Goal: Task Accomplishment & Management: Manage account settings

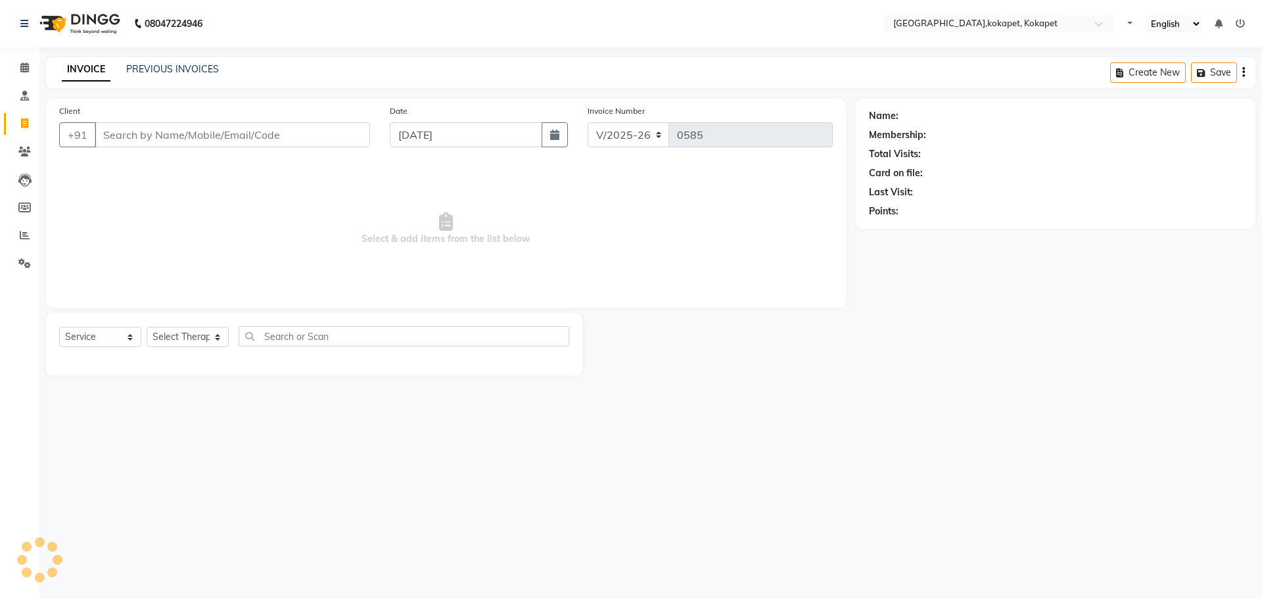
select select "5849"
select select "service"
click at [20, 232] on icon at bounding box center [25, 235] width 10 height 10
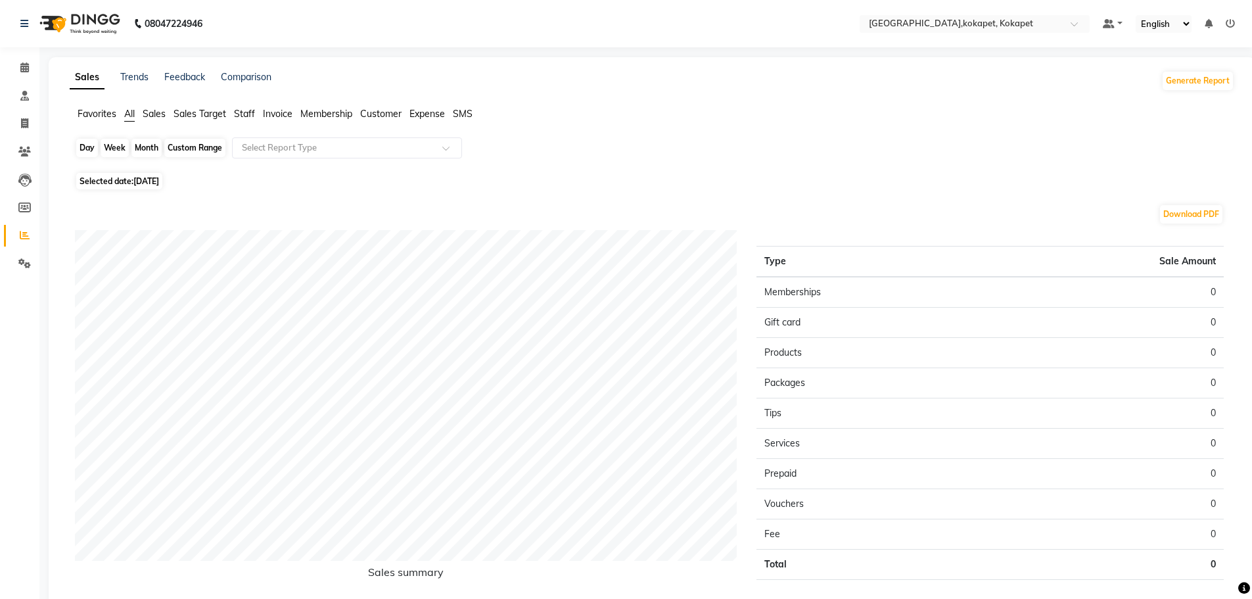
click at [92, 147] on div "Day" at bounding box center [87, 148] width 22 height 18
select select "9"
select select "2025"
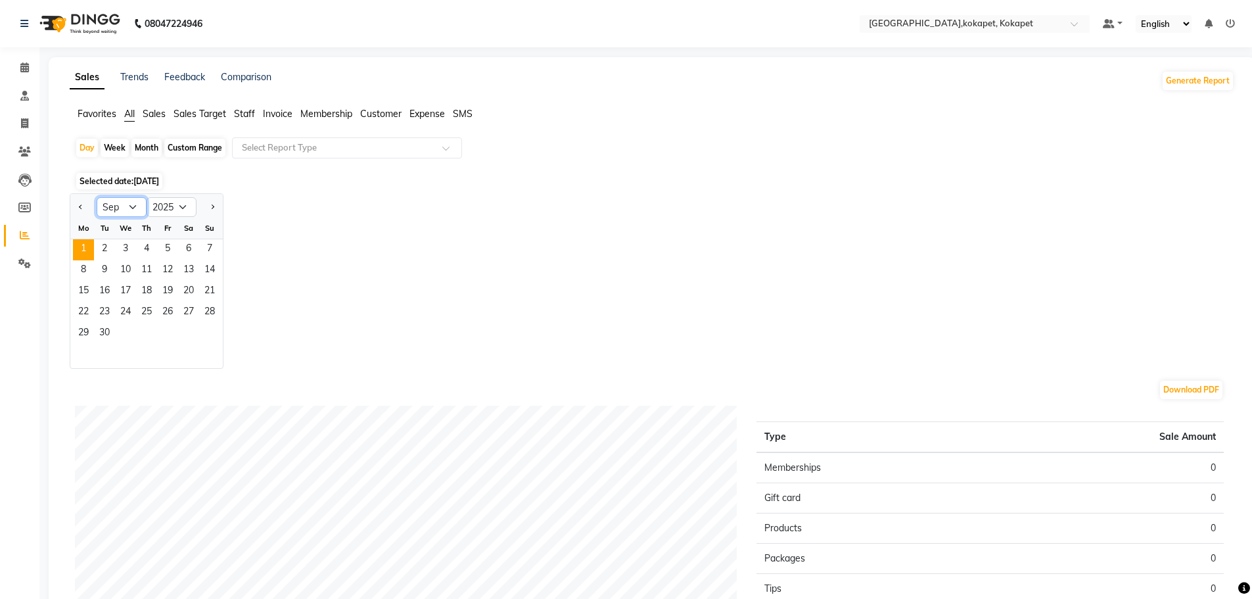
click at [130, 214] on select "Jan Feb Mar Apr May Jun Jul Aug Sep Oct Nov Dec" at bounding box center [122, 207] width 50 height 20
select select "8"
click at [97, 197] on select "Jan Feb Mar Apr May Jun Jul Aug Sep Oct Nov Dec" at bounding box center [122, 207] width 50 height 20
click at [214, 334] on span "31" at bounding box center [209, 333] width 21 height 21
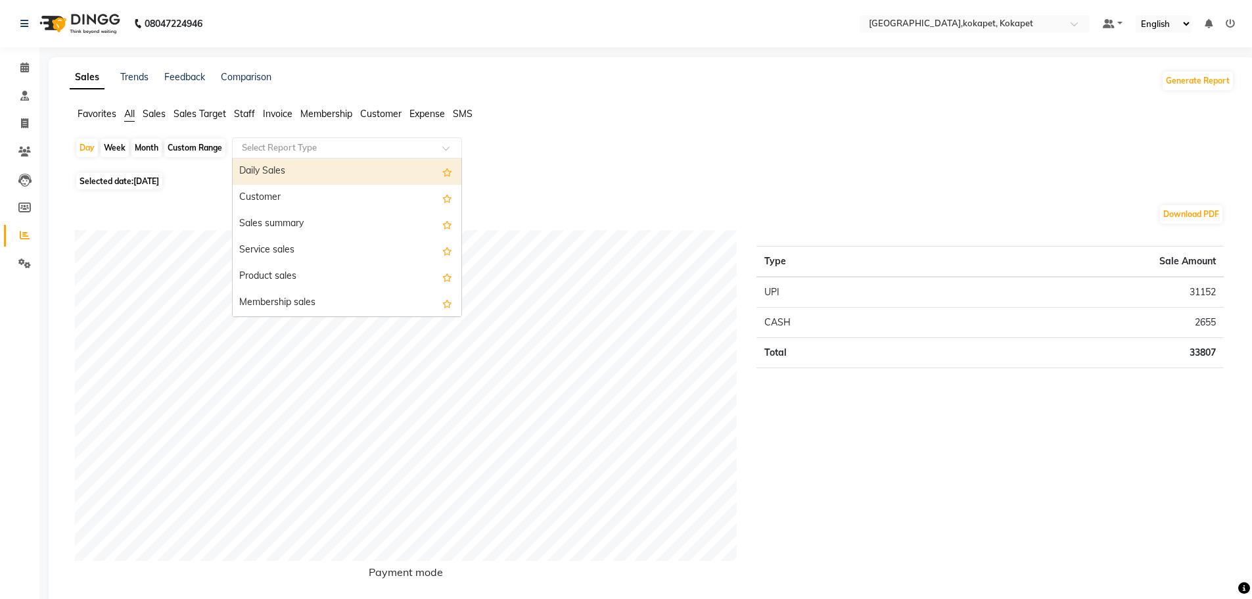
click at [388, 154] on input "text" at bounding box center [333, 147] width 189 height 13
click at [625, 168] on div "Day Week Month Custom Range Select Report Type Daily Sales Customer Sales summa…" at bounding box center [652, 153] width 1154 height 32
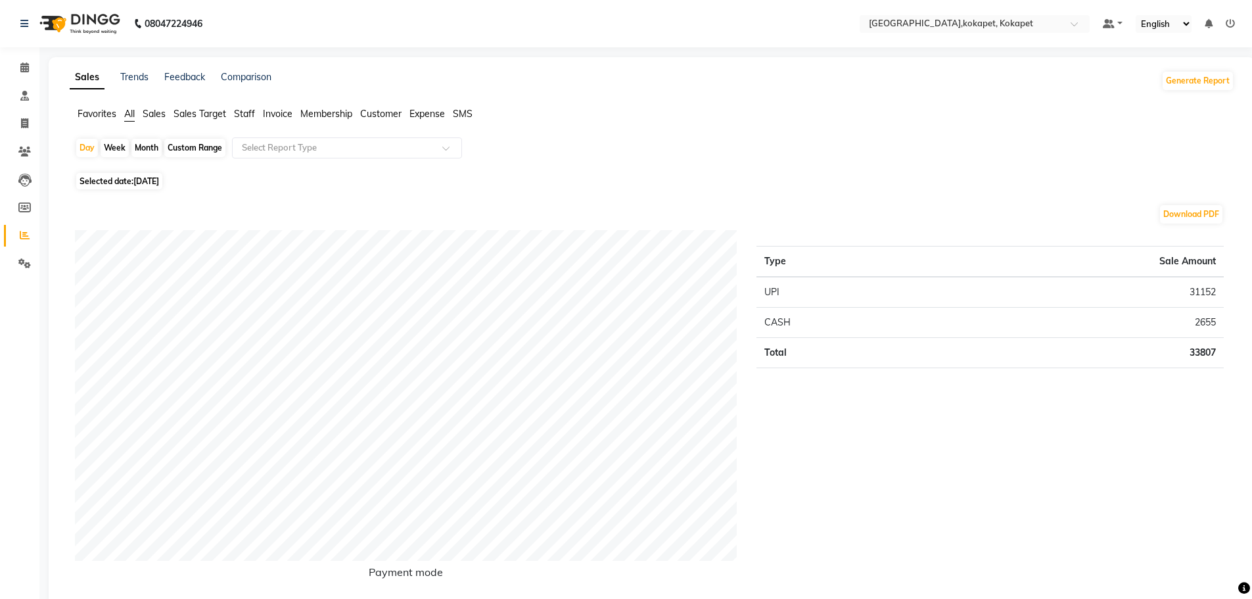
click at [154, 109] on span "Sales" at bounding box center [154, 114] width 23 height 12
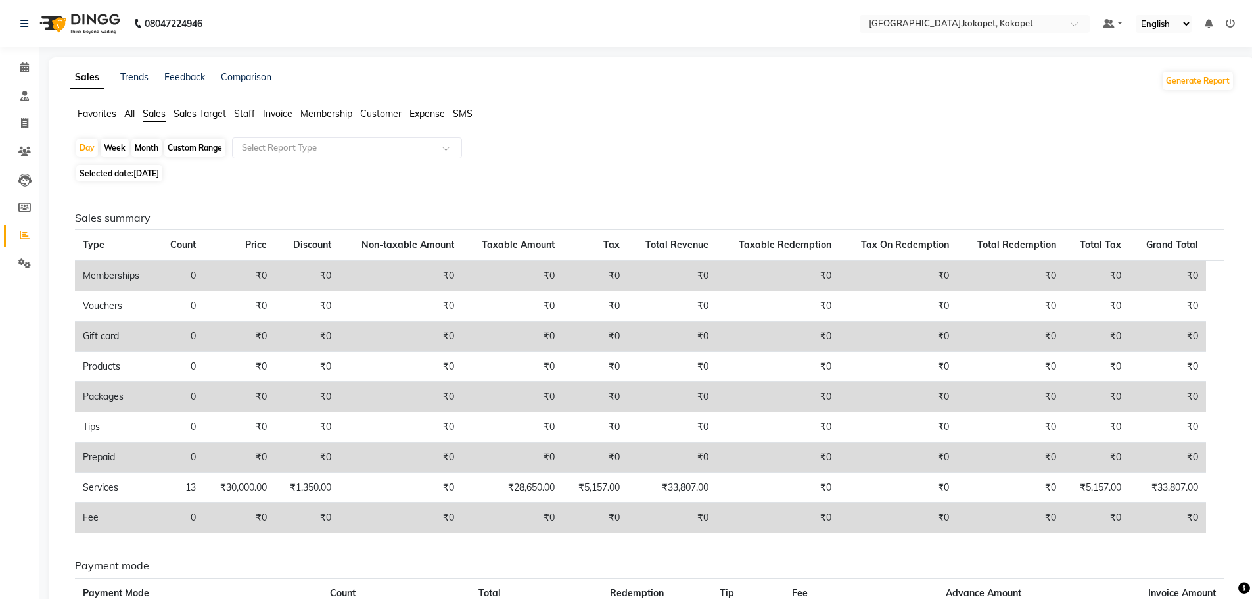
click at [147, 143] on div "Month" at bounding box center [146, 148] width 30 height 18
select select "8"
select select "2025"
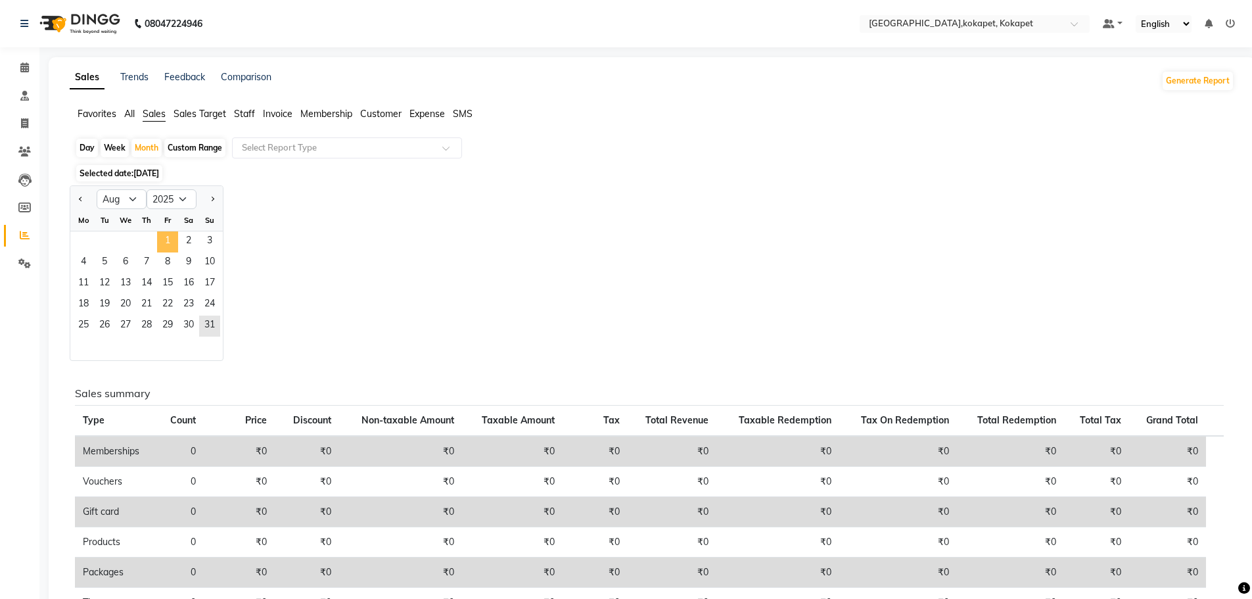
click at [173, 239] on span "1" at bounding box center [167, 241] width 21 height 21
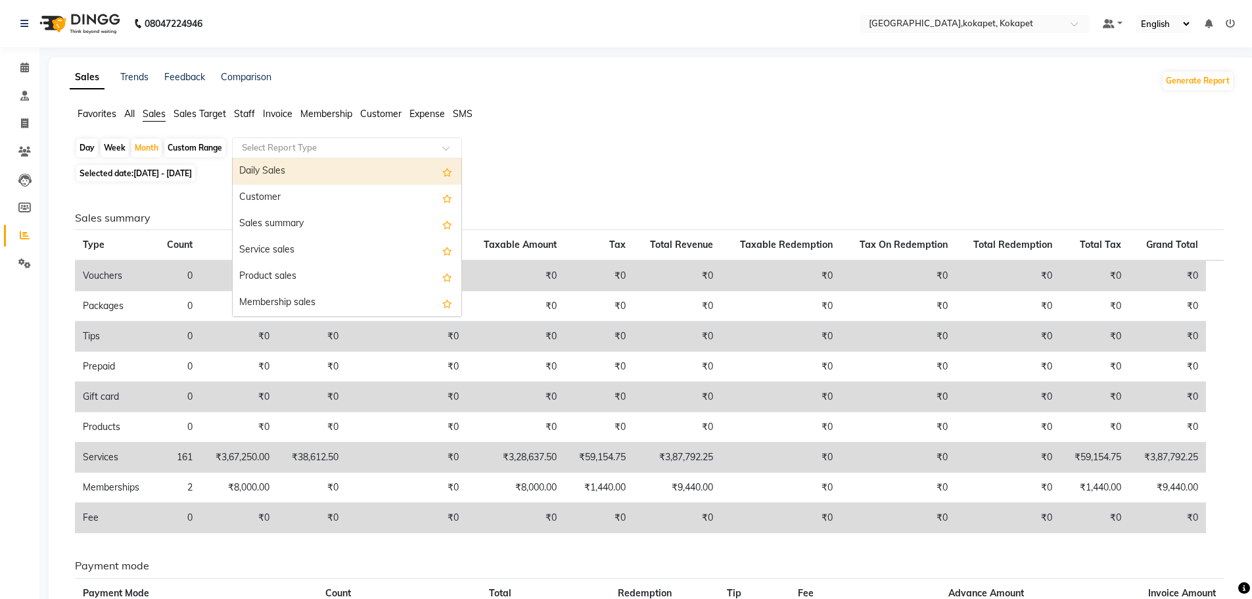
click at [321, 147] on input "text" at bounding box center [333, 147] width 189 height 13
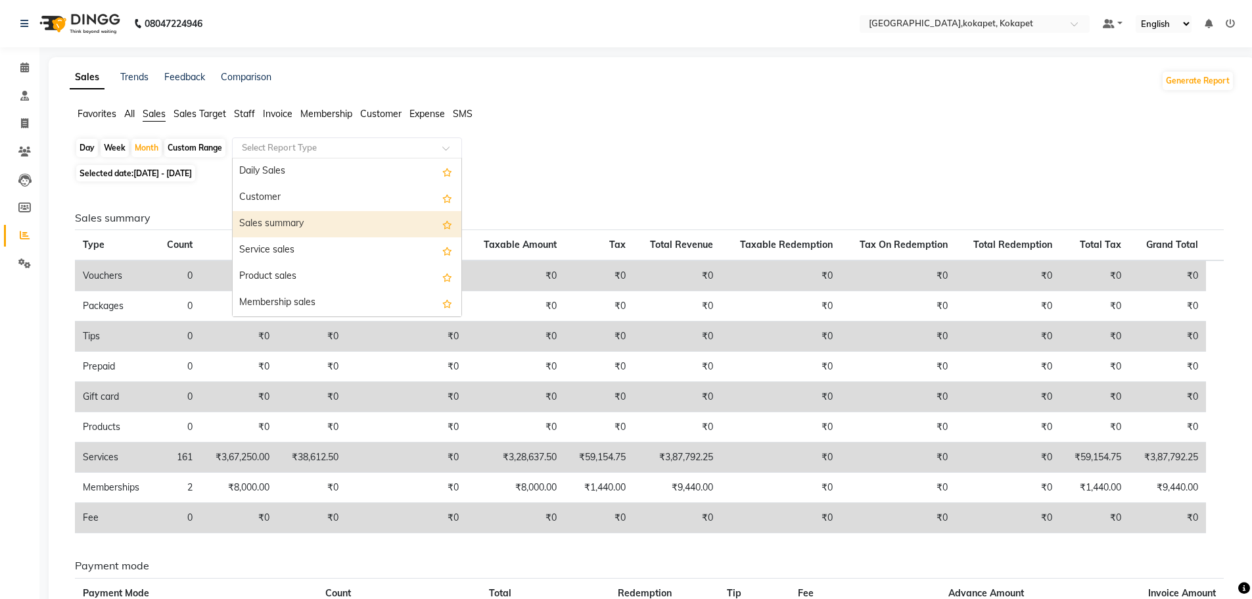
click at [325, 228] on div "Sales summary" at bounding box center [347, 224] width 229 height 26
select select "filtered_report"
select select "pdf"
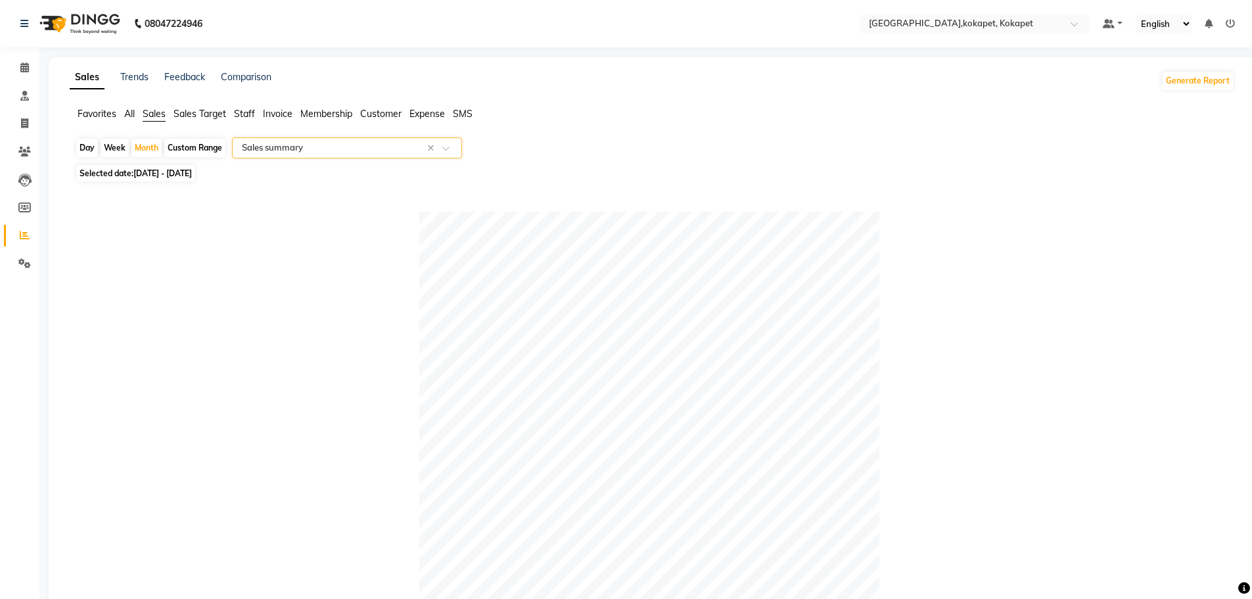
click at [242, 116] on span "Staff" at bounding box center [244, 114] width 21 height 12
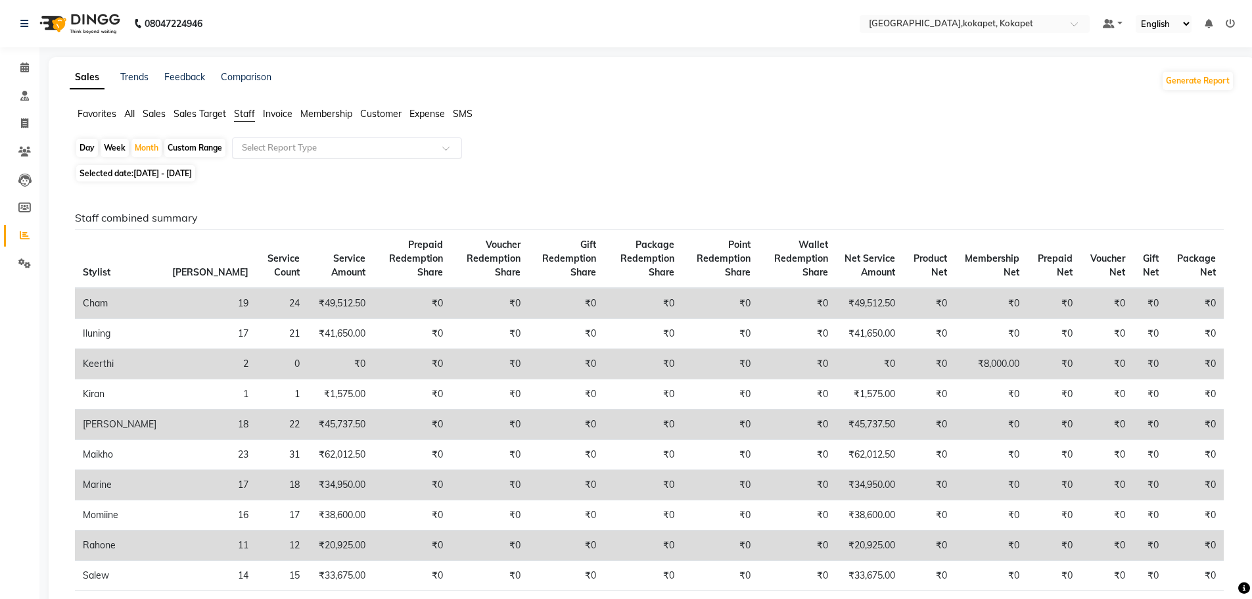
click at [302, 141] on input "text" at bounding box center [333, 147] width 189 height 13
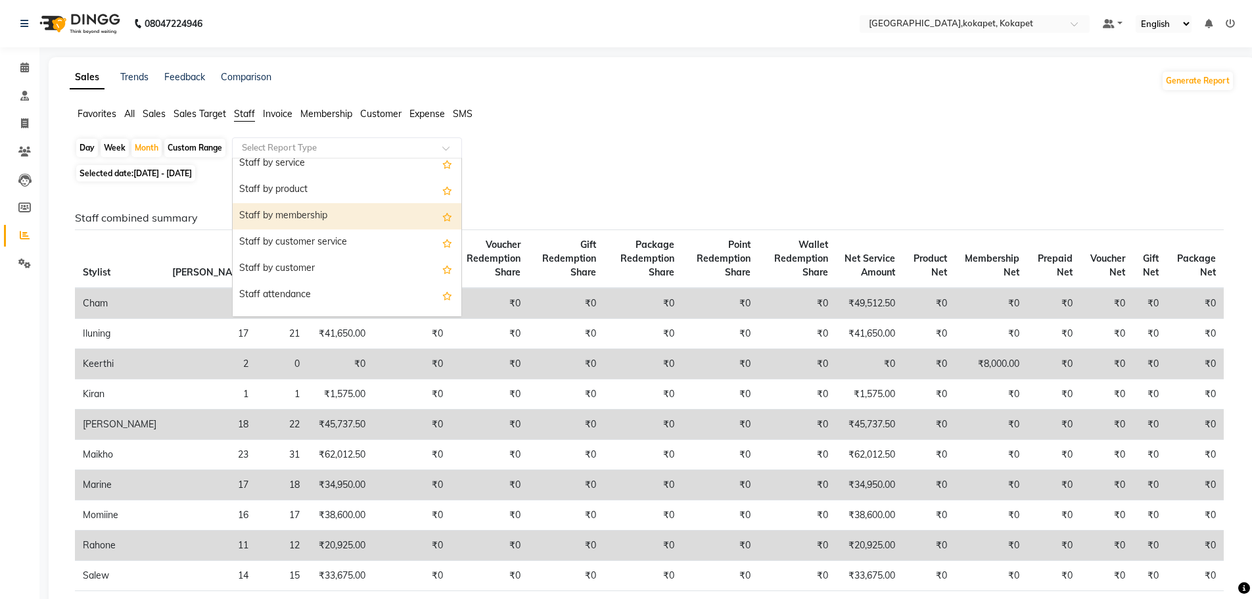
scroll to position [66, 0]
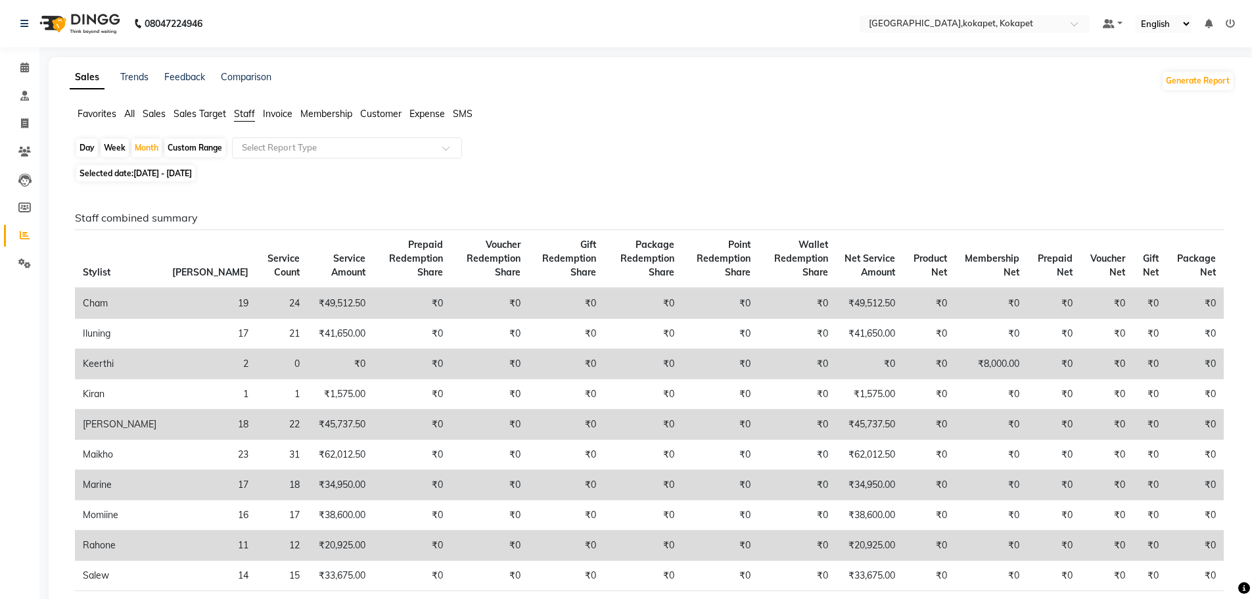
click at [154, 114] on span "Sales" at bounding box center [154, 114] width 23 height 12
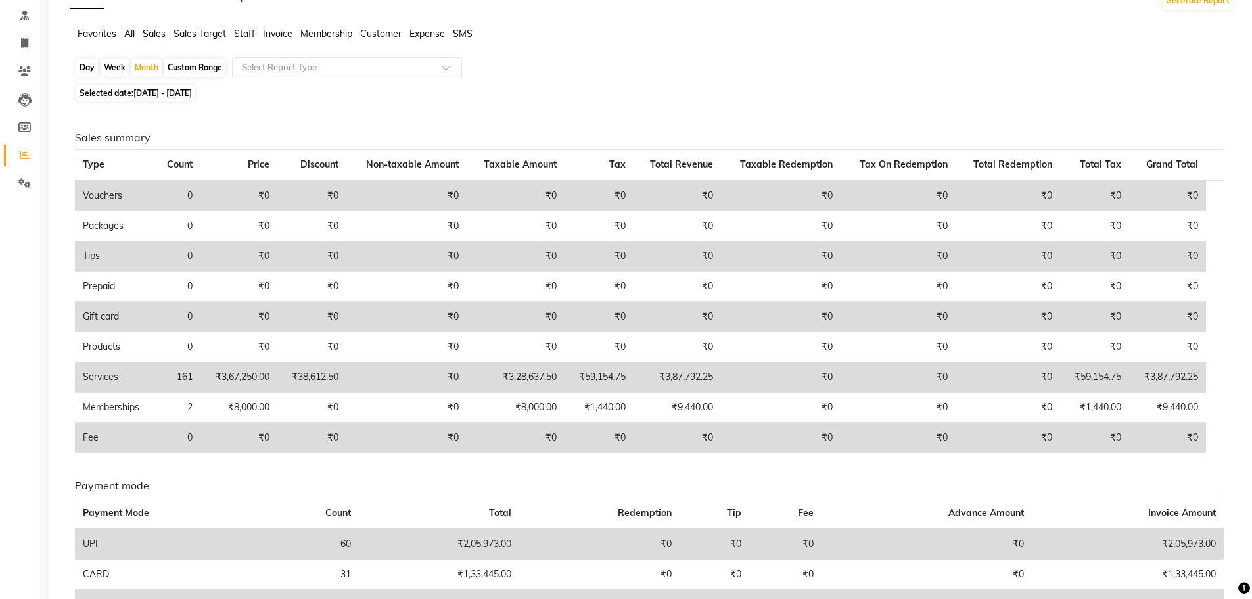
scroll to position [0, 0]
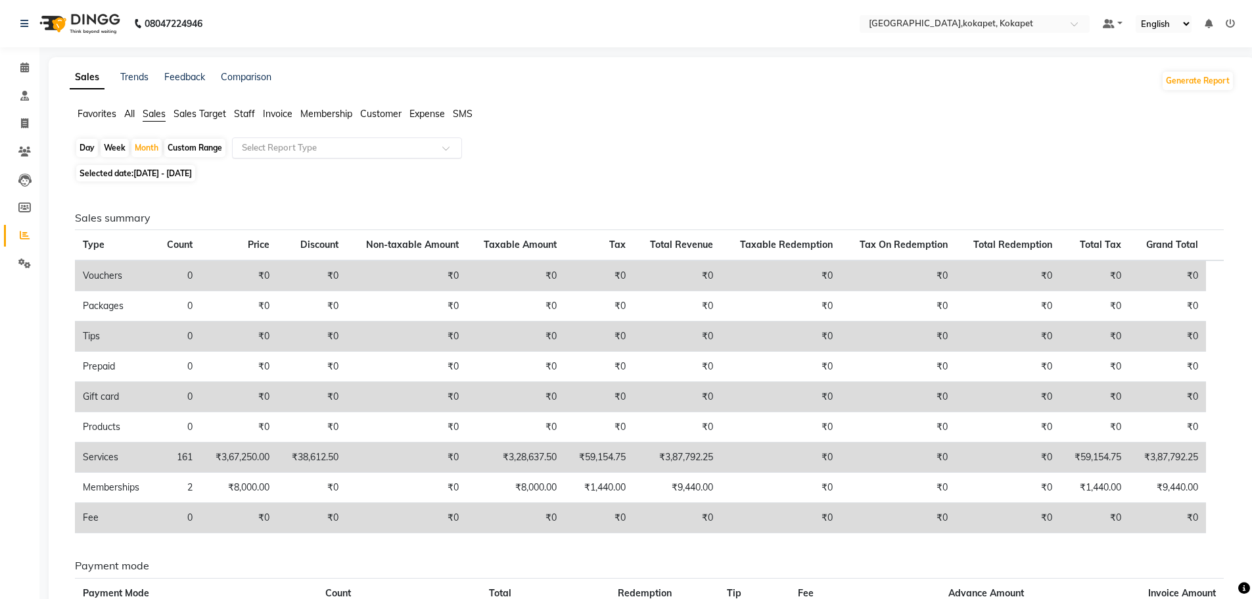
click at [402, 145] on input "text" at bounding box center [333, 147] width 189 height 13
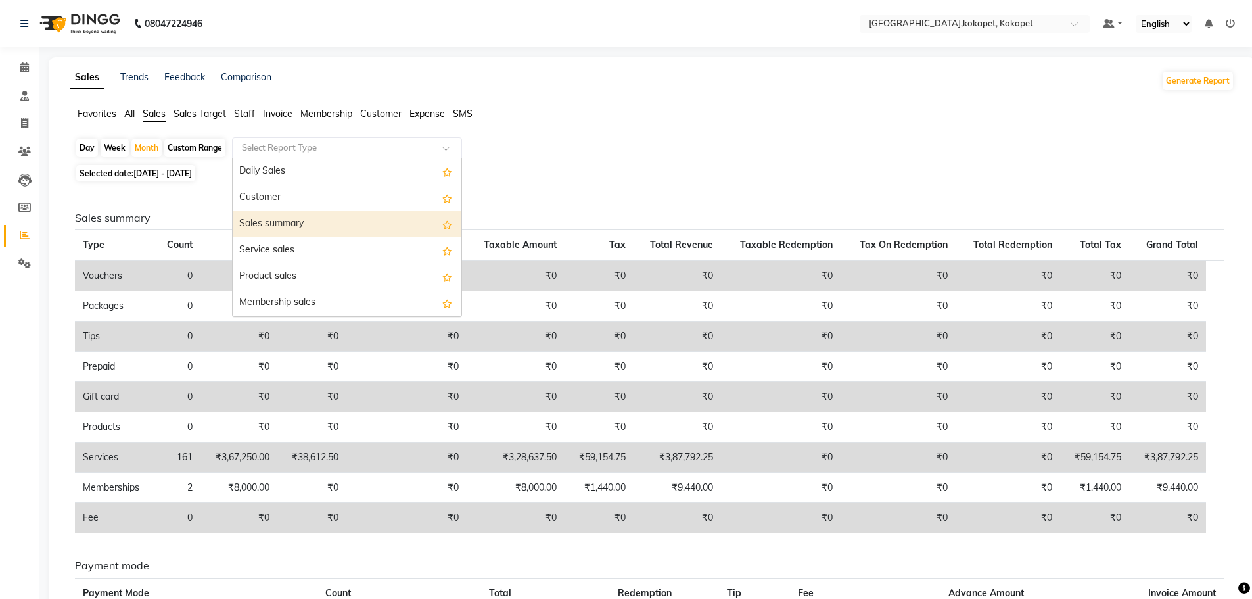
click at [393, 214] on div "Sales summary" at bounding box center [347, 224] width 229 height 26
select select "filtered_report"
select select "pdf"
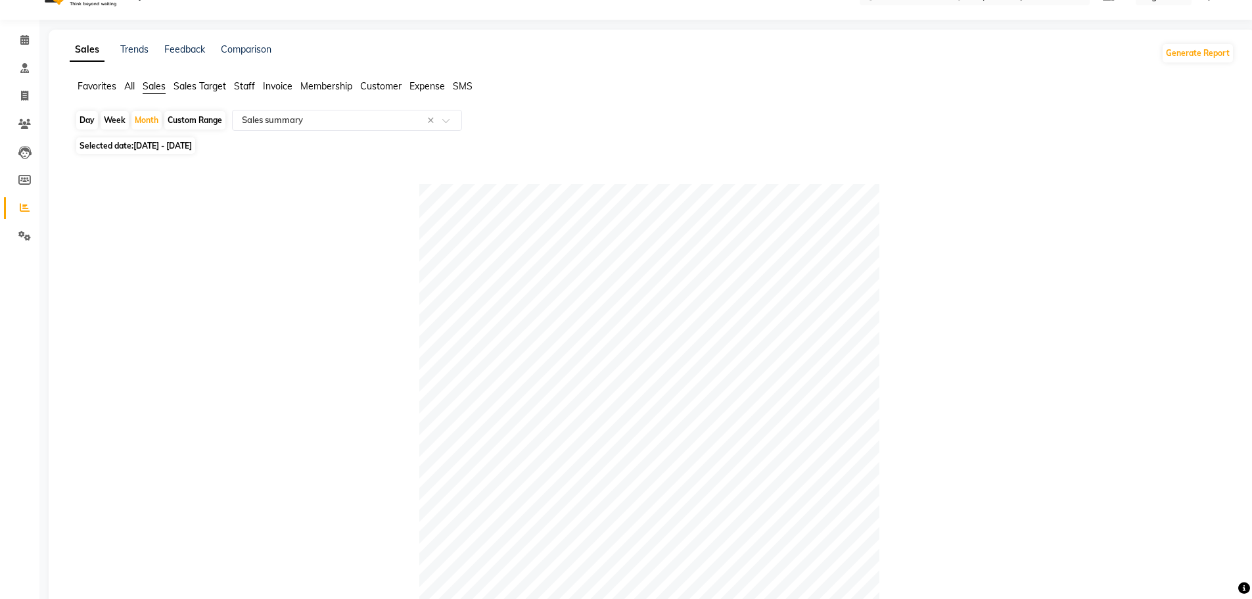
scroll to position [6, 0]
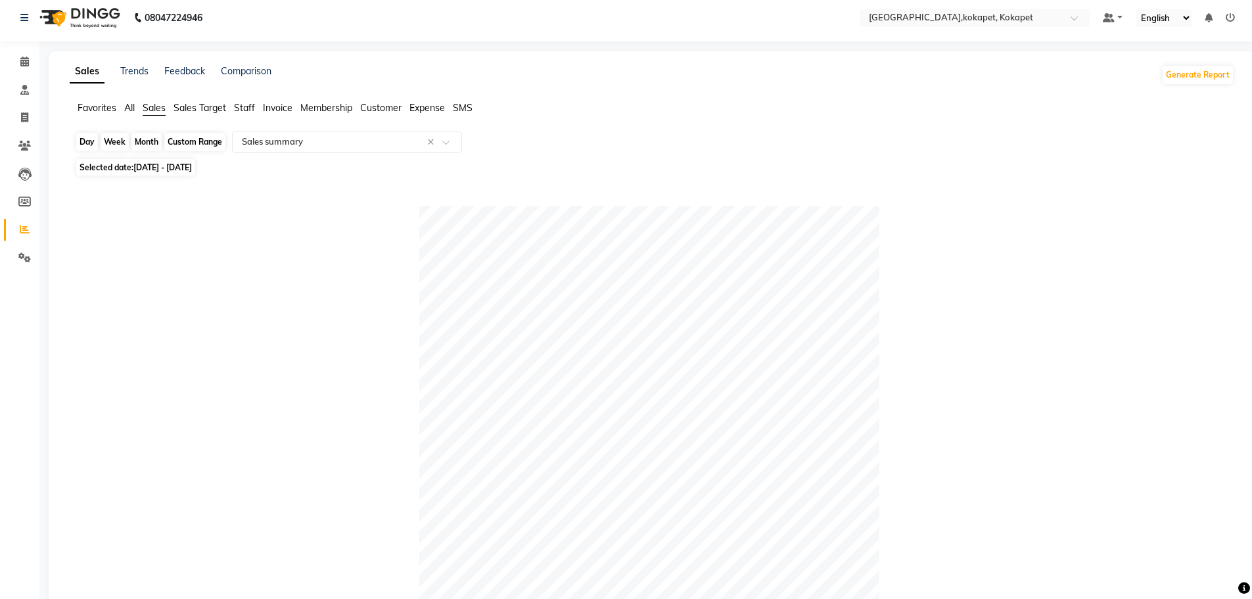
click at [148, 141] on div "Month" at bounding box center [146, 142] width 30 height 18
select select "8"
select select "2025"
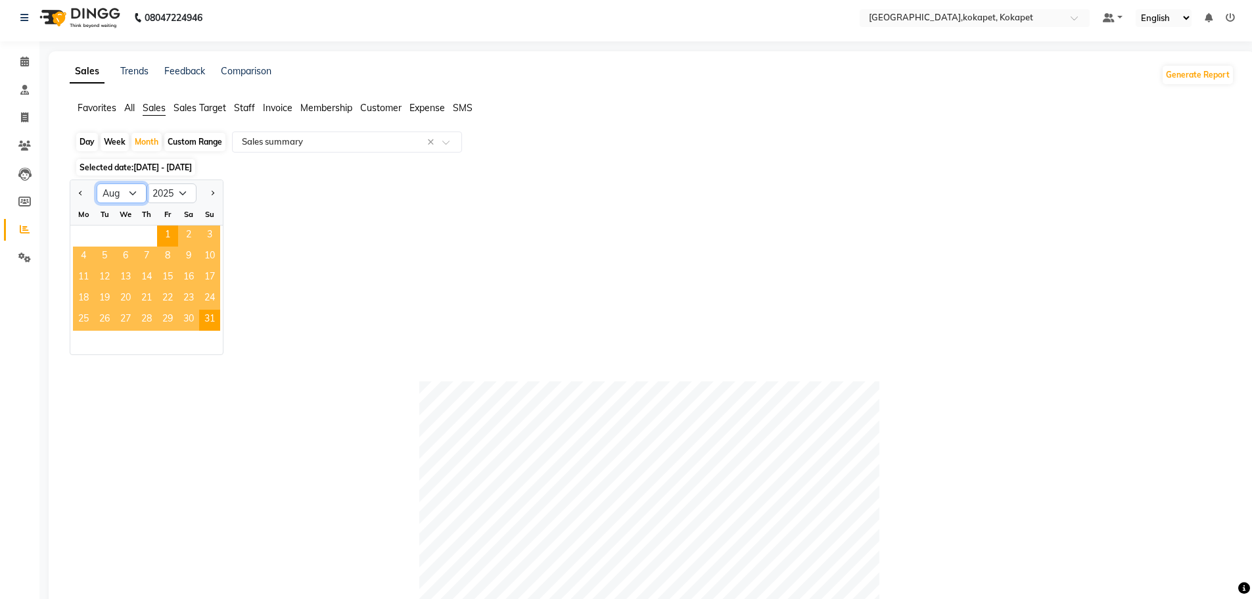
click at [134, 198] on select "Jan Feb Mar Apr May Jun Jul Aug Sep Oct Nov Dec" at bounding box center [122, 193] width 50 height 20
select select "7"
click at [97, 183] on select "Jan Feb Mar Apr May Jun Jul Aug Sep Oct Nov Dec" at bounding box center [122, 193] width 50 height 20
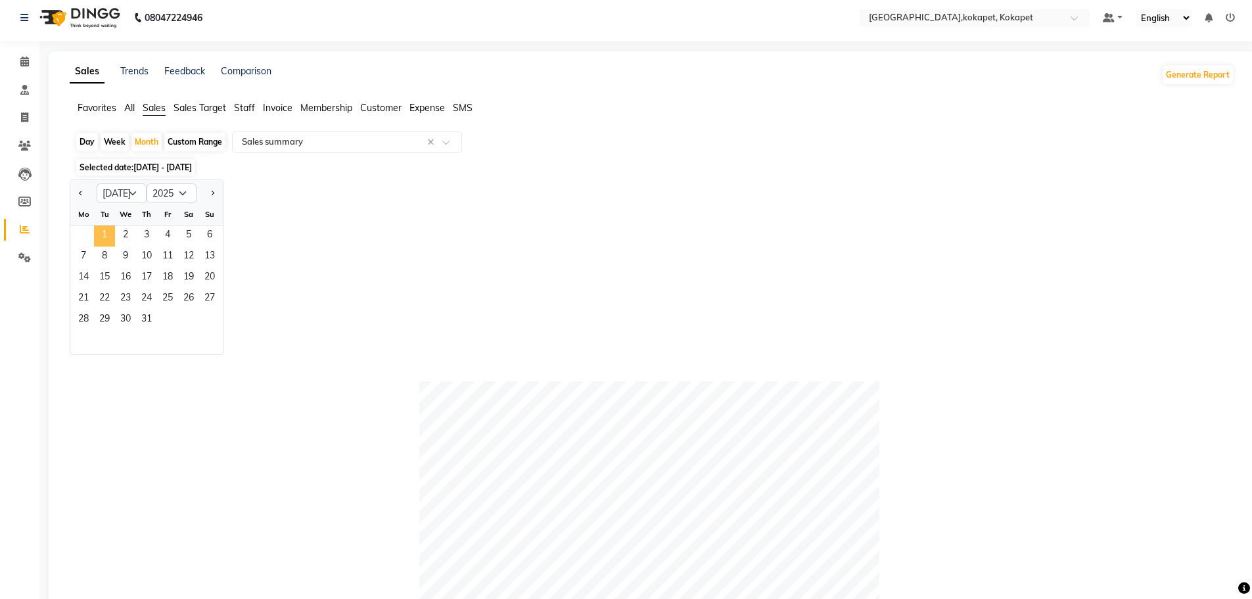
drag, startPoint x: 109, startPoint y: 244, endPoint x: 368, endPoint y: 170, distance: 269.3
click at [112, 244] on span "1" at bounding box center [104, 235] width 21 height 21
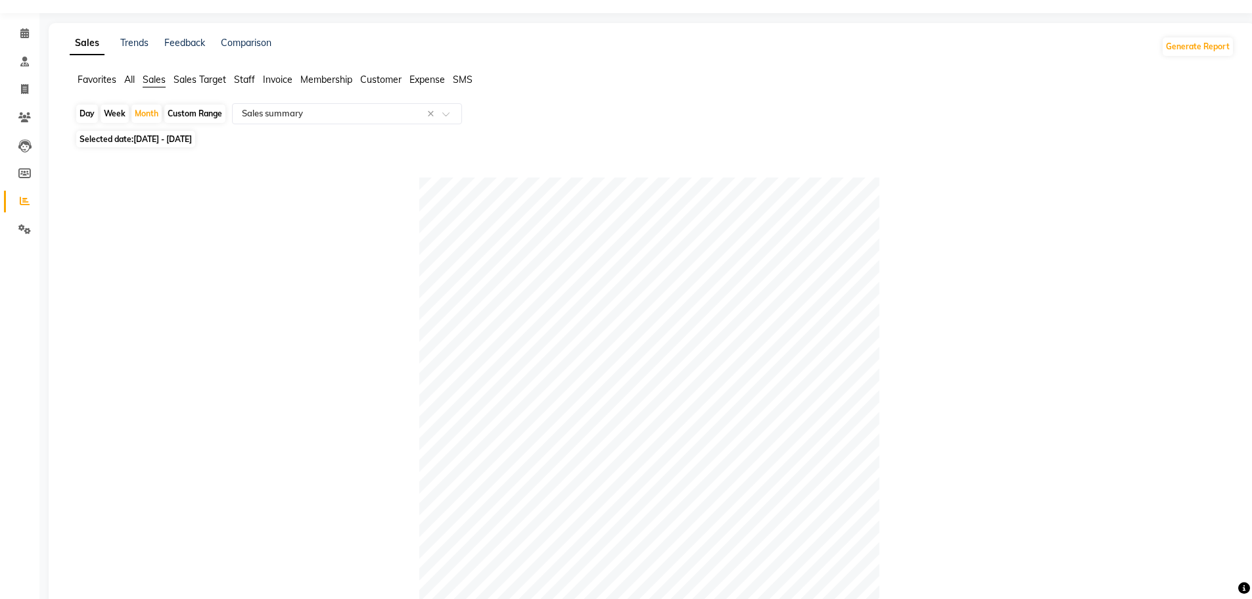
scroll to position [0, 0]
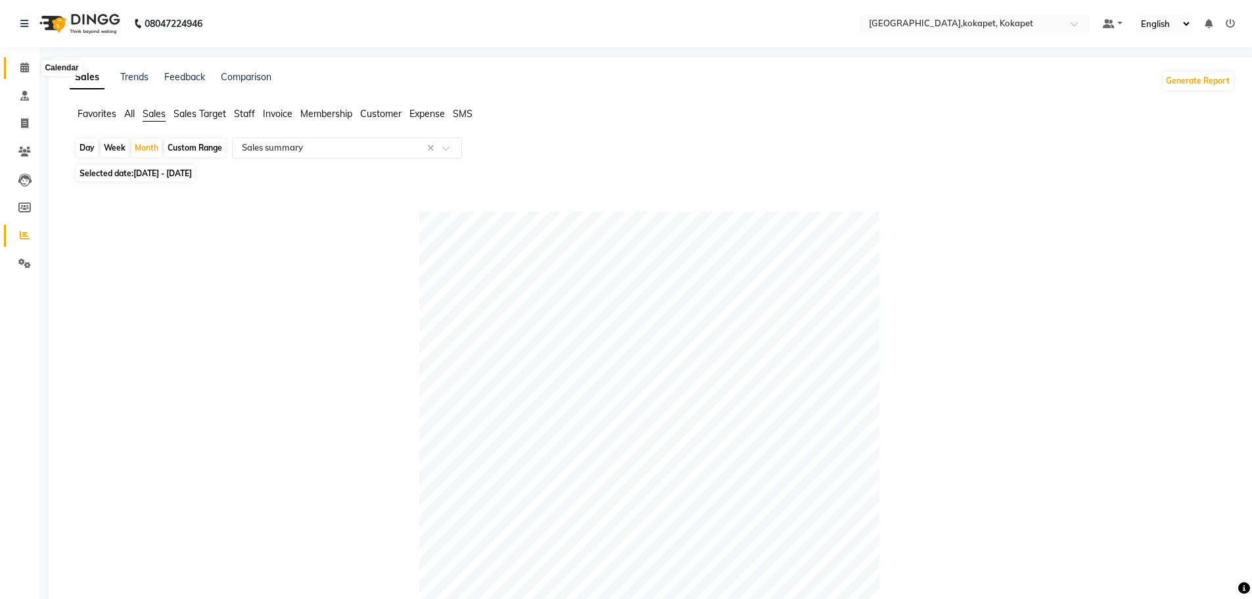
click at [18, 68] on span at bounding box center [24, 67] width 23 height 15
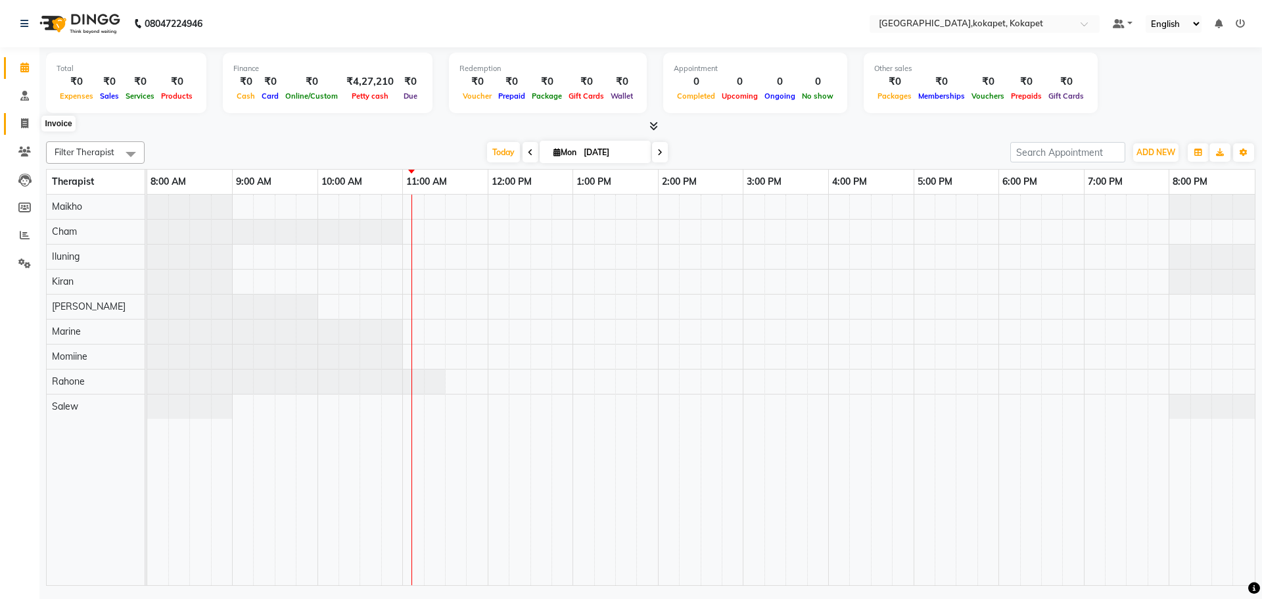
click at [17, 120] on span at bounding box center [24, 123] width 23 height 15
select select "service"
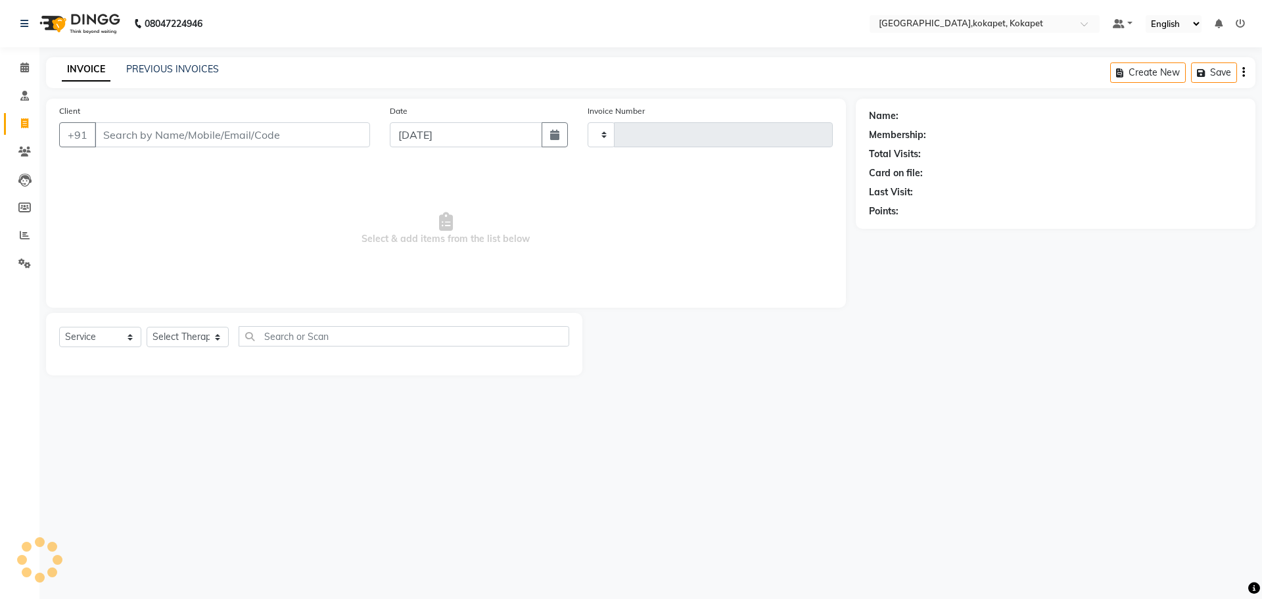
type input "0585"
select select "5849"
click at [173, 68] on link "PREVIOUS INVOICES" at bounding box center [172, 69] width 93 height 12
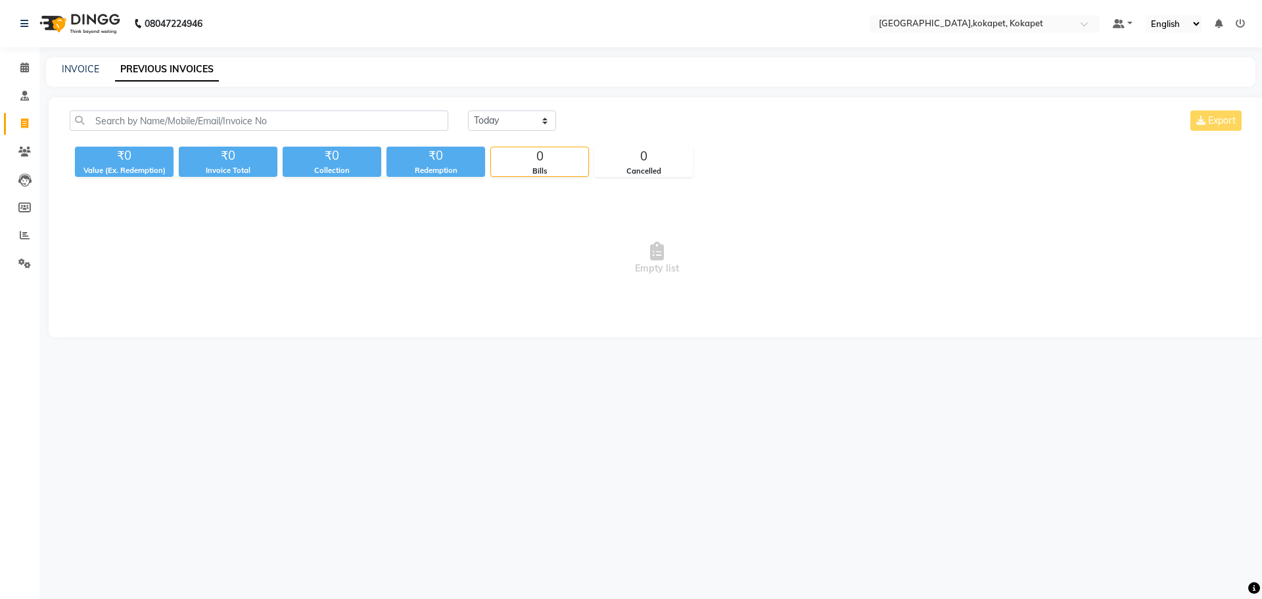
click at [507, 135] on div "Today Yesterday Custom Range Export" at bounding box center [856, 125] width 796 height 31
click at [514, 125] on select "Today Yesterday Custom Range" at bounding box center [512, 120] width 88 height 20
select select "range"
click at [468, 110] on select "Today Yesterday Custom Range" at bounding box center [512, 120] width 88 height 20
click at [607, 124] on input "01-09-2025" at bounding box center [619, 121] width 92 height 18
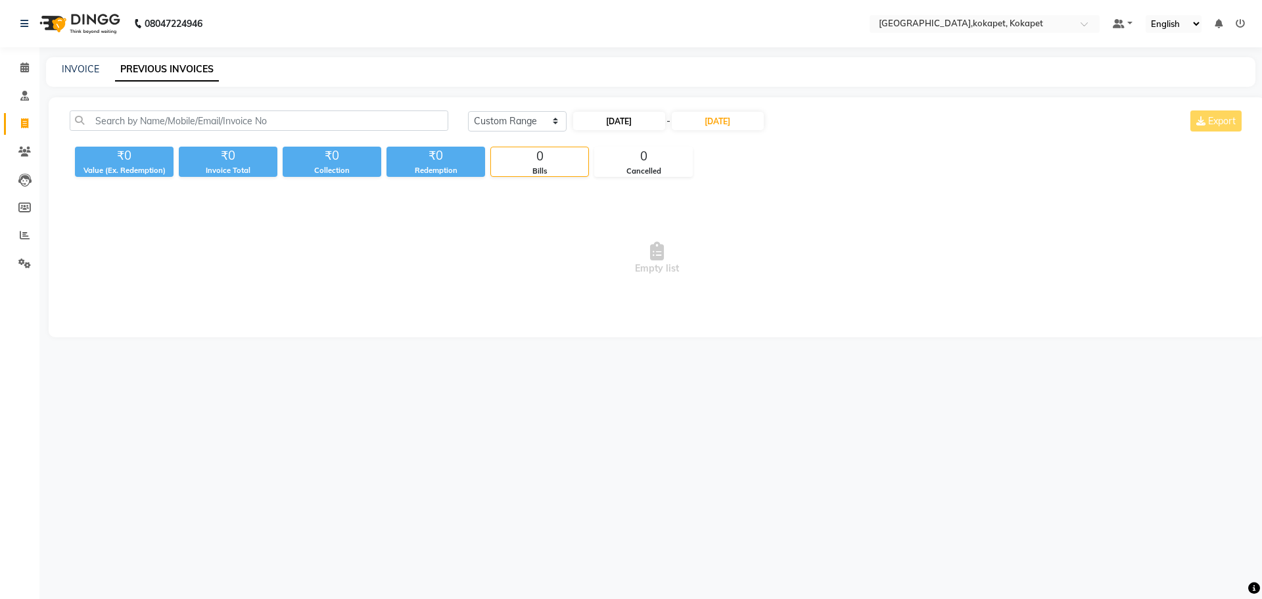
select select "9"
select select "2025"
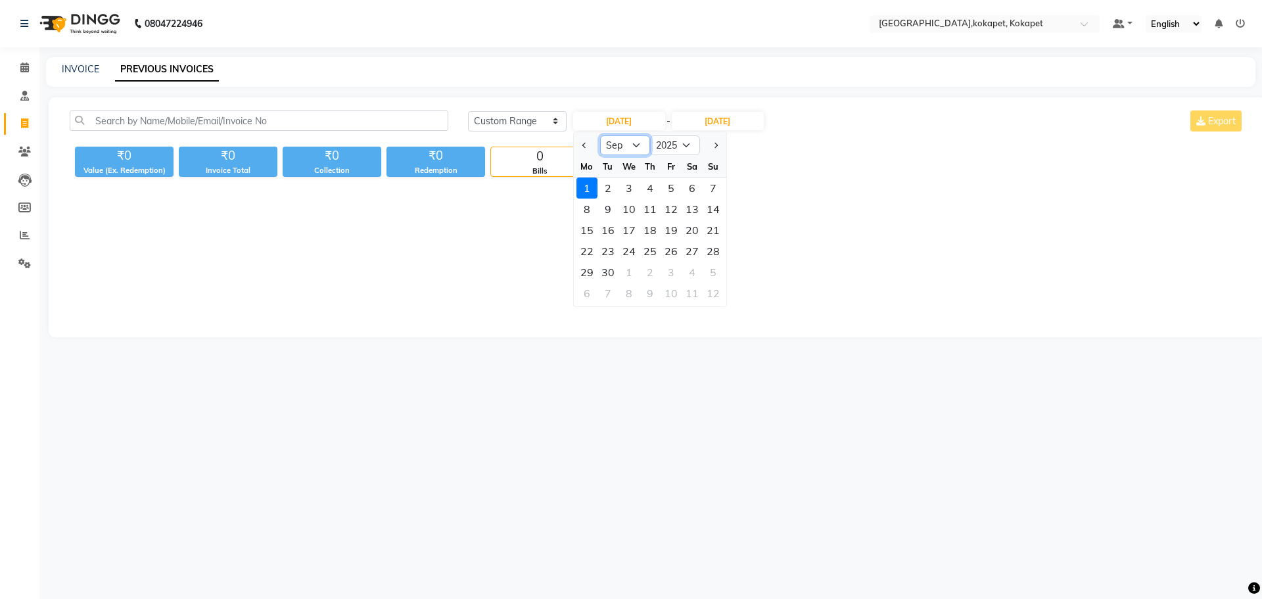
click at [615, 144] on select "Jan Feb Mar Apr May Jun Jul Aug Sep Oct Nov Dec" at bounding box center [625, 145] width 50 height 20
select select "8"
click at [600, 135] on select "Jan Feb Mar Apr May Jun Jul Aug Sep Oct Nov Dec" at bounding box center [625, 145] width 50 height 20
drag, startPoint x: 669, startPoint y: 187, endPoint x: 753, endPoint y: 125, distance: 104.9
click at [690, 176] on ngb-datepicker-month "Mo Tu We Th Fr Sa Su 28 29 30 31 1 2 3 4 5 6 7 8 9 10 11 12 13 14 15 16 17 18 1…" at bounding box center [650, 231] width 153 height 151
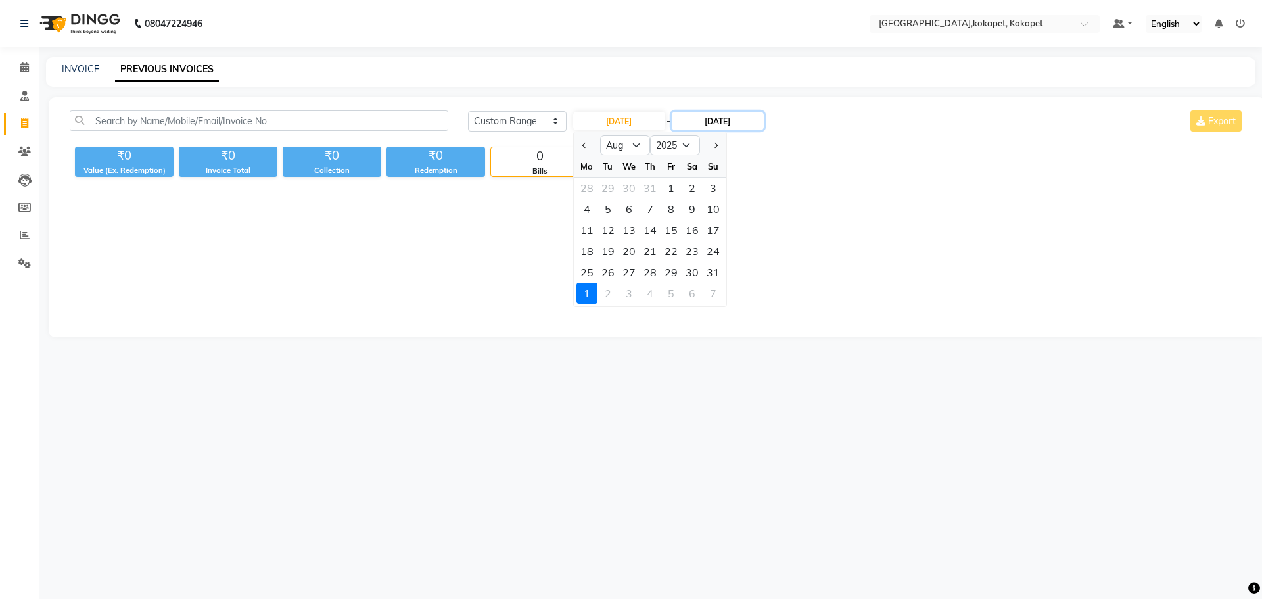
click at [755, 122] on input "01-09-2025" at bounding box center [718, 121] width 92 height 18
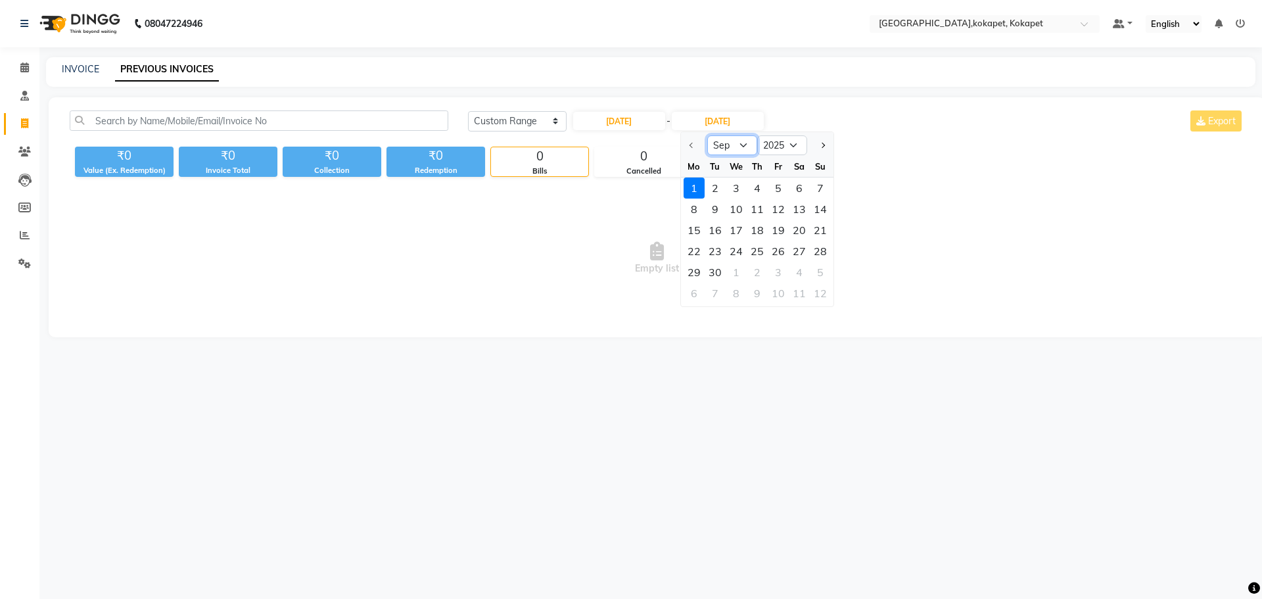
click at [736, 147] on select "Sep Oct Nov Dec" at bounding box center [732, 145] width 50 height 20
click at [633, 116] on input "01-09-2025" at bounding box center [619, 121] width 92 height 18
select select "9"
select select "2025"
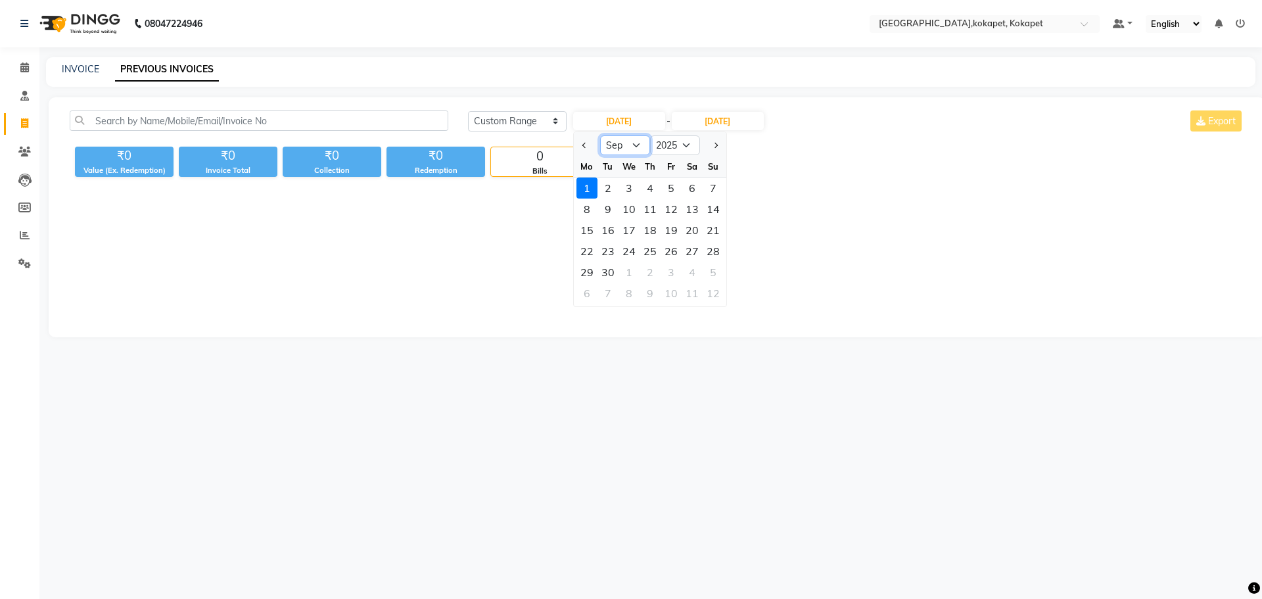
click at [634, 148] on select "Jan Feb Mar Apr May Jun Jul Aug Sep Oct Nov Dec" at bounding box center [625, 145] width 50 height 20
select select "8"
click at [600, 135] on select "Jan Feb Mar Apr May Jun Jul Aug Sep Oct Nov Dec" at bounding box center [625, 145] width 50 height 20
click at [667, 187] on div "1" at bounding box center [671, 187] width 21 height 21
type input "01-08-2025"
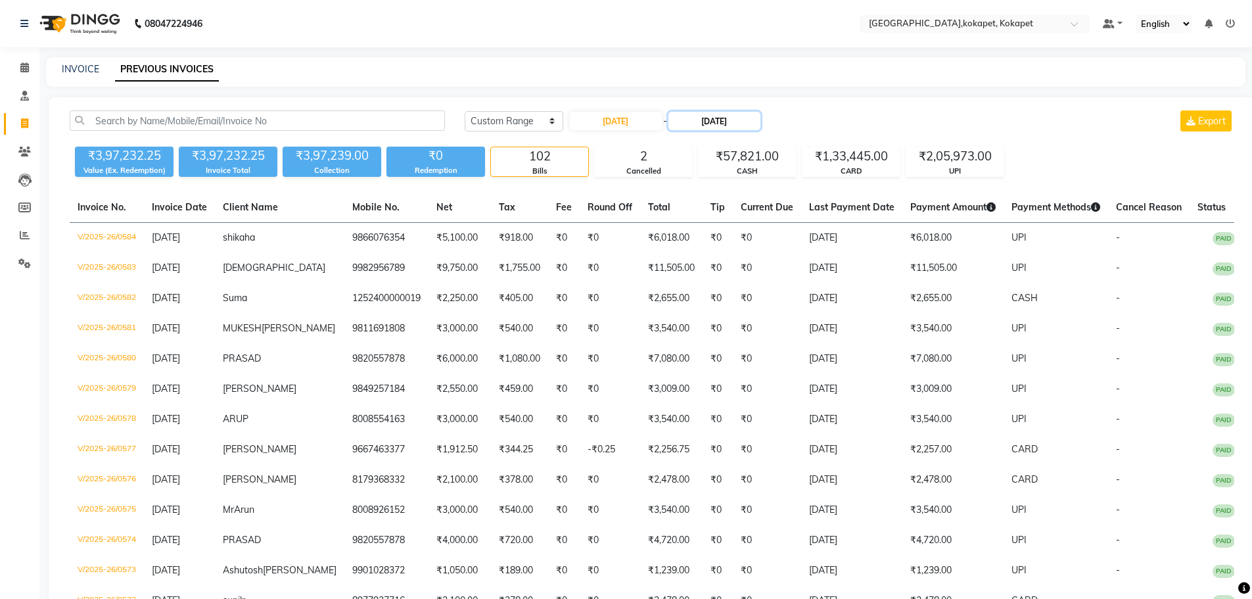
click at [712, 118] on input "01-09-2025" at bounding box center [715, 121] width 92 height 18
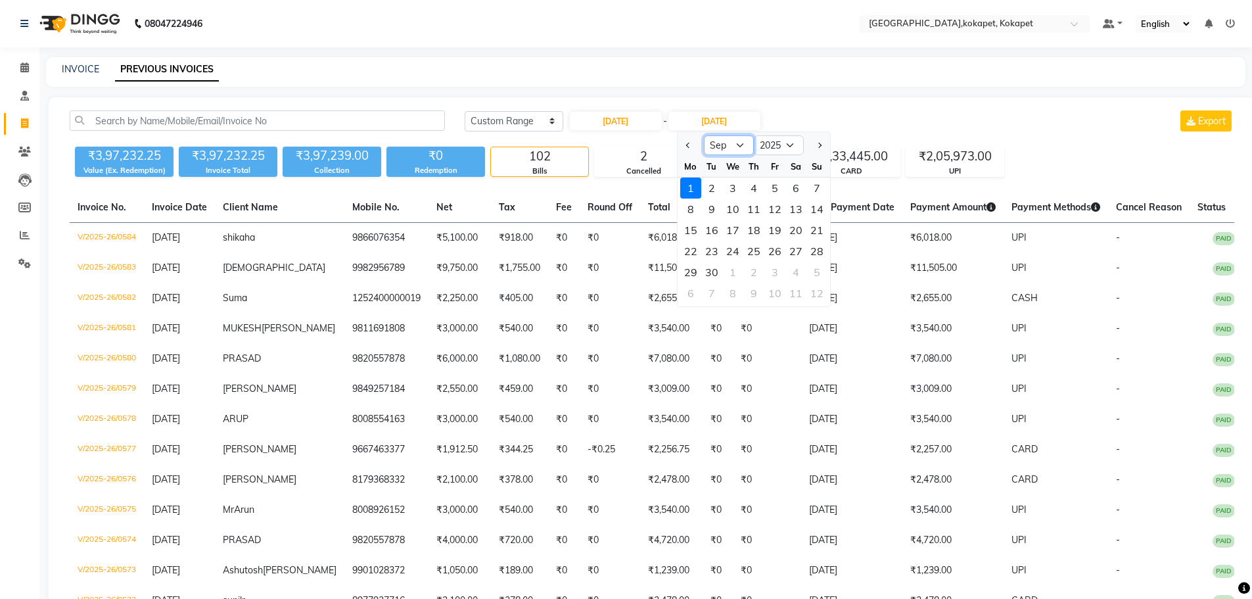
click at [727, 144] on select "Aug Sep Oct Nov Dec" at bounding box center [729, 145] width 50 height 20
select select "8"
click at [704, 135] on select "Aug Sep Oct Nov Dec" at bounding box center [729, 145] width 50 height 20
click at [780, 191] on div "1" at bounding box center [775, 187] width 21 height 21
type input "01-08-2025"
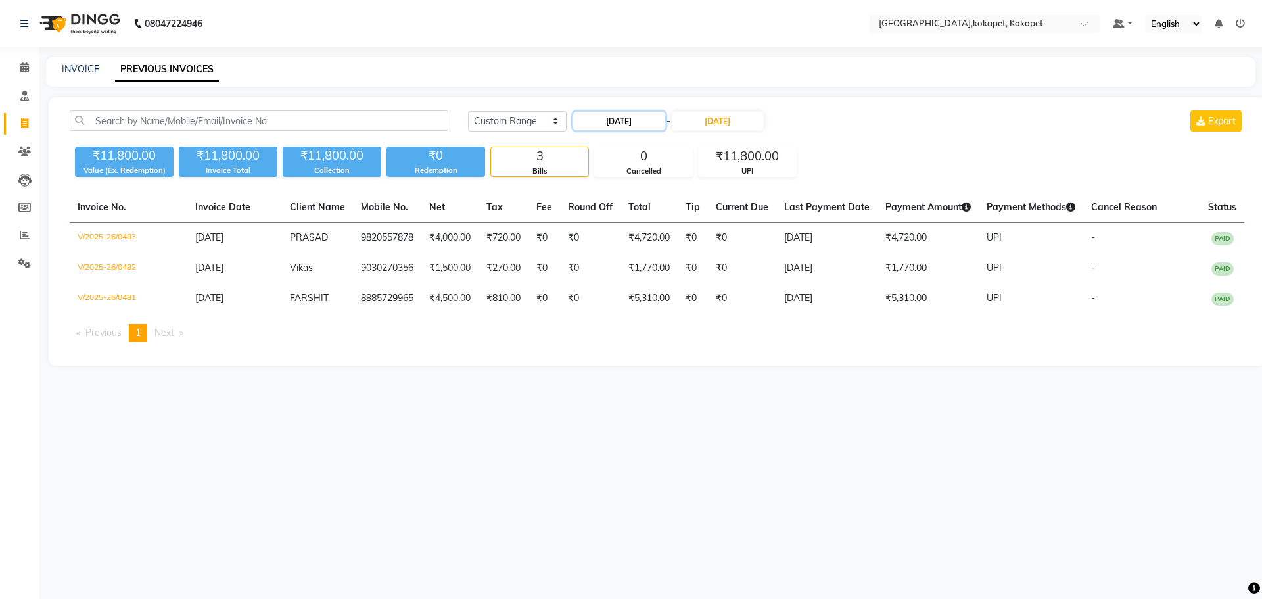
click at [665, 119] on input "01-08-2025" at bounding box center [619, 121] width 92 height 18
select select "8"
select select "2025"
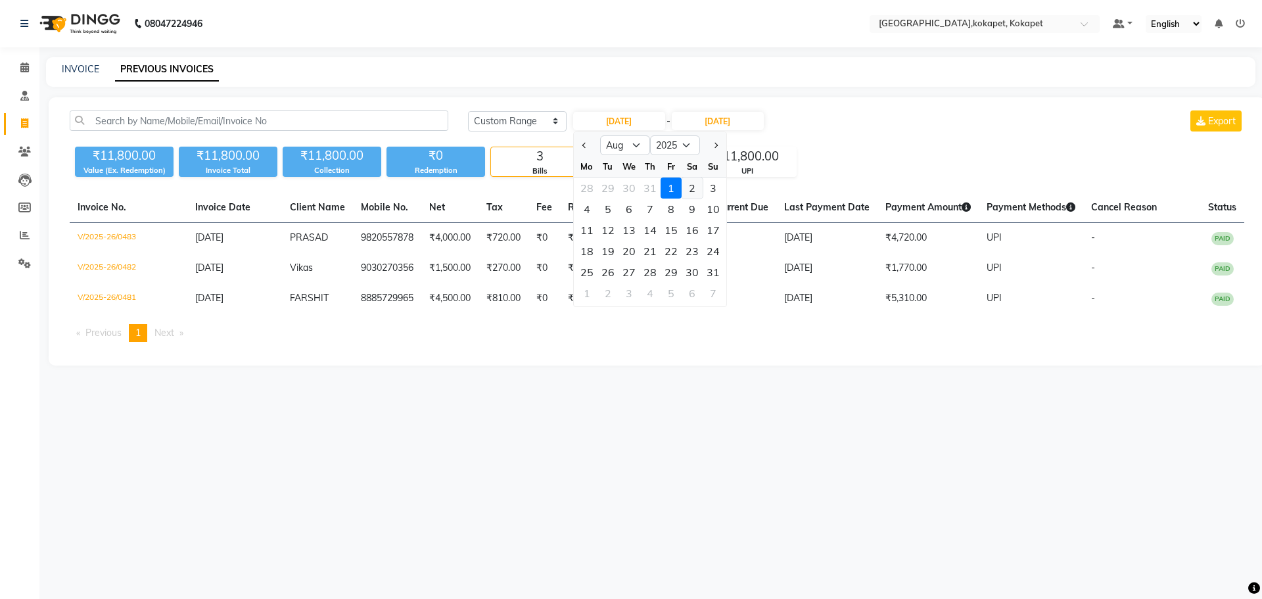
click at [694, 191] on div "2" at bounding box center [692, 187] width 21 height 21
type input "02-08-2025"
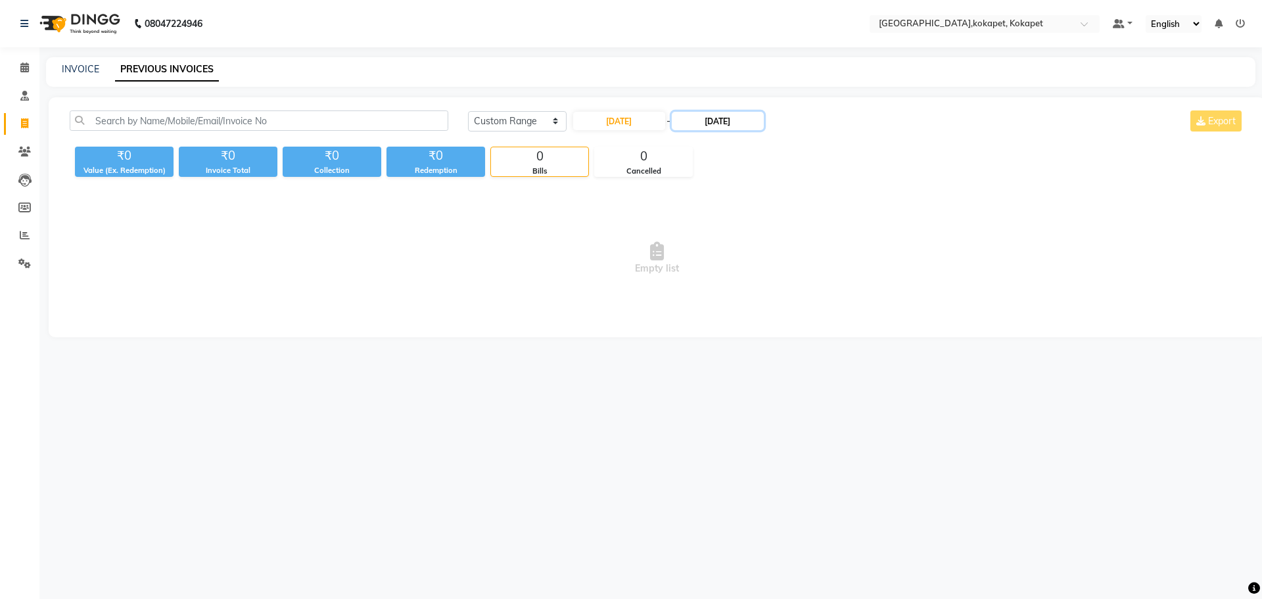
click at [722, 120] on input "01-08-2025" at bounding box center [718, 121] width 92 height 18
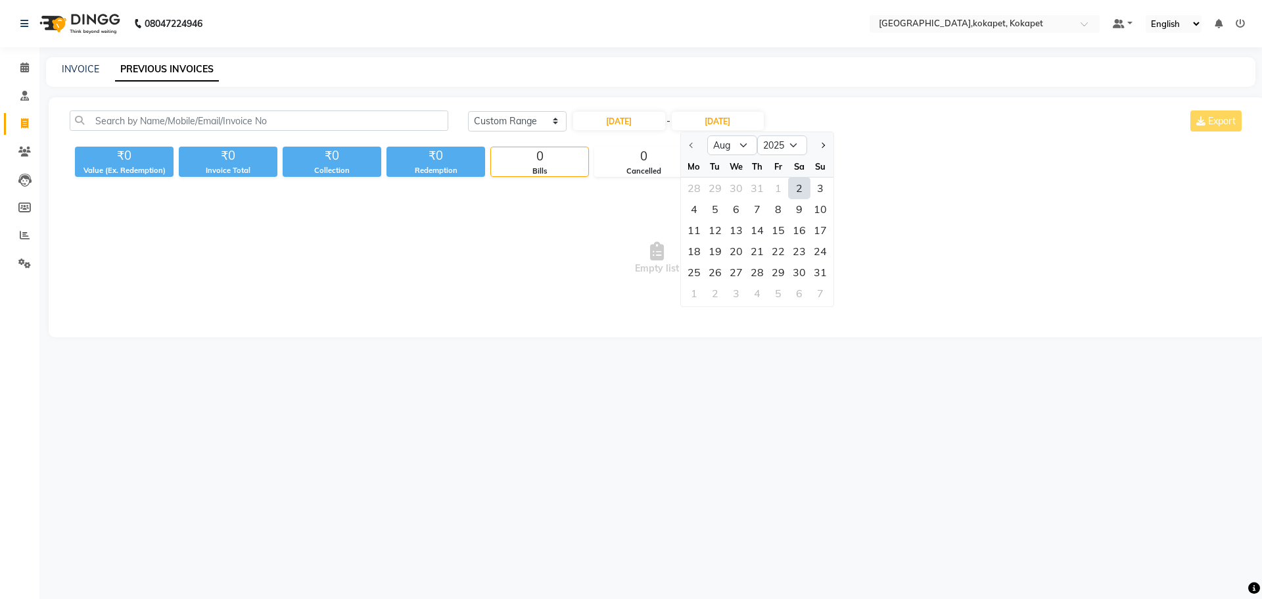
click at [802, 185] on div "2" at bounding box center [799, 187] width 21 height 21
type input "02-08-2025"
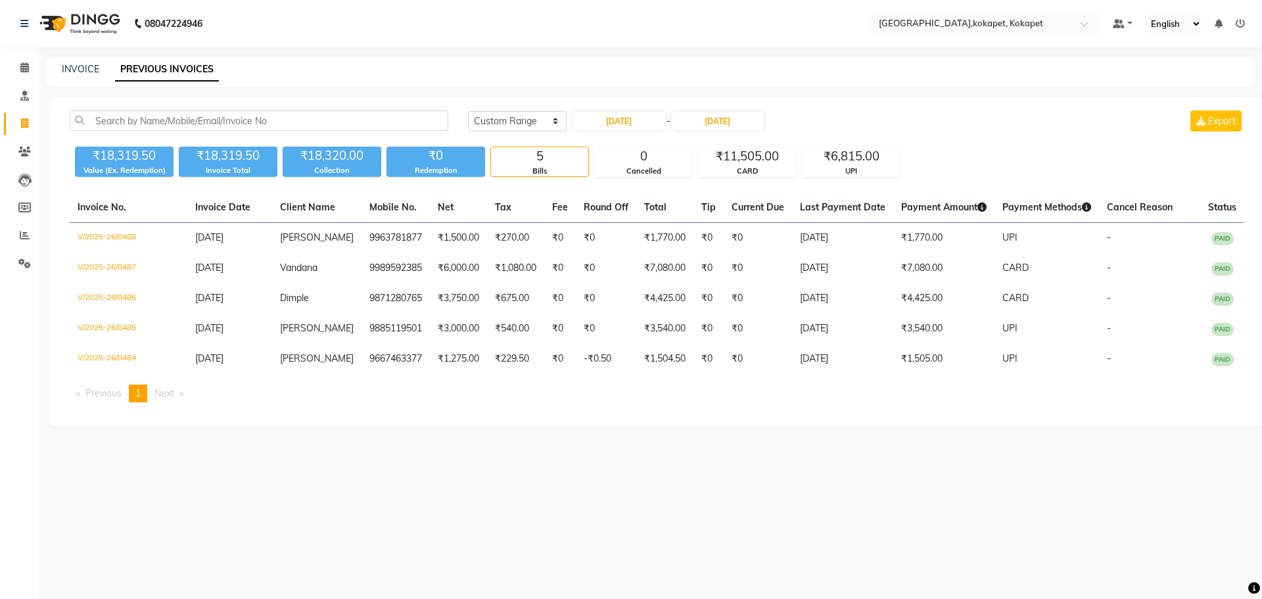
click at [60, 60] on div "INVOICE PREVIOUS INVOICES" at bounding box center [651, 72] width 1210 height 30
click at [88, 71] on link "INVOICE" at bounding box center [80, 69] width 37 height 12
select select "5849"
select select "service"
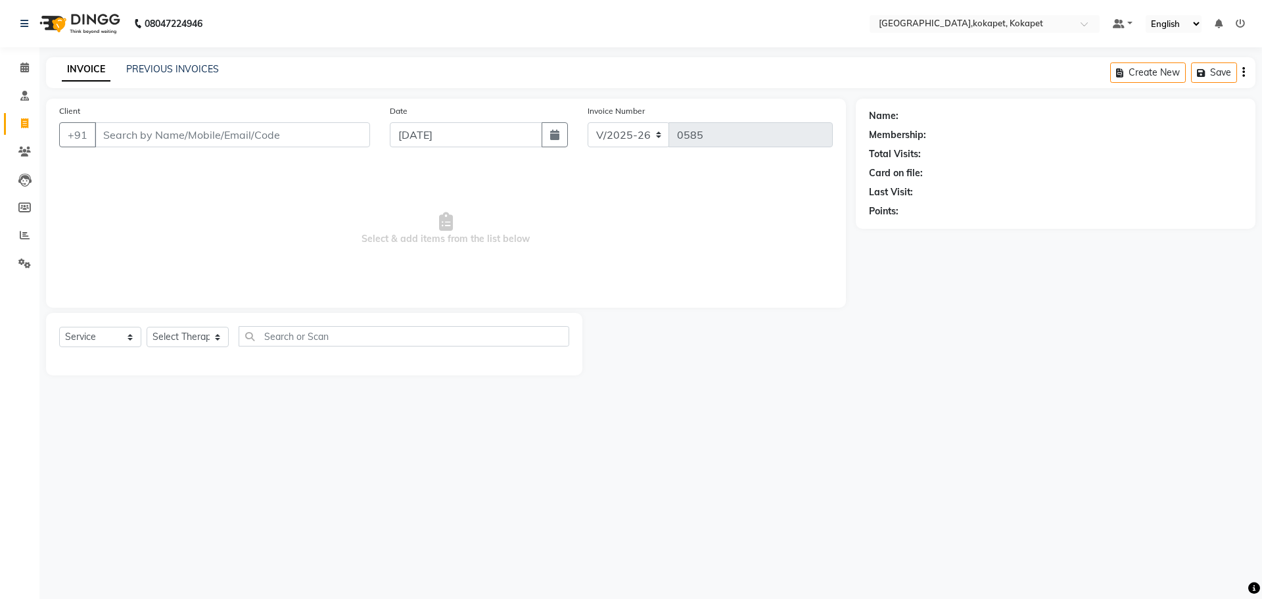
click at [205, 131] on input "Client" at bounding box center [232, 134] width 275 height 25
click at [564, 145] on button "button" at bounding box center [555, 134] width 26 height 25
select select "9"
select select "2025"
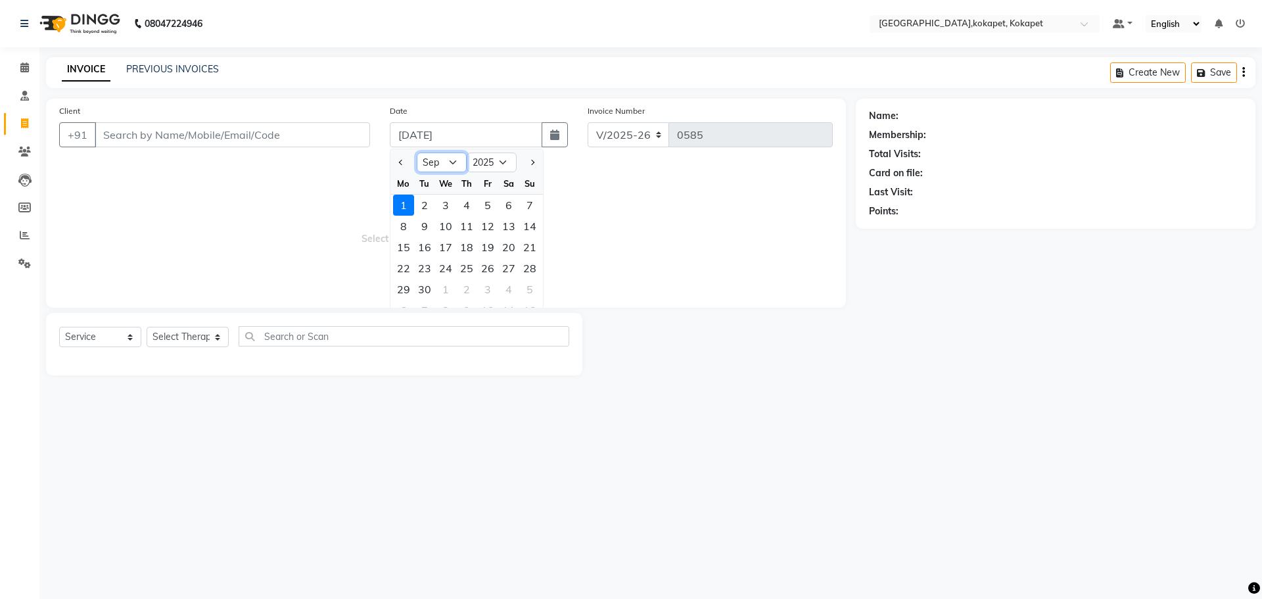
click at [433, 164] on select "Jan Feb Mar Apr May Jun Jul Aug Sep Oct Nov Dec" at bounding box center [442, 163] width 50 height 20
click at [417, 153] on select "Jan Feb Mar Apr May Jun Jul Aug Sep Oct Nov Dec" at bounding box center [442, 163] width 50 height 20
click at [446, 158] on select "Jan Feb Mar Apr May Jun Jul Aug Sep Oct Nov Dec" at bounding box center [442, 163] width 50 height 20
select select "8"
click at [417, 153] on select "Jan Feb Mar Apr May Jun Jul Aug Sep Oct Nov Dec" at bounding box center [442, 163] width 50 height 20
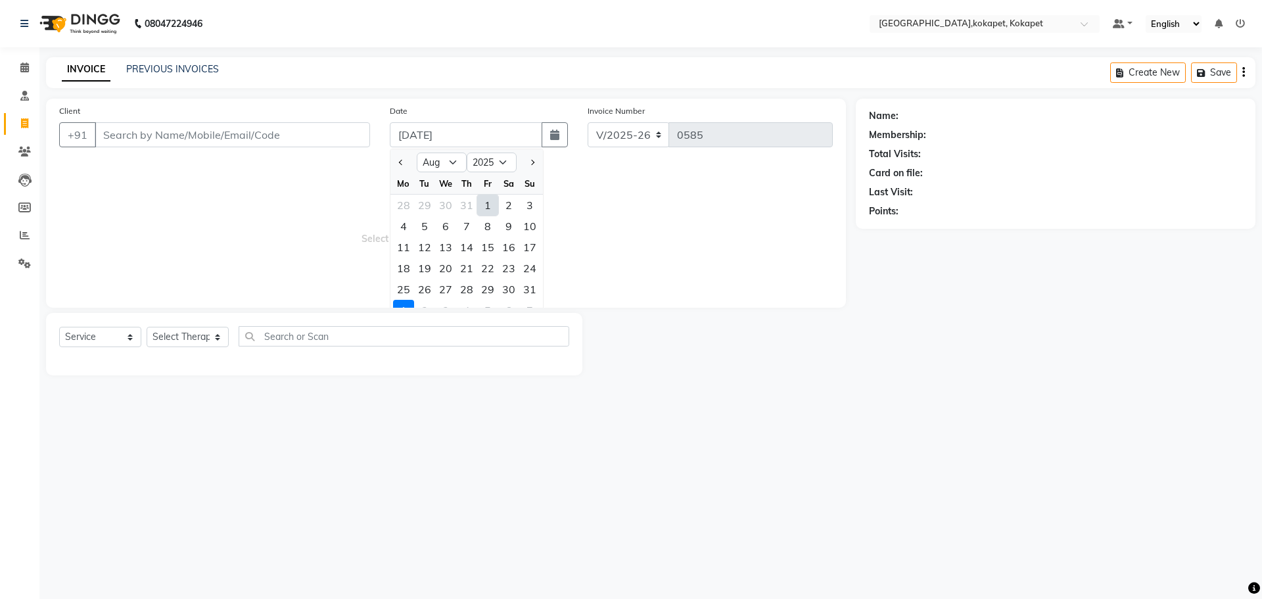
click at [493, 208] on div "1" at bounding box center [487, 205] width 21 height 21
type input "01-08-2025"
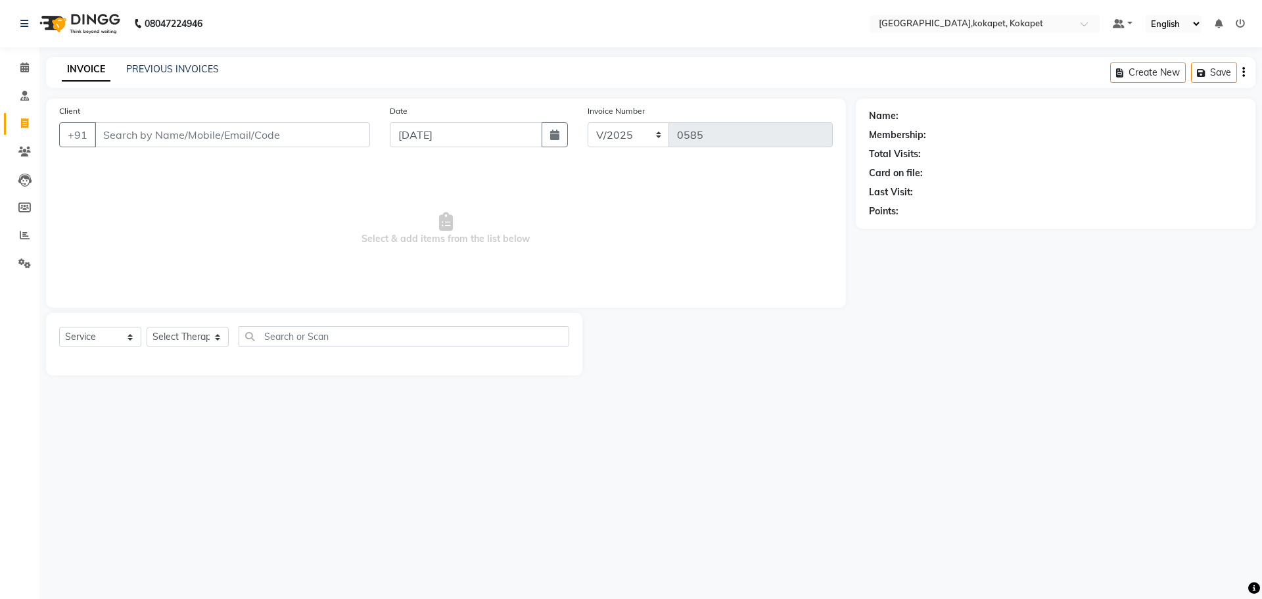
click at [179, 61] on div "INVOICE PREVIOUS INVOICES Create New Save" at bounding box center [651, 72] width 1210 height 31
click at [179, 63] on link "PREVIOUS INVOICES" at bounding box center [172, 69] width 93 height 12
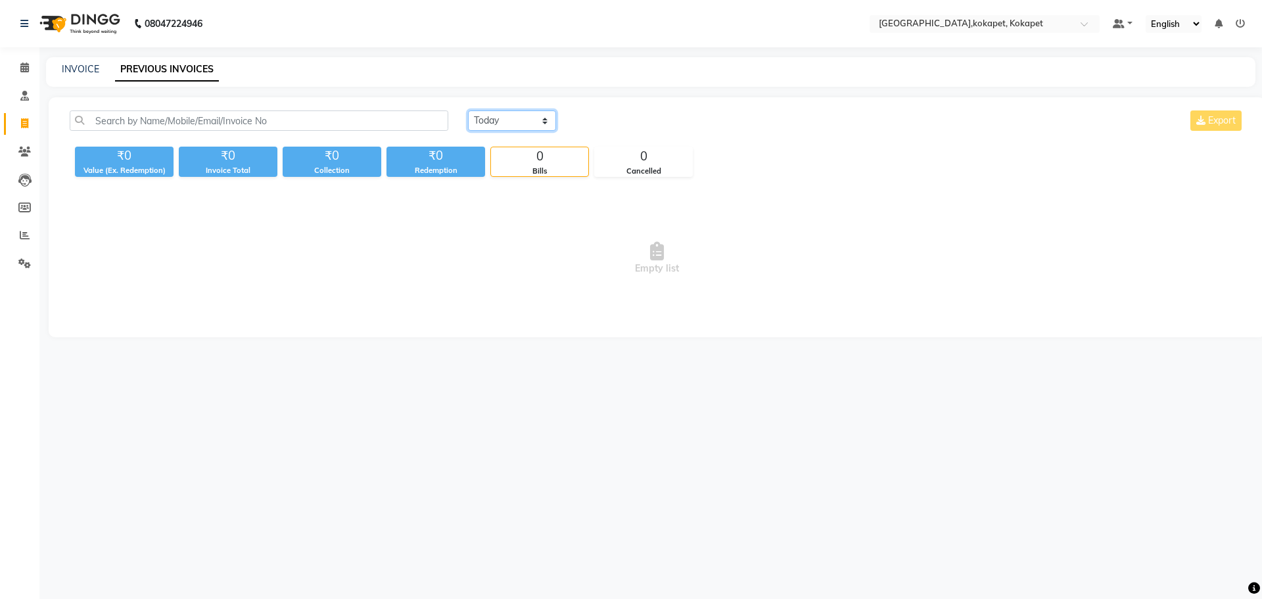
click at [547, 120] on select "Today Yesterday Custom Range" at bounding box center [512, 120] width 88 height 20
select select "range"
click at [468, 110] on select "Today Yesterday Custom Range" at bounding box center [512, 120] width 88 height 20
click at [618, 114] on input "01-09-2025" at bounding box center [619, 121] width 92 height 18
select select "9"
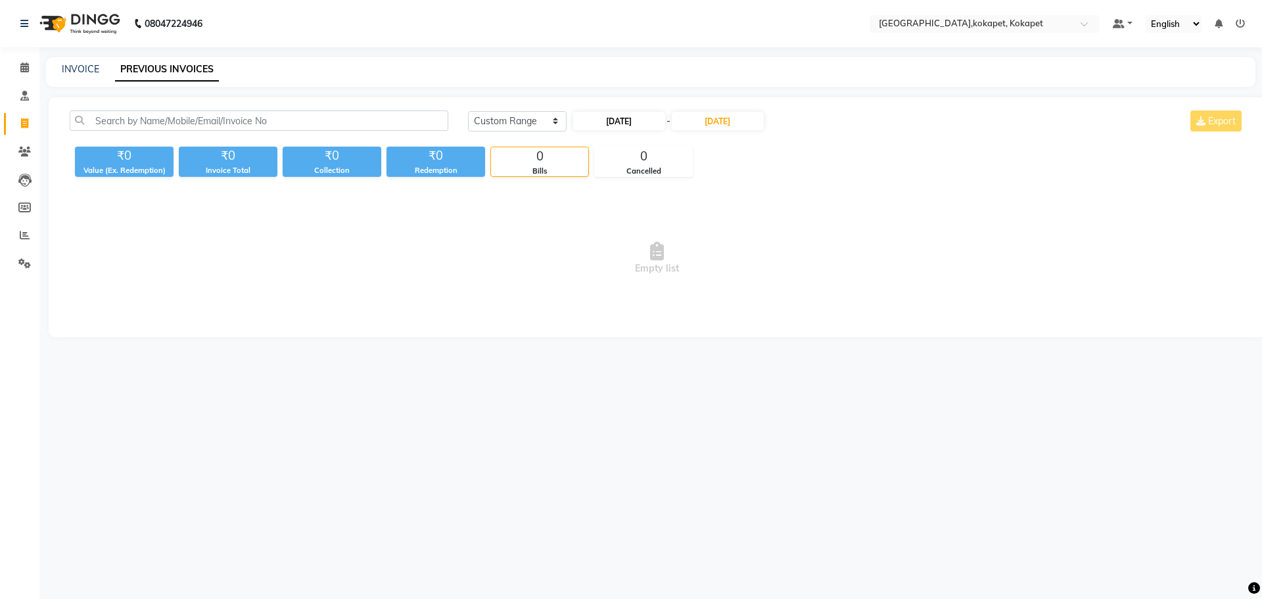
select select "2025"
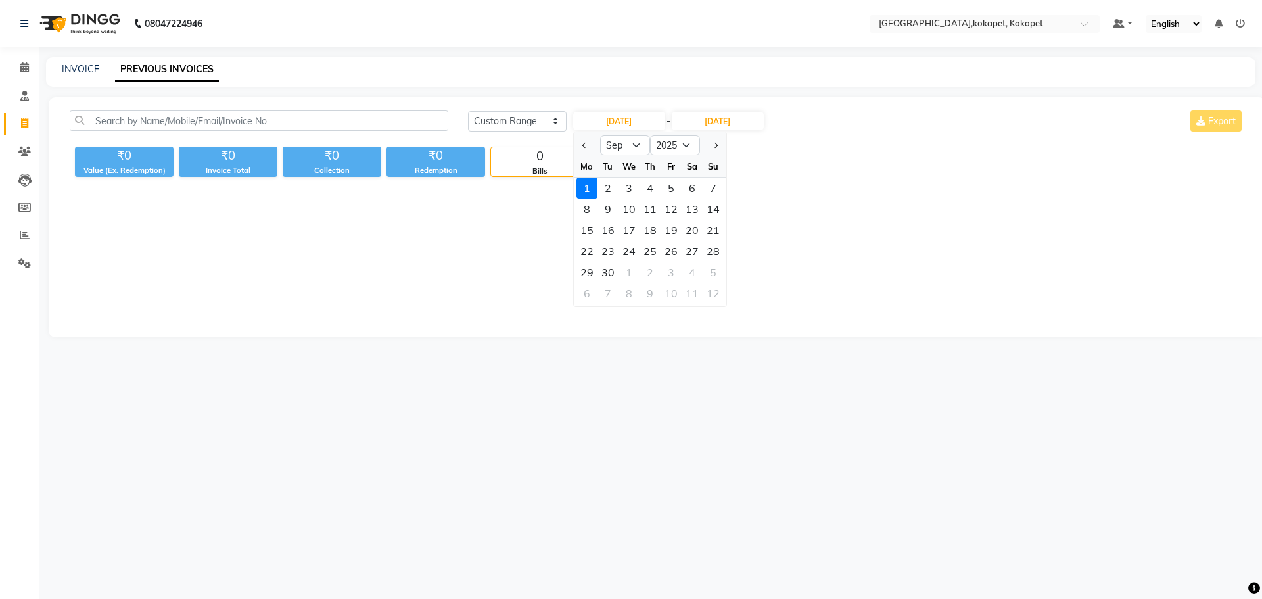
click at [594, 142] on div at bounding box center [587, 145] width 26 height 21
click at [626, 145] on select "Jan Feb Mar Apr May Jun Jul Aug Sep Oct Nov Dec" at bounding box center [625, 145] width 50 height 20
select select "8"
click at [600, 135] on select "Jan Feb Mar Apr May Jun Jul Aug Sep Oct Nov Dec" at bounding box center [625, 145] width 50 height 20
click at [672, 185] on div "1" at bounding box center [671, 187] width 21 height 21
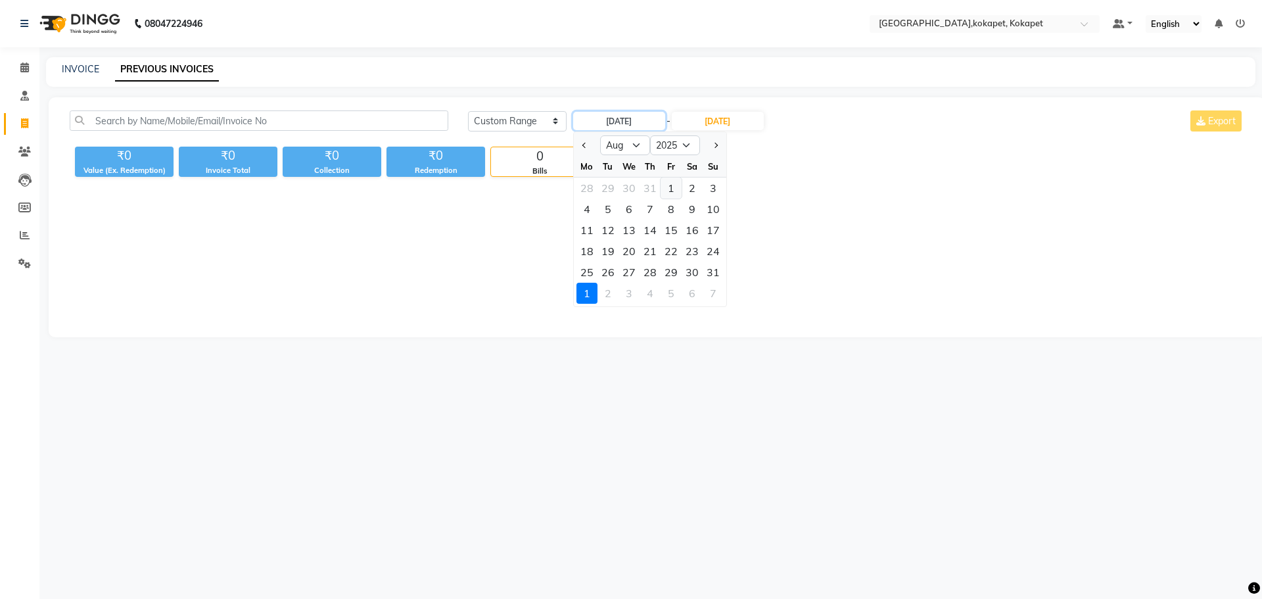
type input "01-08-2025"
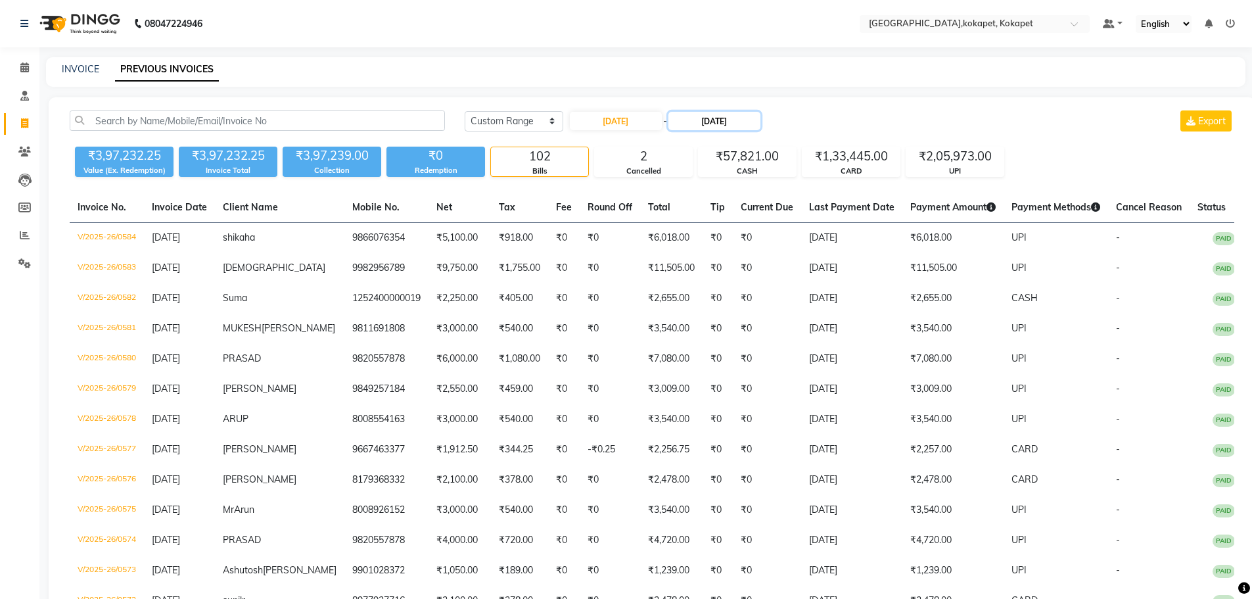
click at [725, 126] on input "01-09-2025" at bounding box center [715, 121] width 92 height 18
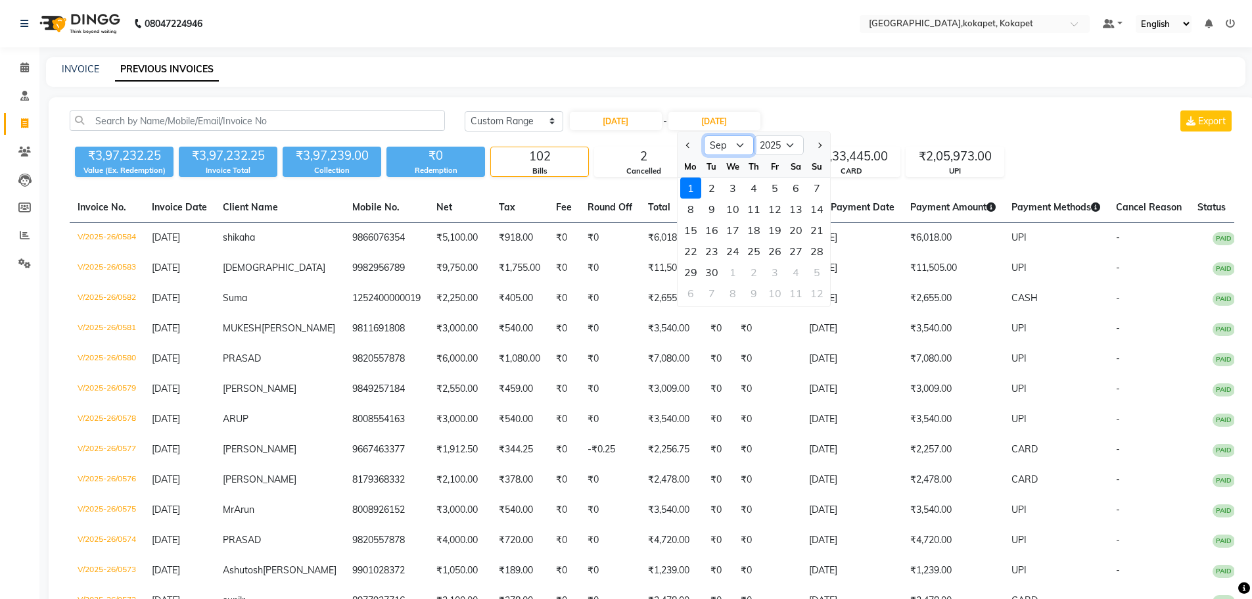
click at [730, 149] on select "Aug Sep Oct Nov Dec" at bounding box center [729, 145] width 50 height 20
select select "8"
click at [704, 135] on select "Aug Sep Oct Nov Dec" at bounding box center [729, 145] width 50 height 20
click at [776, 187] on div "1" at bounding box center [775, 187] width 21 height 21
type input "01-08-2025"
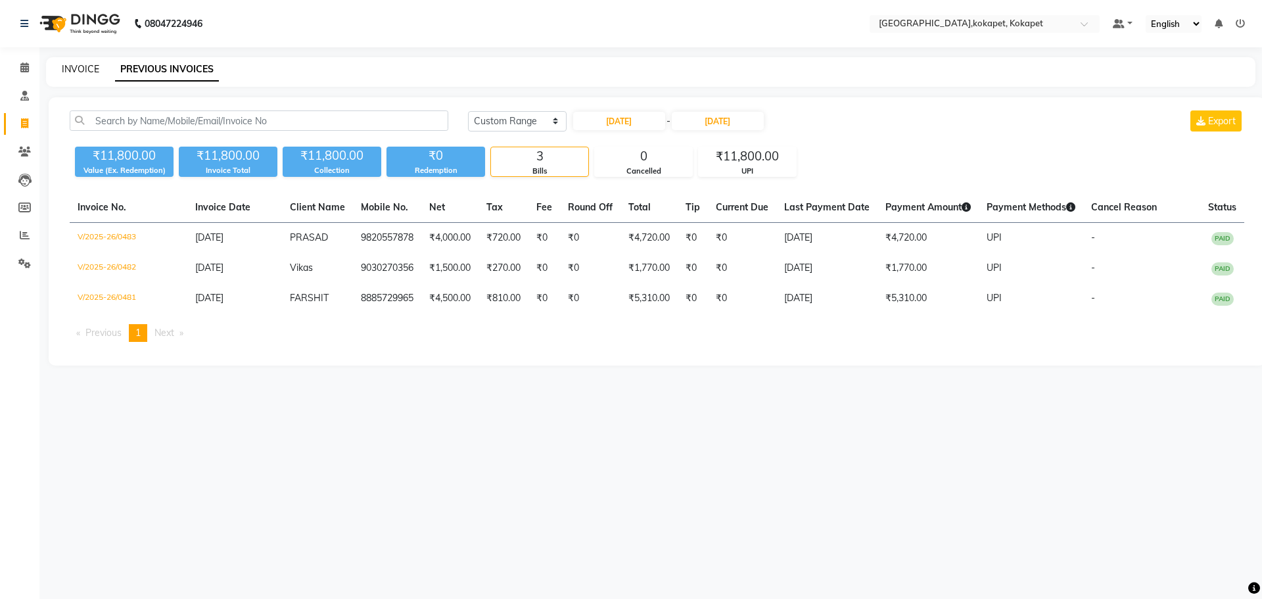
click at [95, 70] on link "INVOICE" at bounding box center [80, 69] width 37 height 12
select select "5849"
select select "service"
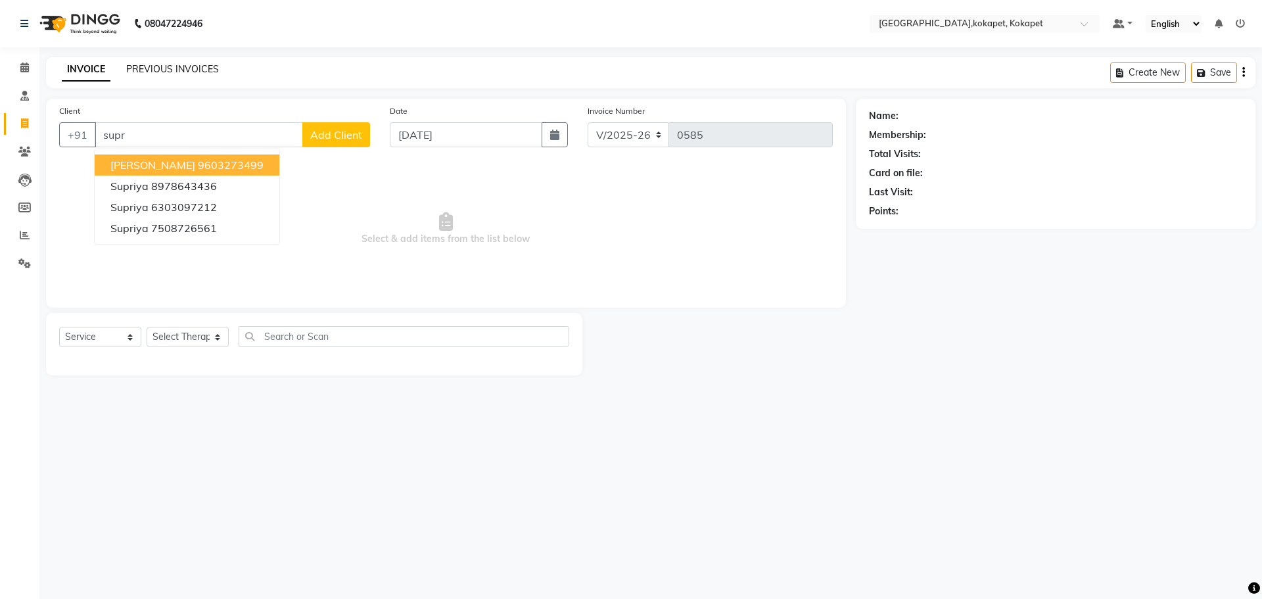
type input "supr"
click at [189, 66] on link "PREVIOUS INVOICES" at bounding box center [172, 69] width 93 height 12
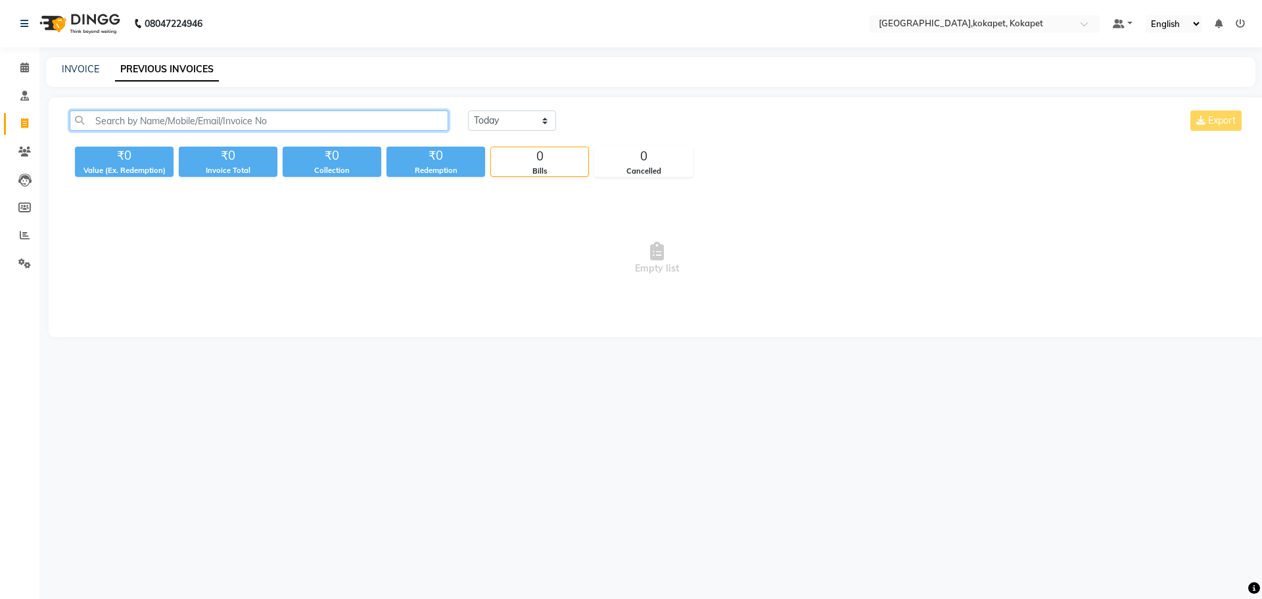
click at [330, 127] on input "text" at bounding box center [259, 120] width 379 height 20
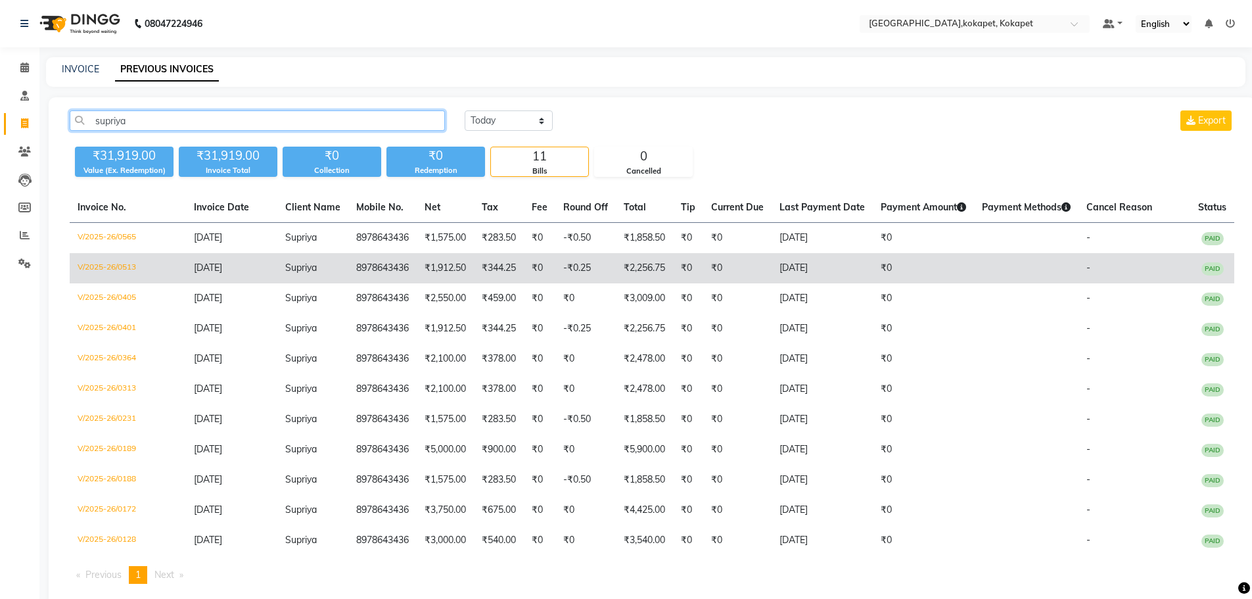
type input "supriya"
copy tr "8978643436"
drag, startPoint x: 413, startPoint y: 262, endPoint x: 341, endPoint y: 259, distance: 73.0
click at [341, 259] on tr "V/2025-26/0513 09-08-2025 Supriya 8978643436 ₹1,912.50 ₹344.25 ₹0 -₹0.25 ₹2,256…" at bounding box center [652, 268] width 1165 height 30
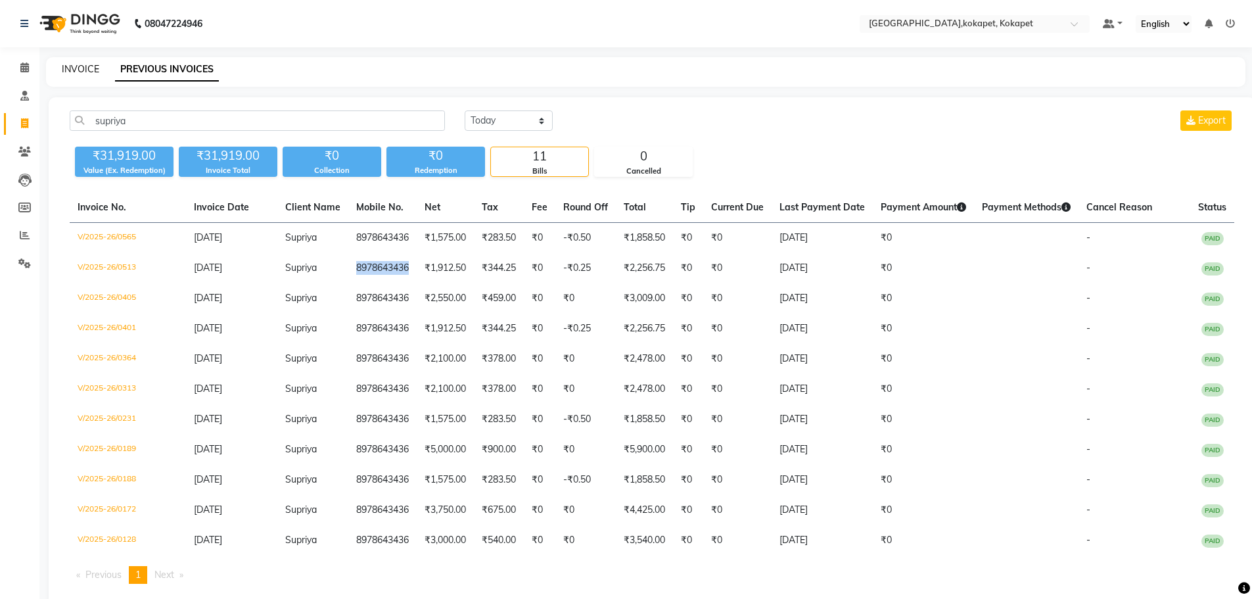
click at [74, 70] on link "INVOICE" at bounding box center [80, 69] width 37 height 12
select select "service"
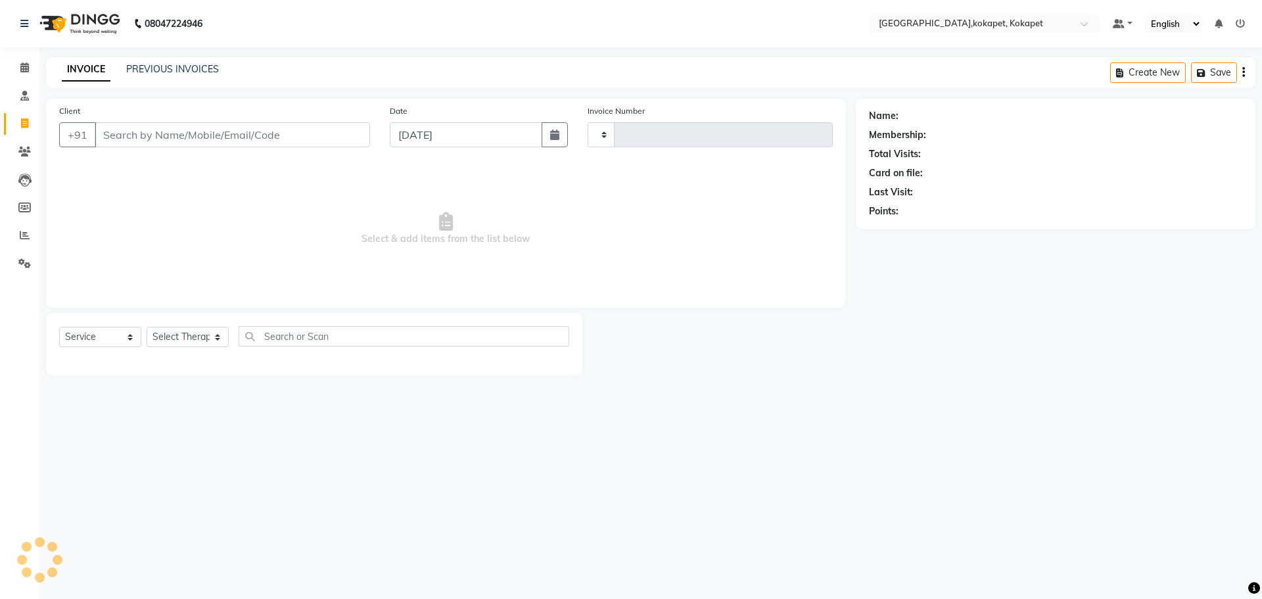
type input "0585"
select select "5849"
click at [193, 154] on button "Supriya 8978643436" at bounding box center [164, 164] width 138 height 21
type input "8978643436"
select select "1: Object"
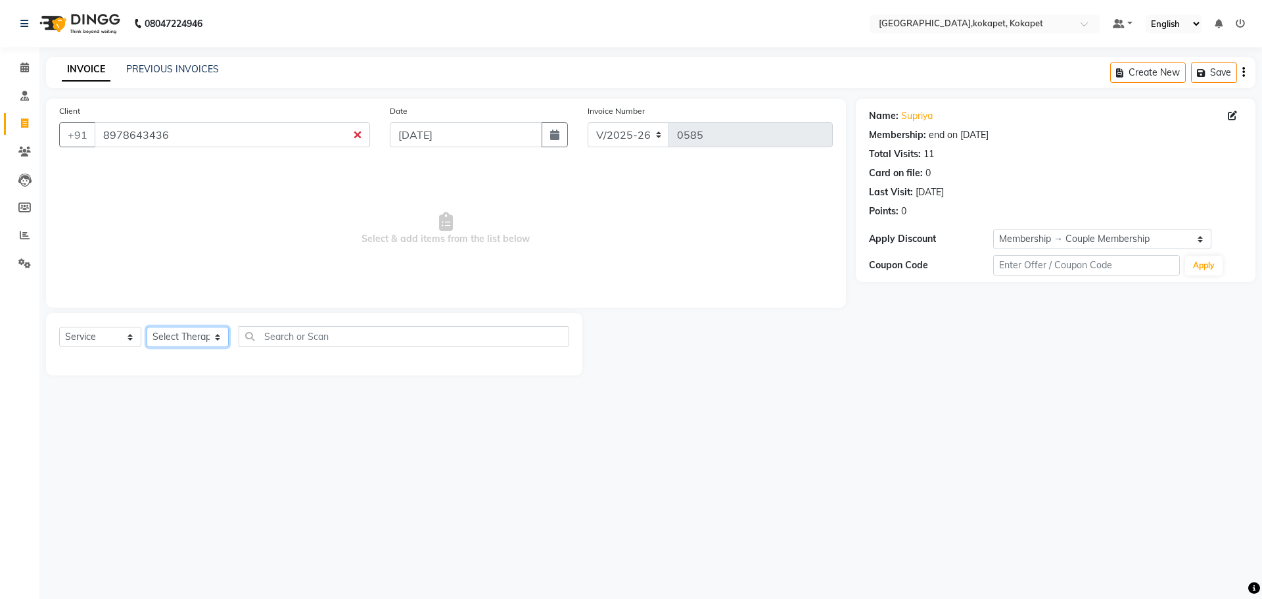
click at [202, 342] on select "Select Therapist Cham Iluning Keerthi Kiran Lucy Maikho Marine Mohit Momiine Ra…" at bounding box center [188, 337] width 82 height 20
select select "41275"
click at [147, 327] on select "Select Therapist Cham Iluning Keerthi Kiran Lucy Maikho Marine Mohit Momiine Ra…" at bounding box center [188, 337] width 82 height 20
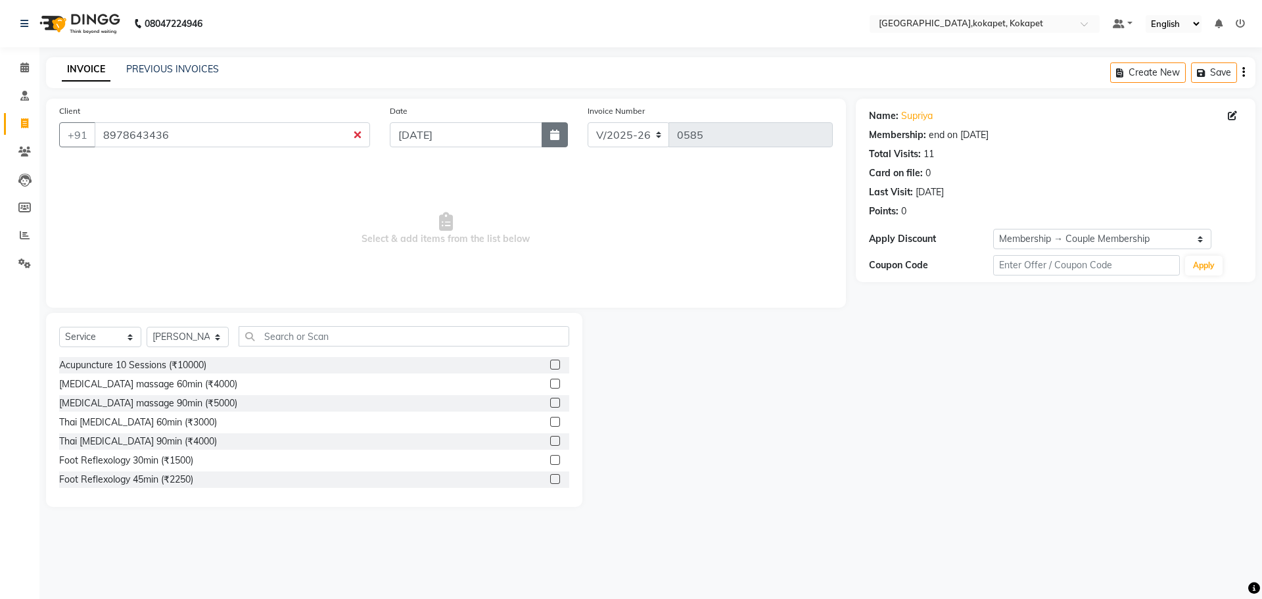
click at [555, 133] on icon "button" at bounding box center [554, 135] width 9 height 11
select select "9"
select select "2025"
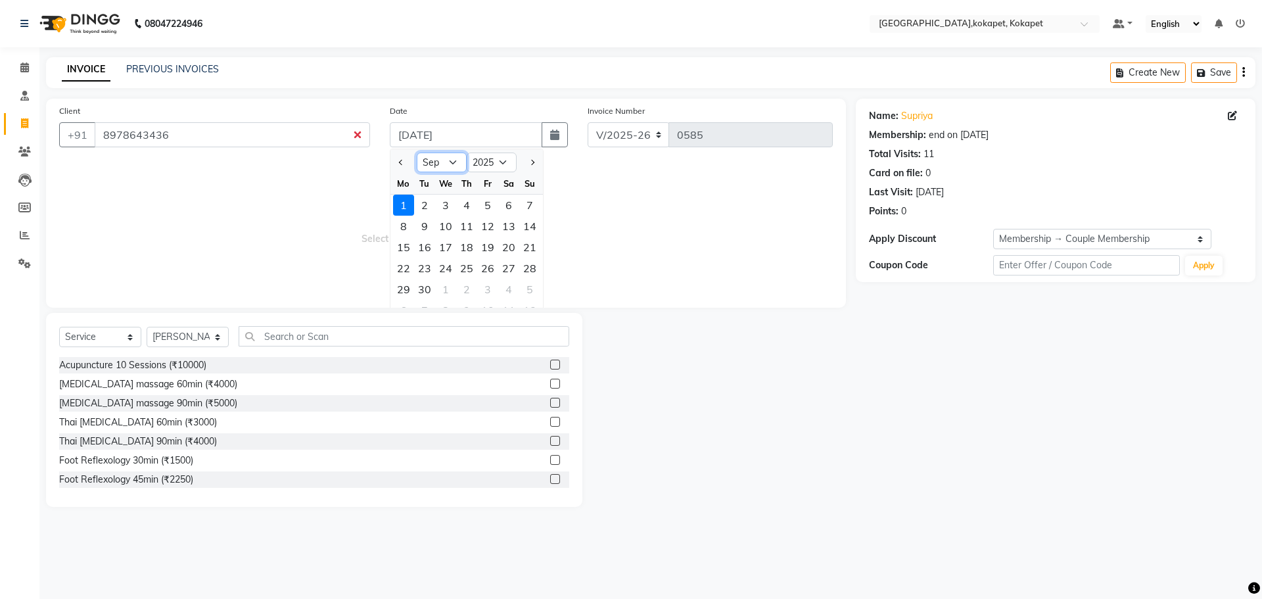
click at [429, 161] on select "Jan Feb Mar Apr May Jun Jul Aug Sep Oct Nov Dec" at bounding box center [442, 163] width 50 height 20
select select "8"
click at [417, 153] on select "Jan Feb Mar Apr May Jun Jul Aug Sep Oct Nov Dec" at bounding box center [442, 163] width 50 height 20
click at [488, 200] on div "1" at bounding box center [487, 205] width 21 height 21
type input "01-08-2025"
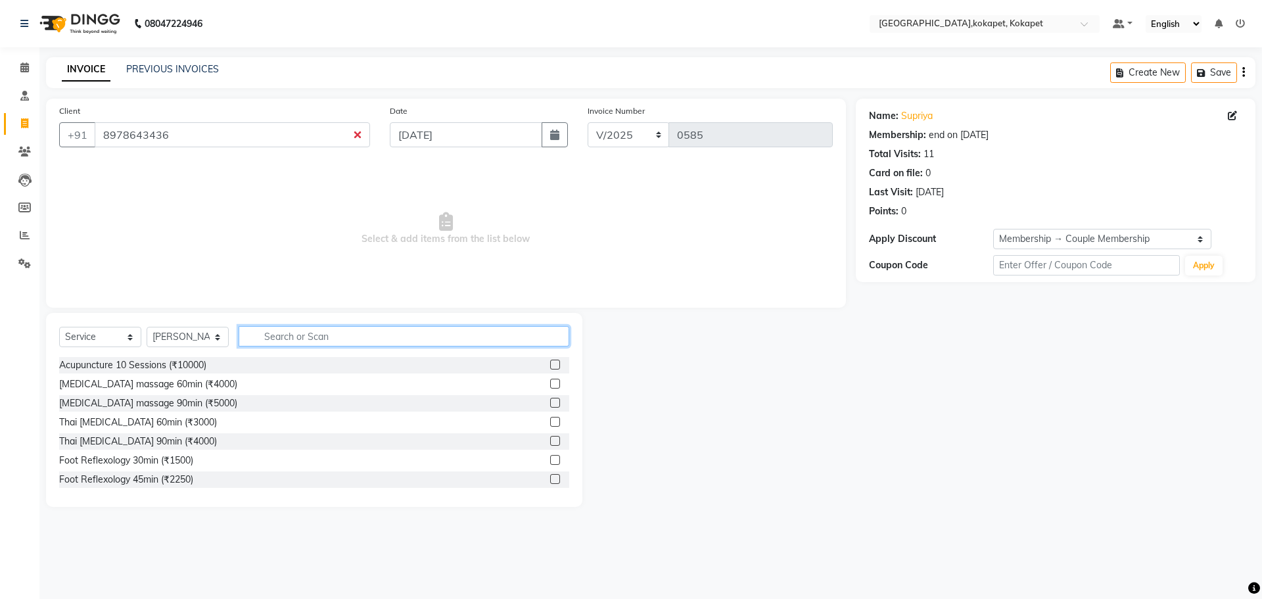
click at [319, 331] on input "text" at bounding box center [404, 336] width 331 height 20
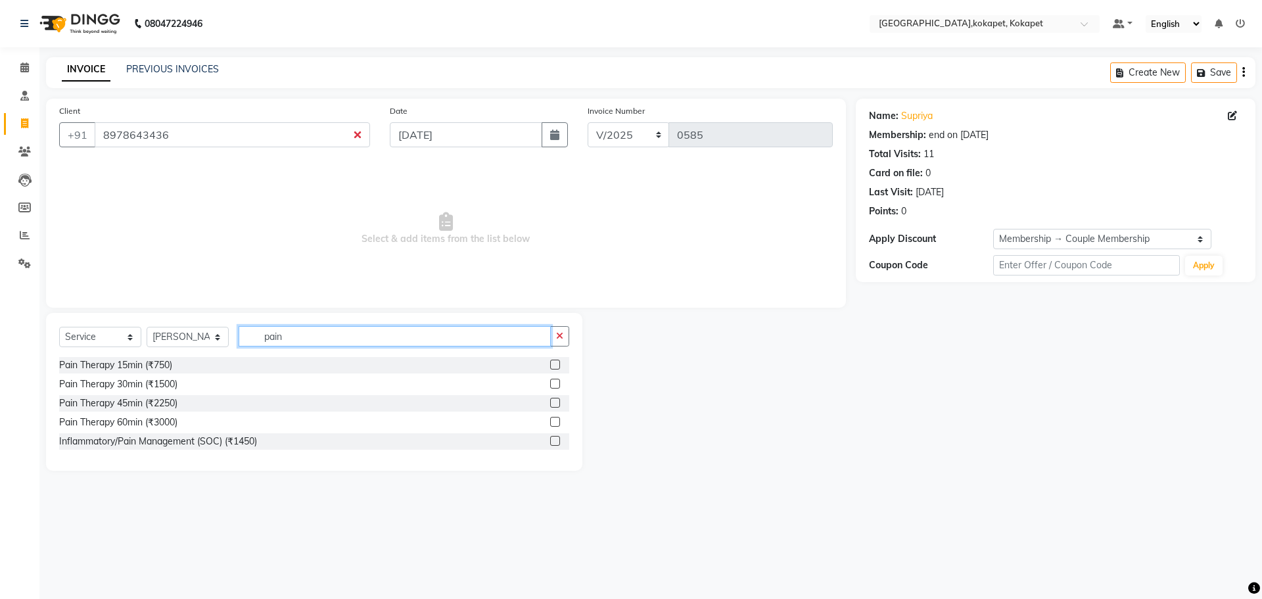
type input "pain"
click at [552, 406] on label at bounding box center [555, 403] width 10 height 10
click at [552, 406] on input "checkbox" at bounding box center [554, 403] width 9 height 9
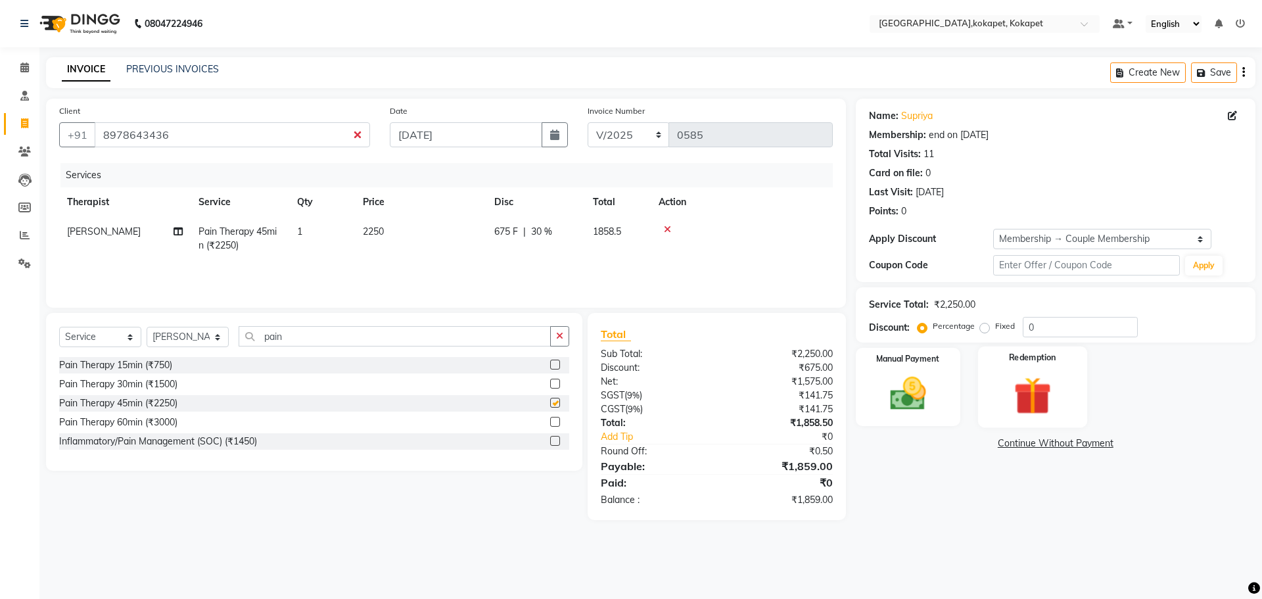
checkbox input "false"
click at [883, 388] on img at bounding box center [908, 393] width 61 height 43
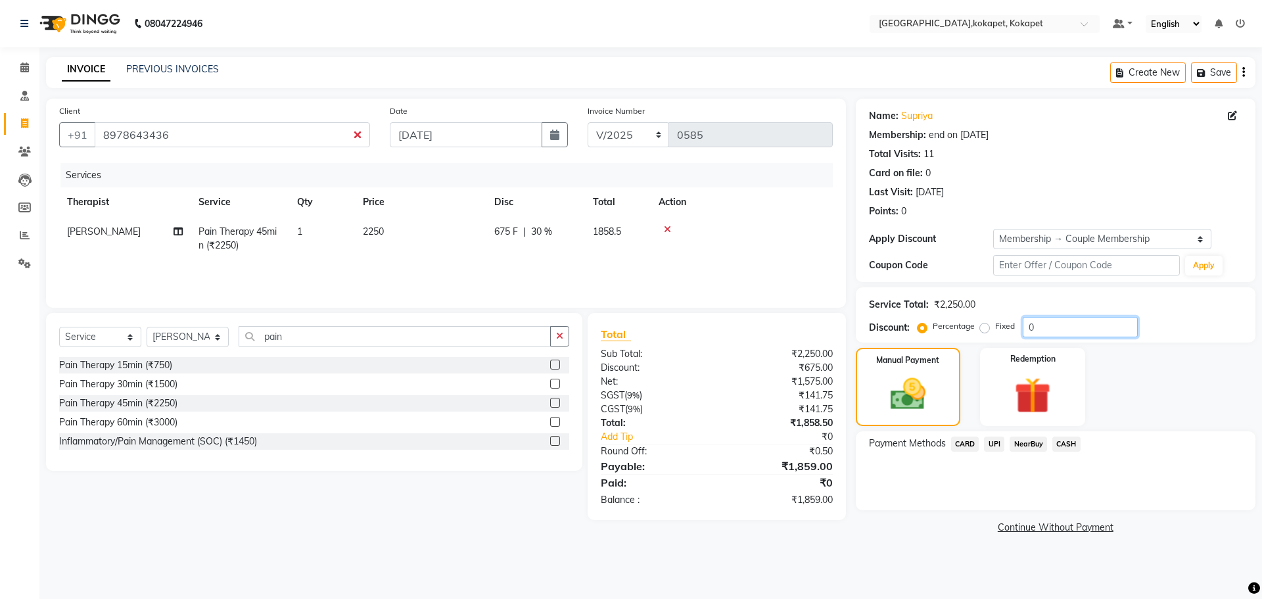
click at [1055, 333] on input "0" at bounding box center [1080, 327] width 115 height 20
type input "0"
click at [1000, 444] on span "UPI" at bounding box center [994, 444] width 20 height 15
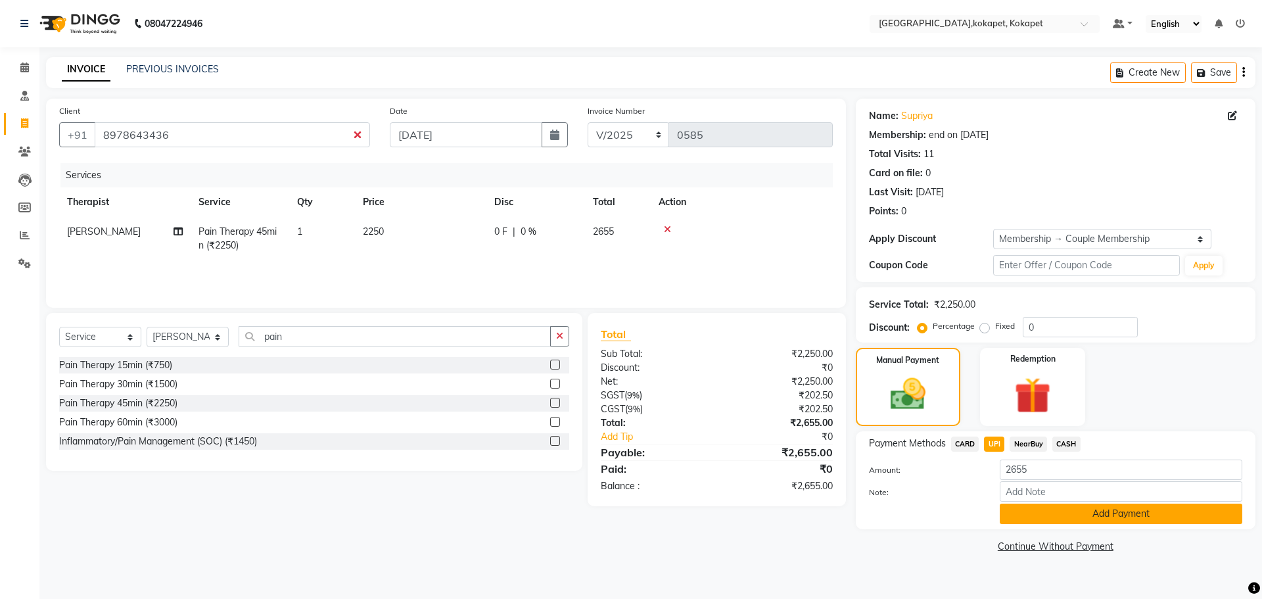
click at [1055, 521] on button "Add Payment" at bounding box center [1121, 514] width 243 height 20
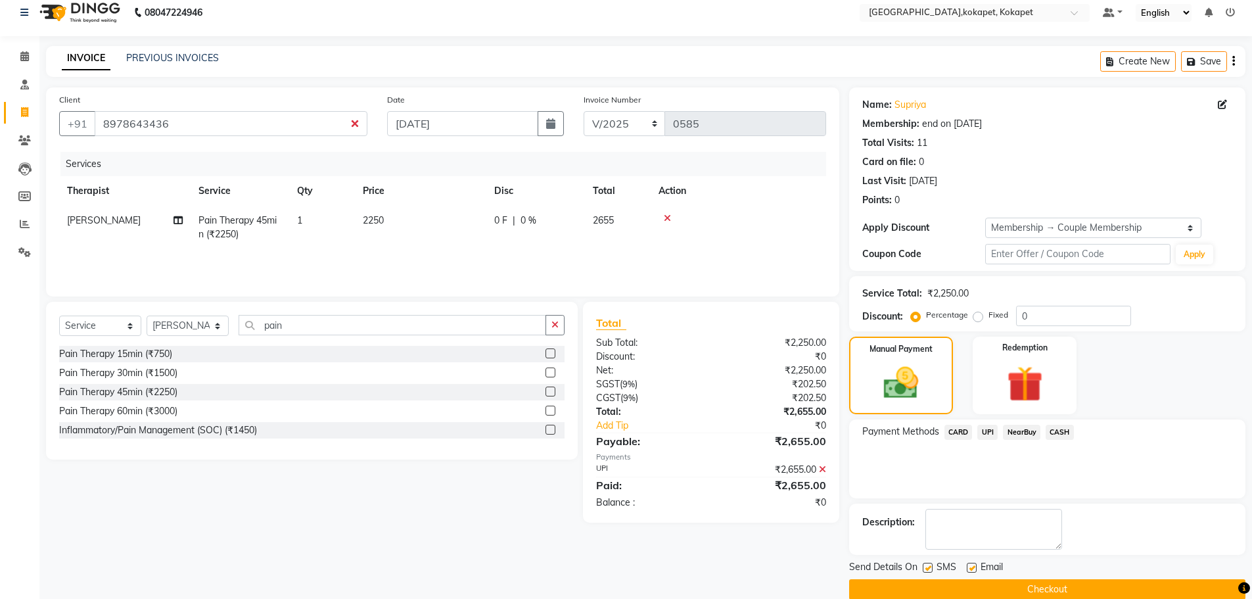
scroll to position [32, 0]
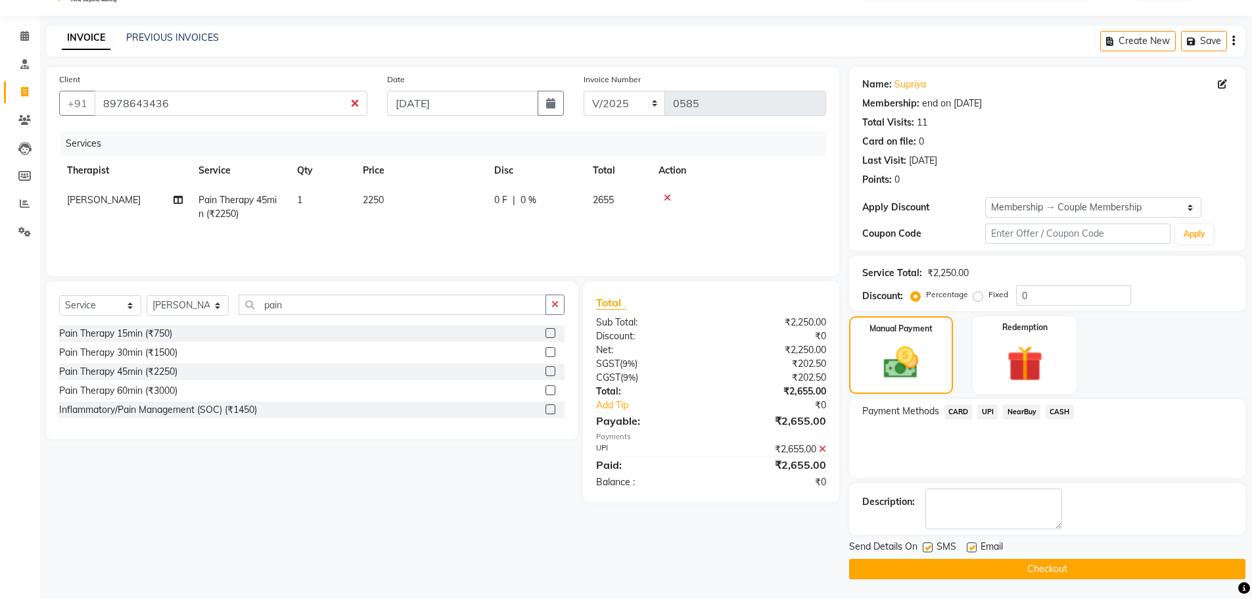
click at [1046, 568] on button "Checkout" at bounding box center [1047, 569] width 396 height 20
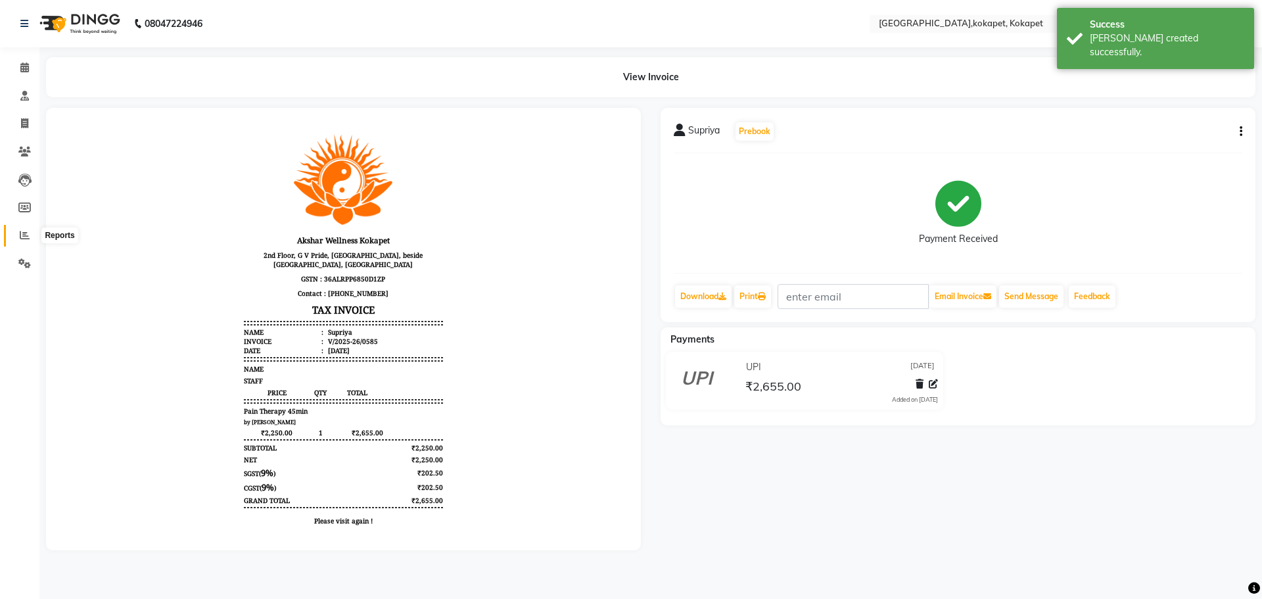
click at [23, 239] on icon at bounding box center [25, 235] width 10 height 10
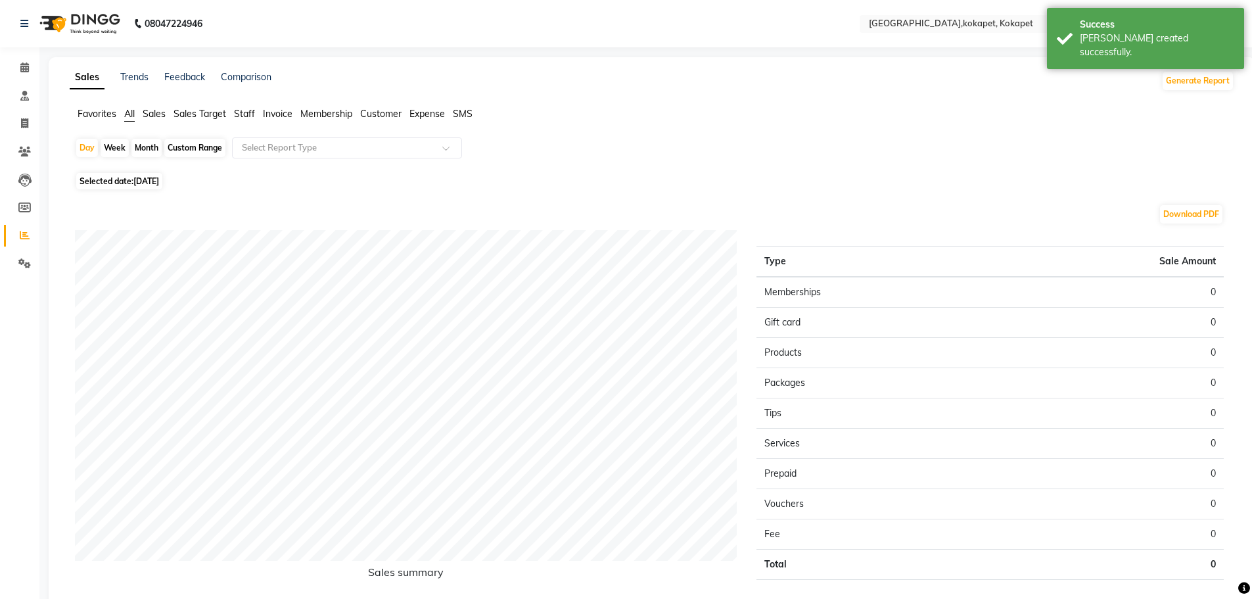
click at [154, 110] on span "Sales" at bounding box center [154, 114] width 23 height 12
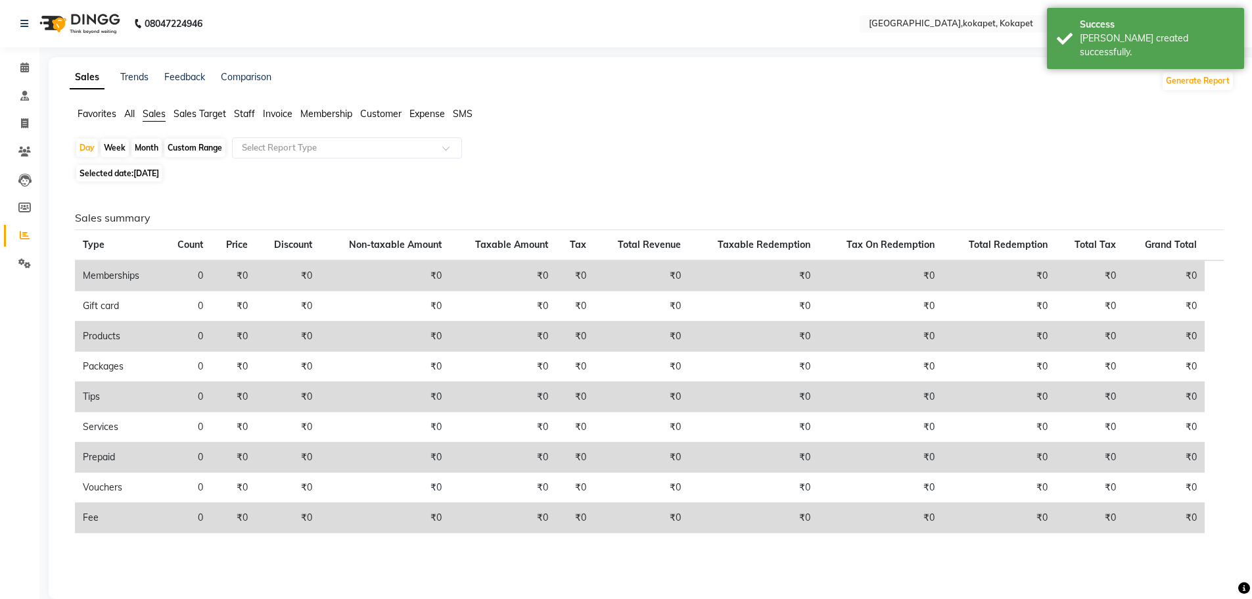
click at [151, 150] on div "Month" at bounding box center [146, 148] width 30 height 18
select select "9"
select select "2025"
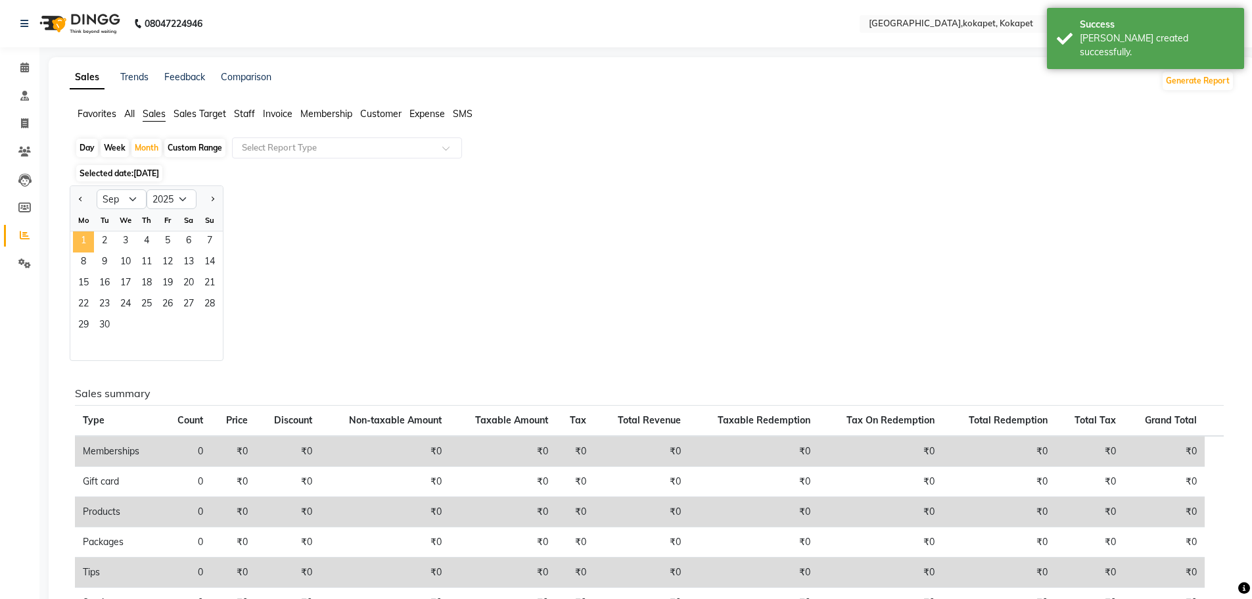
click at [79, 241] on span "1" at bounding box center [83, 241] width 21 height 21
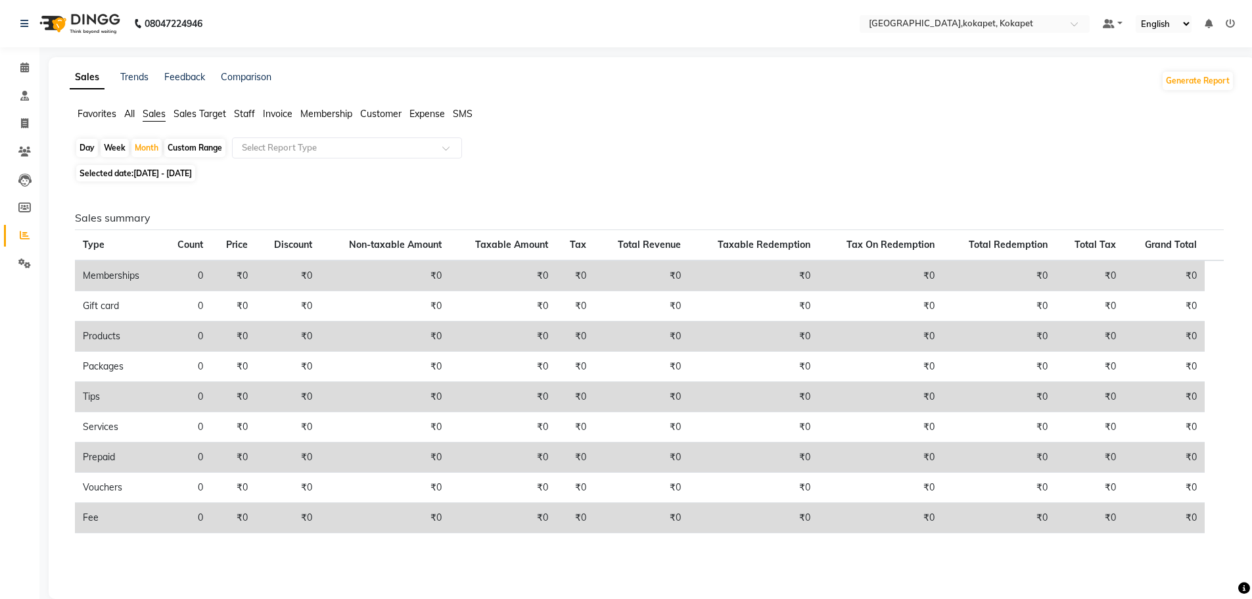
click at [245, 111] on span "Staff" at bounding box center [244, 114] width 21 height 12
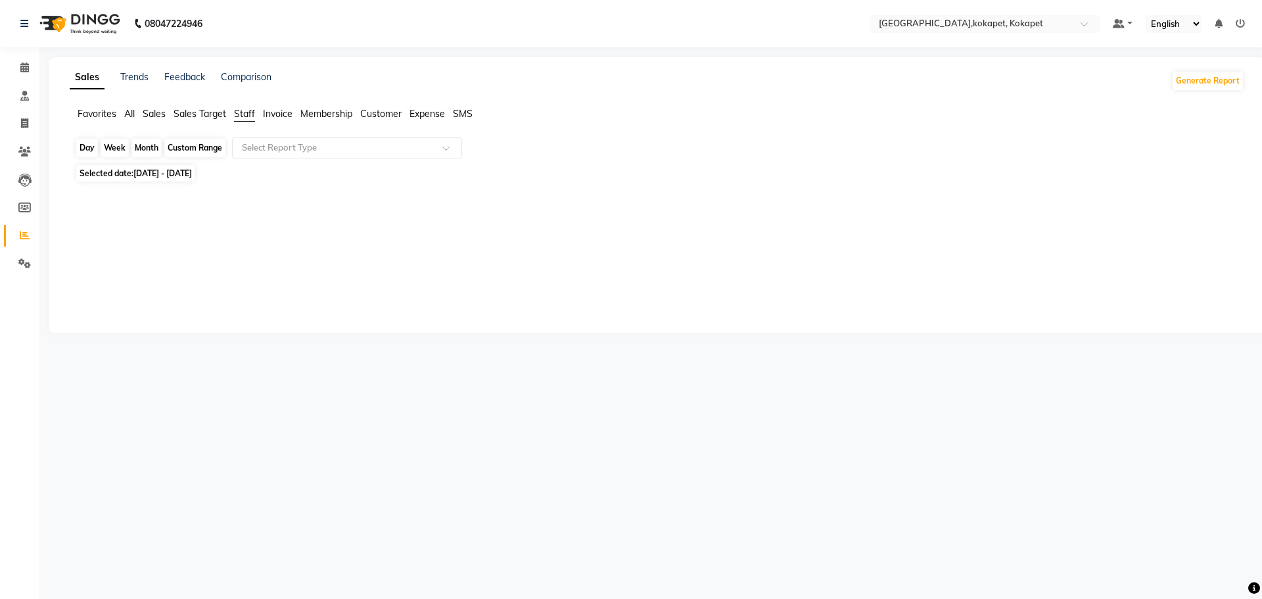
click at [151, 151] on div "Month" at bounding box center [146, 148] width 30 height 18
select select "9"
select select "2025"
click at [157, 147] on div "Month" at bounding box center [146, 148] width 30 height 18
select select "9"
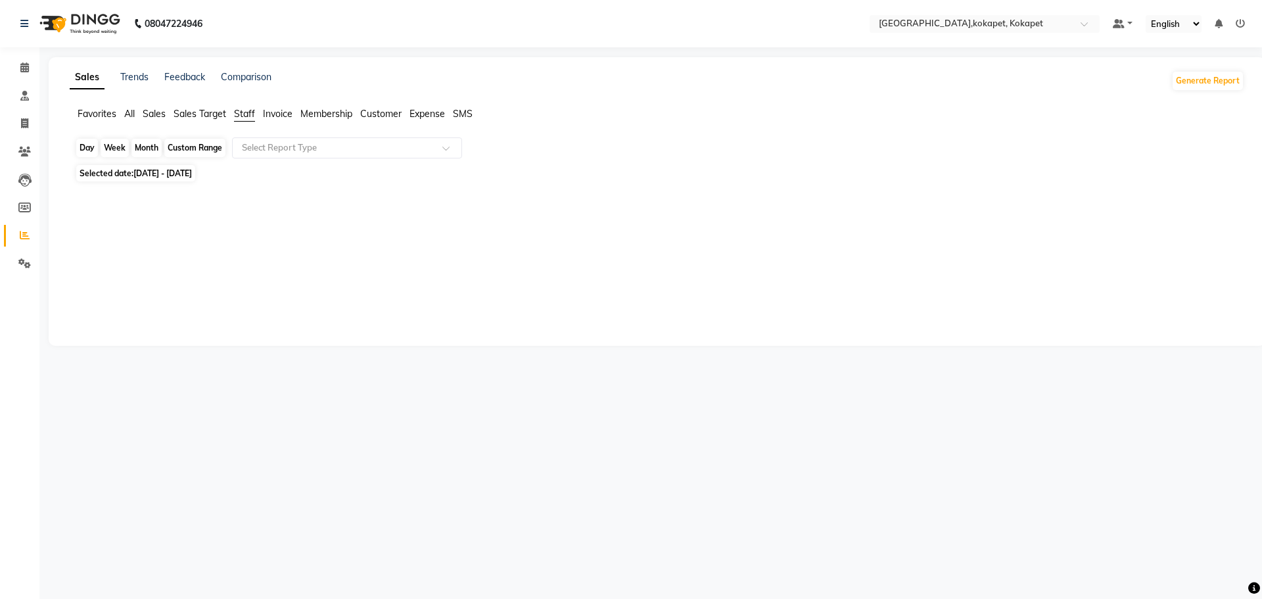
select select "2025"
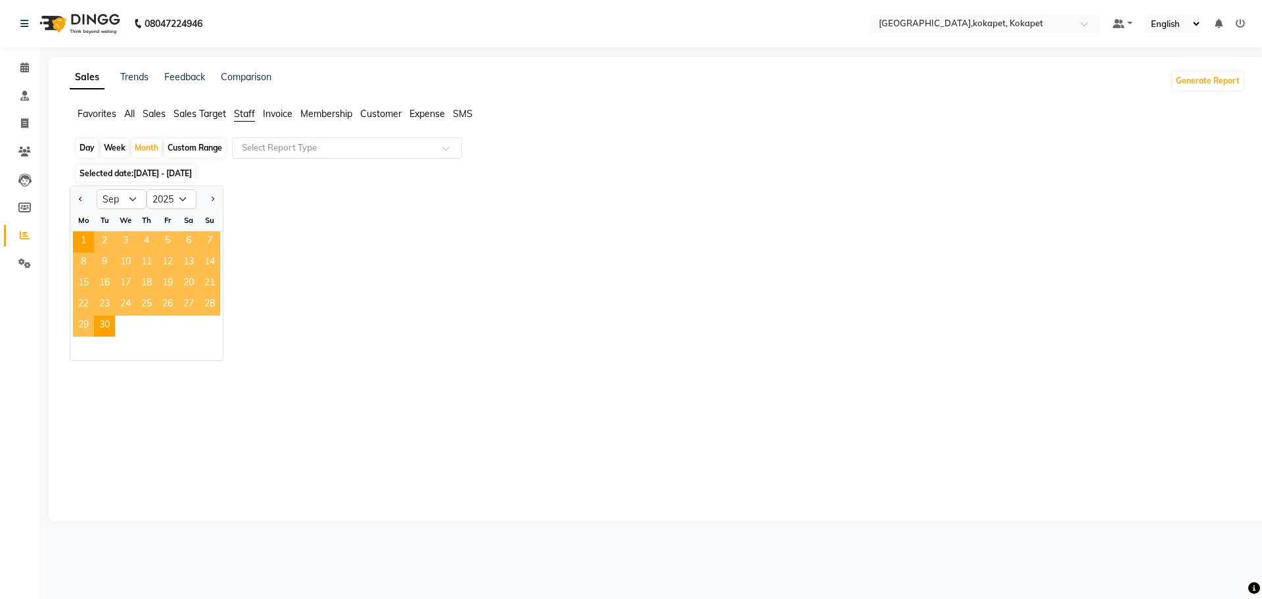
click at [294, 140] on div "Select Report Type" at bounding box center [347, 147] width 230 height 21
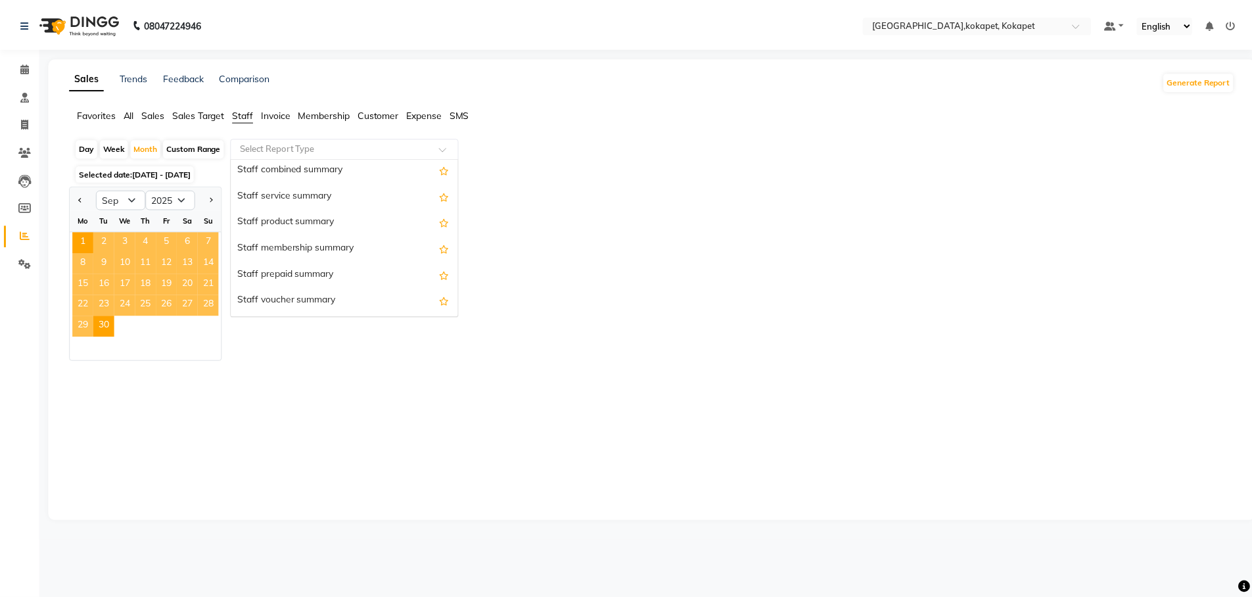
scroll to position [289, 0]
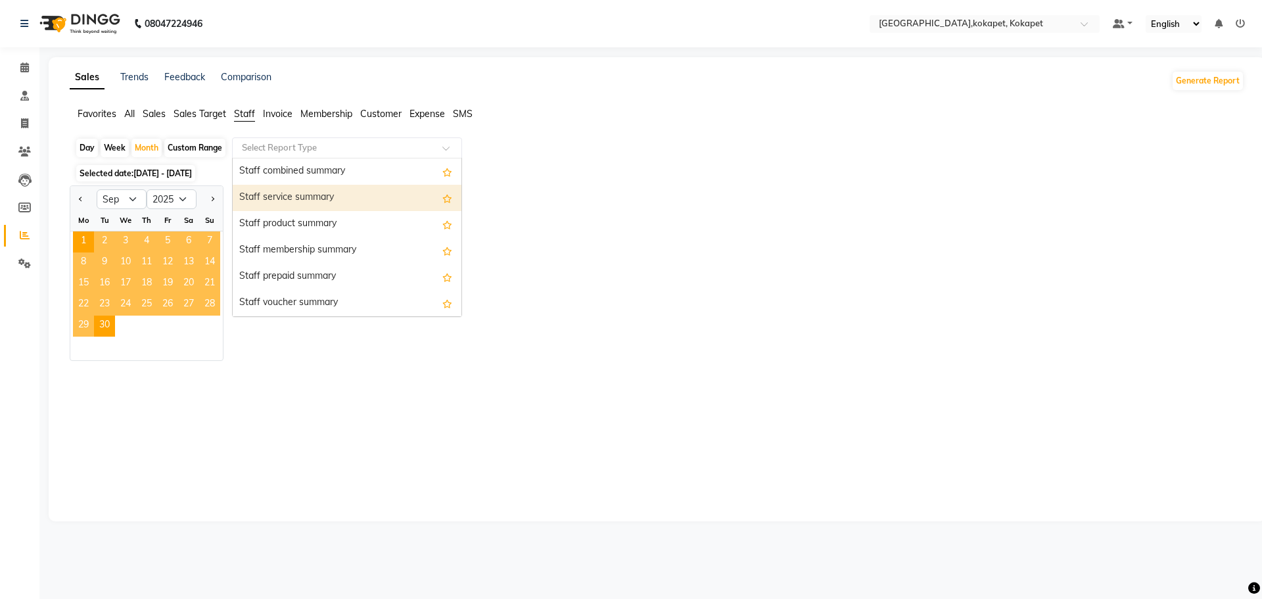
click at [327, 200] on div "Staff service summary" at bounding box center [347, 198] width 229 height 26
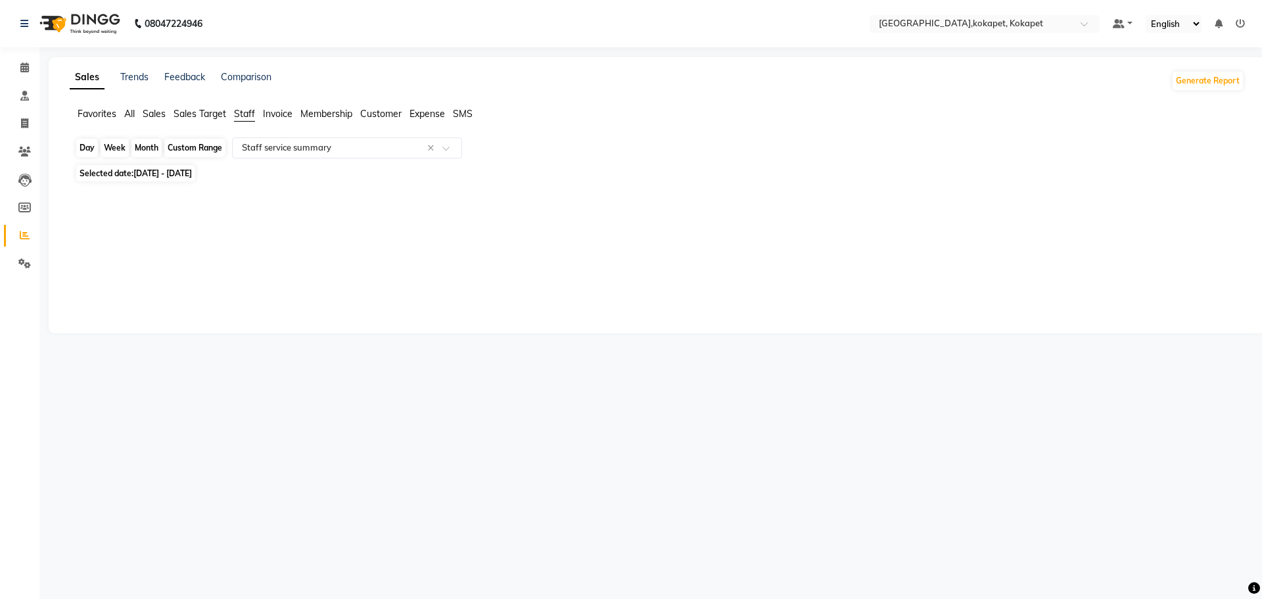
click at [144, 149] on div "Month" at bounding box center [146, 148] width 30 height 18
select select "9"
select select "2025"
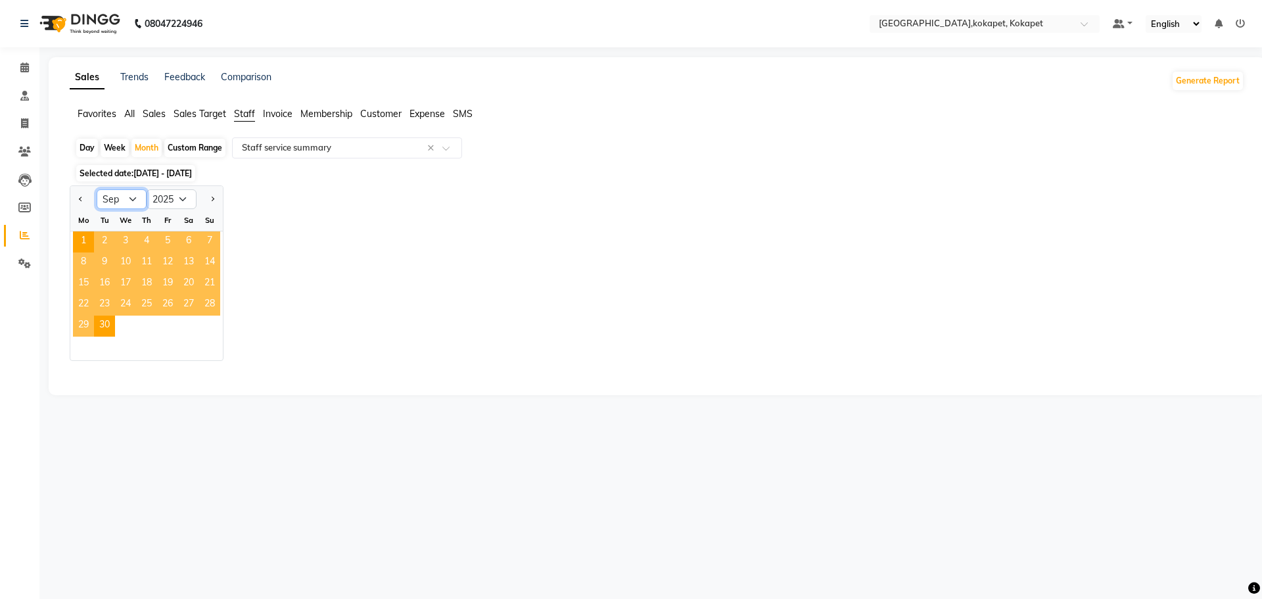
click at [114, 199] on select "Jan Feb Mar Apr May Jun Jul Aug Sep Oct Nov Dec" at bounding box center [122, 199] width 50 height 20
select select "8"
click at [97, 189] on select "Jan Feb Mar Apr May Jun Jul Aug Sep Oct Nov Dec" at bounding box center [122, 199] width 50 height 20
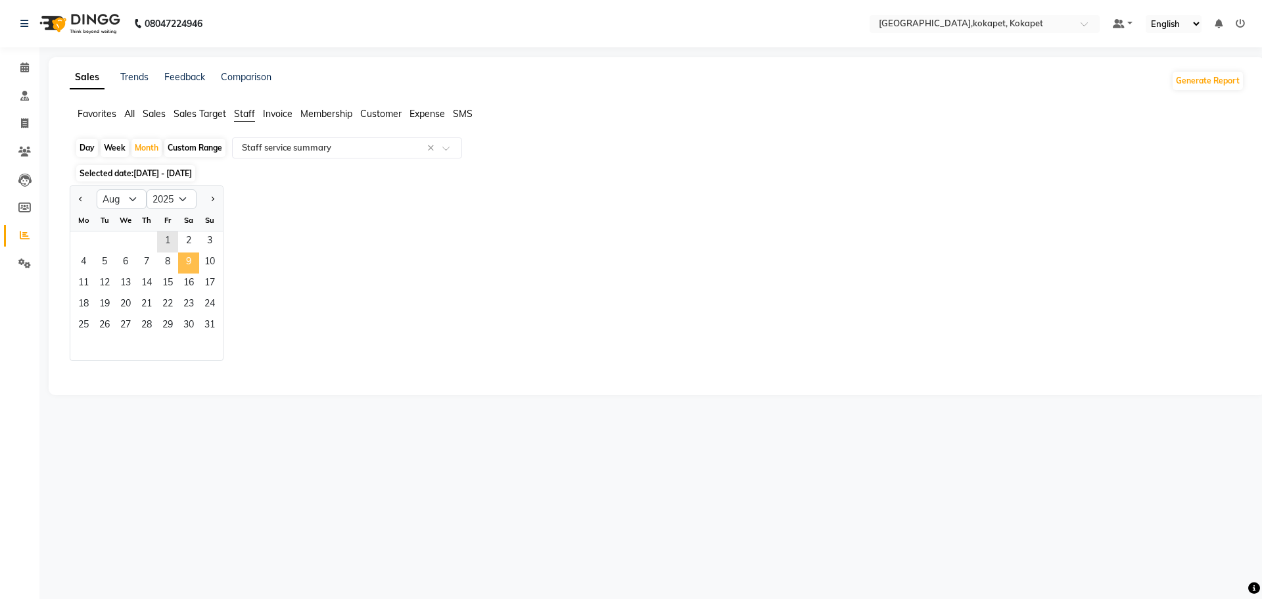
click at [181, 253] on span "9" at bounding box center [188, 262] width 21 height 21
select select "filtered_report"
select select "pdf"
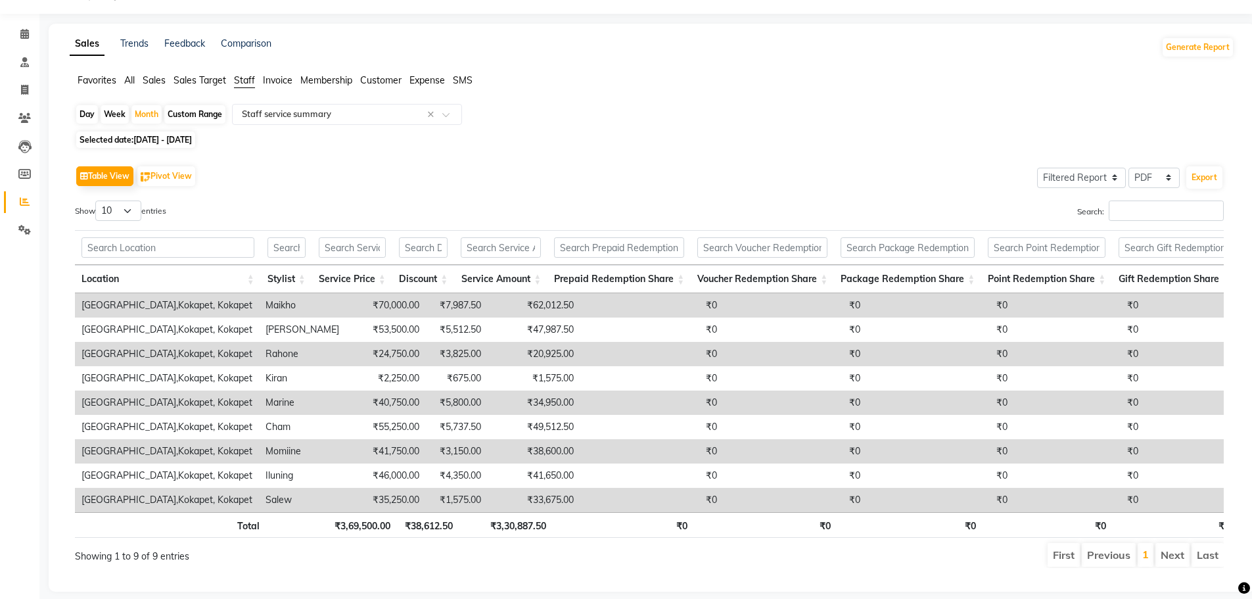
scroll to position [66, 0]
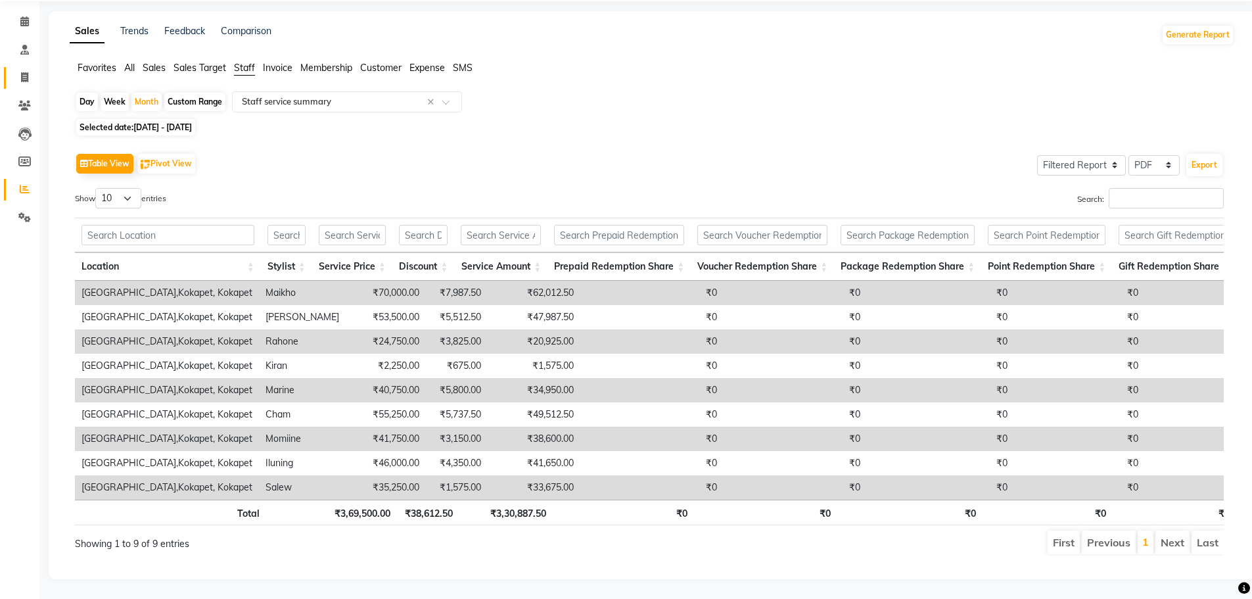
click at [12, 67] on link "Invoice" at bounding box center [20, 78] width 32 height 22
select select "service"
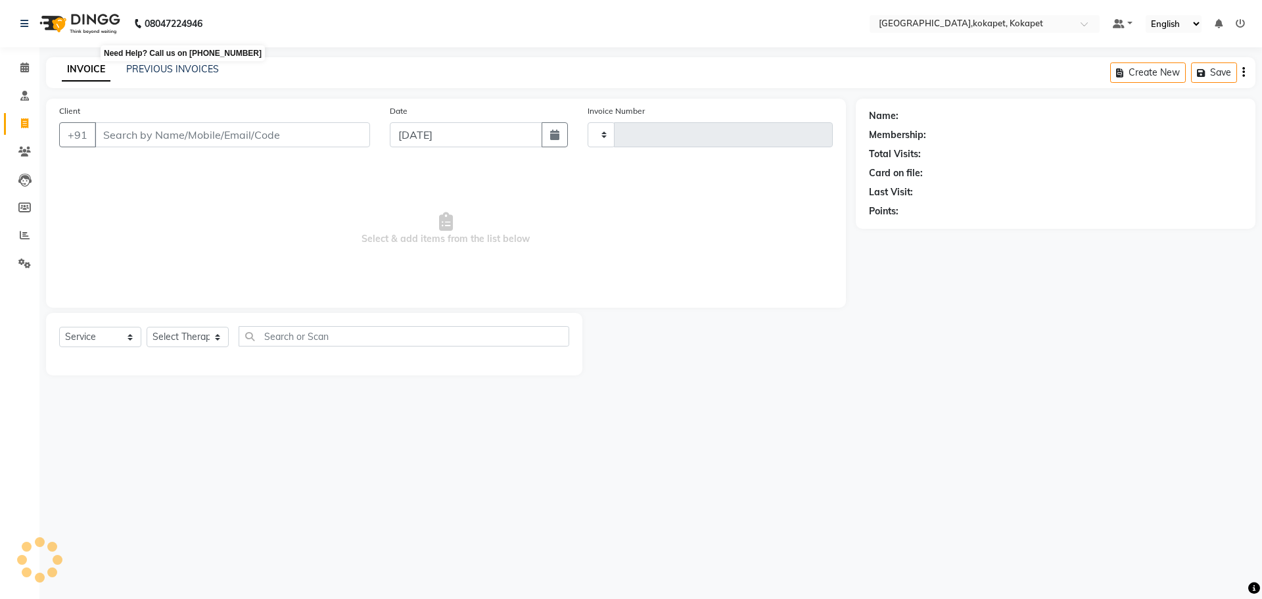
type input "0586"
select select "5849"
click at [158, 59] on div "INVOICE PREVIOUS INVOICES Create New Save" at bounding box center [651, 72] width 1210 height 31
click at [158, 63] on link "PREVIOUS INVOICES" at bounding box center [172, 69] width 93 height 12
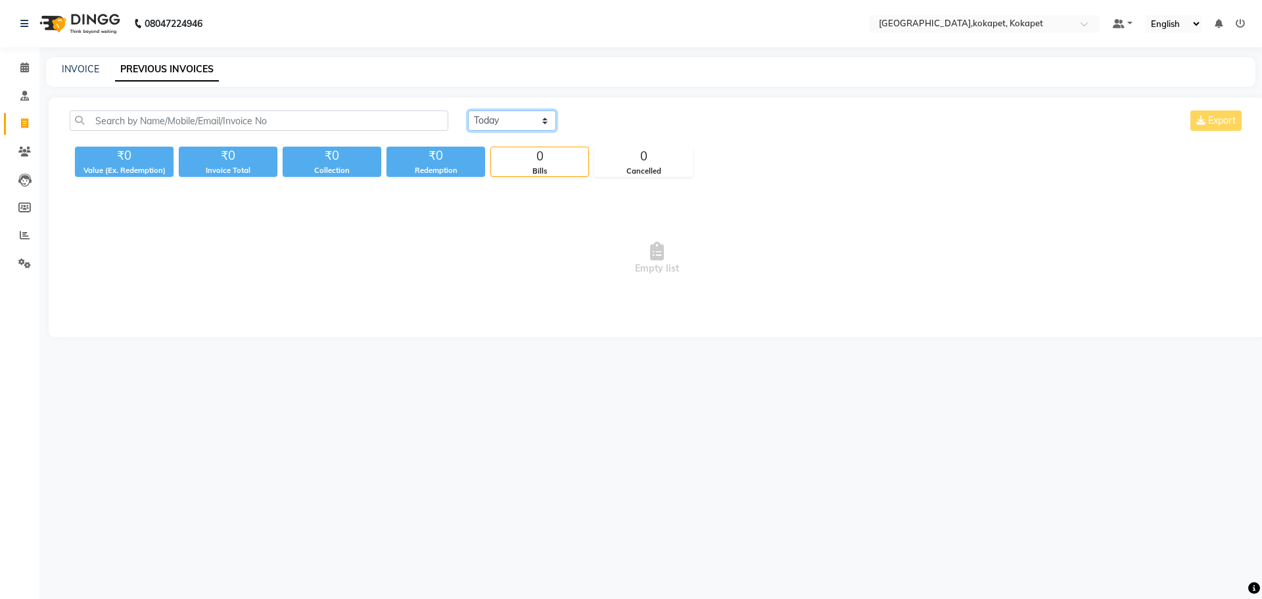
click at [494, 114] on select "Today Yesterday Custom Range" at bounding box center [512, 120] width 88 height 20
click at [468, 110] on select "Today Yesterday Custom Range" at bounding box center [512, 120] width 88 height 20
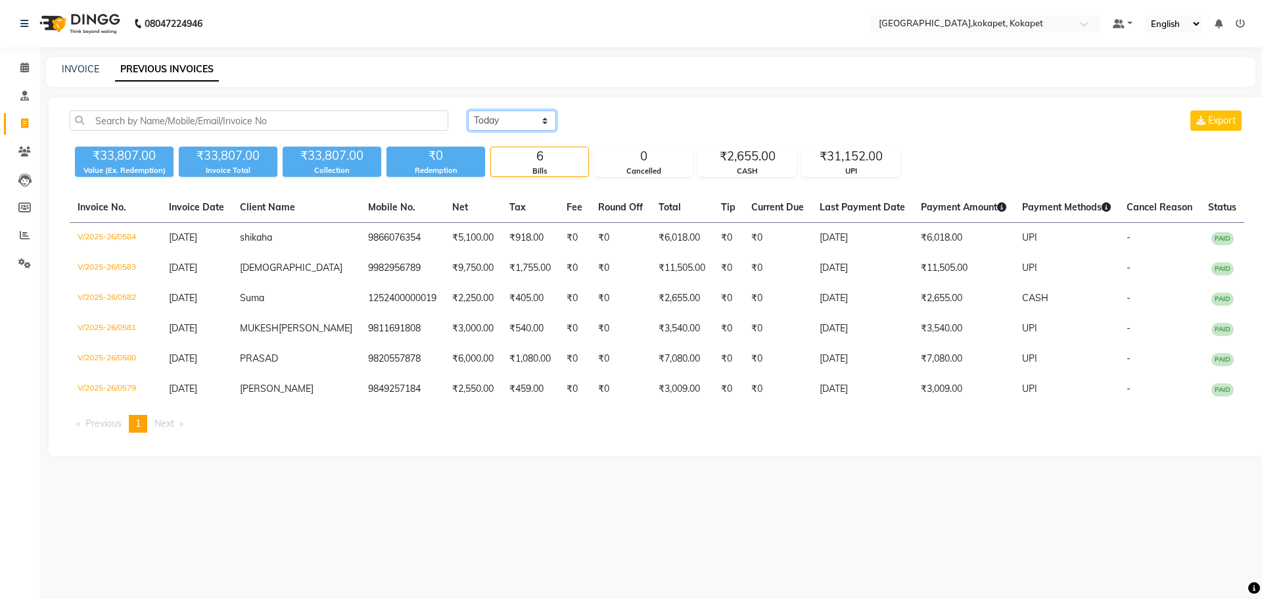
click at [512, 116] on select "Today Yesterday Custom Range" at bounding box center [512, 120] width 88 height 20
select select "range"
click at [468, 110] on select "Today Yesterday Custom Range" at bounding box center [512, 120] width 88 height 20
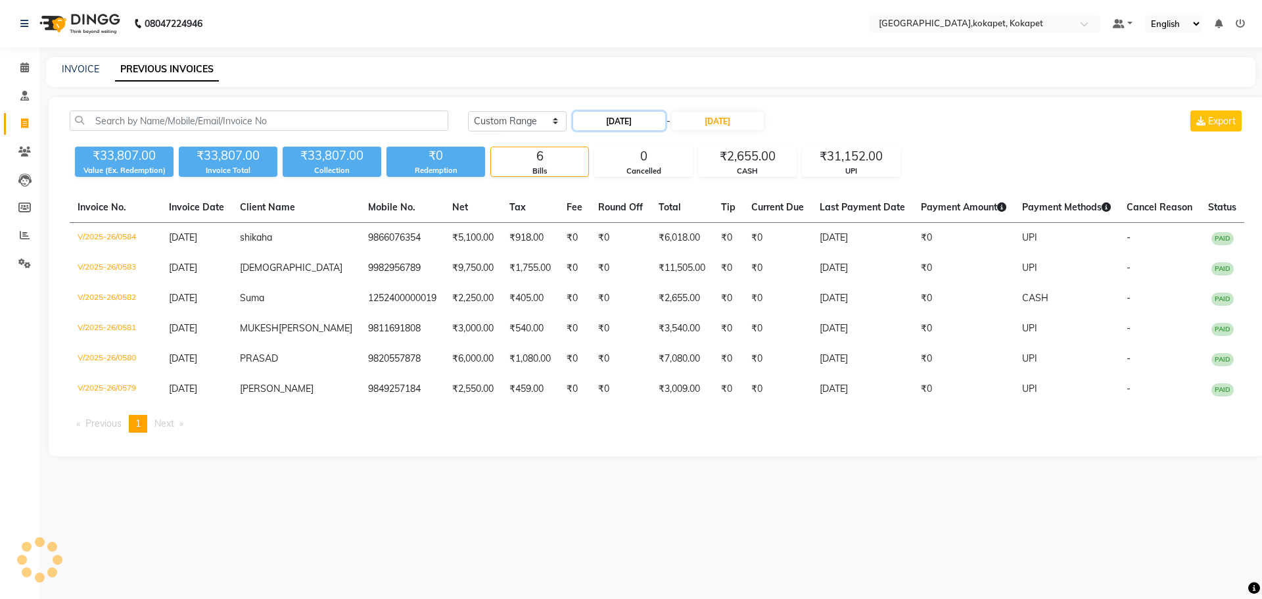
click at [624, 120] on input "[DATE]" at bounding box center [619, 121] width 92 height 18
select select "9"
select select "2025"
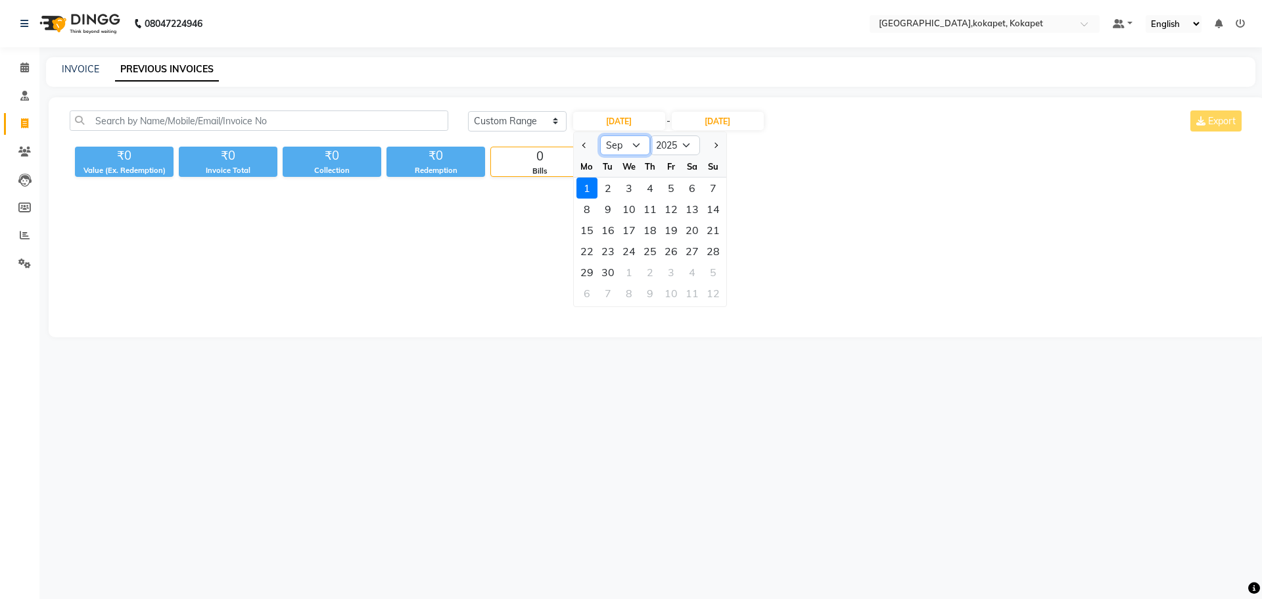
click at [620, 147] on select "Jan Feb Mar Apr May Jun [DATE] Aug Sep Oct Nov Dec" at bounding box center [625, 145] width 50 height 20
select select "8"
click at [600, 135] on select "Jan Feb Mar Apr May Jun [DATE] Aug Sep Oct Nov Dec" at bounding box center [625, 145] width 50 height 20
click at [665, 182] on div "1" at bounding box center [671, 187] width 21 height 21
type input "01-08-2025"
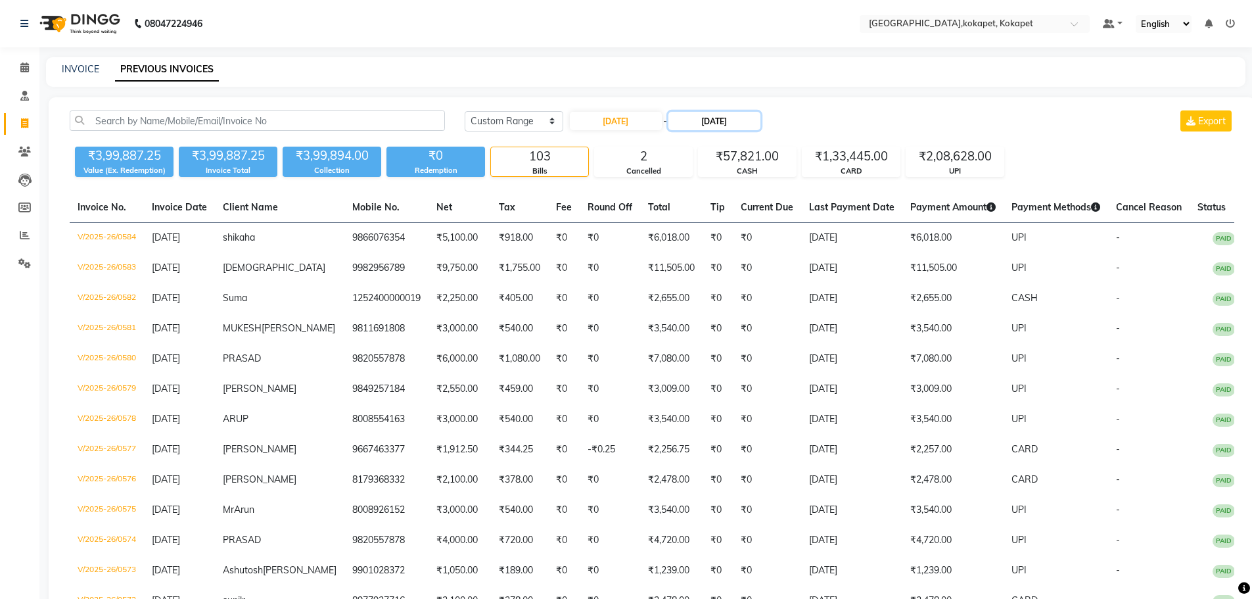
click at [696, 121] on input "[DATE]" at bounding box center [715, 121] width 92 height 18
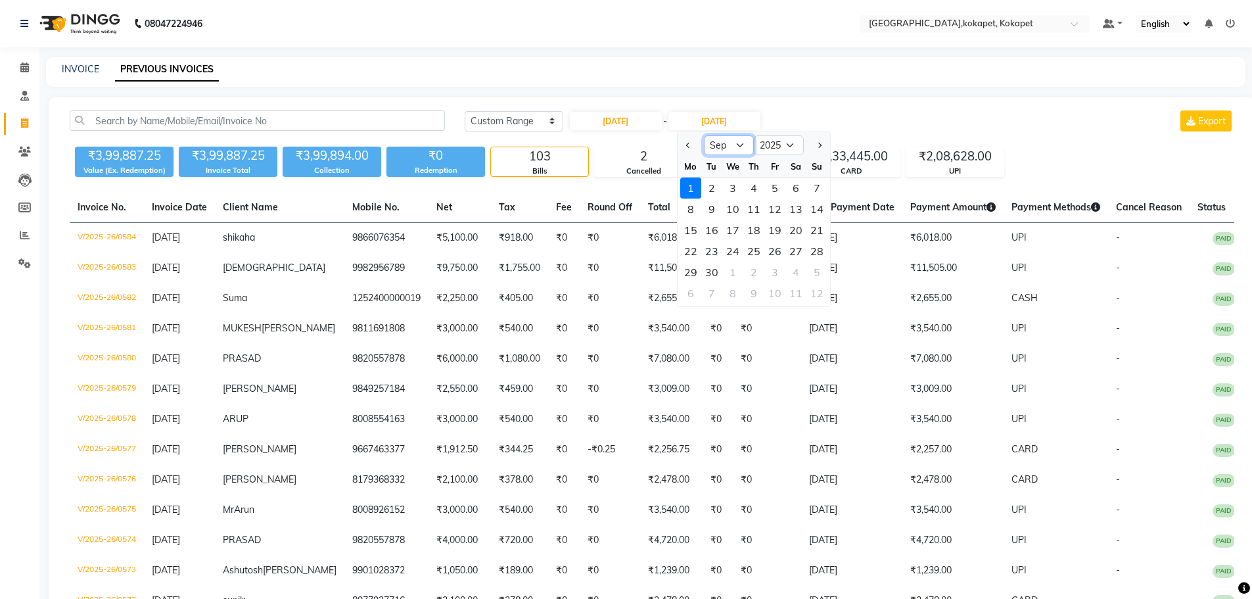
click at [720, 144] on select "Aug Sep Oct Nov Dec" at bounding box center [729, 145] width 50 height 20
select select "8"
click at [704, 135] on select "Aug Sep Oct Nov Dec" at bounding box center [729, 145] width 50 height 20
click at [811, 268] on div "31" at bounding box center [817, 272] width 21 height 21
type input "31-08-2025"
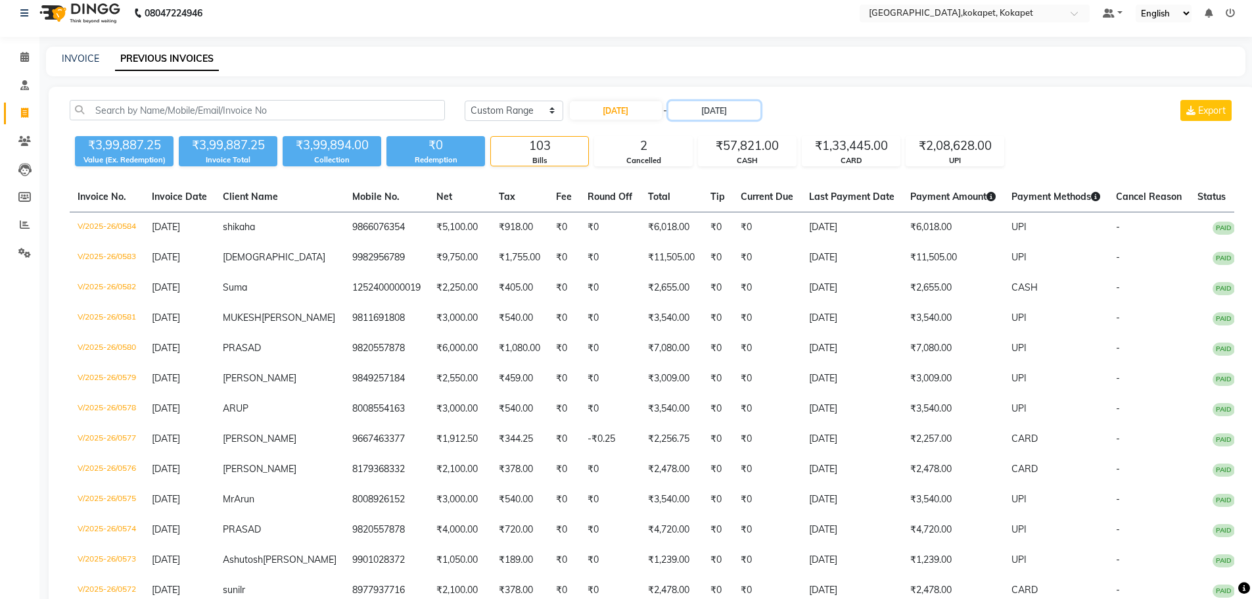
scroll to position [329, 0]
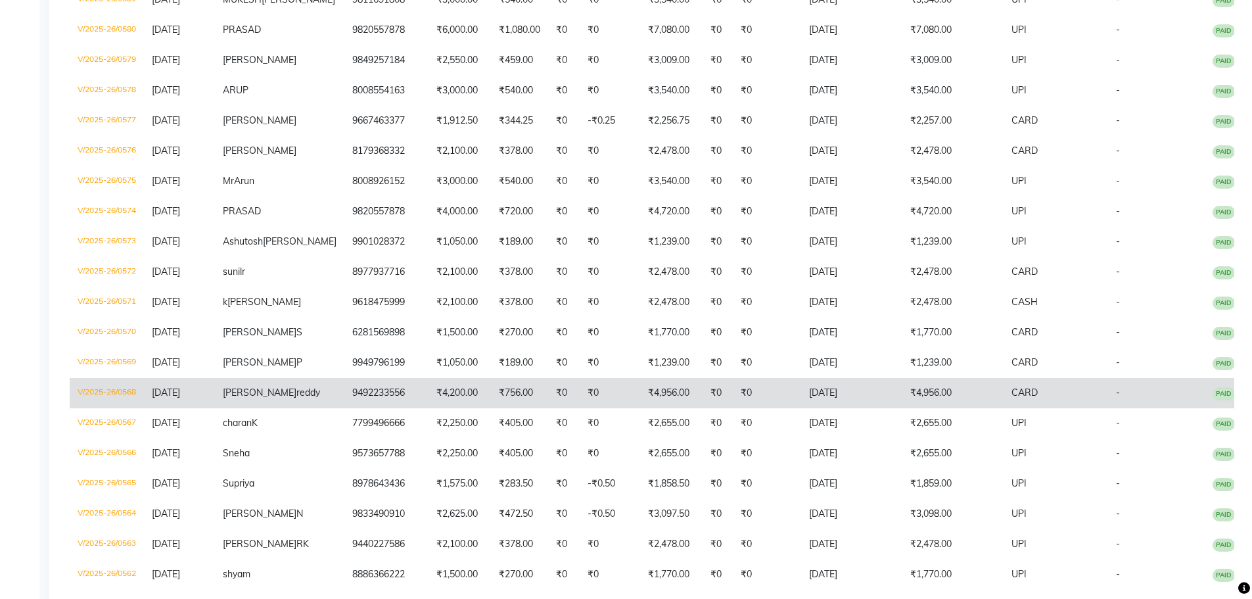
click at [703, 408] on td "₹0" at bounding box center [718, 393] width 30 height 30
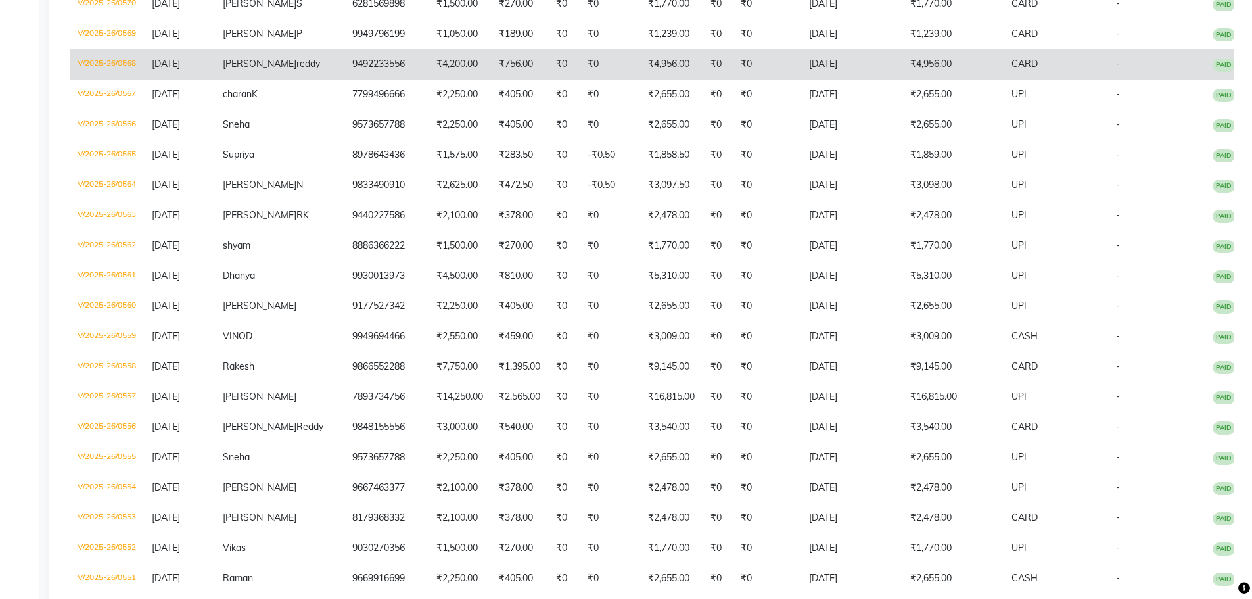
scroll to position [723, 0]
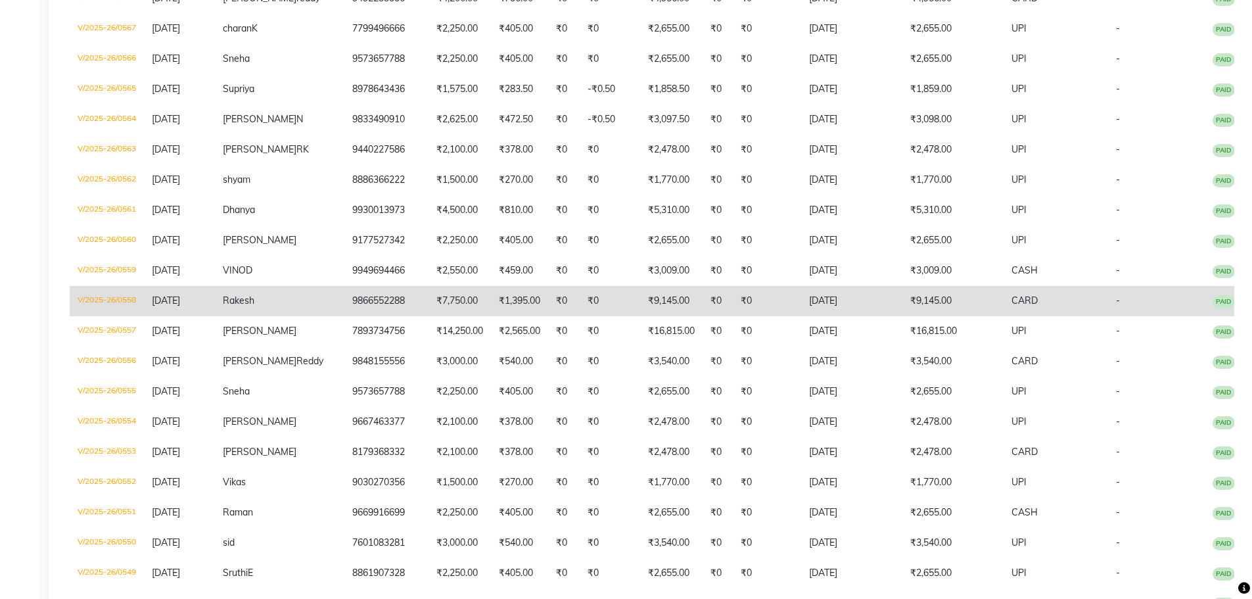
click at [502, 316] on td "₹1,395.00" at bounding box center [519, 301] width 57 height 30
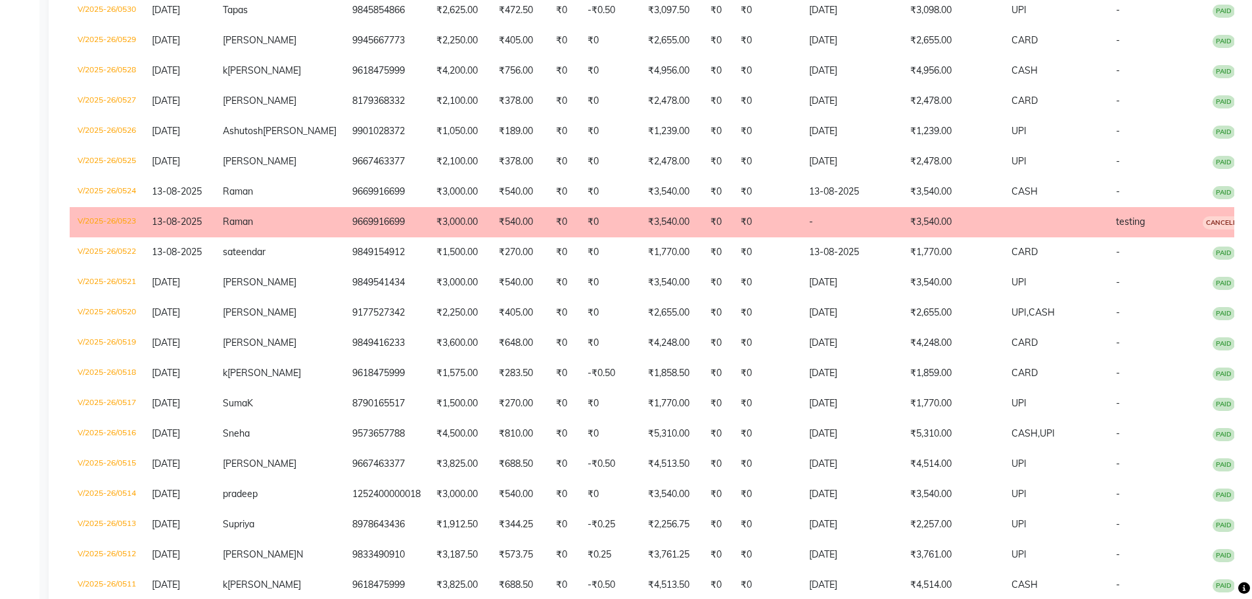
scroll to position [1972, 0]
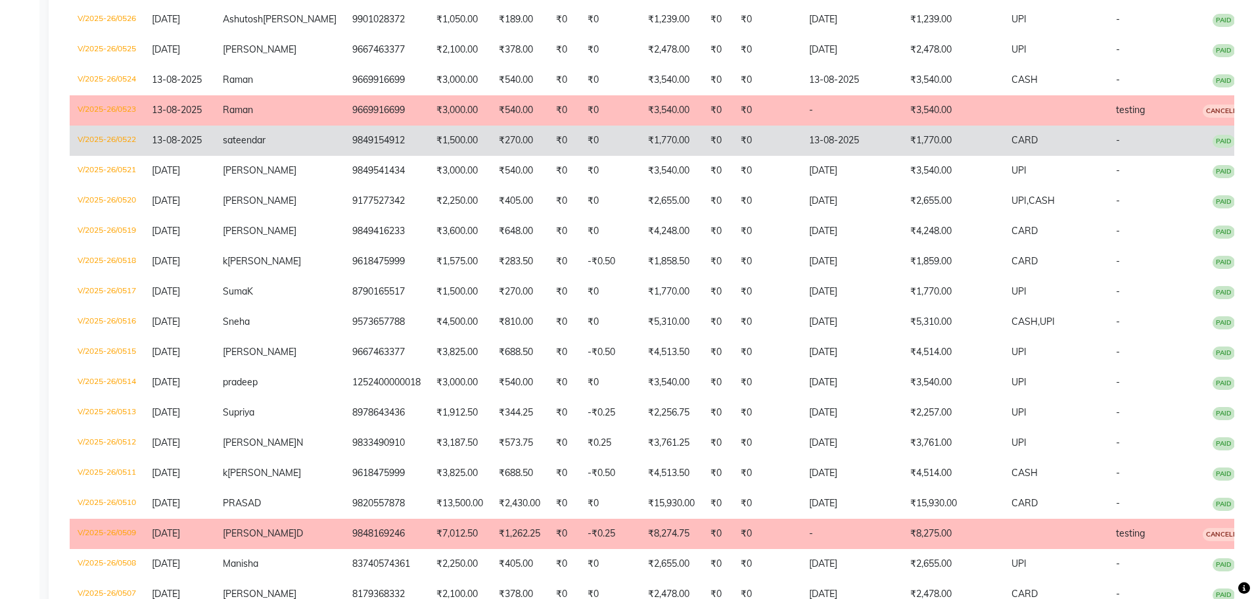
click at [580, 156] on td "₹0" at bounding box center [610, 141] width 60 height 30
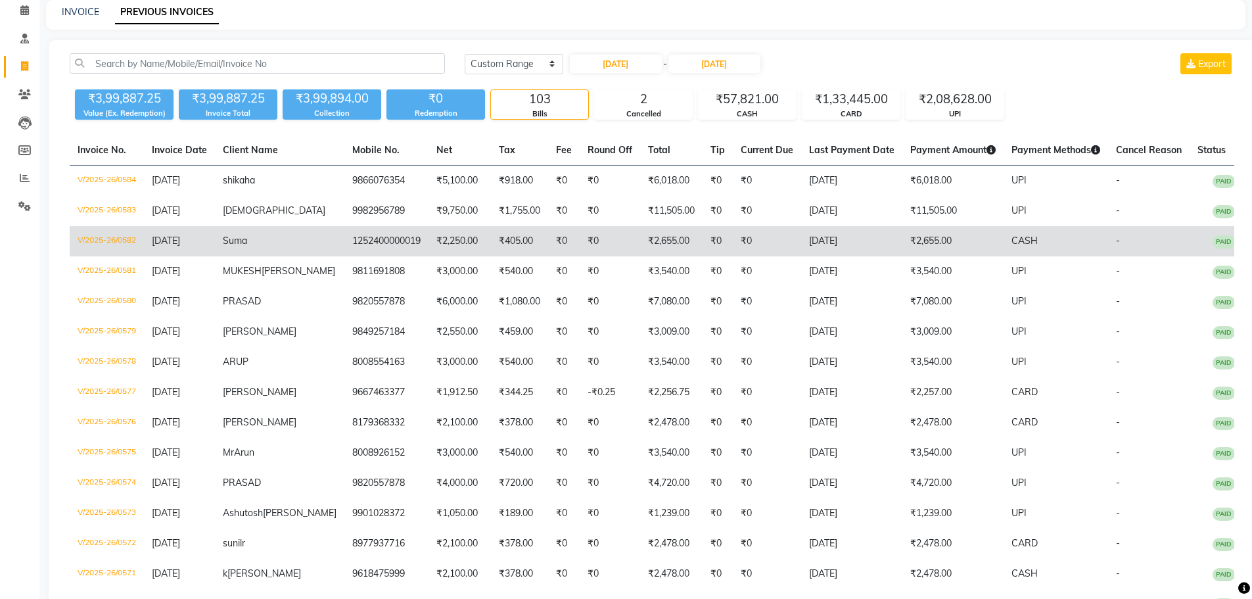
scroll to position [0, 0]
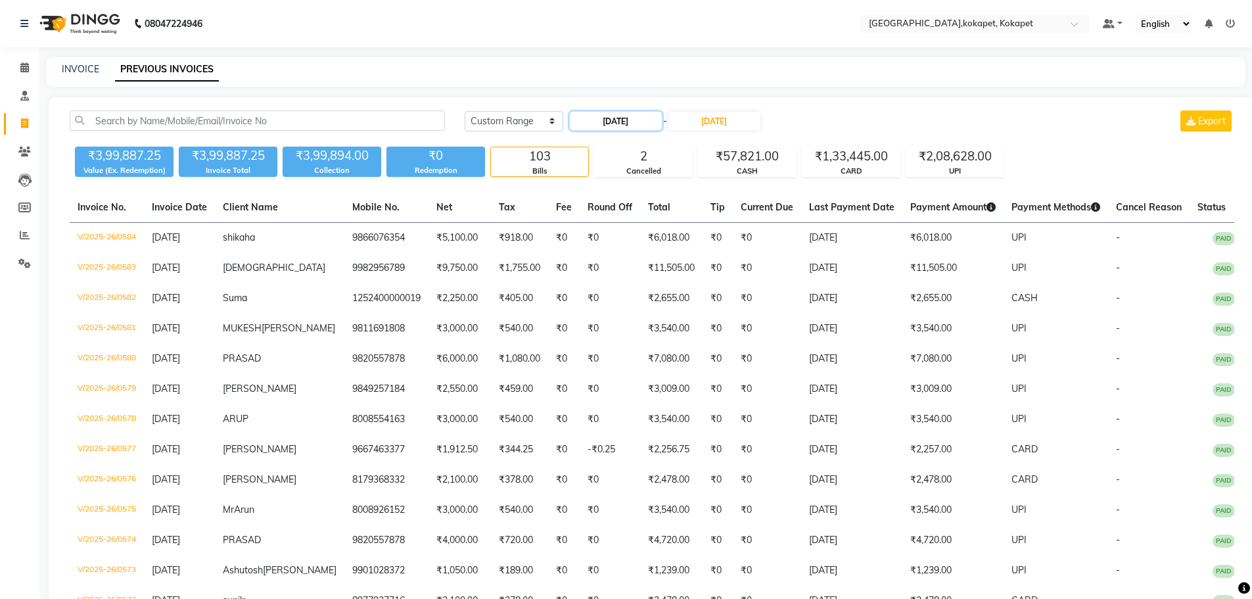
click at [605, 124] on input "01-08-2025" at bounding box center [616, 121] width 92 height 18
select select "8"
select select "2025"
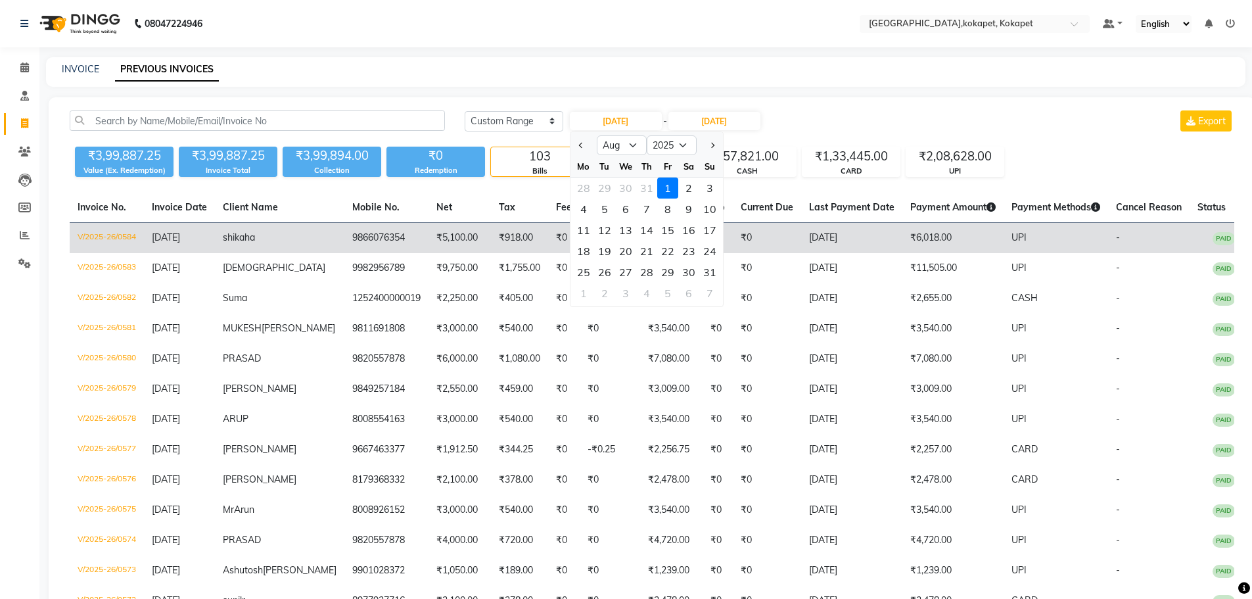
click at [579, 247] on div "18" at bounding box center [583, 251] width 21 height 21
type input "18-08-2025"
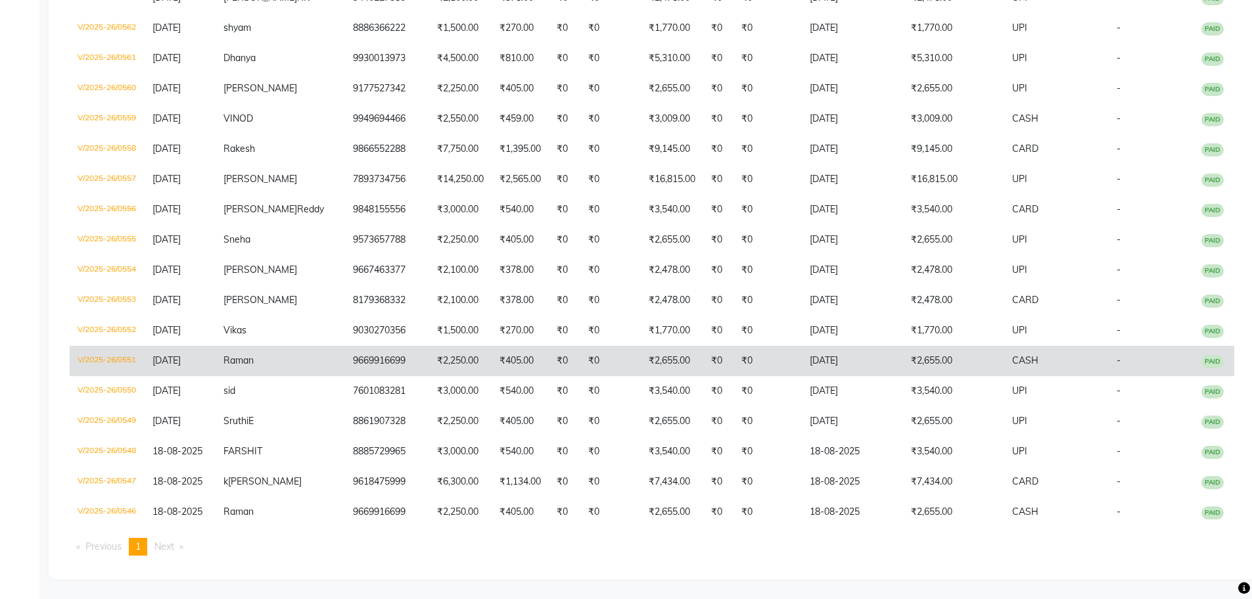
scroll to position [901, 0]
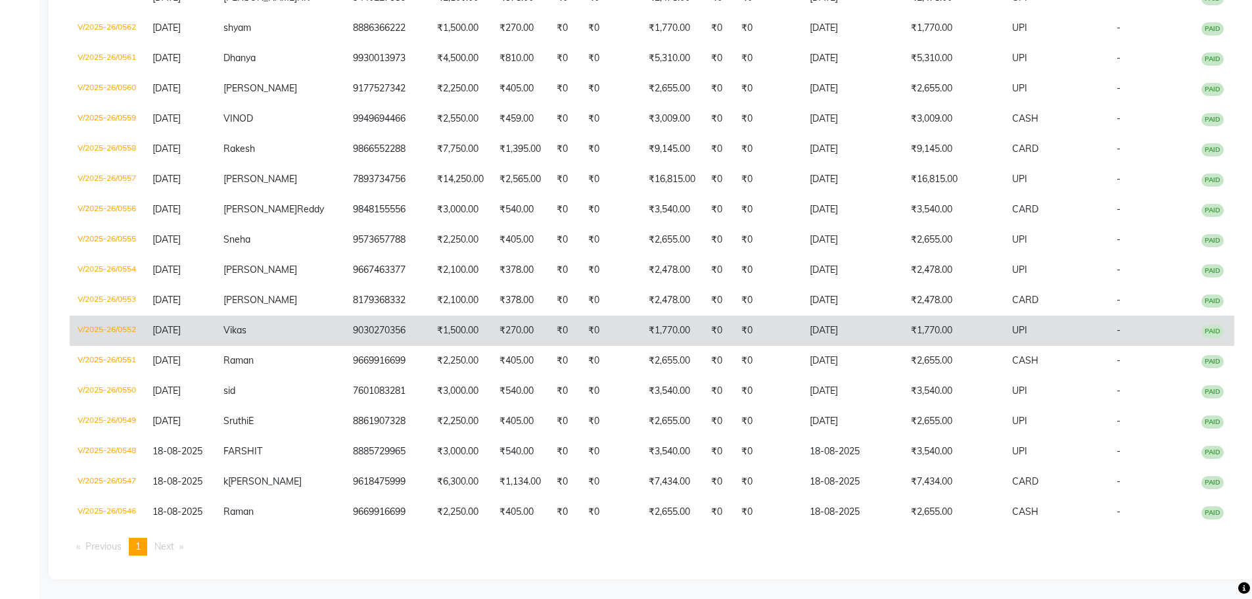
click at [802, 346] on td "20-08-2025" at bounding box center [852, 331] width 101 height 30
click at [515, 346] on td "₹270.00" at bounding box center [520, 331] width 57 height 30
click at [496, 346] on td "₹270.00" at bounding box center [520, 331] width 57 height 30
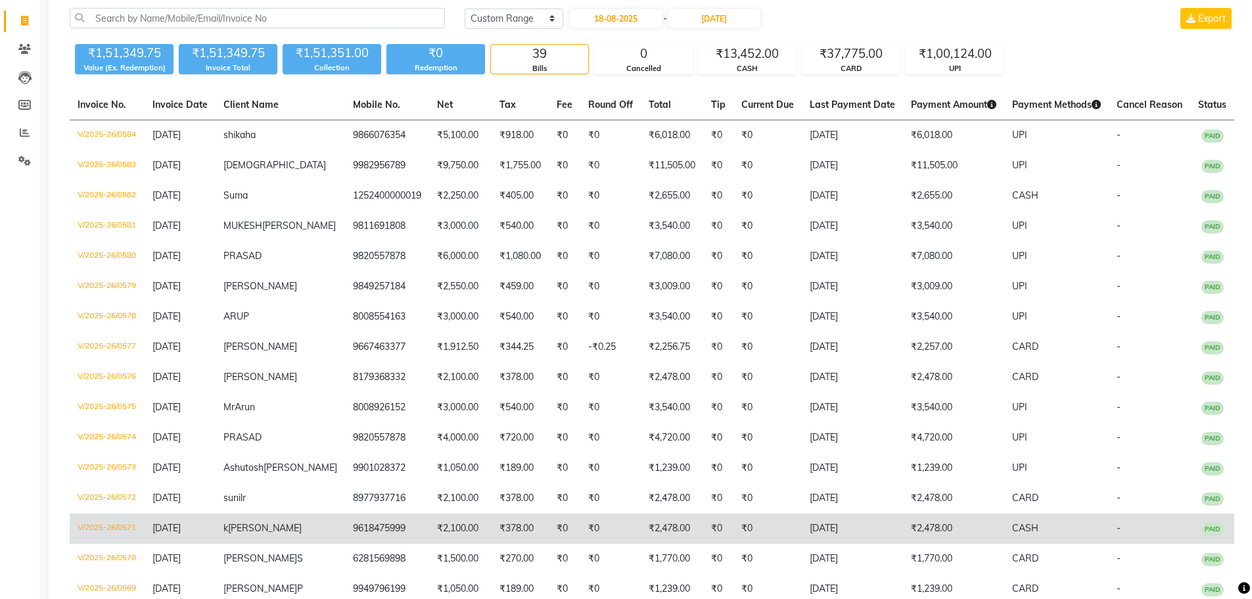
scroll to position [0, 0]
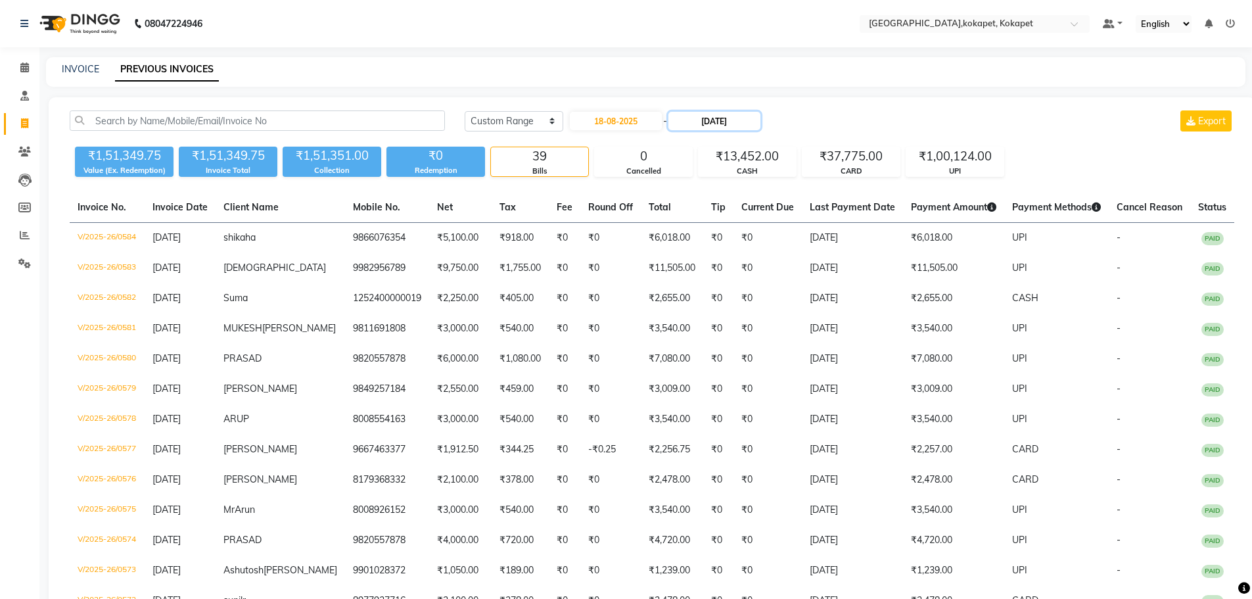
click at [717, 114] on input "31-08-2025" at bounding box center [715, 121] width 92 height 18
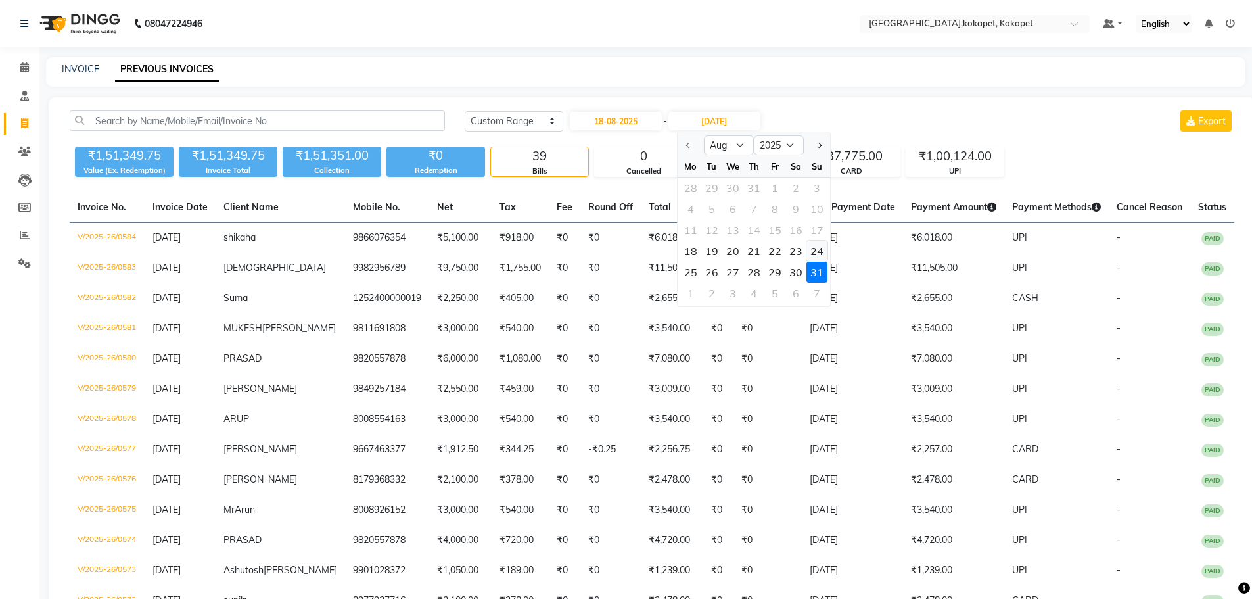
click at [822, 254] on div "24" at bounding box center [817, 251] width 21 height 21
type input "24-08-2025"
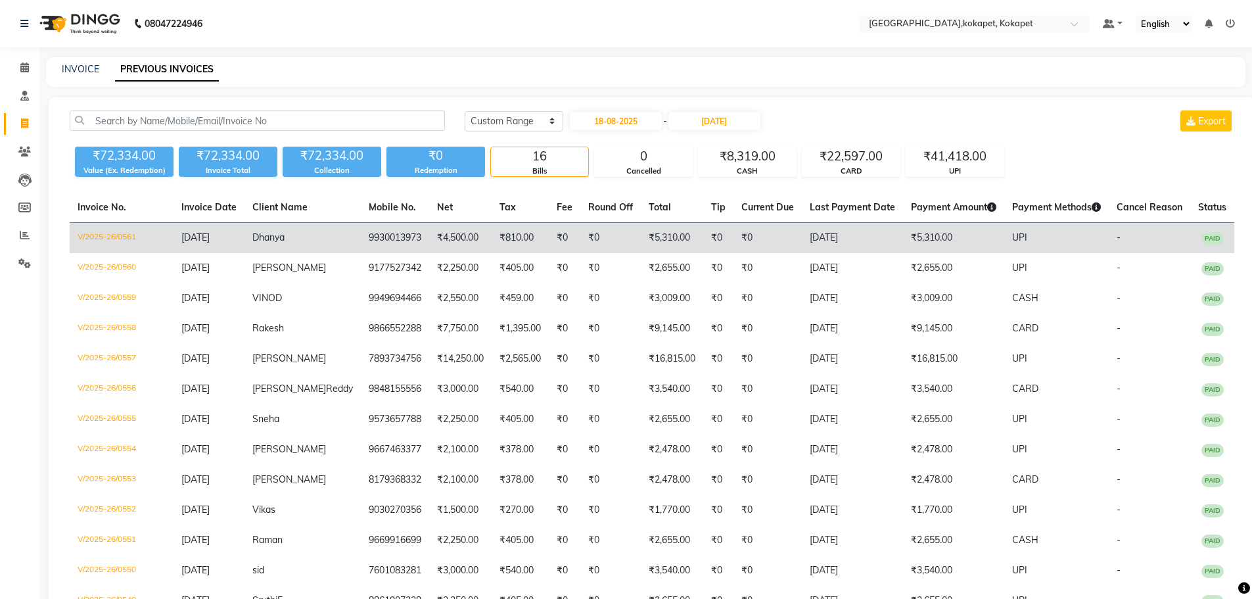
click at [748, 239] on td "₹0" at bounding box center [768, 238] width 68 height 31
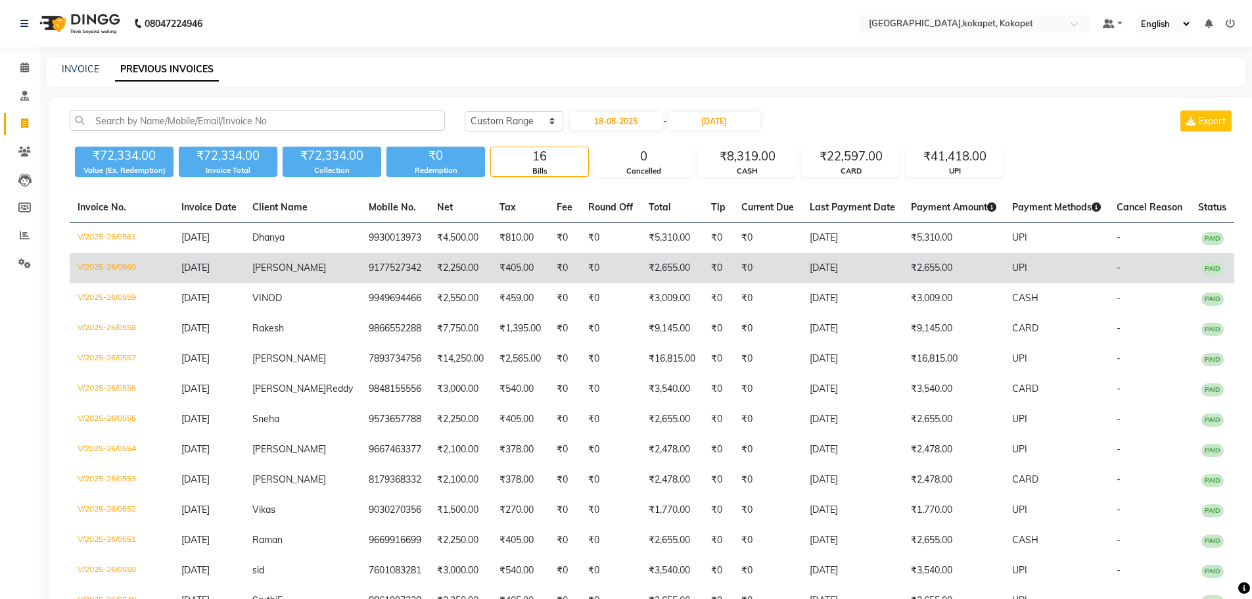
click at [361, 265] on td "9177527342" at bounding box center [395, 268] width 68 height 30
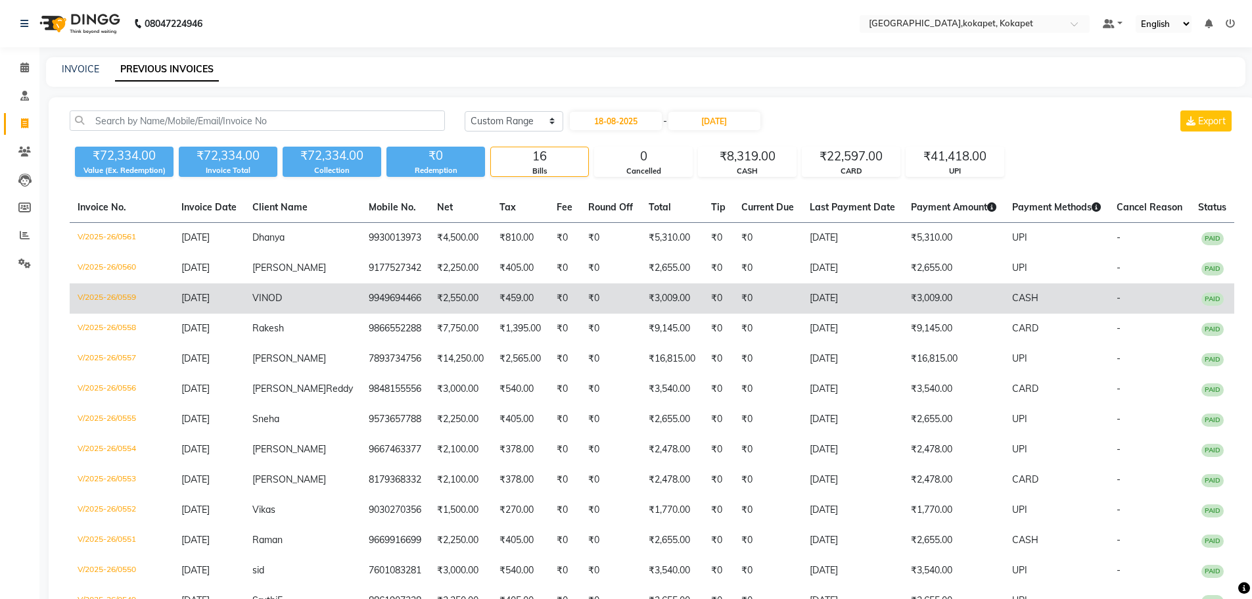
click at [549, 304] on td "₹0" at bounding box center [565, 298] width 32 height 30
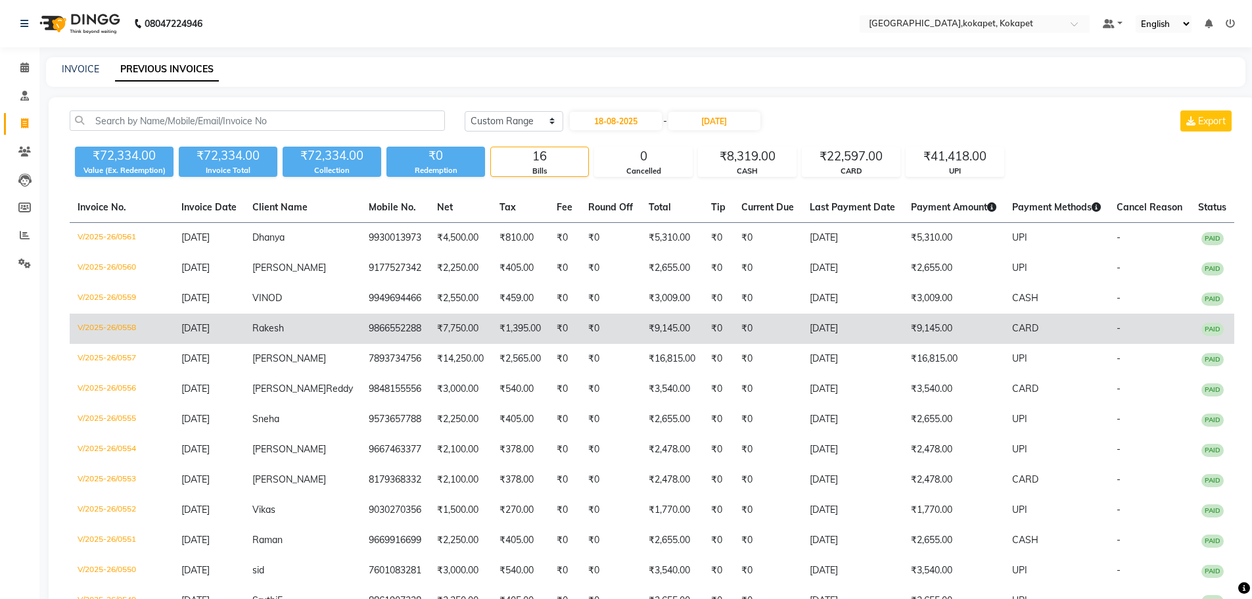
click at [245, 333] on td "24-08-2025" at bounding box center [209, 329] width 71 height 30
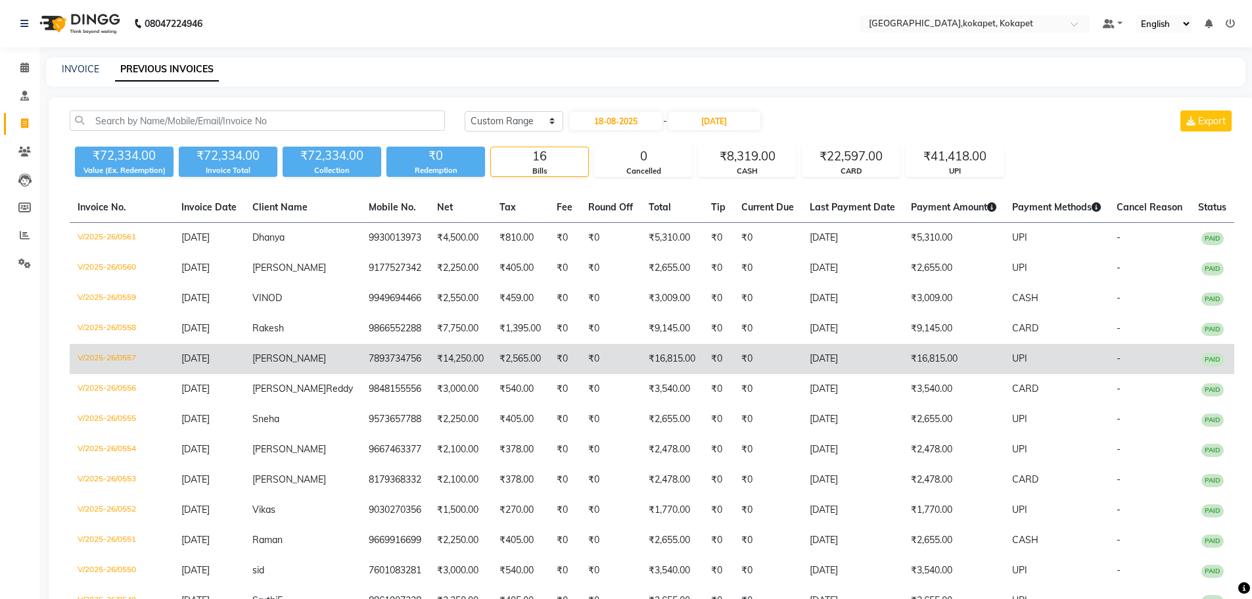
click at [364, 359] on td "7893734756" at bounding box center [395, 359] width 68 height 30
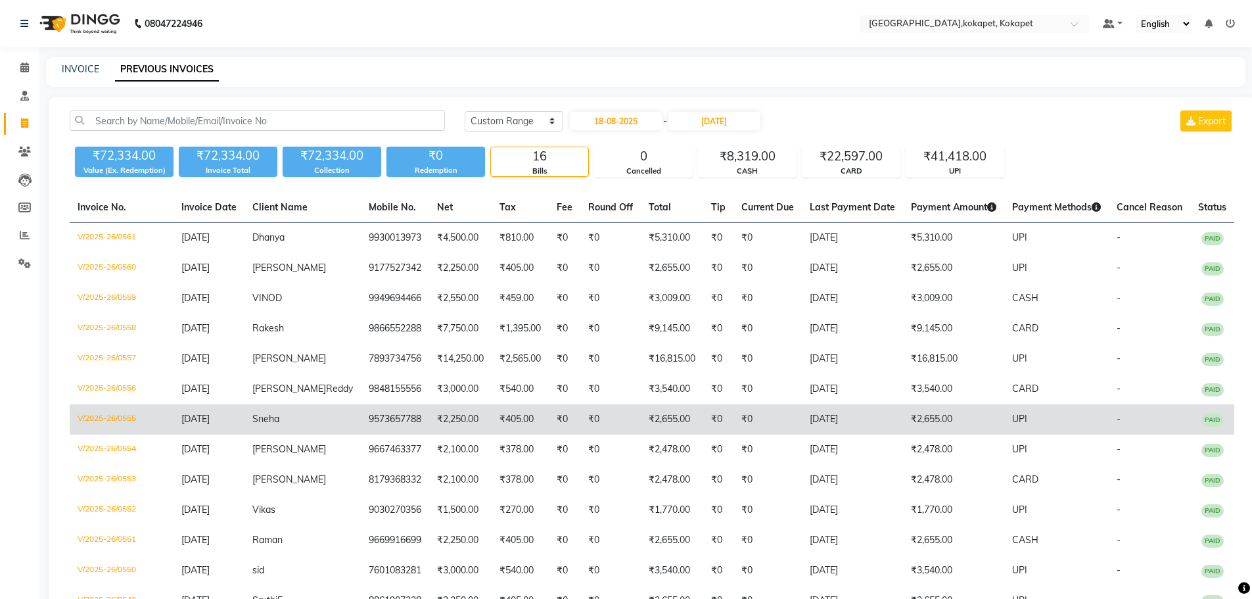
click at [228, 435] on td "[DATE]" at bounding box center [209, 419] width 71 height 30
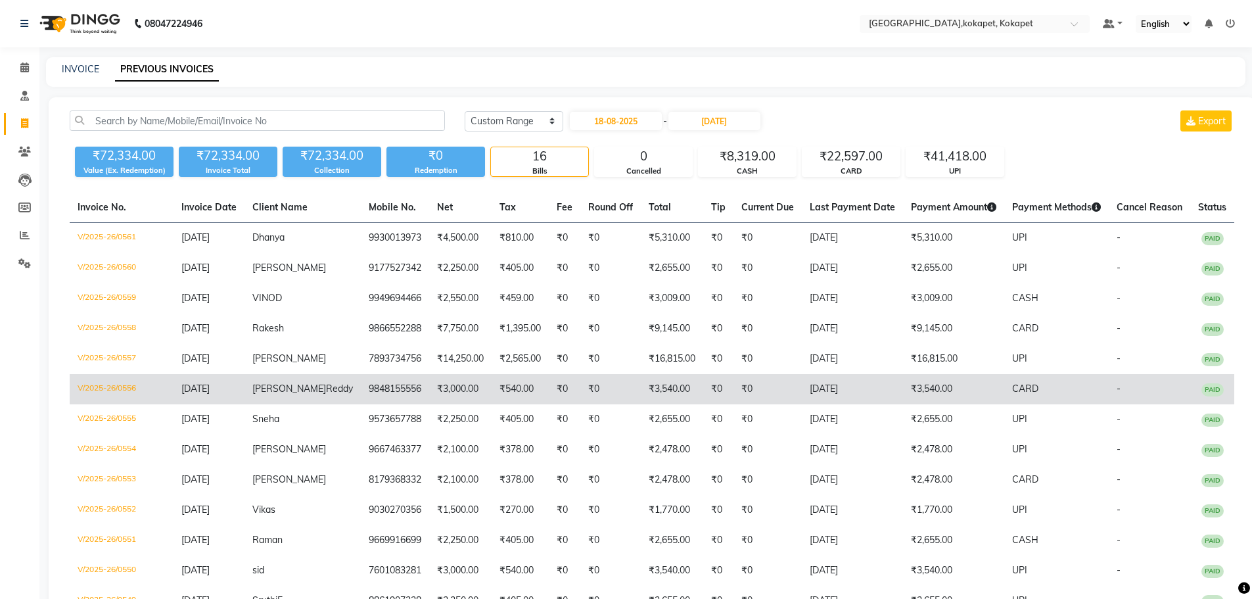
click at [327, 390] on td "Sreyas Reddy" at bounding box center [303, 389] width 116 height 30
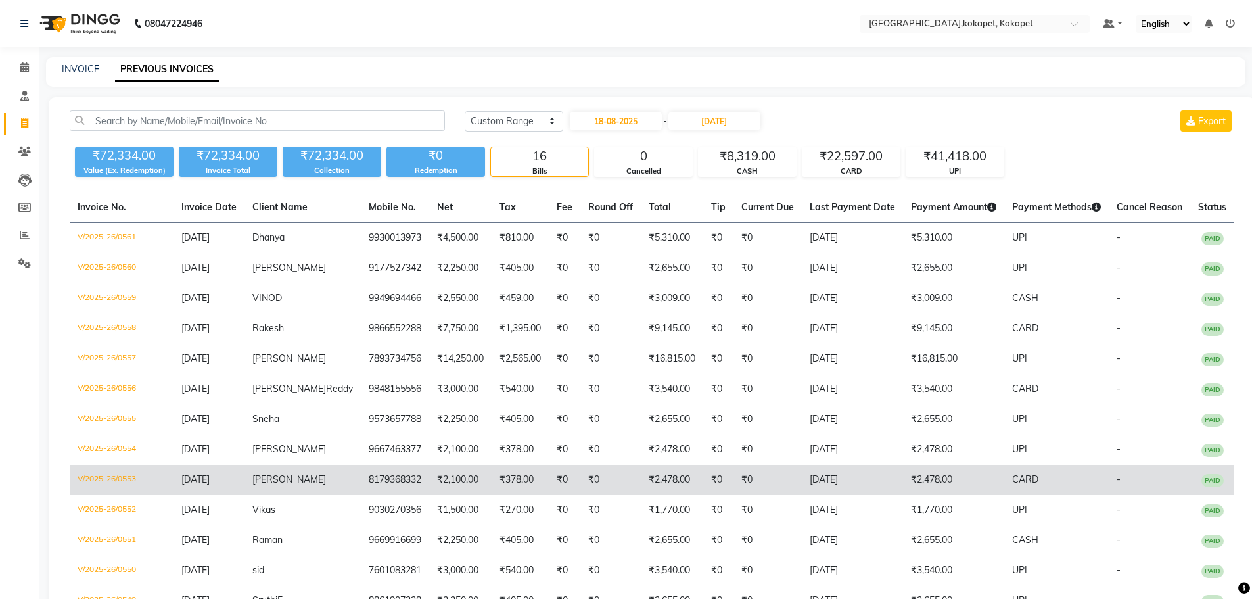
click at [456, 481] on td "₹2,100.00" at bounding box center [460, 480] width 62 height 30
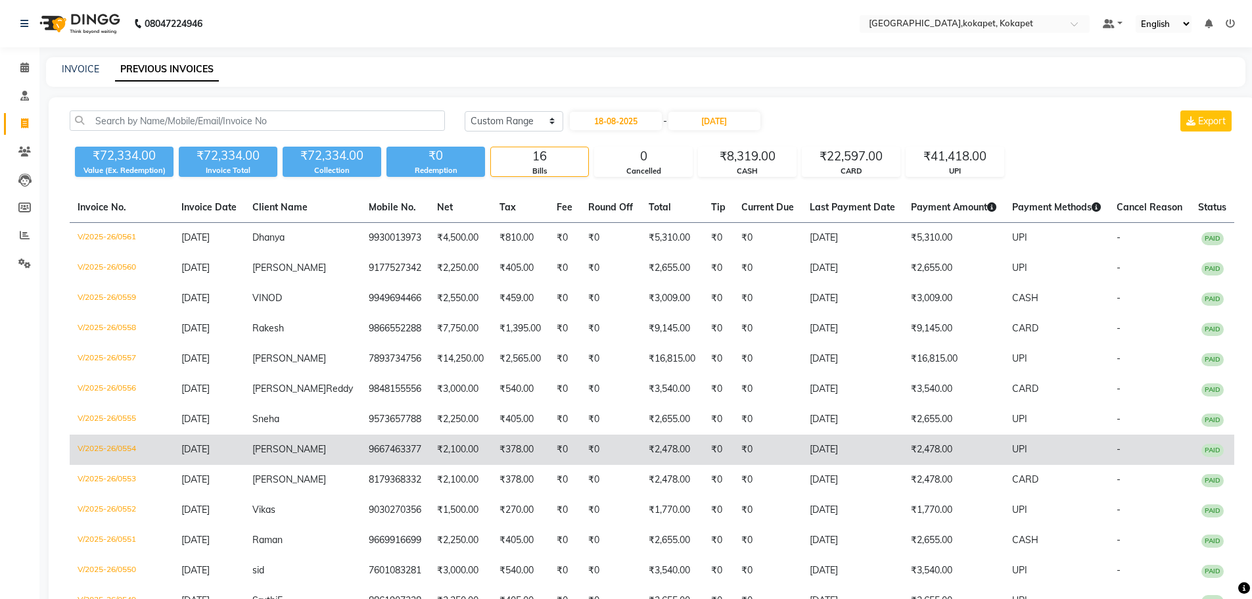
click at [361, 465] on td "9667463377" at bounding box center [395, 450] width 68 height 30
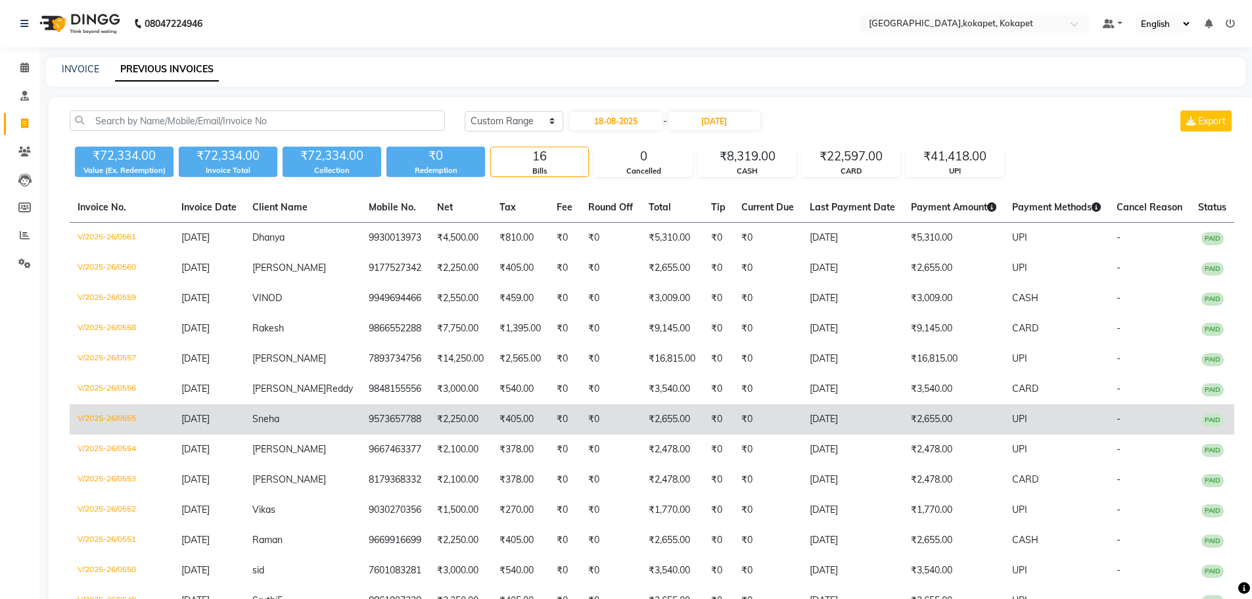
click at [437, 435] on td "₹2,250.00" at bounding box center [460, 419] width 62 height 30
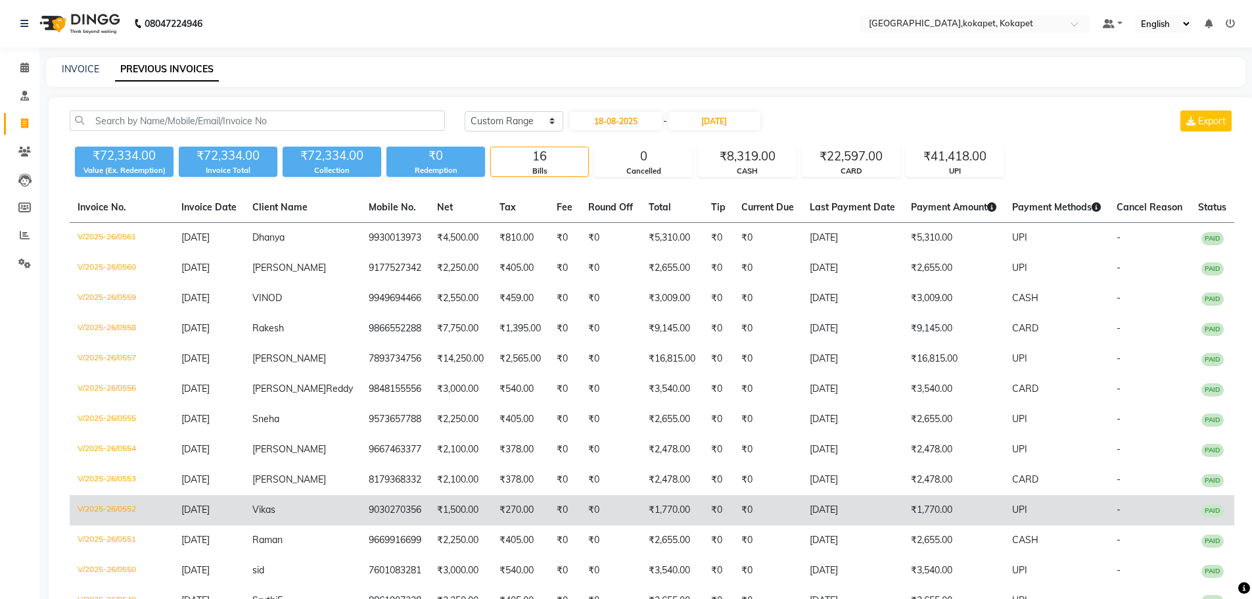
click at [703, 521] on td "₹0" at bounding box center [718, 510] width 30 height 30
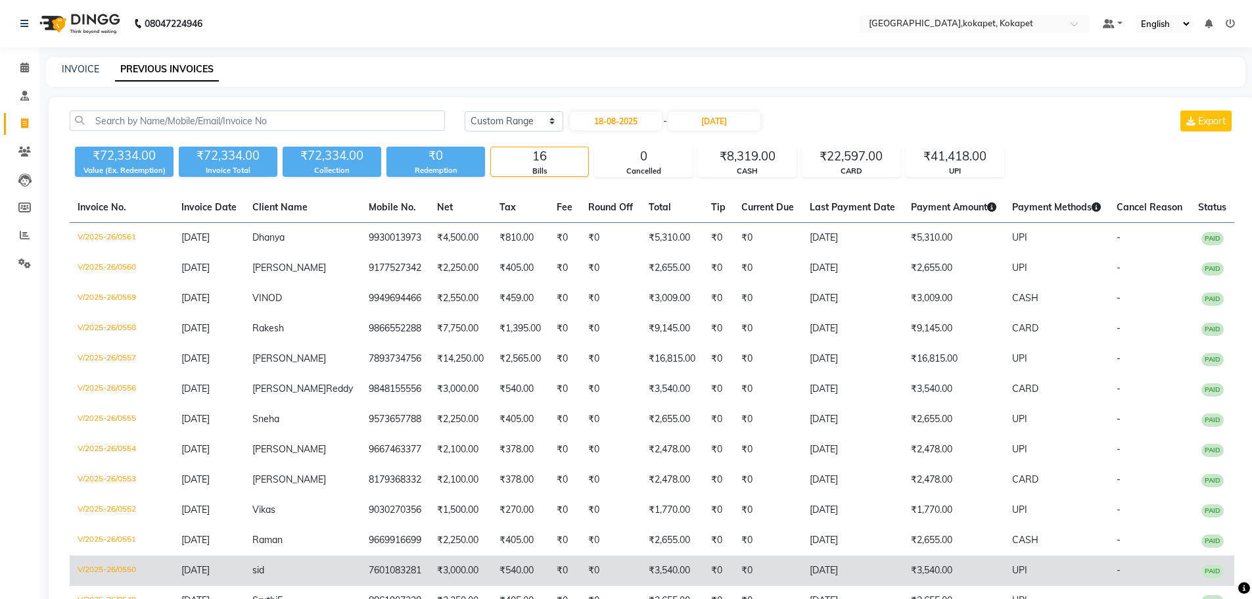
click at [590, 573] on td "₹0" at bounding box center [610, 570] width 60 height 30
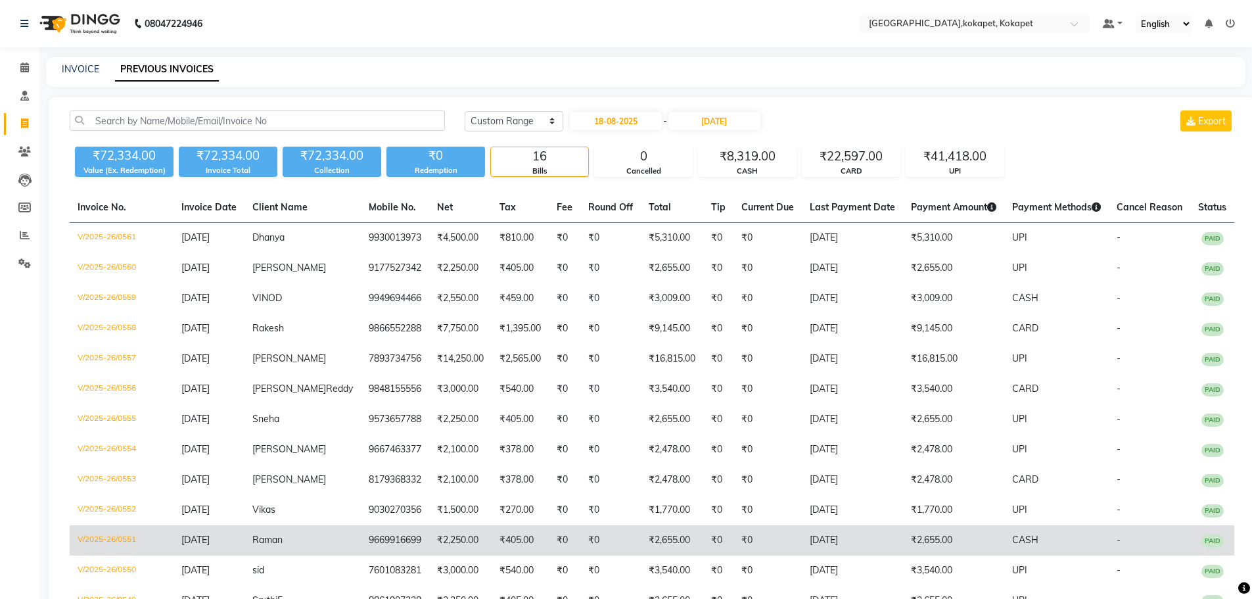
click at [504, 554] on td "₹405.00" at bounding box center [520, 540] width 57 height 30
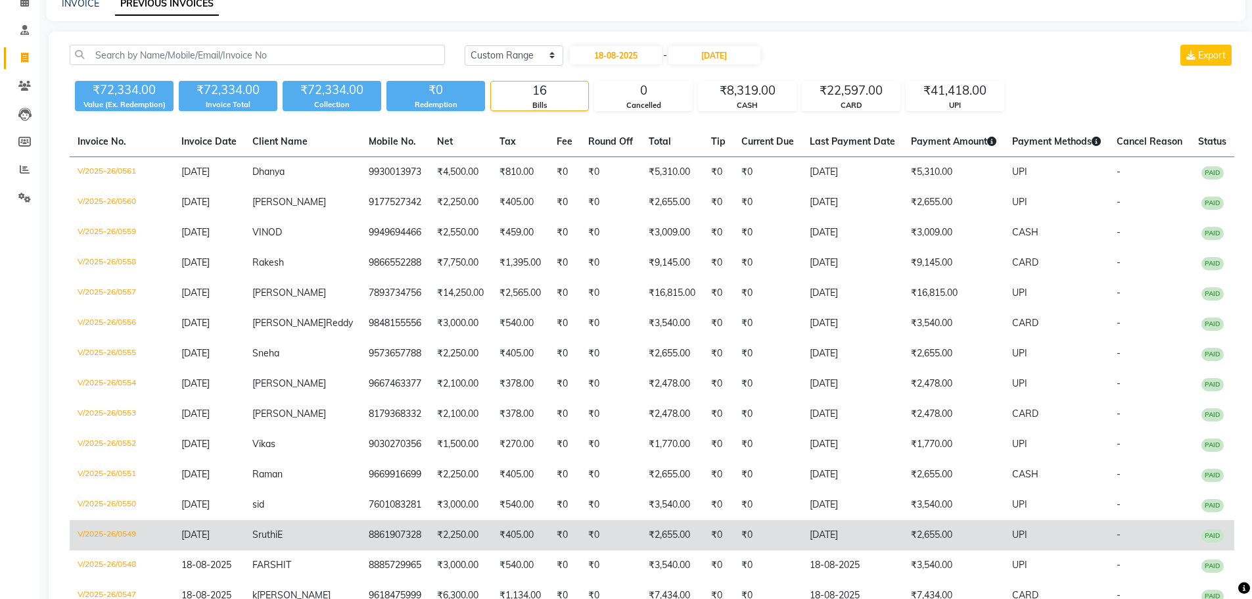
scroll to position [131, 0]
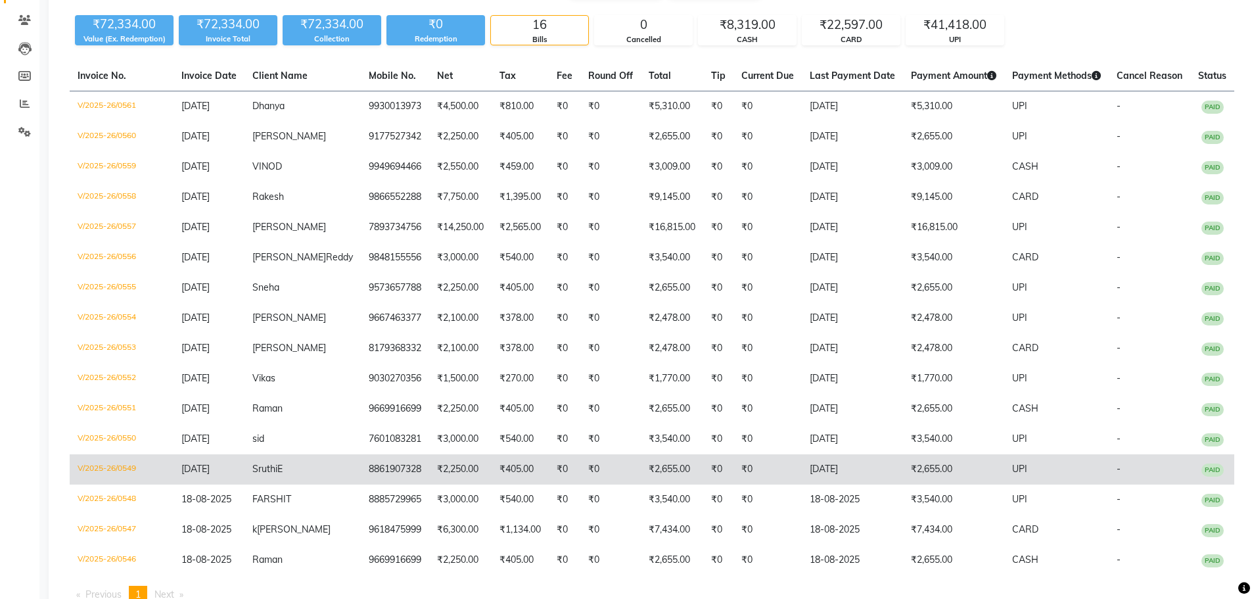
click at [649, 484] on td "₹2,655.00" at bounding box center [672, 469] width 62 height 30
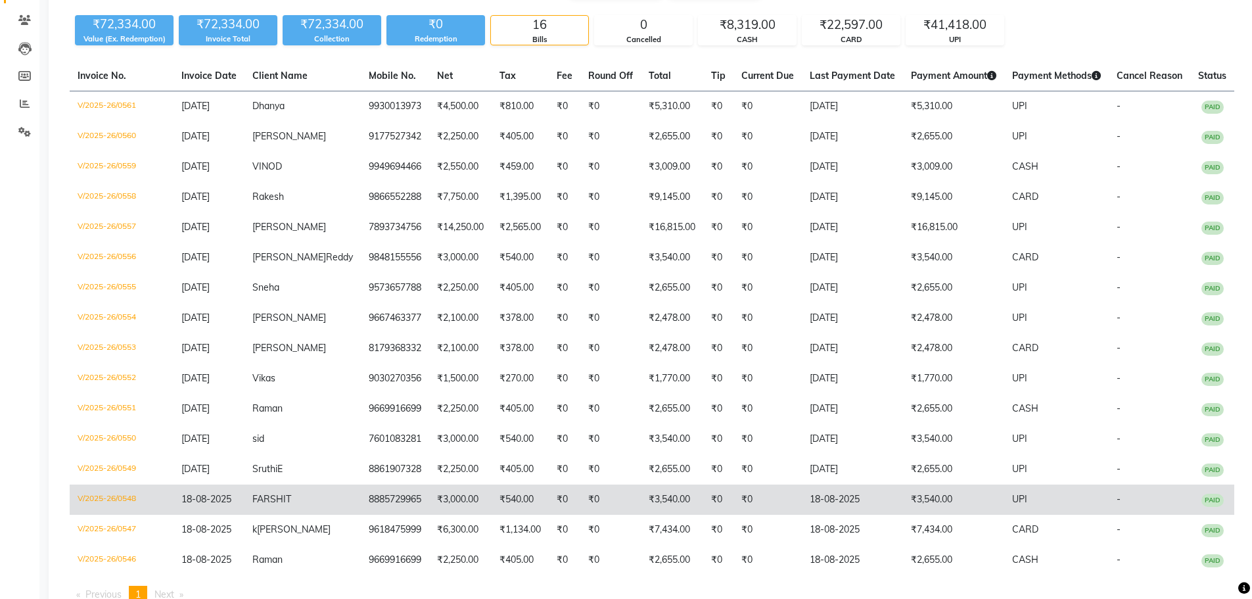
click at [361, 515] on td "8885729965" at bounding box center [395, 499] width 68 height 30
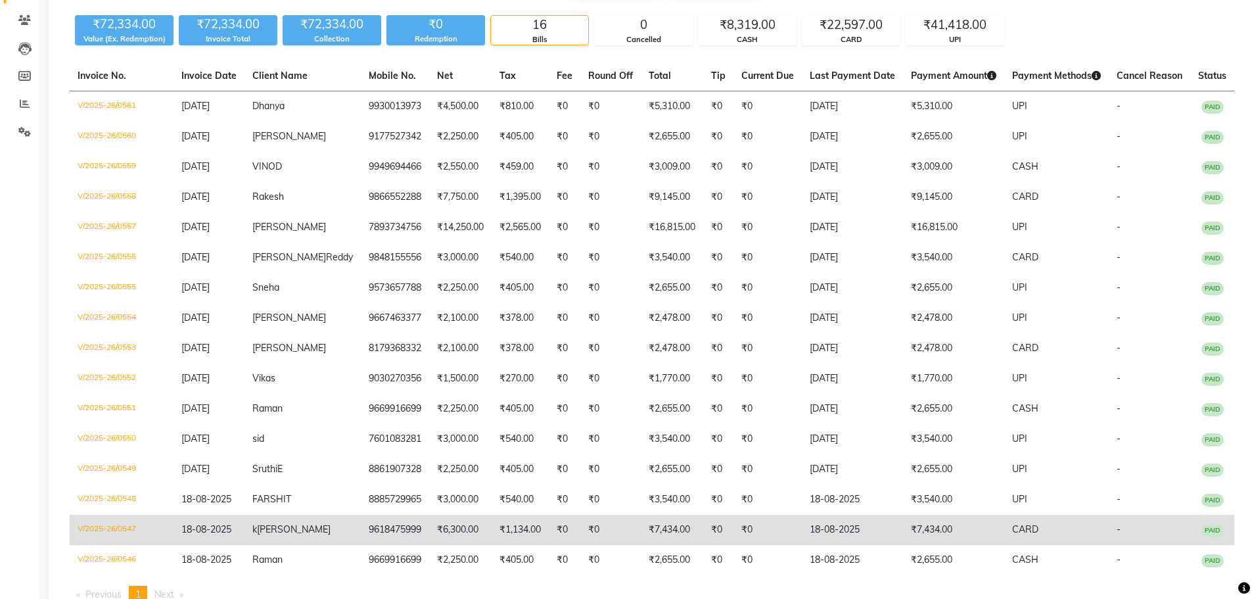
click at [448, 532] on td "₹6,300.00" at bounding box center [460, 530] width 62 height 30
click at [492, 545] on td "₹1,134.00" at bounding box center [520, 530] width 57 height 30
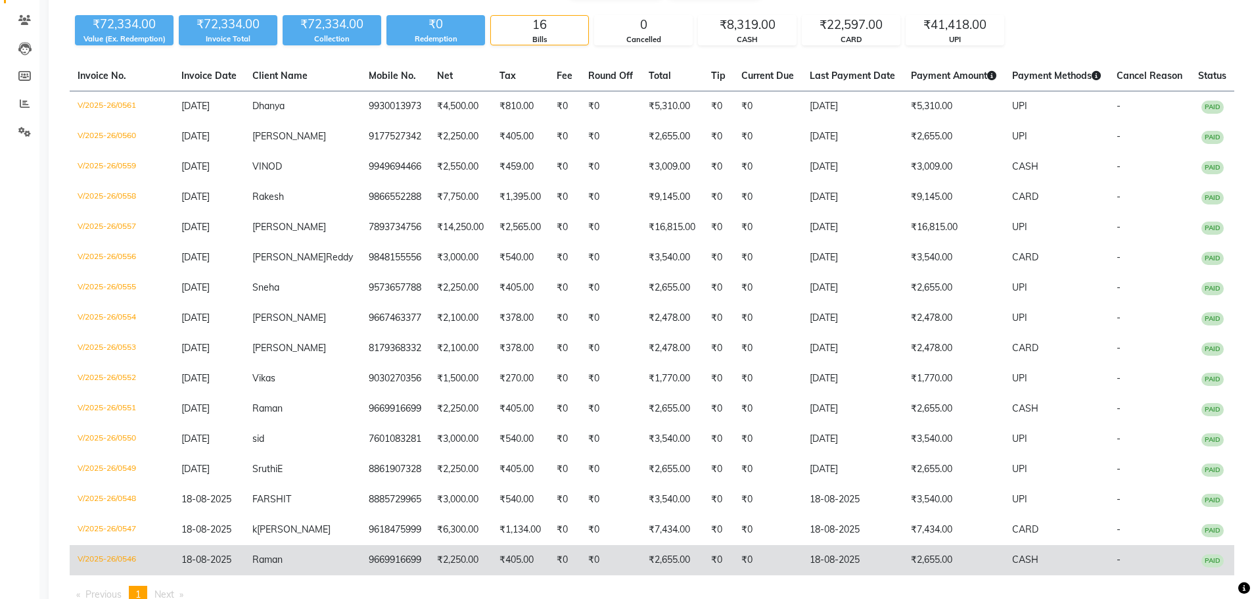
click at [703, 575] on td "₹0" at bounding box center [718, 560] width 30 height 30
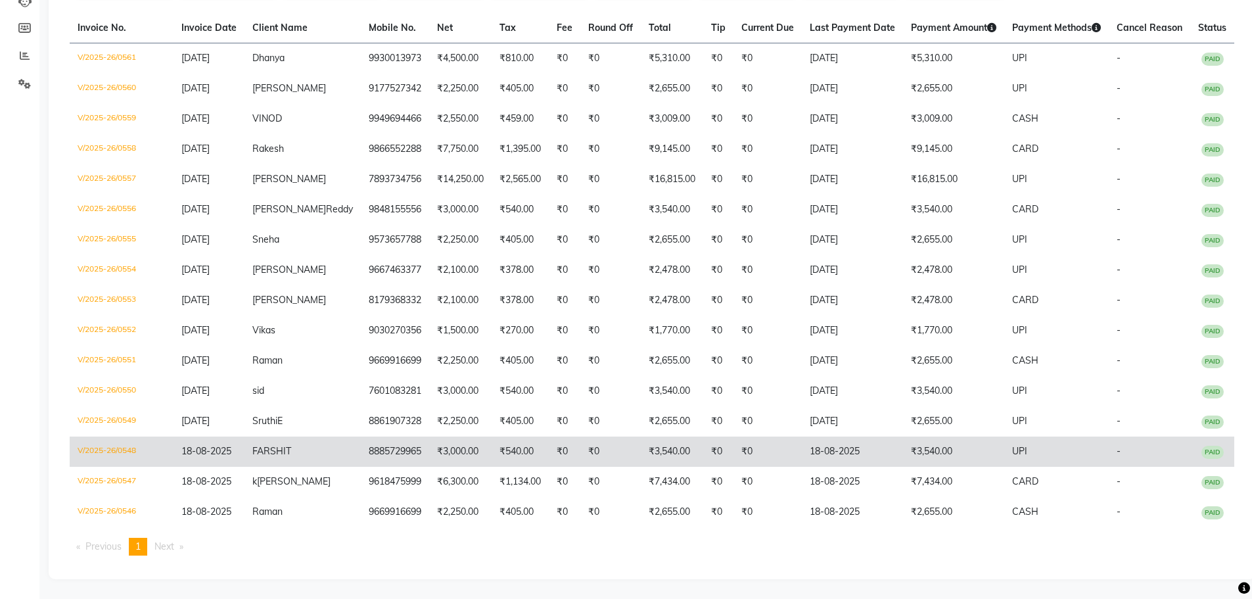
scroll to position [206, 0]
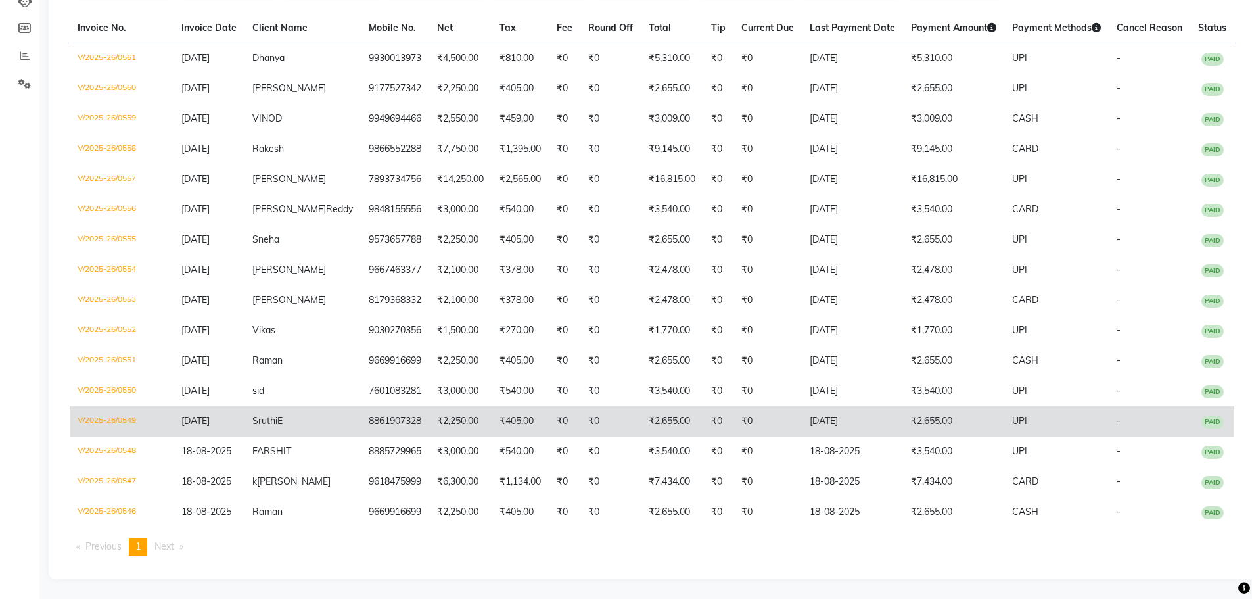
click at [440, 417] on td "₹2,250.00" at bounding box center [460, 421] width 62 height 30
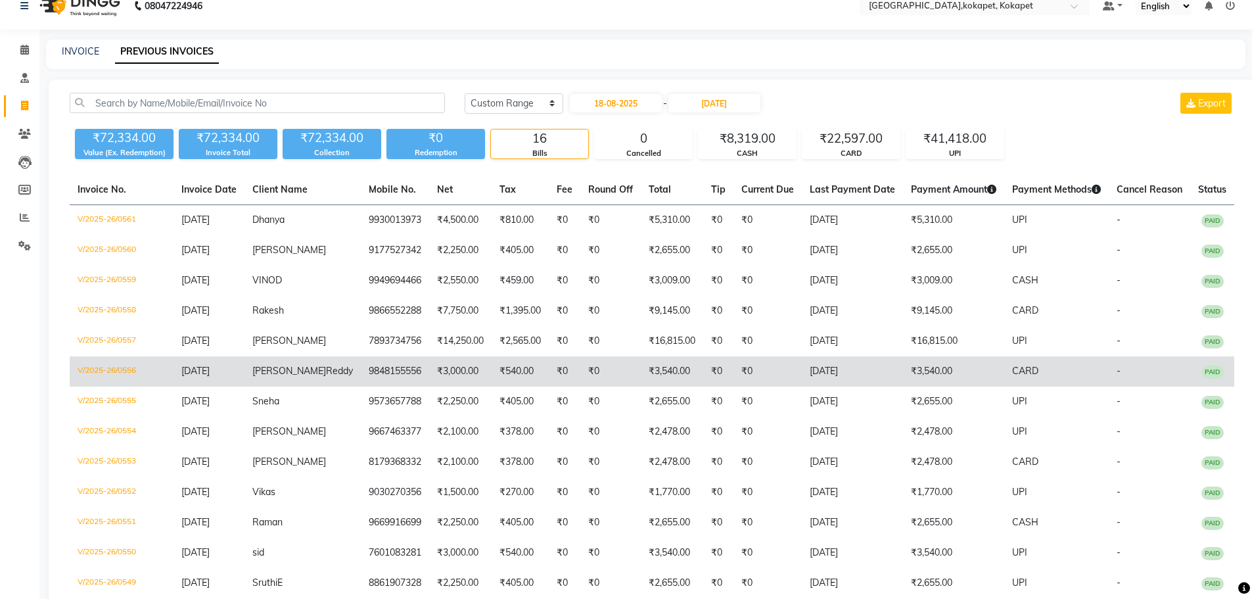
scroll to position [0, 0]
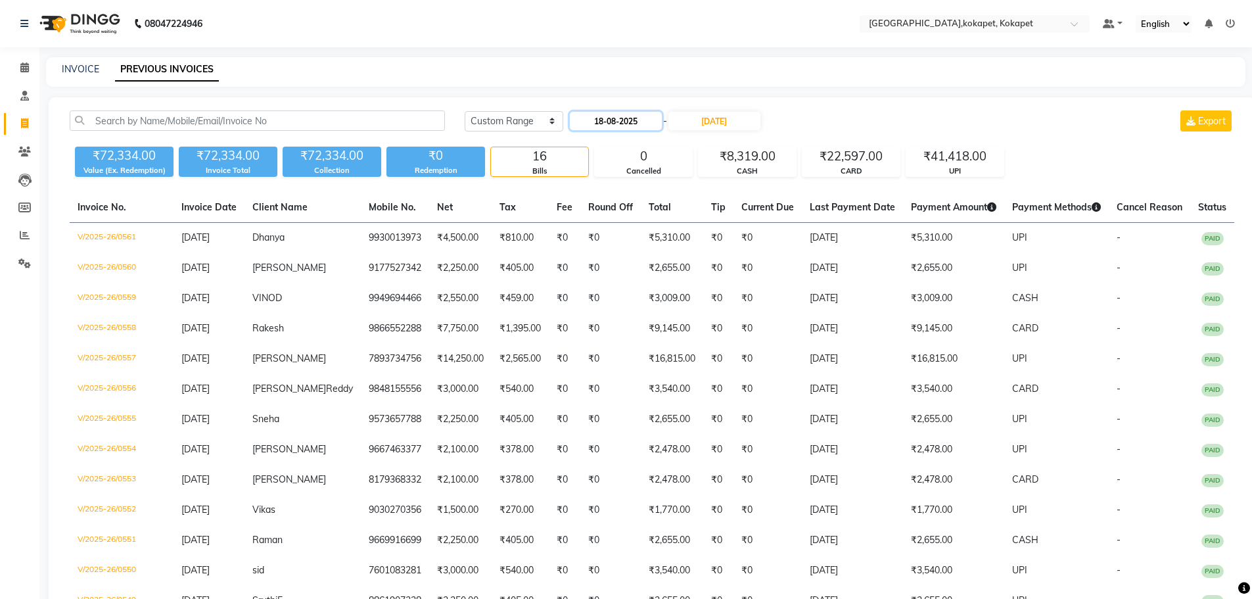
click at [637, 114] on input "18-08-2025" at bounding box center [616, 121] width 92 height 18
select select "8"
select select "2025"
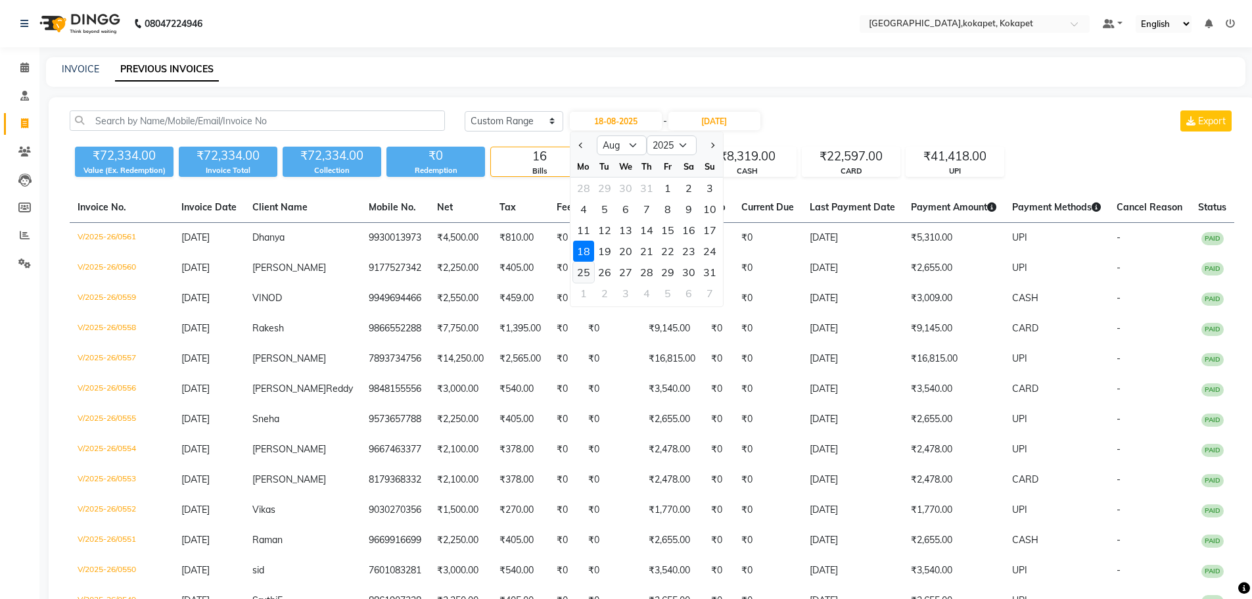
click at [581, 277] on div "25" at bounding box center [583, 272] width 21 height 21
type input "25-08-2025"
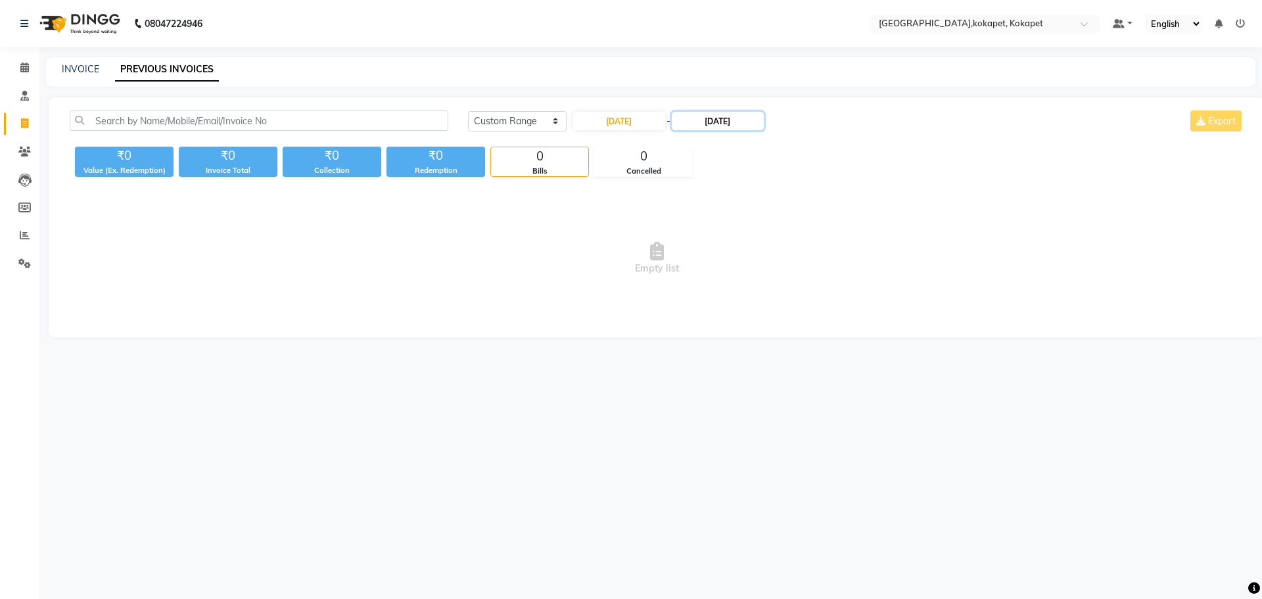
click at [717, 122] on input "24-08-2025" at bounding box center [718, 121] width 92 height 18
click at [822, 272] on div "31" at bounding box center [820, 272] width 21 height 21
type input "31-08-2025"
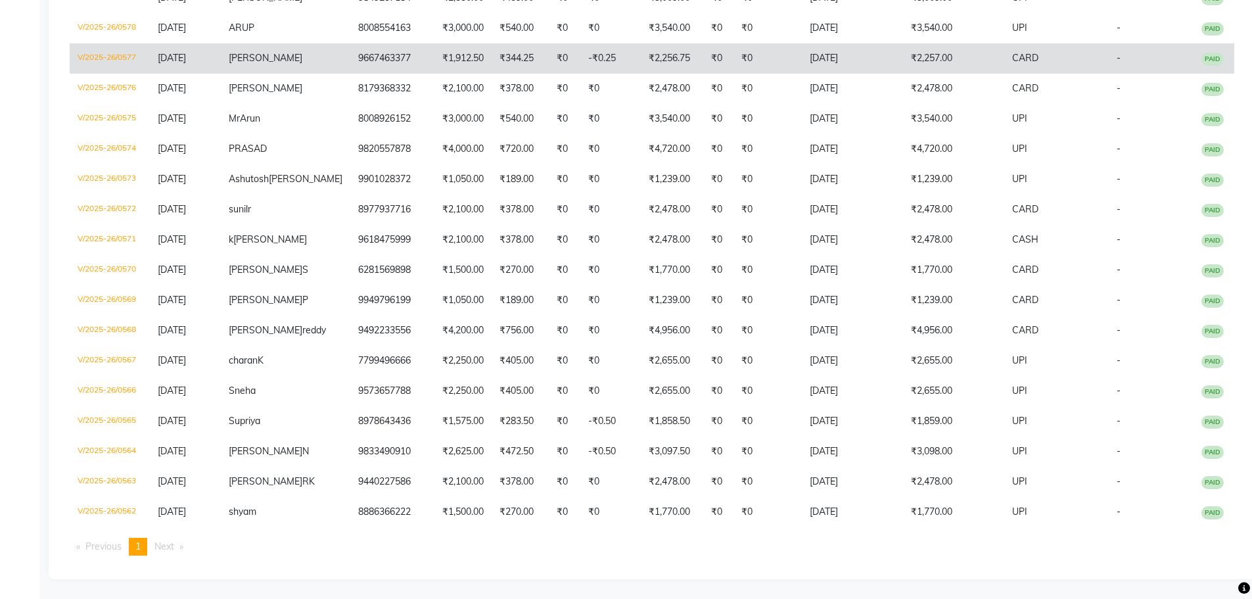
scroll to position [457, 0]
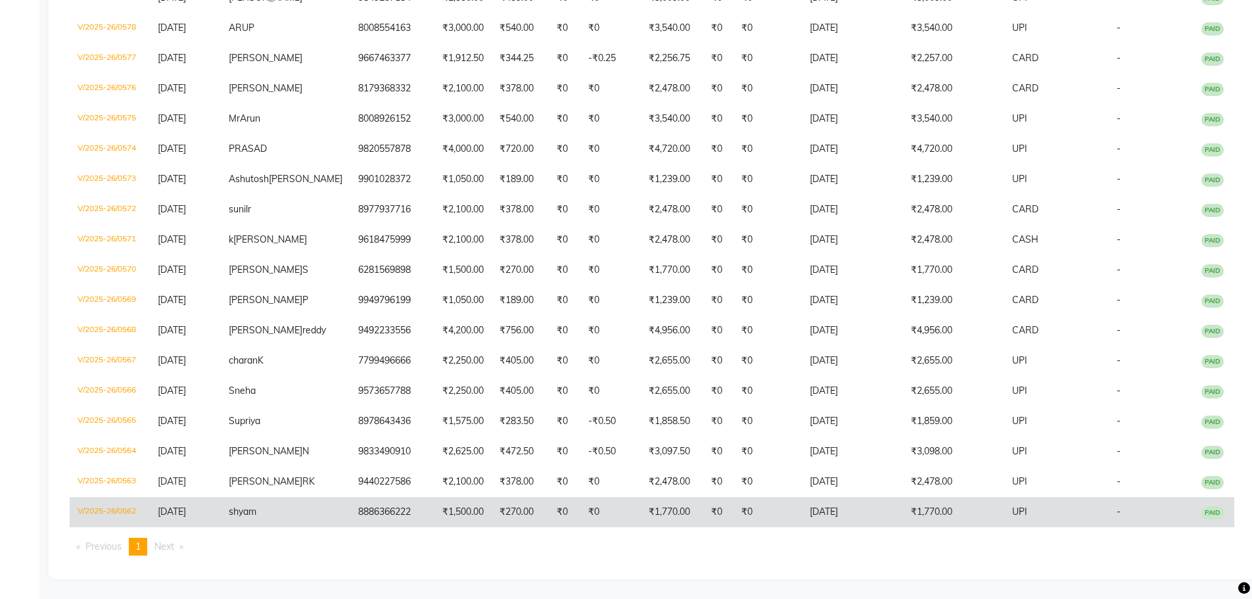
click at [435, 506] on td "₹1,500.00" at bounding box center [463, 512] width 57 height 30
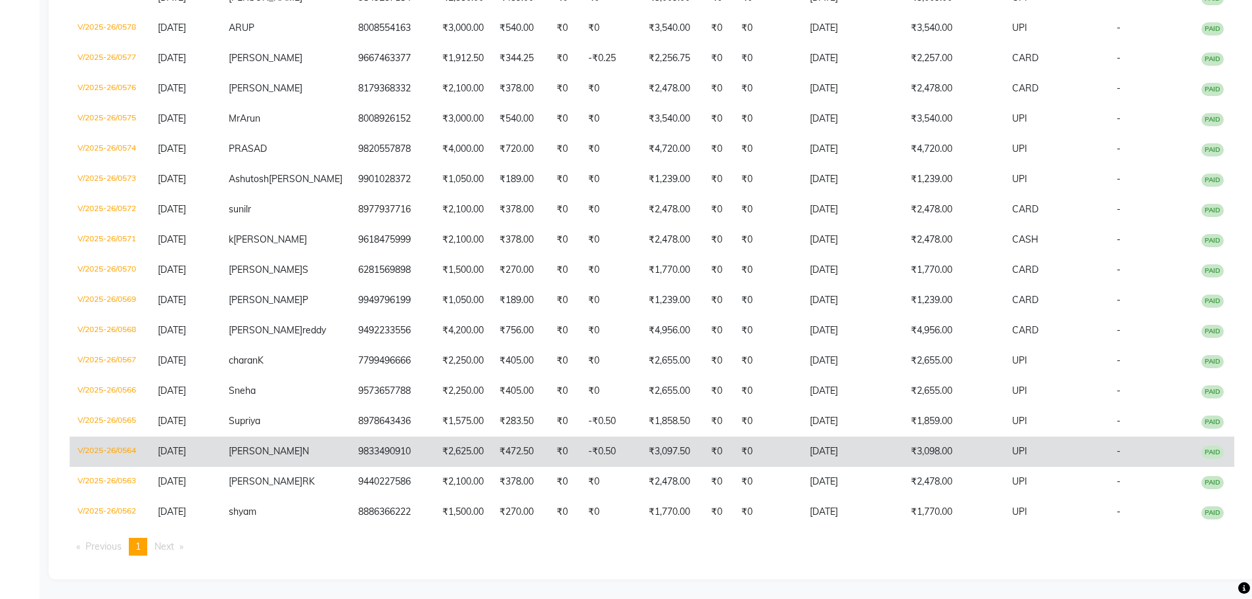
click at [377, 465] on td "9833490910" at bounding box center [392, 452] width 84 height 30
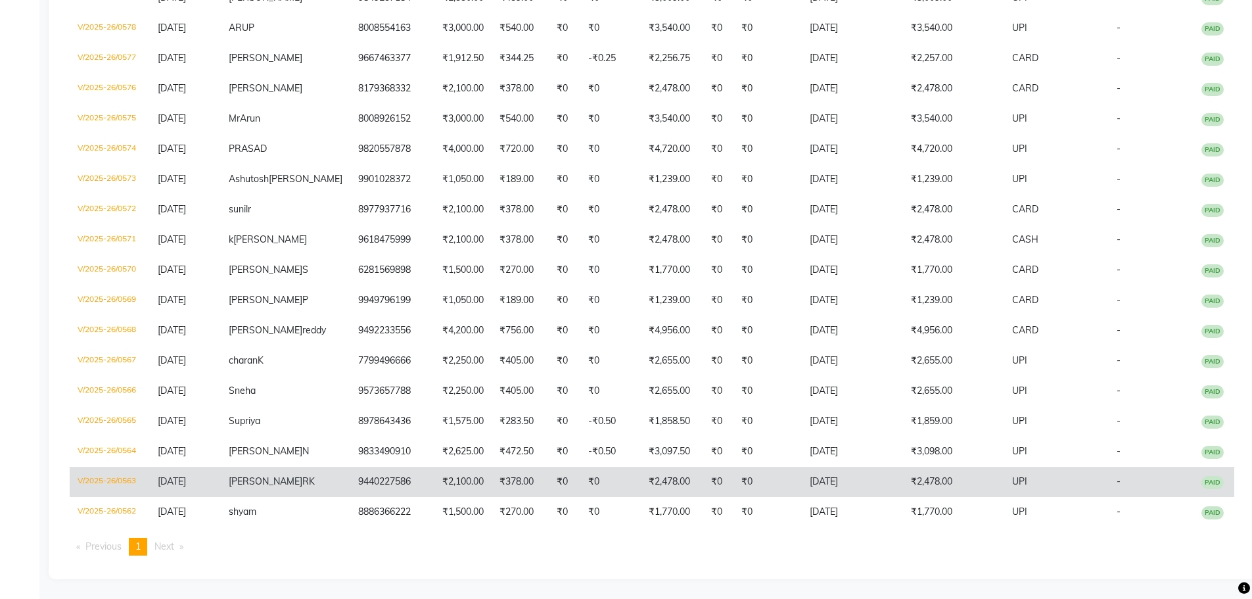
click at [356, 481] on td "9440227586" at bounding box center [392, 482] width 84 height 30
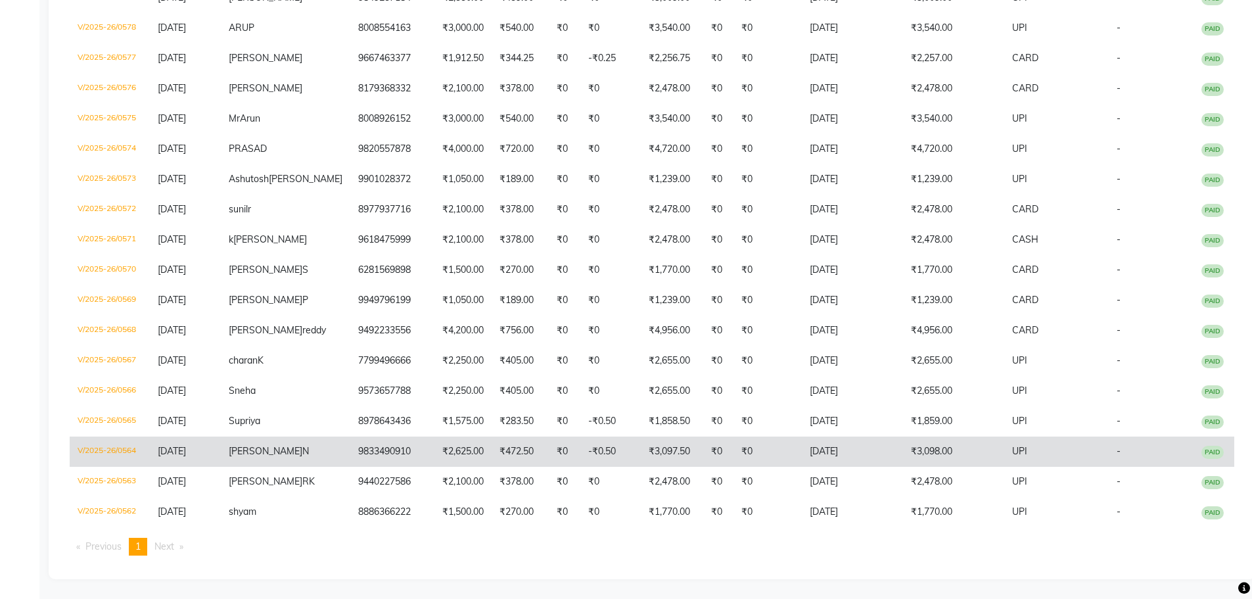
click at [371, 445] on td "9833490910" at bounding box center [392, 452] width 84 height 30
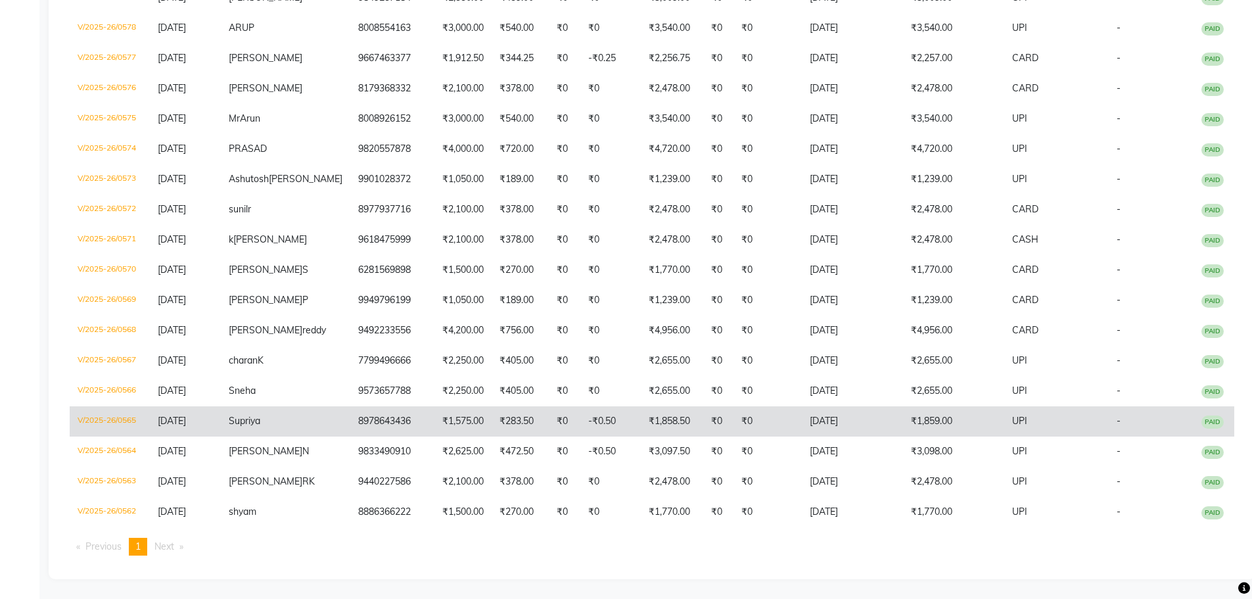
click at [329, 429] on td "Supriya" at bounding box center [286, 421] width 130 height 30
click at [404, 424] on td "8978643436" at bounding box center [392, 421] width 84 height 30
click at [260, 417] on span "Supriya" at bounding box center [245, 421] width 32 height 12
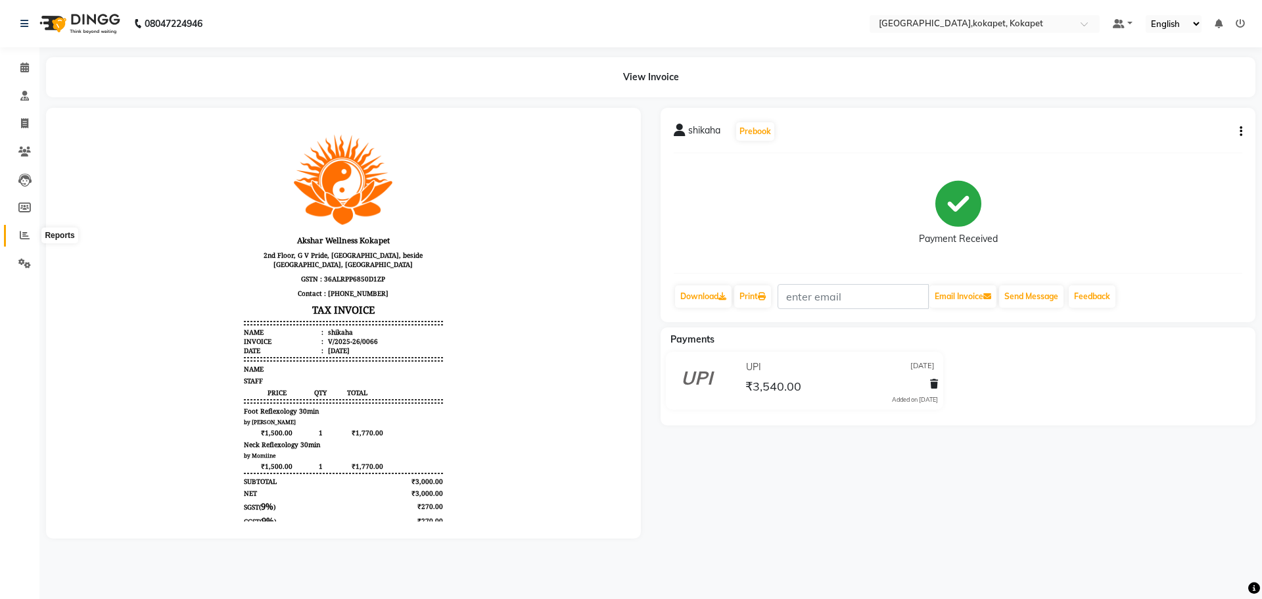
click at [17, 235] on span at bounding box center [24, 235] width 23 height 15
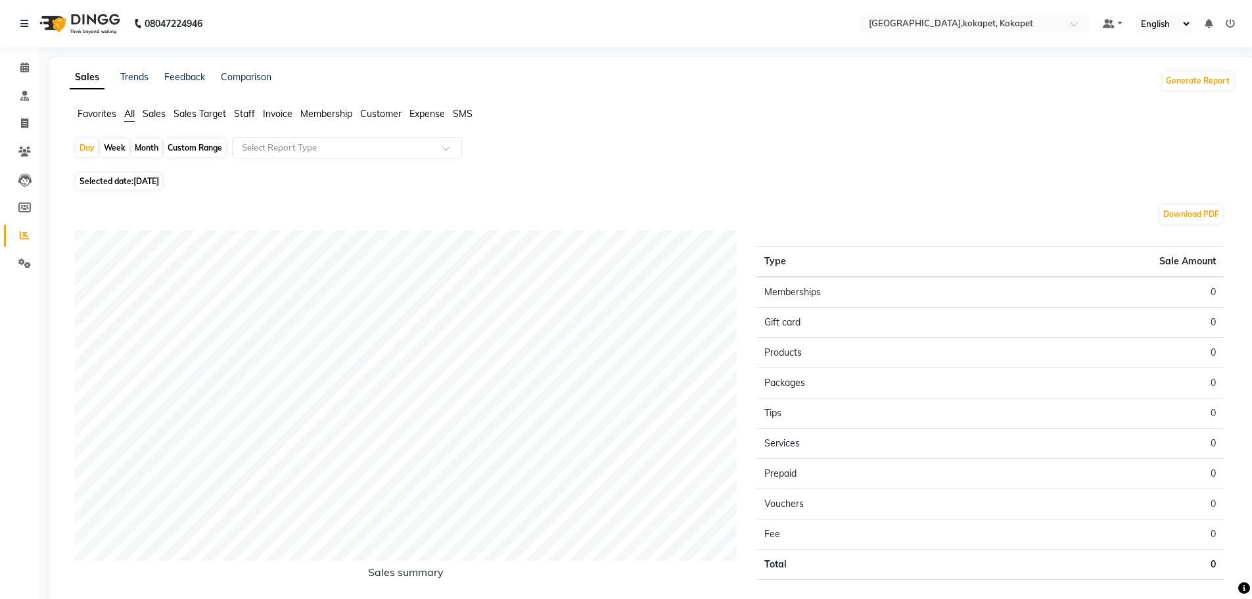
click at [151, 113] on span "Sales" at bounding box center [154, 114] width 23 height 12
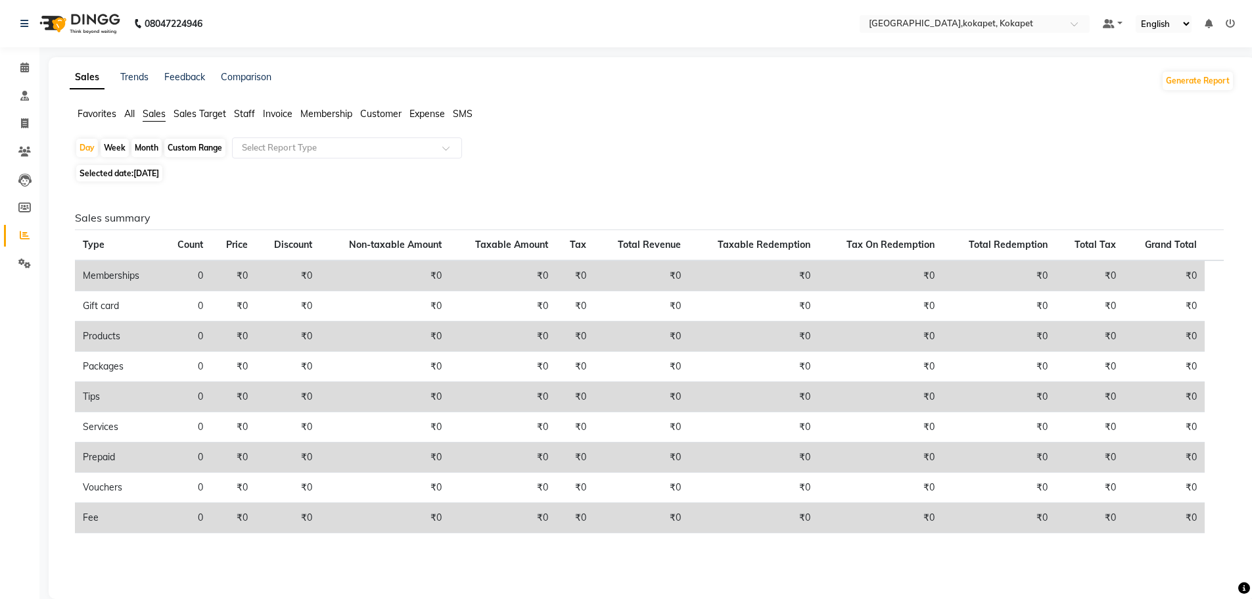
click at [151, 146] on div "Month" at bounding box center [146, 148] width 30 height 18
select select "9"
select select "2025"
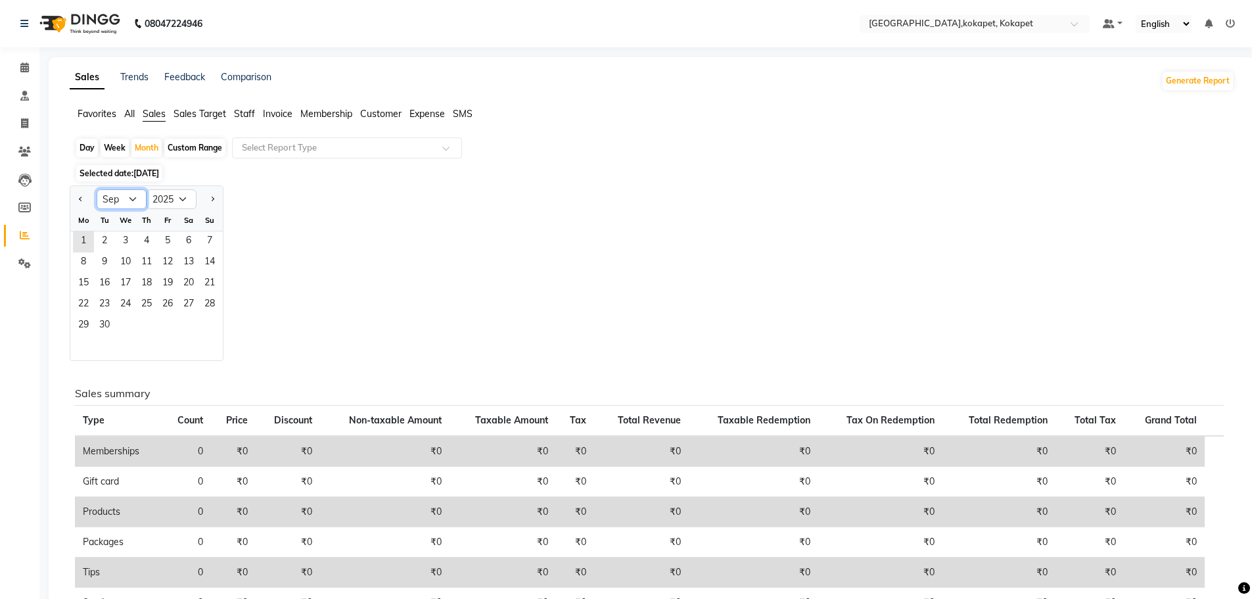
click at [112, 203] on select "Jan Feb Mar Apr May Jun Jul Aug Sep Oct Nov Dec" at bounding box center [122, 199] width 50 height 20
select select "8"
click at [97, 189] on select "Jan Feb Mar Apr May Jun Jul Aug Sep Oct Nov Dec" at bounding box center [122, 199] width 50 height 20
click at [166, 243] on span "1" at bounding box center [167, 241] width 21 height 21
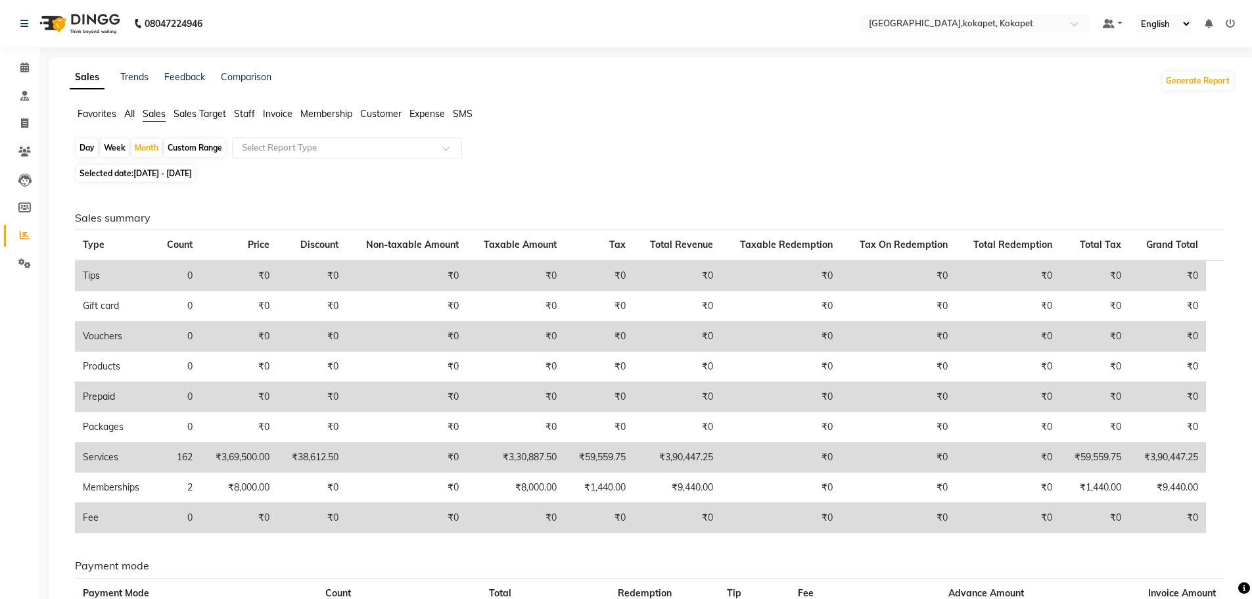
click at [296, 158] on div "Day Week Month Custom Range Select Report Type" at bounding box center [652, 149] width 1154 height 24
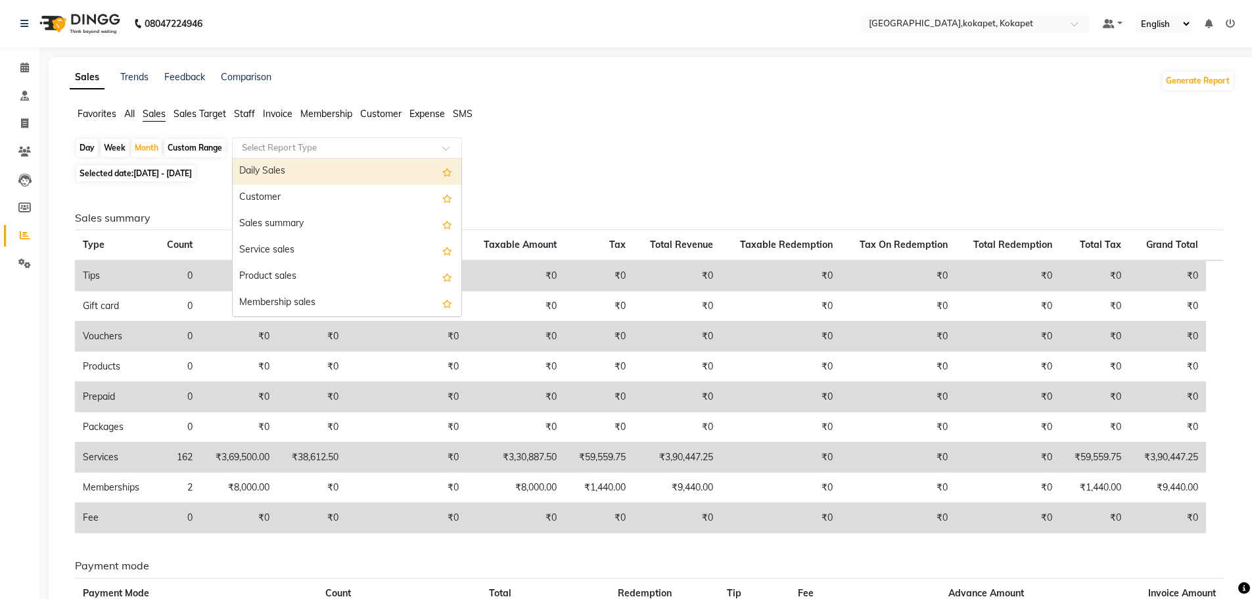
click at [307, 140] on div "Select Report Type" at bounding box center [347, 147] width 230 height 21
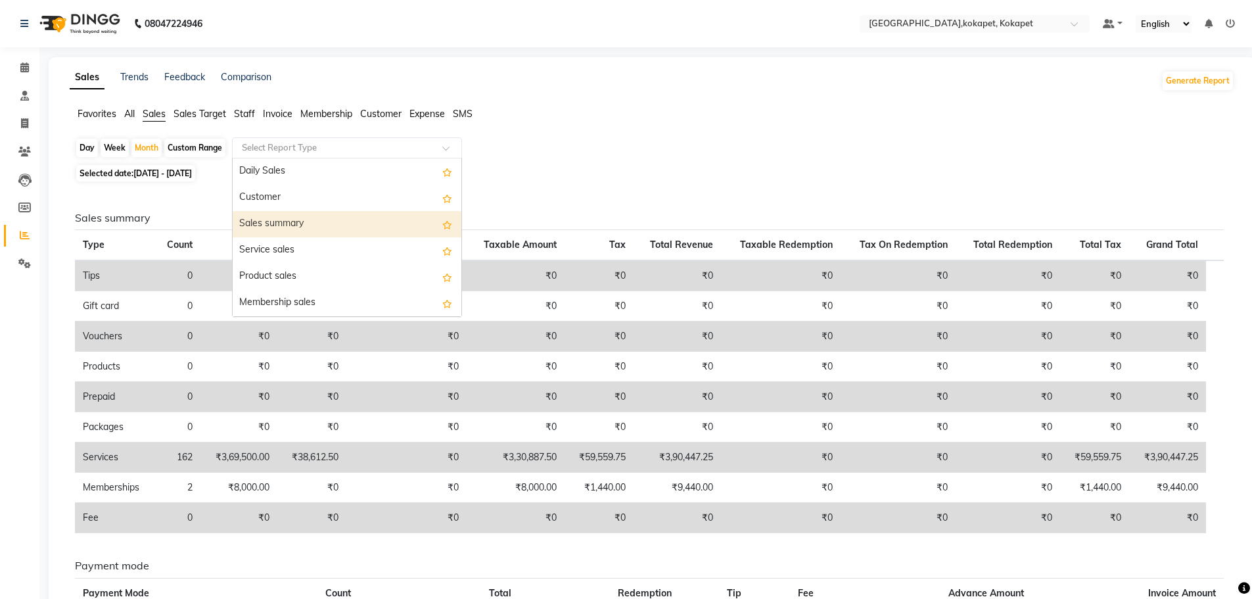
click at [300, 230] on div "Sales summary" at bounding box center [347, 224] width 229 height 26
select select "filtered_report"
select select "pdf"
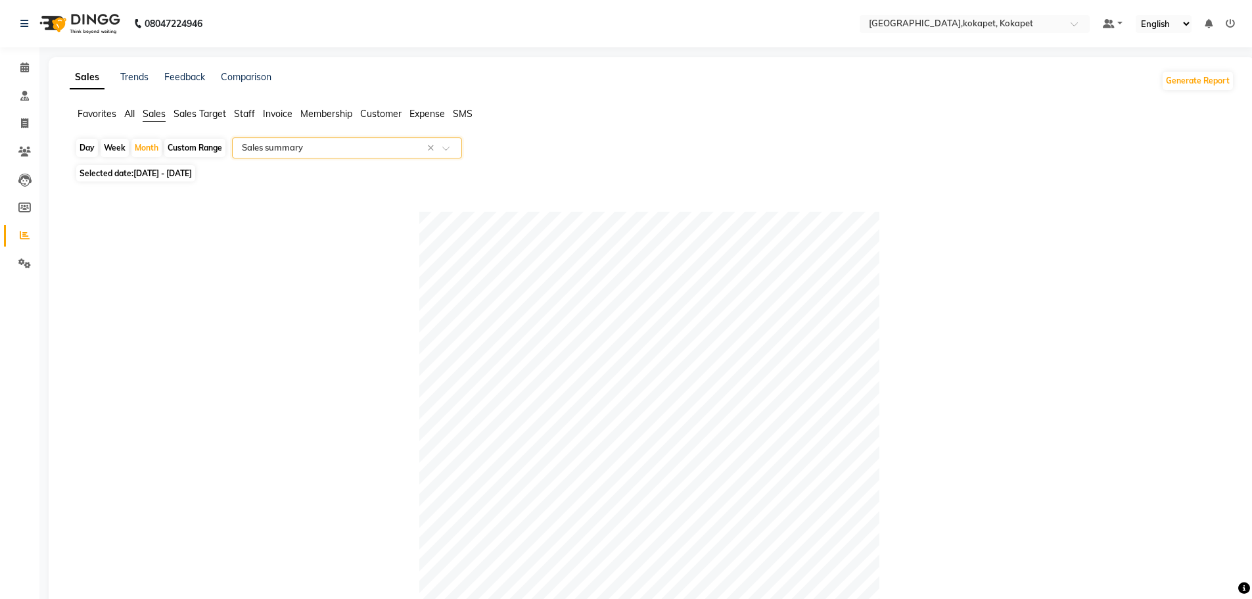
click at [240, 110] on span "Staff" at bounding box center [244, 114] width 21 height 12
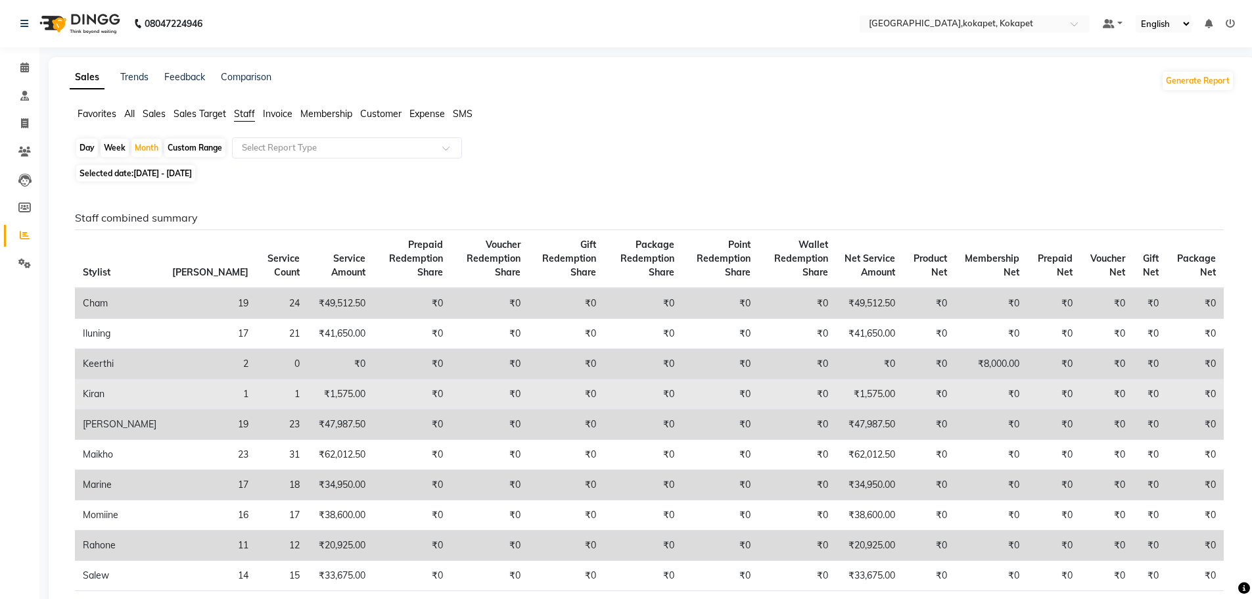
click at [451, 385] on td "₹0" at bounding box center [490, 394] width 78 height 30
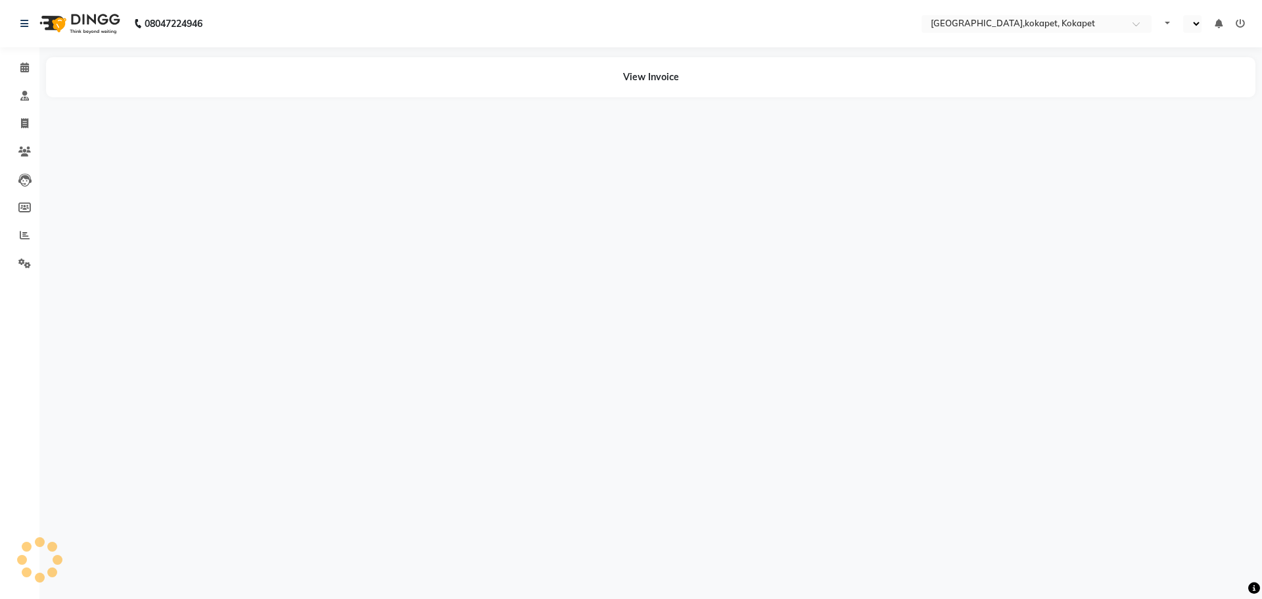
select select "en"
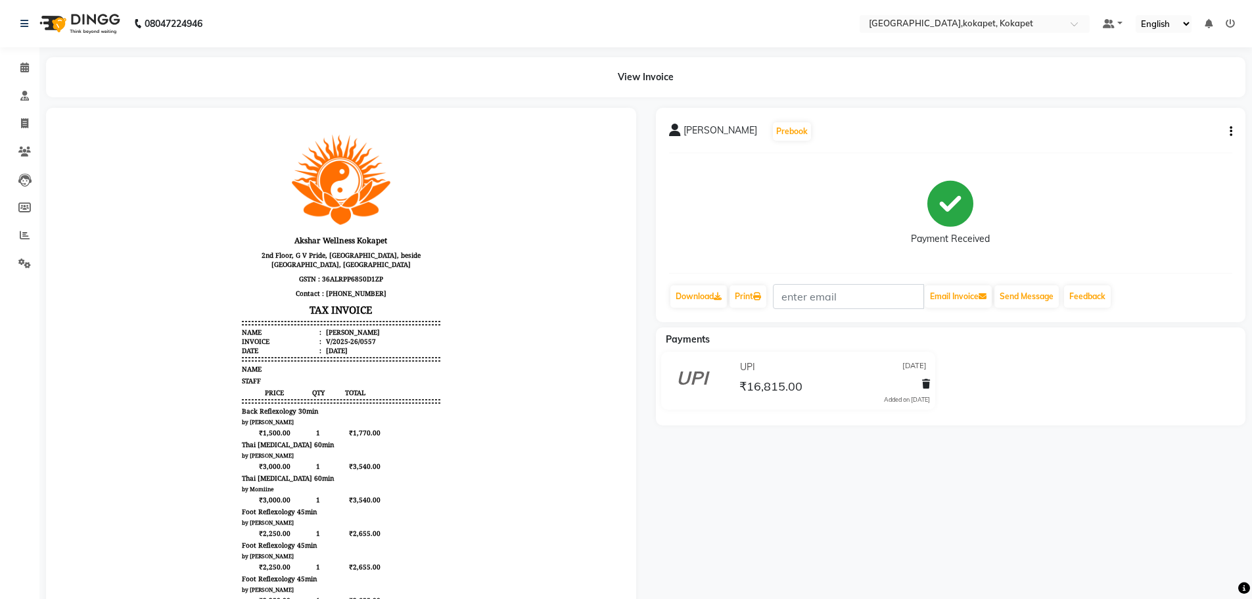
scroll to position [11, 0]
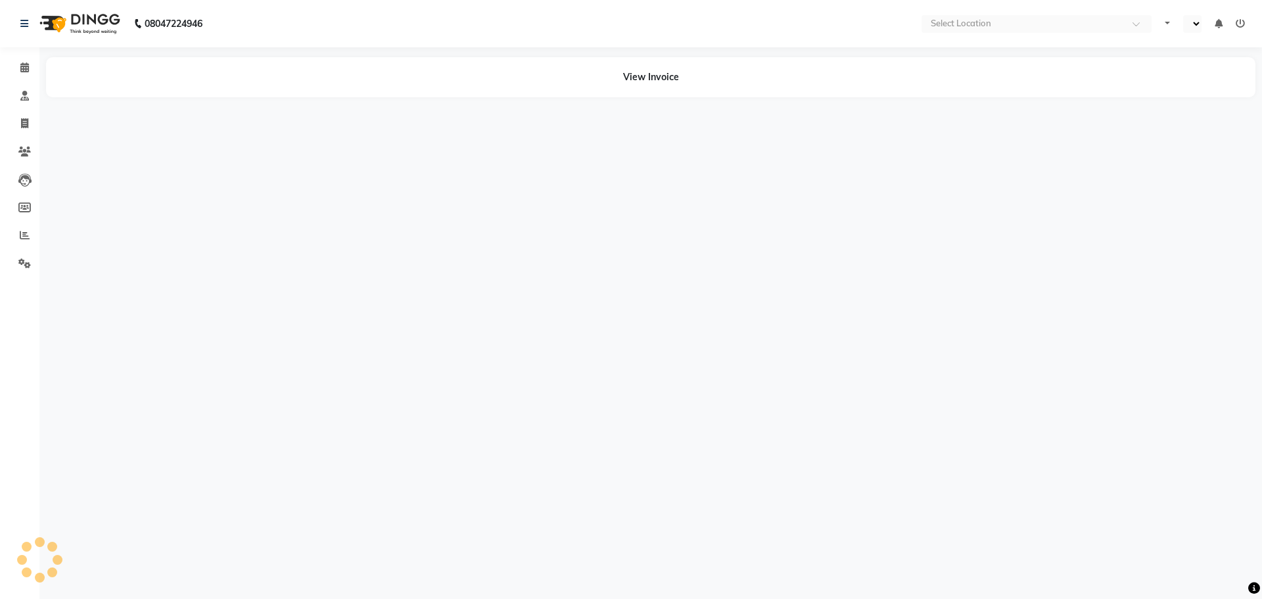
select select "en"
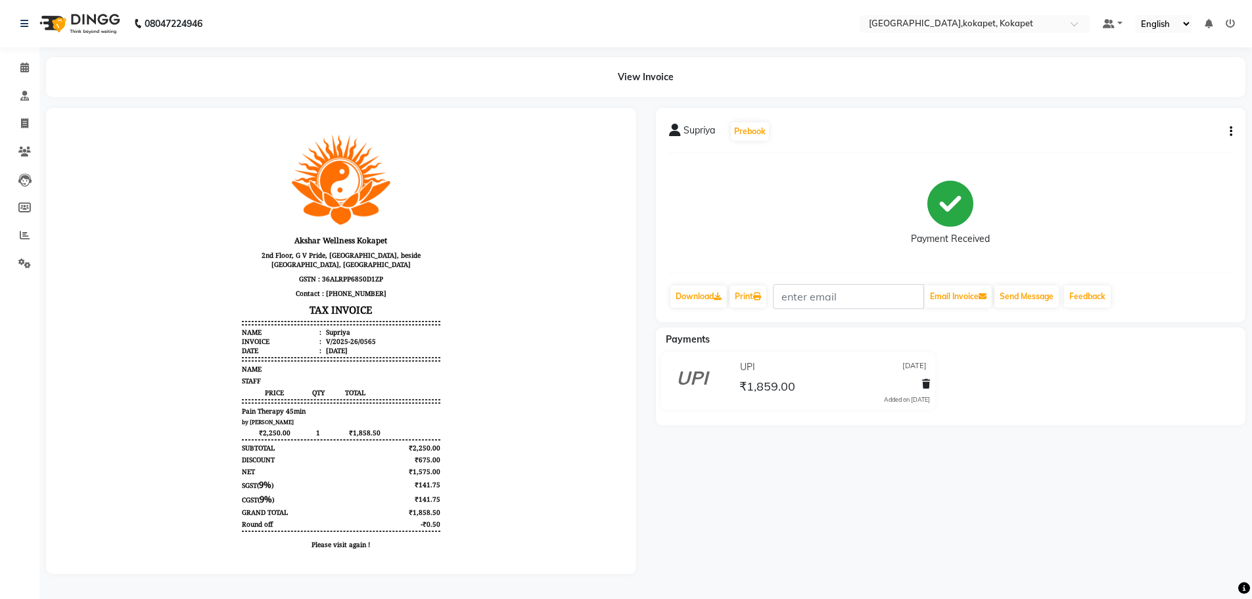
click at [1231, 131] on icon "button" at bounding box center [1231, 131] width 3 height 1
click at [1201, 139] on div "Edit Item Staff" at bounding box center [1166, 139] width 90 height 16
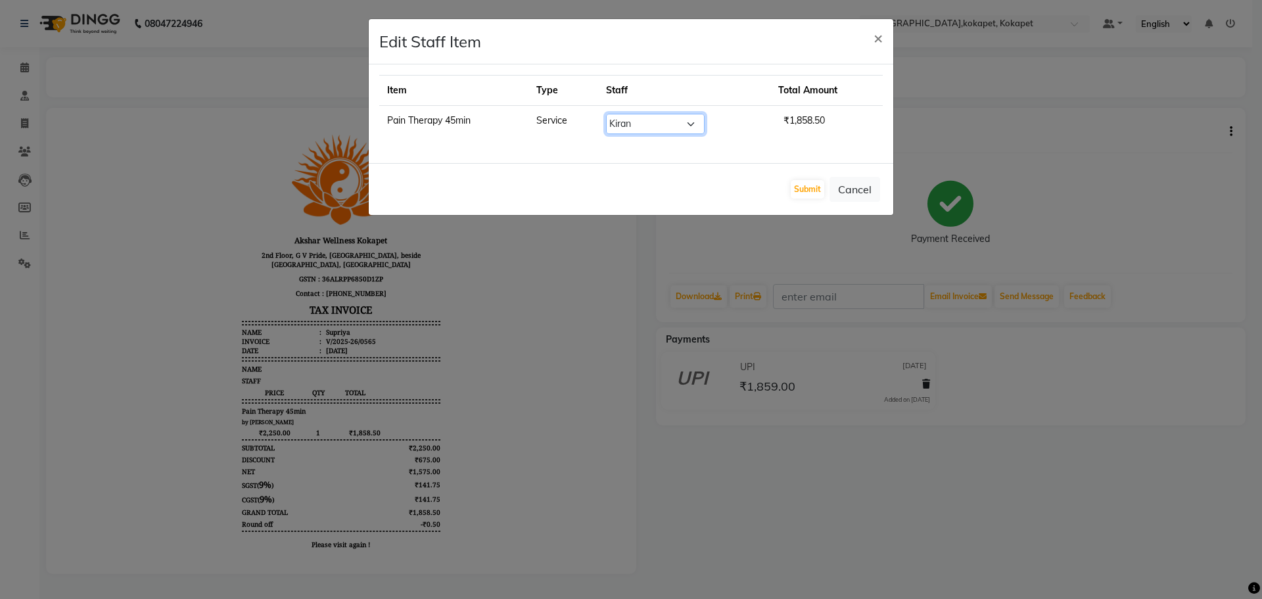
click at [651, 121] on select "Select Cham Iluning Keerthi Kiran Lucy Maikho Marine Mohit Momiine Rahone Salew" at bounding box center [655, 124] width 99 height 20
click at [607, 114] on select "Select Cham Iluning Keerthi Kiran Lucy Maikho Marine Mohit Momiine Rahone Salew" at bounding box center [655, 124] width 99 height 20
click at [666, 126] on select "Select Cham Iluning Keerthi Kiran Lucy Maikho Marine Mohit Momiine Rahone Salew" at bounding box center [655, 124] width 99 height 20
select select "41275"
click at [607, 114] on select "Select Cham Iluning Keerthi Kiran Lucy Maikho Marine Mohit Momiine Rahone Salew" at bounding box center [655, 124] width 99 height 20
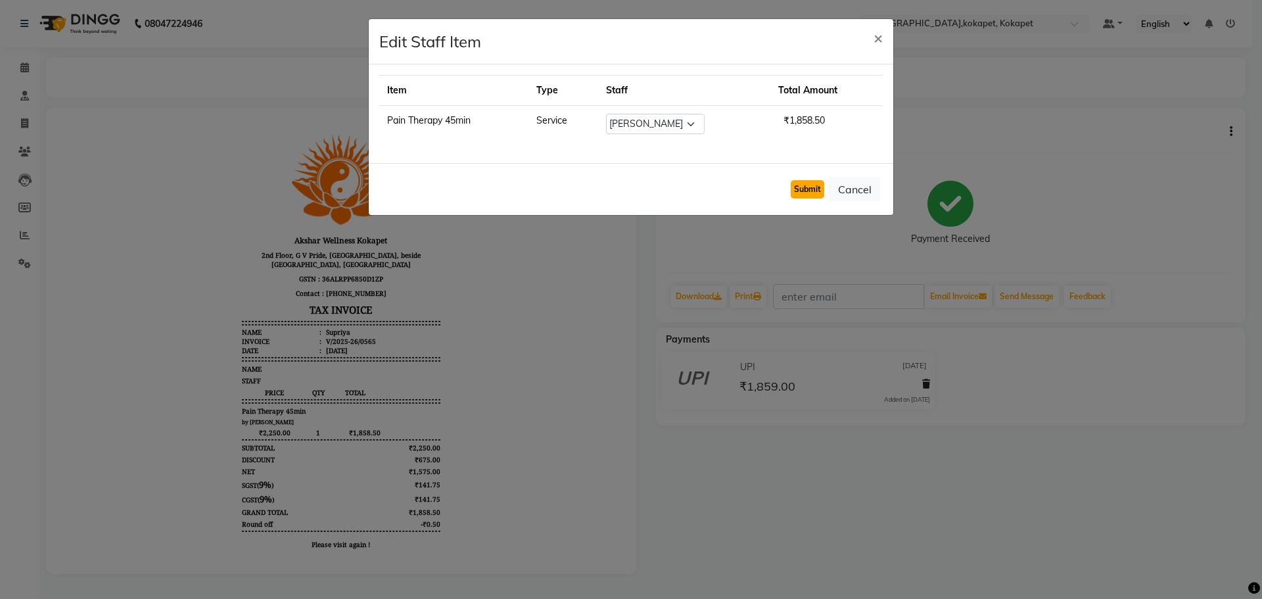
click at [809, 187] on button "Submit" at bounding box center [808, 189] width 34 height 18
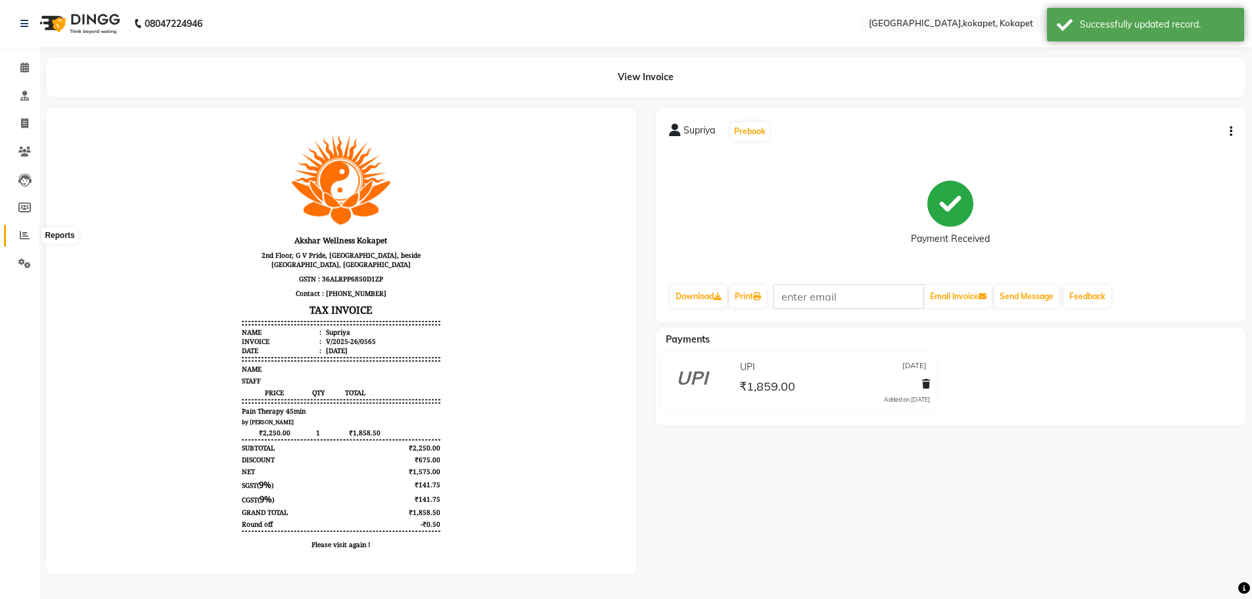
click at [30, 236] on span at bounding box center [24, 235] width 23 height 15
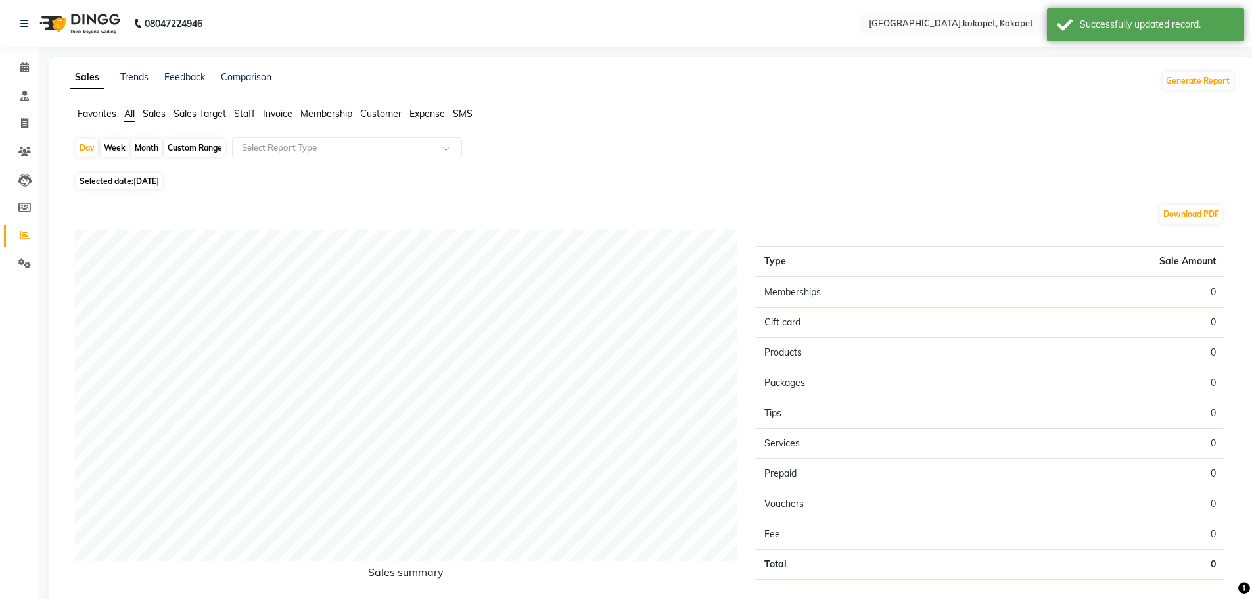
click at [254, 107] on li "Staff" at bounding box center [244, 114] width 21 height 14
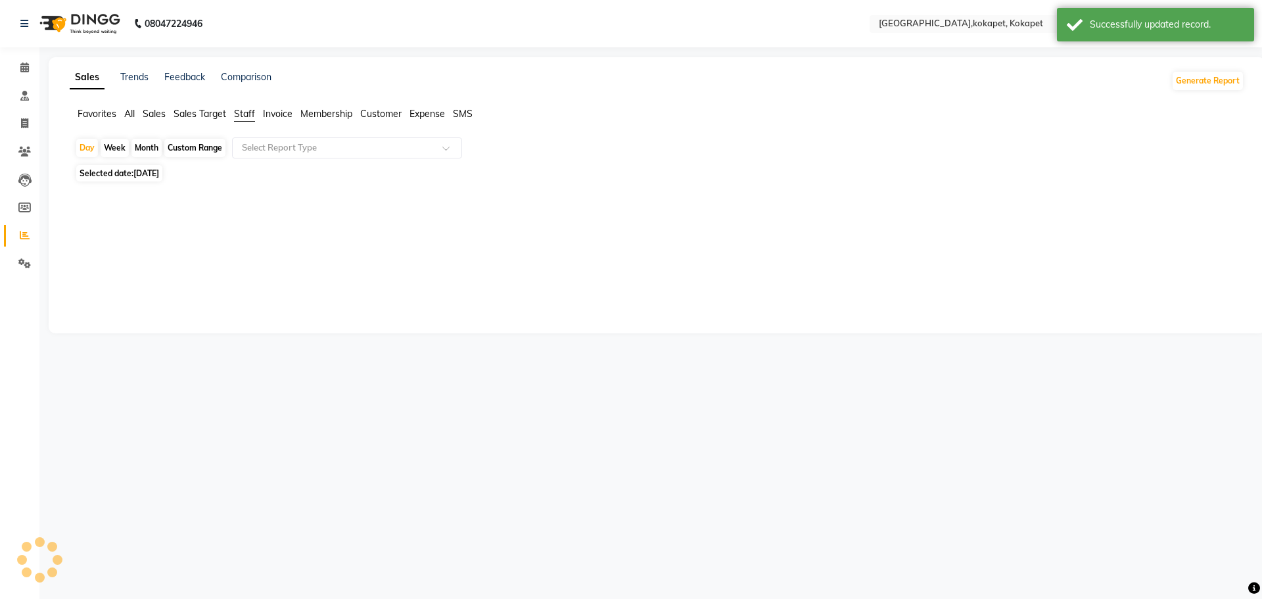
click at [245, 112] on span "Staff" at bounding box center [244, 114] width 21 height 12
click at [155, 147] on div "Month" at bounding box center [146, 148] width 30 height 18
select select "9"
select select "2025"
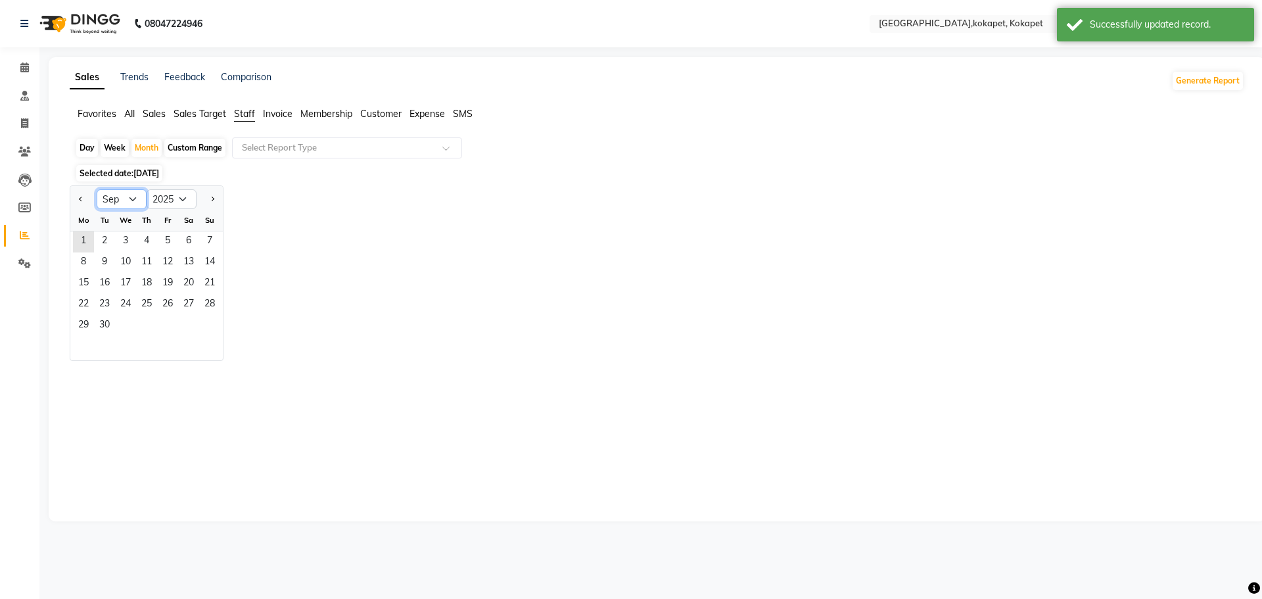
click at [132, 197] on select "Jan Feb Mar Apr May Jun [DATE] Aug Sep Oct Nov Dec" at bounding box center [122, 199] width 50 height 20
select select "8"
click at [97, 189] on select "Jan Feb Mar Apr May Jun [DATE] Aug Sep Oct Nov Dec" at bounding box center [122, 199] width 50 height 20
click at [171, 247] on span "1" at bounding box center [167, 241] width 21 height 21
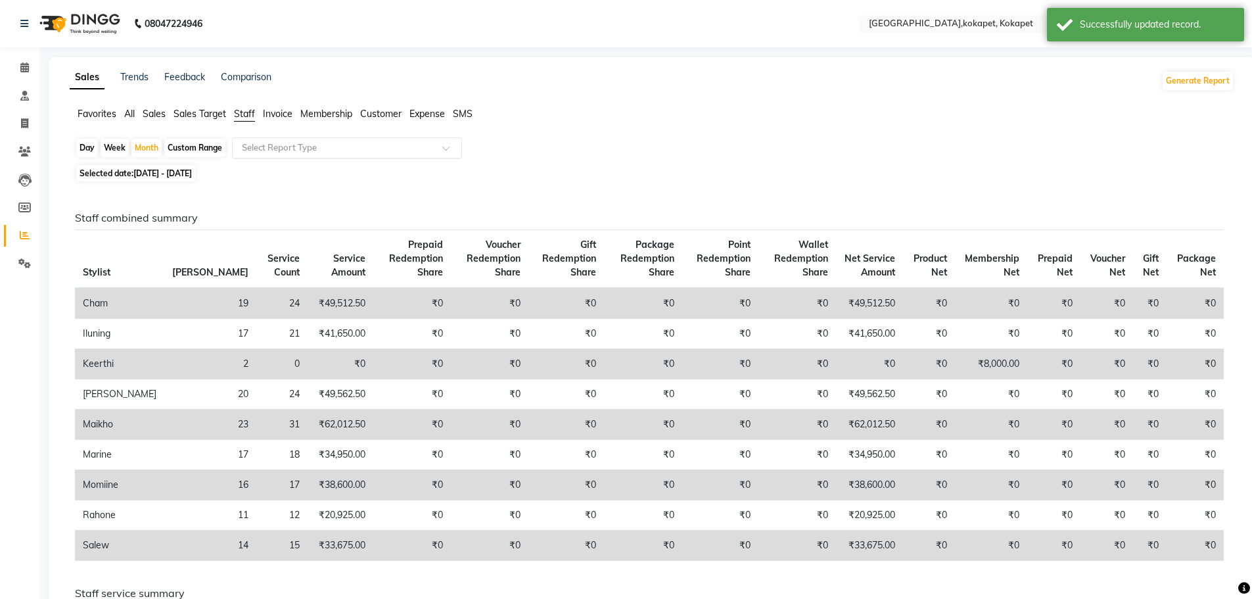
click at [316, 150] on input "text" at bounding box center [333, 147] width 189 height 13
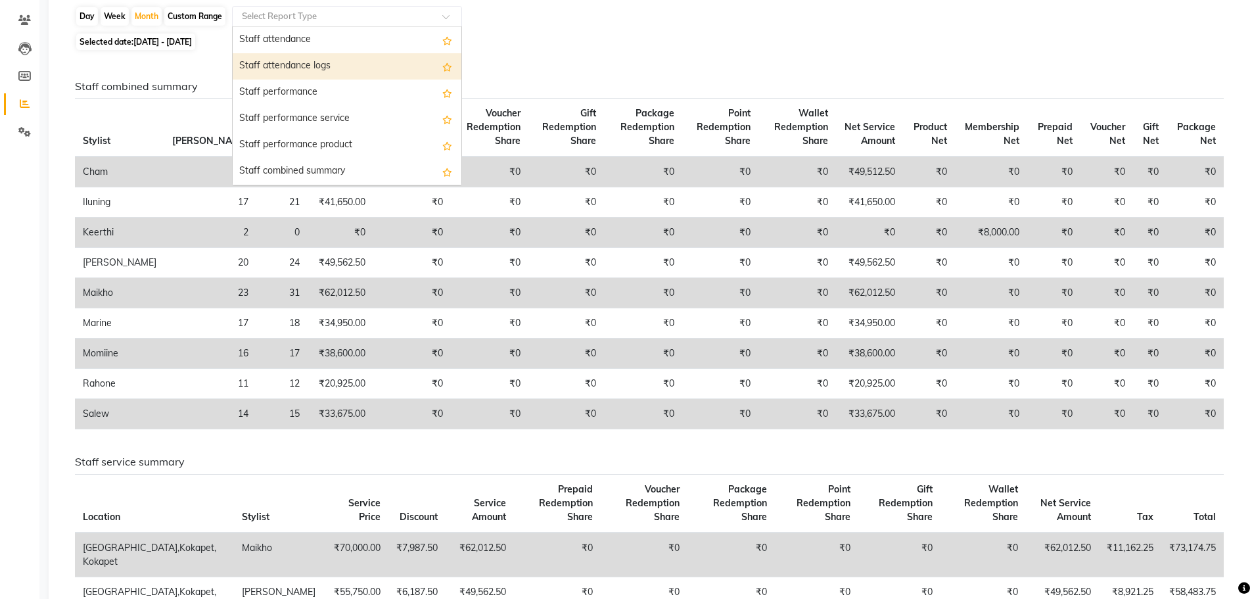
scroll to position [224, 0]
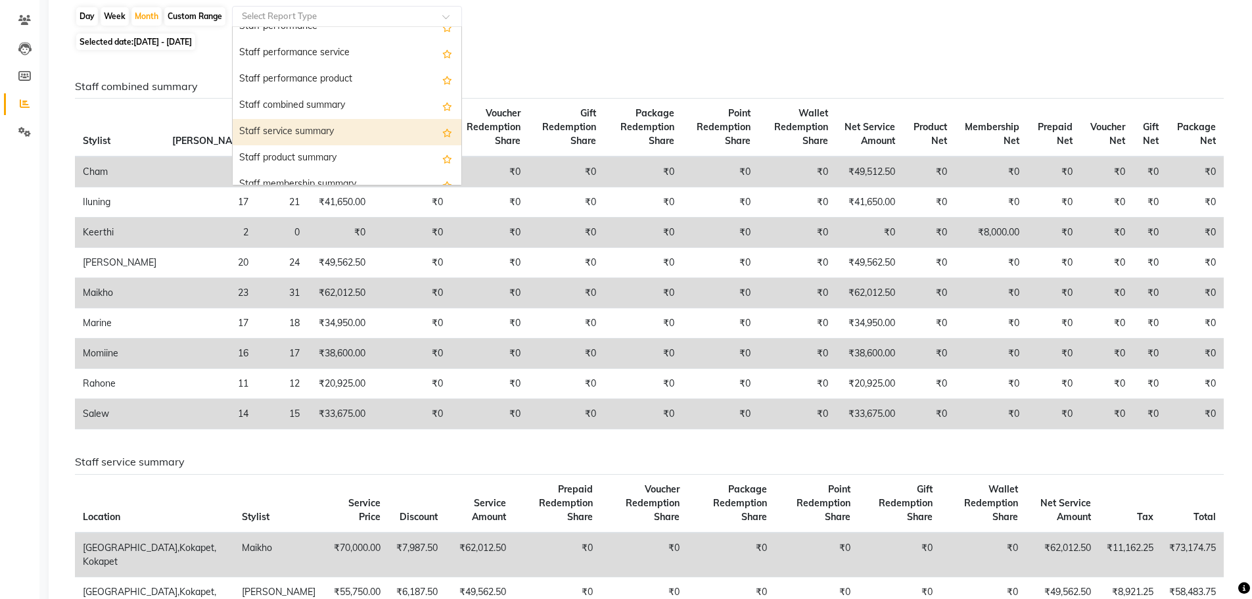
click at [327, 137] on div "Staff service summary" at bounding box center [347, 132] width 229 height 26
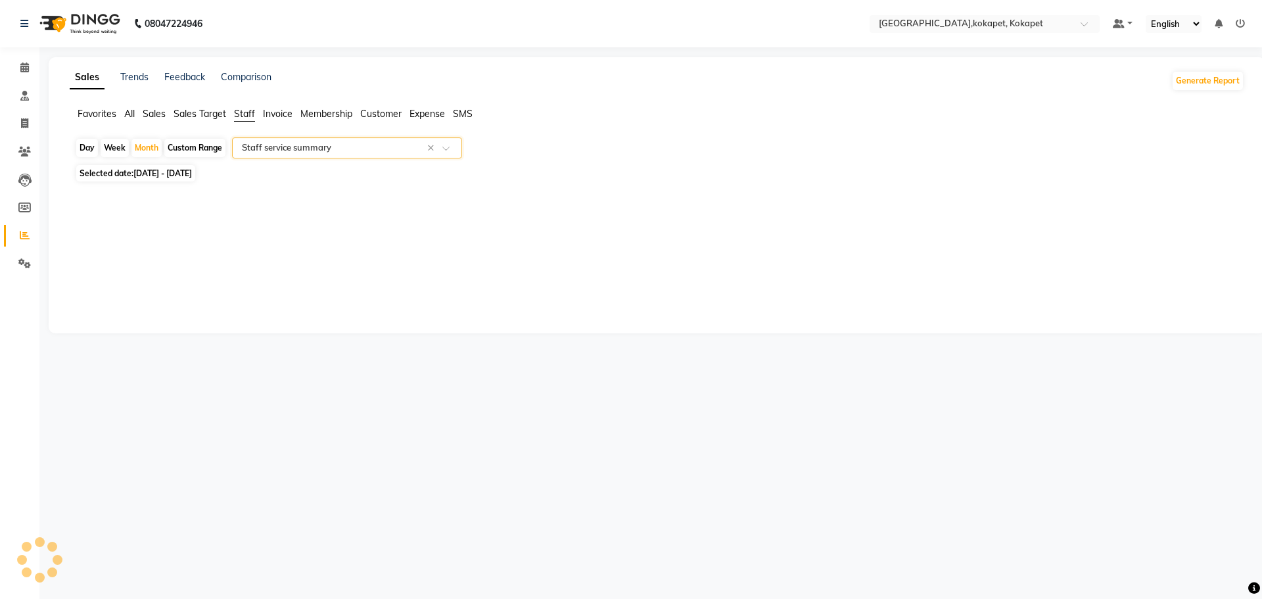
select select "filtered_report"
select select "pdf"
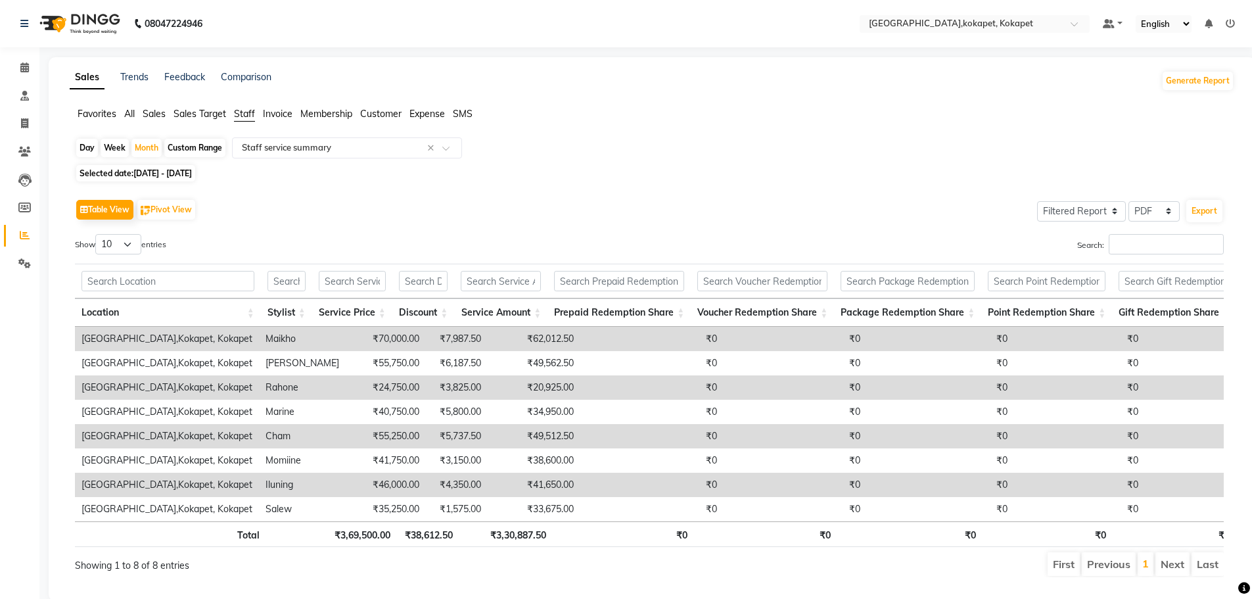
click at [716, 243] on div "Search:" at bounding box center [941, 247] width 565 height 26
drag, startPoint x: 16, startPoint y: 122, endPoint x: 33, endPoint y: 121, distance: 16.5
click at [16, 122] on span at bounding box center [24, 123] width 23 height 15
select select "service"
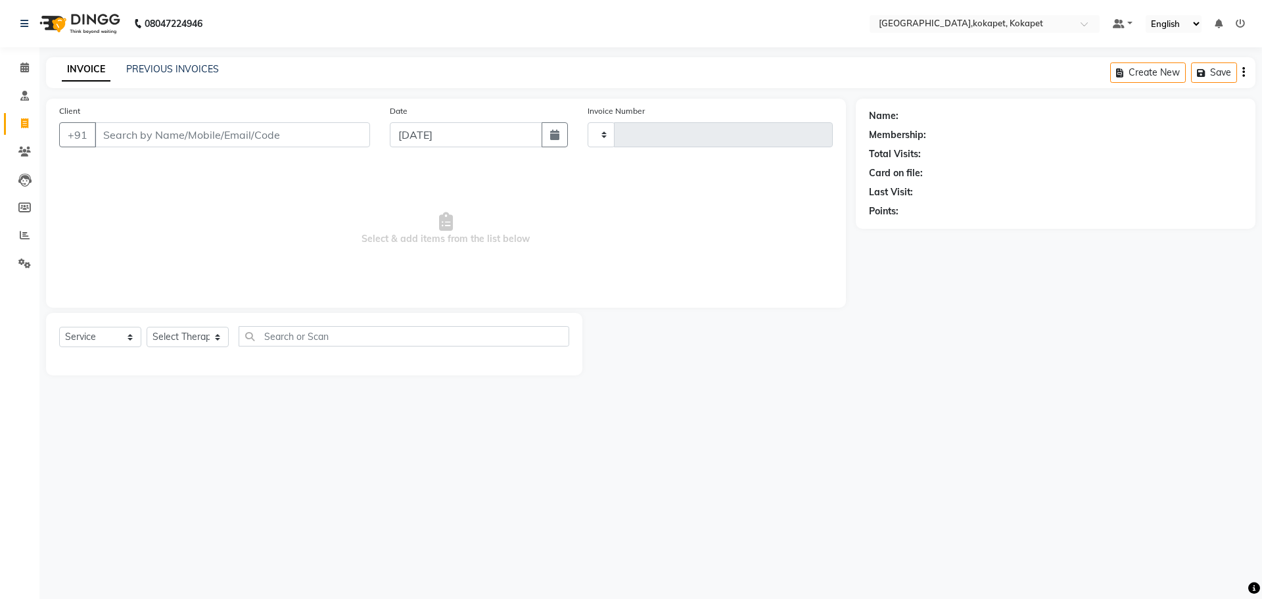
type input "0586"
select select "5849"
click at [193, 73] on link "PREVIOUS INVOICES" at bounding box center [172, 69] width 93 height 12
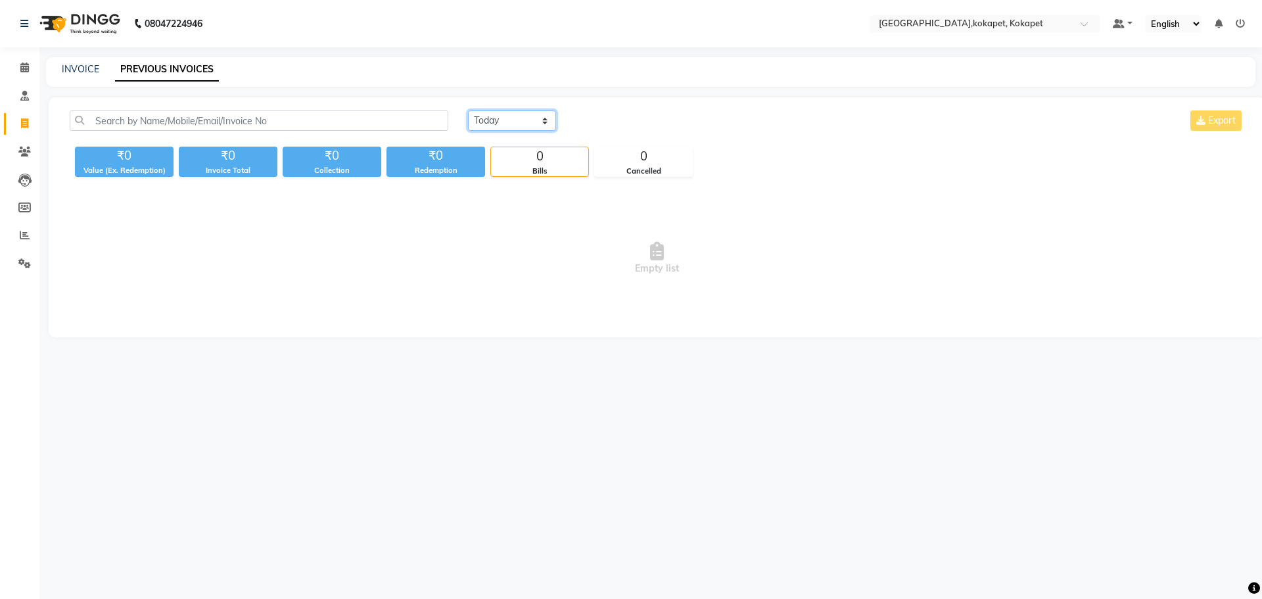
click at [511, 126] on select "Today Yesterday Custom Range" at bounding box center [512, 120] width 88 height 20
select select "range"
click at [468, 110] on select "Today Yesterday Custom Range" at bounding box center [512, 120] width 88 height 20
click at [598, 128] on input "[DATE]" at bounding box center [619, 121] width 92 height 18
select select "9"
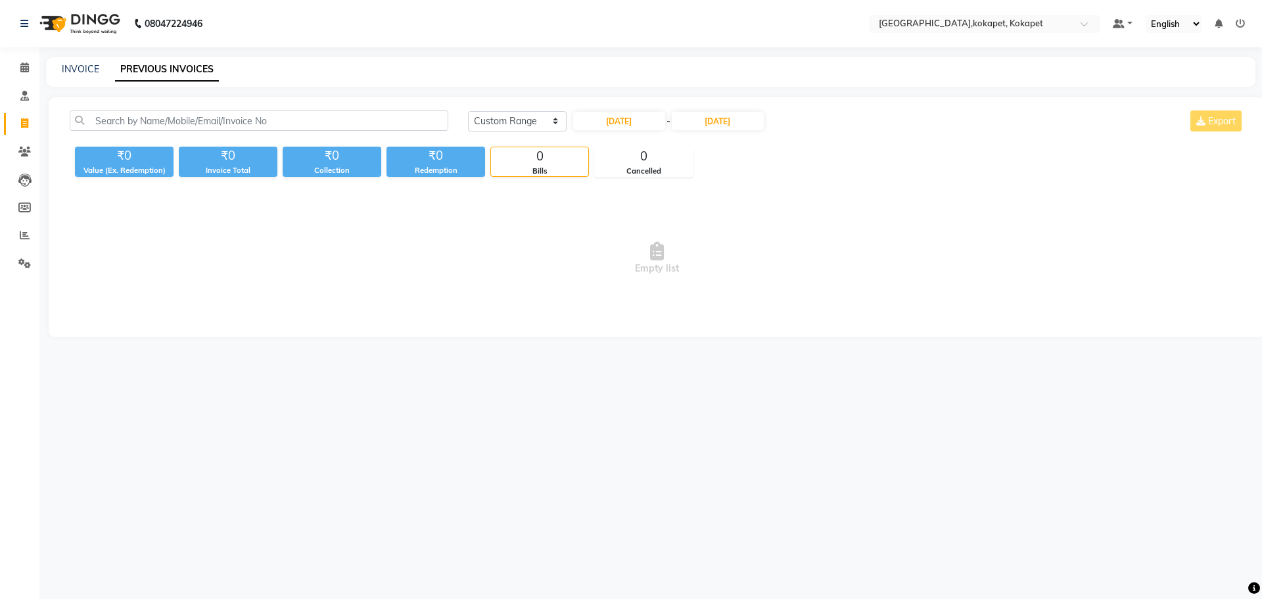
select select "2025"
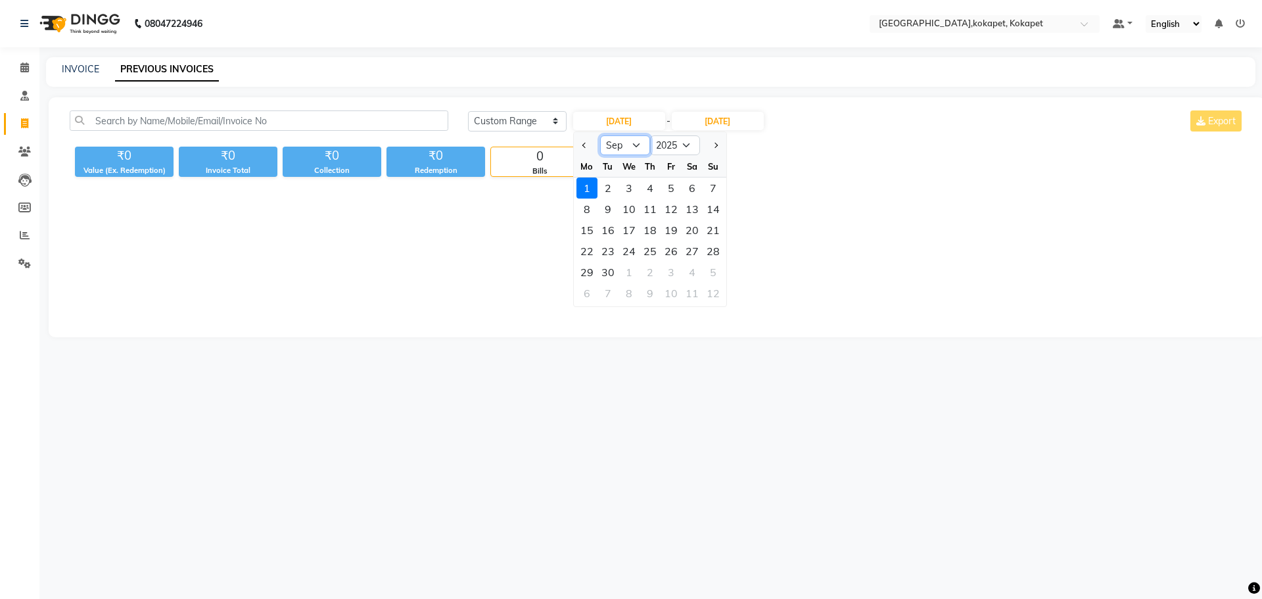
click at [620, 144] on select "Jan Feb Mar Apr May Jun [DATE] Aug Sep Oct Nov Dec" at bounding box center [625, 145] width 50 height 20
click at [600, 135] on select "Jan Feb Mar Apr May Jun [DATE] Aug Sep Oct Nov Dec" at bounding box center [625, 145] width 50 height 20
drag, startPoint x: 618, startPoint y: 143, endPoint x: 619, endPoint y: 152, distance: 9.2
click at [618, 146] on select "Jan Feb Mar Apr May Jun [DATE] Aug Sep Oct Nov Dec" at bounding box center [625, 145] width 50 height 20
select select "8"
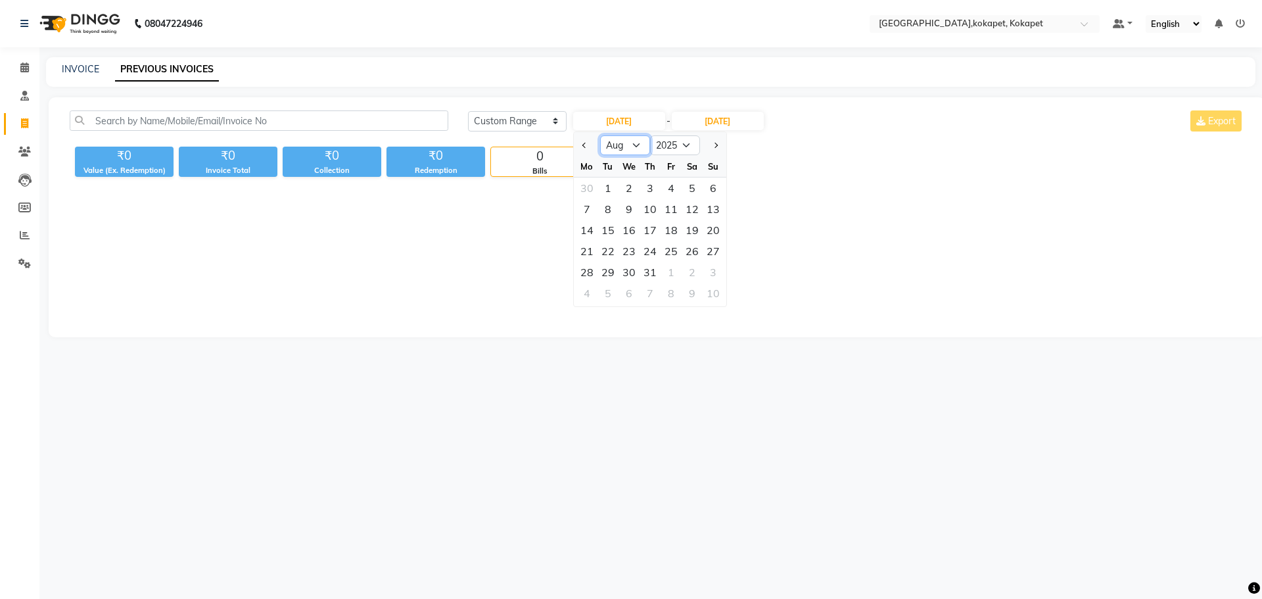
click at [600, 135] on select "Jan Feb Mar Apr May Jun [DATE] Aug Sep Oct Nov Dec" at bounding box center [625, 145] width 50 height 20
click at [583, 233] on div "11" at bounding box center [587, 230] width 21 height 21
type input "[DATE]"
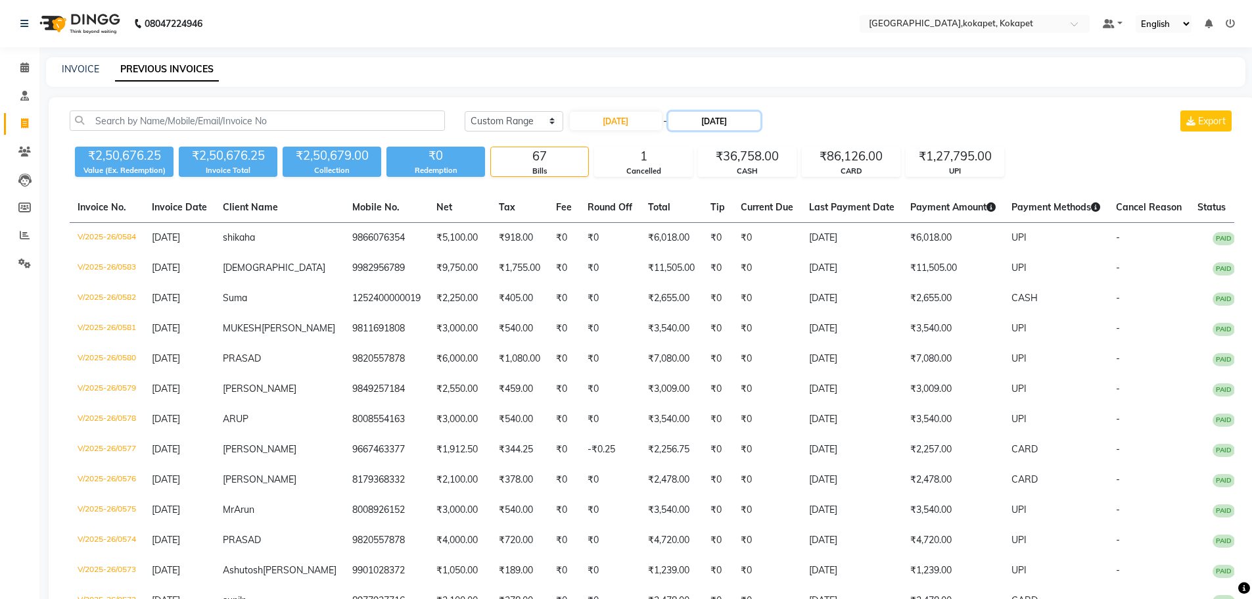
click at [731, 121] on input "[DATE]" at bounding box center [715, 121] width 92 height 18
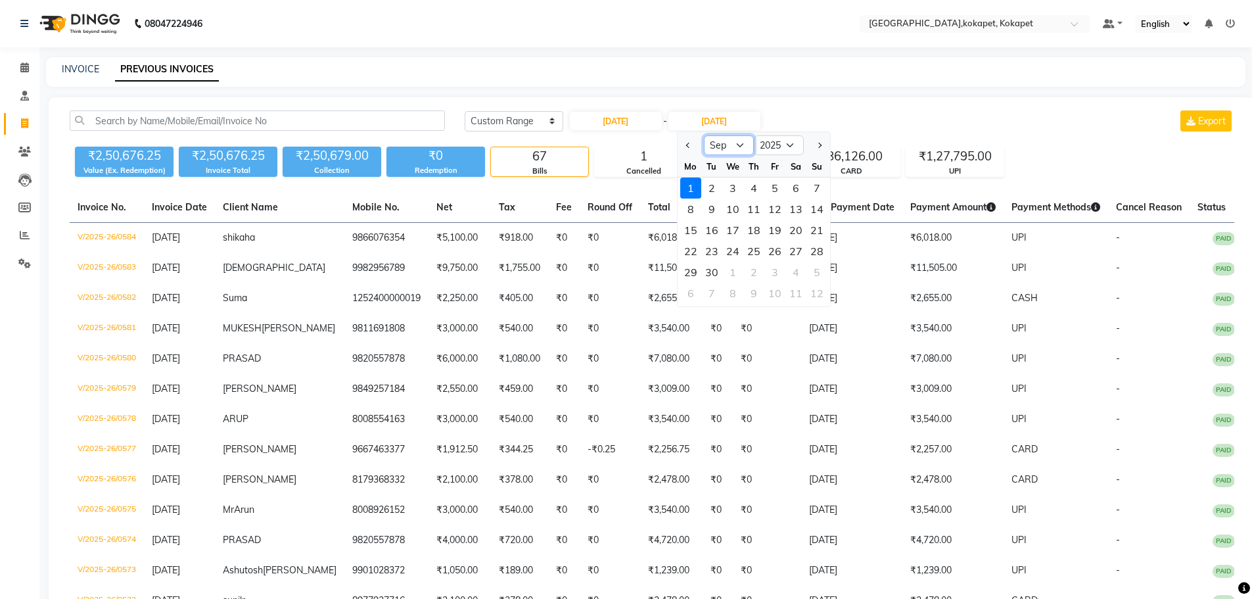
click at [715, 143] on select "Aug Sep Oct Nov Dec" at bounding box center [729, 145] width 50 height 20
select select "8"
click at [704, 135] on select "Aug Sep Oct Nov Dec" at bounding box center [729, 145] width 50 height 20
click at [692, 226] on div "11" at bounding box center [690, 230] width 21 height 21
type input "[DATE]"
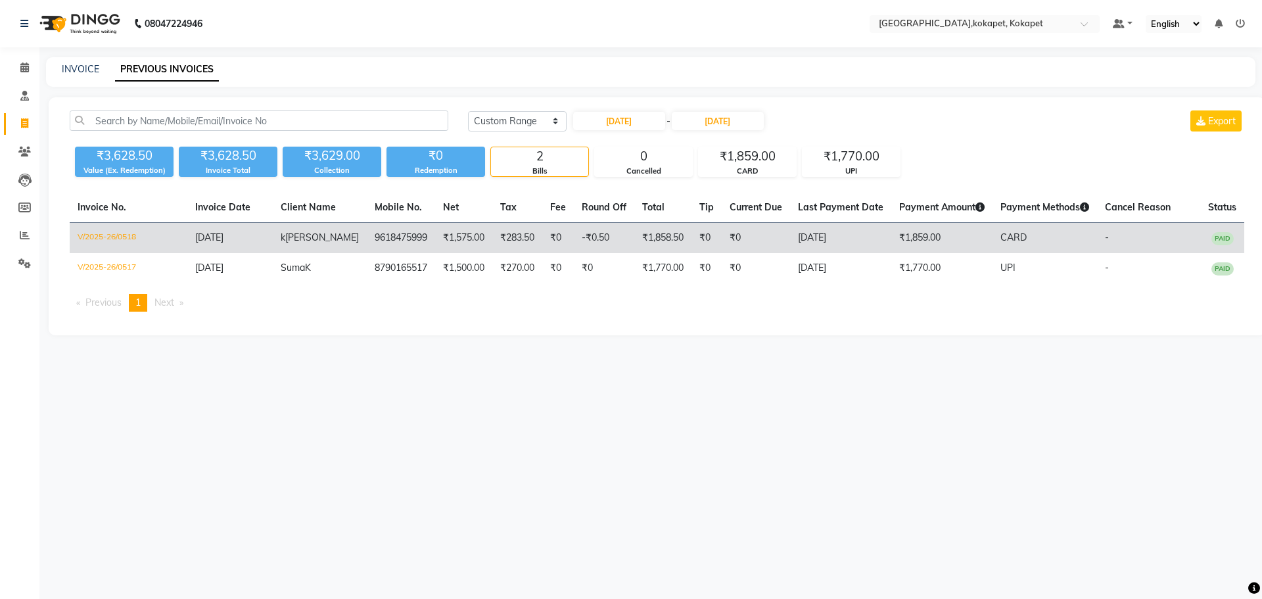
click at [329, 251] on td "k srikanth reddy" at bounding box center [320, 238] width 94 height 31
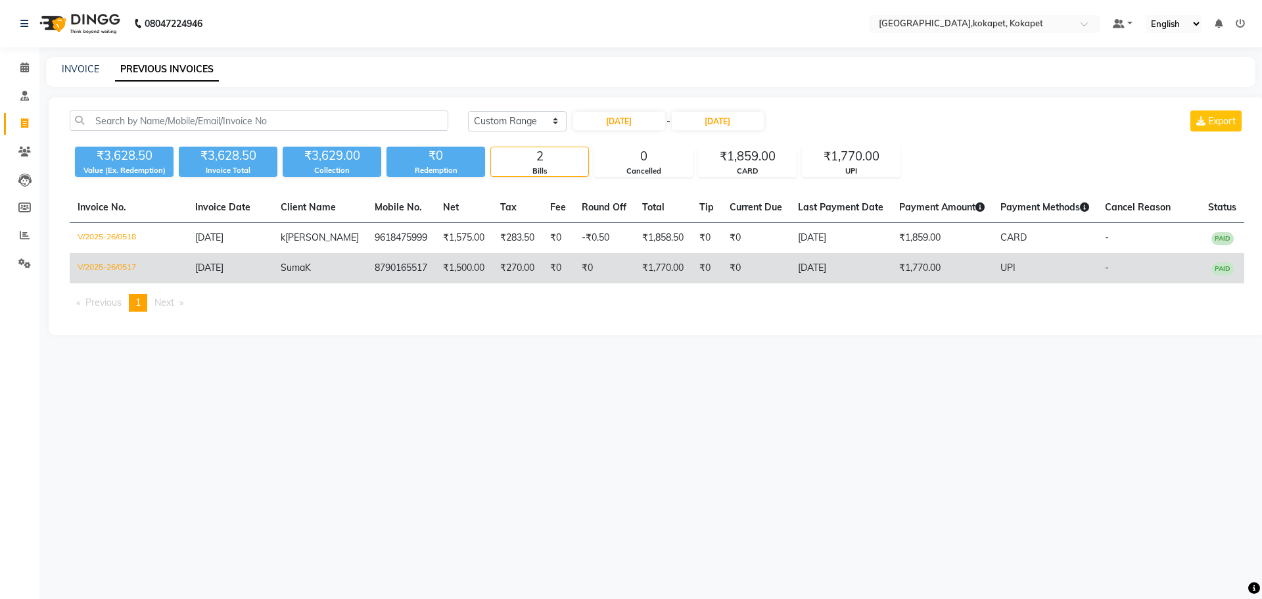
click at [435, 273] on td "₹1,500.00" at bounding box center [463, 268] width 57 height 30
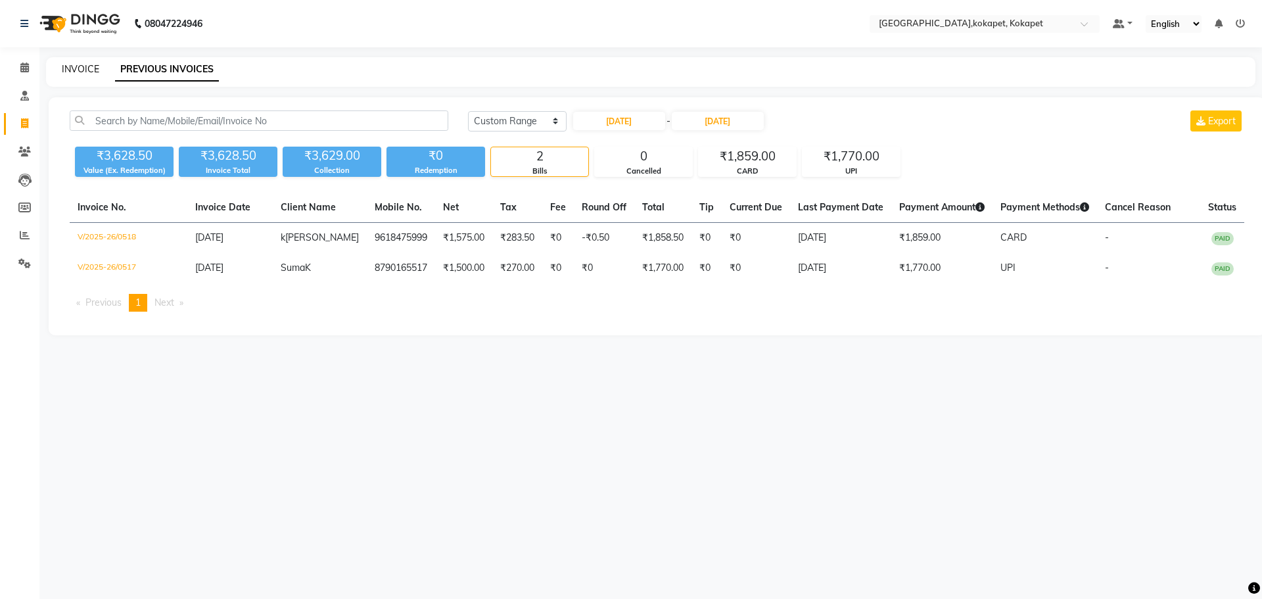
click at [68, 74] on div "INVOICE PREVIOUS INVOICES" at bounding box center [651, 72] width 1210 height 30
click at [70, 71] on link "INVOICE" at bounding box center [80, 69] width 37 height 12
select select "service"
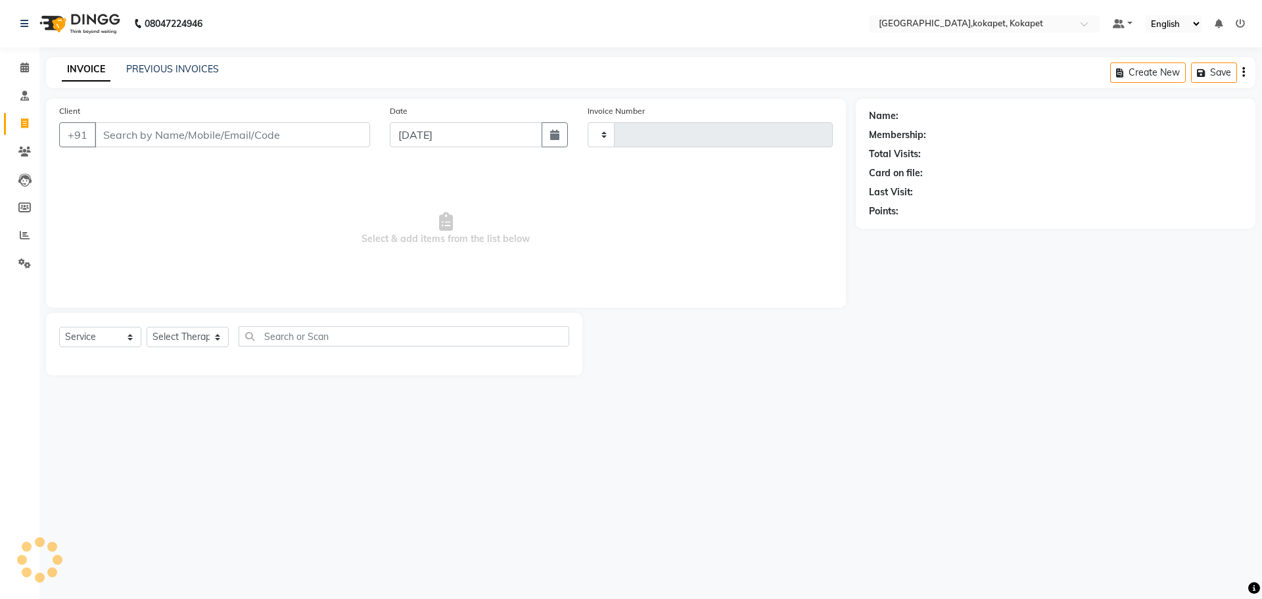
type input "0586"
select select "5849"
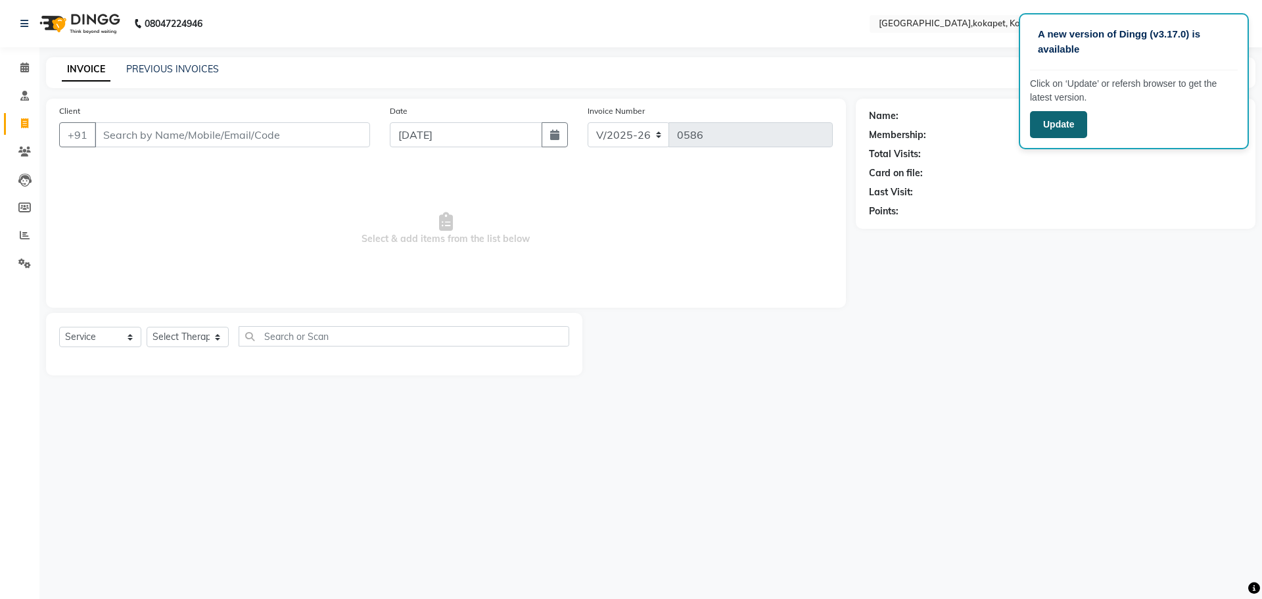
click at [1074, 128] on button "Update" at bounding box center [1058, 124] width 57 height 27
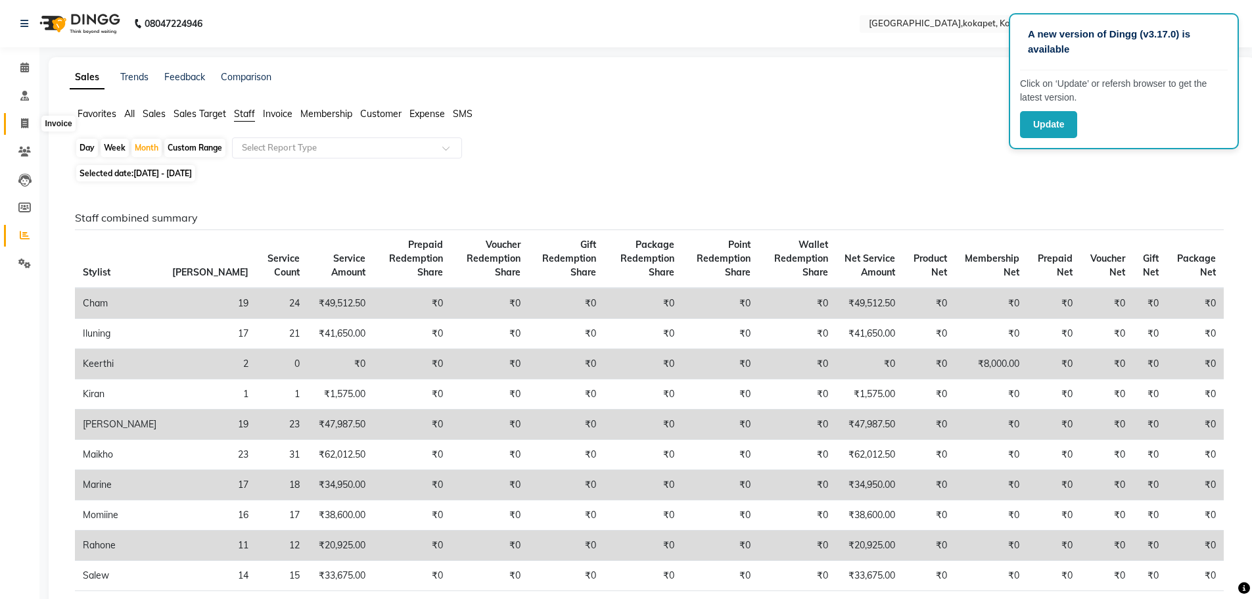
click at [24, 116] on span at bounding box center [24, 123] width 23 height 15
select select "5849"
select select "service"
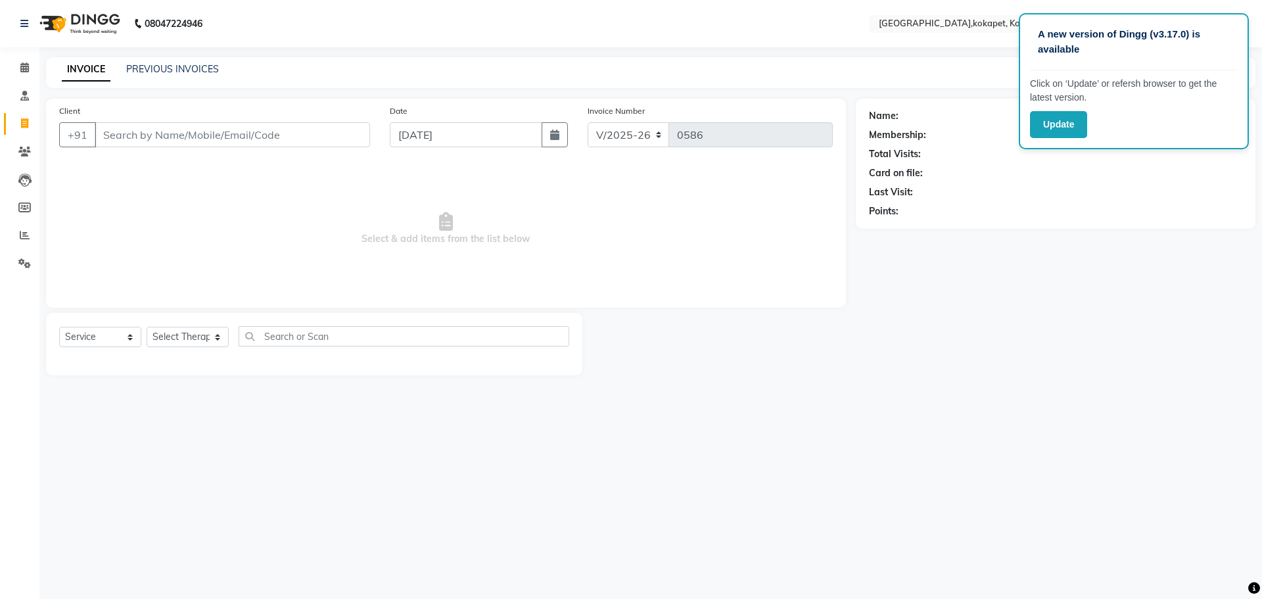
click at [569, 137] on div "Date 01-09-2025" at bounding box center [479, 131] width 199 height 54
click at [213, 65] on link "PREVIOUS INVOICES" at bounding box center [172, 69] width 93 height 12
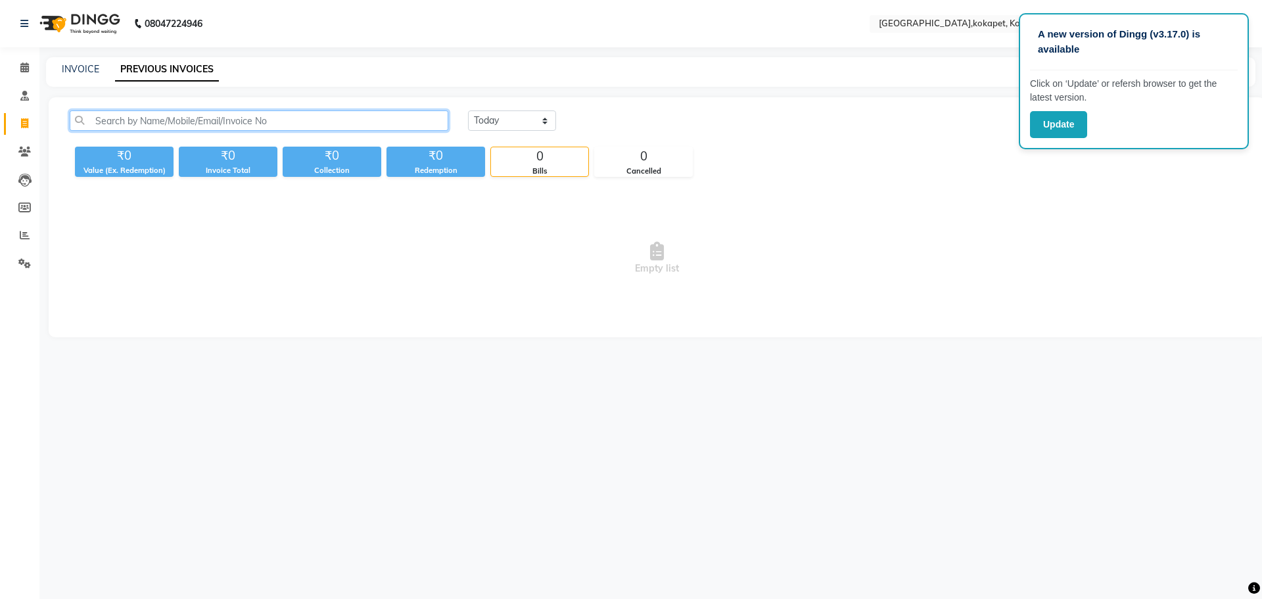
click at [285, 128] on input "text" at bounding box center [259, 120] width 379 height 20
type input "keerthi ashish"
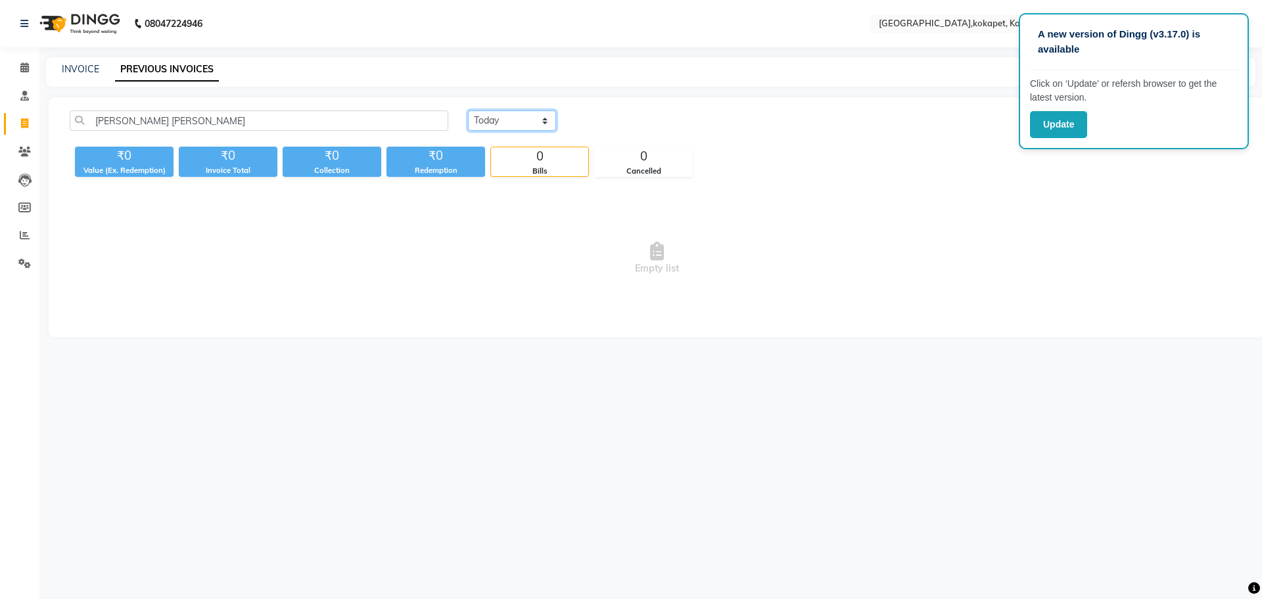
click at [497, 118] on select "Today Yesterday Custom Range" at bounding box center [512, 120] width 88 height 20
select select "yesterday"
click at [468, 110] on select "Today Yesterday Custom Range" at bounding box center [512, 120] width 88 height 20
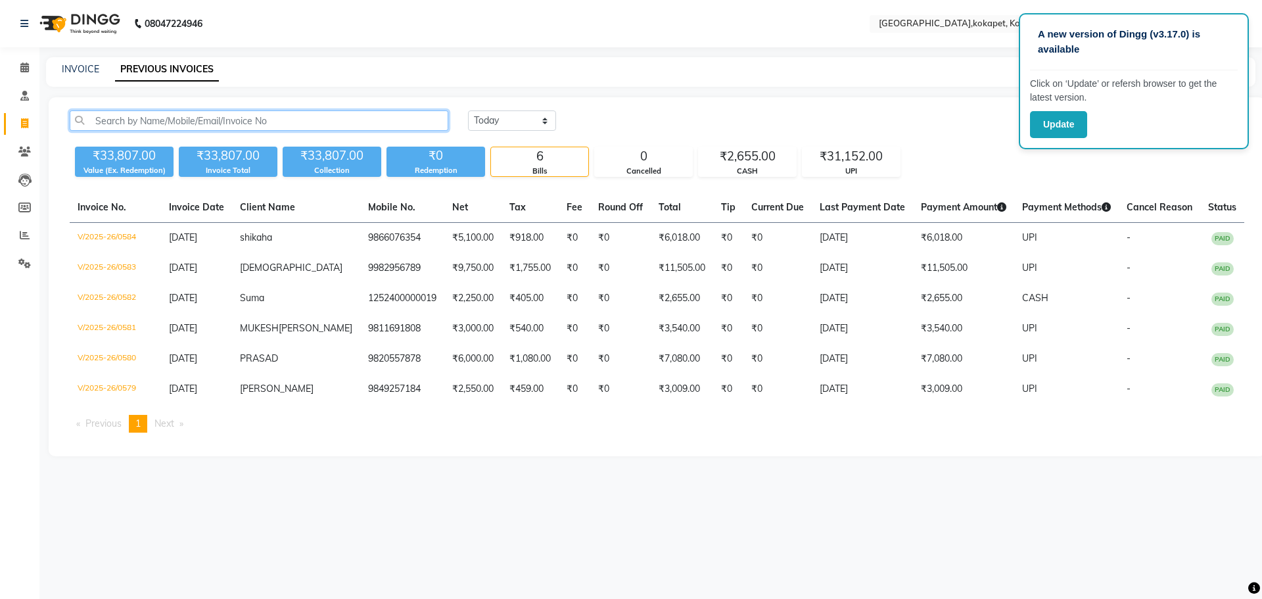
click at [341, 116] on input "text" at bounding box center [259, 120] width 379 height 20
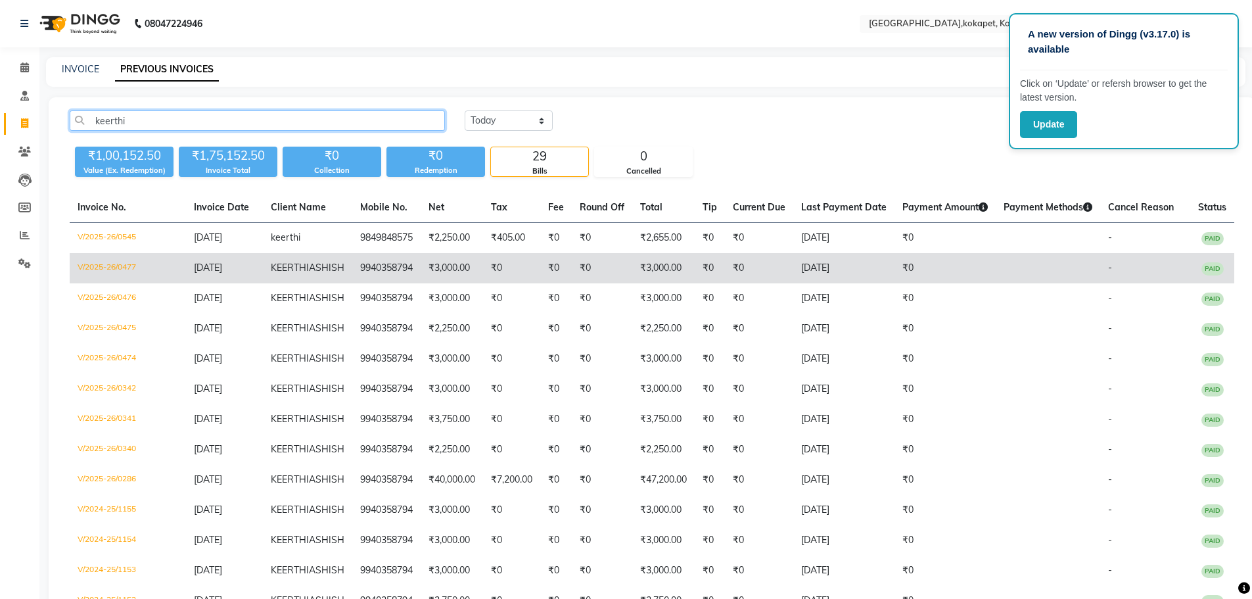
type input "keerthi"
copy td "9940358794"
drag, startPoint x: 402, startPoint y: 262, endPoint x: 342, endPoint y: 280, distance: 63.2
click at [352, 280] on td "9940358794" at bounding box center [386, 268] width 68 height 30
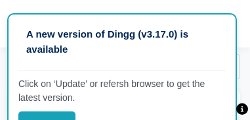
scroll to position [105, 0]
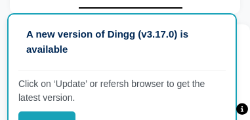
type input "z"
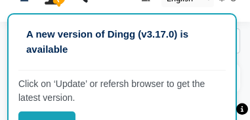
scroll to position [0, 0]
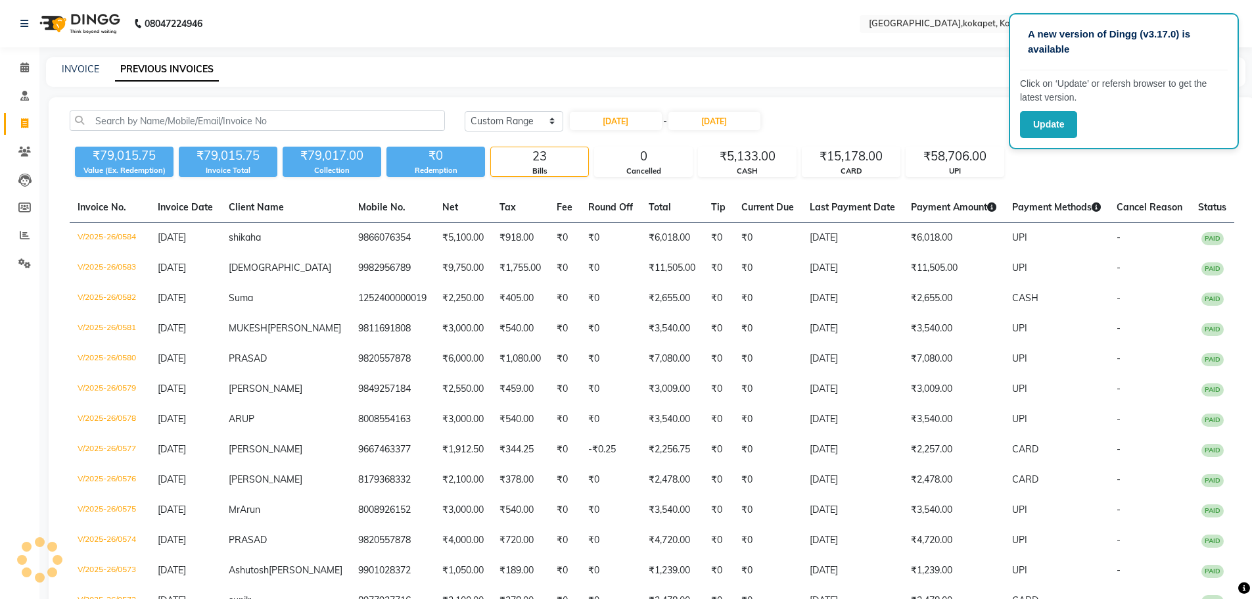
select select "range"
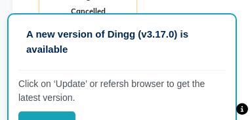
scroll to position [400, 0]
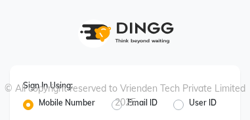
type input "7097097977"
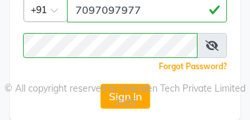
scroll to position [128, 0]
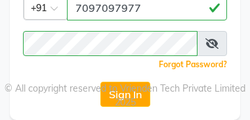
click at [106, 101] on div "© All copyright reserved to Vrienden Tech Private Limited 2025" at bounding box center [125, 96] width 250 height 28
click at [110, 95] on div "© All copyright reserved to Vrienden Tech Private Limited 2025" at bounding box center [125, 96] width 250 height 28
click at [78, 103] on div "© All copyright reserved to Vrienden Tech Private Limited 2025" at bounding box center [125, 96] width 250 height 28
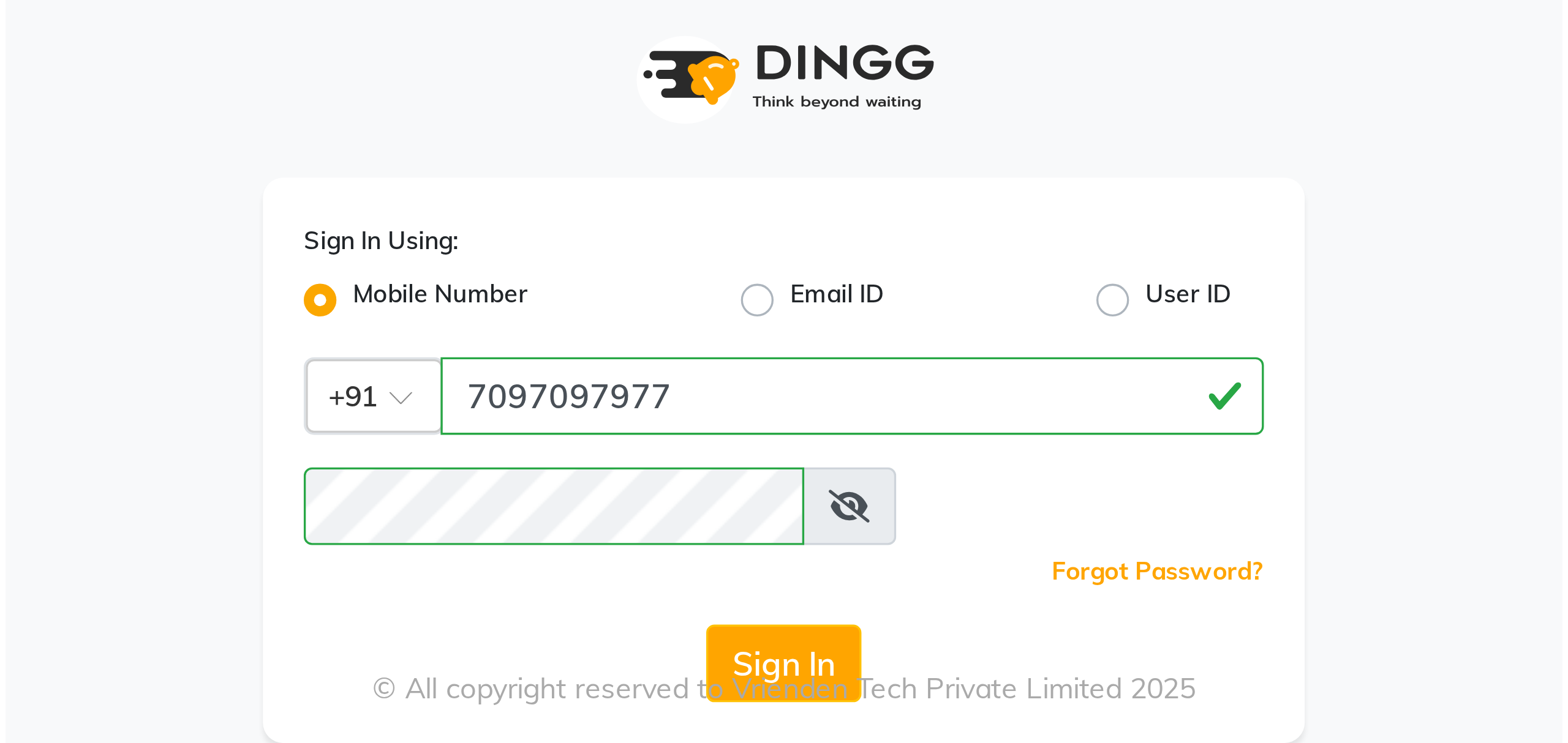
scroll to position [0, 0]
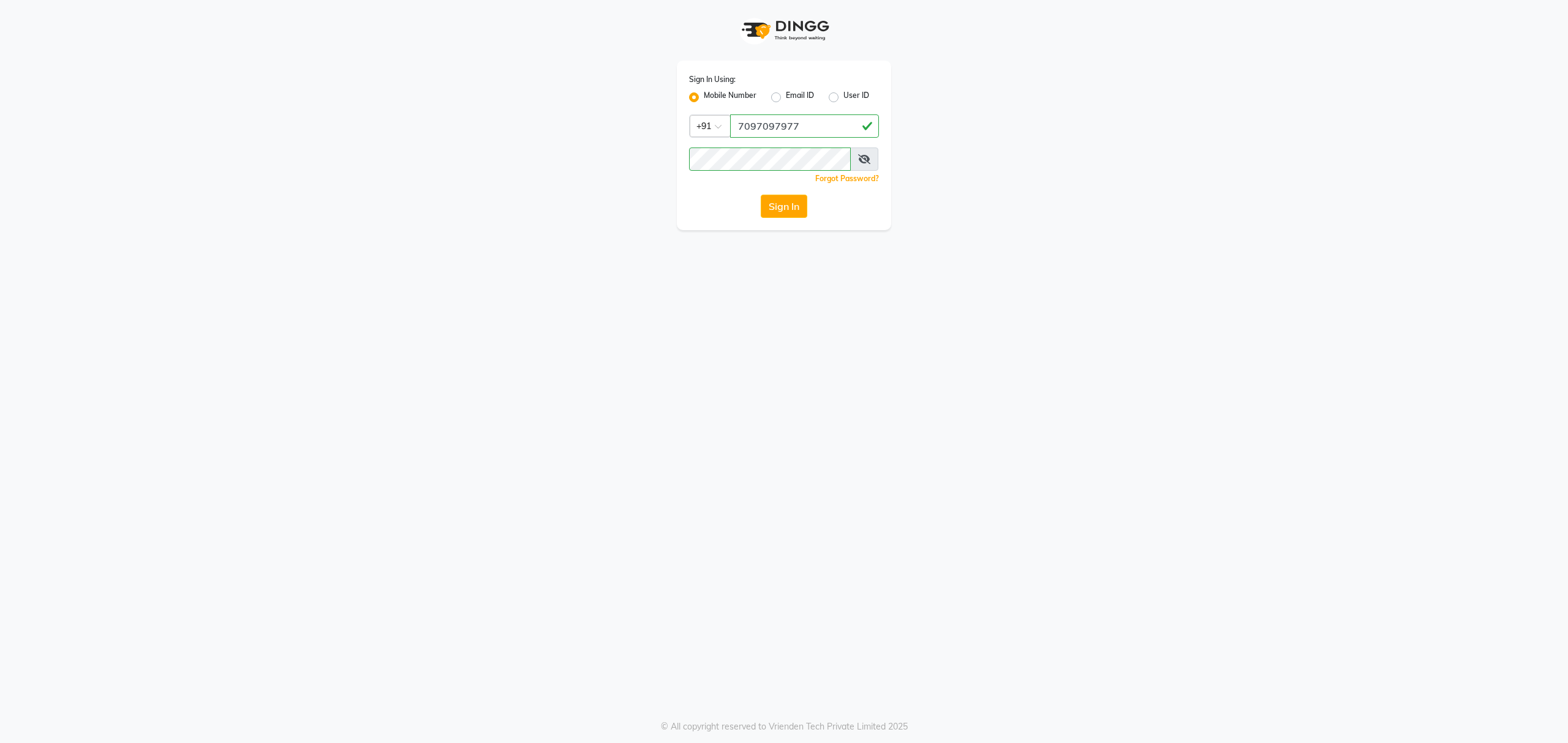
drag, startPoint x: 774, startPoint y: 217, endPoint x: 773, endPoint y: 204, distance: 13.0
click at [235, 111] on button "Sign In" at bounding box center [784, 206] width 47 height 23
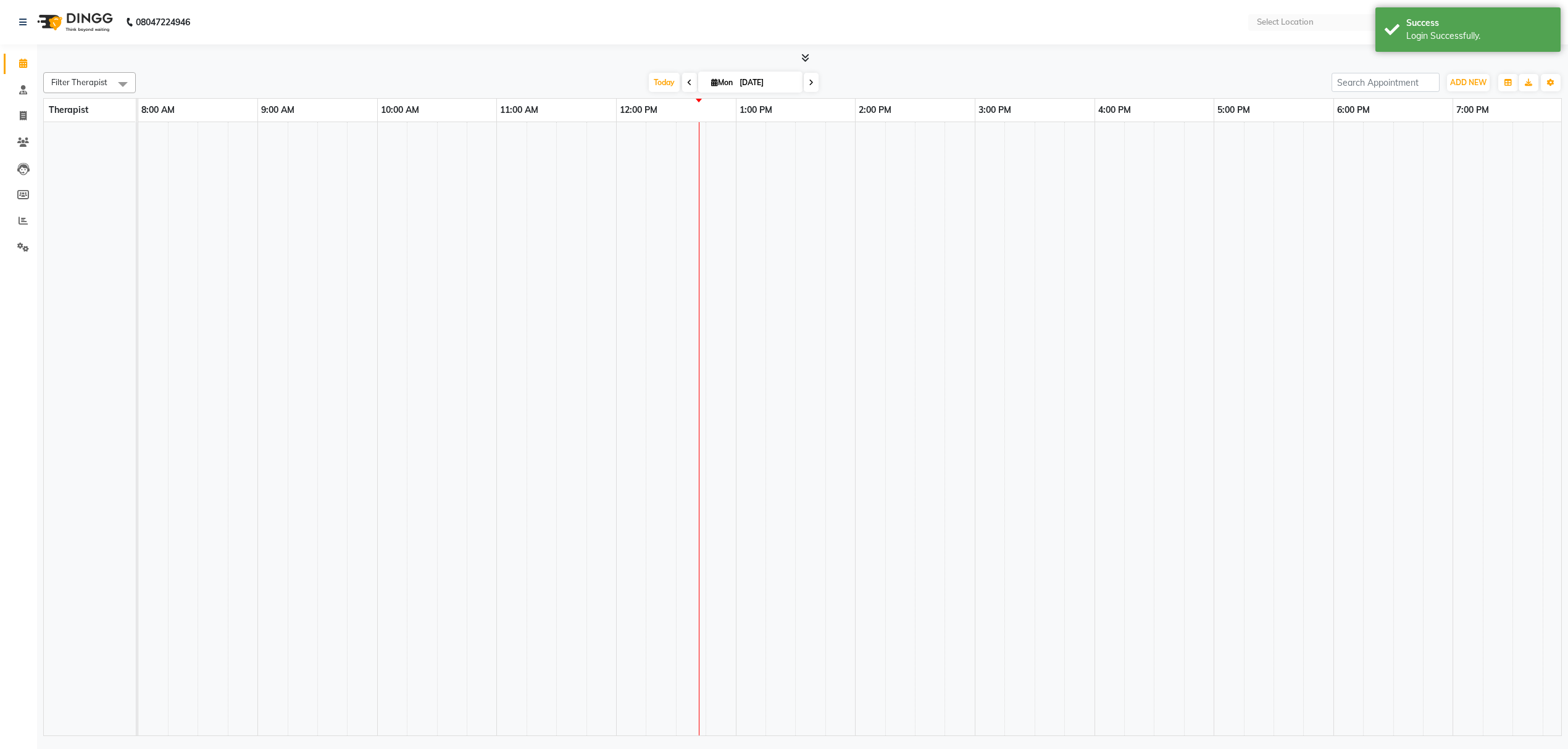
select select "en"
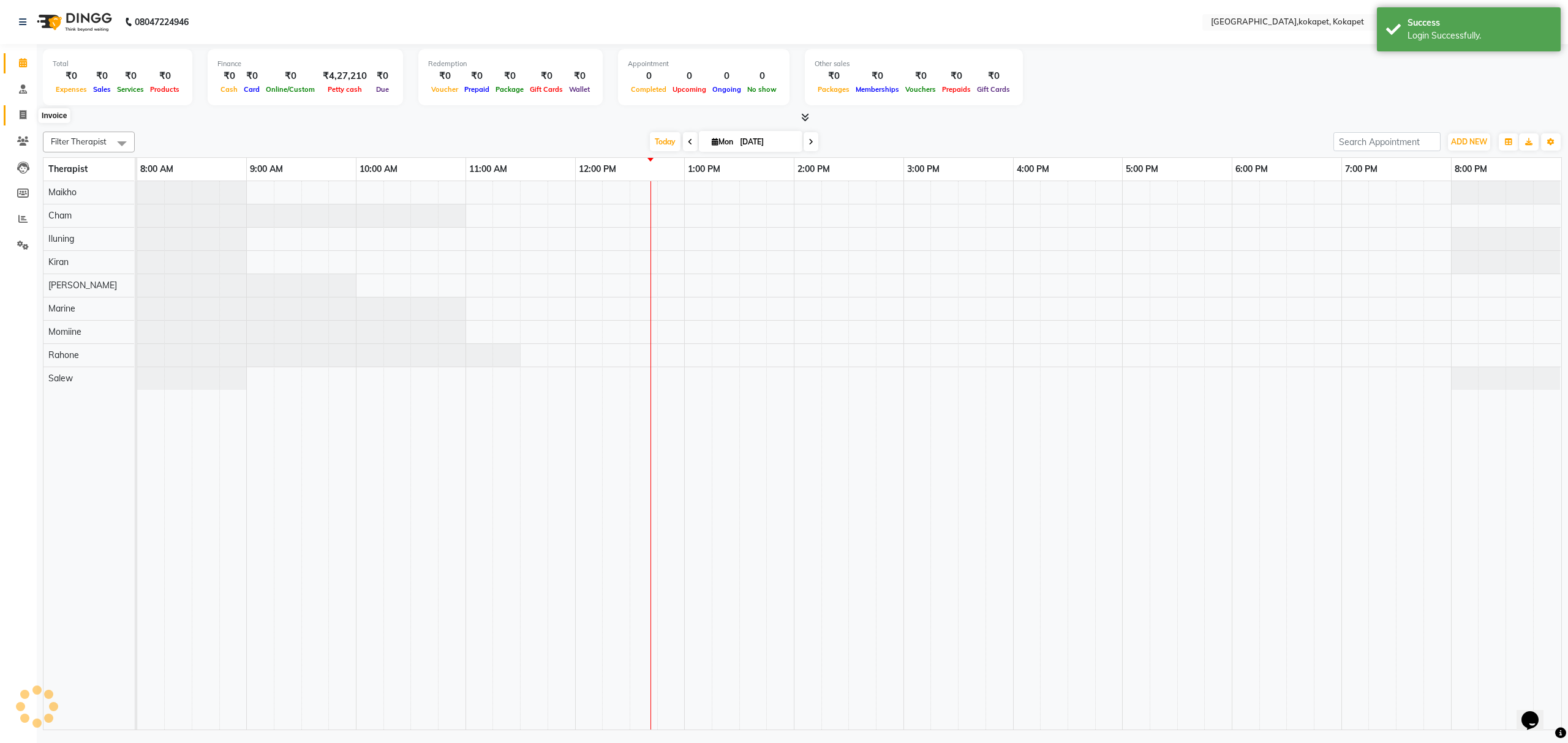
click at [20, 111] on icon at bounding box center [22, 115] width 7 height 9
select select "service"
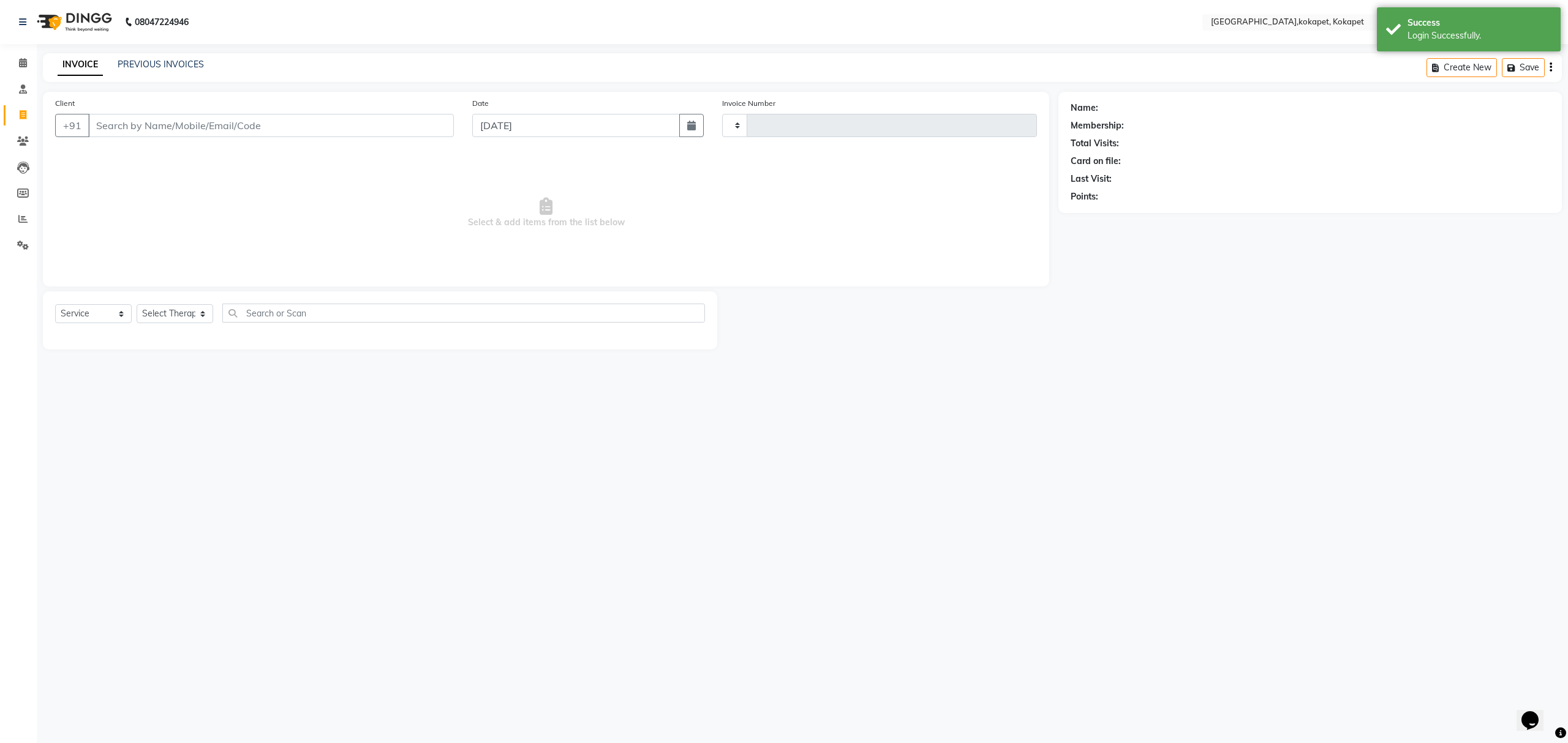
type input "0586"
select select "5849"
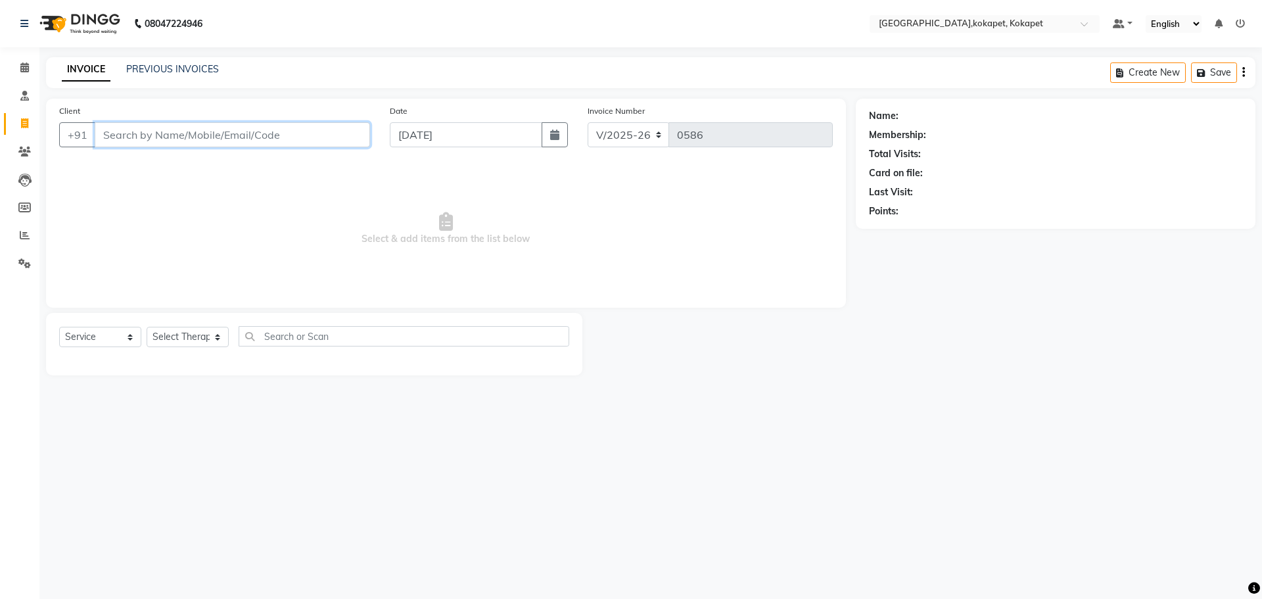
click at [147, 119] on input "Client" at bounding box center [232, 134] width 275 height 25
paste input "9940358794"
type input "9940358794"
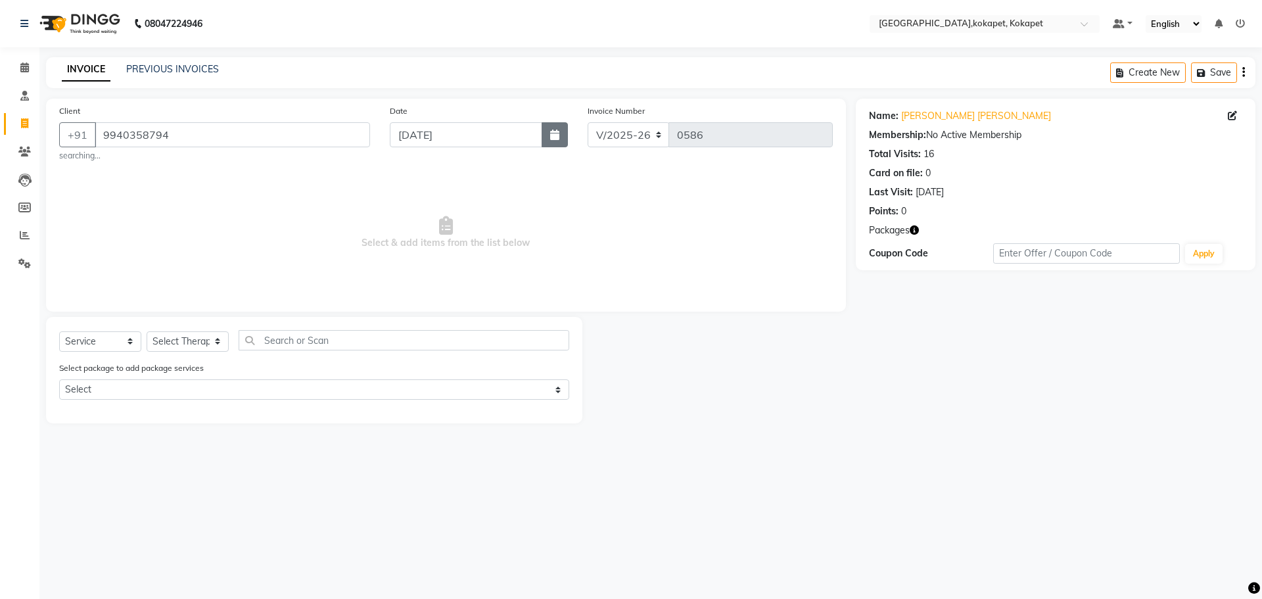
click at [252, 119] on button "button" at bounding box center [555, 134] width 26 height 25
select select "9"
select select "2025"
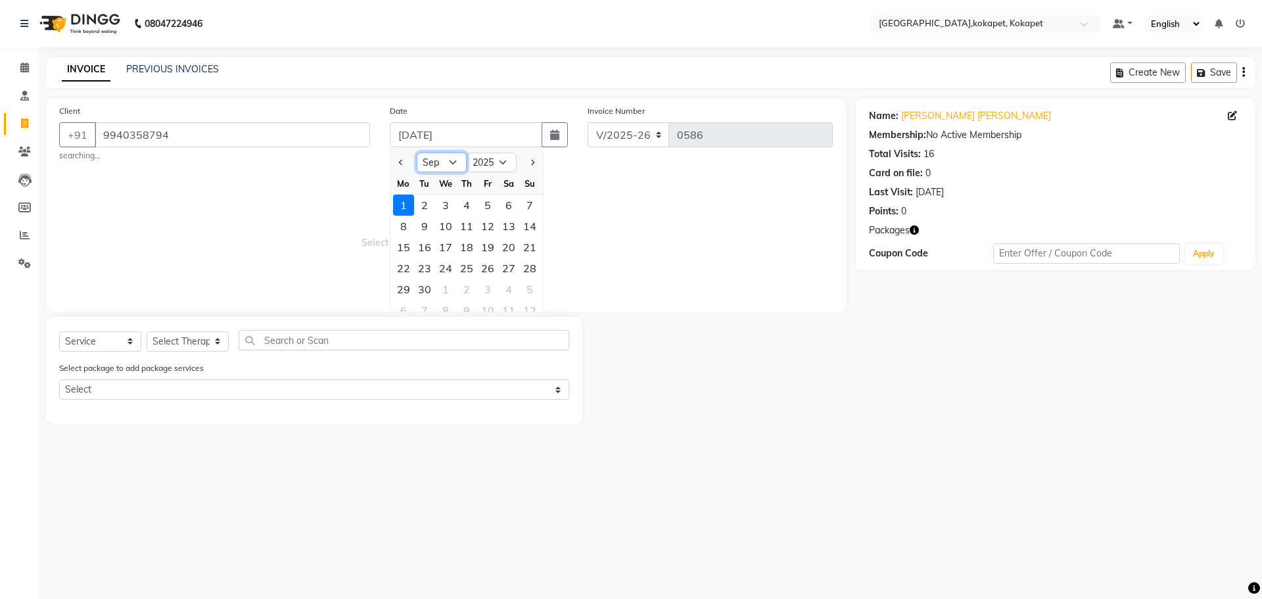
click at [252, 119] on select "Jan Feb Mar Apr May Jun [DATE] Aug Sep Oct Nov Dec" at bounding box center [442, 163] width 50 height 20
select select "8"
click at [252, 119] on select "Jan Feb Mar Apr May Jun [DATE] Aug Sep Oct Nov Dec" at bounding box center [442, 163] width 50 height 20
click at [252, 119] on div "3" at bounding box center [529, 205] width 21 height 21
type input "[DATE]"
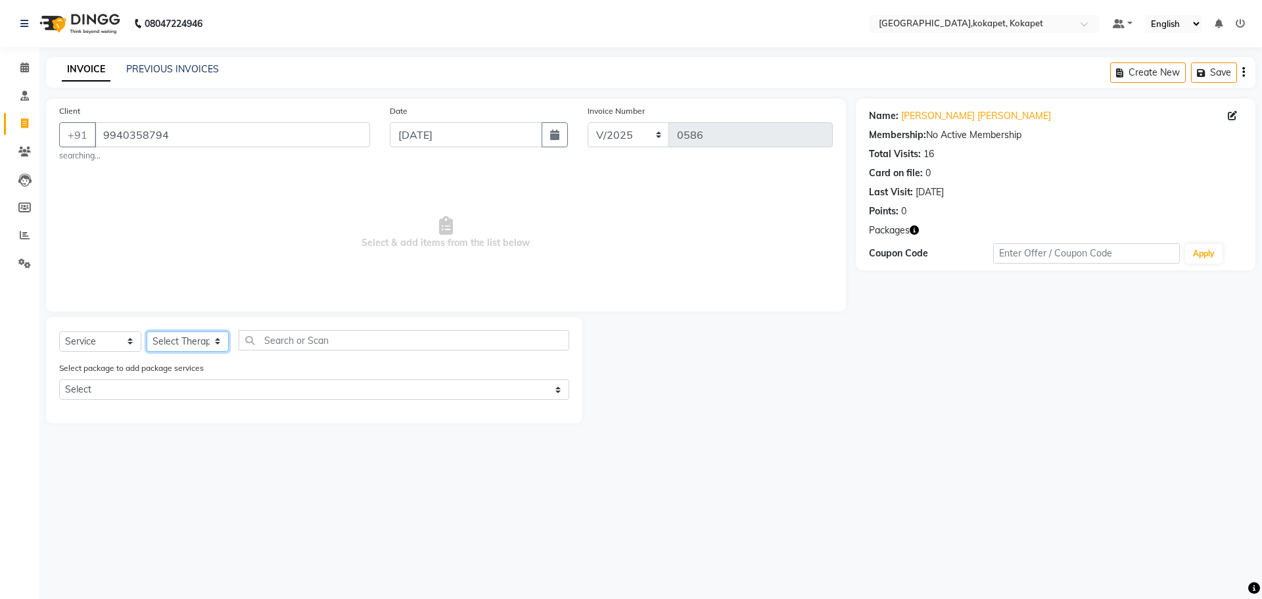
click at [195, 119] on select "Select Therapist [PERSON_NAME] [PERSON_NAME] [PERSON_NAME] Marine Mohit Momiine…" at bounding box center [188, 341] width 82 height 20
select select "40940"
click at [147, 119] on select "Select Therapist [PERSON_NAME] [PERSON_NAME] [PERSON_NAME] Marine Mohit Momiine…" at bounding box center [188, 341] width 82 height 20
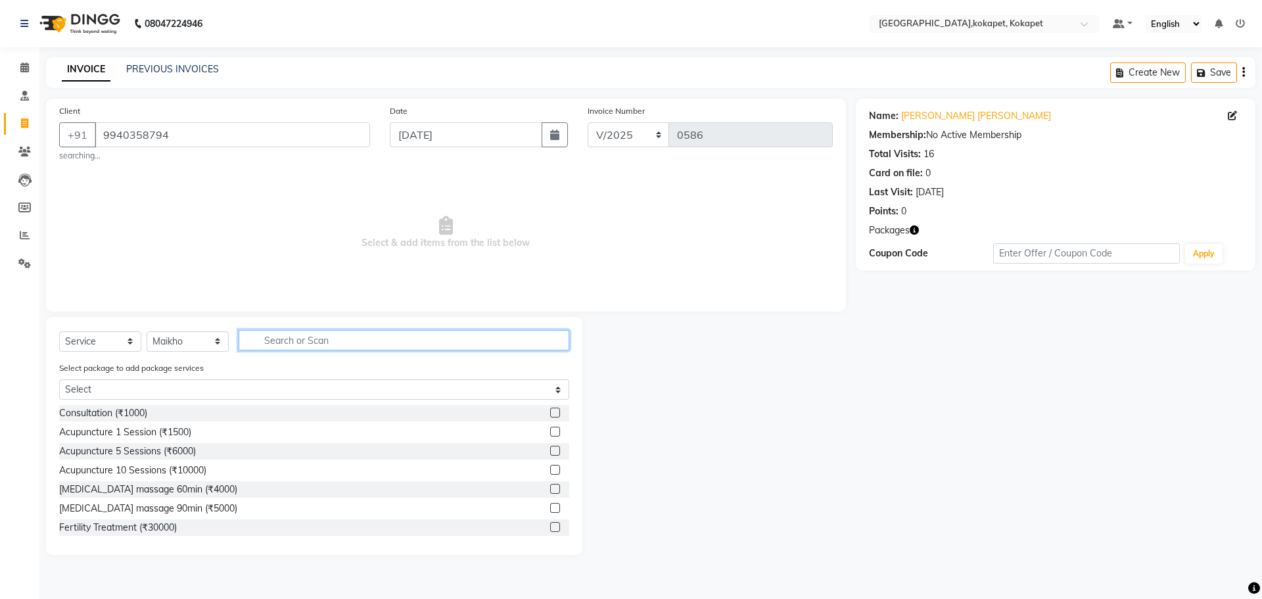
click at [252, 119] on input "text" at bounding box center [404, 340] width 331 height 20
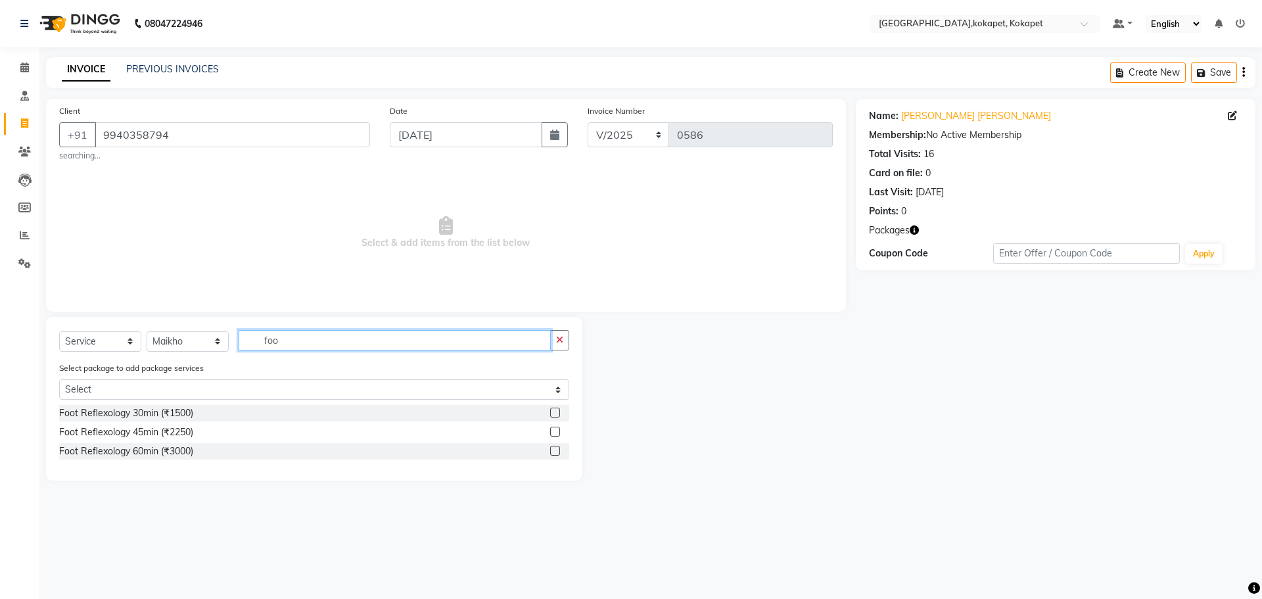
type input "foo"
click at [252, 119] on label at bounding box center [555, 432] width 10 height 10
click at [252, 119] on input "checkbox" at bounding box center [554, 432] width 9 height 9
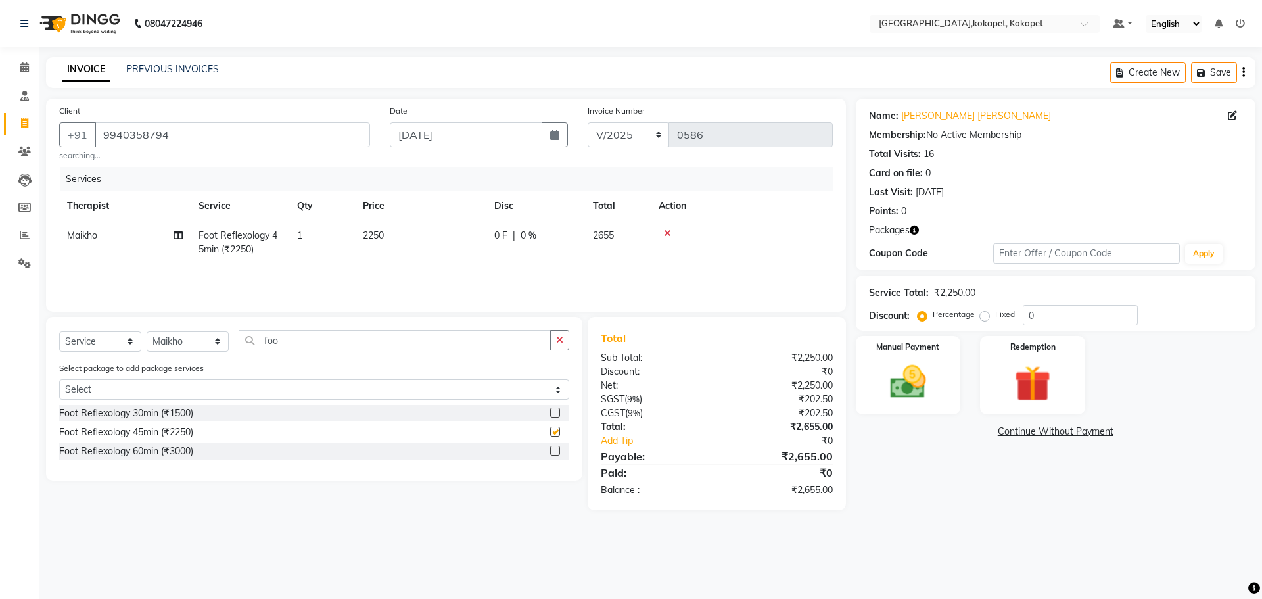
checkbox input "false"
click at [214, 119] on select "Select Therapist [PERSON_NAME] [PERSON_NAME] [PERSON_NAME] Marine Mohit Momiine…" at bounding box center [188, 341] width 82 height 20
select select "40928"
click at [147, 119] on select "Select Therapist [PERSON_NAME] [PERSON_NAME] [PERSON_NAME] Marine Mohit Momiine…" at bounding box center [188, 341] width 82 height 20
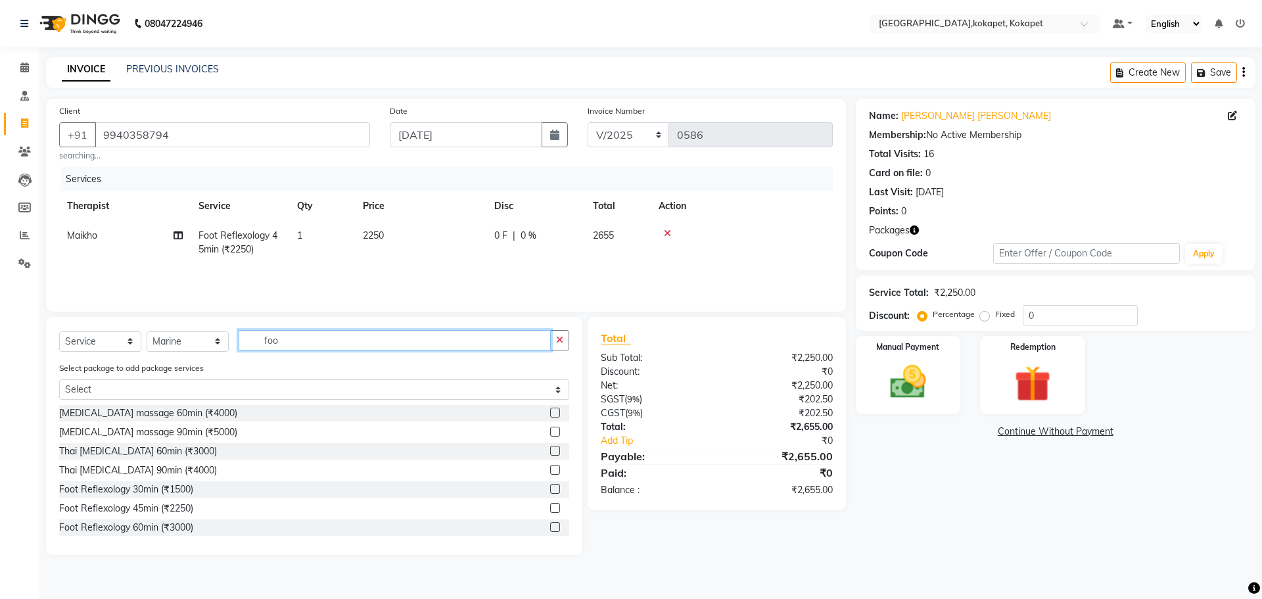
click at [252, 119] on input "foo" at bounding box center [395, 340] width 312 height 20
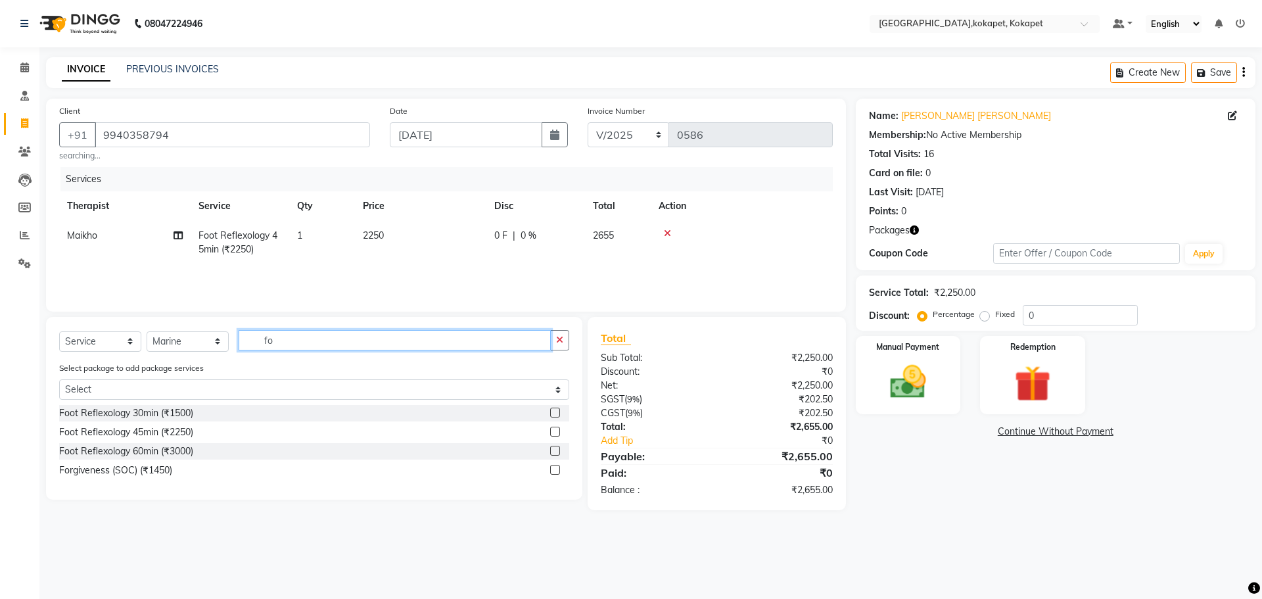
type input "fo"
click at [252, 119] on div at bounding box center [559, 432] width 19 height 16
click at [252, 119] on label at bounding box center [555, 432] width 10 height 10
click at [252, 119] on input "checkbox" at bounding box center [554, 432] width 9 height 9
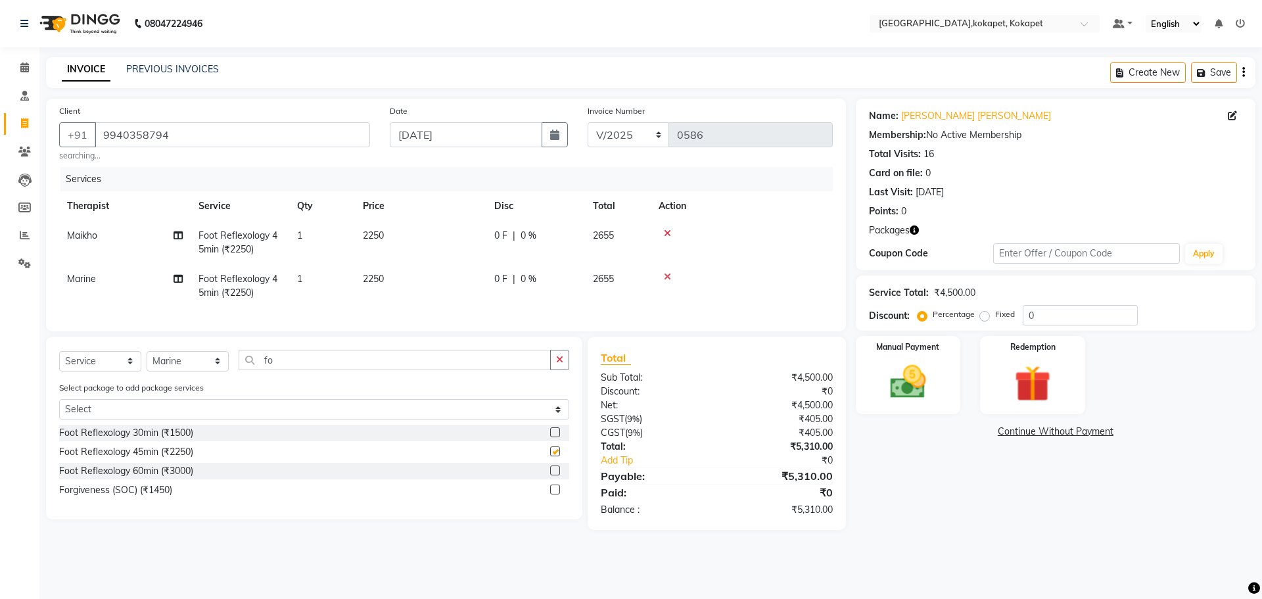
checkbox input "false"
click at [252, 119] on img at bounding box center [1032, 383] width 61 height 47
click at [252, 119] on span "Package 1" at bounding box center [1013, 432] width 45 height 15
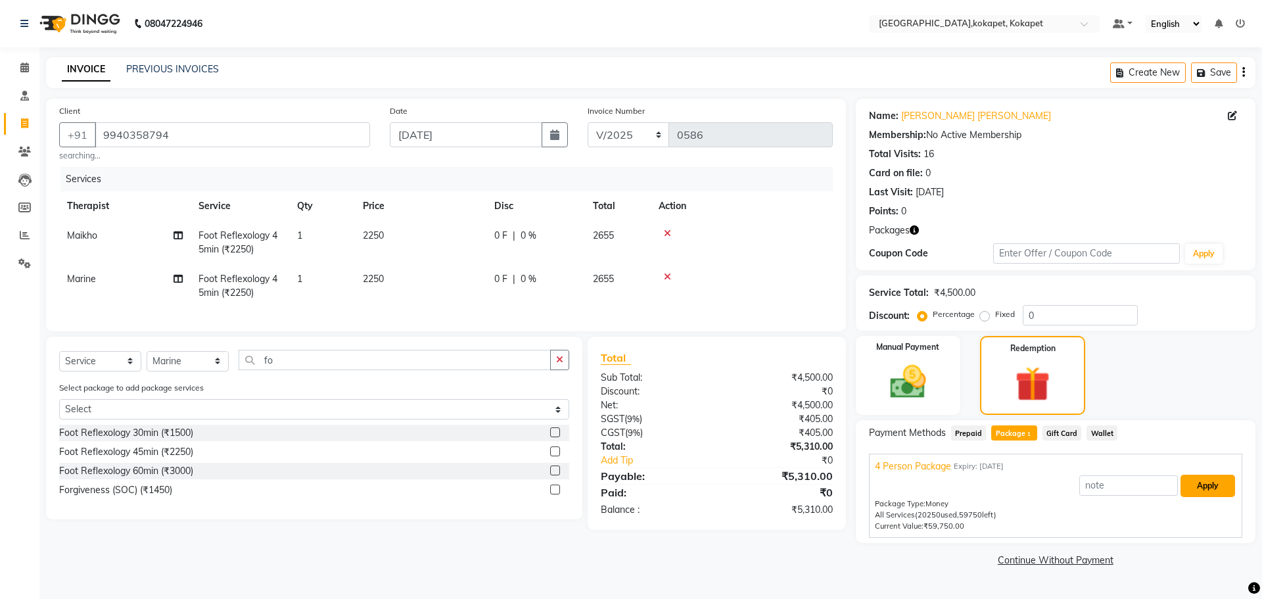
click at [252, 119] on button "Apply" at bounding box center [1208, 486] width 55 height 22
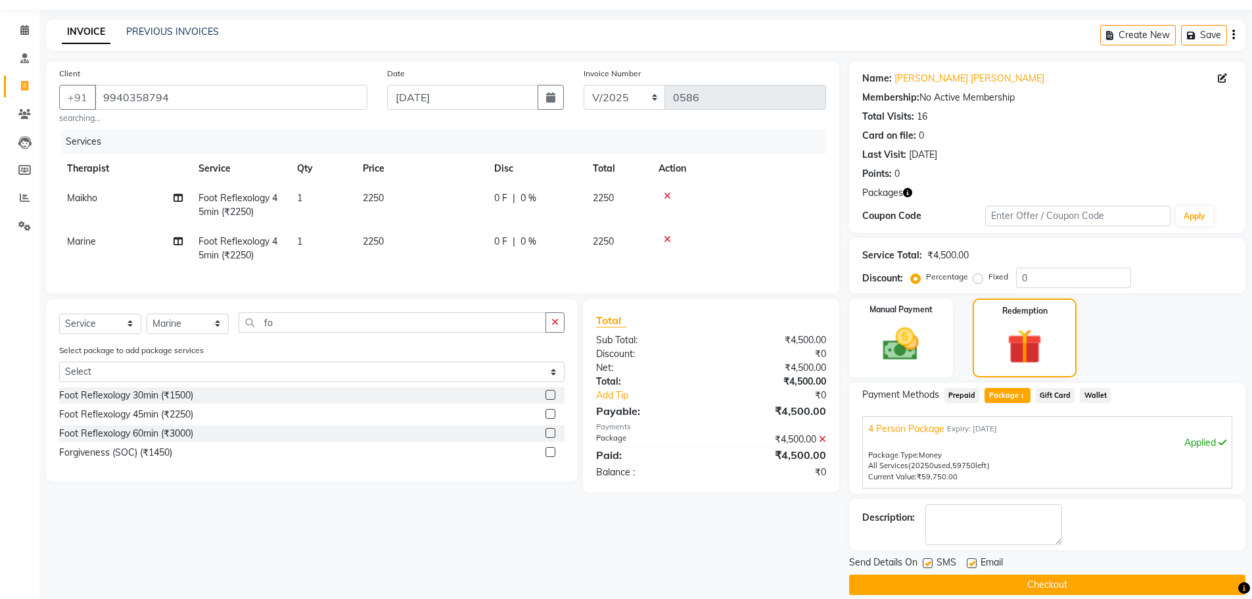
scroll to position [53, 0]
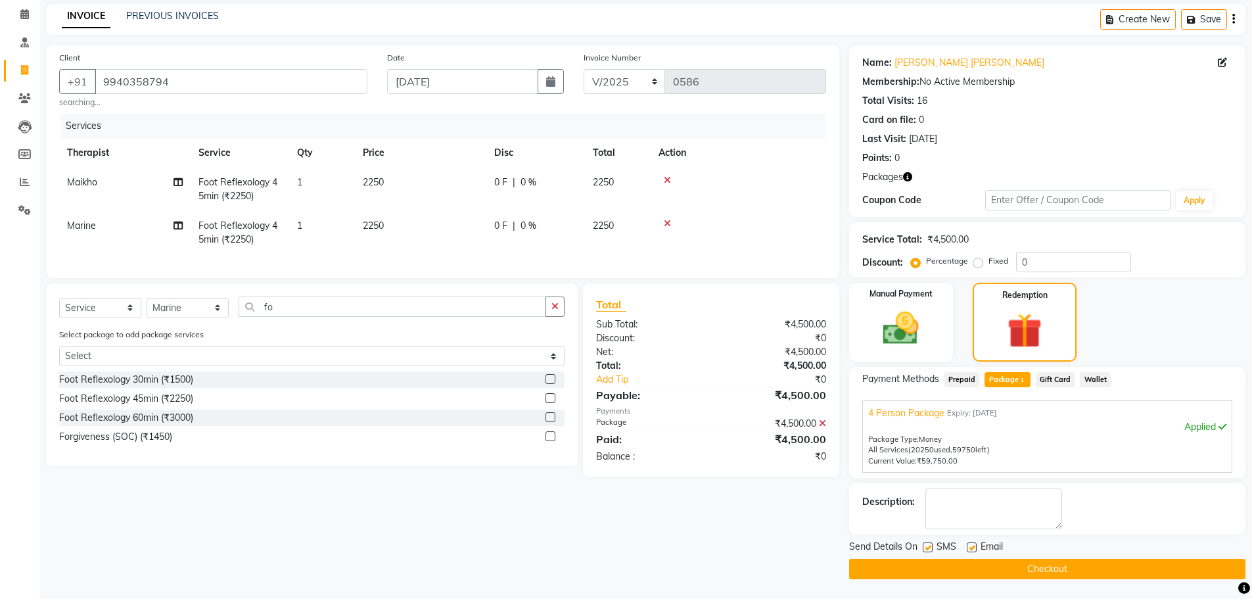
click at [252, 119] on label at bounding box center [928, 547] width 10 height 10
click at [252, 119] on input "checkbox" at bounding box center [927, 548] width 9 height 9
checkbox input "false"
click at [252, 119] on label at bounding box center [972, 547] width 10 height 10
click at [252, 119] on input "checkbox" at bounding box center [971, 548] width 9 height 9
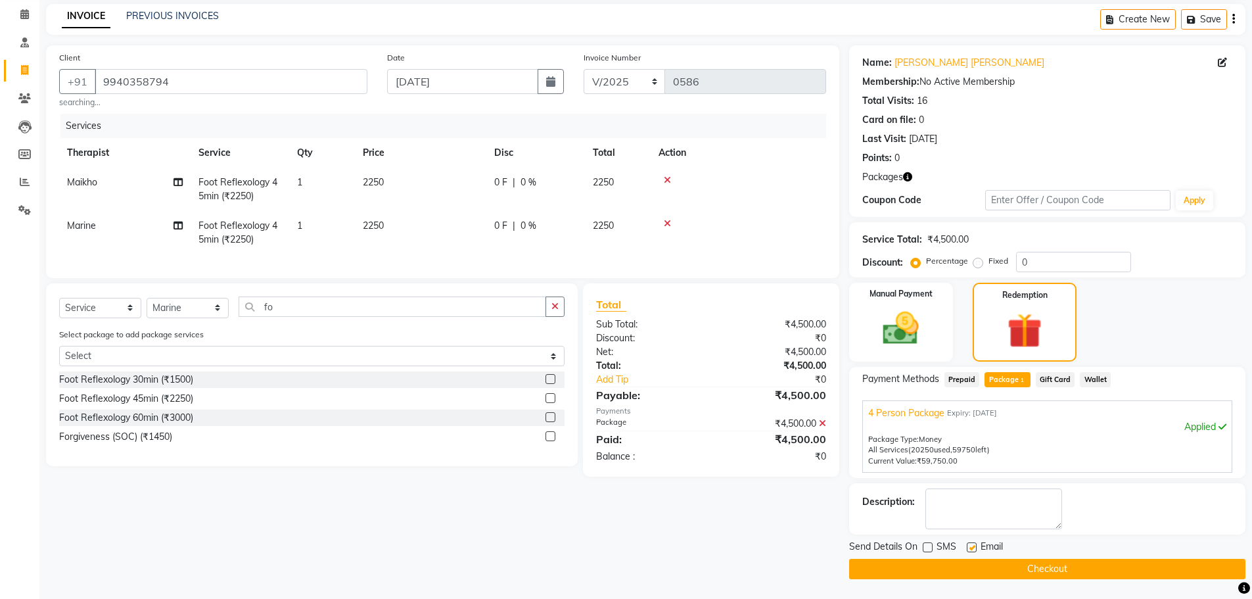
checkbox input "false"
click at [252, 119] on icon at bounding box center [667, 223] width 7 height 9
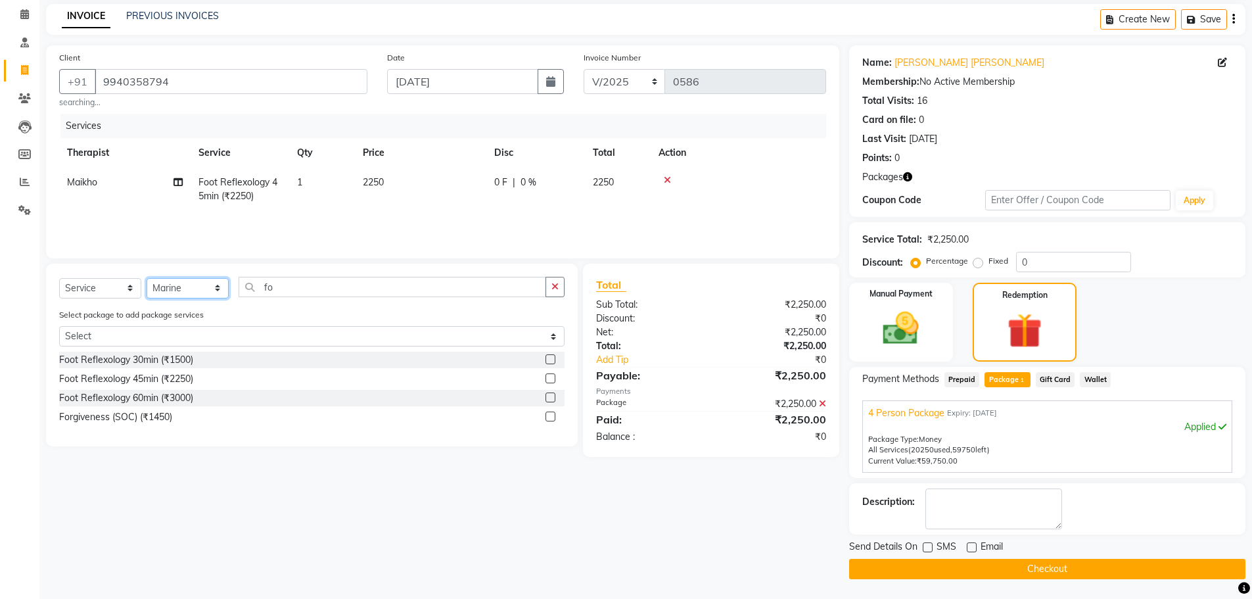
click at [178, 119] on select "Select Therapist [PERSON_NAME] [PERSON_NAME] [PERSON_NAME] Marine Mohit Momiine…" at bounding box center [188, 288] width 82 height 20
select select "40929"
click at [147, 119] on select "Select Therapist [PERSON_NAME] [PERSON_NAME] [PERSON_NAME] Marine Mohit Momiine…" at bounding box center [188, 288] width 82 height 20
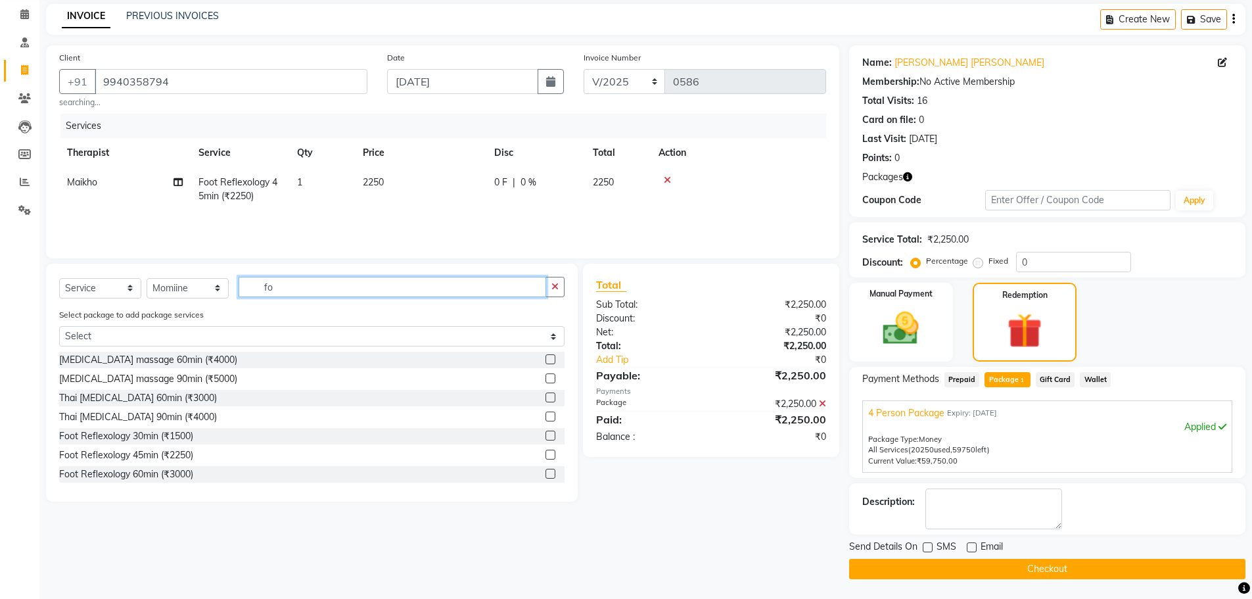
click at [252, 119] on input "fo" at bounding box center [393, 287] width 308 height 20
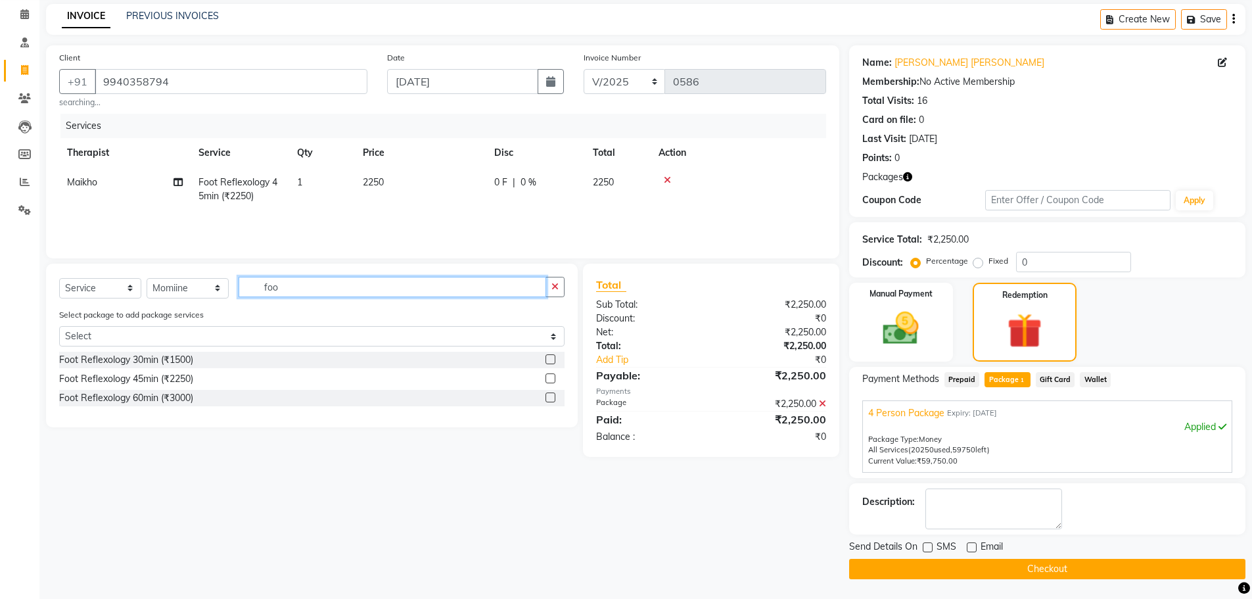
type input "foo"
click at [252, 119] on label at bounding box center [551, 378] width 10 height 10
click at [252, 119] on input "checkbox" at bounding box center [550, 379] width 9 height 9
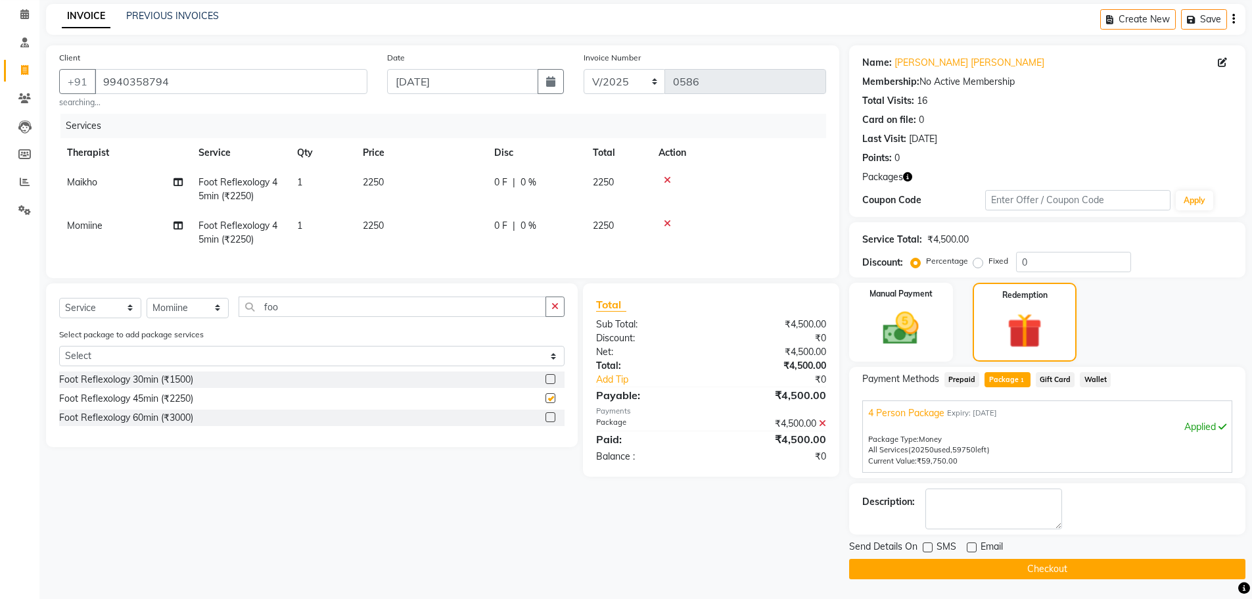
checkbox input "false"
click at [252, 119] on span "Prepaid" at bounding box center [962, 379] width 35 height 15
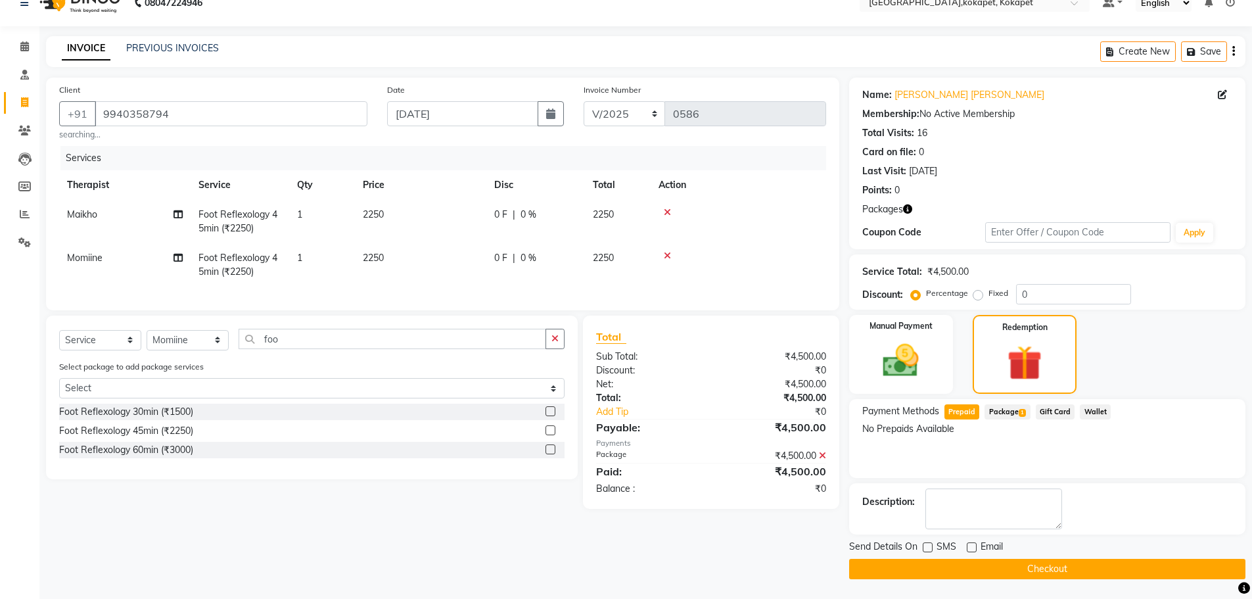
click at [252, 119] on span "Package 1" at bounding box center [1007, 411] width 45 height 15
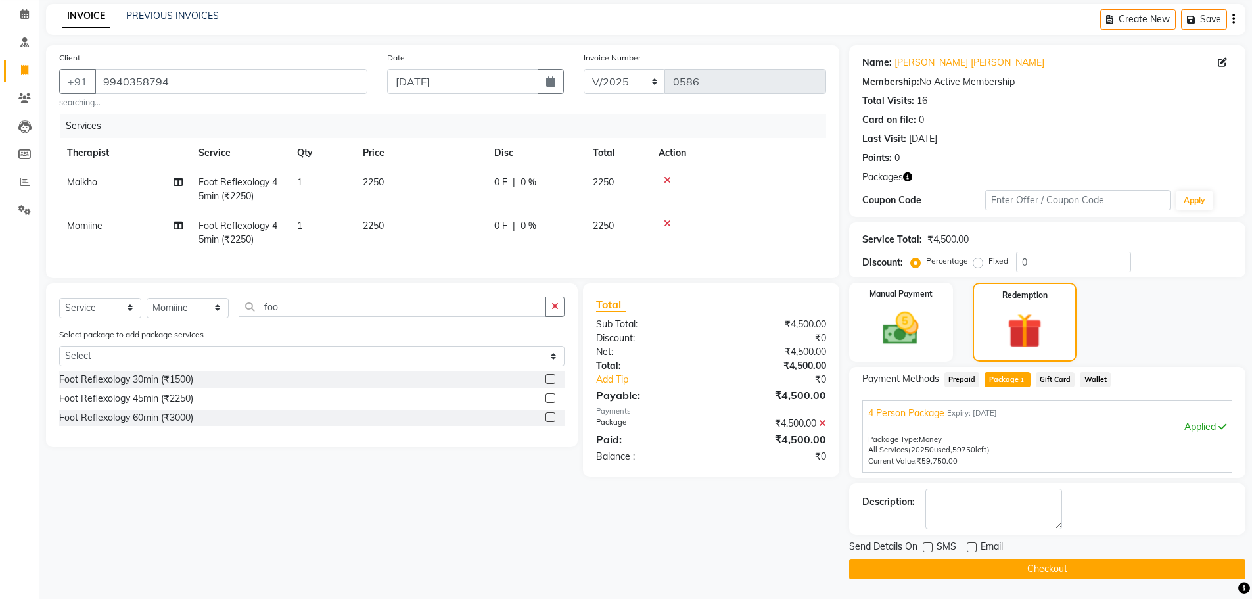
click at [252, 119] on button "Checkout" at bounding box center [1047, 569] width 396 height 20
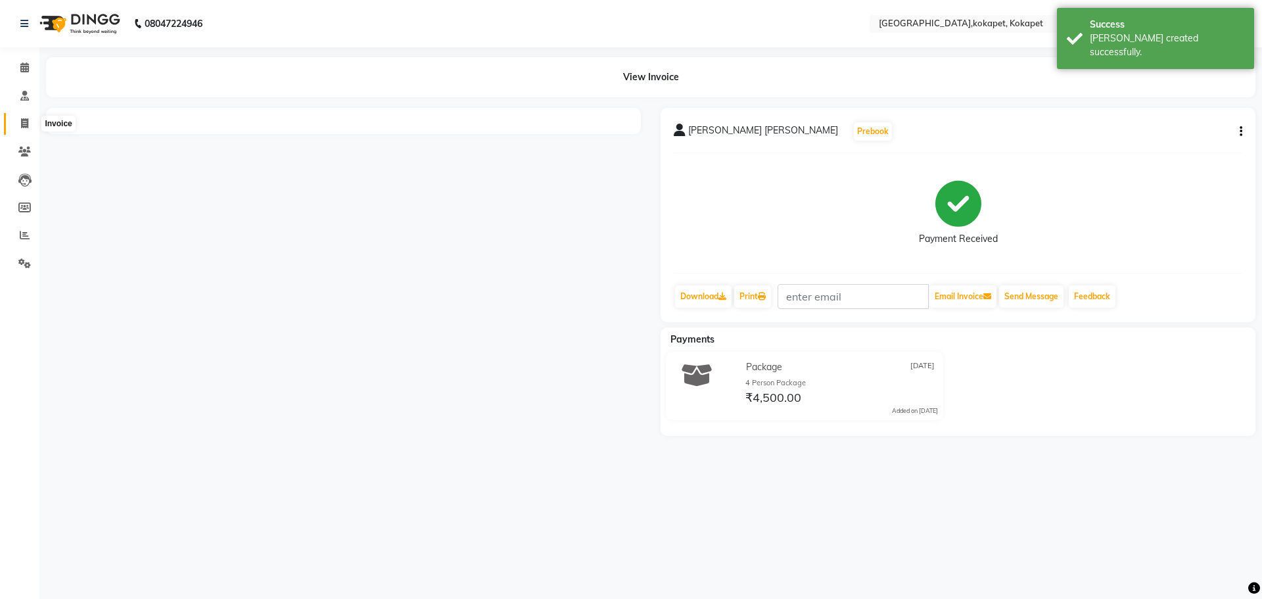
click at [26, 119] on icon at bounding box center [24, 123] width 7 height 10
select select "service"
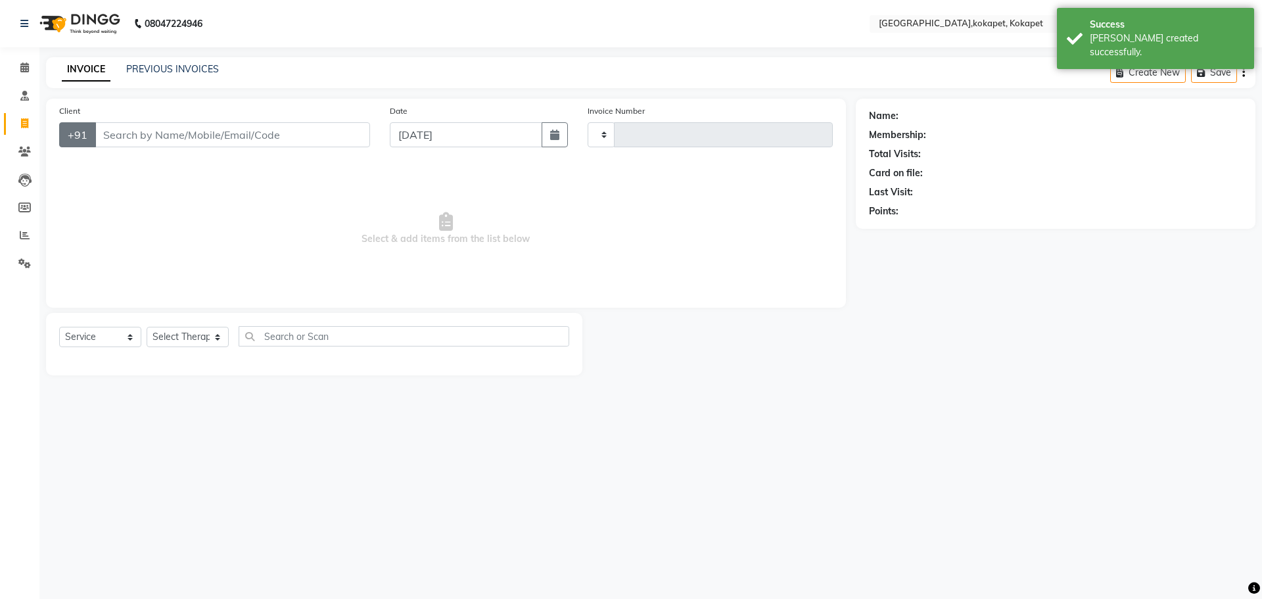
type input "0587"
select select "5849"
type input "9940358794"
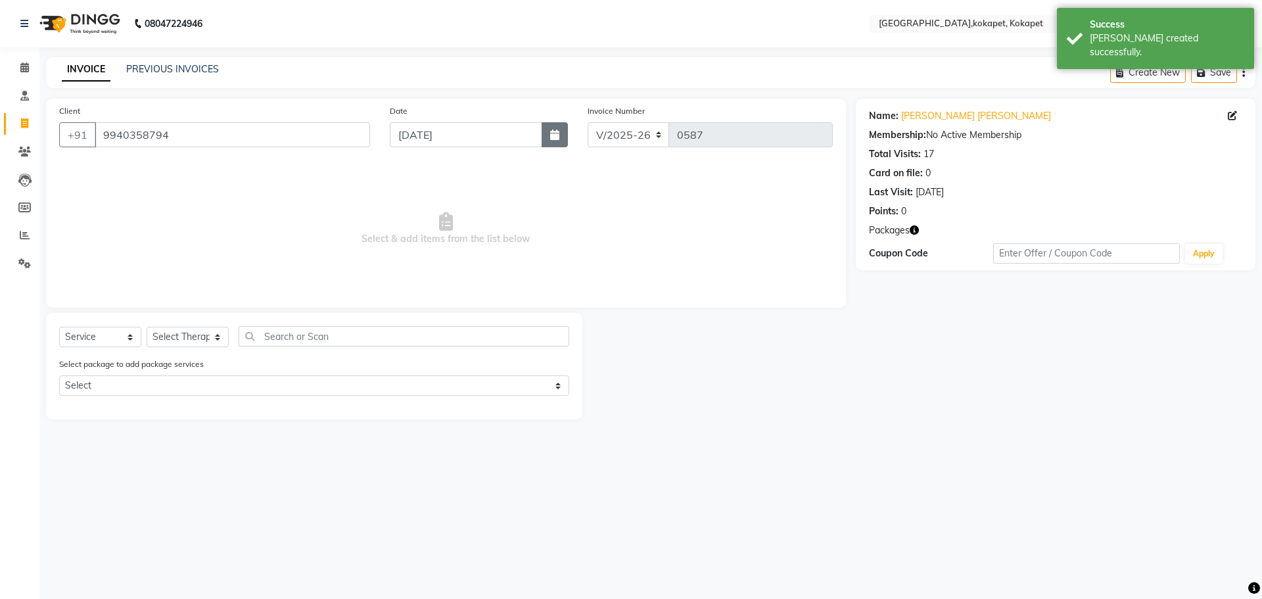
click at [252, 119] on button "button" at bounding box center [555, 134] width 26 height 25
select select "9"
select select "2025"
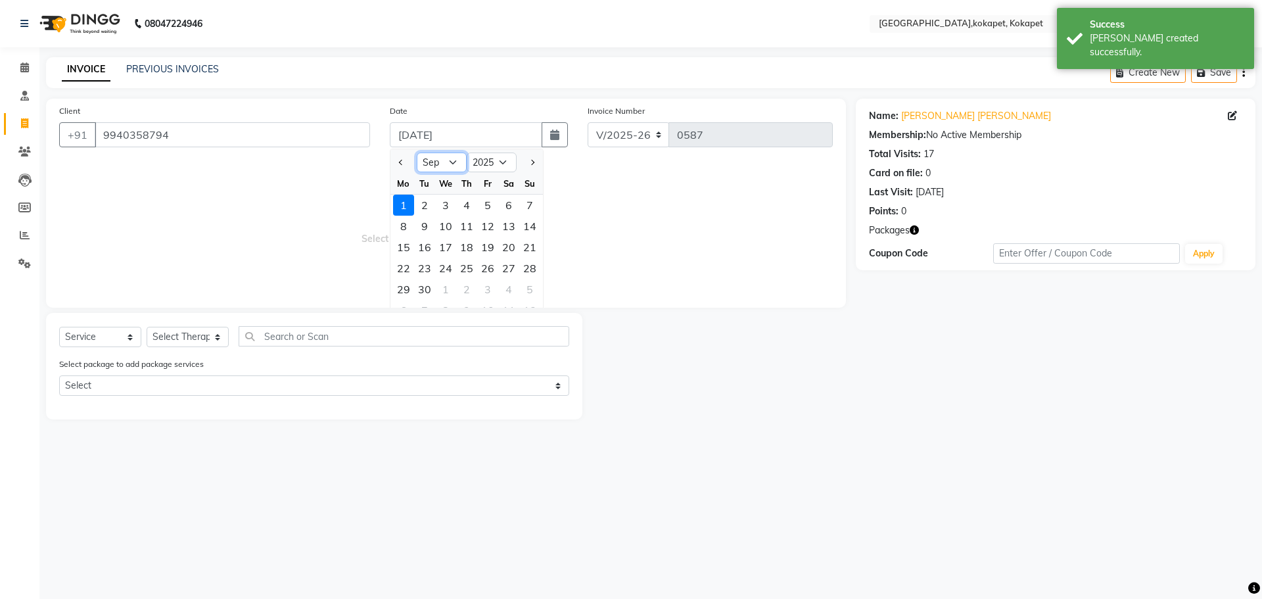
drag, startPoint x: 434, startPoint y: 158, endPoint x: 426, endPoint y: 172, distance: 15.9
click at [252, 119] on select "Jan Feb Mar Apr May Jun [DATE] Aug Sep Oct Nov Dec" at bounding box center [442, 163] width 50 height 20
select select "8"
click at [252, 119] on select "Jan Feb Mar Apr May Jun [DATE] Aug Sep Oct Nov Dec" at bounding box center [442, 163] width 50 height 20
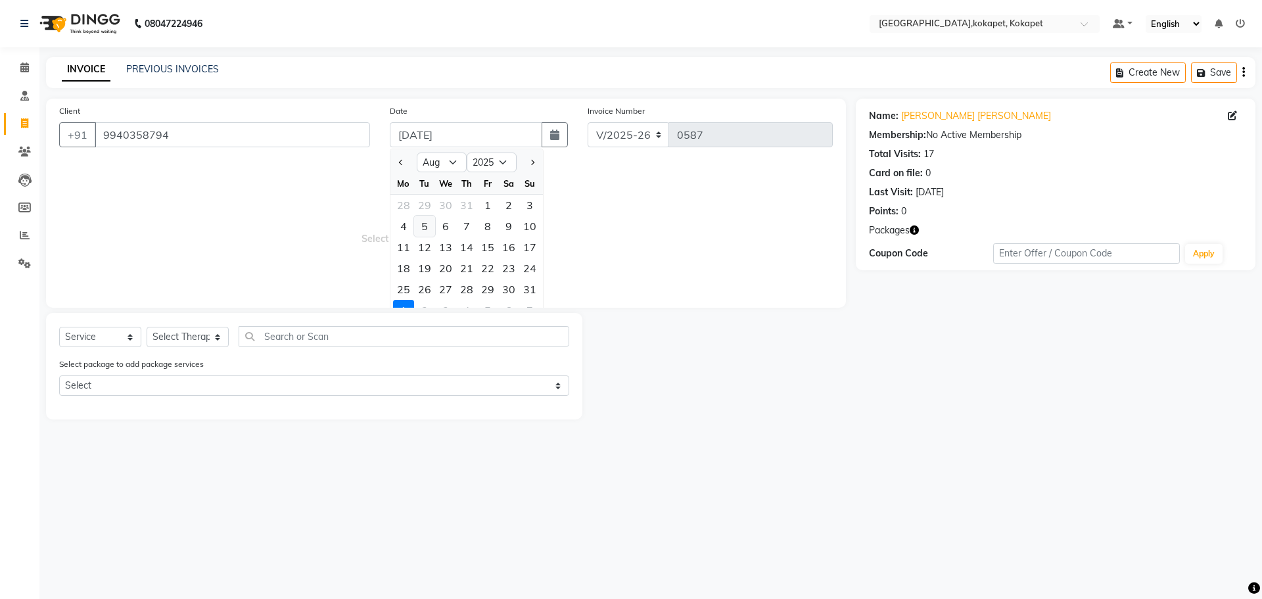
click at [252, 119] on div "5" at bounding box center [424, 226] width 21 height 21
type input "[DATE]"
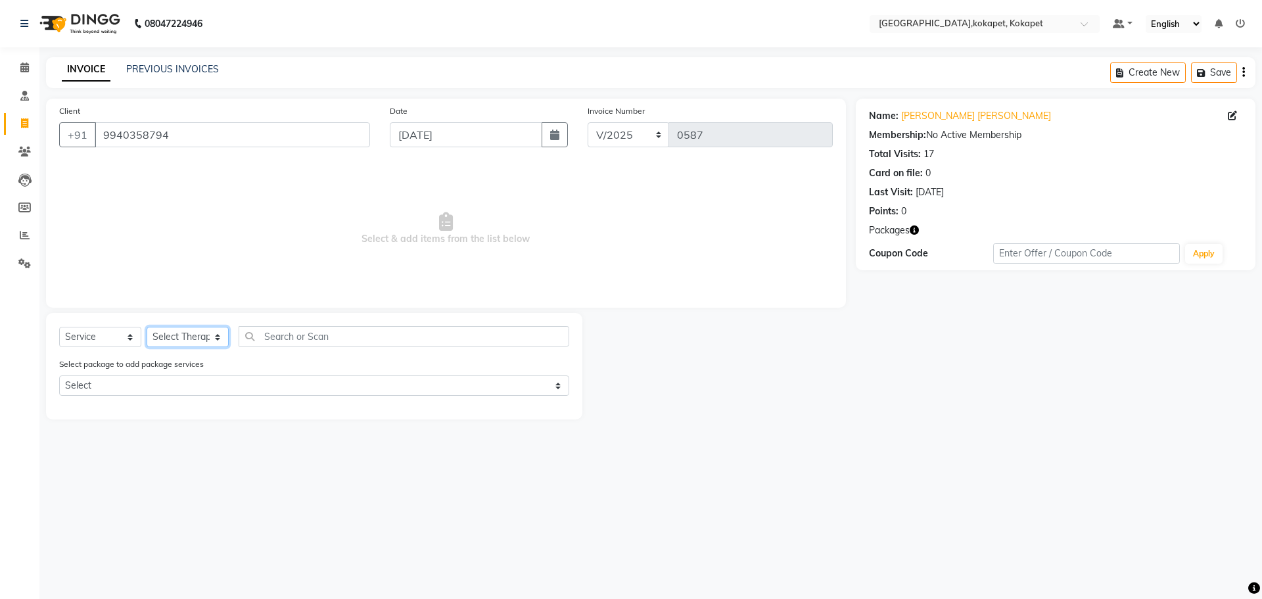
click at [167, 119] on select "Select Therapist [PERSON_NAME] [PERSON_NAME] [PERSON_NAME] Marine Mohit Momiine…" at bounding box center [188, 337] width 82 height 20
select select "40940"
click at [147, 119] on select "Select Therapist [PERSON_NAME] [PERSON_NAME] [PERSON_NAME] Marine Mohit Momiine…" at bounding box center [188, 337] width 82 height 20
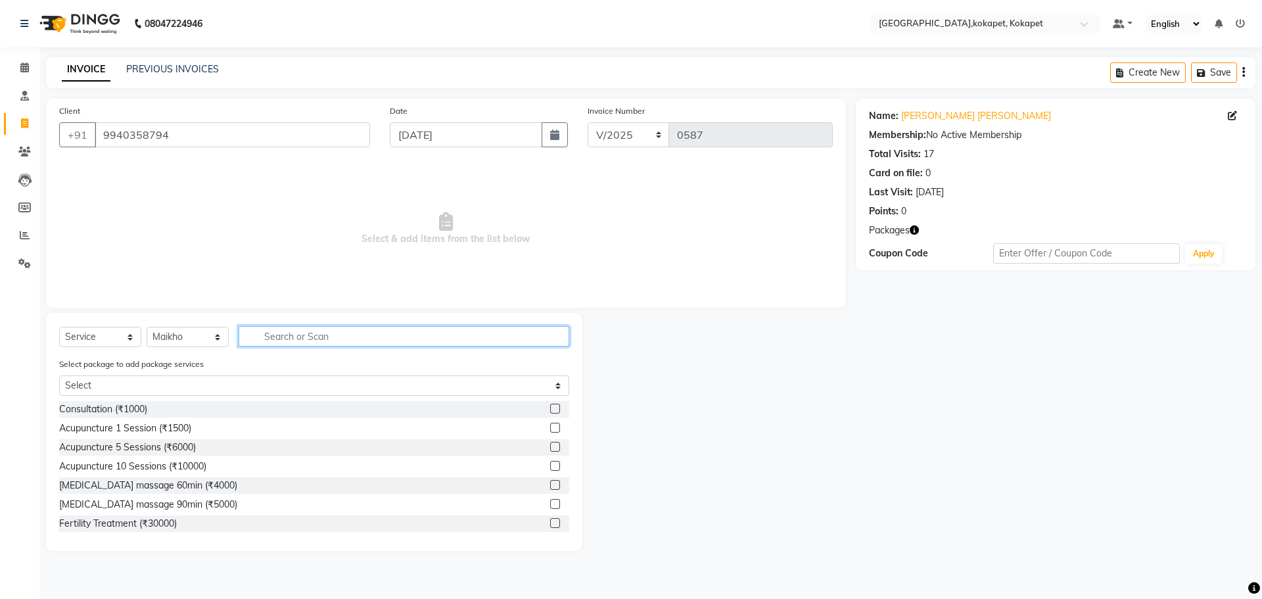
click at [252, 119] on input "text" at bounding box center [404, 336] width 331 height 20
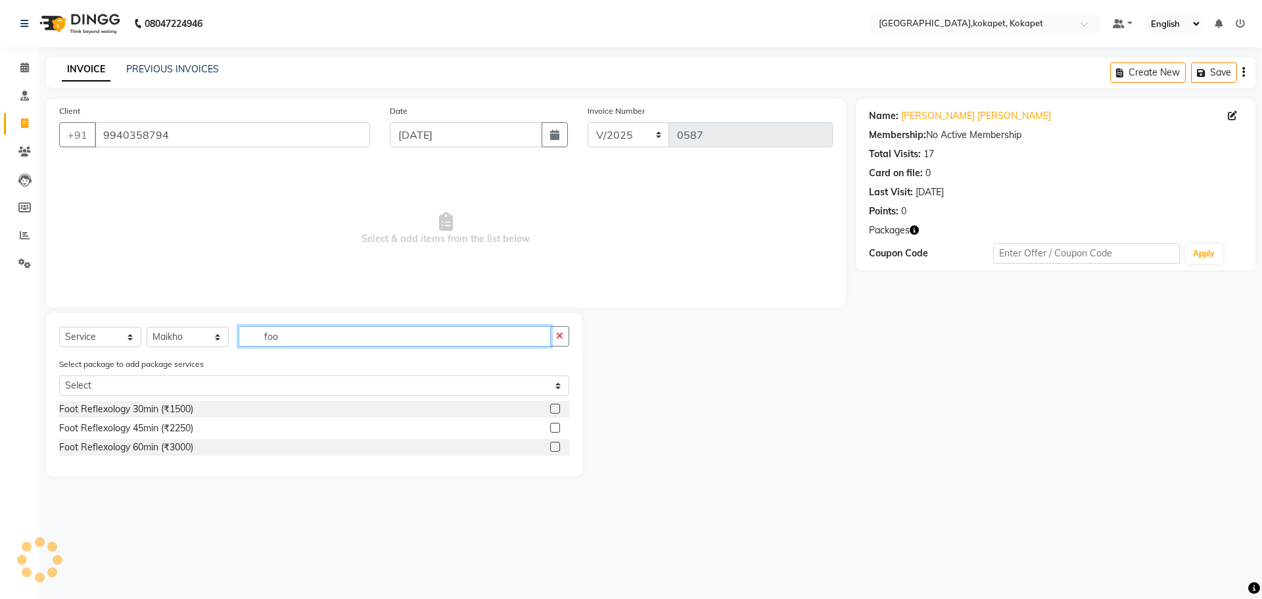
type input "foo"
click at [252, 119] on label at bounding box center [555, 428] width 10 height 10
click at [252, 119] on input "checkbox" at bounding box center [554, 428] width 9 height 9
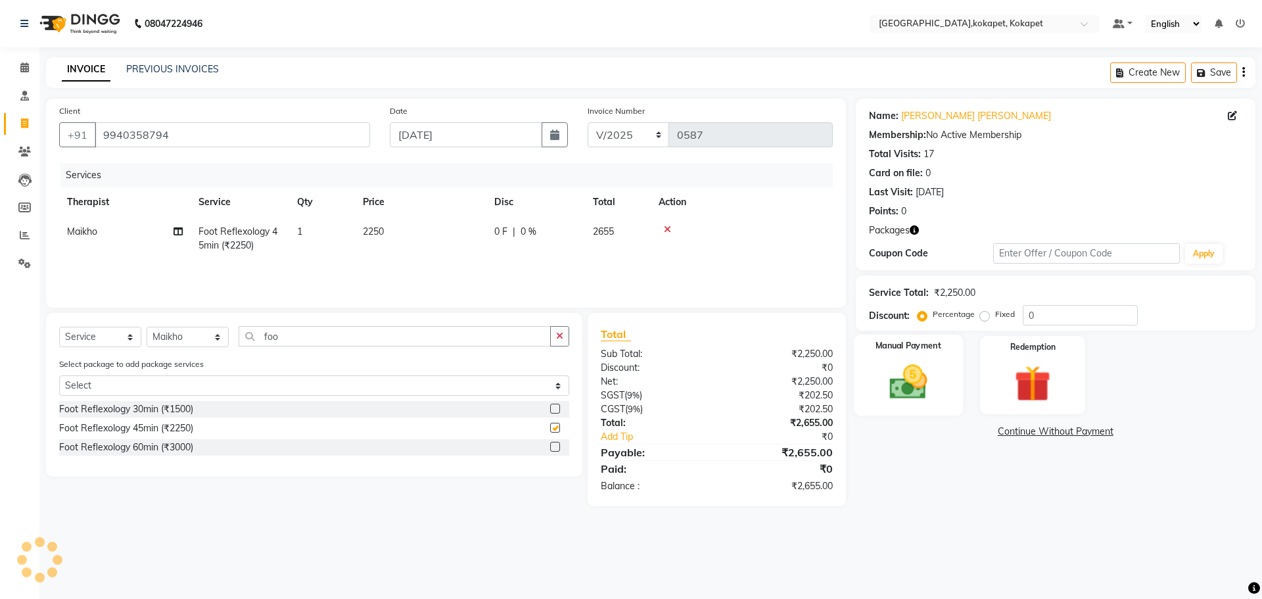
checkbox input "false"
click at [252, 119] on img at bounding box center [1032, 383] width 61 height 47
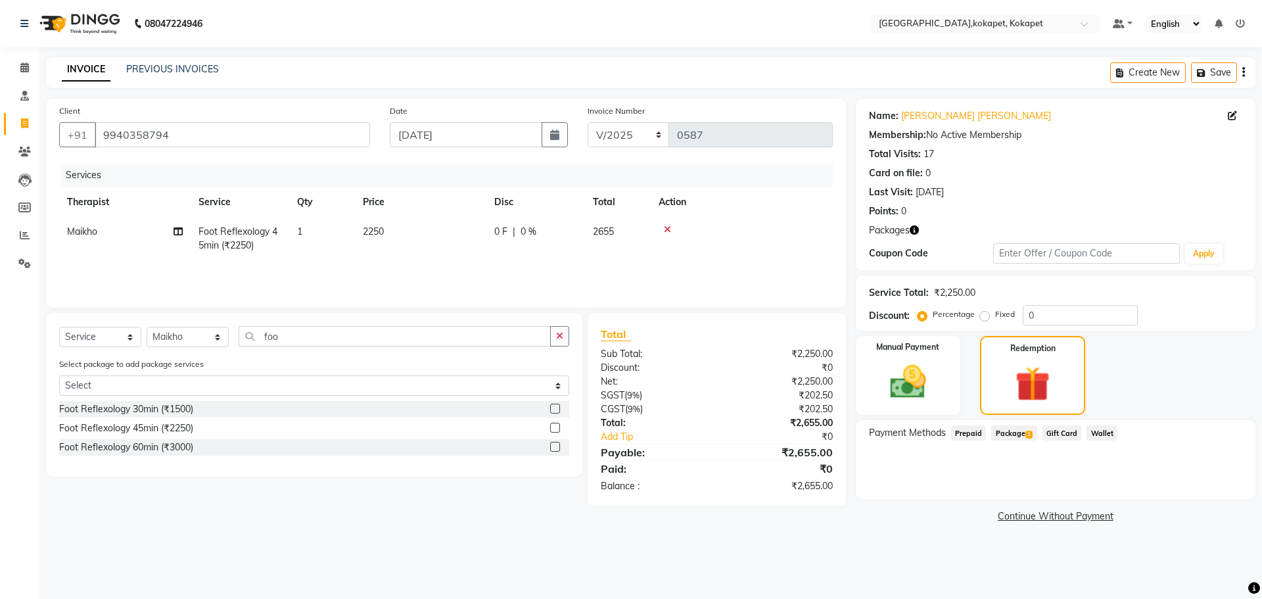
click at [252, 119] on span "Package 1" at bounding box center [1013, 432] width 45 height 15
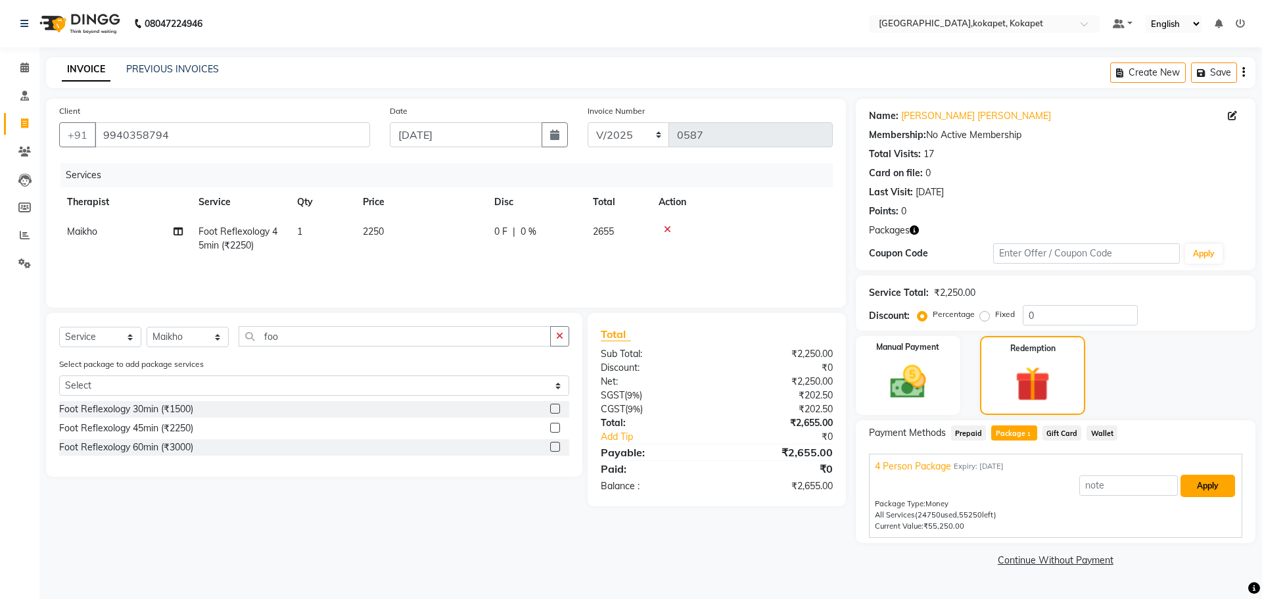
click at [252, 119] on button "Apply" at bounding box center [1208, 486] width 55 height 22
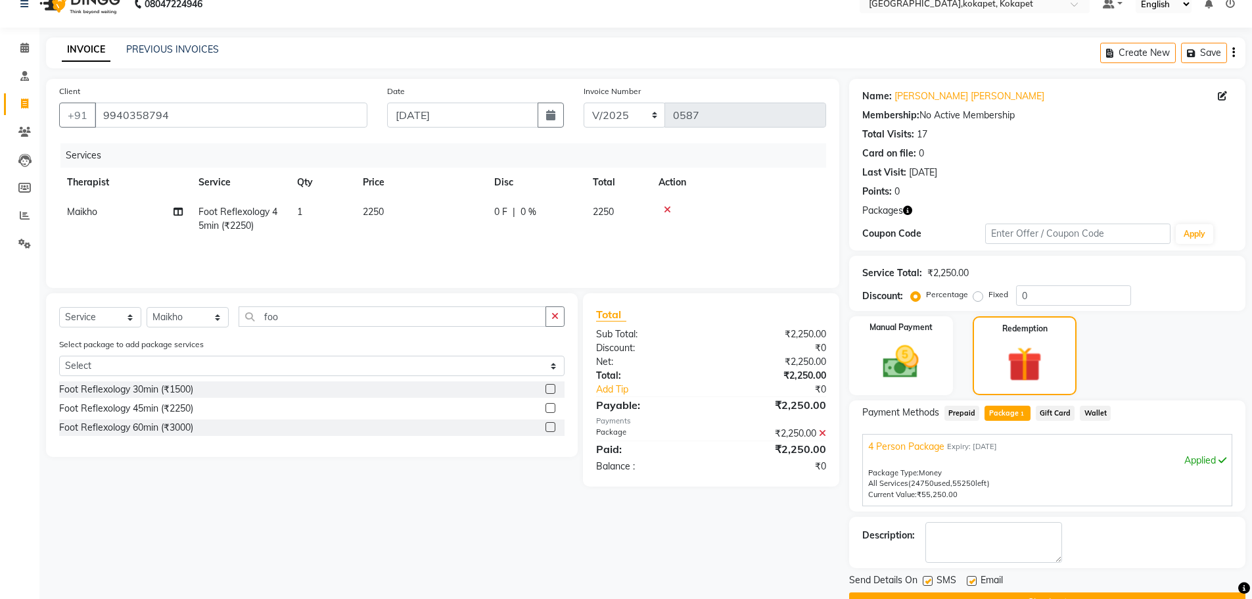
scroll to position [53, 0]
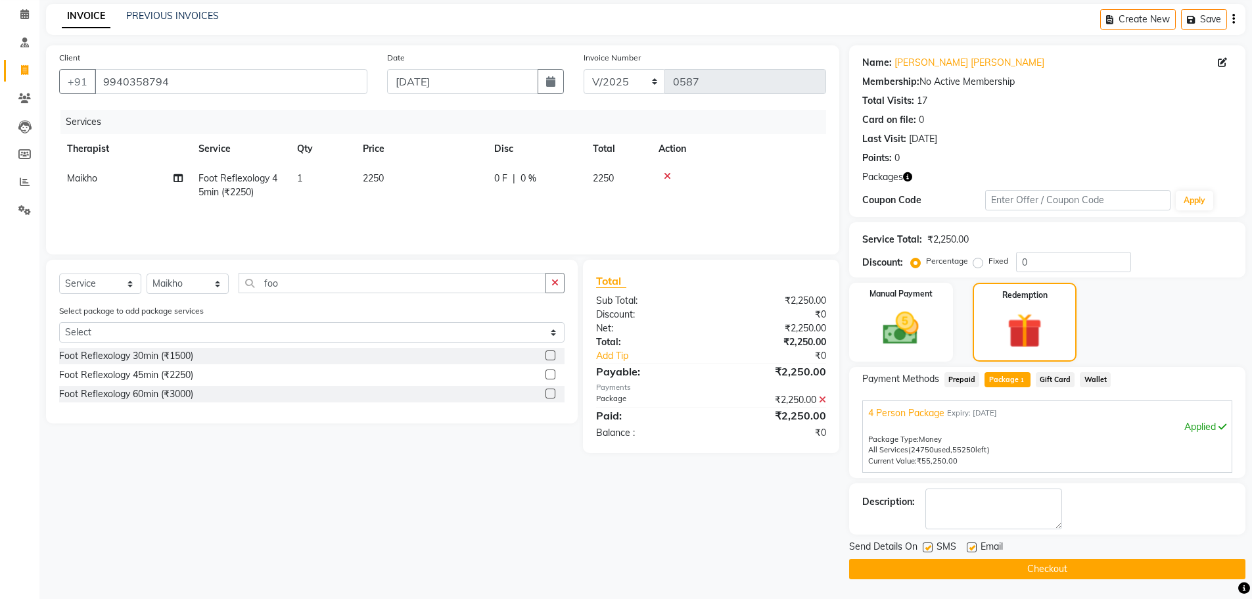
click at [252, 119] on label at bounding box center [928, 547] width 10 height 10
click at [252, 119] on input "checkbox" at bounding box center [927, 548] width 9 height 9
checkbox input "false"
click at [252, 119] on div "Email" at bounding box center [990, 548] width 47 height 16
click at [252, 119] on label at bounding box center [972, 547] width 10 height 10
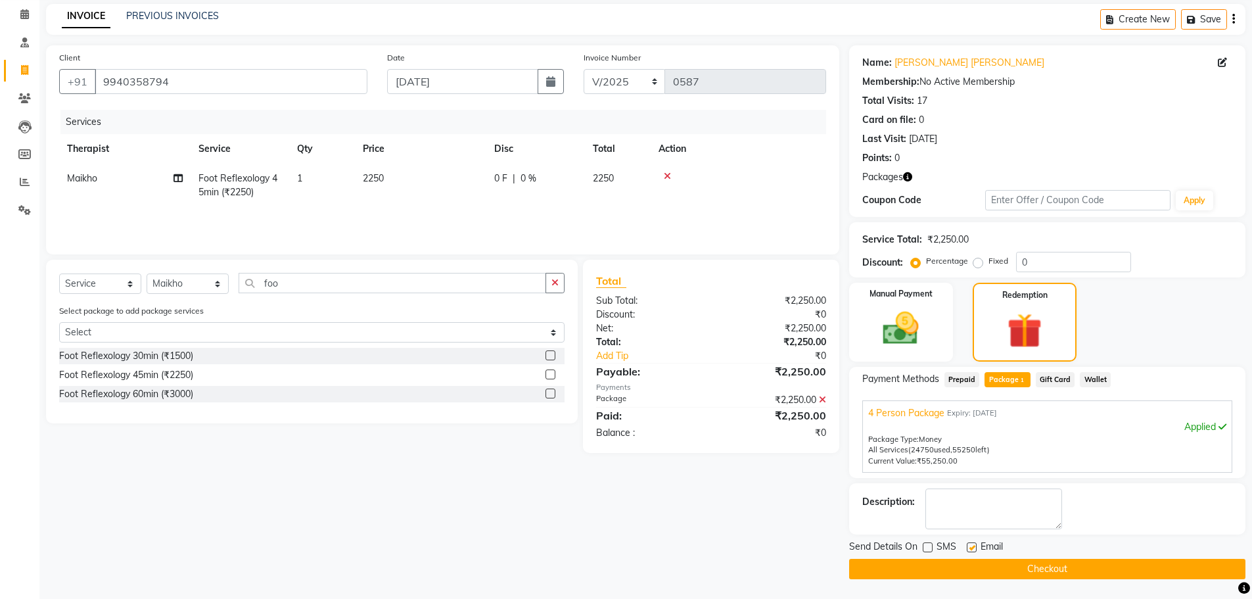
click at [252, 119] on input "checkbox" at bounding box center [971, 548] width 9 height 9
checkbox input "false"
click at [252, 119] on button "Checkout" at bounding box center [1047, 569] width 396 height 20
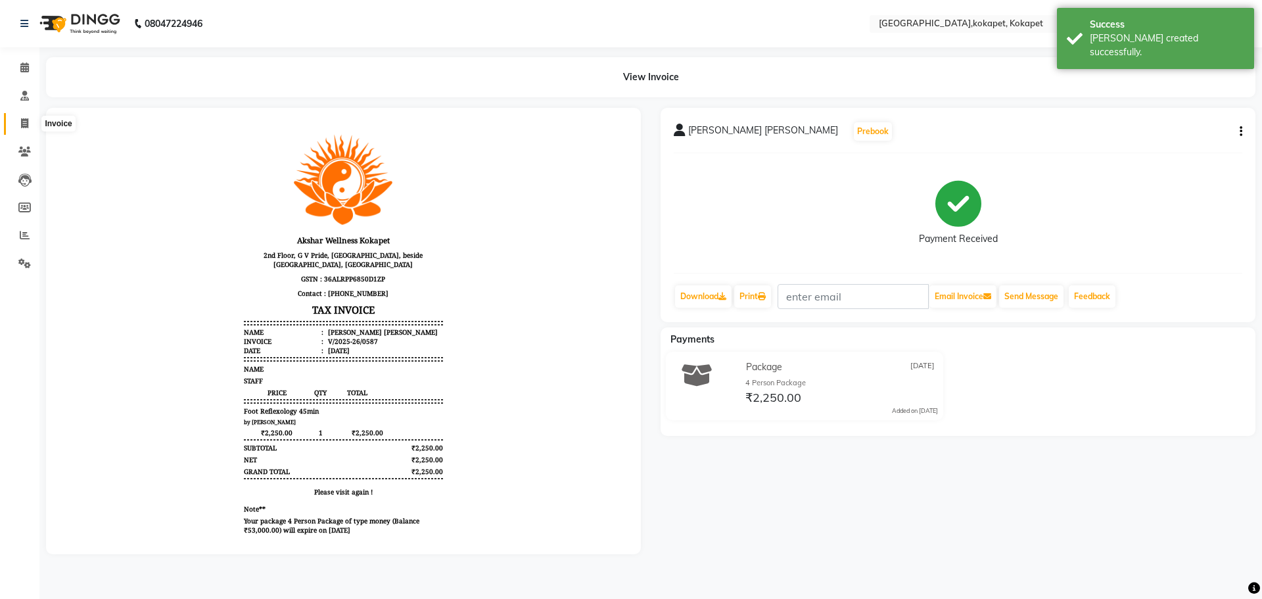
click at [22, 119] on icon at bounding box center [24, 123] width 7 height 10
select select "service"
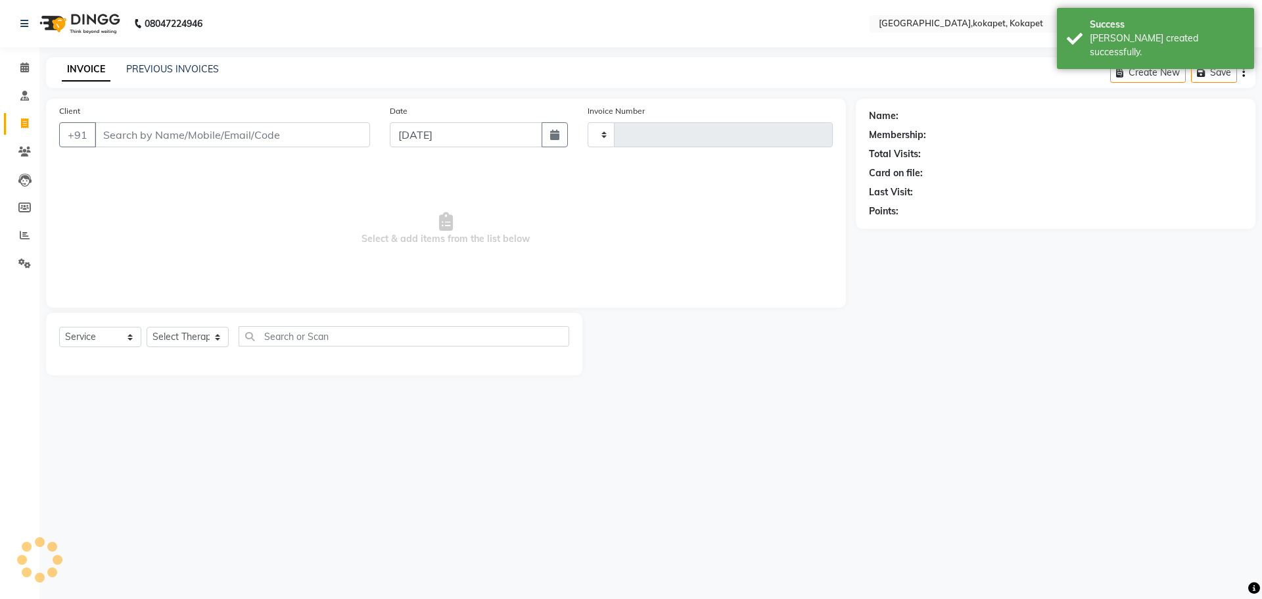
type input "0588"
select select "5849"
click at [252, 119] on button "button" at bounding box center [555, 134] width 26 height 25
select select "9"
select select "2025"
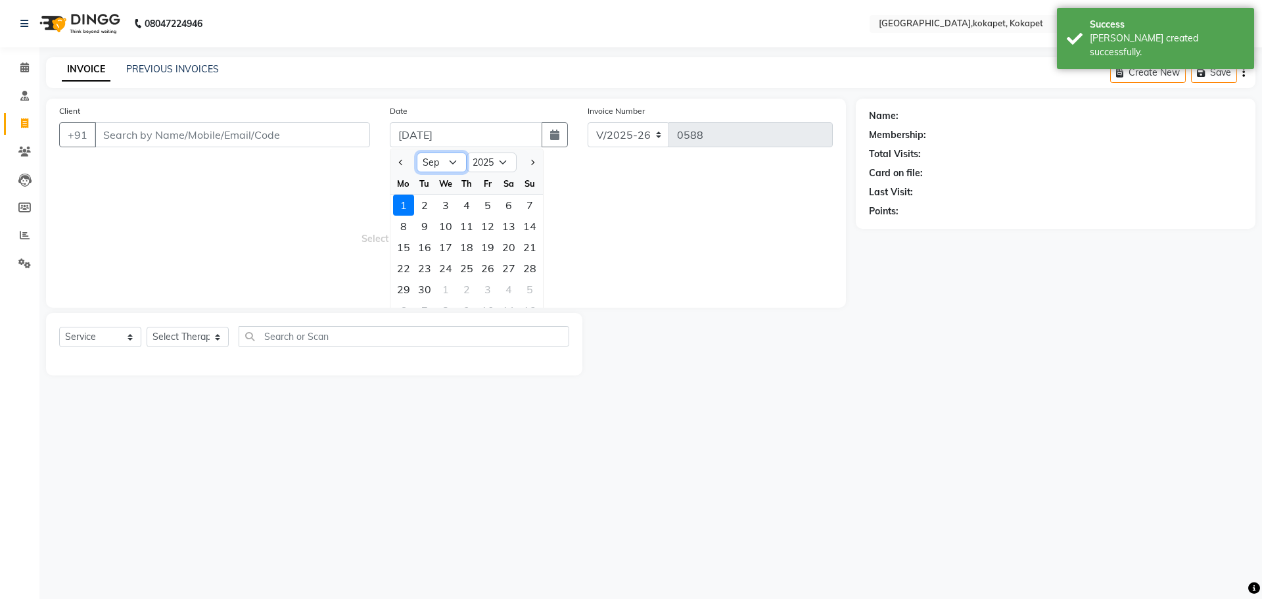
click at [252, 119] on select "Jan Feb Mar Apr May Jun [DATE] Aug Sep Oct Nov Dec" at bounding box center [442, 163] width 50 height 20
select select "8"
click at [252, 119] on select "Jan Feb Mar Apr May Jun [DATE] Aug Sep Oct Nov Dec" at bounding box center [442, 163] width 50 height 20
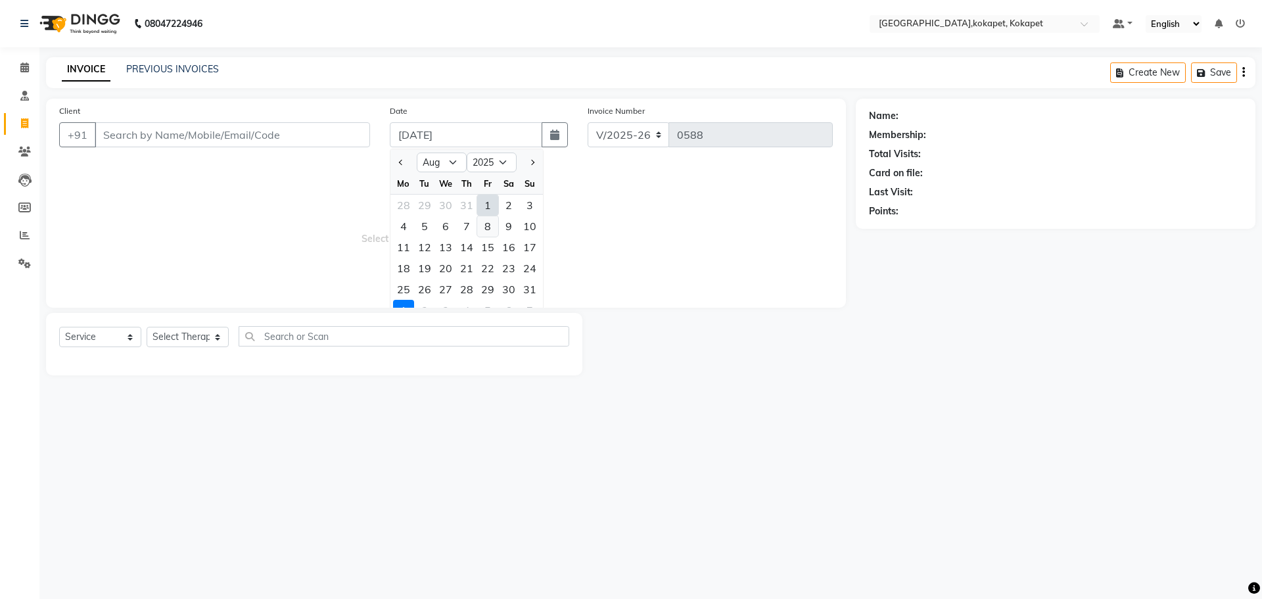
click at [252, 119] on div "8" at bounding box center [487, 226] width 21 height 21
type input "[DATE]"
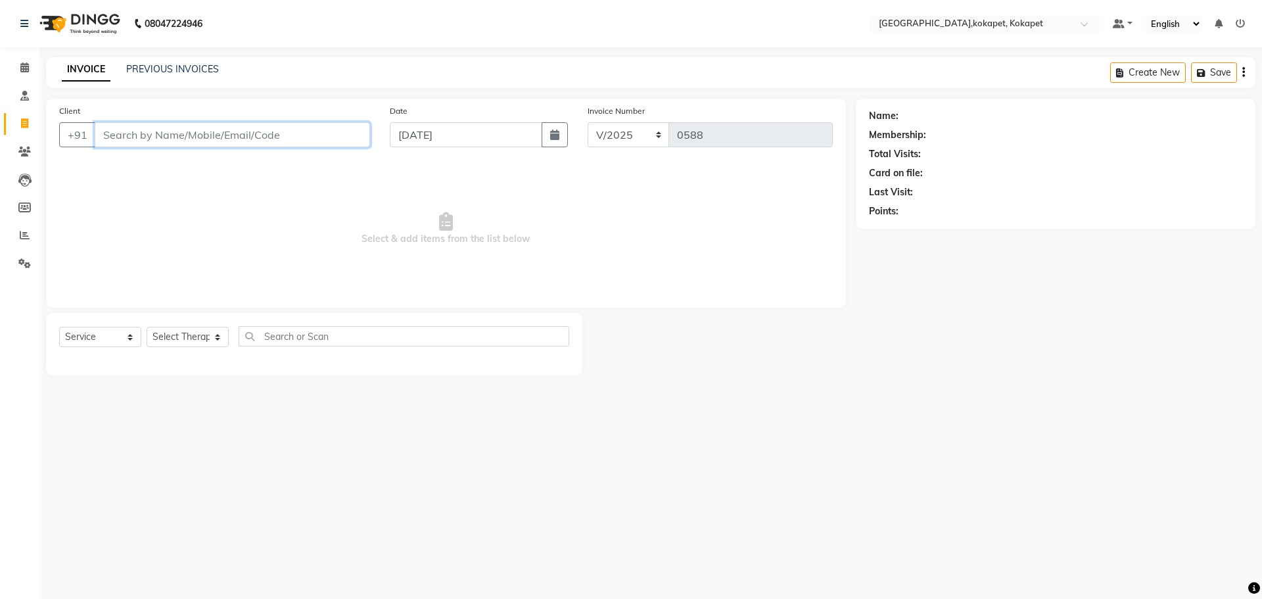
click at [201, 119] on input "Client" at bounding box center [232, 134] width 275 height 25
paste input "9940358794"
type input "9940358794"
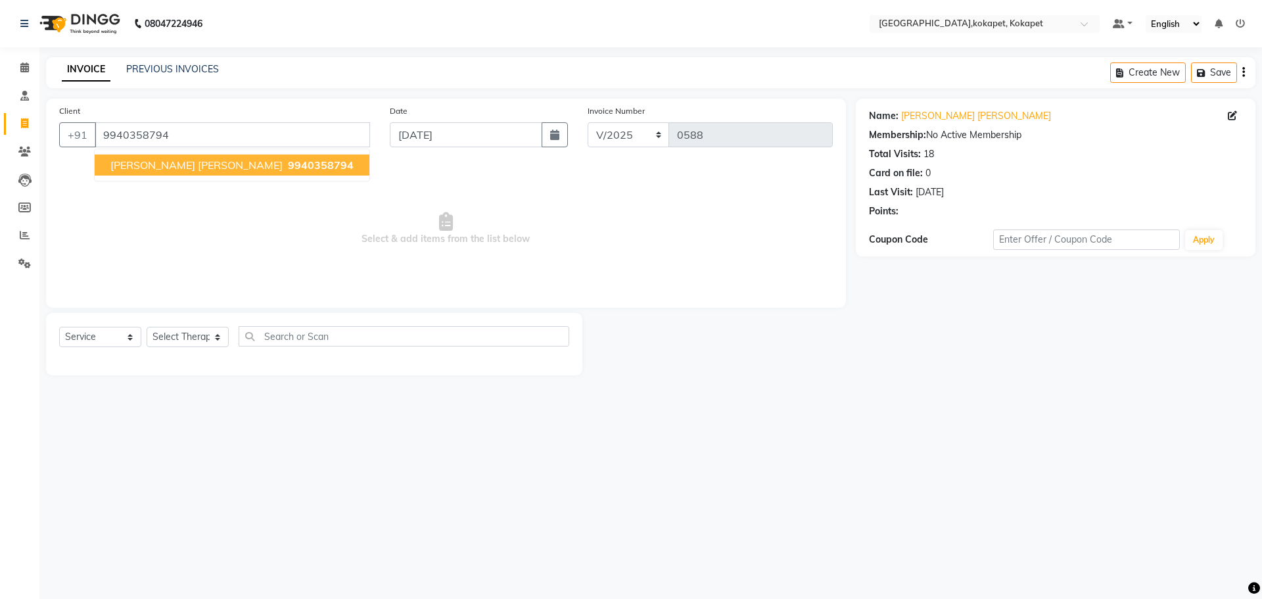
click at [252, 119] on span "9940358794" at bounding box center [321, 164] width 66 height 13
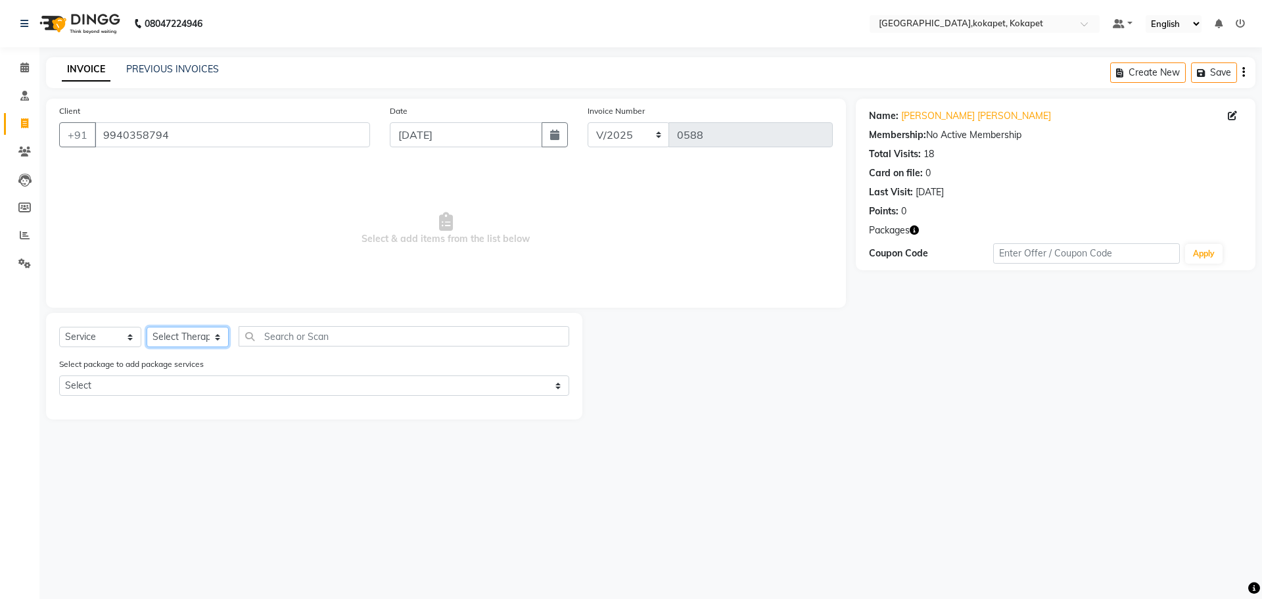
click at [180, 119] on select "Select Therapist [PERSON_NAME] [PERSON_NAME] [PERSON_NAME] Marine Mohit Momiine…" at bounding box center [188, 337] width 82 height 20
select select "41275"
click at [147, 119] on select "Select Therapist [PERSON_NAME] [PERSON_NAME] [PERSON_NAME] Marine Mohit Momiine…" at bounding box center [188, 337] width 82 height 20
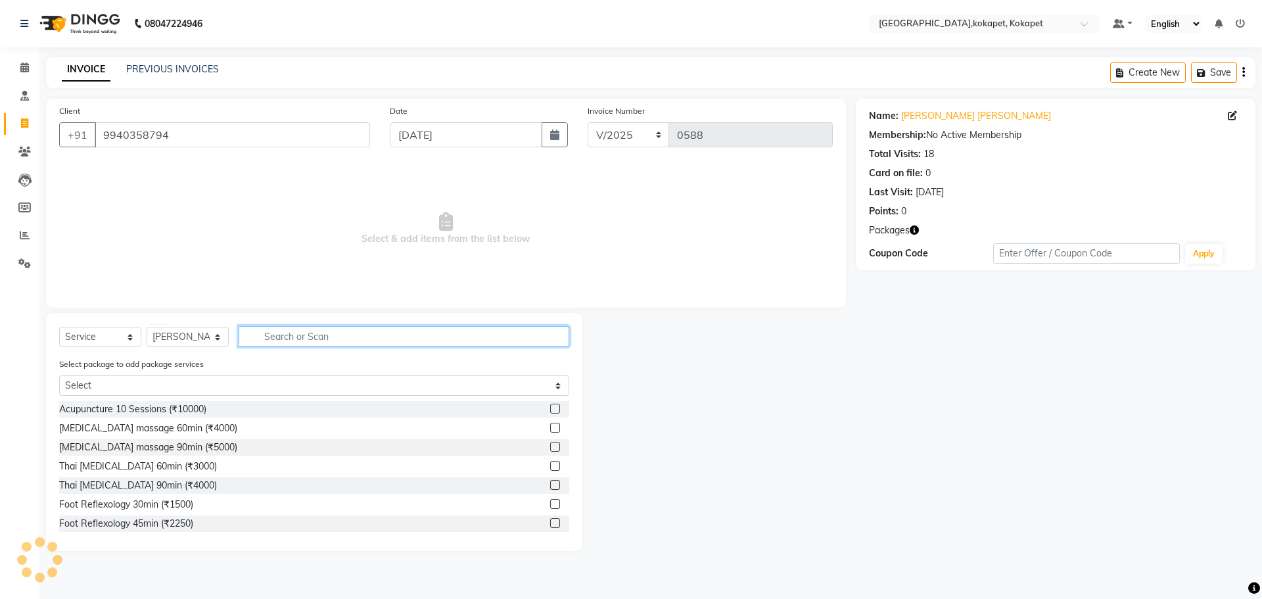
click at [252, 119] on input "text" at bounding box center [404, 336] width 331 height 20
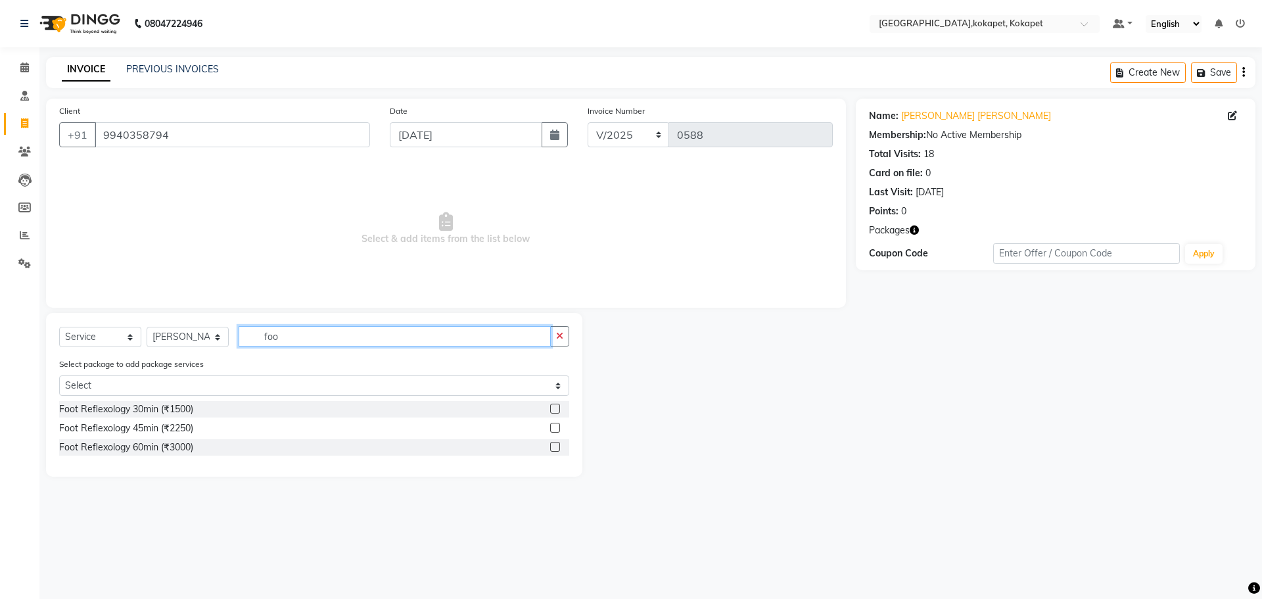
type input "foo"
click at [252, 119] on label at bounding box center [555, 428] width 10 height 10
click at [252, 119] on input "checkbox" at bounding box center [554, 428] width 9 height 9
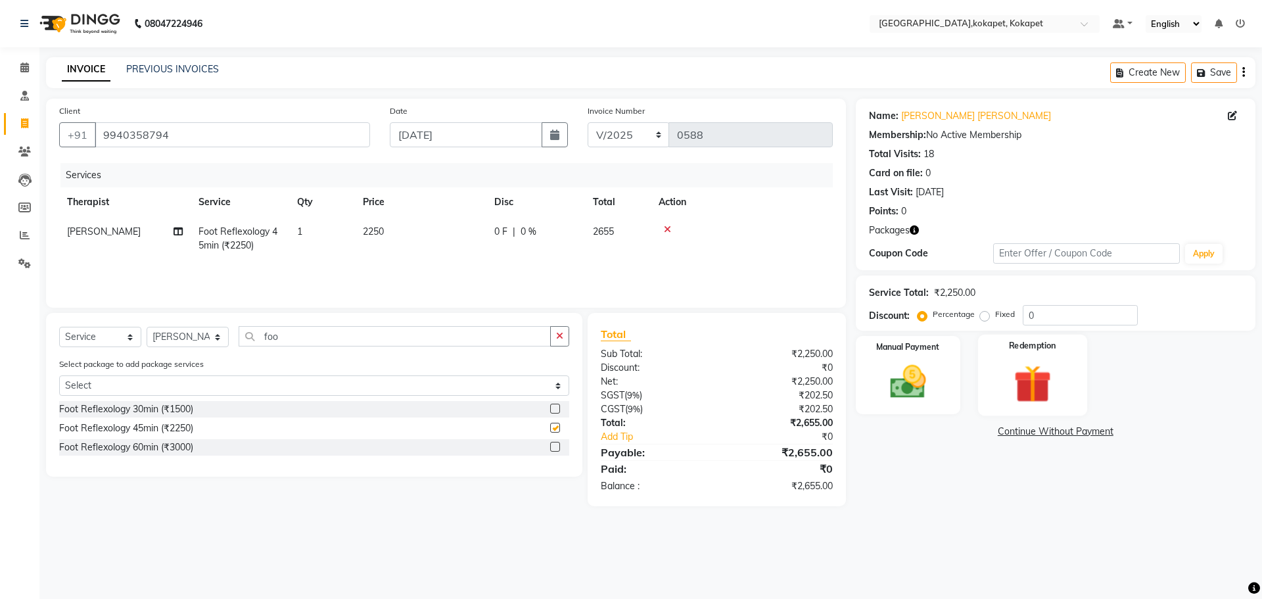
checkbox input "false"
click at [252, 119] on img at bounding box center [1032, 383] width 61 height 47
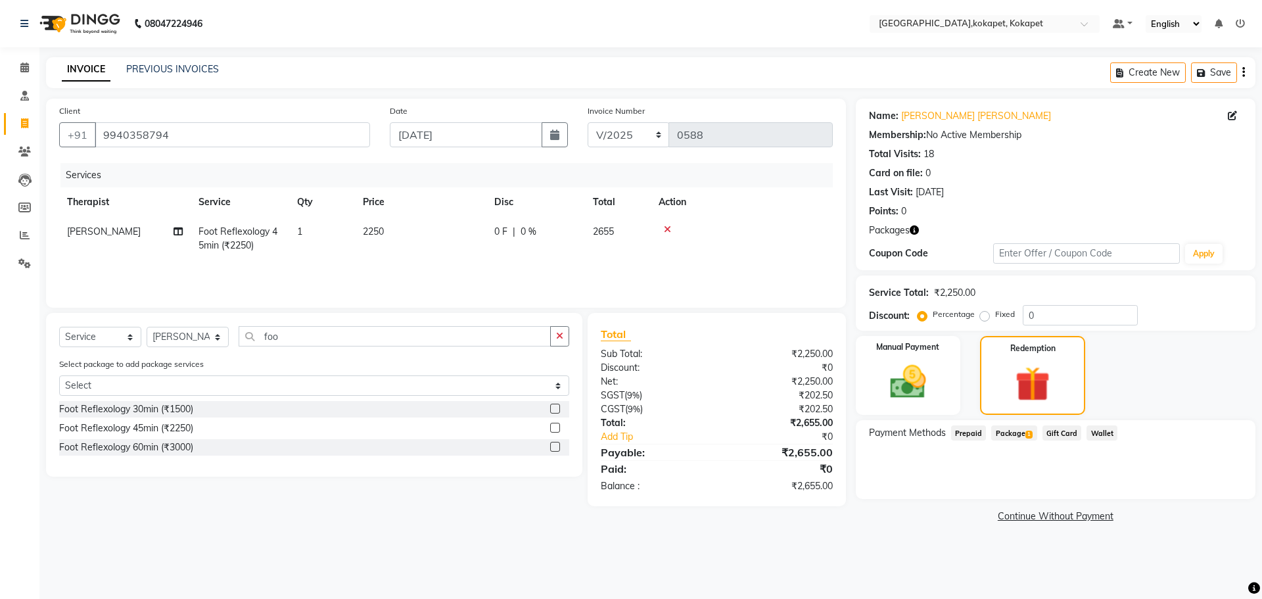
click at [252, 119] on span "Package 1" at bounding box center [1013, 432] width 45 height 15
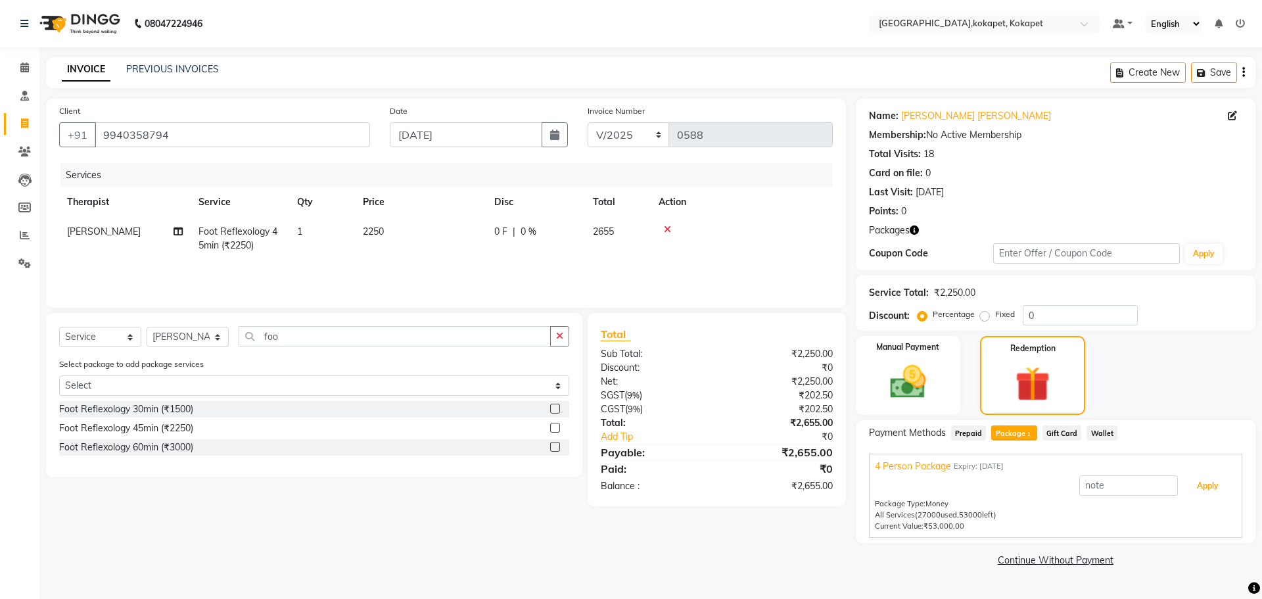
drag, startPoint x: 1183, startPoint y: 497, endPoint x: 1127, endPoint y: 543, distance: 72.9
click at [252, 119] on div "Apply Package Type: Money All Services (27000 used, 53000 left) Current Value: …" at bounding box center [1056, 502] width 362 height 58
click at [252, 119] on button "Apply" at bounding box center [1208, 486] width 55 height 22
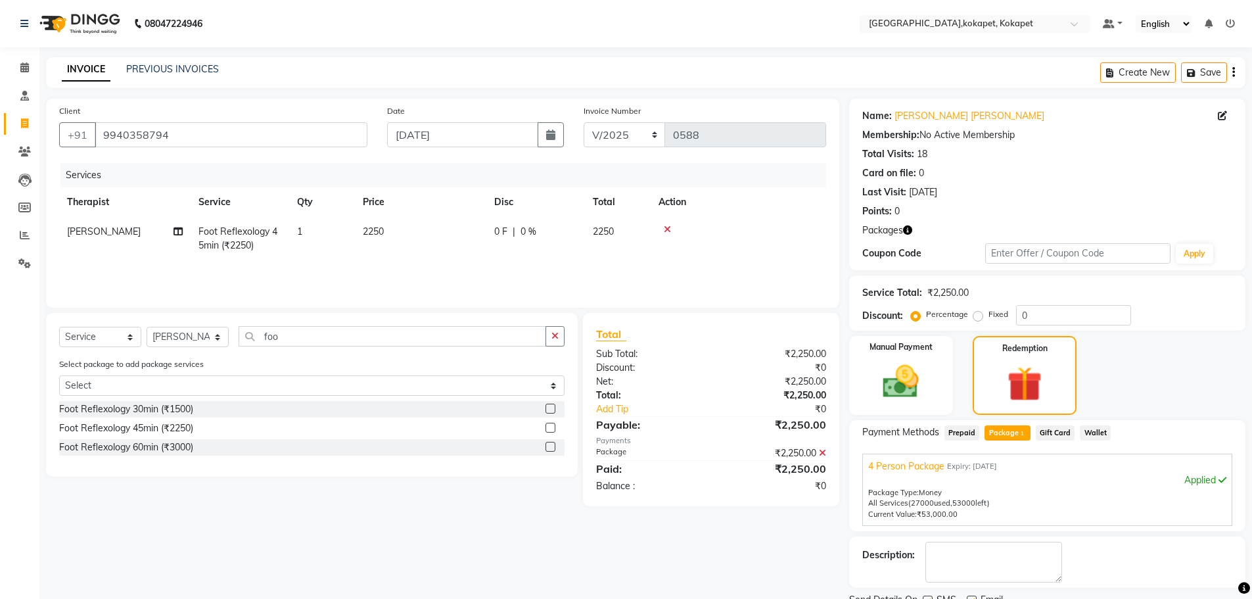
scroll to position [53, 0]
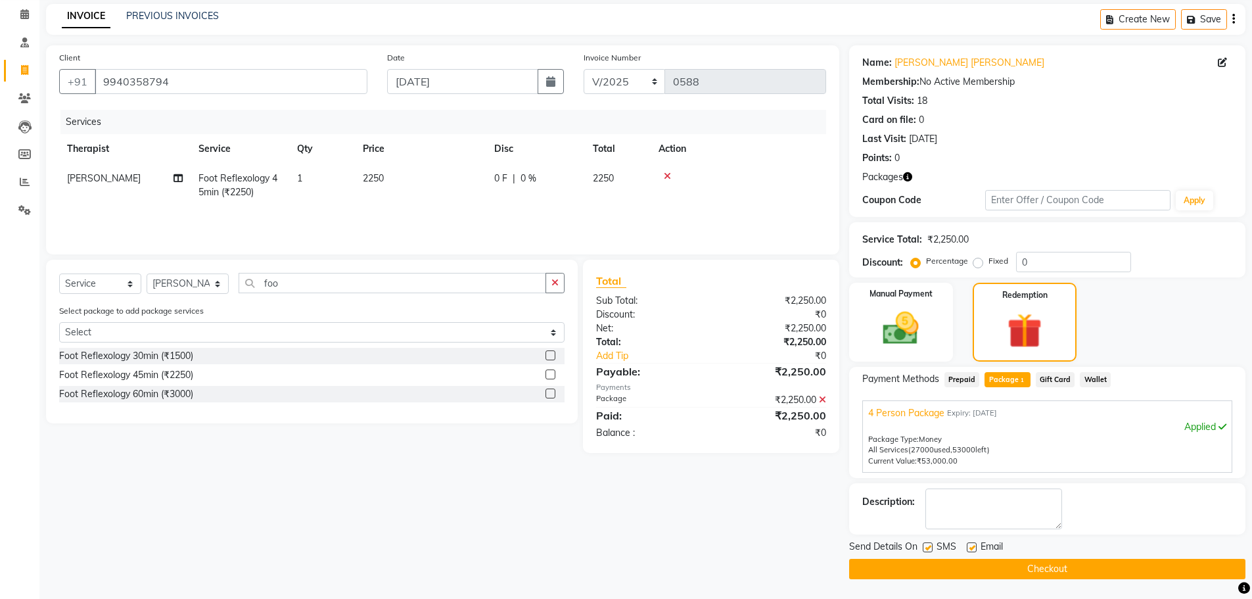
click at [252, 119] on label at bounding box center [928, 547] width 10 height 10
click at [252, 119] on input "checkbox" at bounding box center [927, 548] width 9 height 9
checkbox input "false"
click at [252, 119] on label at bounding box center [972, 547] width 10 height 10
click at [252, 119] on input "checkbox" at bounding box center [971, 548] width 9 height 9
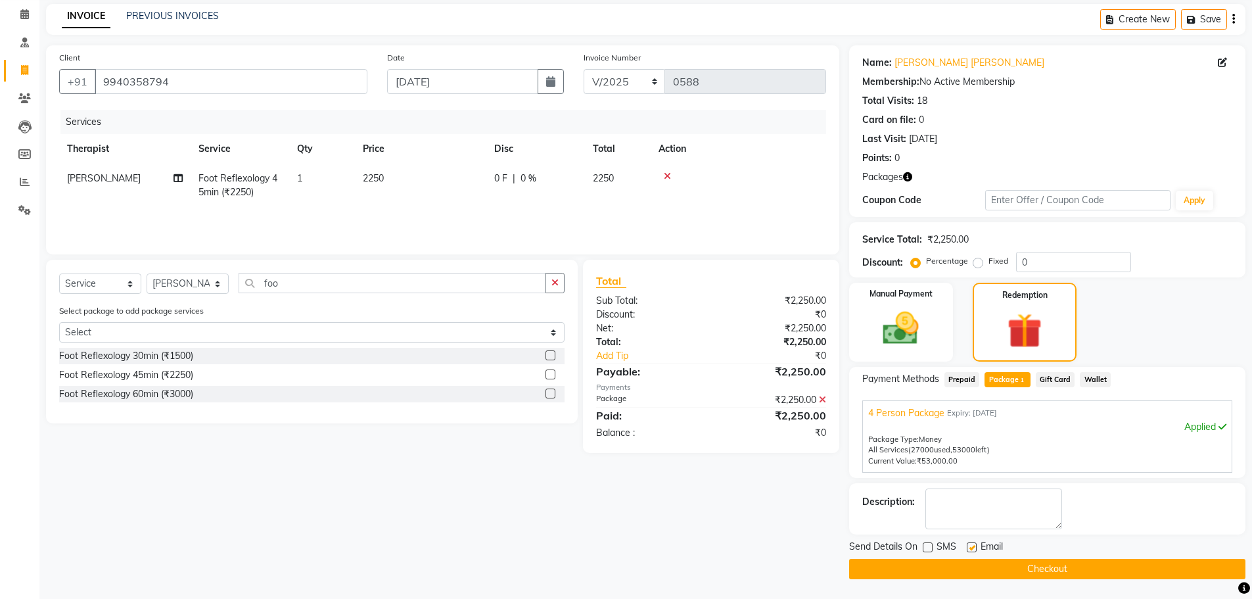
checkbox input "false"
click at [252, 119] on button "Checkout" at bounding box center [1047, 569] width 396 height 20
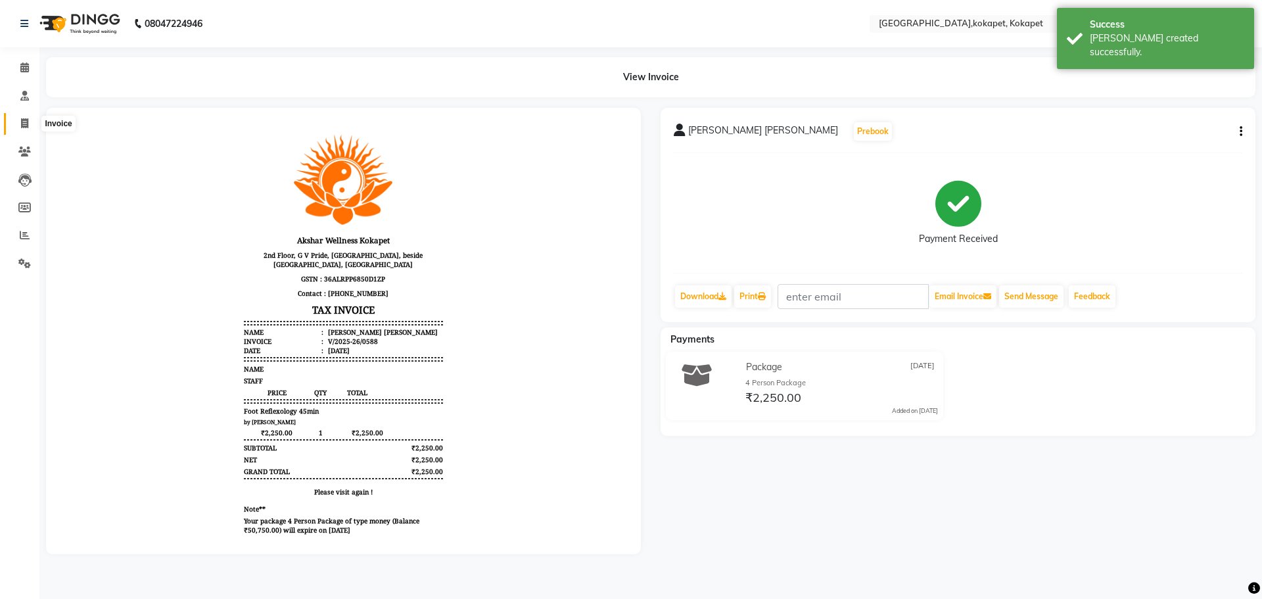
click at [32, 119] on span at bounding box center [24, 123] width 23 height 15
select select "service"
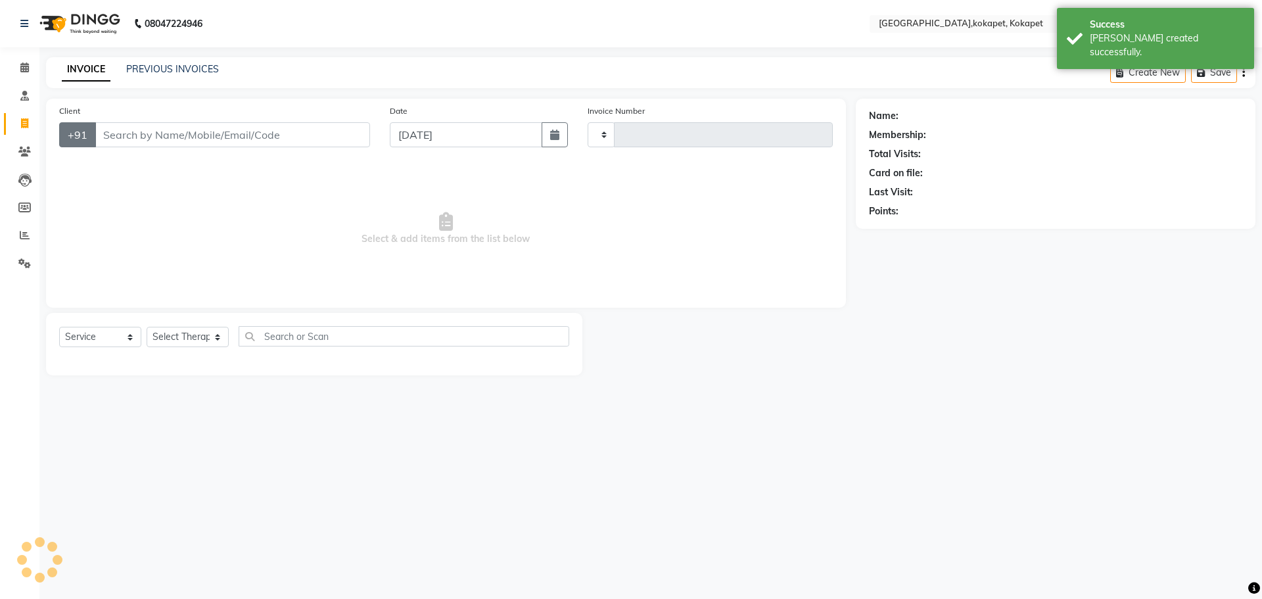
type input "9940358794"
type input "0589"
type input "9940358794"
select select "5849"
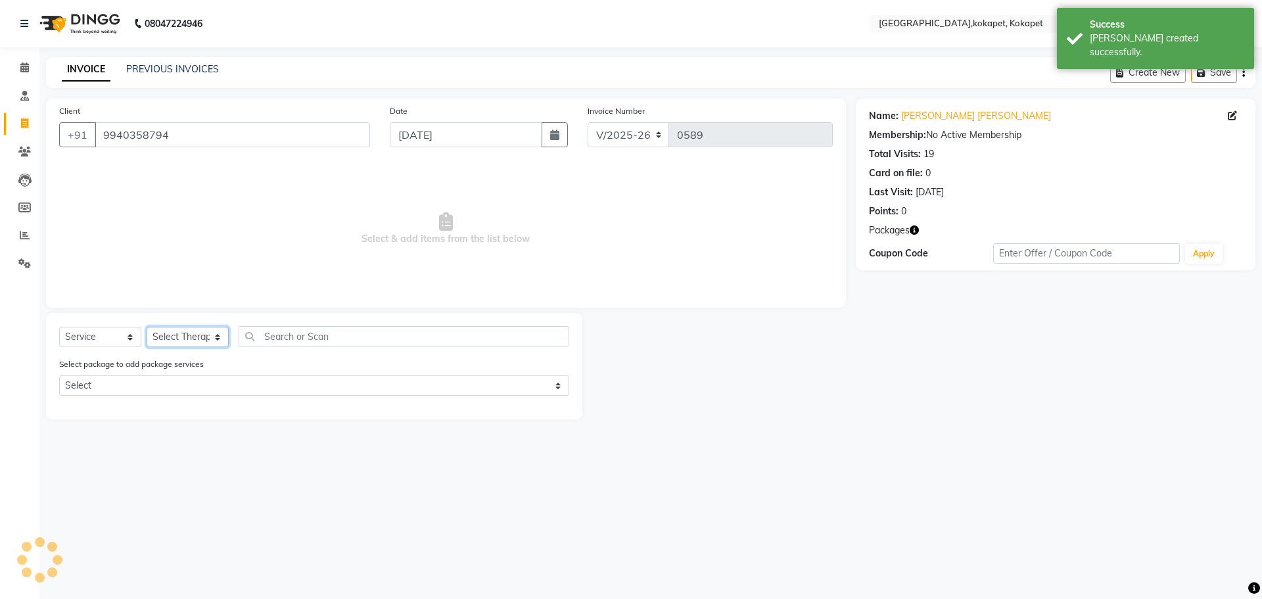
click at [181, 119] on select "Select Therapist [PERSON_NAME] [PERSON_NAME] [PERSON_NAME] Marine Mohit Momiine…" at bounding box center [188, 337] width 82 height 20
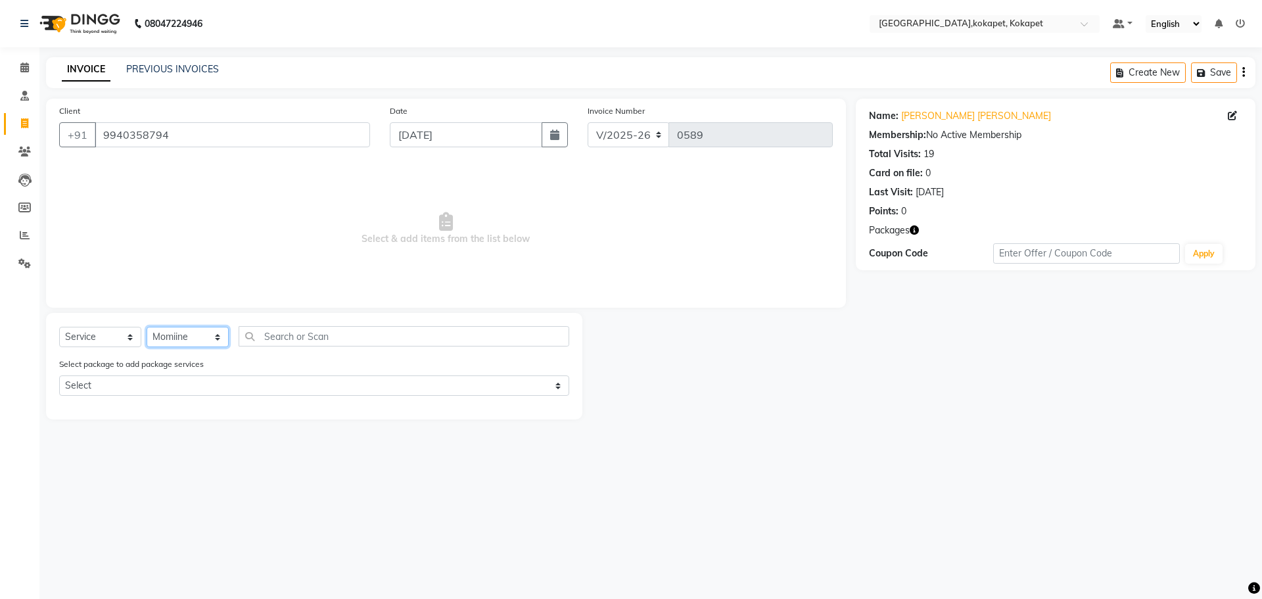
click at [147, 119] on select "Select Therapist [PERSON_NAME] [PERSON_NAME] [PERSON_NAME] Marine Mohit Momiine…" at bounding box center [188, 337] width 82 height 20
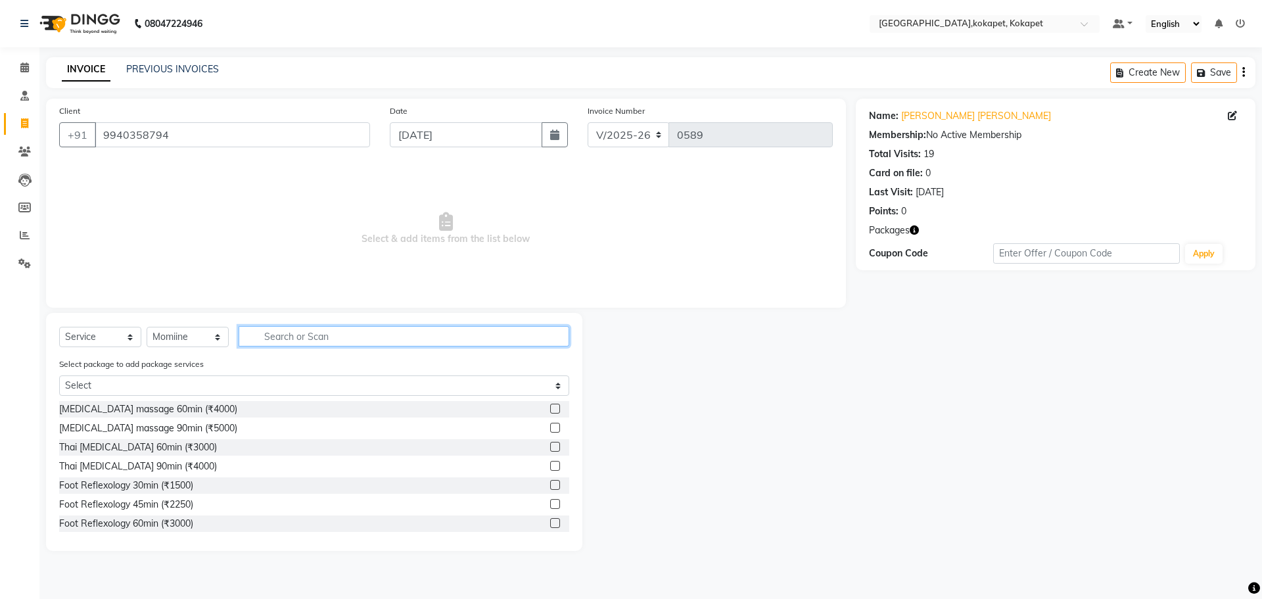
click at [252, 119] on input "text" at bounding box center [404, 336] width 331 height 20
click at [212, 119] on select "Select Therapist [PERSON_NAME] [PERSON_NAME] [PERSON_NAME] Marine Mohit Momiine…" at bounding box center [188, 337] width 82 height 20
select select "83052"
click at [147, 119] on select "Select Therapist [PERSON_NAME] [PERSON_NAME] [PERSON_NAME] Marine Mohit Momiine…" at bounding box center [188, 337] width 82 height 20
click at [252, 119] on input "text" at bounding box center [404, 336] width 331 height 20
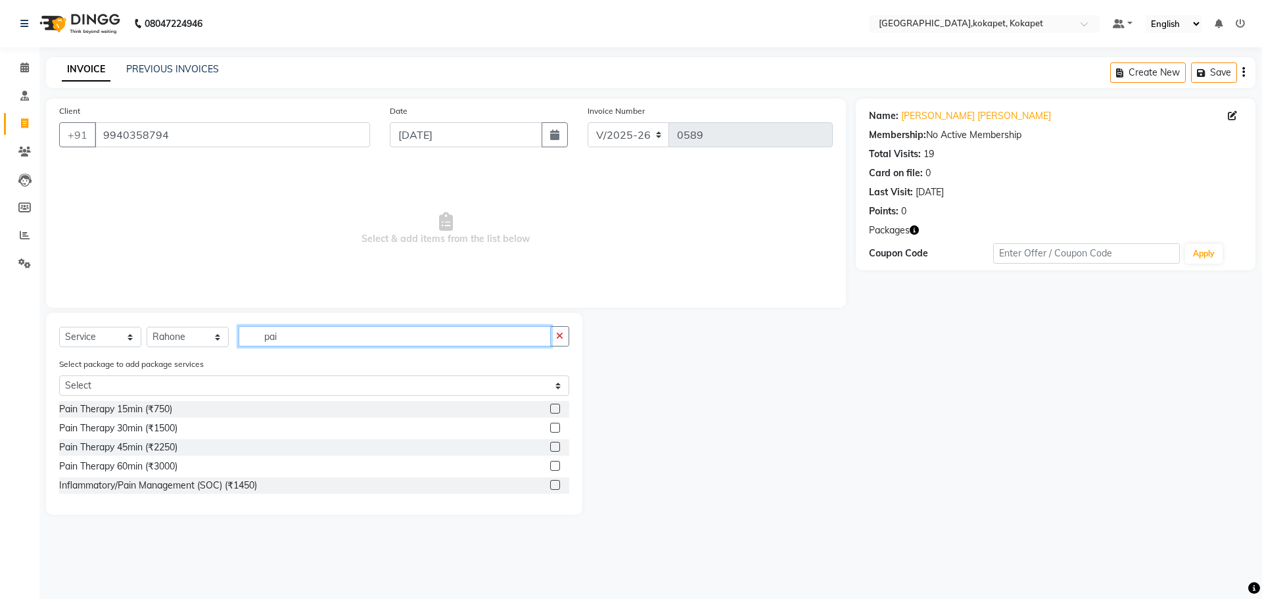
type input "pai"
click at [252, 119] on label at bounding box center [555, 428] width 10 height 10
click at [252, 119] on input "checkbox" at bounding box center [554, 428] width 9 height 9
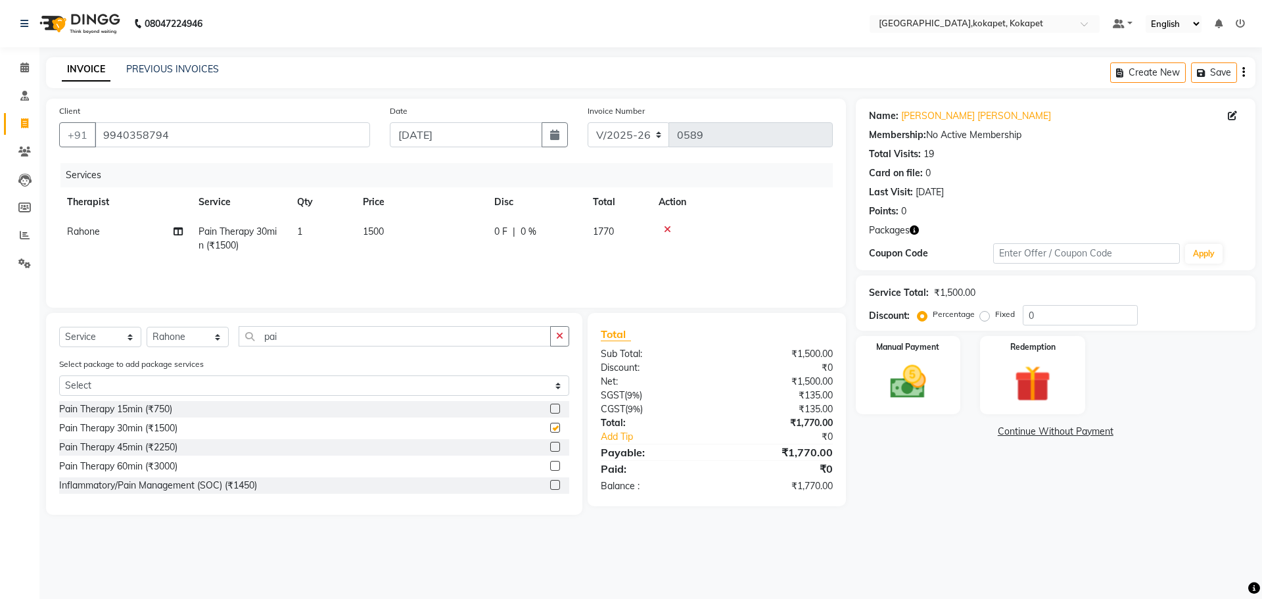
checkbox input "false"
click at [252, 119] on input "pai" at bounding box center [395, 336] width 312 height 20
type input "p"
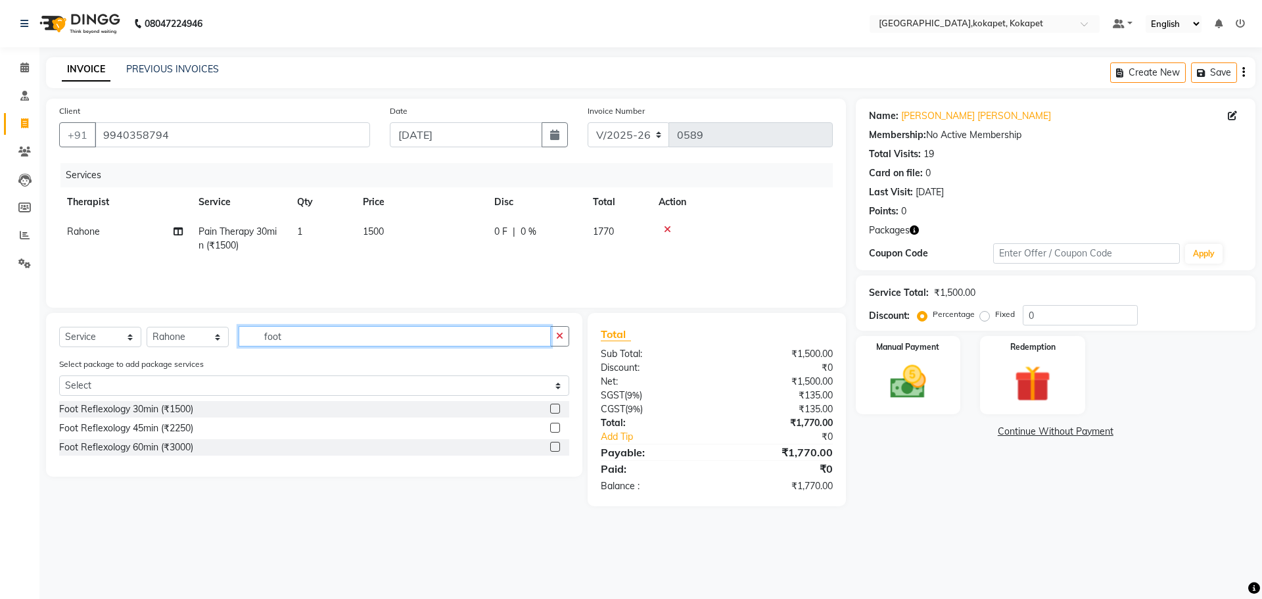
type input "foot"
drag, startPoint x: 554, startPoint y: 407, endPoint x: 803, endPoint y: 389, distance: 249.1
click at [252, 119] on label at bounding box center [555, 409] width 10 height 10
click at [252, 119] on input "checkbox" at bounding box center [554, 409] width 9 height 9
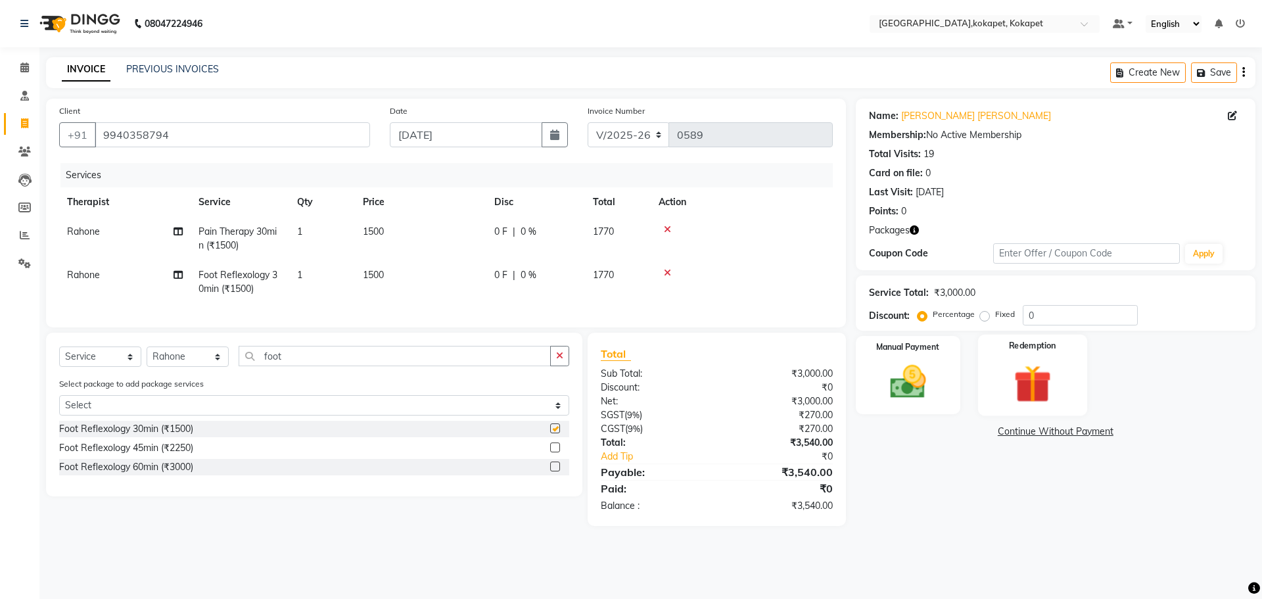
checkbox input "false"
click at [252, 119] on img at bounding box center [1032, 383] width 61 height 47
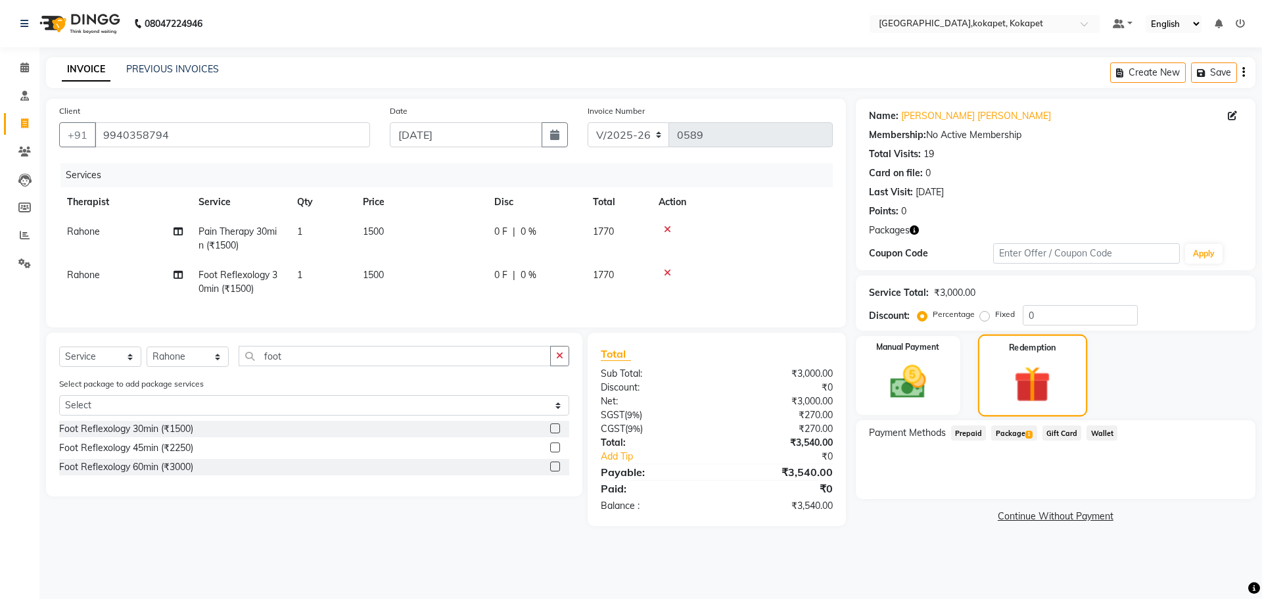
click at [252, 119] on img at bounding box center [1032, 384] width 59 height 45
click at [252, 119] on div "Package 1" at bounding box center [1011, 434] width 51 height 18
click at [252, 119] on span "Package 1" at bounding box center [1013, 432] width 45 height 15
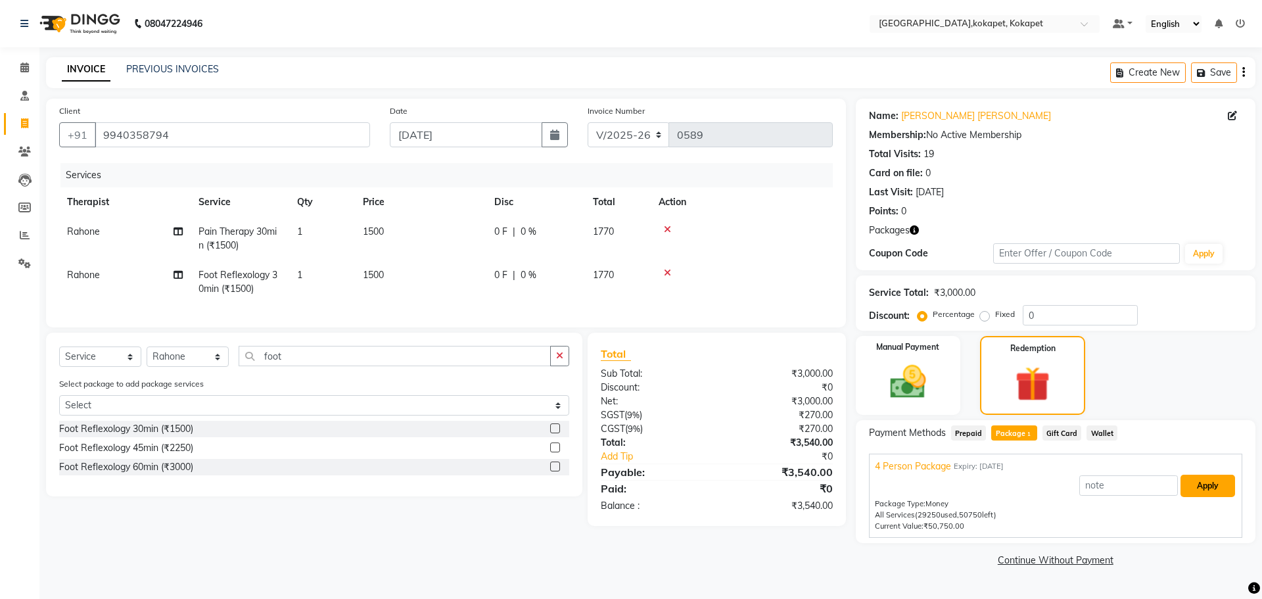
drag, startPoint x: 1211, startPoint y: 481, endPoint x: 1205, endPoint y: 467, distance: 15.6
click at [252, 119] on button "Apply" at bounding box center [1208, 486] width 55 height 22
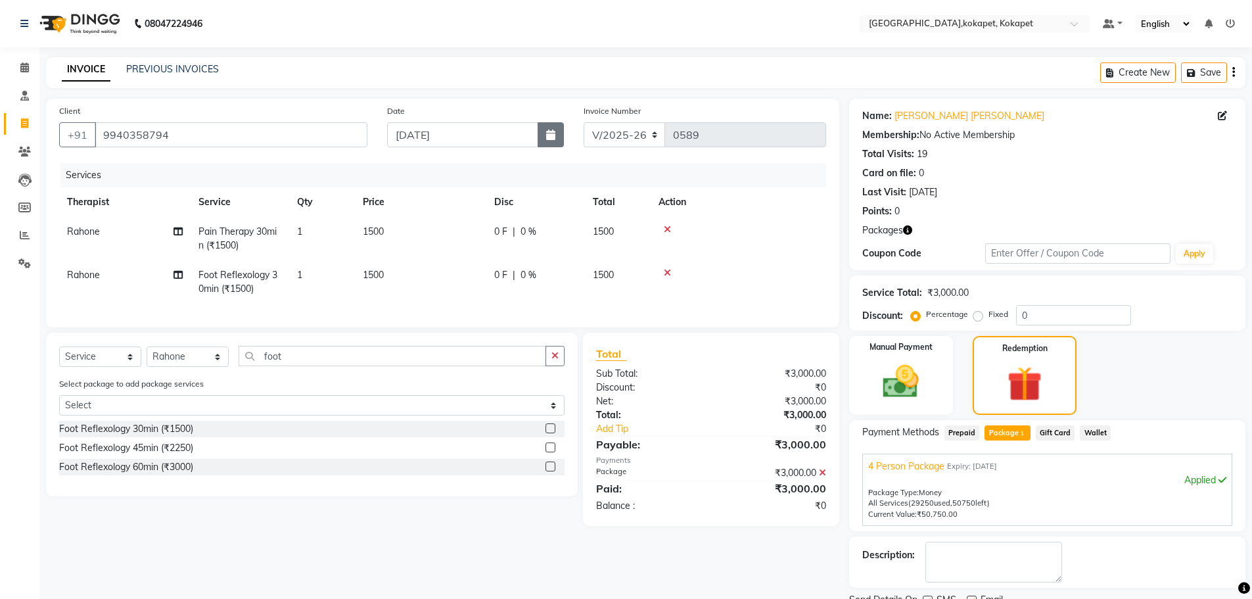
click at [252, 119] on button "button" at bounding box center [551, 134] width 26 height 25
select select "9"
select select "2025"
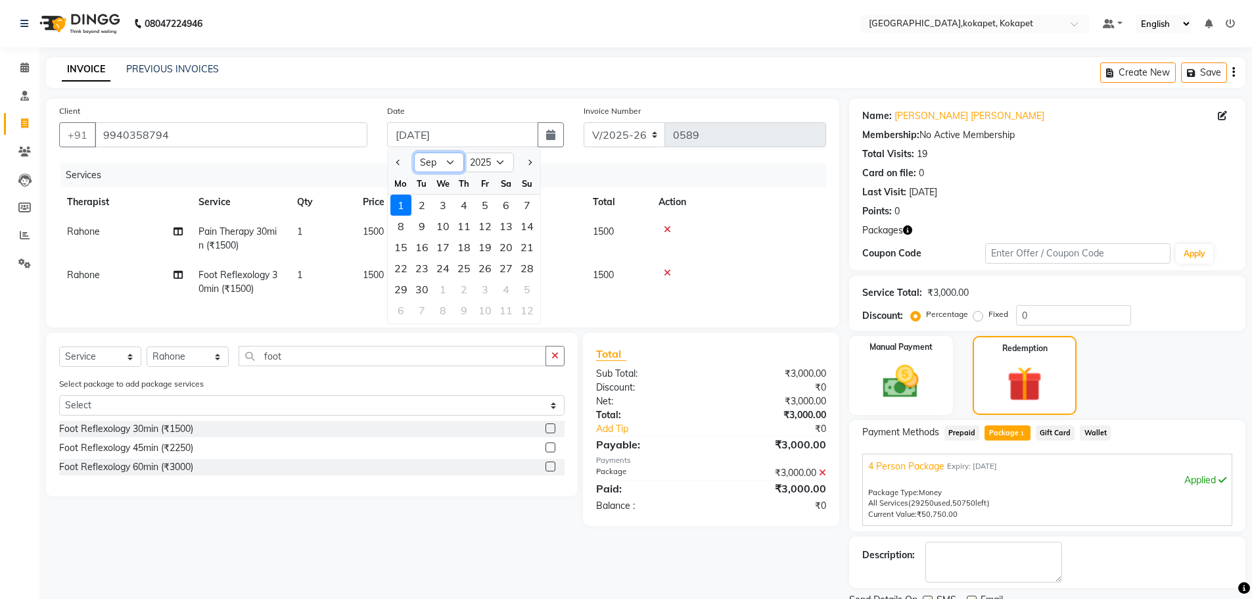
click at [252, 119] on select "Jan Feb Mar Apr May Jun [DATE] Aug Sep Oct Nov Dec" at bounding box center [439, 163] width 50 height 20
select select "8"
click at [252, 119] on select "Jan Feb Mar Apr May Jun [DATE] Aug Sep Oct Nov Dec" at bounding box center [439, 163] width 50 height 20
click at [252, 119] on div "9" at bounding box center [506, 226] width 21 height 21
type input "[DATE]"
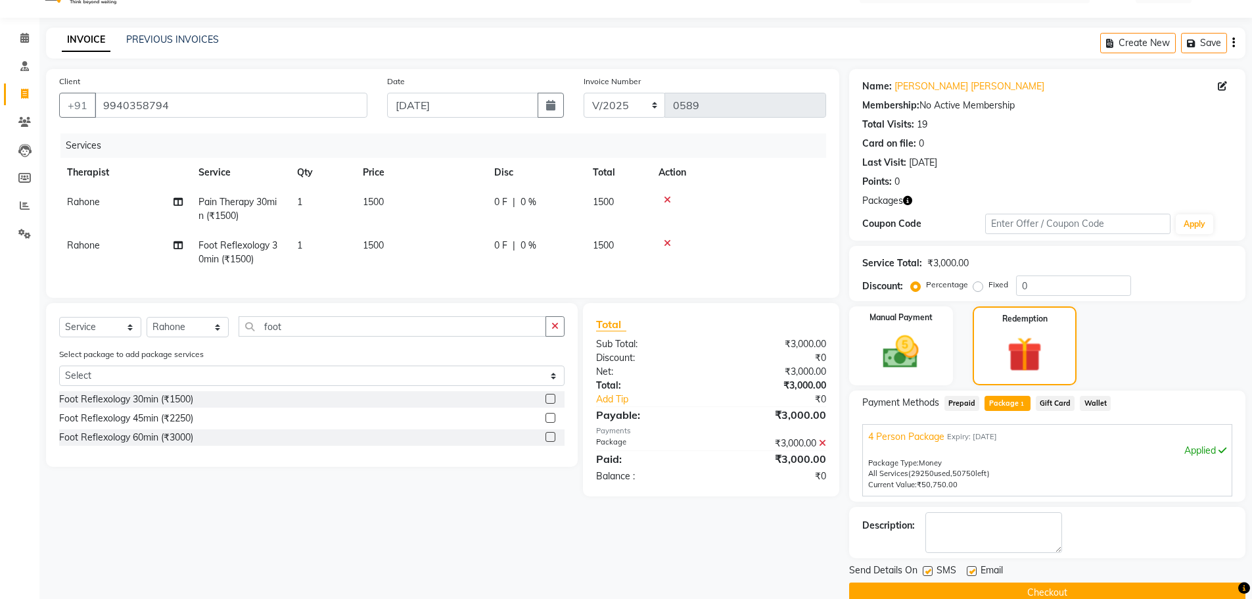
scroll to position [53, 0]
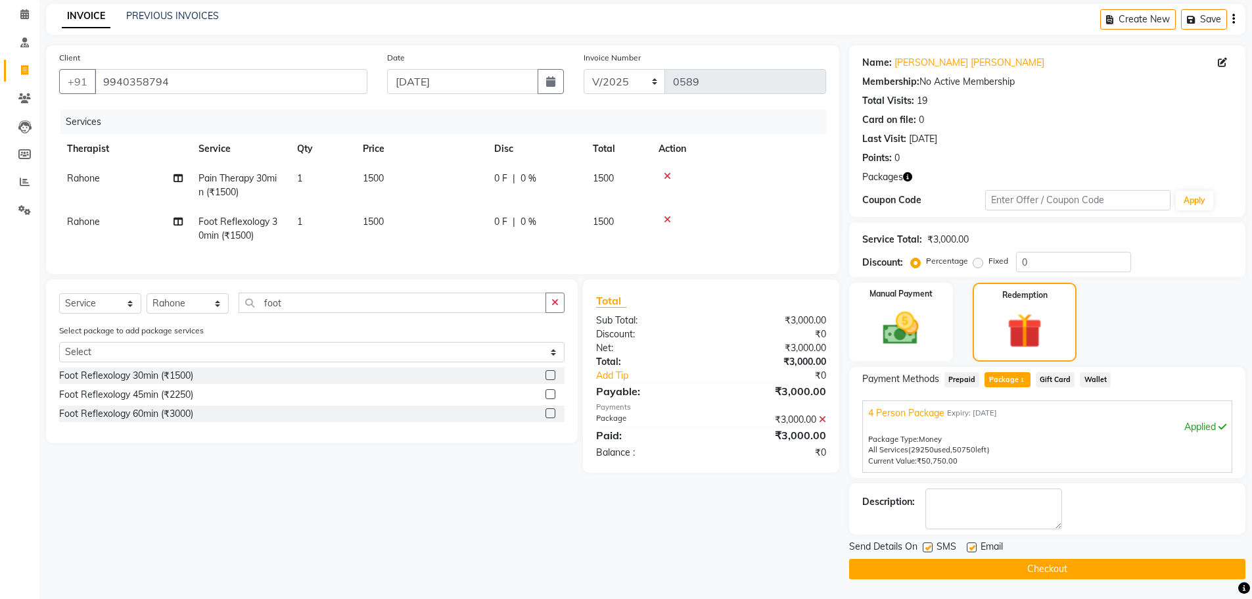
click at [252, 119] on label at bounding box center [928, 547] width 10 height 10
click at [252, 119] on input "checkbox" at bounding box center [927, 548] width 9 height 9
checkbox input "false"
click at [252, 119] on label at bounding box center [972, 547] width 10 height 10
click at [252, 119] on input "checkbox" at bounding box center [971, 548] width 9 height 9
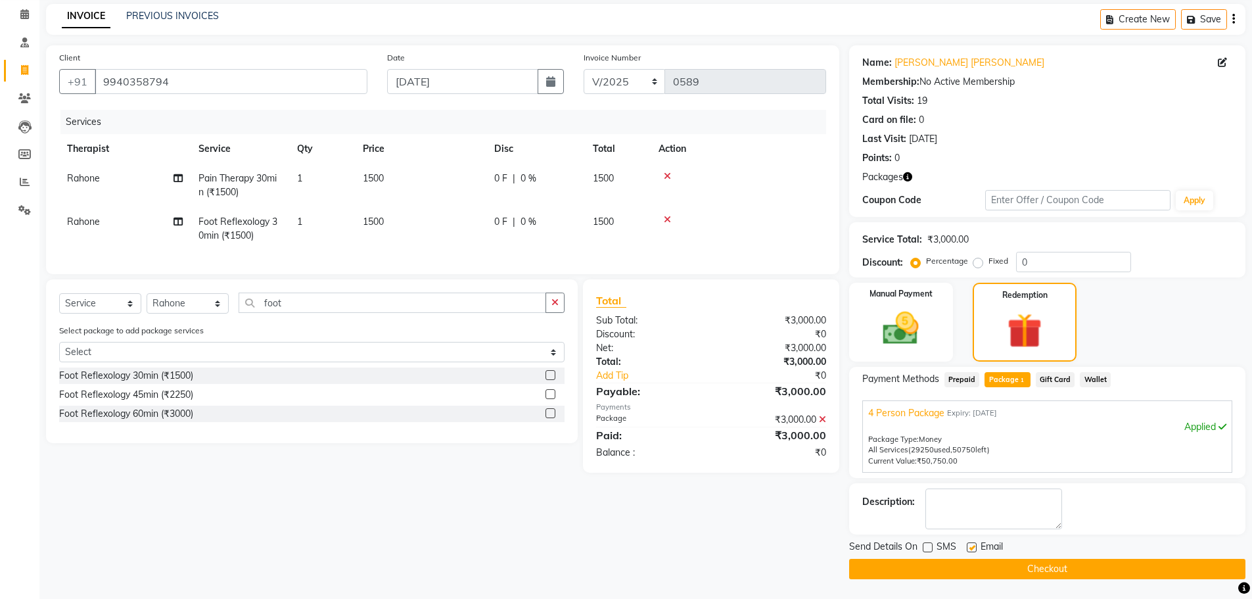
checkbox input "false"
click at [252, 119] on button "Checkout" at bounding box center [1047, 569] width 396 height 20
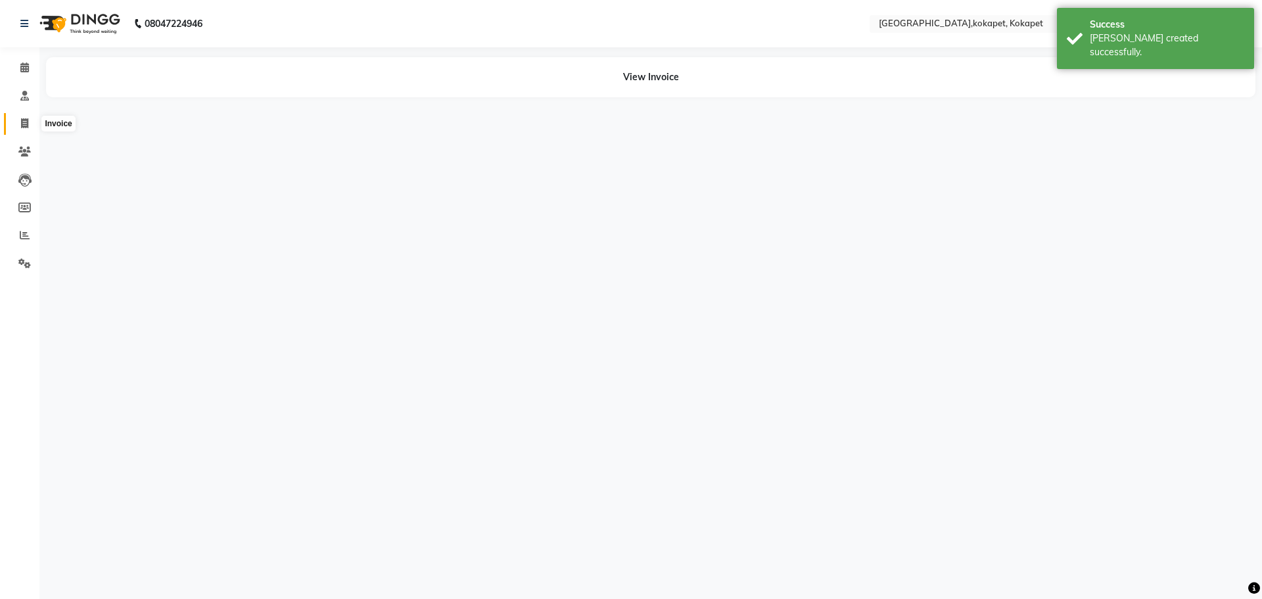
click at [22, 119] on icon at bounding box center [24, 123] width 7 height 10
select select "service"
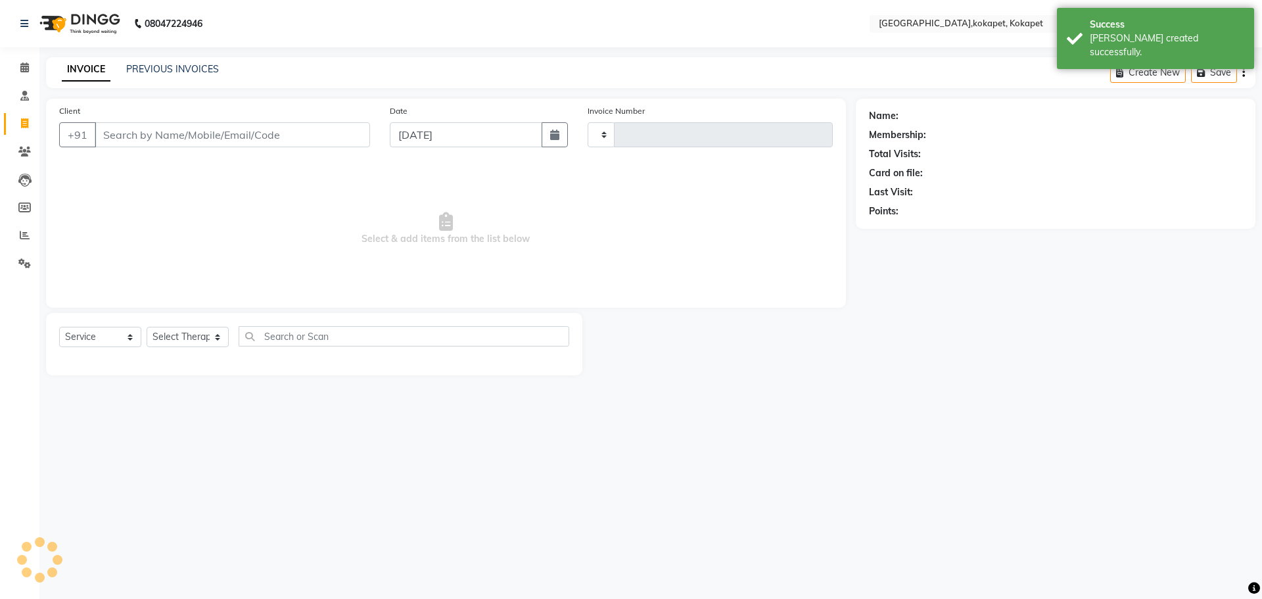
type input "9940358794"
type input "0590"
select select "5849"
type input "9940358794"
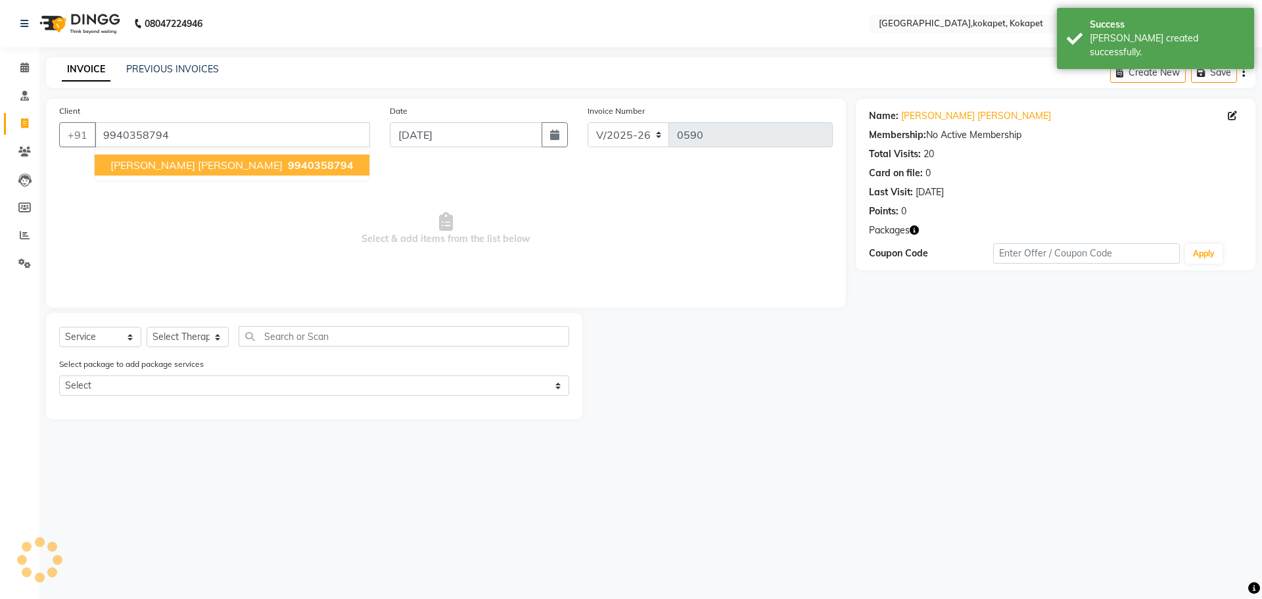
click at [193, 119] on span "[PERSON_NAME] [PERSON_NAME]" at bounding box center [196, 164] width 172 height 13
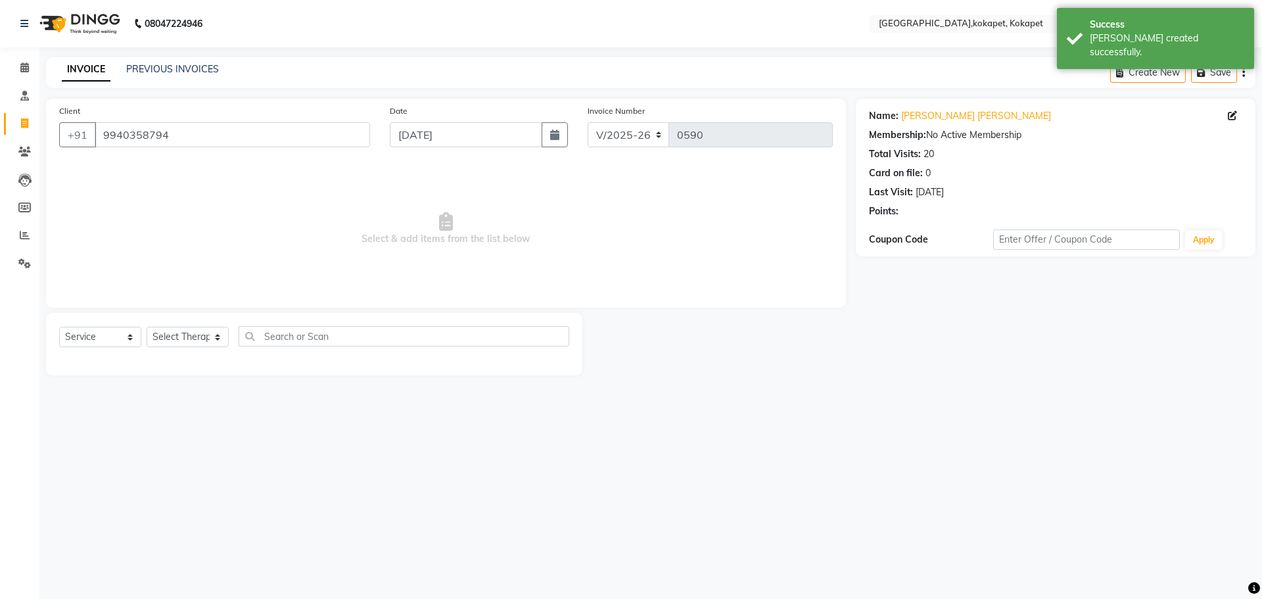
click at [197, 119] on div "Select Service Product Membership Package Voucher Prepaid Gift Card Select Ther…" at bounding box center [314, 341] width 510 height 31
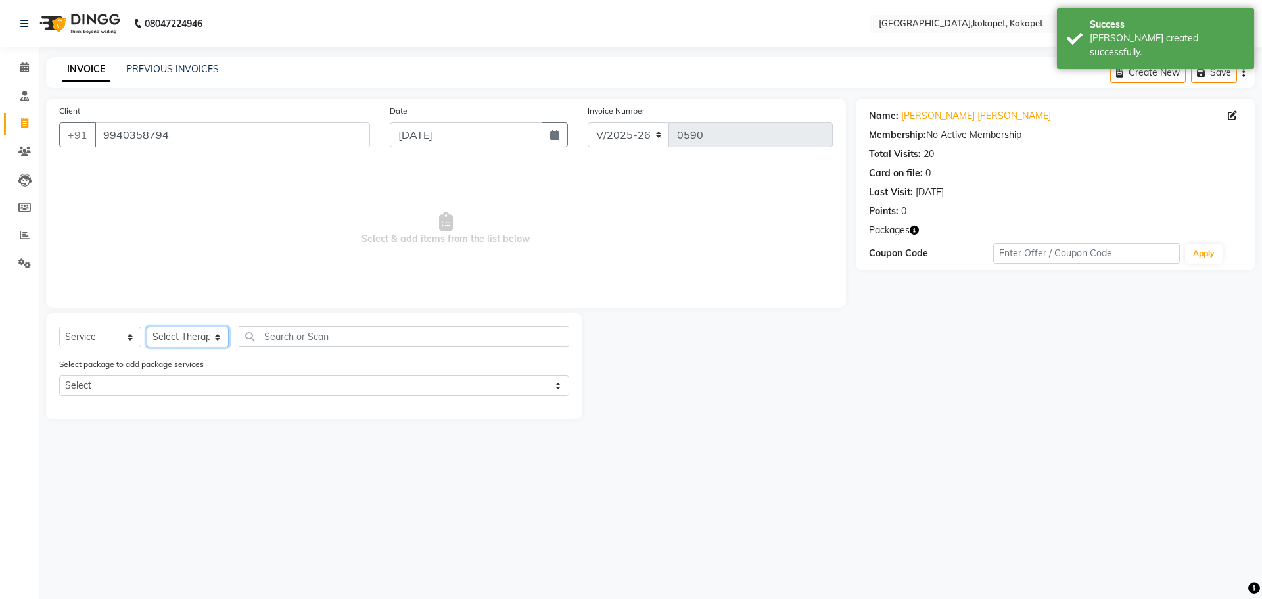
click at [209, 119] on select "Select Therapist [PERSON_NAME] [PERSON_NAME] [PERSON_NAME] Marine Mohit Momiine…" at bounding box center [188, 337] width 82 height 20
click at [147, 119] on select "Select Therapist [PERSON_NAME] [PERSON_NAME] [PERSON_NAME] Marine Mohit Momiine…" at bounding box center [188, 337] width 82 height 20
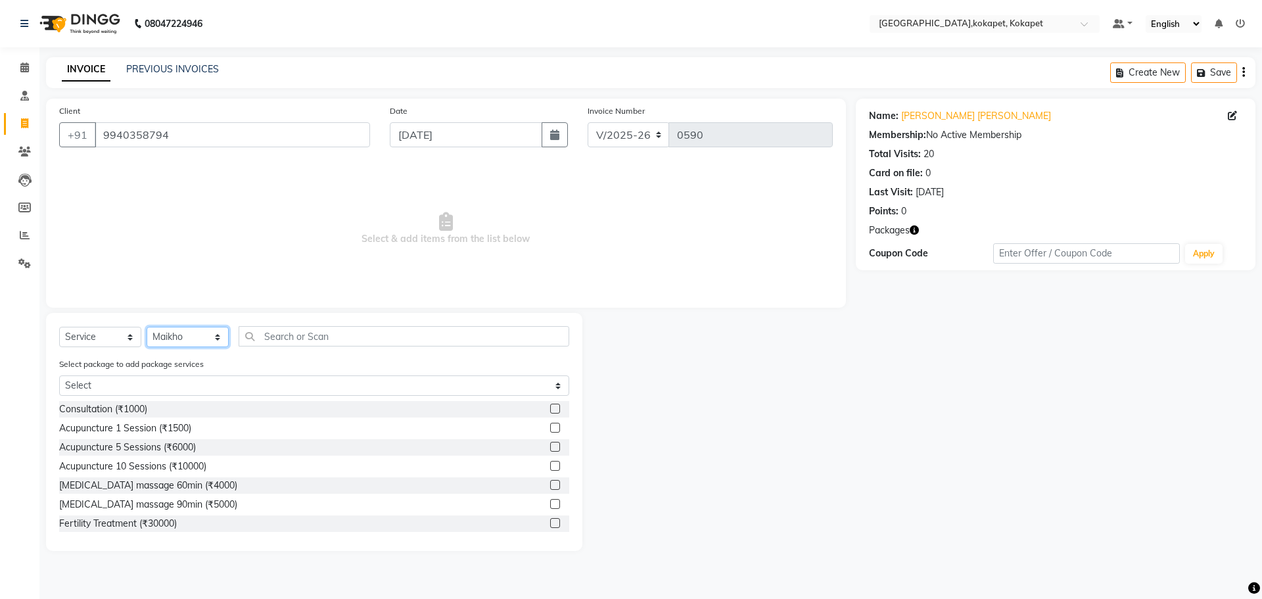
drag, startPoint x: 178, startPoint y: 336, endPoint x: 147, endPoint y: 392, distance: 64.7
click at [147, 119] on div "Select Service Product Membership Package Voucher Prepaid Gift Card Select Ther…" at bounding box center [314, 432] width 536 height 238
select select "40928"
click at [147, 119] on select "Select Therapist [PERSON_NAME] [PERSON_NAME] [PERSON_NAME] Marine Mohit Momiine…" at bounding box center [188, 337] width 82 height 20
click at [252, 119] on button "button" at bounding box center [555, 134] width 26 height 25
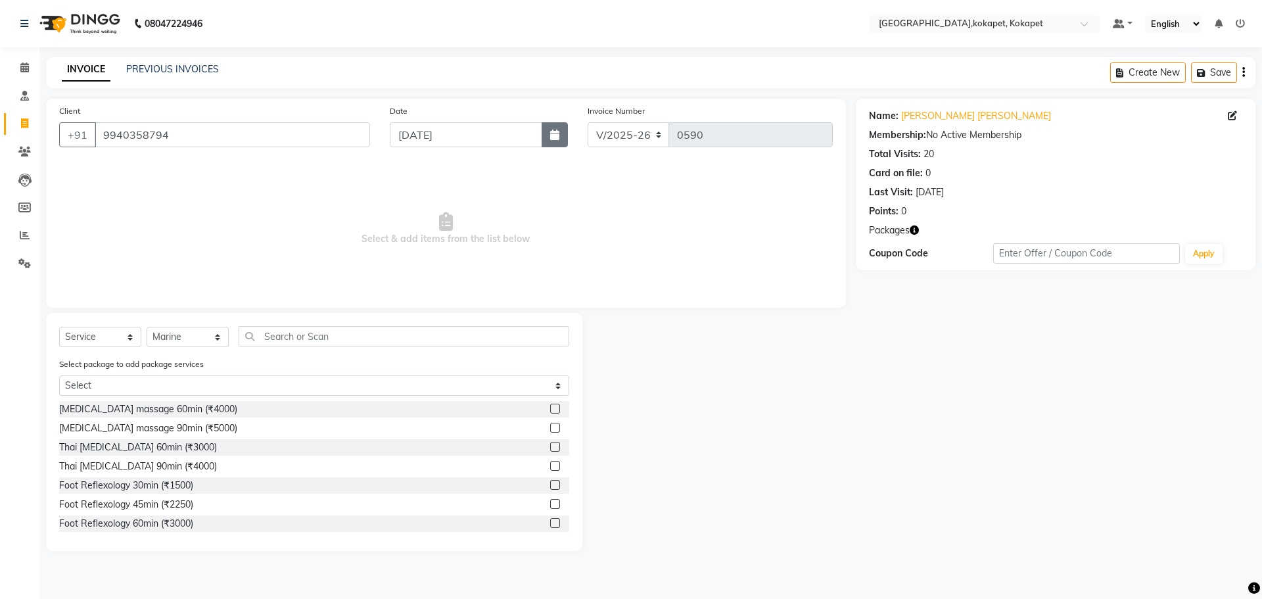
select select "9"
select select "2025"
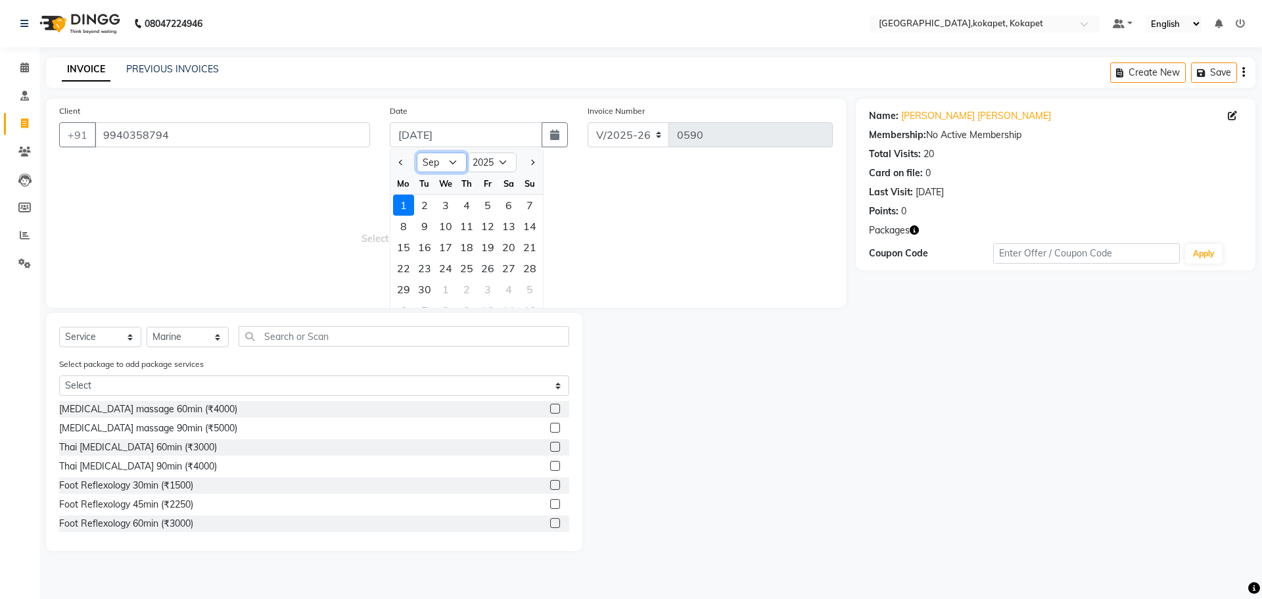
drag, startPoint x: 444, startPoint y: 161, endPoint x: 442, endPoint y: 178, distance: 17.2
click at [252, 119] on ngb-datepicker "Jan Feb Mar Apr May Jun [DATE] Aug Sep Oct Nov [DATE] 2016 2017 2018 2019 2020 …" at bounding box center [467, 237] width 154 height 176
select select "8"
click at [252, 119] on select "Jan Feb Mar Apr May Jun [DATE] Aug Sep Oct Nov Dec" at bounding box center [442, 163] width 50 height 20
click at [252, 119] on div "10" at bounding box center [529, 226] width 21 height 21
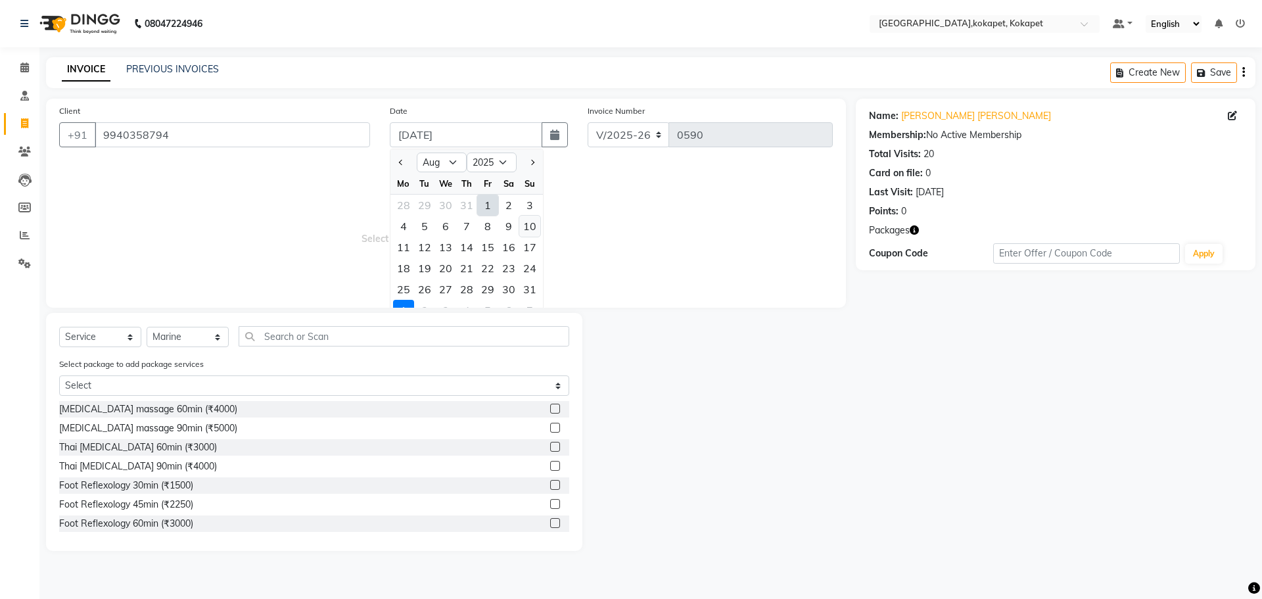
type input "[DATE]"
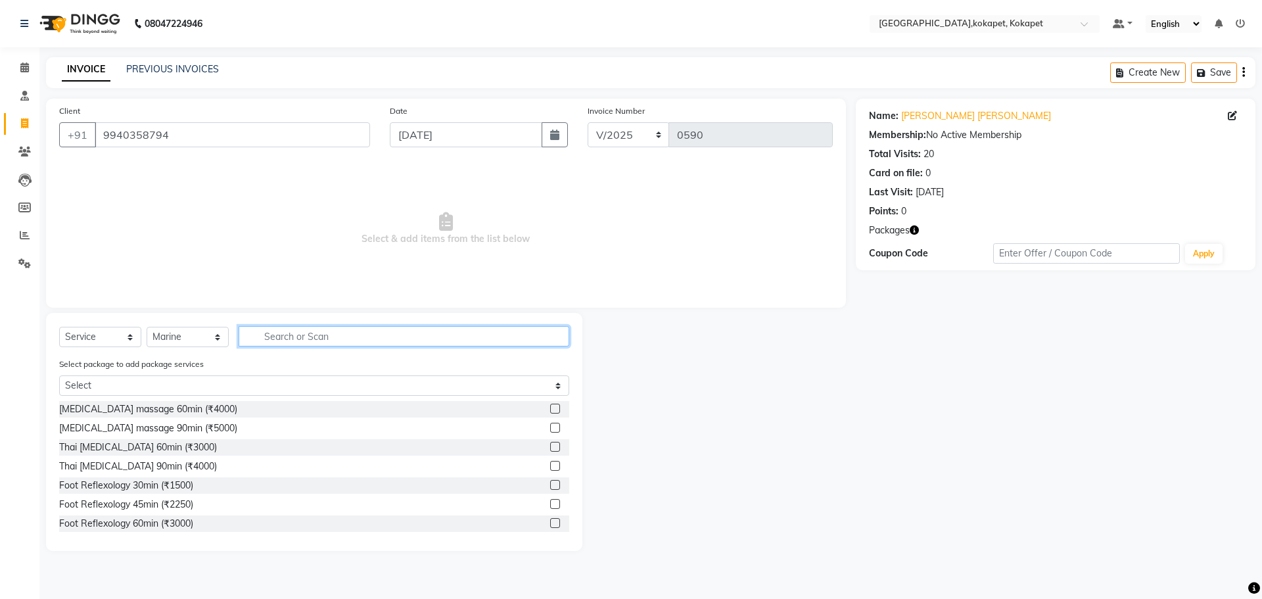
click at [252, 119] on input "text" at bounding box center [404, 336] width 331 height 20
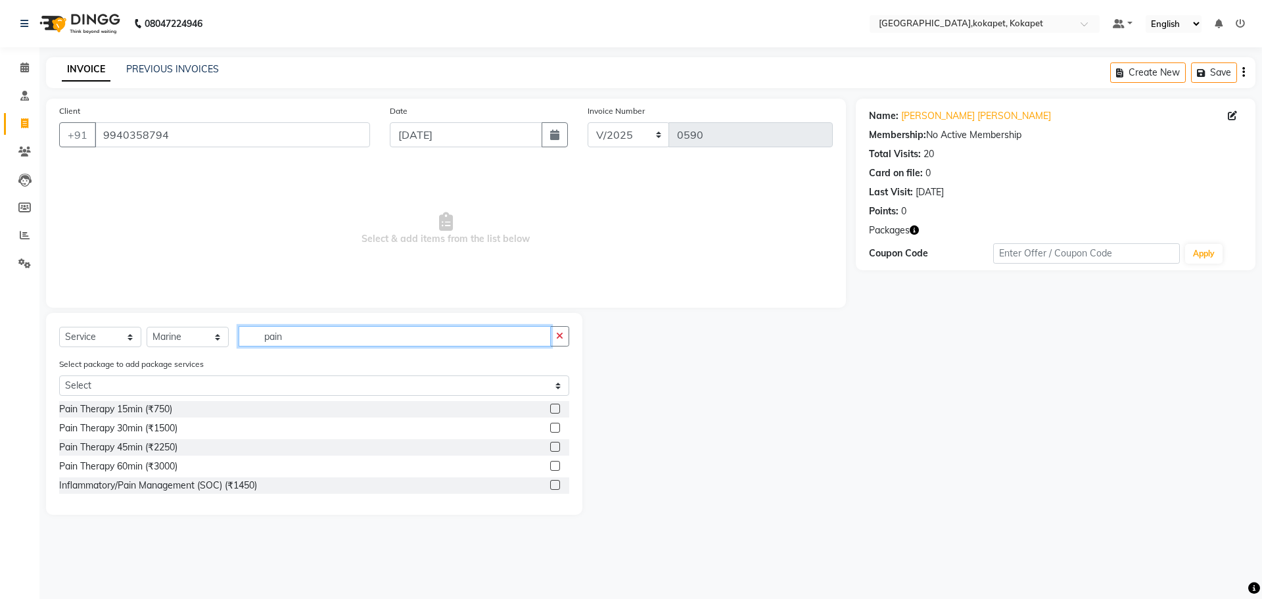
type input "pain"
drag, startPoint x: 561, startPoint y: 421, endPoint x: 557, endPoint y: 433, distance: 12.7
click at [252, 119] on div at bounding box center [559, 428] width 19 height 16
click at [252, 119] on div at bounding box center [554, 430] width 9 height 14
click at [252, 119] on label at bounding box center [555, 428] width 10 height 10
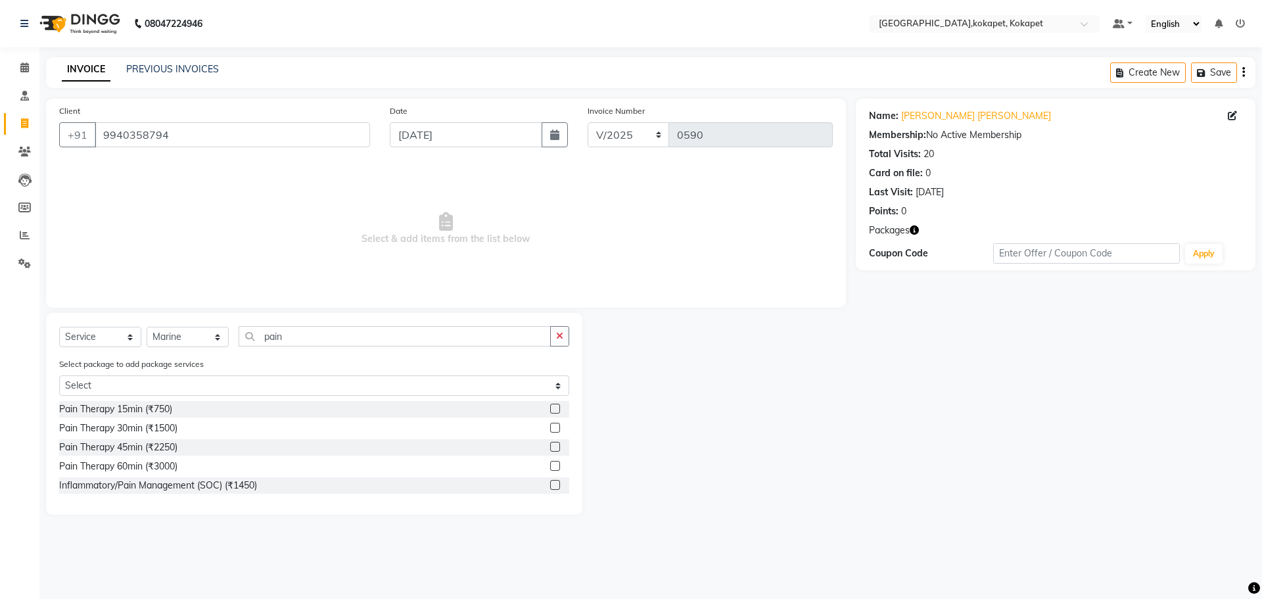
click at [252, 119] on input "checkbox" at bounding box center [554, 428] width 9 height 9
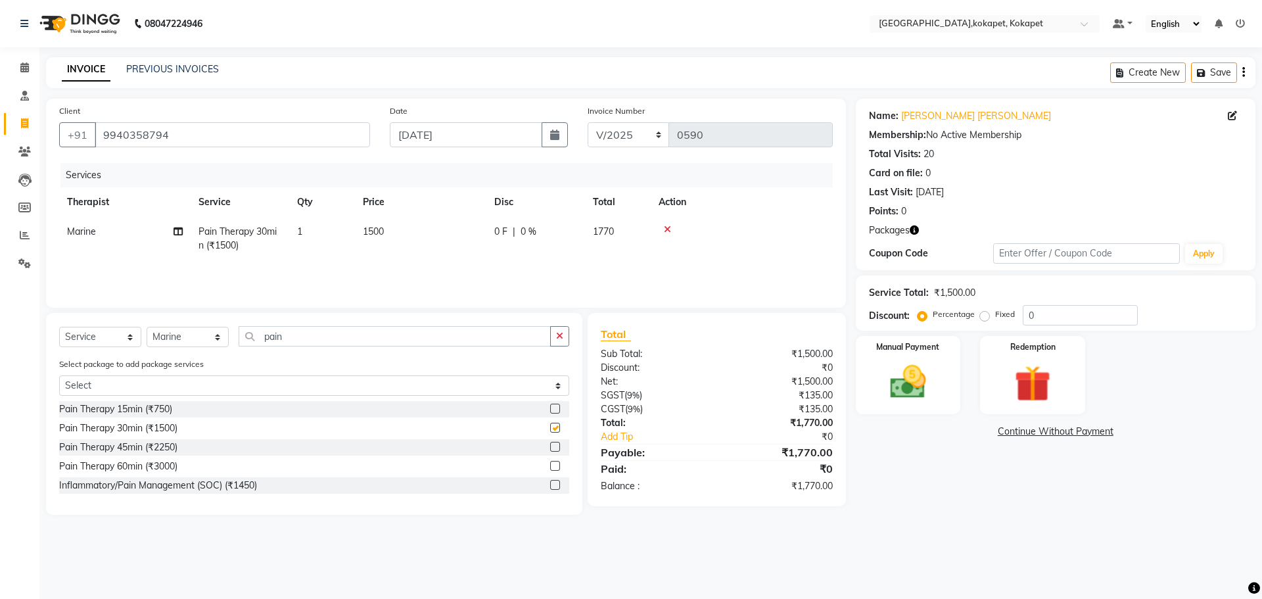
checkbox input "false"
click at [252, 119] on div "Select Service Product Membership Package Voucher Prepaid Gift Card Select Ther…" at bounding box center [314, 414] width 536 height 202
click at [252, 119] on input "pain" at bounding box center [395, 336] width 312 height 20
type input "p"
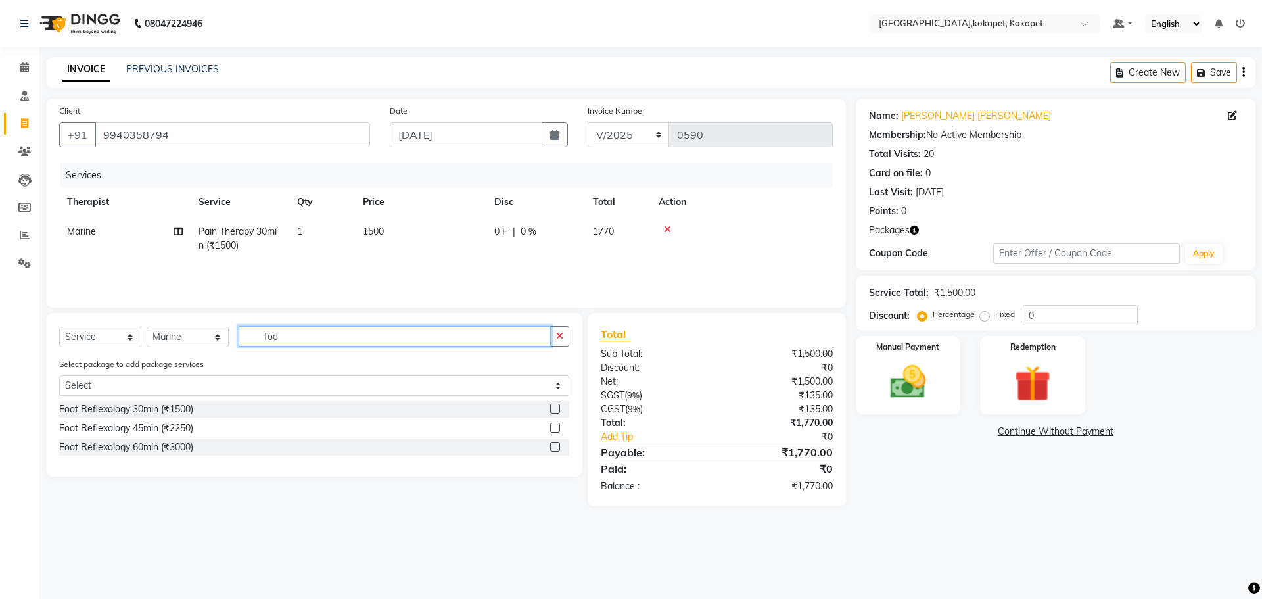
type input "foo"
click at [252, 119] on label at bounding box center [555, 409] width 10 height 10
click at [252, 119] on input "checkbox" at bounding box center [554, 409] width 9 height 9
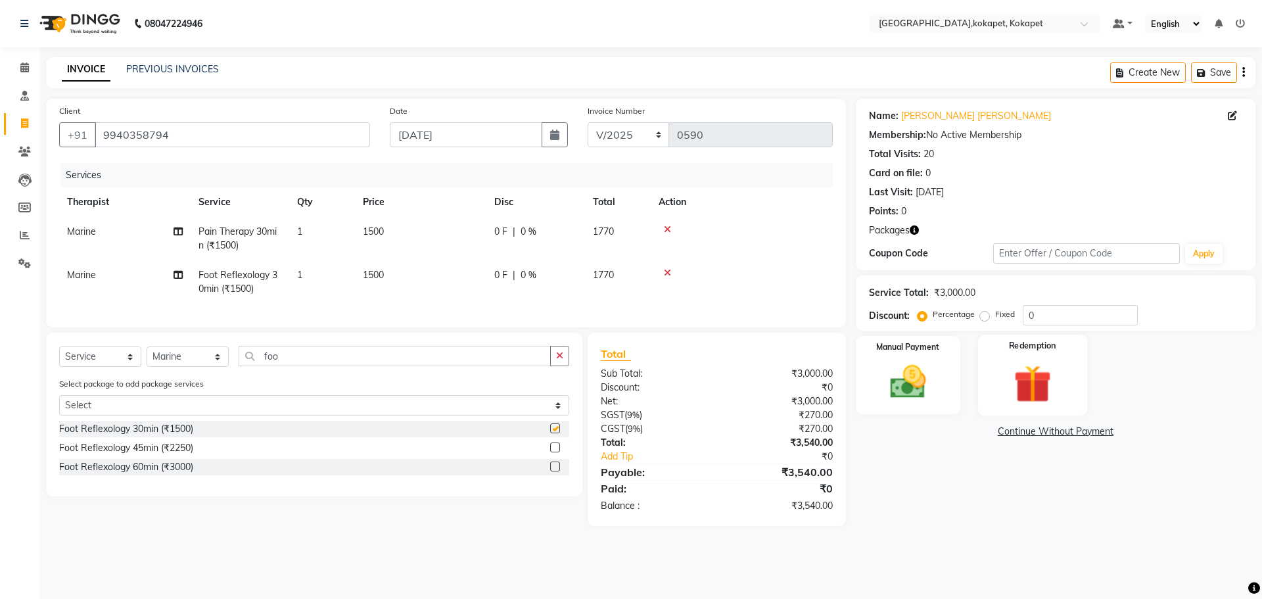
checkbox input "false"
click at [252, 119] on img at bounding box center [1032, 383] width 61 height 47
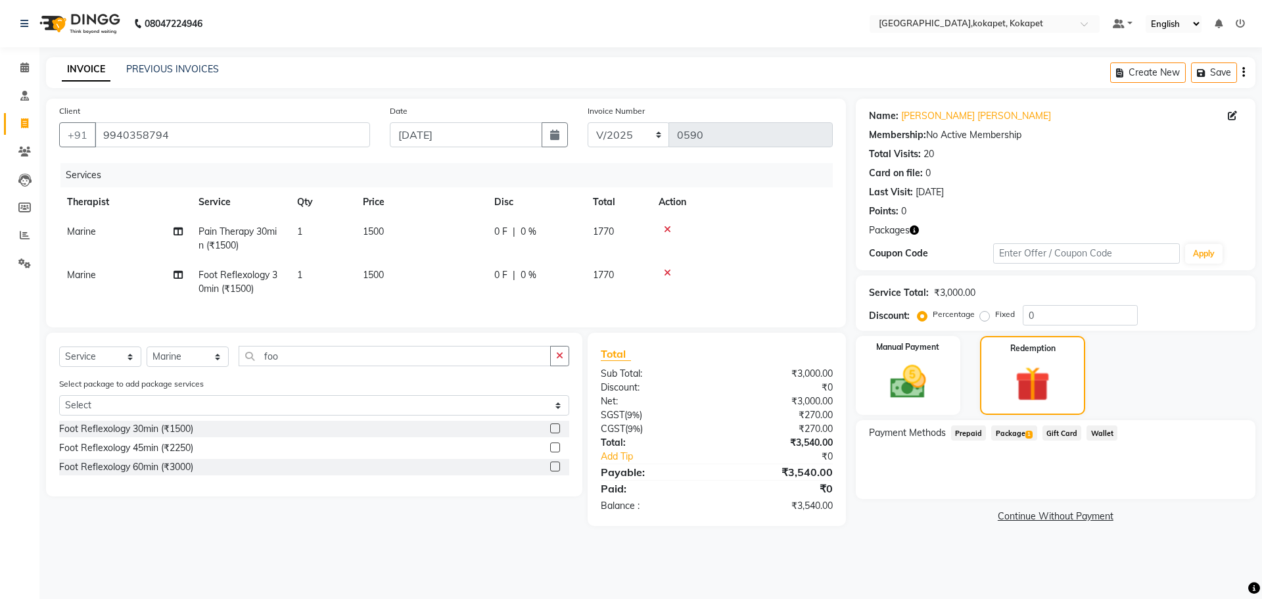
click at [252, 119] on span "Package 1" at bounding box center [1013, 432] width 45 height 15
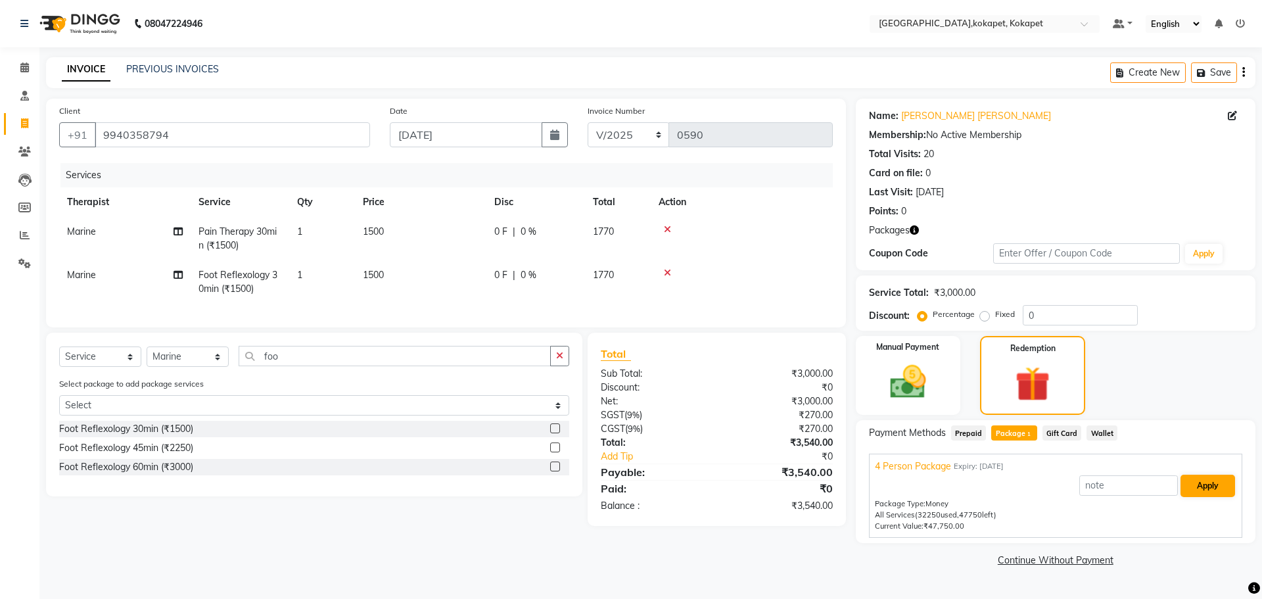
drag, startPoint x: 1223, startPoint y: 502, endPoint x: 1221, endPoint y: 495, distance: 7.5
click at [252, 119] on div "Package Type: Money" at bounding box center [1056, 503] width 362 height 11
click at [252, 119] on button "Apply" at bounding box center [1208, 486] width 55 height 22
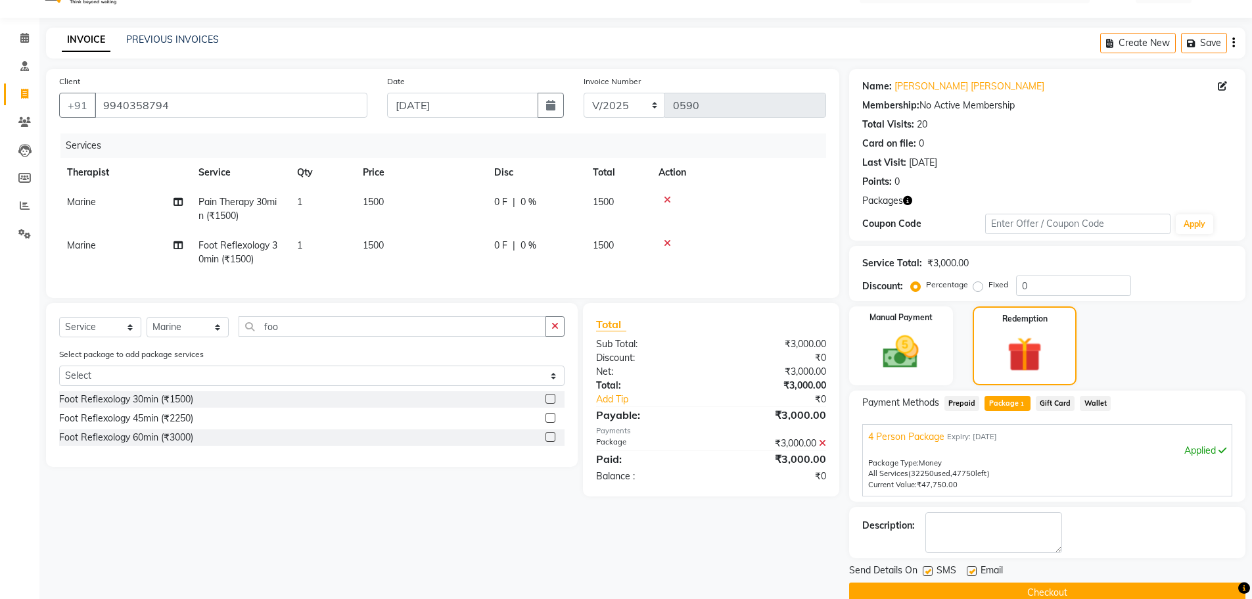
scroll to position [53, 0]
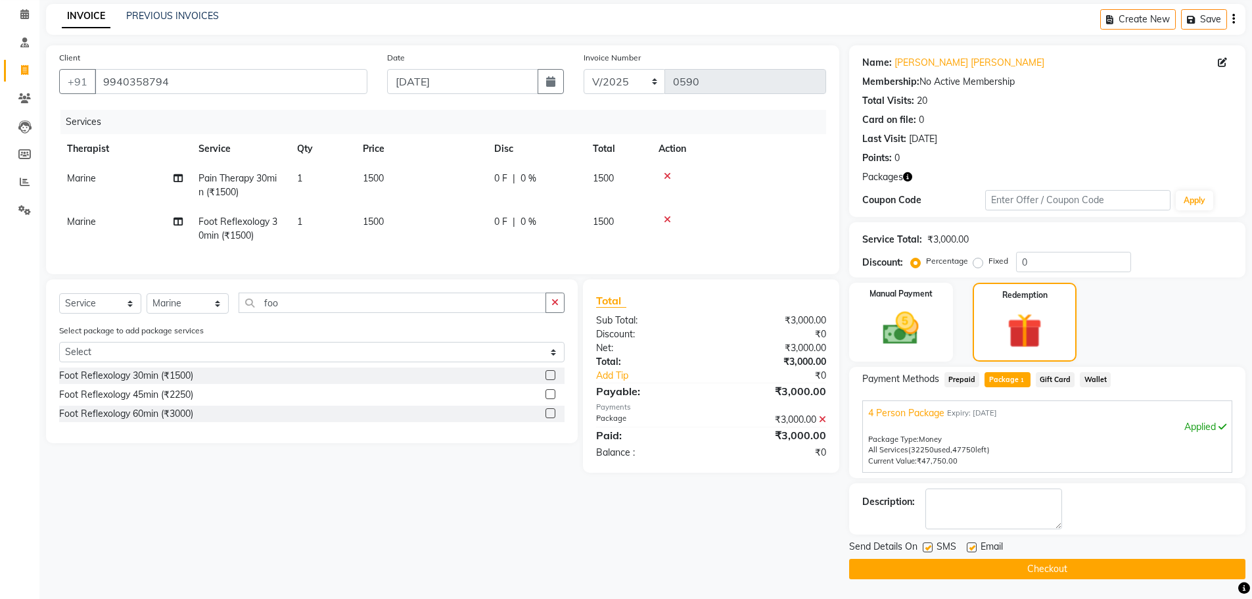
click at [252, 119] on div "SMS" at bounding box center [945, 548] width 44 height 16
click at [252, 119] on label at bounding box center [928, 547] width 10 height 10
click at [252, 119] on input "checkbox" at bounding box center [927, 548] width 9 height 9
checkbox input "false"
click at [252, 119] on label at bounding box center [972, 547] width 10 height 10
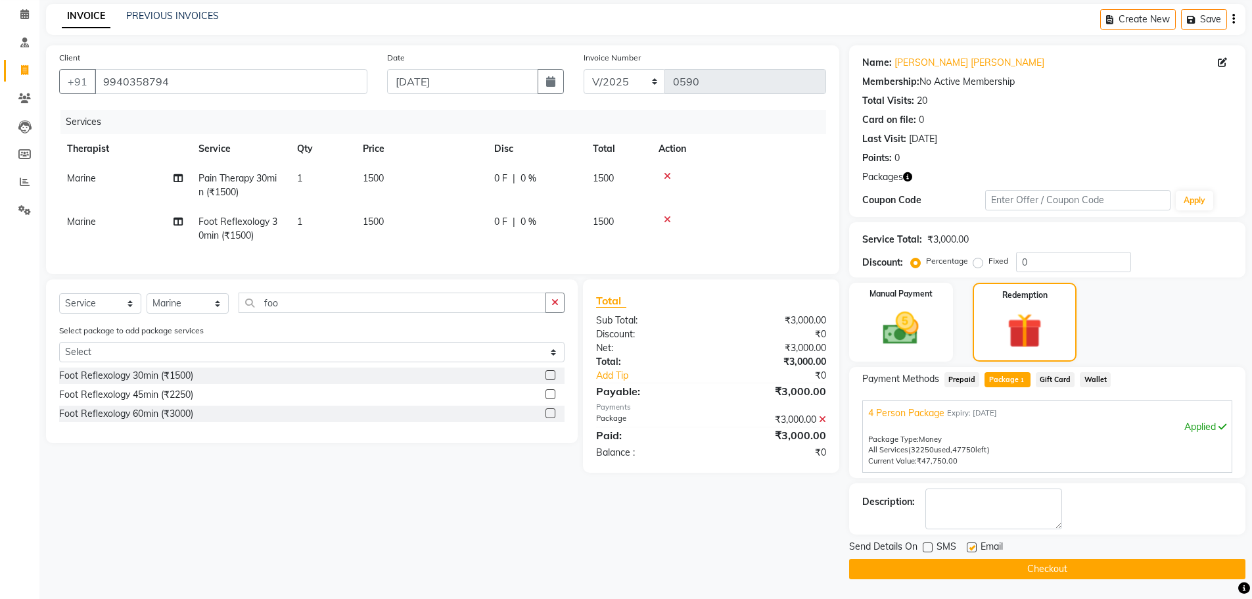
click at [252, 119] on input "checkbox" at bounding box center [971, 548] width 9 height 9
checkbox input "false"
click at [252, 119] on button "Checkout" at bounding box center [1047, 569] width 396 height 20
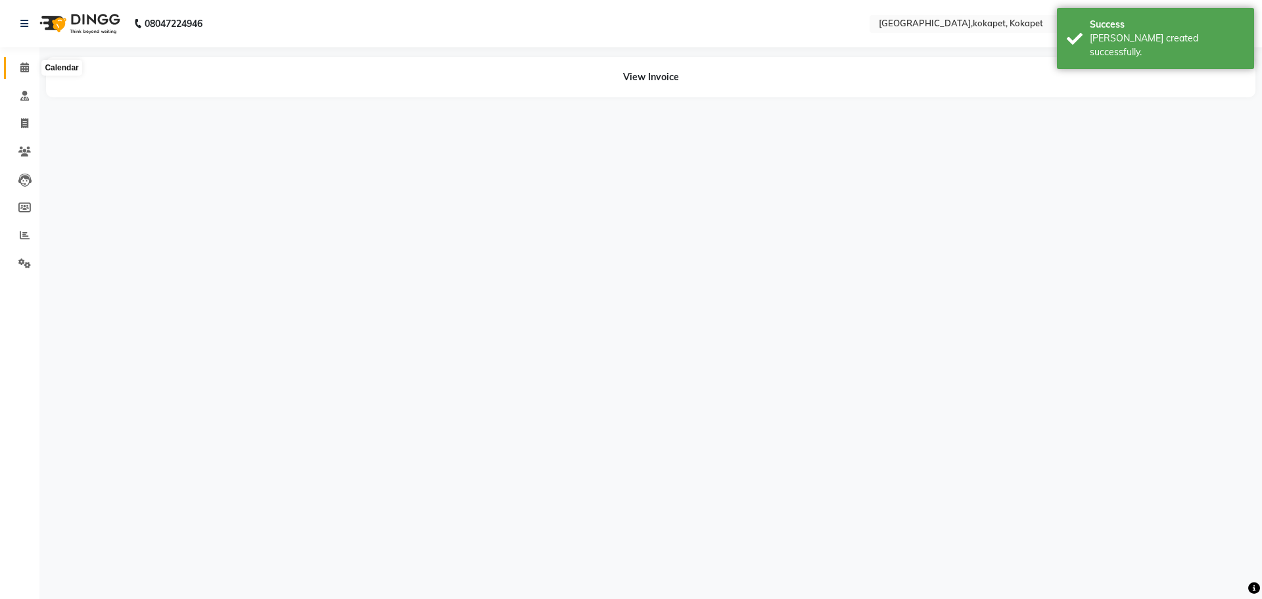
click at [24, 74] on span at bounding box center [24, 67] width 23 height 15
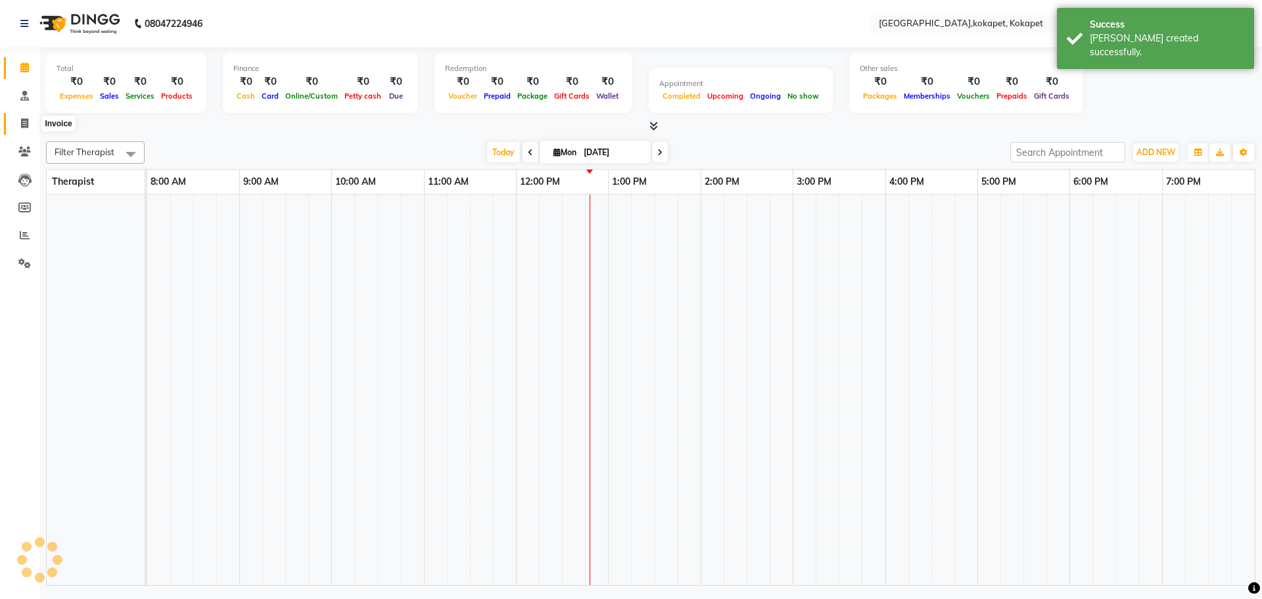
click at [20, 118] on span at bounding box center [24, 123] width 23 height 15
select select "service"
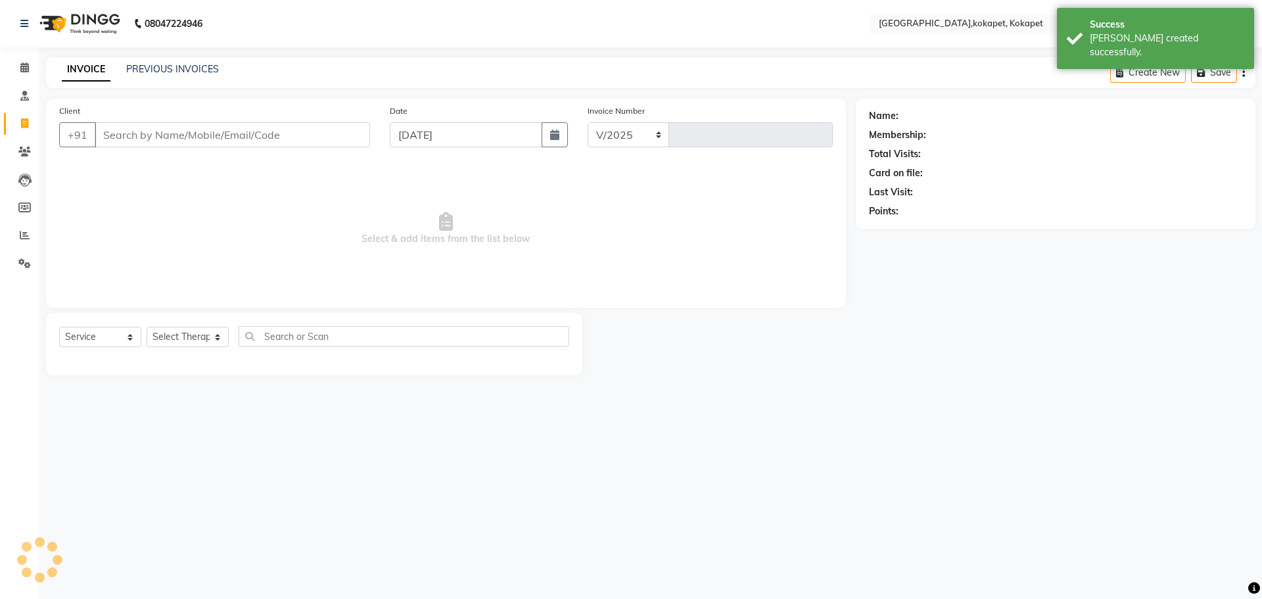
select select "5849"
type input "0591"
type input "9940358794"
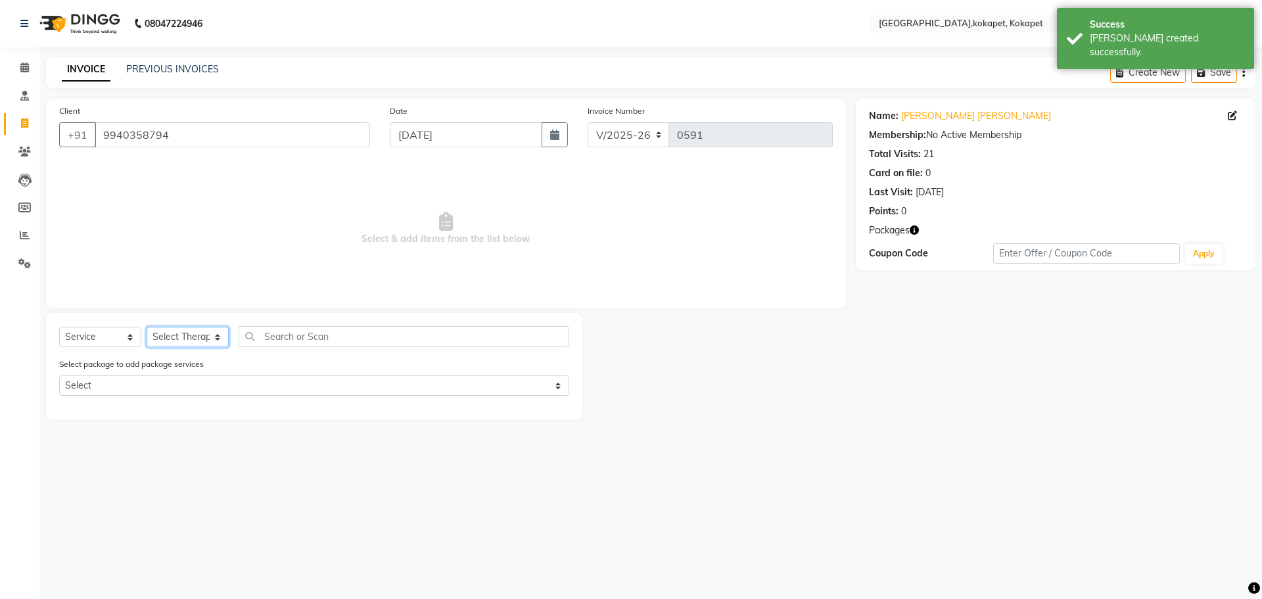
click at [201, 119] on select "Select Therapist [PERSON_NAME] [PERSON_NAME] [PERSON_NAME] Marine Mohit Momiine…" at bounding box center [188, 337] width 82 height 20
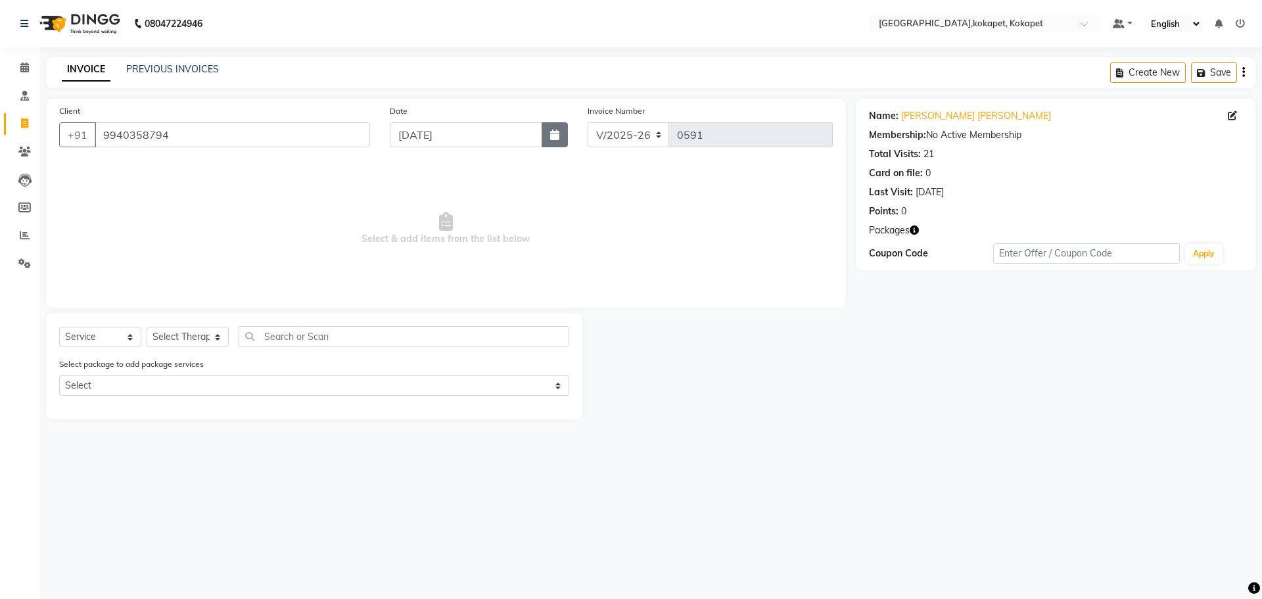
click at [252, 119] on icon "button" at bounding box center [554, 135] width 9 height 11
select select "9"
select select "2025"
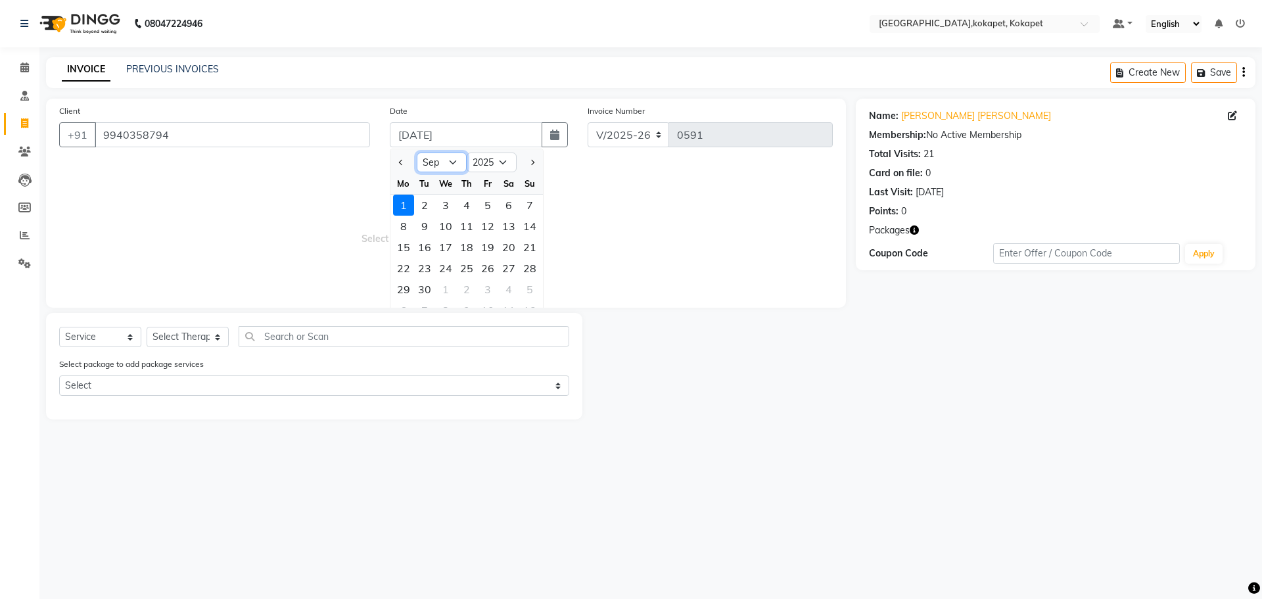
click at [252, 119] on select "Jan Feb Mar Apr May Jun [DATE] Aug Sep Oct Nov Dec" at bounding box center [442, 163] width 50 height 20
select select "8"
click at [252, 119] on select "Jan Feb Mar Apr May Jun [DATE] Aug Sep Oct Nov Dec" at bounding box center [442, 163] width 50 height 20
click at [252, 119] on div "11" at bounding box center [403, 247] width 21 height 21
type input "[DATE]"
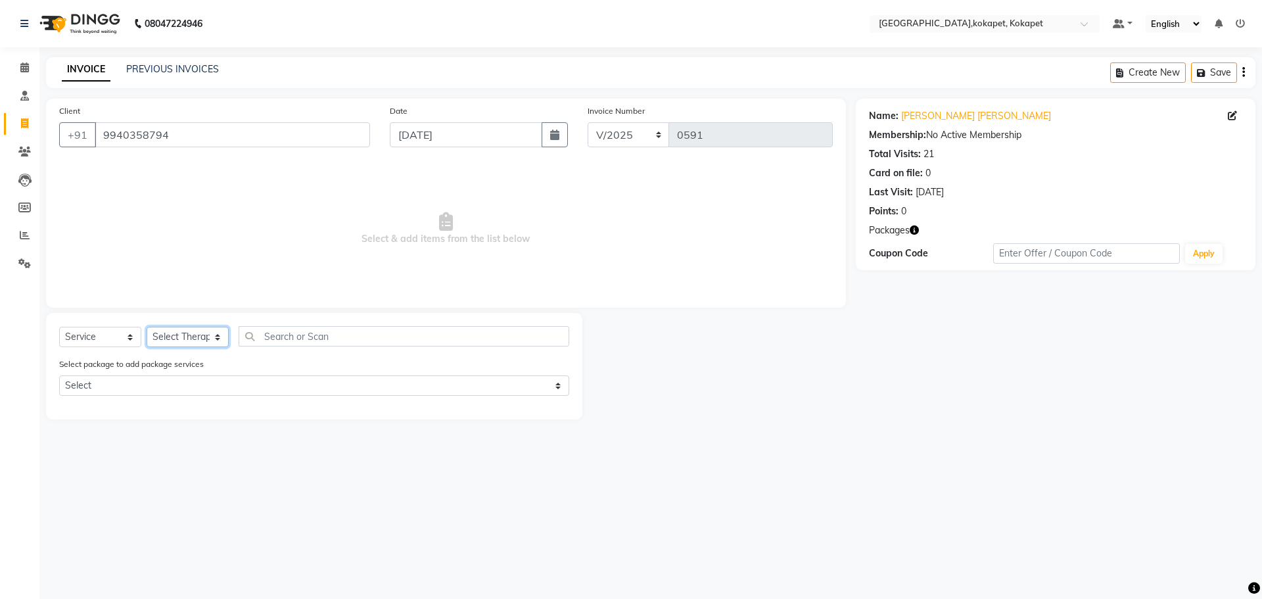
click at [174, 119] on select "Select Therapist [PERSON_NAME] [PERSON_NAME] [PERSON_NAME] Marine Mohit Momiine…" at bounding box center [188, 337] width 82 height 20
click at [147, 119] on select "Select Therapist [PERSON_NAME] [PERSON_NAME] [PERSON_NAME] Marine Mohit Momiine…" at bounding box center [188, 337] width 82 height 20
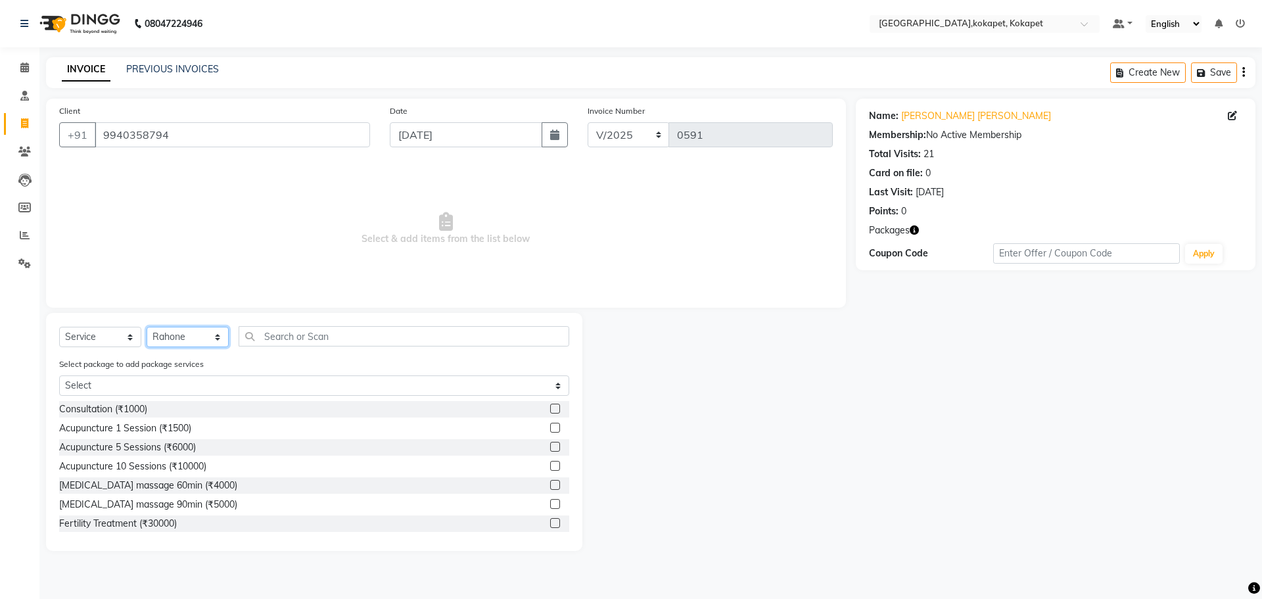
drag, startPoint x: 210, startPoint y: 335, endPoint x: 199, endPoint y: 362, distance: 29.2
click at [199, 119] on div "Select Service Product Membership Package Voucher Prepaid Gift Card Select Ther…" at bounding box center [314, 432] width 536 height 238
click at [147, 119] on select "Select Therapist [PERSON_NAME] [PERSON_NAME] [PERSON_NAME] Marine Mohit Momiine…" at bounding box center [188, 337] width 82 height 20
drag, startPoint x: 214, startPoint y: 339, endPoint x: 211, endPoint y: 345, distance: 7.3
click at [211, 119] on select "Select Therapist [PERSON_NAME] [PERSON_NAME] [PERSON_NAME] Marine Mohit Momiine…" at bounding box center [188, 337] width 82 height 20
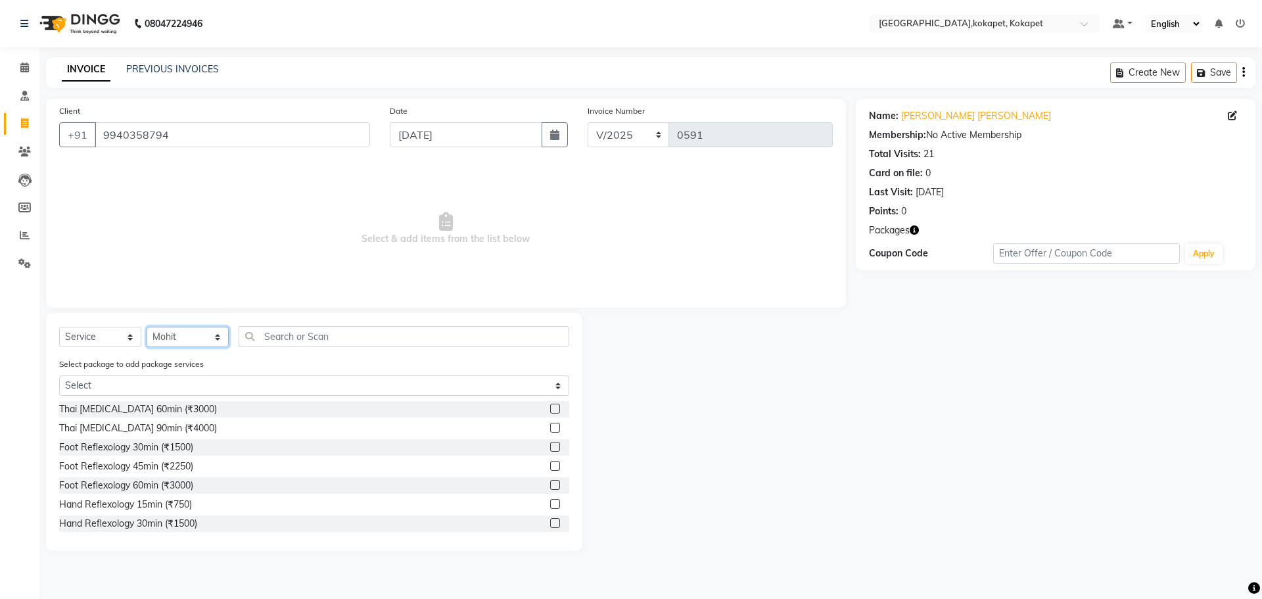
select select "40929"
click at [147, 119] on select "Select Therapist [PERSON_NAME] [PERSON_NAME] [PERSON_NAME] Marine Mohit Momiine…" at bounding box center [188, 337] width 82 height 20
click at [252, 119] on input "text" at bounding box center [404, 336] width 331 height 20
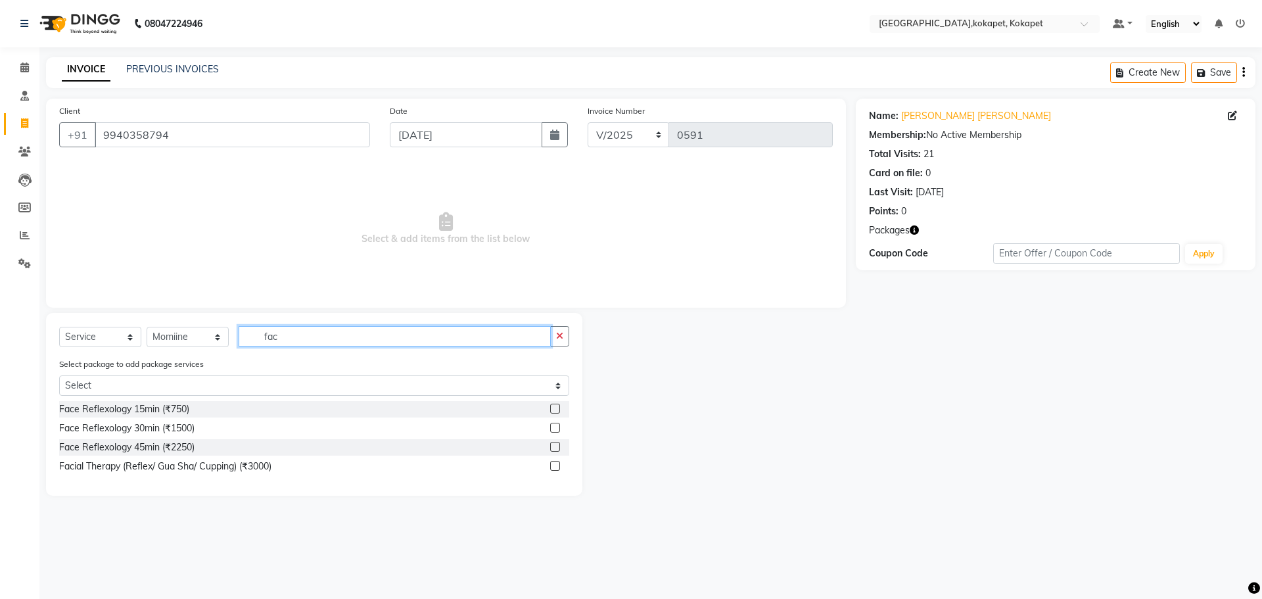
type input "fac"
click at [252, 119] on label at bounding box center [555, 466] width 10 height 10
click at [252, 119] on input "checkbox" at bounding box center [554, 466] width 9 height 9
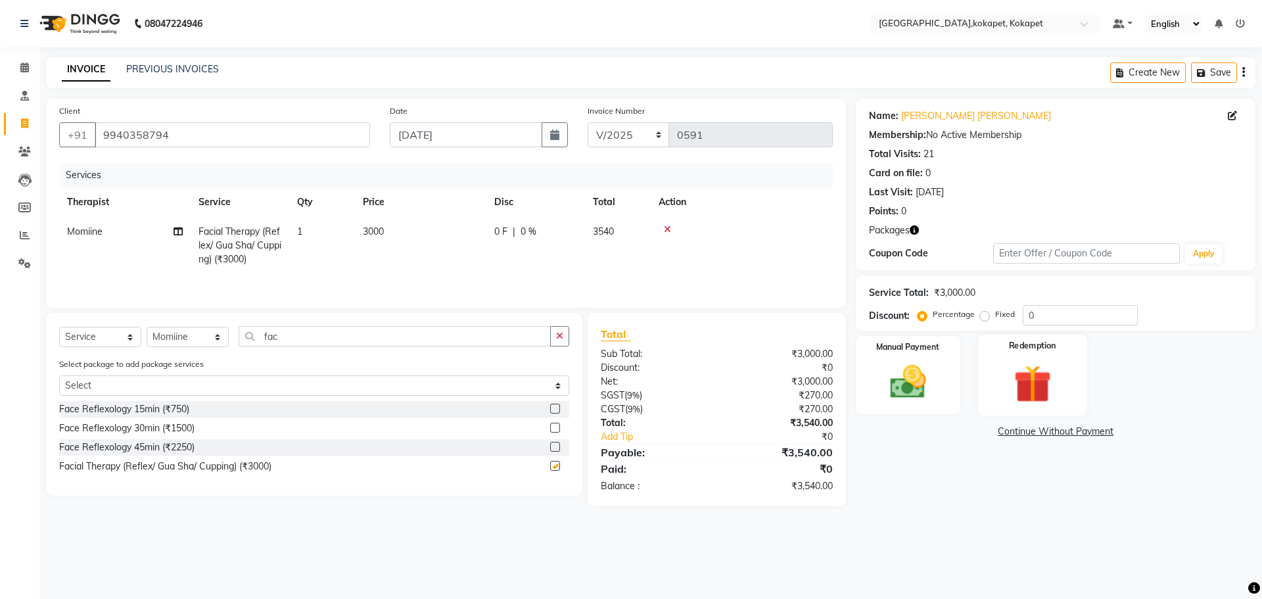
checkbox input "false"
click at [252, 119] on img at bounding box center [1032, 383] width 61 height 47
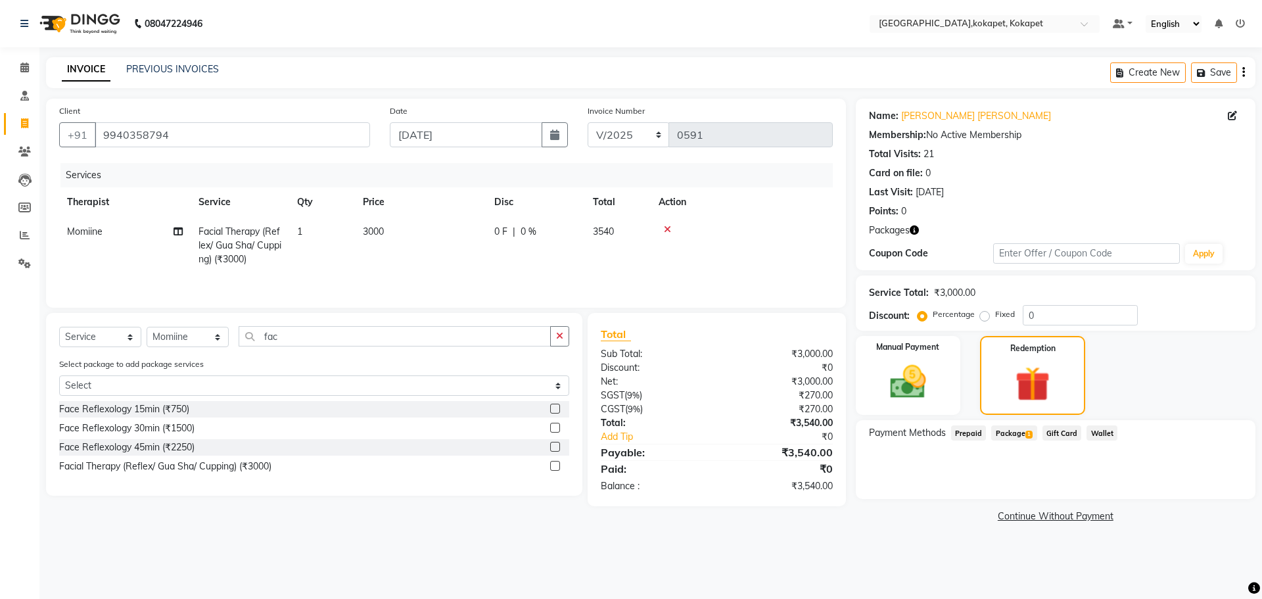
click at [252, 119] on span "Package 1" at bounding box center [1013, 432] width 45 height 15
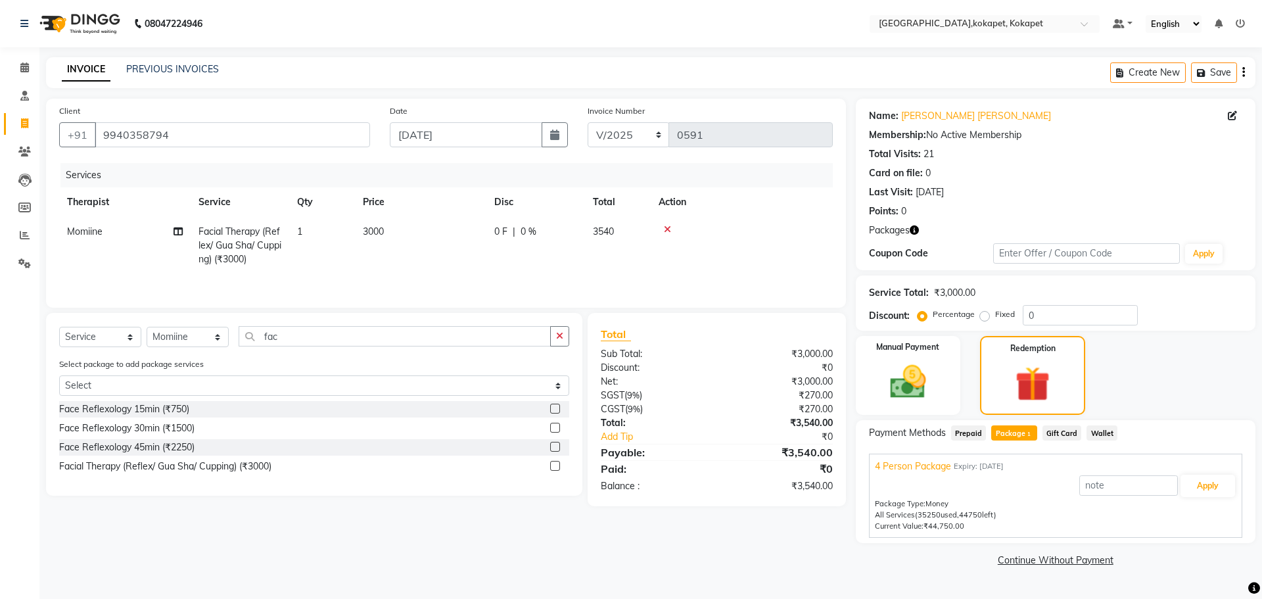
drag, startPoint x: 1233, startPoint y: 498, endPoint x: 1219, endPoint y: 492, distance: 15.3
click at [252, 119] on div "Package Type: Money" at bounding box center [1056, 503] width 362 height 11
click at [252, 119] on button "Apply" at bounding box center [1208, 486] width 55 height 22
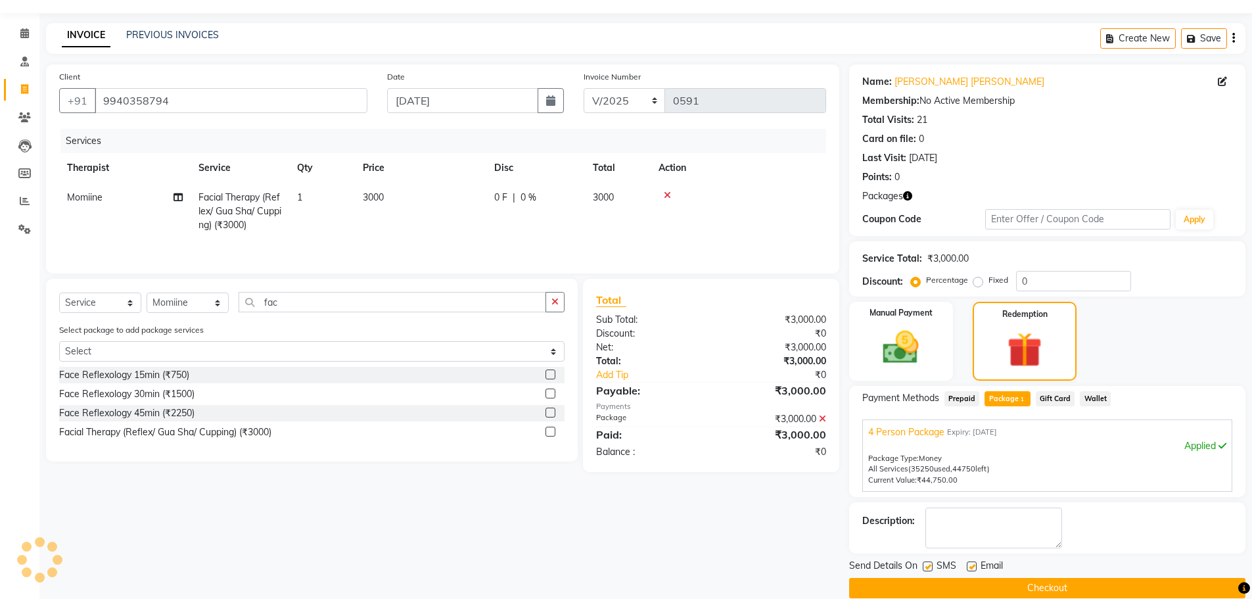
scroll to position [53, 0]
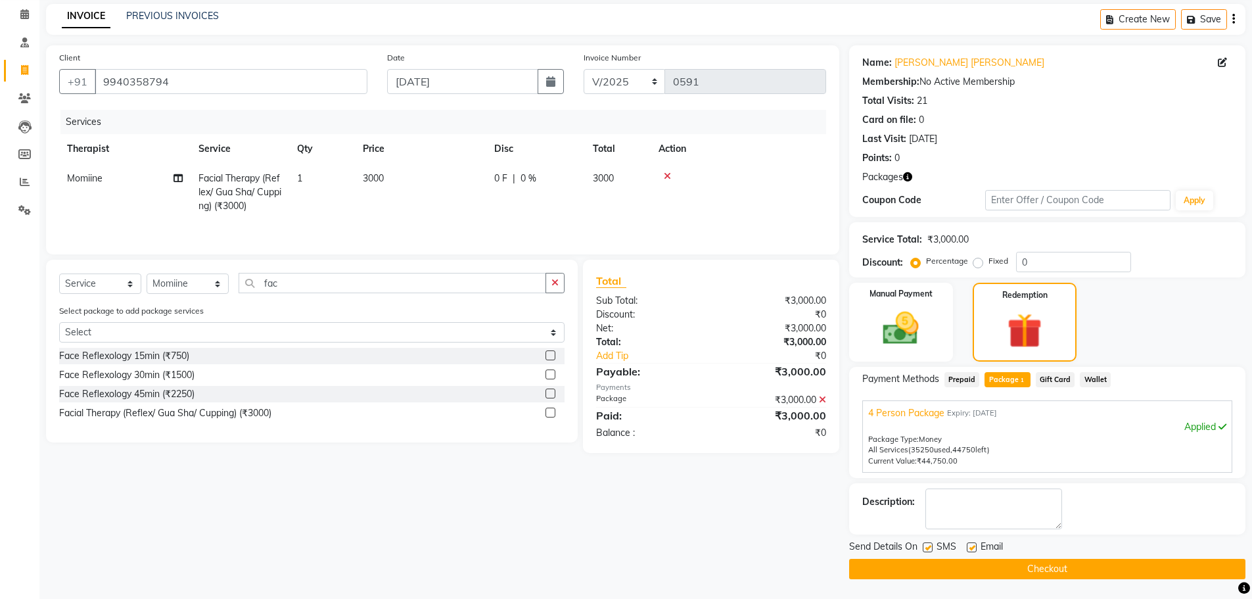
click at [252, 119] on label at bounding box center [928, 547] width 10 height 10
click at [252, 119] on input "checkbox" at bounding box center [927, 548] width 9 height 9
checkbox input "false"
click at [252, 119] on div "Email" at bounding box center [990, 548] width 47 height 16
click at [252, 119] on label at bounding box center [972, 547] width 10 height 10
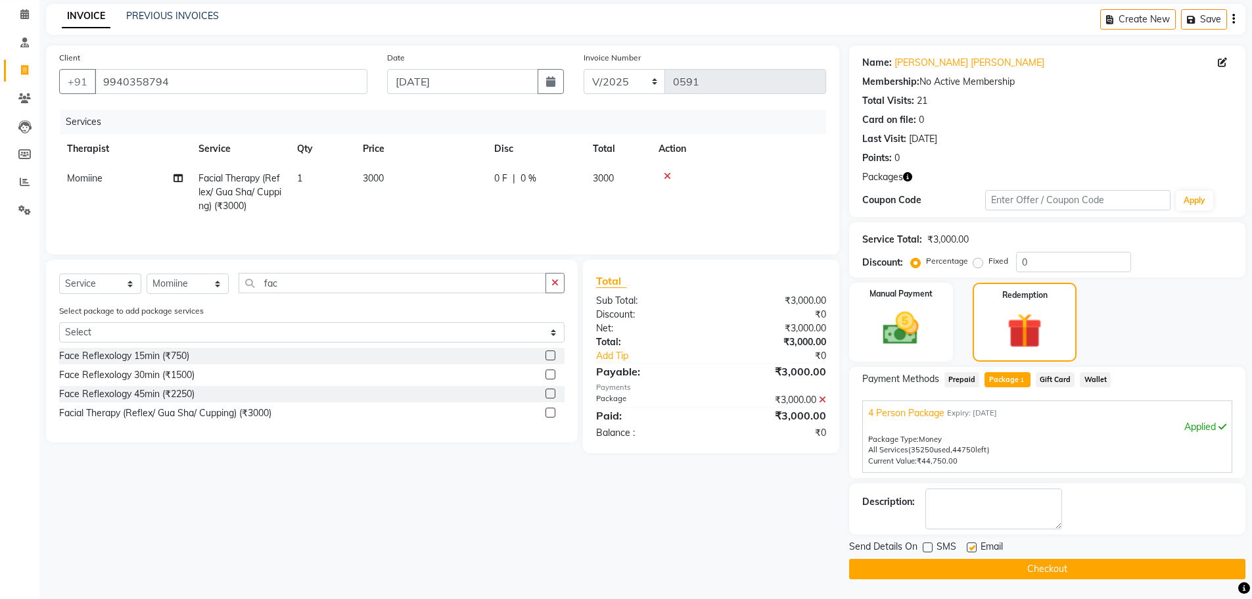
click at [252, 119] on input "checkbox" at bounding box center [971, 548] width 9 height 9
checkbox input "false"
click at [252, 119] on button "Checkout" at bounding box center [1047, 569] width 396 height 20
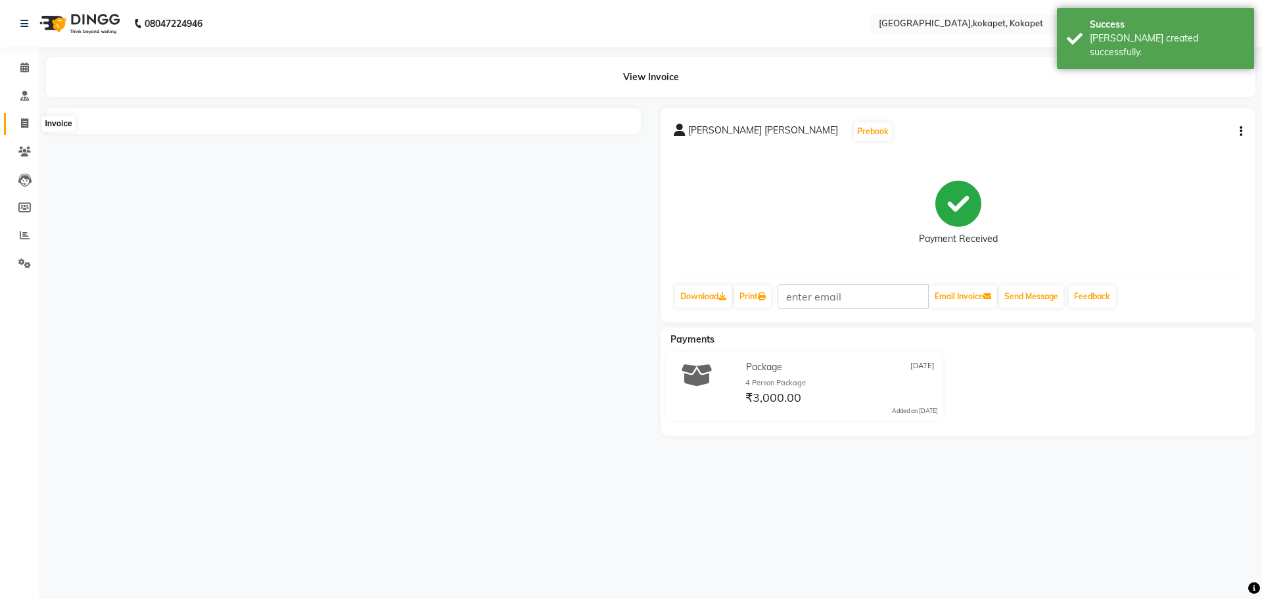
click at [33, 119] on span at bounding box center [24, 123] width 23 height 15
select select "service"
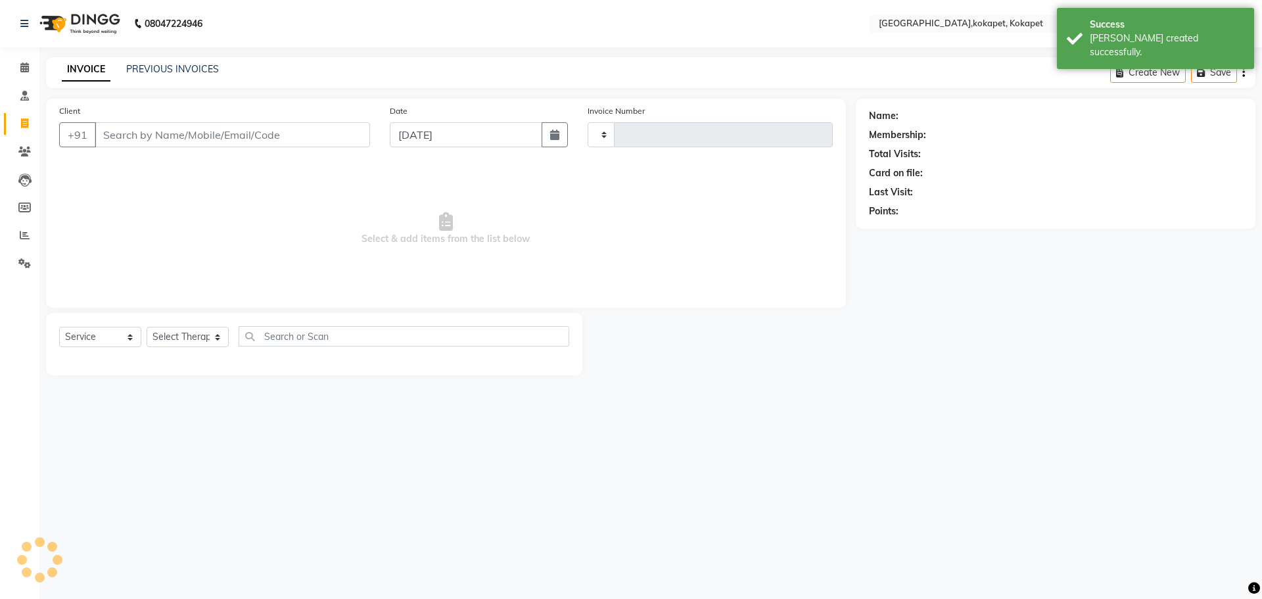
type input "0592"
select select "5849"
type input "9940358794"
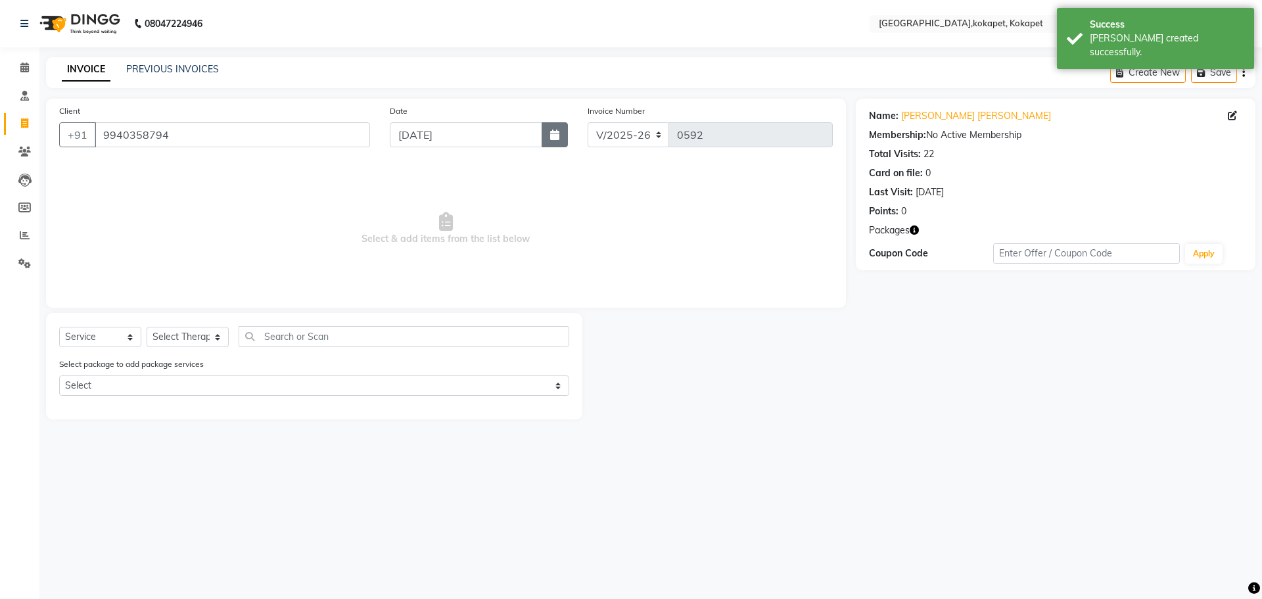
click at [252, 119] on icon "button" at bounding box center [554, 135] width 9 height 11
select select "9"
select select "2025"
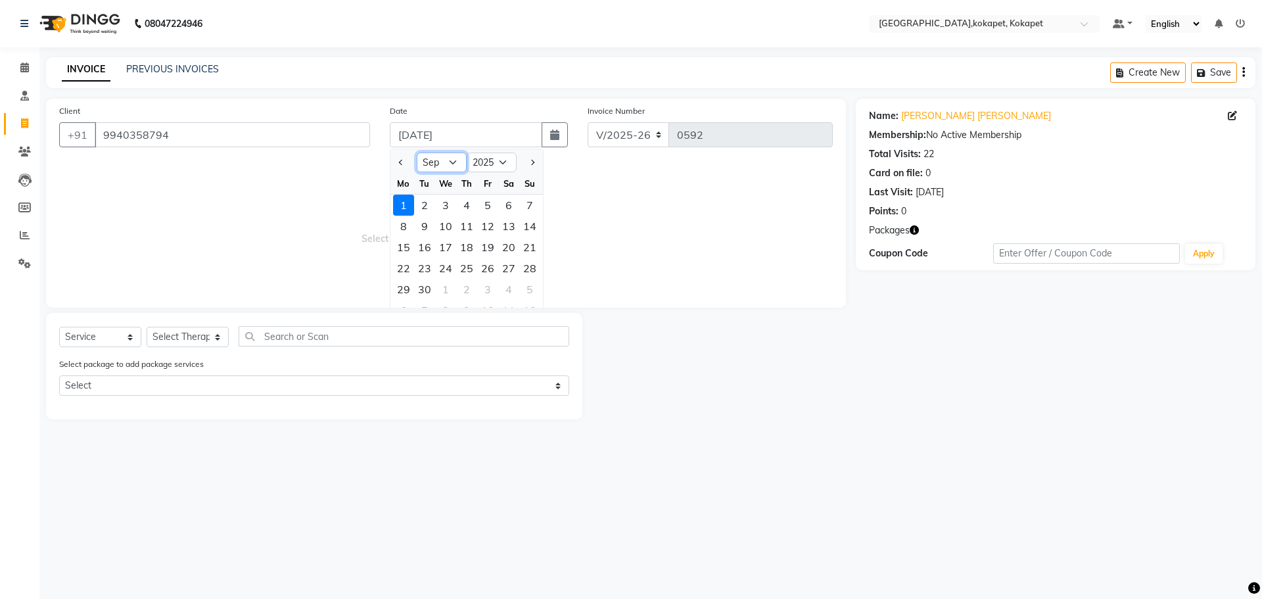
click at [252, 119] on select "Jan Feb Mar Apr May Jun [DATE] Aug Sep Oct Nov Dec" at bounding box center [442, 163] width 50 height 20
select select "8"
click at [252, 119] on select "Jan Feb Mar Apr May Jun [DATE] Aug Sep Oct Nov Dec" at bounding box center [442, 163] width 50 height 20
click at [252, 119] on div "12" at bounding box center [424, 247] width 21 height 21
type input "[DATE]"
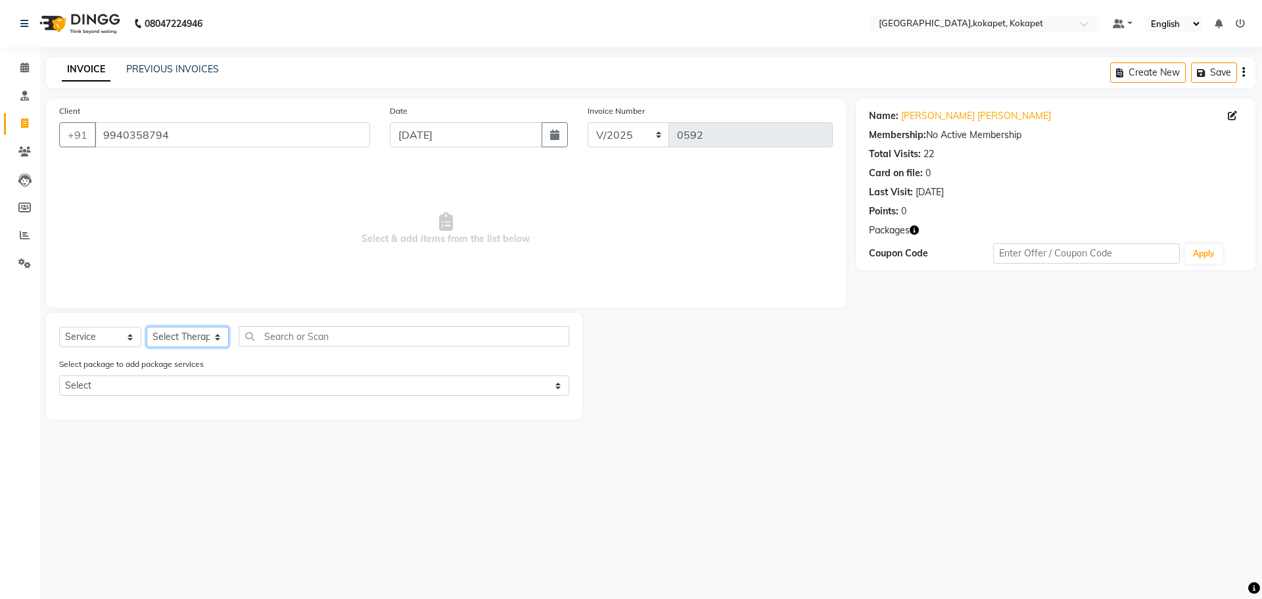
click at [207, 119] on select "Select Therapist [PERSON_NAME] [PERSON_NAME] [PERSON_NAME] Marine Mohit Momiine…" at bounding box center [188, 337] width 82 height 20
select select "40928"
click at [147, 119] on select "Select Therapist [PERSON_NAME] [PERSON_NAME] [PERSON_NAME] Marine Mohit Momiine…" at bounding box center [188, 337] width 82 height 20
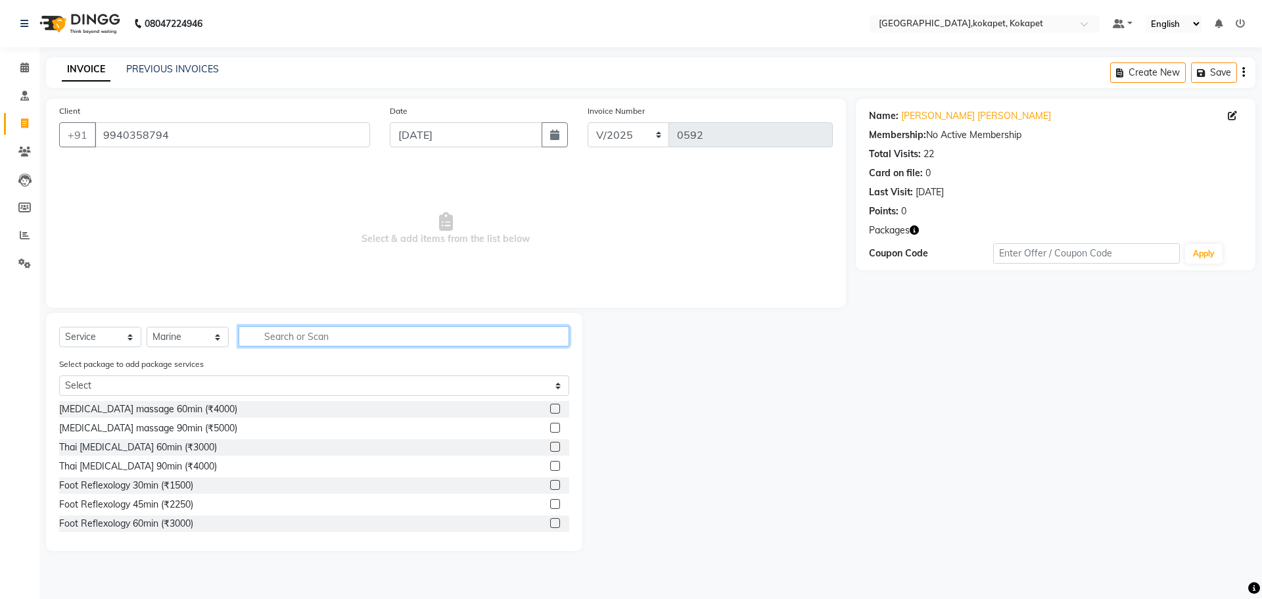
click at [252, 119] on input "text" at bounding box center [404, 336] width 331 height 20
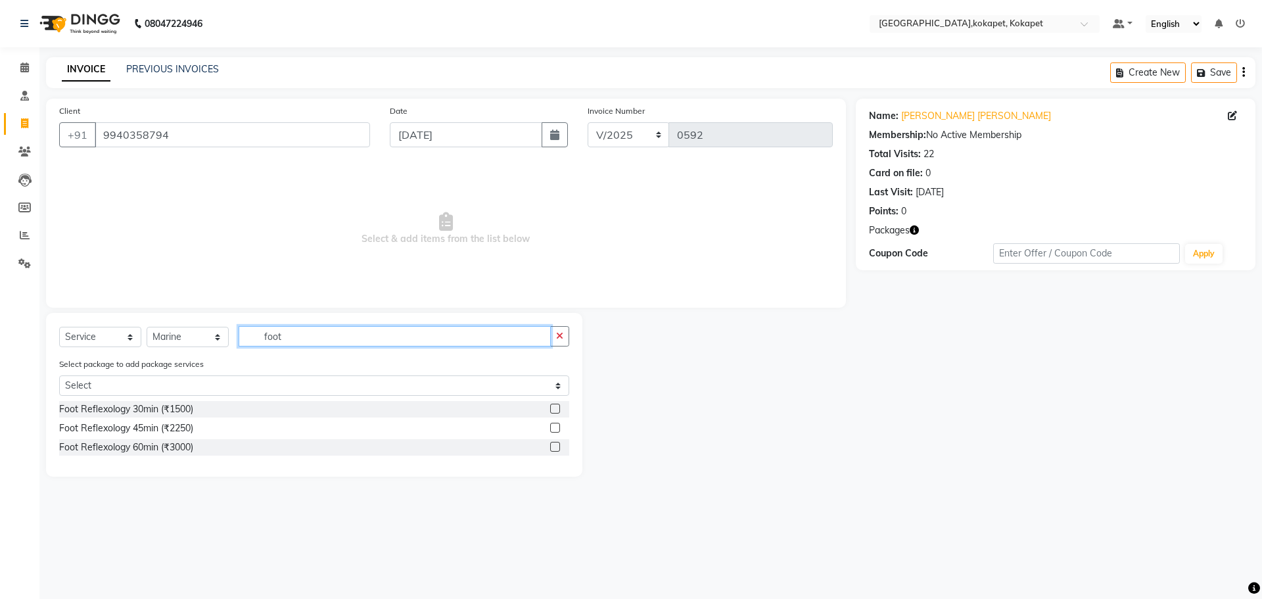
type input "foot"
click at [252, 119] on label at bounding box center [555, 409] width 10 height 10
click at [252, 119] on input "checkbox" at bounding box center [554, 409] width 9 height 9
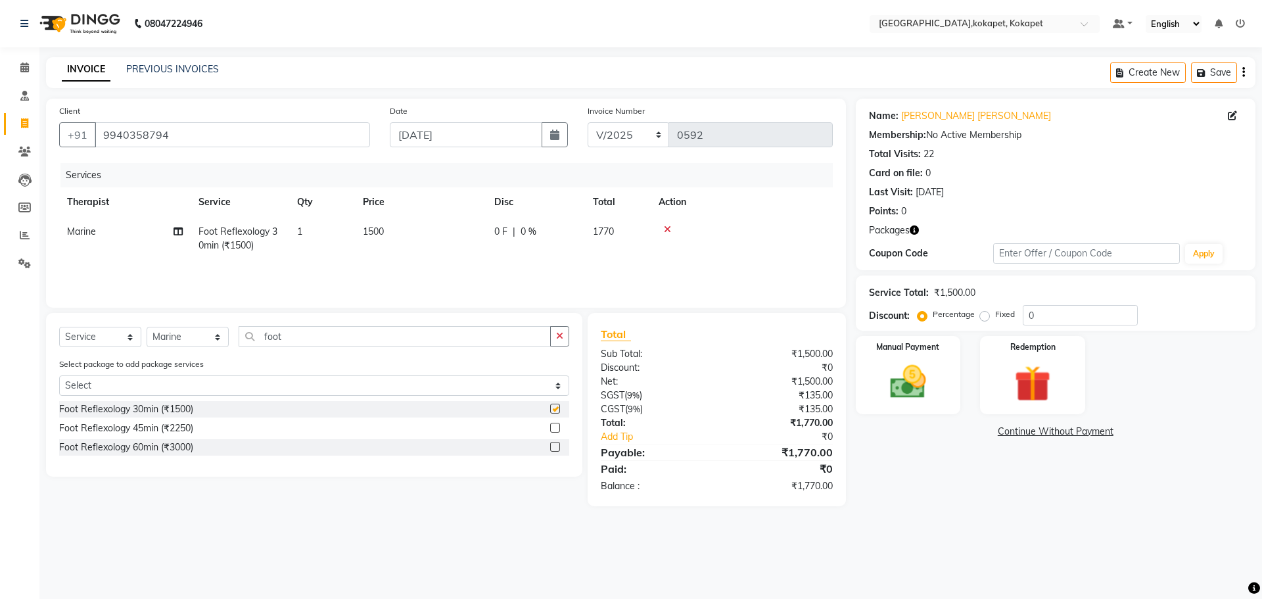
checkbox input "false"
click at [158, 119] on select "Select Therapist [PERSON_NAME] [PERSON_NAME] [PERSON_NAME] Marine Mohit Momiine…" at bounding box center [188, 337] width 82 height 20
select select "83052"
click at [147, 119] on select "Select Therapist [PERSON_NAME] [PERSON_NAME] [PERSON_NAME] Marine Mohit Momiine…" at bounding box center [188, 337] width 82 height 20
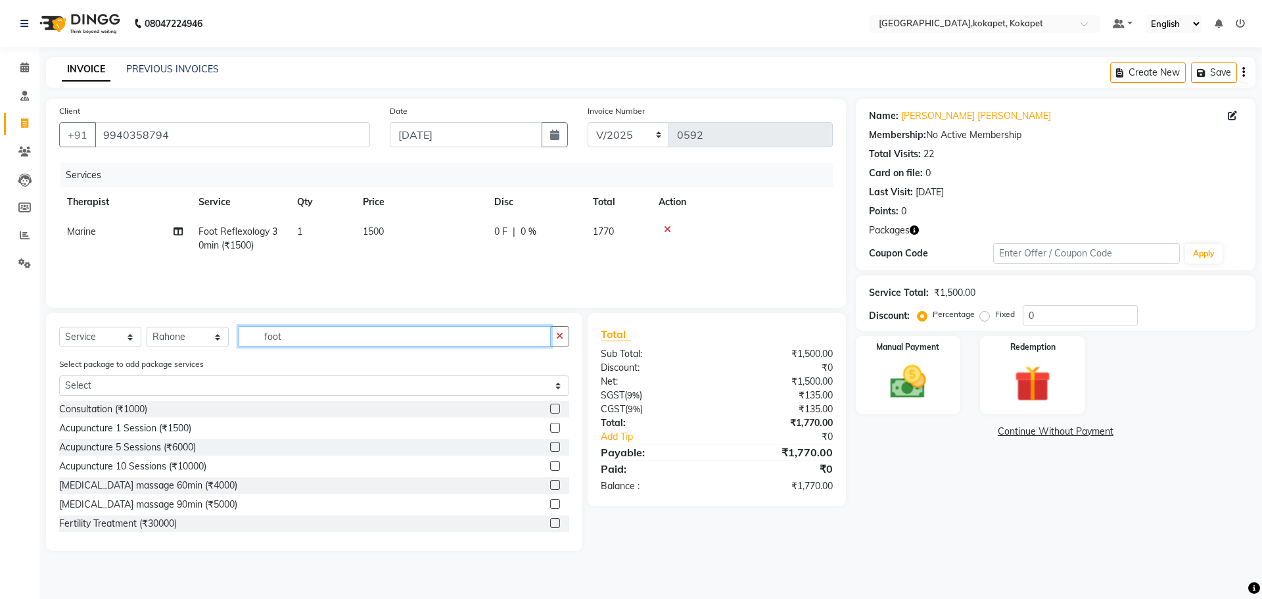
click at [252, 119] on input "foot" at bounding box center [395, 336] width 312 height 20
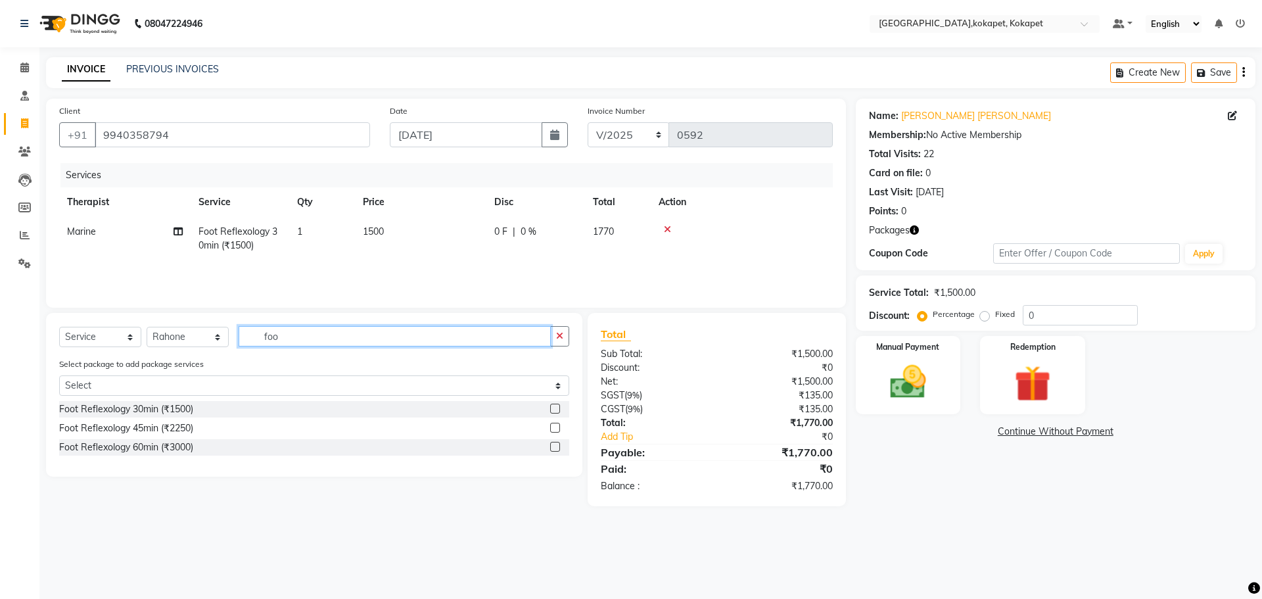
type input "foo"
click at [252, 119] on label at bounding box center [555, 409] width 10 height 10
click at [252, 119] on input "checkbox" at bounding box center [554, 409] width 9 height 9
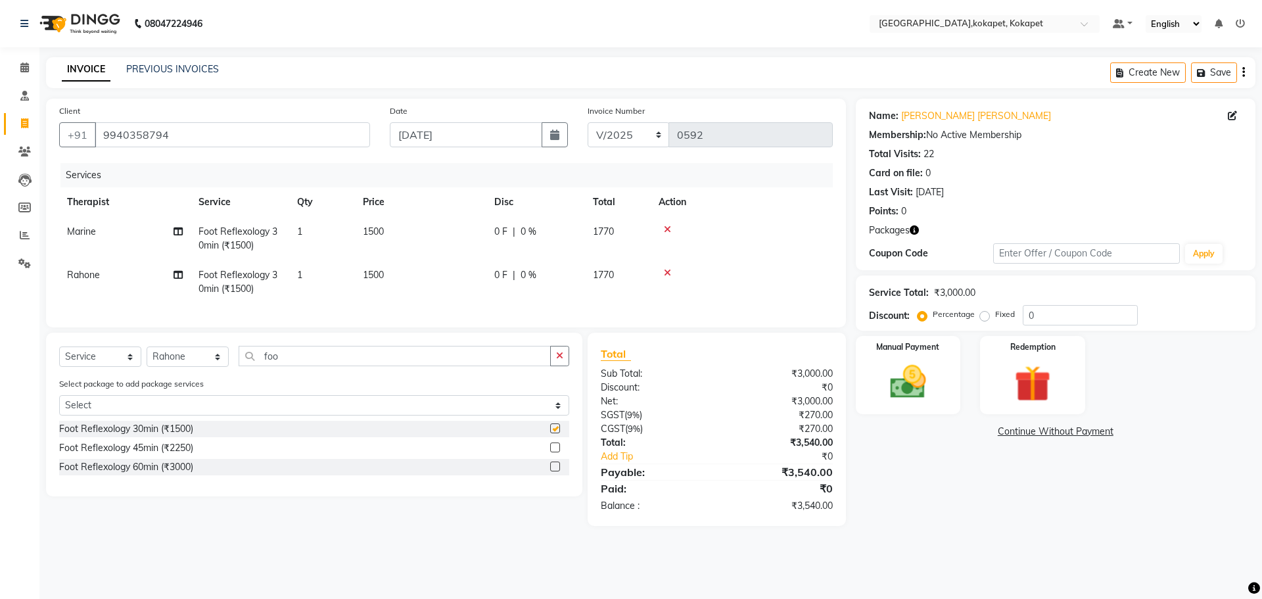
checkbox input "false"
click at [252, 119] on img at bounding box center [1032, 383] width 61 height 47
click at [252, 119] on span "Package 1" at bounding box center [1013, 432] width 45 height 15
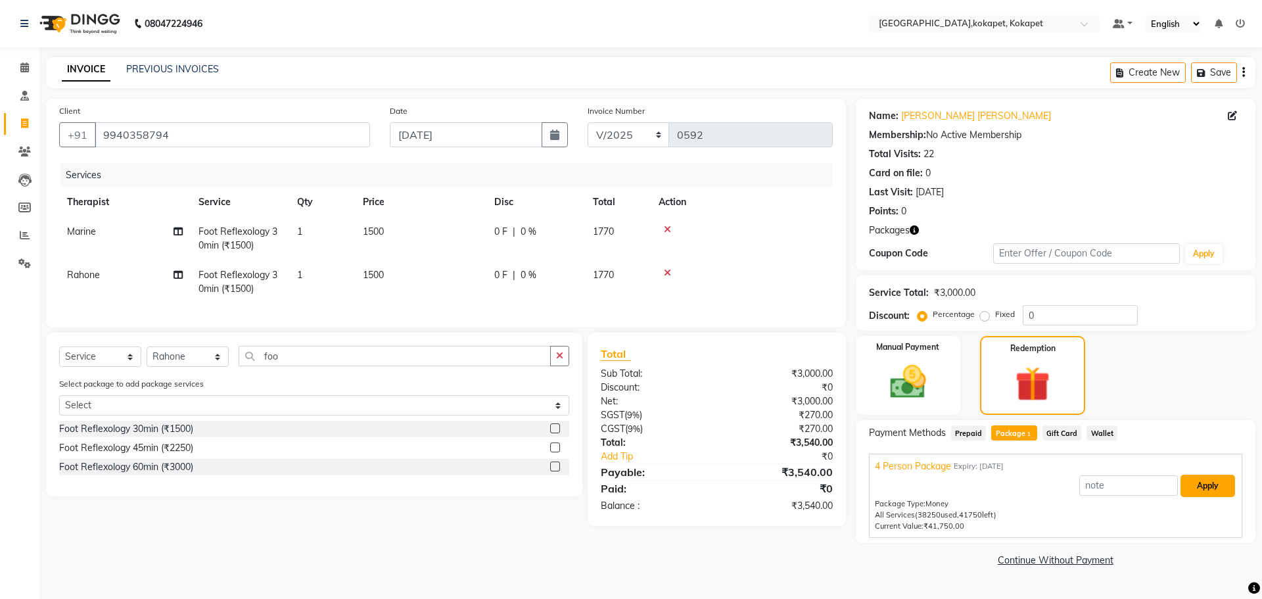
click at [252, 119] on button "Apply" at bounding box center [1208, 486] width 55 height 22
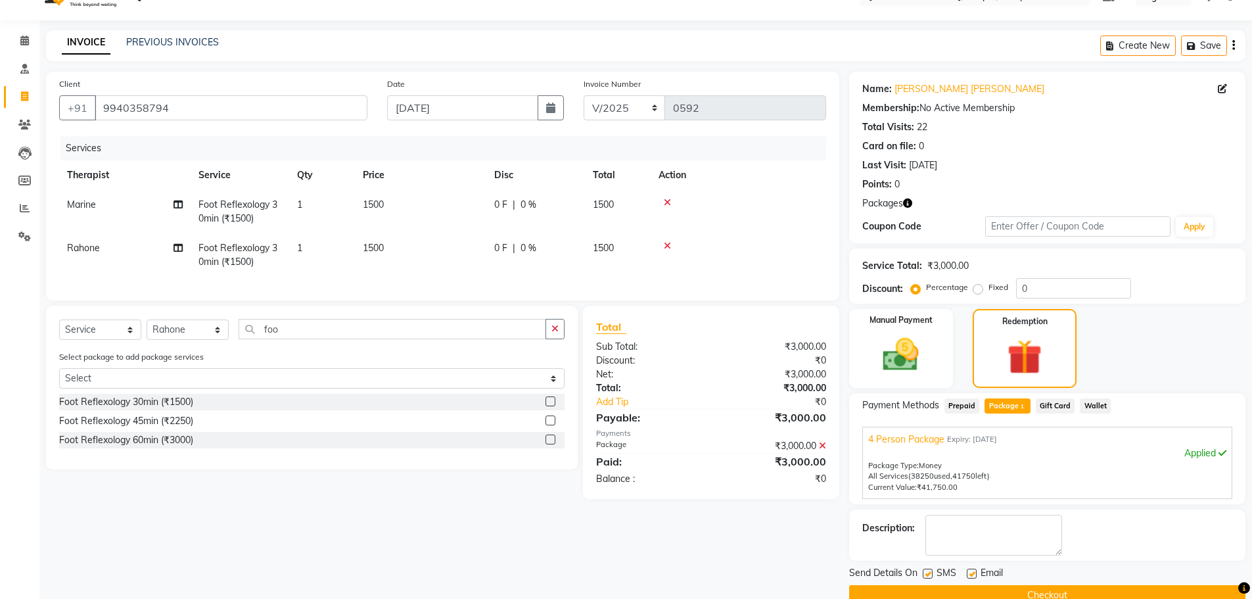
scroll to position [53, 0]
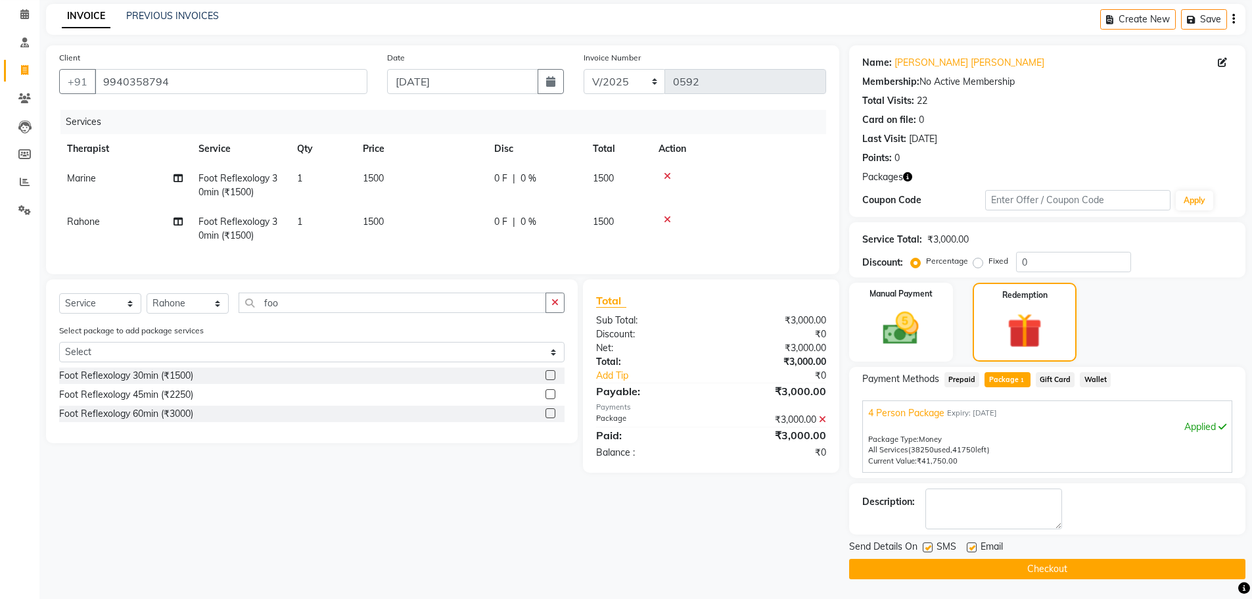
click at [252, 119] on label at bounding box center [928, 547] width 10 height 10
click at [252, 119] on input "checkbox" at bounding box center [927, 548] width 9 height 9
checkbox input "false"
click at [252, 119] on label at bounding box center [972, 547] width 10 height 10
click at [252, 119] on input "checkbox" at bounding box center [971, 548] width 9 height 9
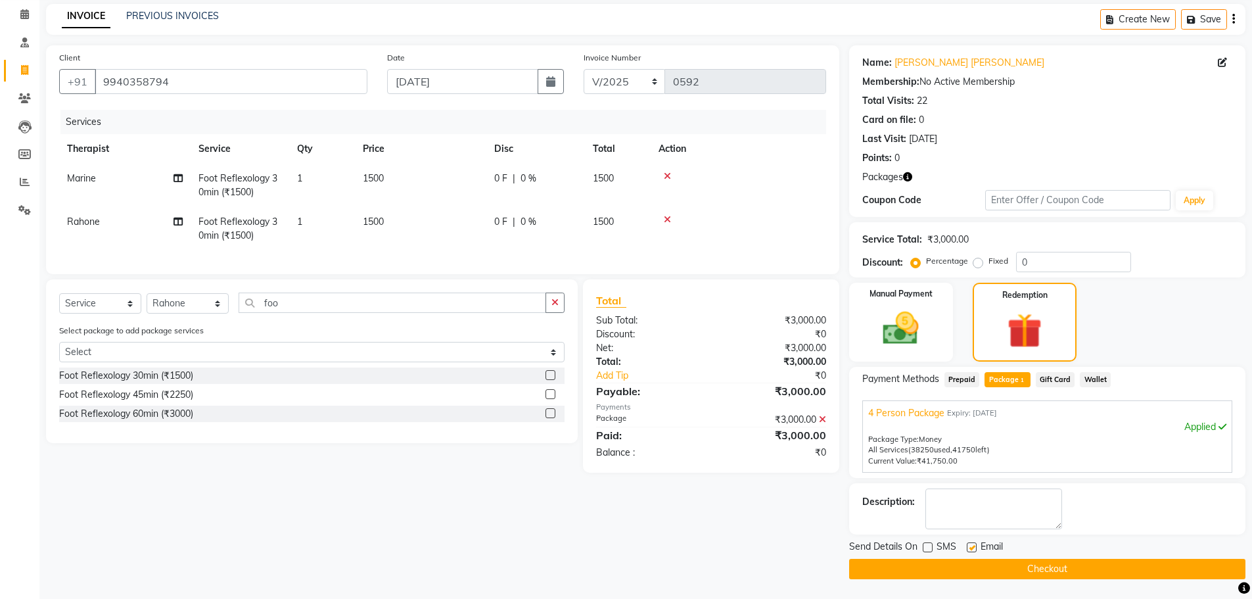
checkbox input "false"
click at [252, 119] on button "Checkout" at bounding box center [1047, 569] width 396 height 20
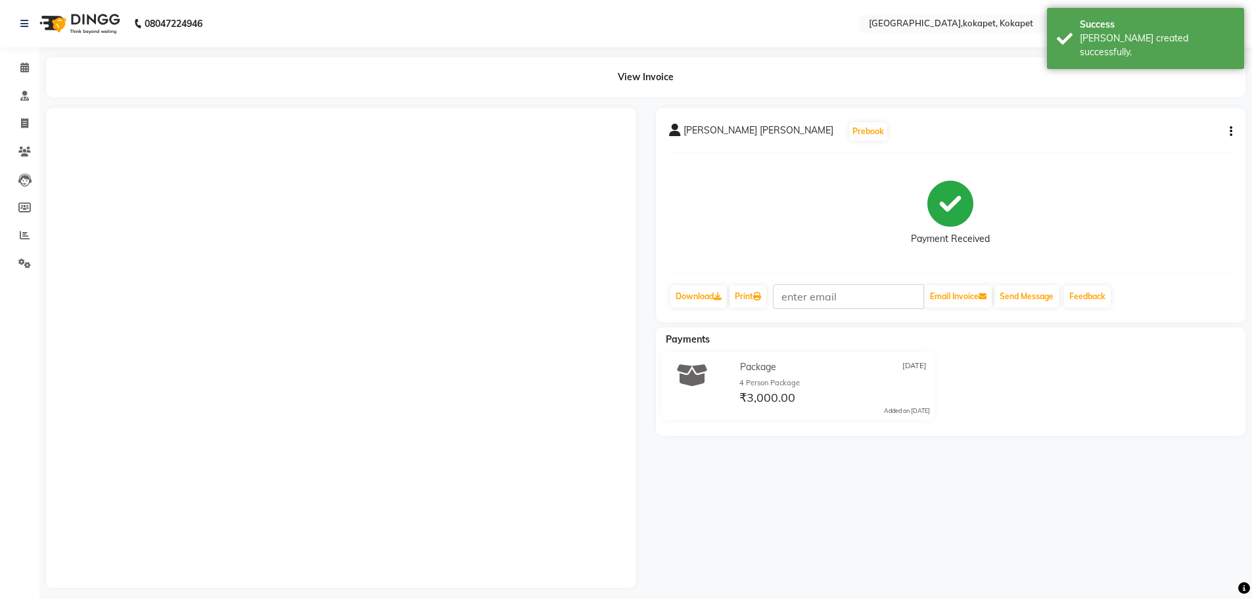
click at [28, 119] on li "Invoice" at bounding box center [19, 124] width 39 height 28
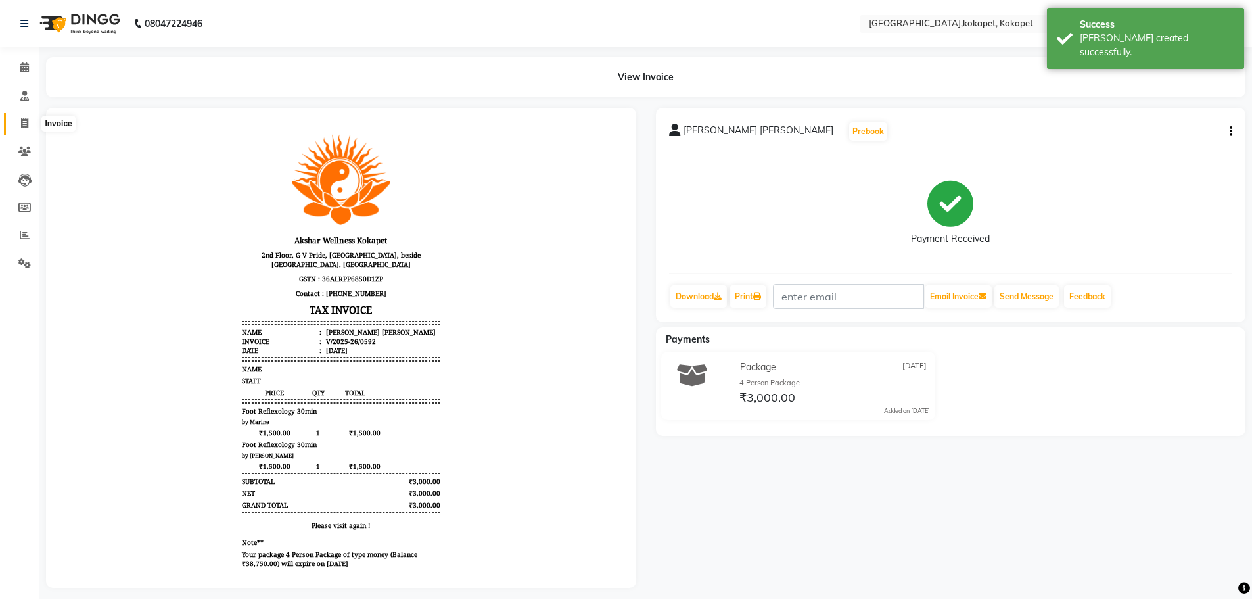
click at [28, 119] on icon at bounding box center [24, 123] width 7 height 10
select select "service"
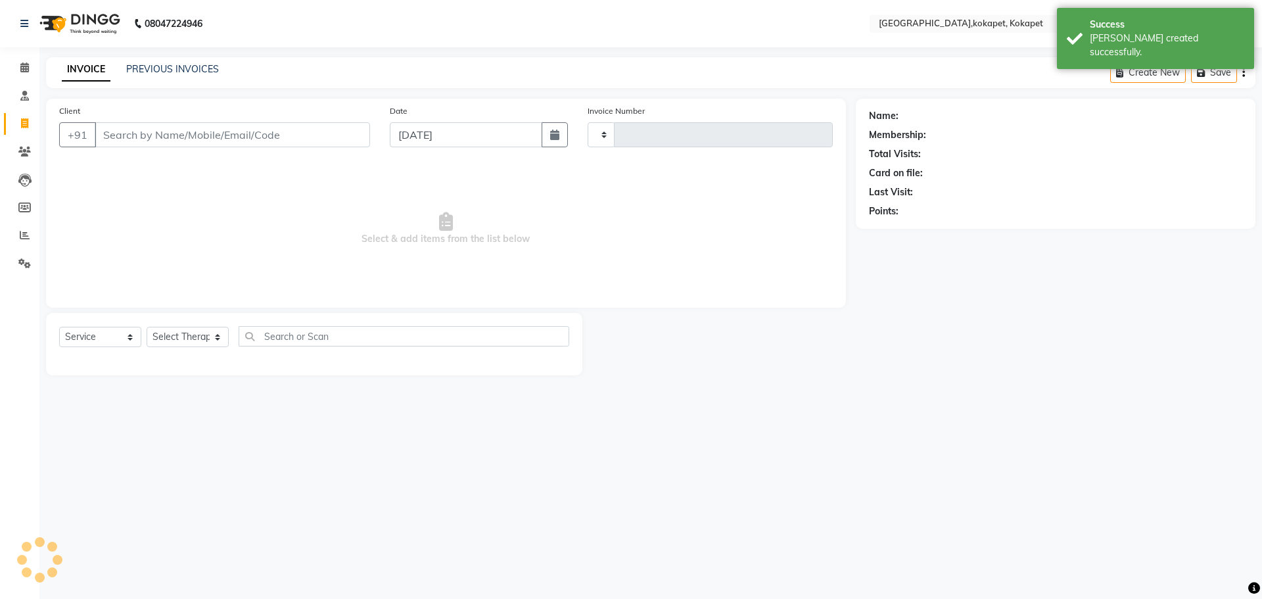
type input "0593"
select select "5849"
type input "9940358794"
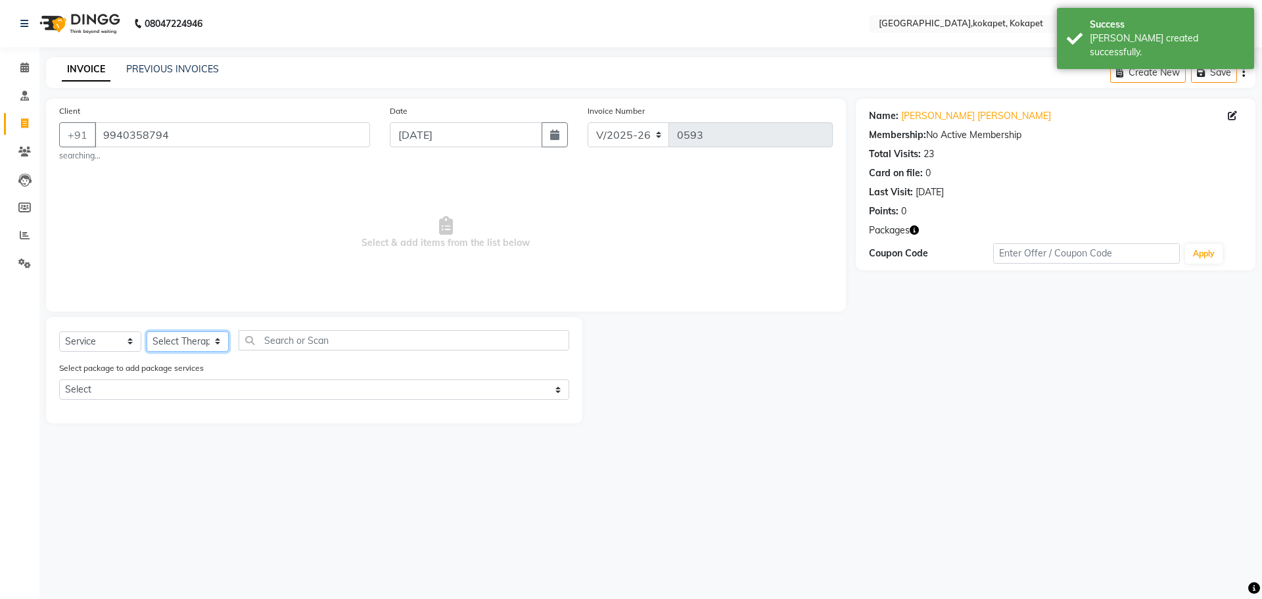
click at [189, 119] on select "Select Therapist [PERSON_NAME] [PERSON_NAME] [PERSON_NAME] Marine Mohit Momiine…" at bounding box center [188, 341] width 82 height 20
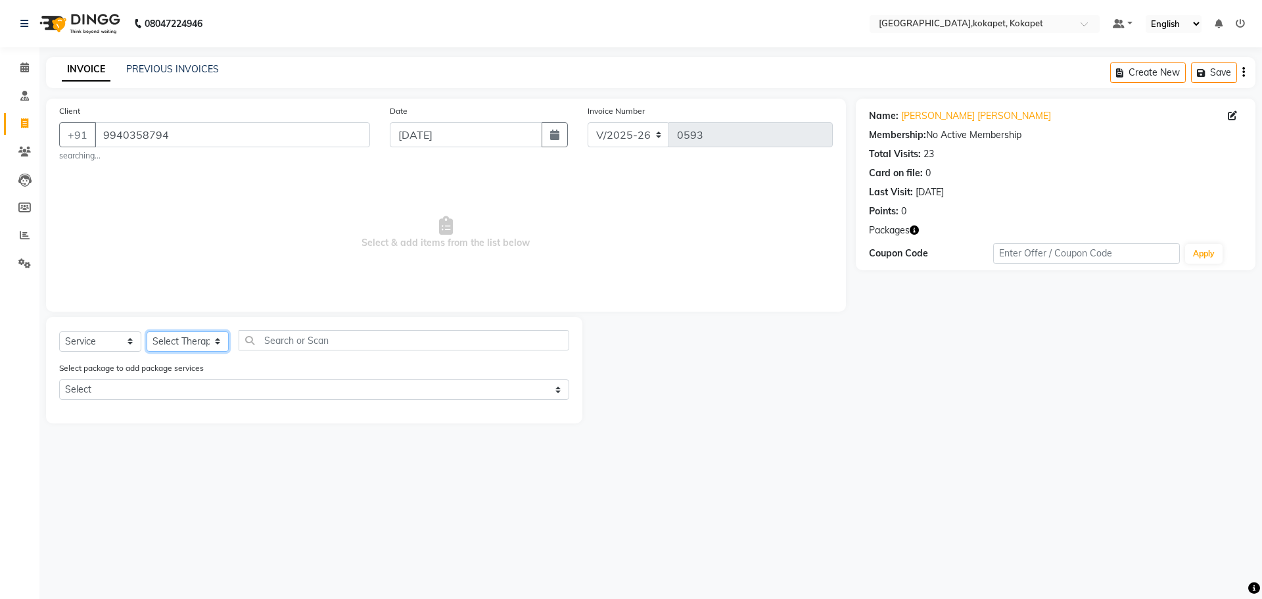
select select "41275"
click at [147, 119] on select "Select Therapist [PERSON_NAME] [PERSON_NAME] [PERSON_NAME] Marine Mohit Momiine…" at bounding box center [188, 341] width 82 height 20
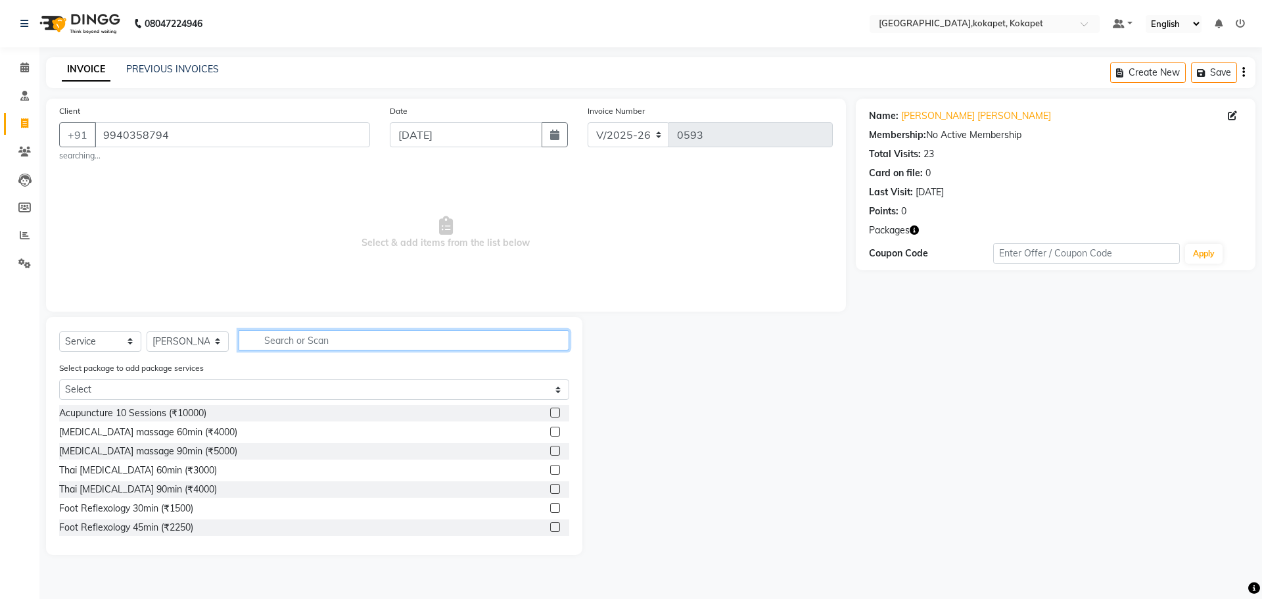
drag, startPoint x: 275, startPoint y: 338, endPoint x: 295, endPoint y: 342, distance: 20.3
click at [252, 119] on input "text" at bounding box center [404, 340] width 331 height 20
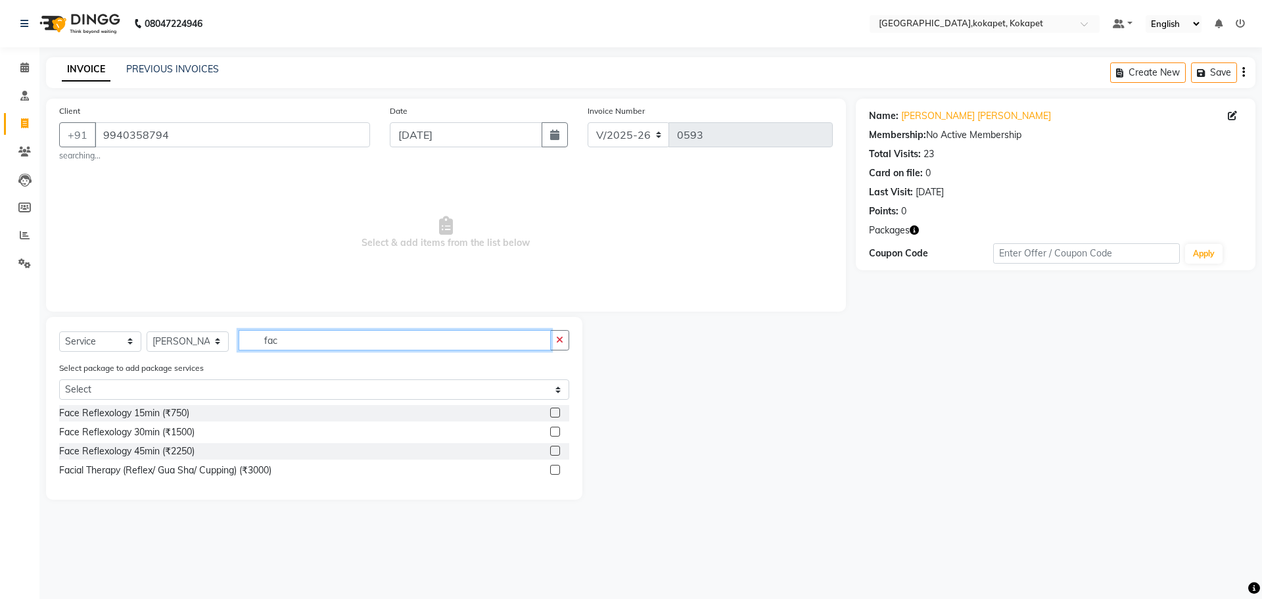
type input "fac"
click at [252, 119] on label at bounding box center [555, 470] width 10 height 10
click at [252, 119] on input "checkbox" at bounding box center [554, 470] width 9 height 9
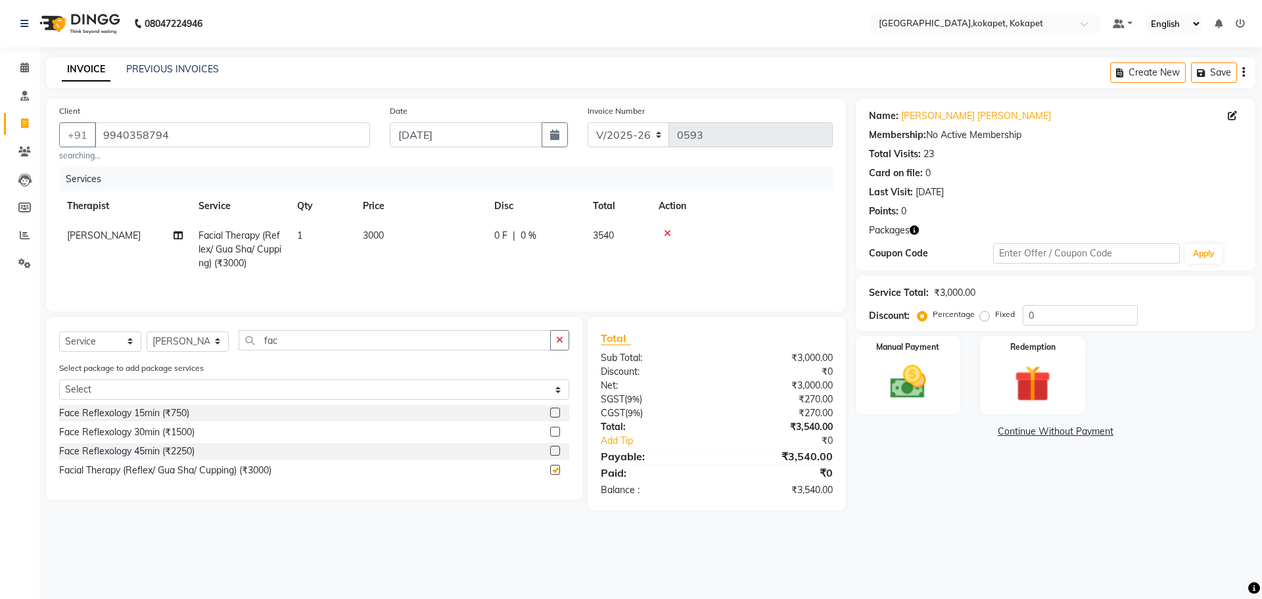
checkbox input "false"
click at [252, 119] on input "[DATE]" at bounding box center [466, 134] width 153 height 25
select select "9"
select select "2025"
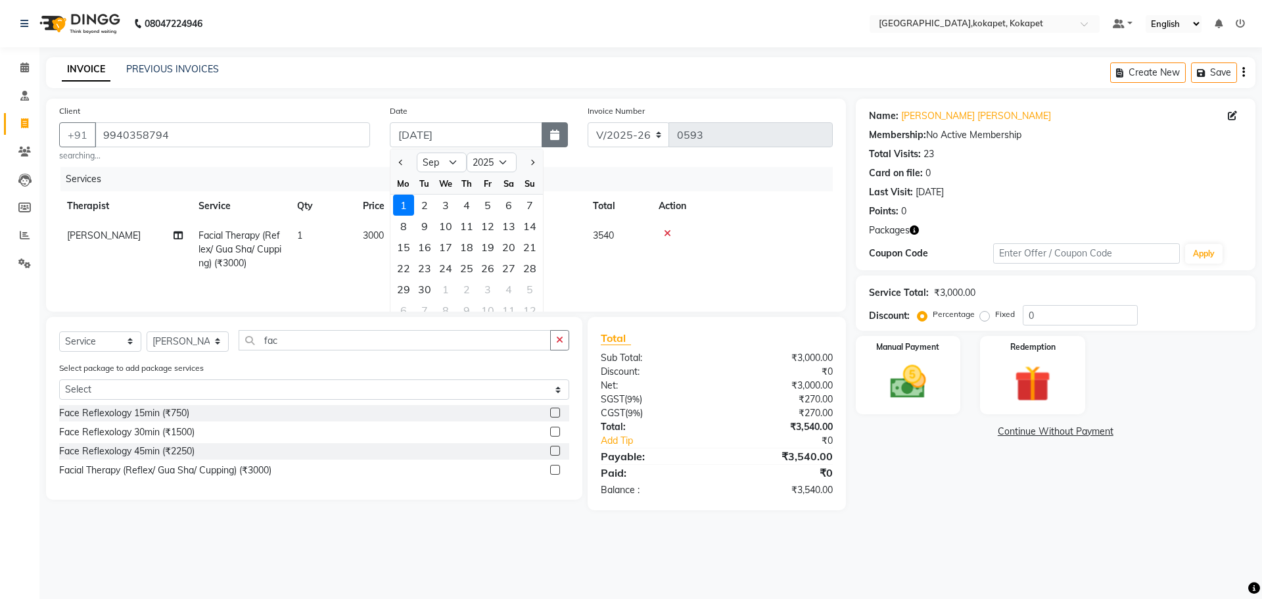
click at [252, 119] on button "button" at bounding box center [555, 134] width 26 height 25
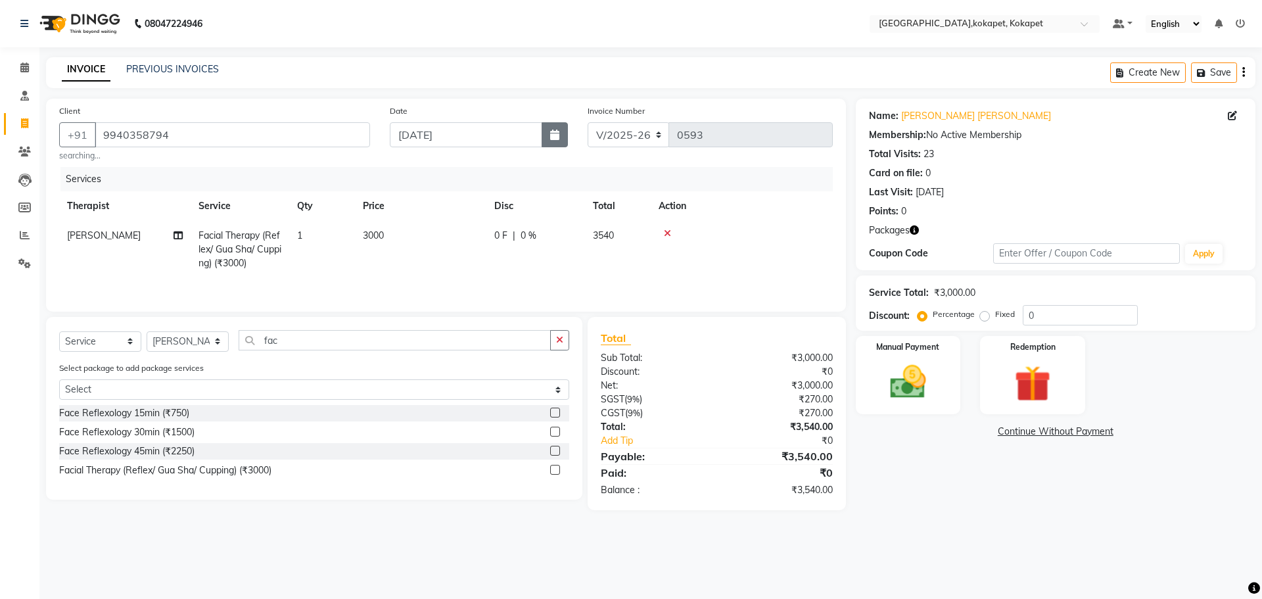
click at [252, 119] on icon "button" at bounding box center [554, 135] width 9 height 11
select select "9"
select select "2025"
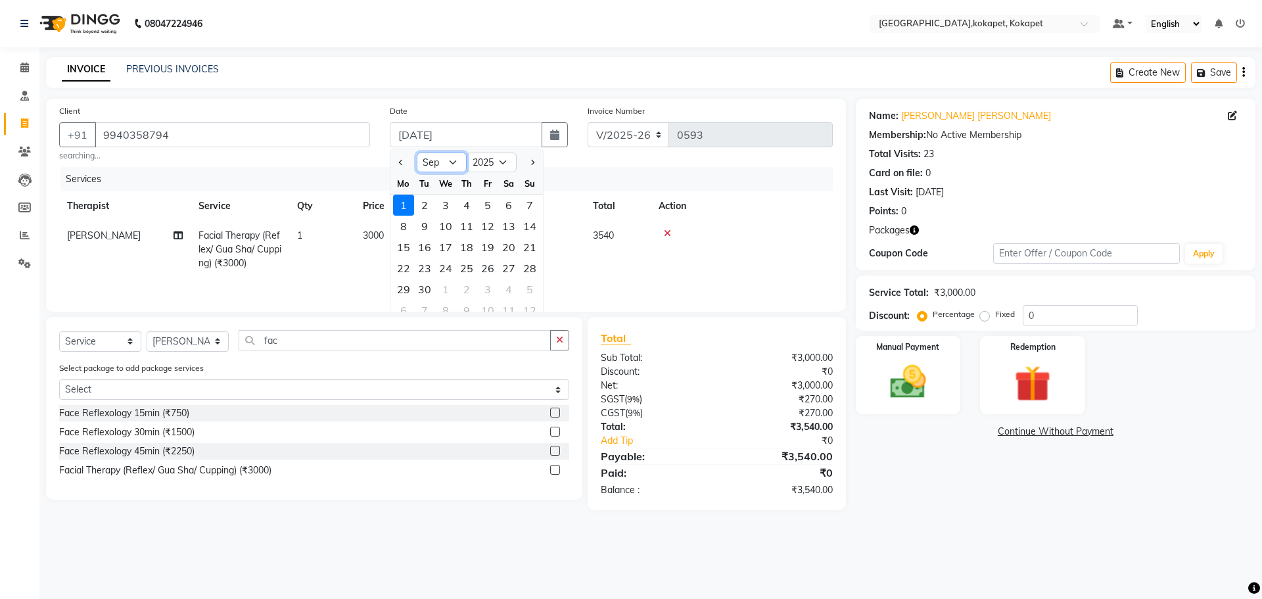
drag, startPoint x: 440, startPoint y: 166, endPoint x: 437, endPoint y: 174, distance: 7.7
click at [252, 119] on ngb-datepicker "Jan Feb Mar Apr May Jun [DATE] Aug Sep Oct Nov [DATE] 2016 2017 2018 2019 2020 …" at bounding box center [467, 237] width 154 height 176
select select "8"
click at [252, 119] on select "Jan Feb Mar Apr May Jun [DATE] Aug Sep Oct Nov Dec" at bounding box center [442, 163] width 50 height 20
click at [252, 119] on div "15" at bounding box center [487, 247] width 21 height 21
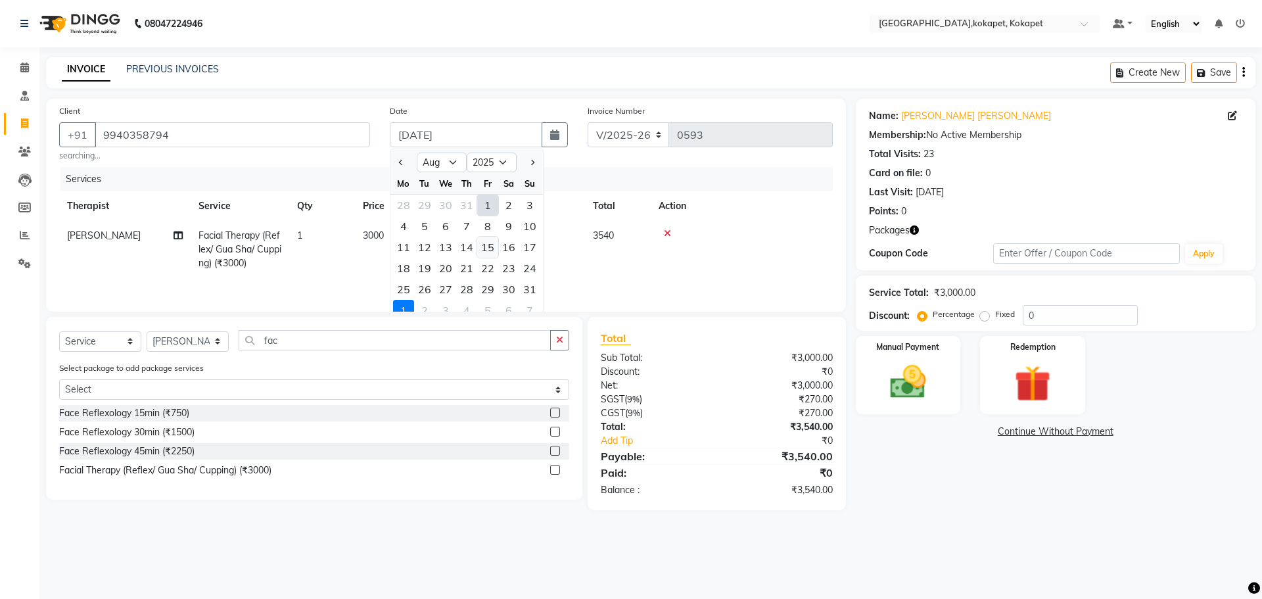
type input "[DATE]"
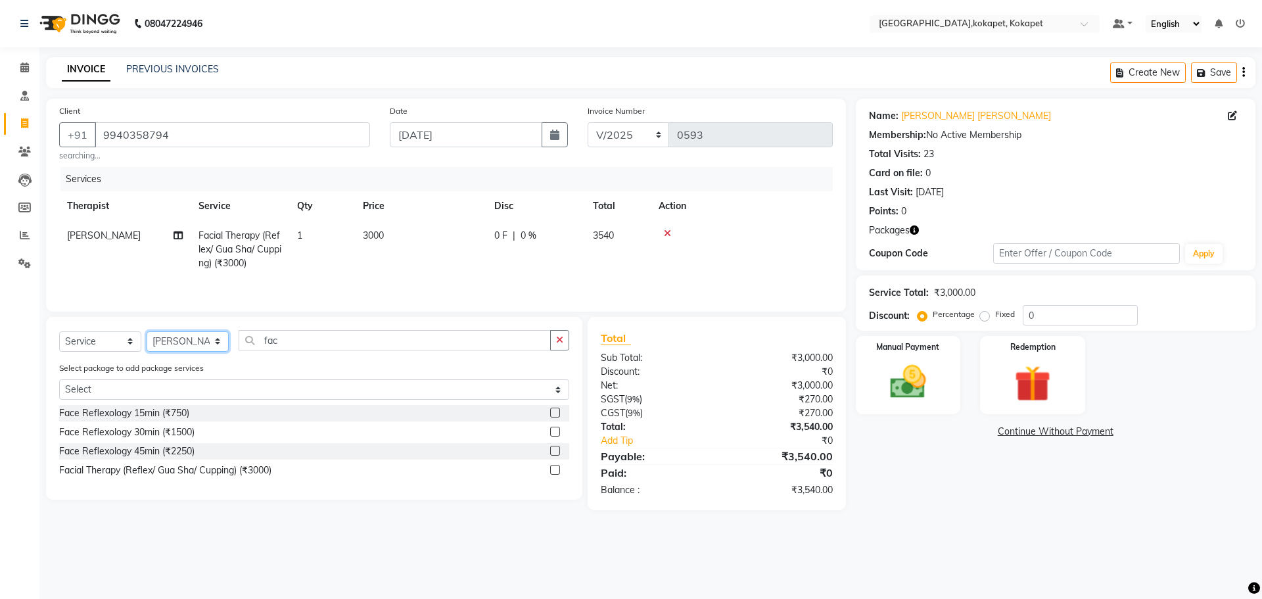
click at [188, 119] on select "Select Therapist [PERSON_NAME] [PERSON_NAME] [PERSON_NAME] Marine Mohit Momiine…" at bounding box center [188, 341] width 82 height 20
select select "83052"
click at [147, 119] on select "Select Therapist [PERSON_NAME] [PERSON_NAME] [PERSON_NAME] Marine Mohit Momiine…" at bounding box center [188, 341] width 82 height 20
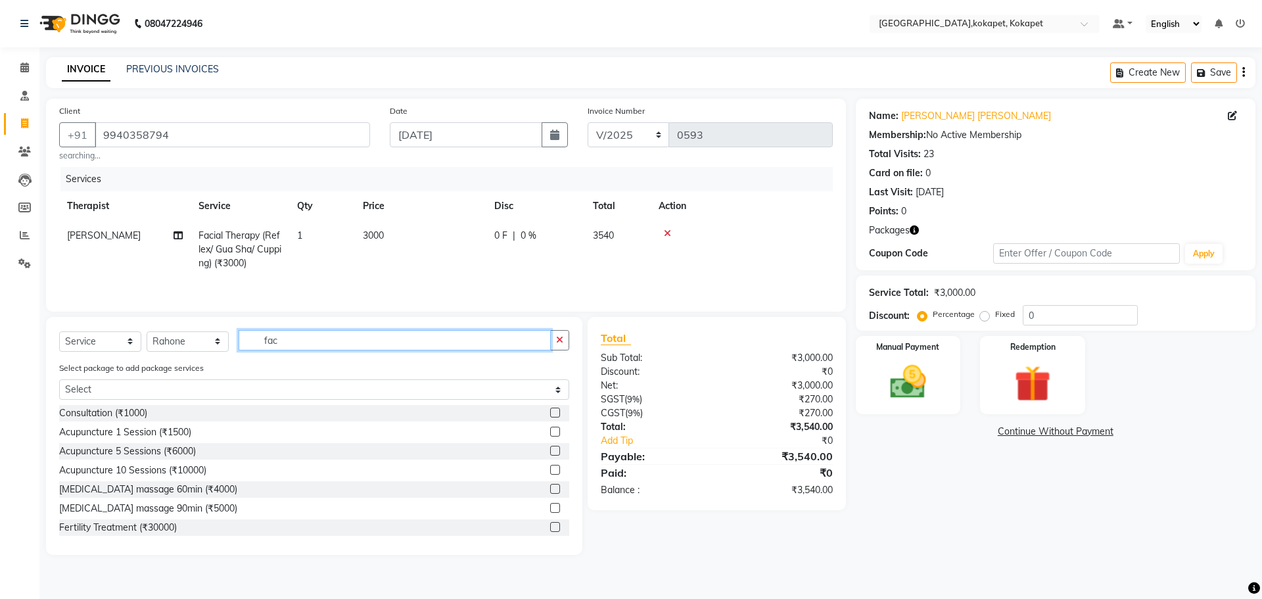
click at [252, 119] on input "fac" at bounding box center [395, 340] width 312 height 20
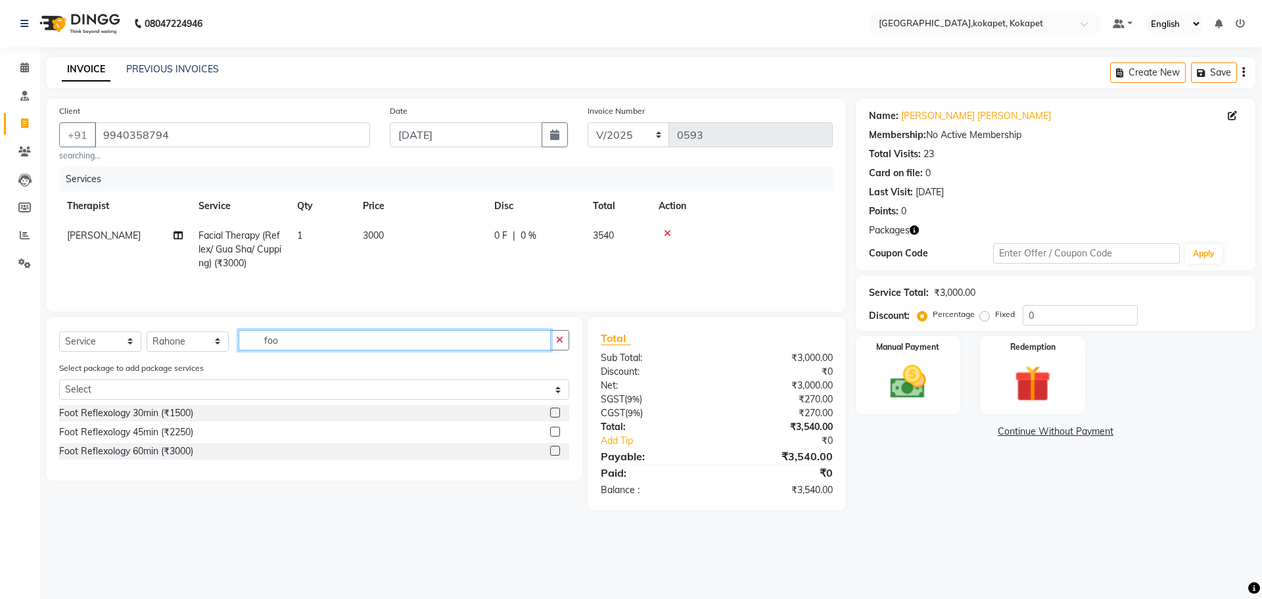
type input "foo"
click at [252, 119] on label at bounding box center [555, 413] width 10 height 10
click at [252, 119] on input "checkbox" at bounding box center [554, 413] width 9 height 9
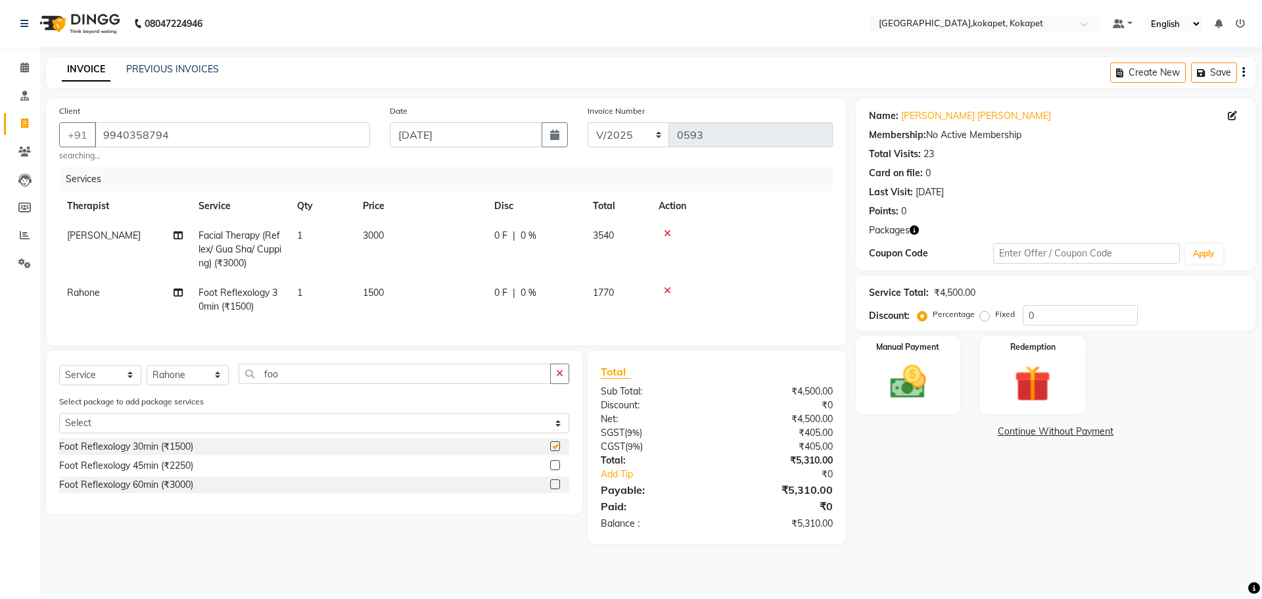
checkbox input "false"
click at [252, 119] on input "foo" at bounding box center [395, 374] width 312 height 20
type input "f"
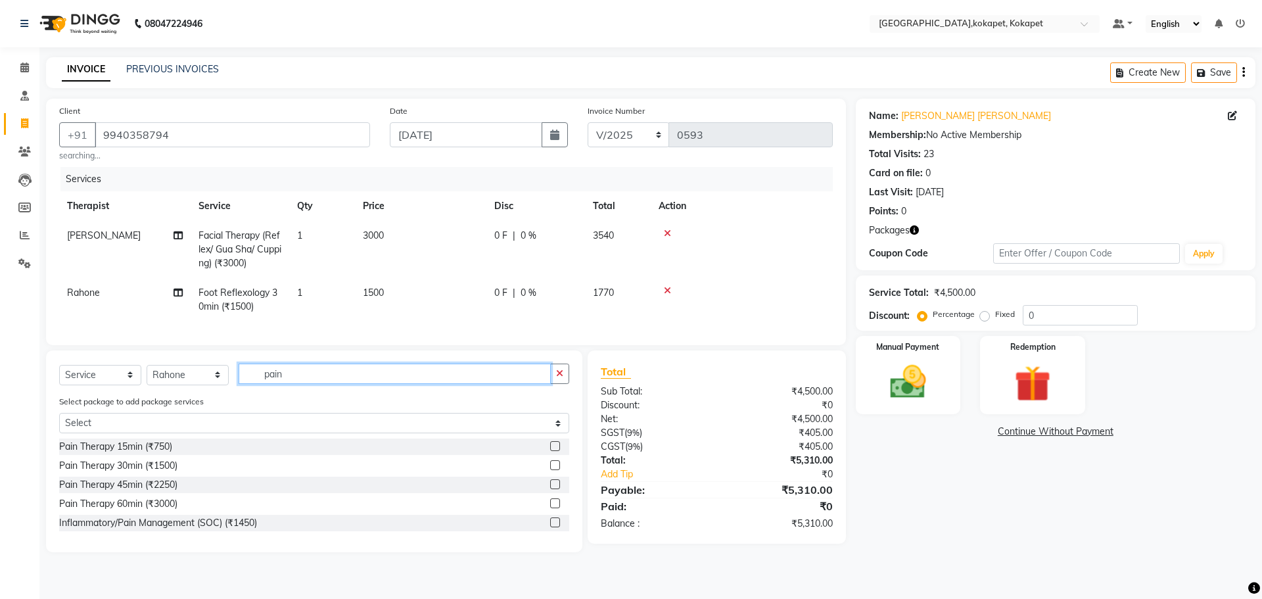
type input "pain"
click at [252, 119] on label at bounding box center [555, 465] width 10 height 10
click at [252, 119] on input "checkbox" at bounding box center [554, 465] width 9 height 9
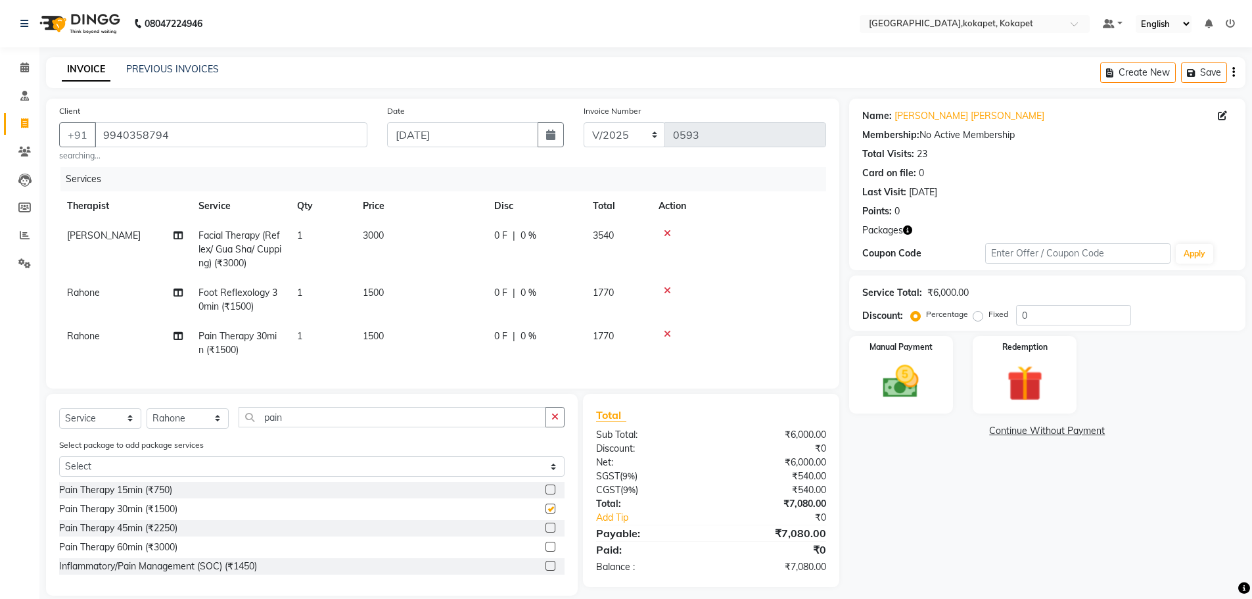
checkbox input "false"
click at [252, 119] on img at bounding box center [1025, 383] width 60 height 47
click at [252, 119] on span "Package 1" at bounding box center [1007, 432] width 45 height 15
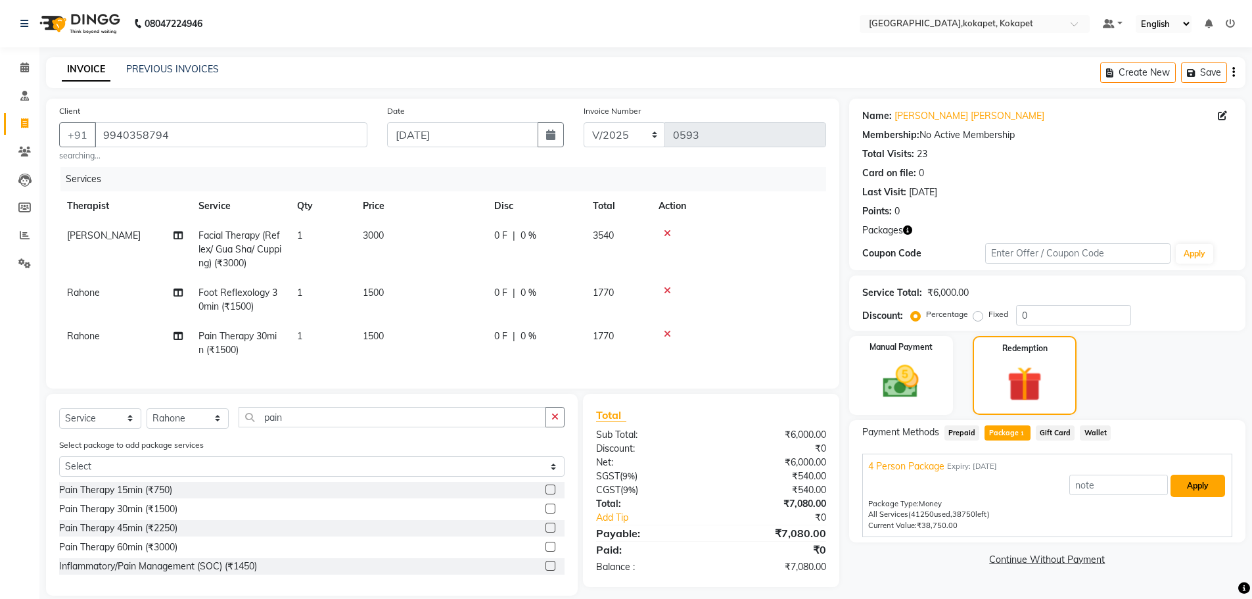
click at [252, 119] on button "Apply" at bounding box center [1198, 486] width 55 height 22
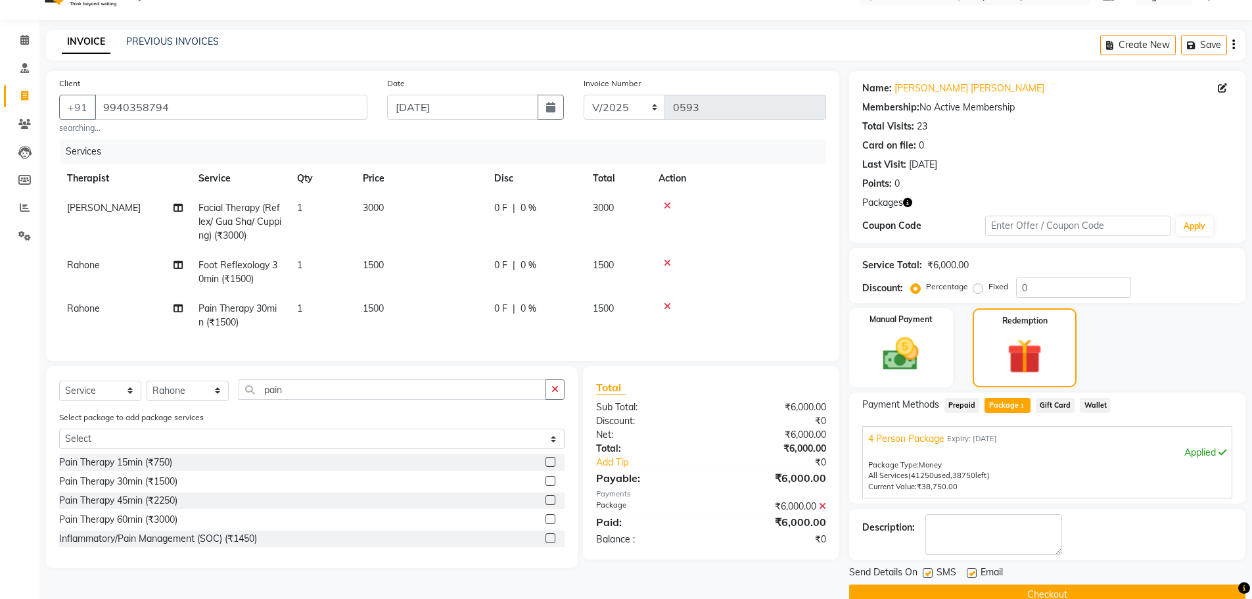
scroll to position [53, 0]
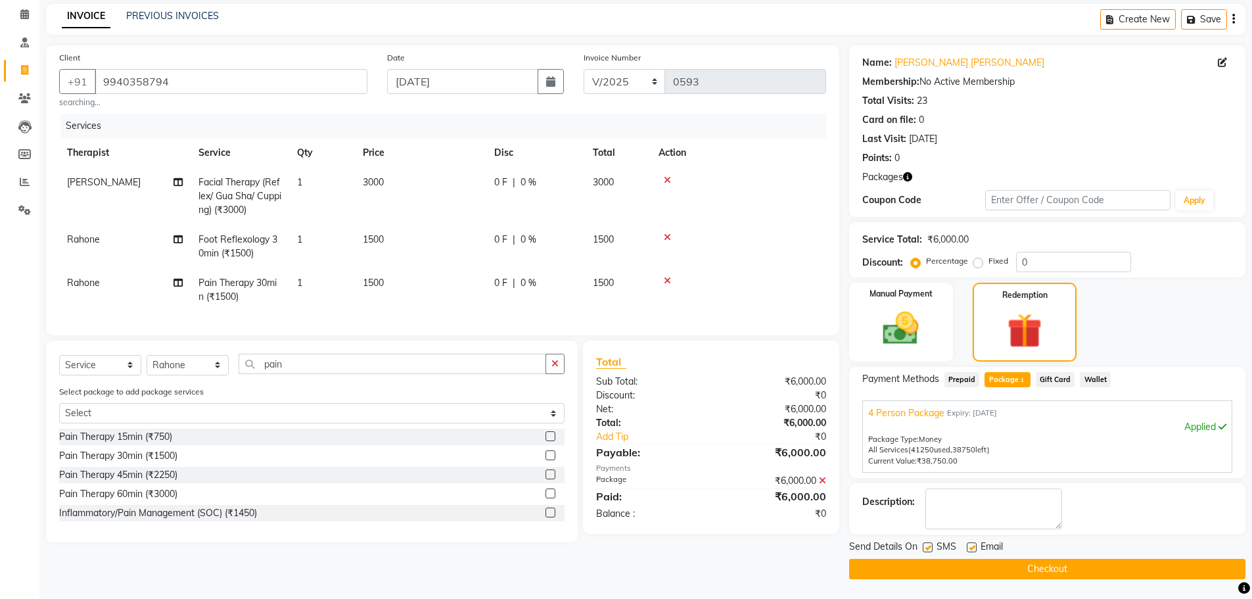
click at [252, 119] on label at bounding box center [928, 547] width 10 height 10
click at [252, 119] on input "checkbox" at bounding box center [927, 548] width 9 height 9
checkbox input "false"
click at [252, 119] on label at bounding box center [972, 547] width 10 height 10
click at [252, 119] on input "checkbox" at bounding box center [971, 548] width 9 height 9
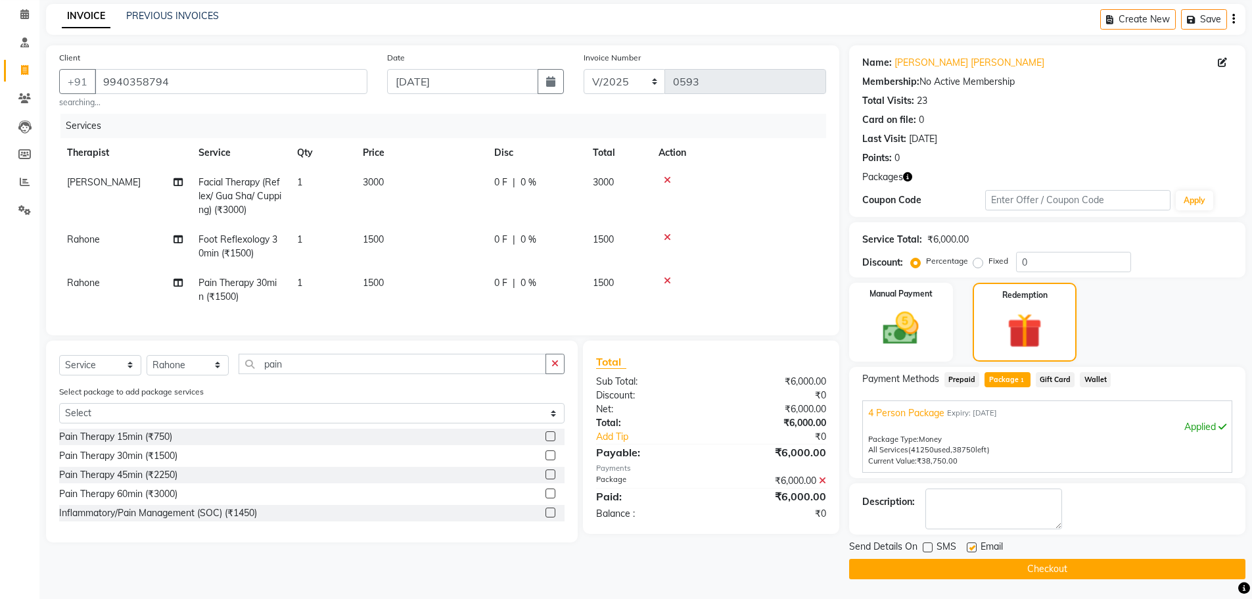
checkbox input "false"
click at [252, 119] on button "Checkout" at bounding box center [1047, 569] width 396 height 20
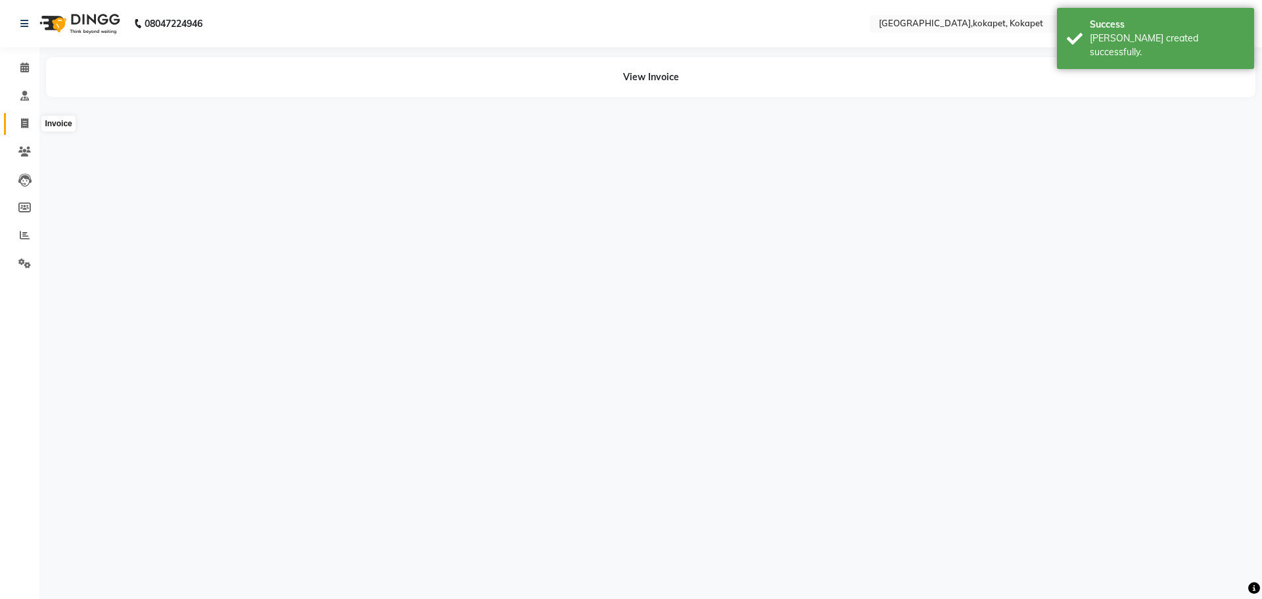
click at [31, 119] on span at bounding box center [24, 123] width 23 height 15
select select "service"
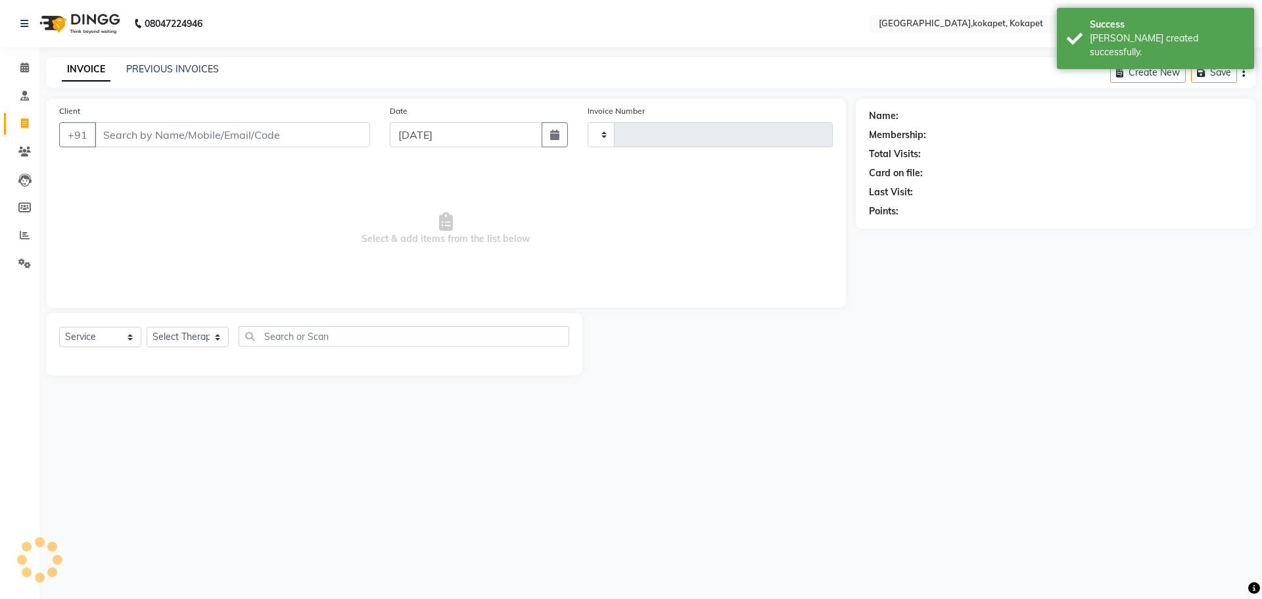
type input "0594"
select select "5849"
click at [252, 119] on button "button" at bounding box center [555, 134] width 26 height 25
select select "9"
select select "2025"
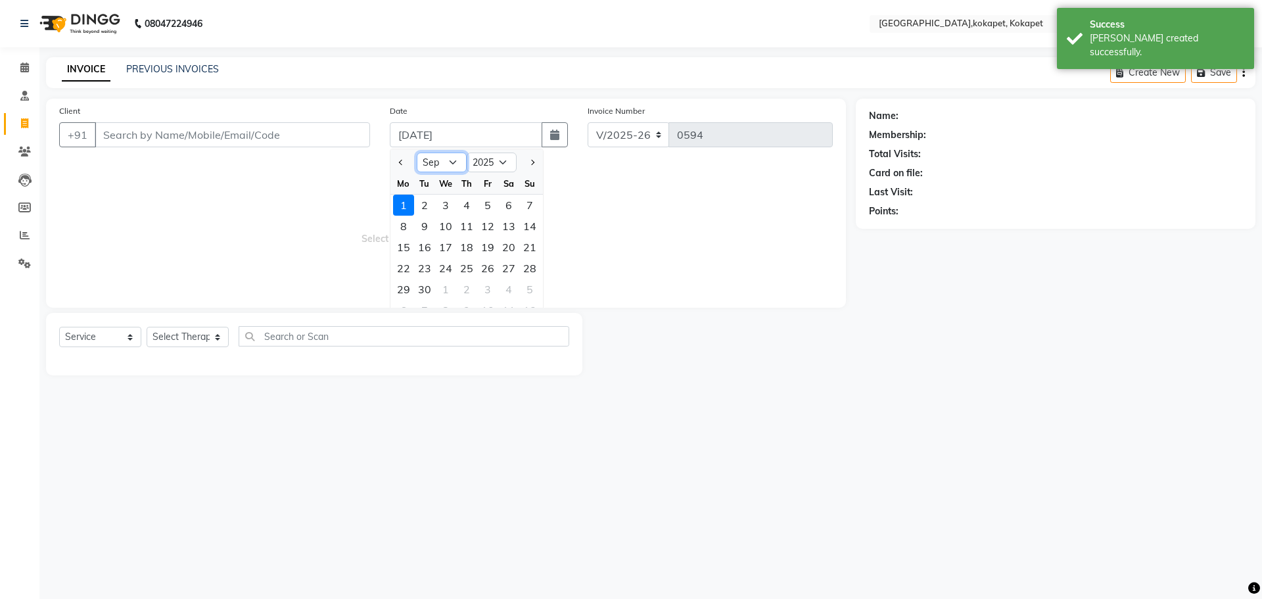
click at [252, 119] on select "Jan Feb Mar Apr May Jun [DATE] Aug Sep Oct Nov Dec" at bounding box center [442, 163] width 50 height 20
select select "8"
click at [252, 119] on select "Jan Feb Mar Apr May Jun [DATE] Aug Sep Oct Nov Dec" at bounding box center [442, 163] width 50 height 20
click at [252, 119] on div "17" at bounding box center [529, 247] width 21 height 21
type input "[DATE]"
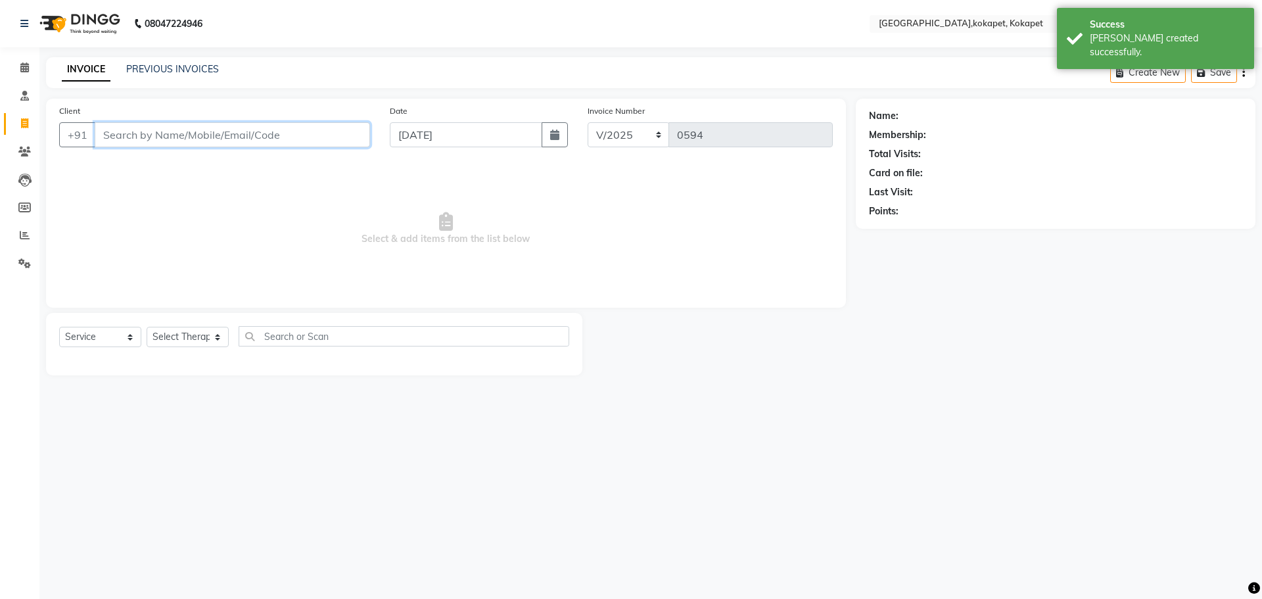
click at [226, 119] on input "Client" at bounding box center [232, 134] width 275 height 25
paste input "9940358794"
type input "9940358794"
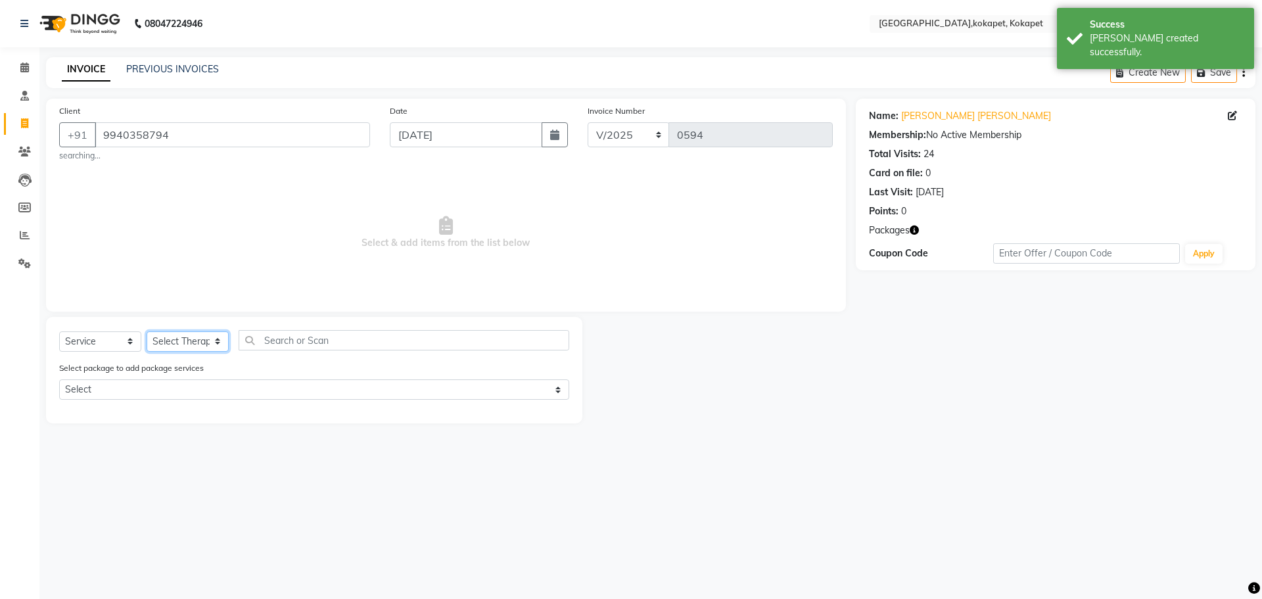
click at [183, 119] on select "Select Therapist [PERSON_NAME] [PERSON_NAME] [PERSON_NAME] Marine Mohit Momiine…" at bounding box center [188, 341] width 82 height 20
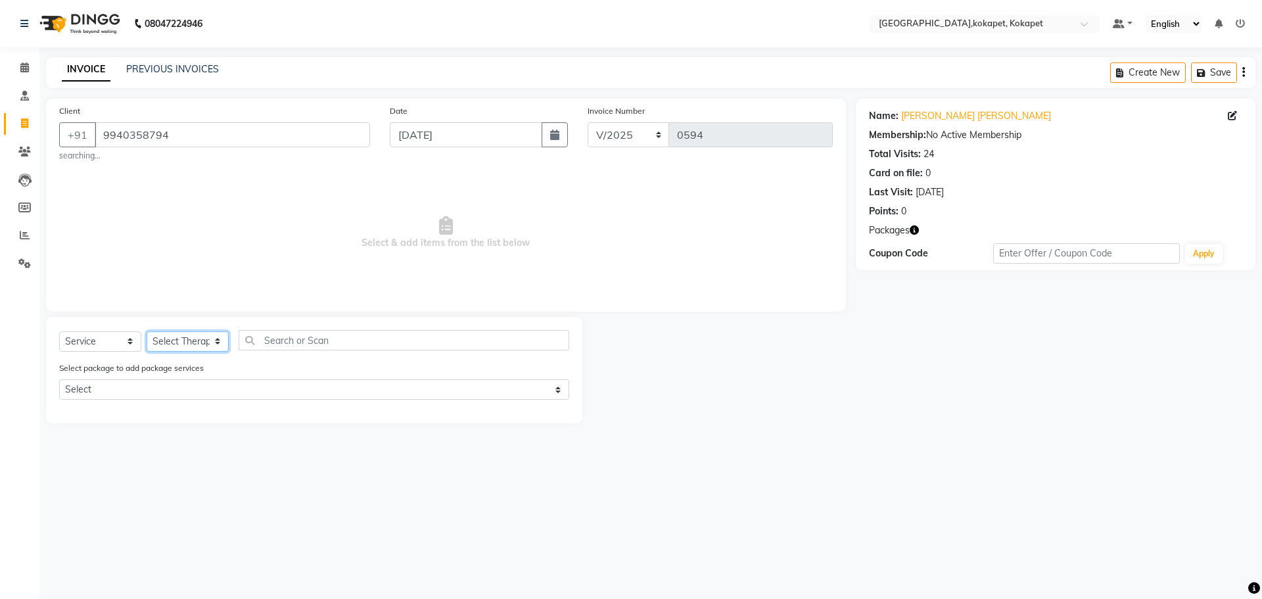
select select "40929"
click at [147, 119] on select "Select Therapist [PERSON_NAME] [PERSON_NAME] [PERSON_NAME] Marine Mohit Momiine…" at bounding box center [188, 341] width 82 height 20
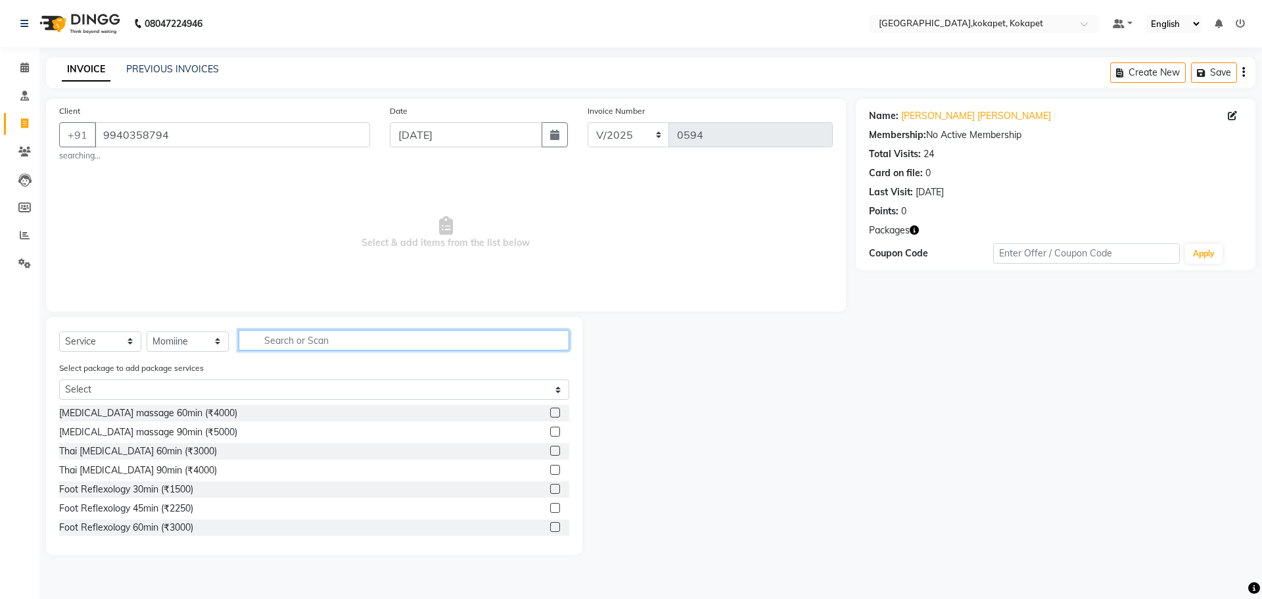
click at [252, 119] on input "text" at bounding box center [404, 340] width 331 height 20
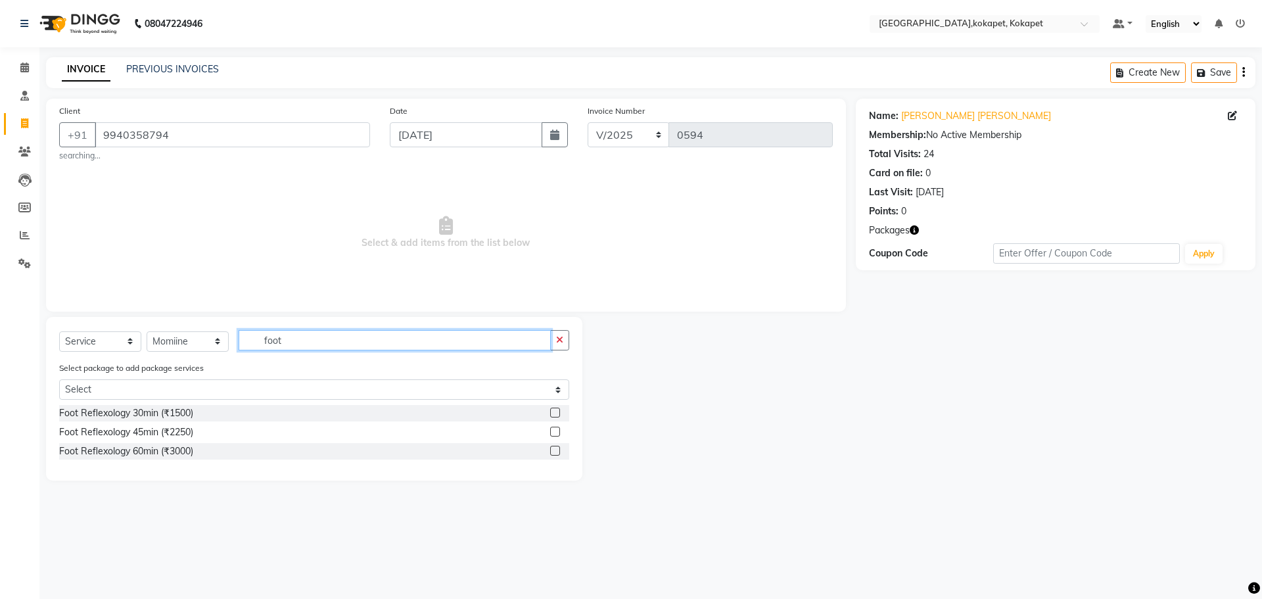
type input "foot"
click at [252, 119] on label at bounding box center [555, 413] width 10 height 10
click at [252, 119] on input "checkbox" at bounding box center [554, 413] width 9 height 9
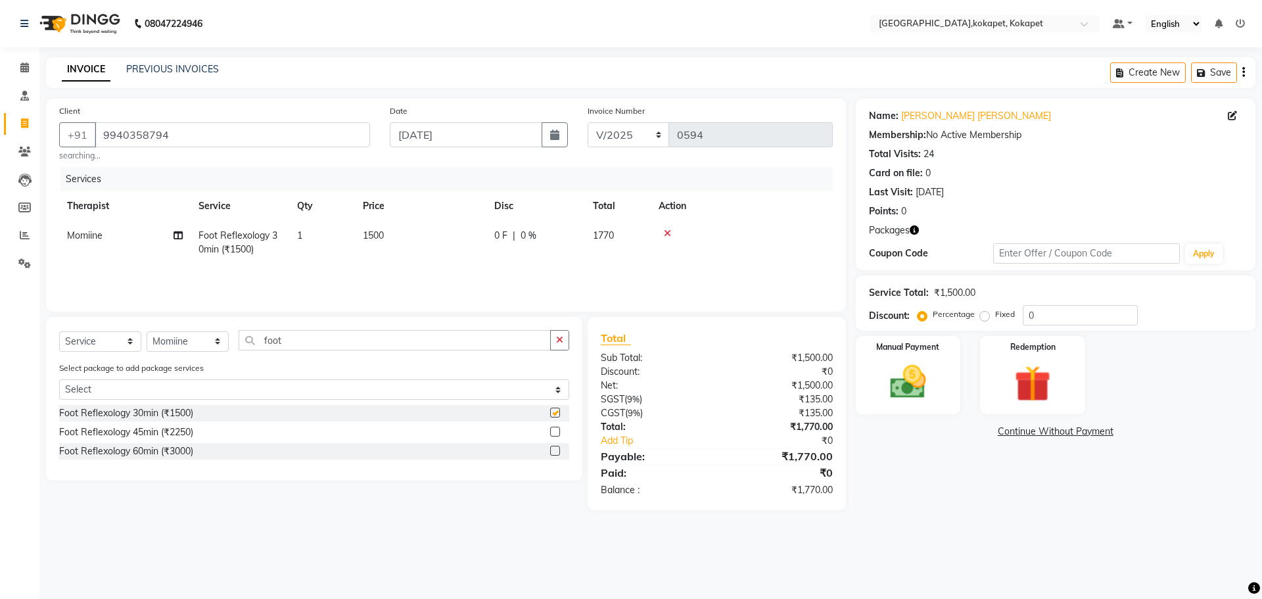
checkbox input "false"
click at [252, 119] on input "foot" at bounding box center [395, 340] width 312 height 20
type input "f"
type input "head"
click at [252, 119] on label at bounding box center [555, 432] width 10 height 10
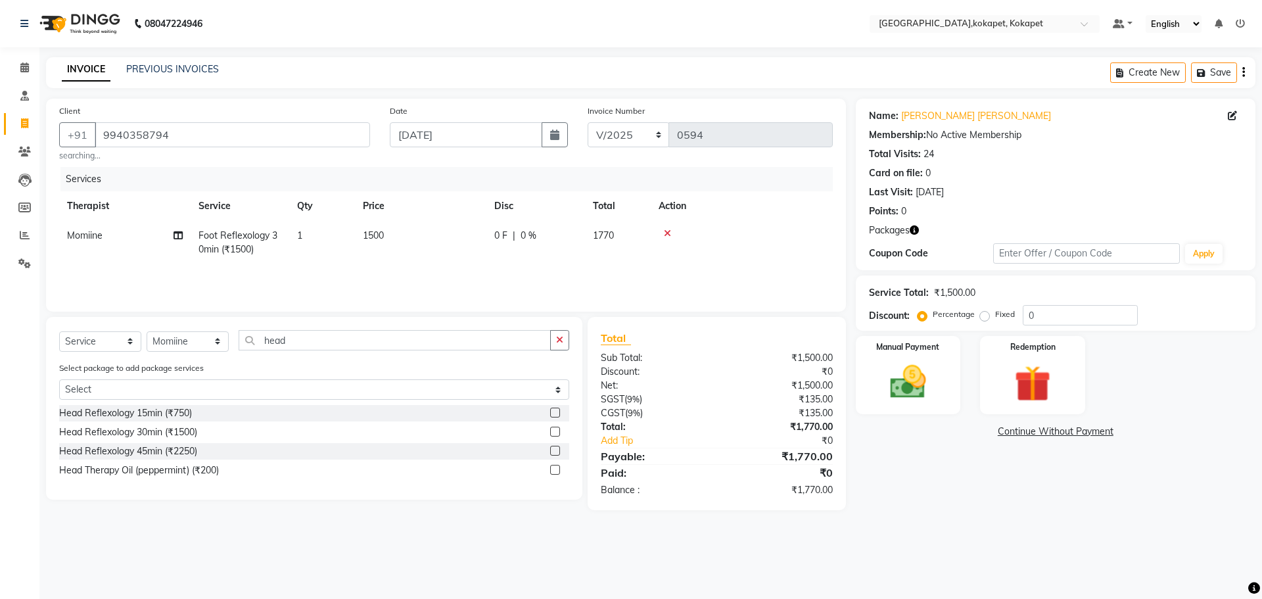
click at [252, 119] on input "checkbox" at bounding box center [554, 432] width 9 height 9
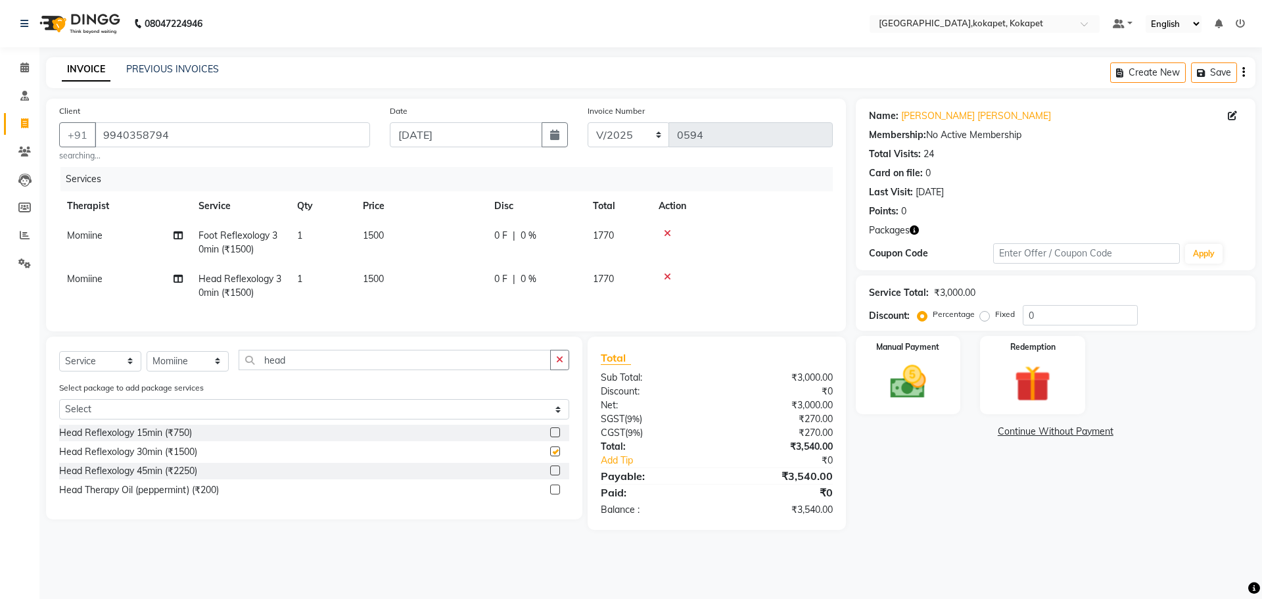
checkbox input "false"
click at [252, 119] on img at bounding box center [1032, 383] width 61 height 47
drag, startPoint x: 1010, startPoint y: 429, endPoint x: 1058, endPoint y: 438, distance: 48.9
click at [252, 119] on span "Package 1" at bounding box center [1013, 432] width 45 height 15
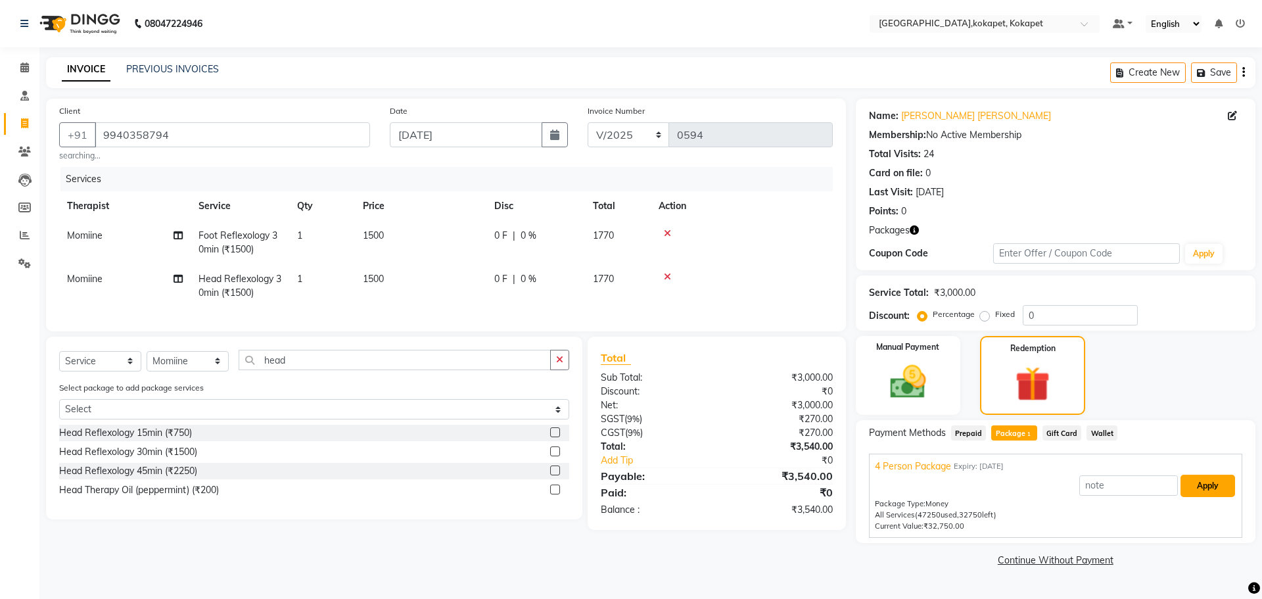
click at [252, 119] on button "Apply" at bounding box center [1208, 486] width 55 height 22
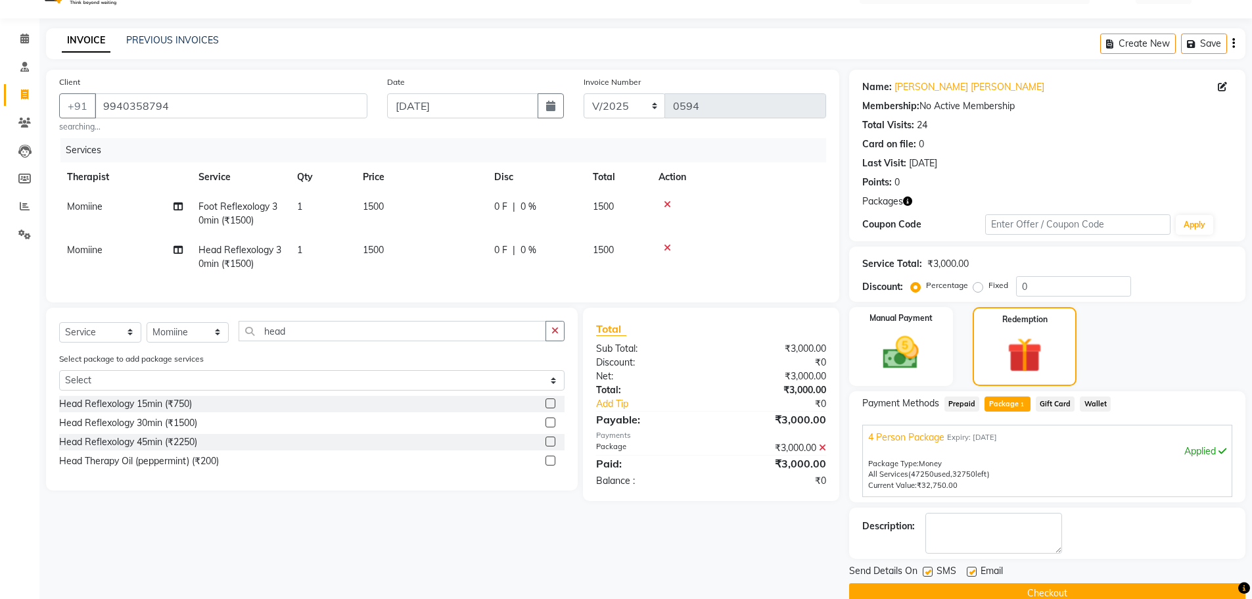
scroll to position [53, 0]
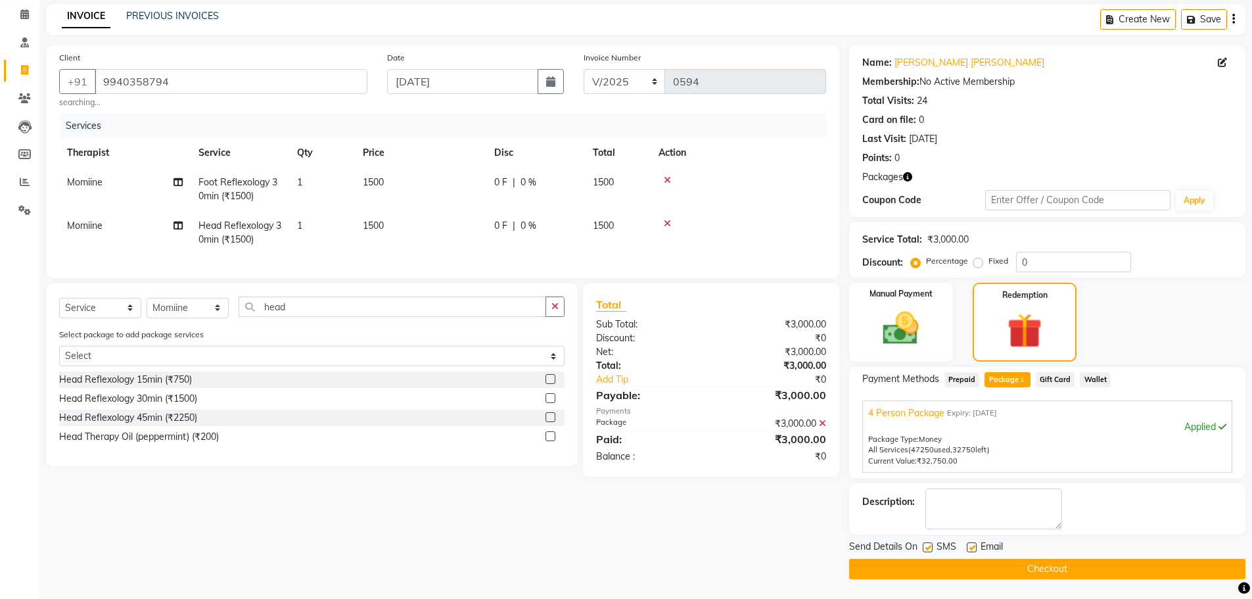
click at [252, 119] on label at bounding box center [928, 547] width 10 height 10
click at [252, 119] on input "checkbox" at bounding box center [927, 548] width 9 height 9
checkbox input "false"
click at [252, 119] on label at bounding box center [972, 547] width 10 height 10
click at [252, 119] on input "checkbox" at bounding box center [971, 548] width 9 height 9
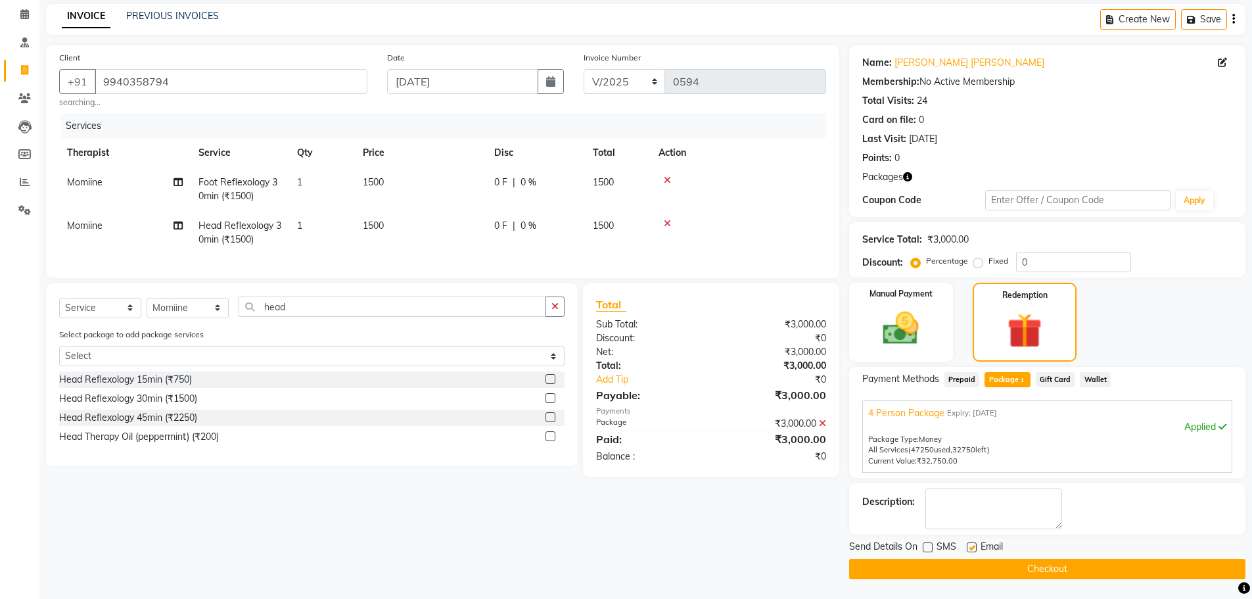
checkbox input "false"
click at [252, 119] on button "Checkout" at bounding box center [1047, 569] width 396 height 20
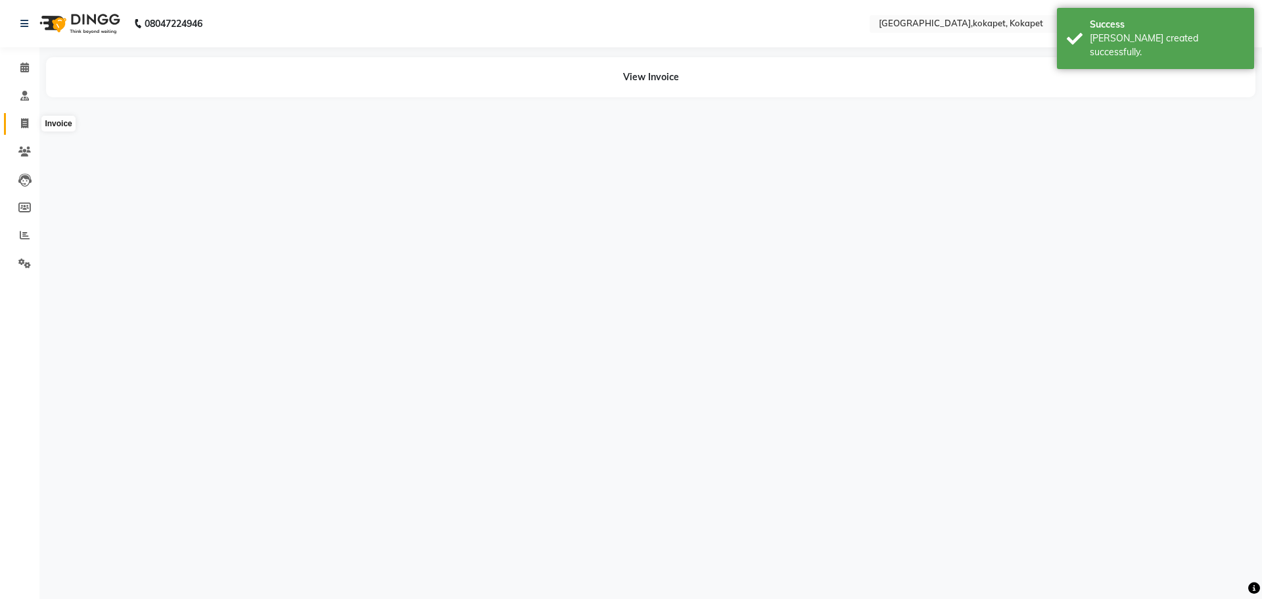
click at [28, 119] on icon at bounding box center [24, 123] width 7 height 10
select select "service"
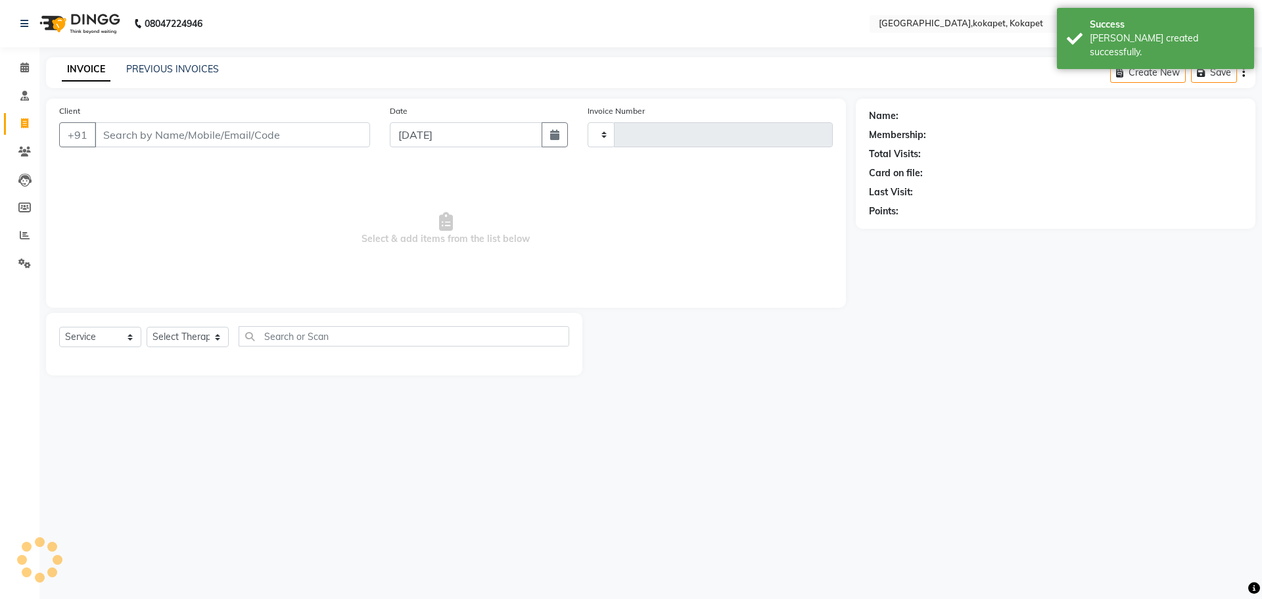
type input "0595"
select select "5849"
click at [252, 119] on icon "button" at bounding box center [554, 135] width 9 height 11
select select "9"
select select "2025"
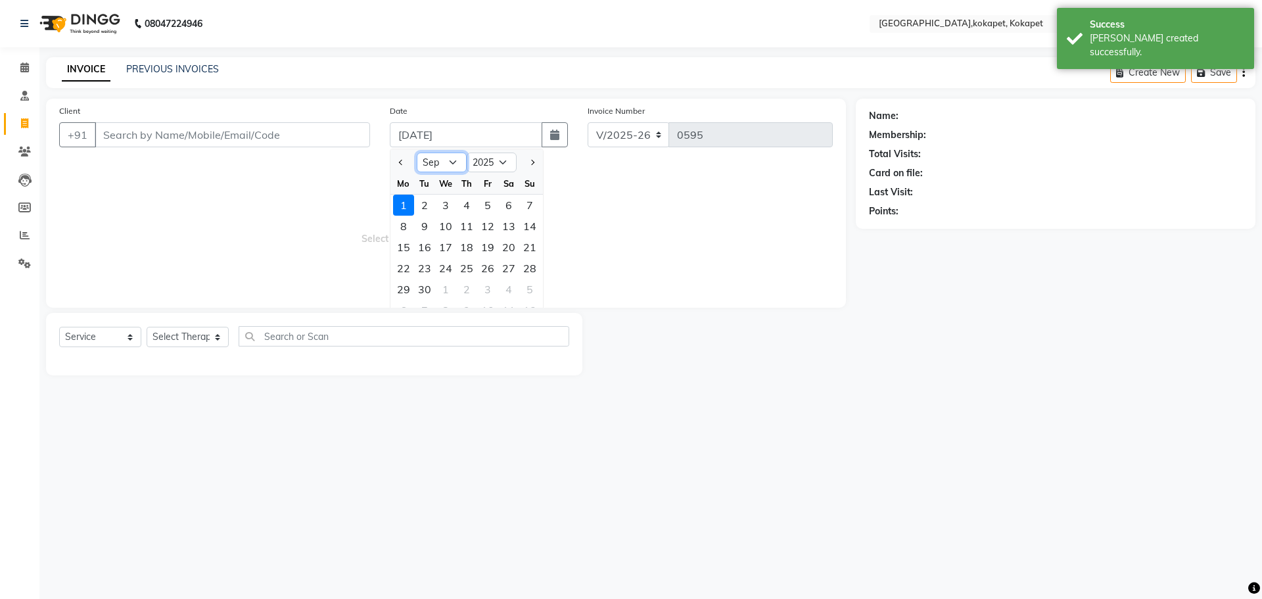
click at [252, 119] on select "Jan Feb Mar Apr May Jun [DATE] Aug Sep Oct Nov Dec" at bounding box center [442, 163] width 50 height 20
select select "8"
click at [252, 119] on select "Jan Feb Mar Apr May Jun [DATE] Aug Sep Oct Nov Dec" at bounding box center [442, 163] width 50 height 20
click at [252, 119] on div "22" at bounding box center [487, 268] width 21 height 21
type input "[DATE]"
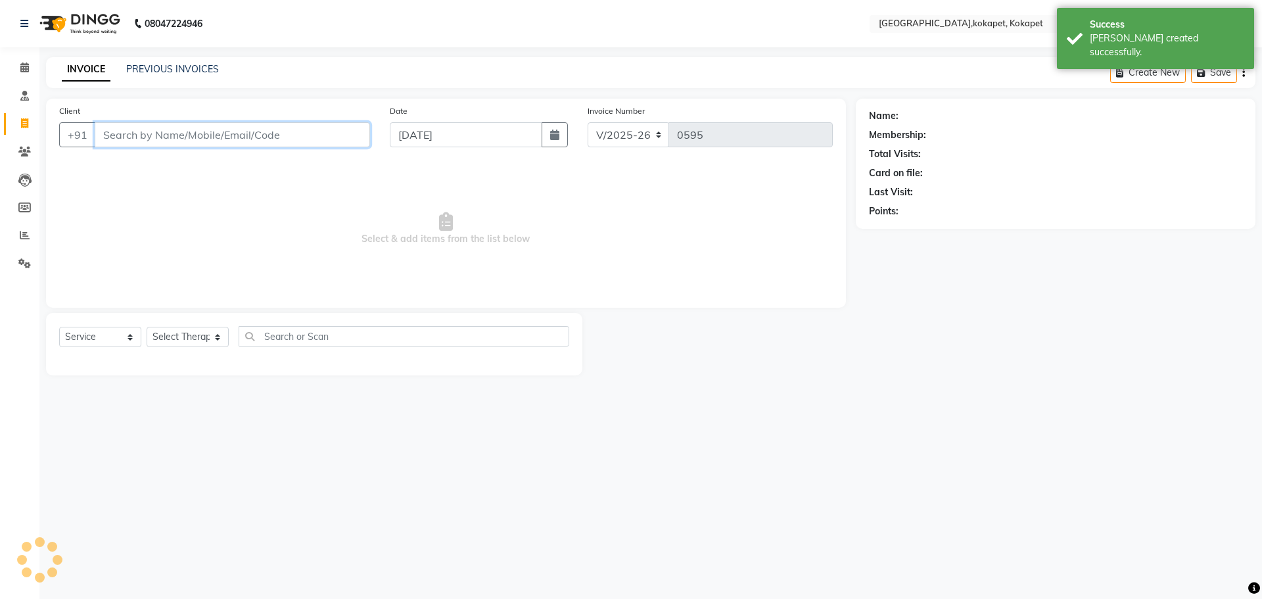
click at [185, 119] on input "Client" at bounding box center [232, 134] width 275 height 25
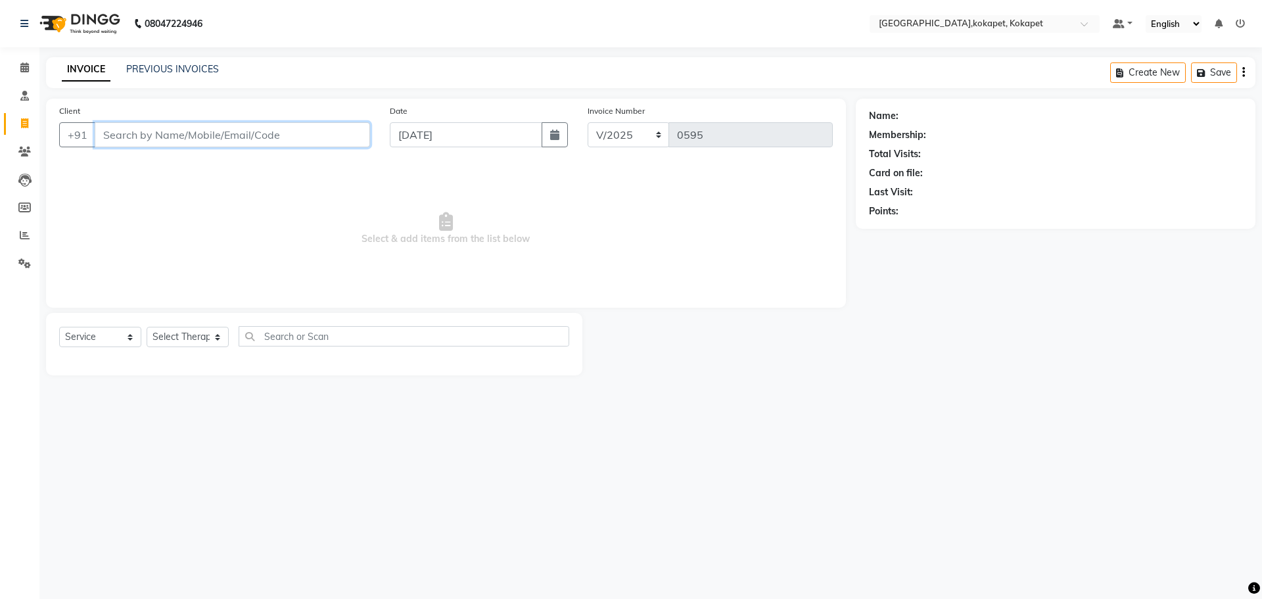
paste input "9940358794"
type input "9940358794"
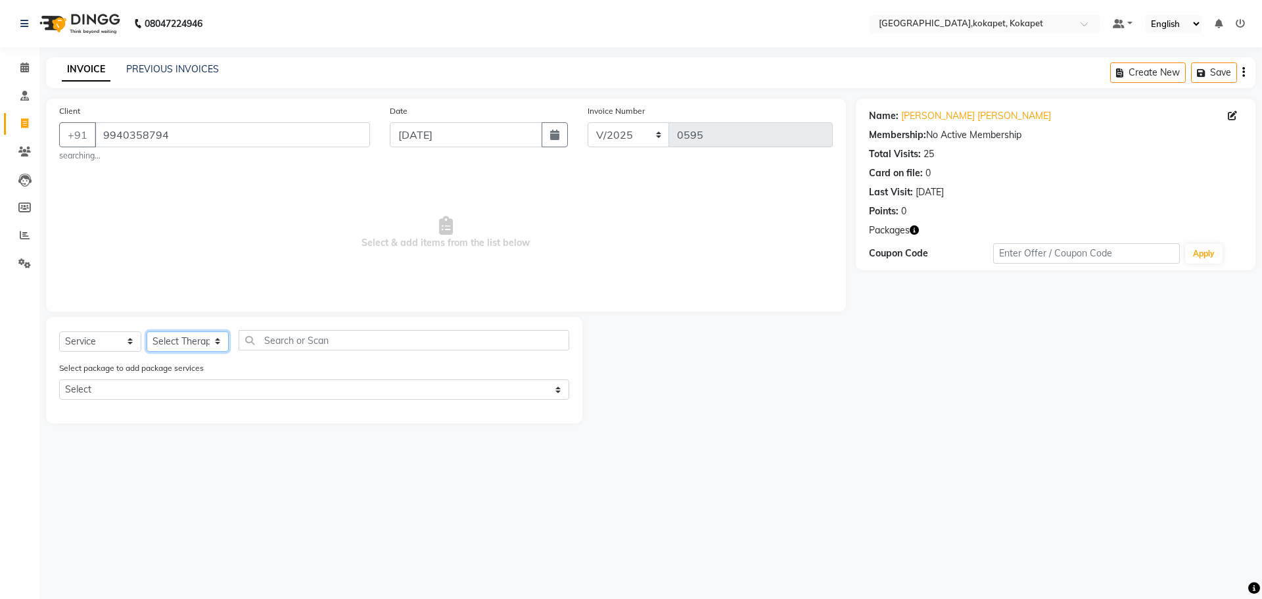
click at [188, 119] on select "Select Therapist [PERSON_NAME] [PERSON_NAME] [PERSON_NAME] Marine Mohit Momiine…" at bounding box center [188, 341] width 82 height 20
select select "41275"
click at [147, 119] on select "Select Therapist [PERSON_NAME] [PERSON_NAME] [PERSON_NAME] Marine Mohit Momiine…" at bounding box center [188, 341] width 82 height 20
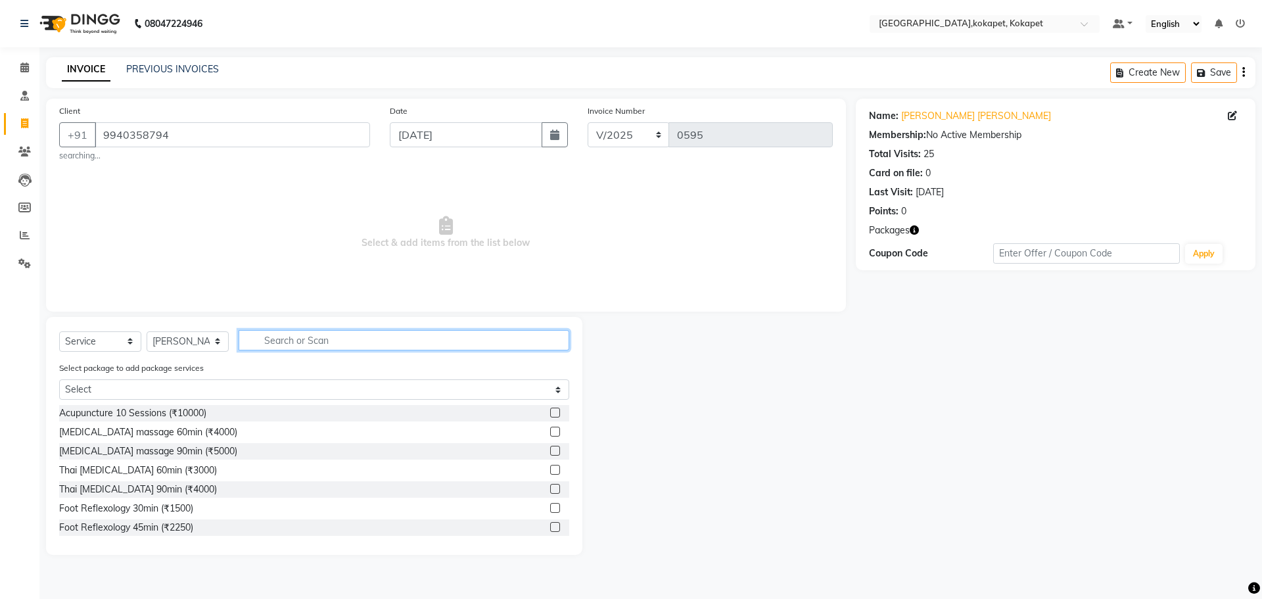
click at [252, 119] on input "text" at bounding box center [404, 340] width 331 height 20
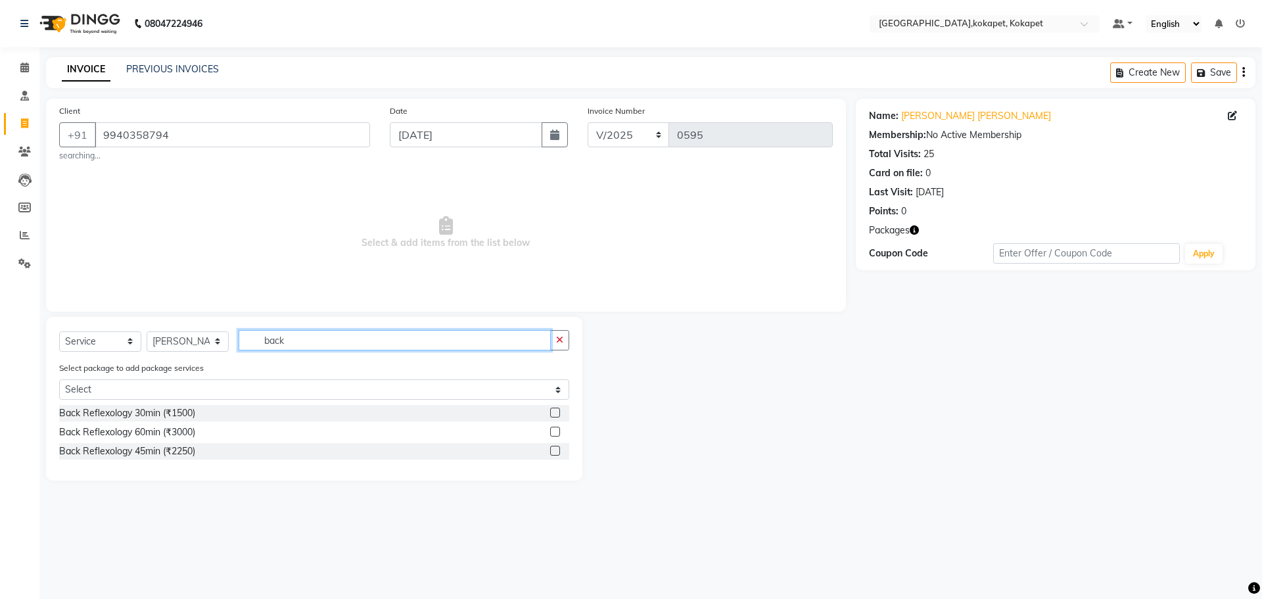
type input "back"
click at [252, 119] on div "Back Reflexology 30min (₹1500)" at bounding box center [314, 413] width 510 height 16
click at [252, 119] on label at bounding box center [555, 413] width 10 height 10
click at [252, 119] on input "checkbox" at bounding box center [554, 413] width 9 height 9
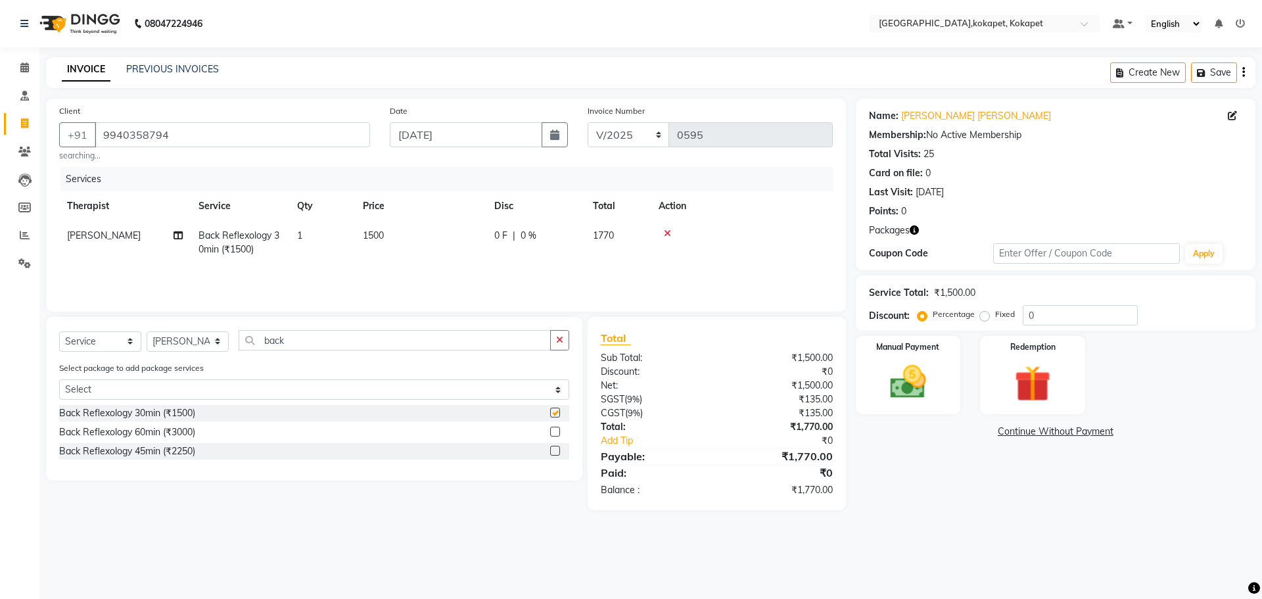
checkbox input "false"
click at [175, 119] on select "Select Therapist [PERSON_NAME] [PERSON_NAME] [PERSON_NAME] Marine Mohit Momiine…" at bounding box center [188, 341] width 82 height 20
select select "83052"
click at [147, 119] on select "Select Therapist [PERSON_NAME] [PERSON_NAME] [PERSON_NAME] Marine Mohit Momiine…" at bounding box center [188, 341] width 82 height 20
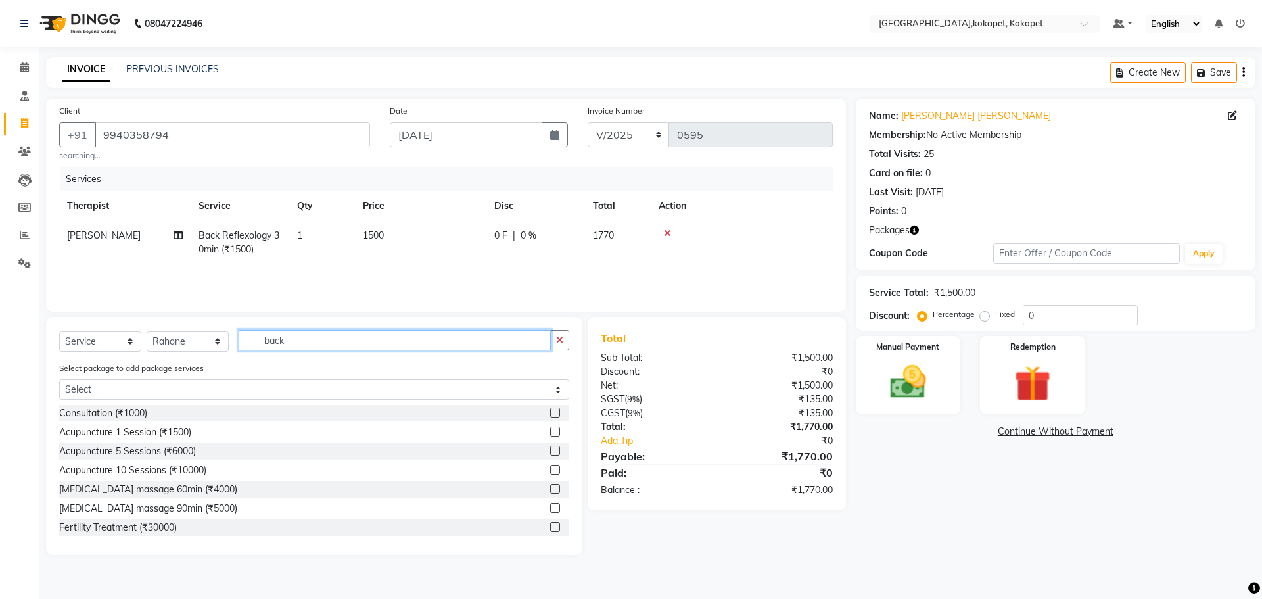
click at [252, 119] on input "back" at bounding box center [395, 340] width 312 height 20
type input "b"
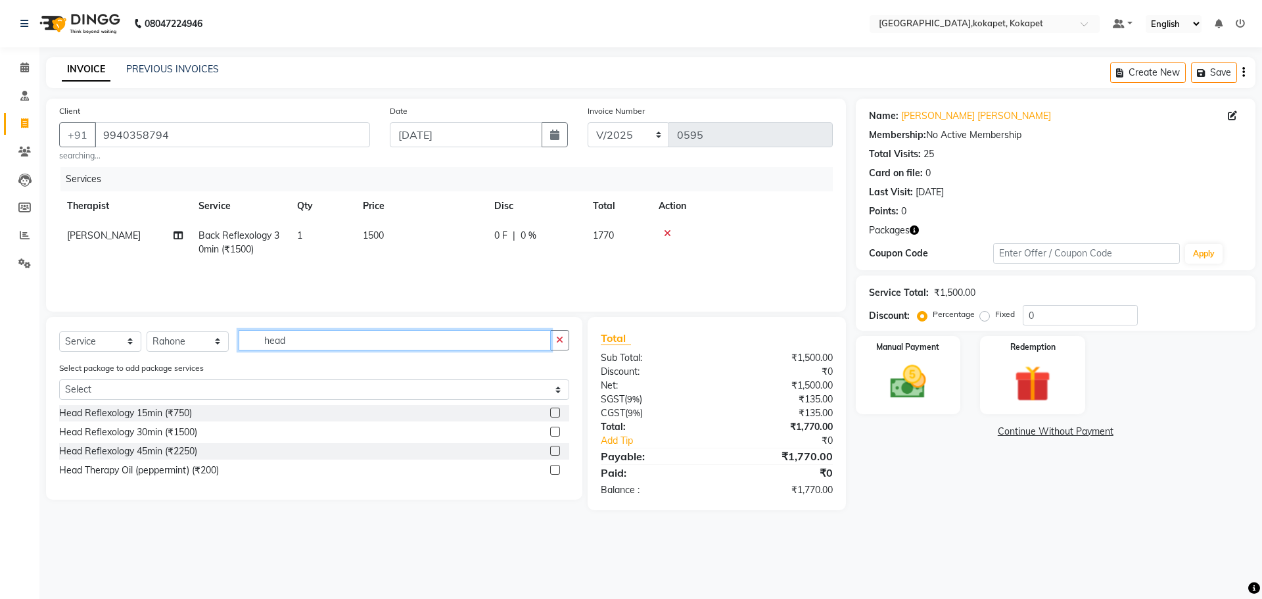
type input "head"
click at [252, 119] on label at bounding box center [555, 432] width 10 height 10
click at [252, 119] on input "checkbox" at bounding box center [554, 432] width 9 height 9
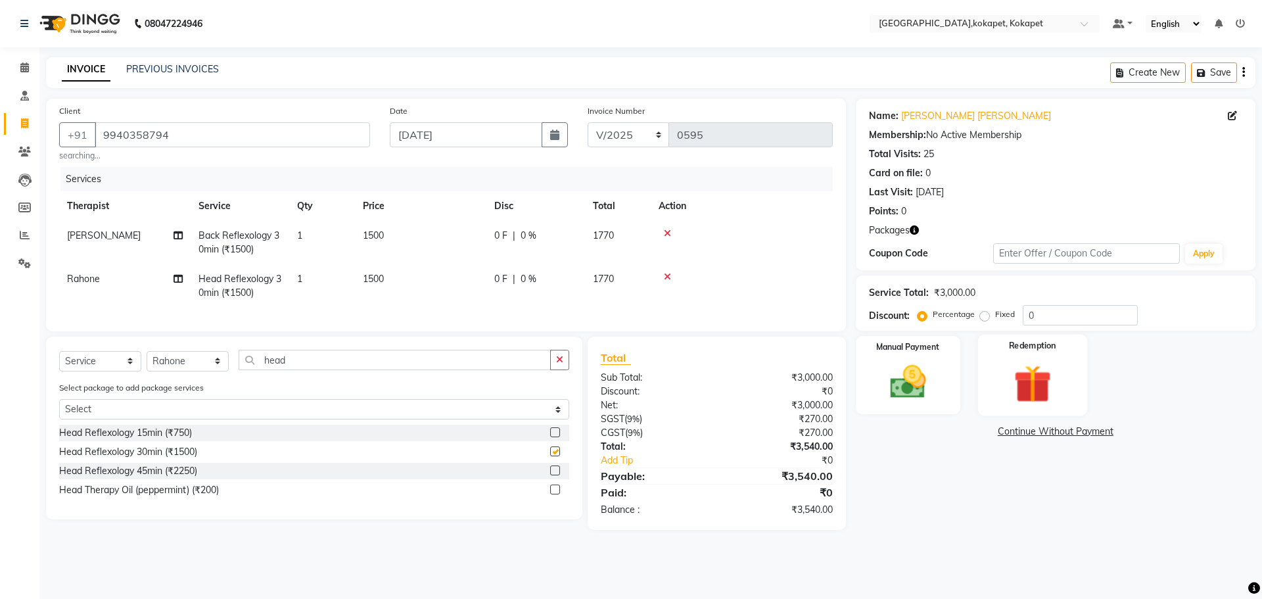
checkbox input "false"
click at [252, 119] on img at bounding box center [1032, 383] width 61 height 47
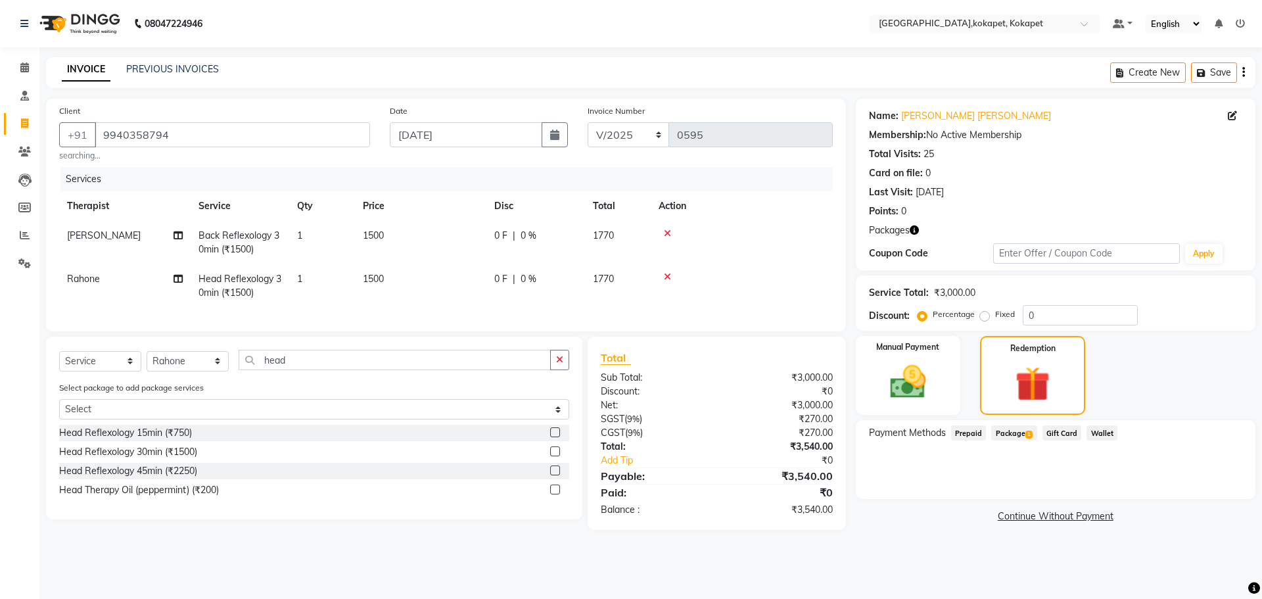
drag, startPoint x: 998, startPoint y: 435, endPoint x: 1144, endPoint y: 445, distance: 146.3
click at [252, 119] on span "Package 1" at bounding box center [1013, 432] width 45 height 15
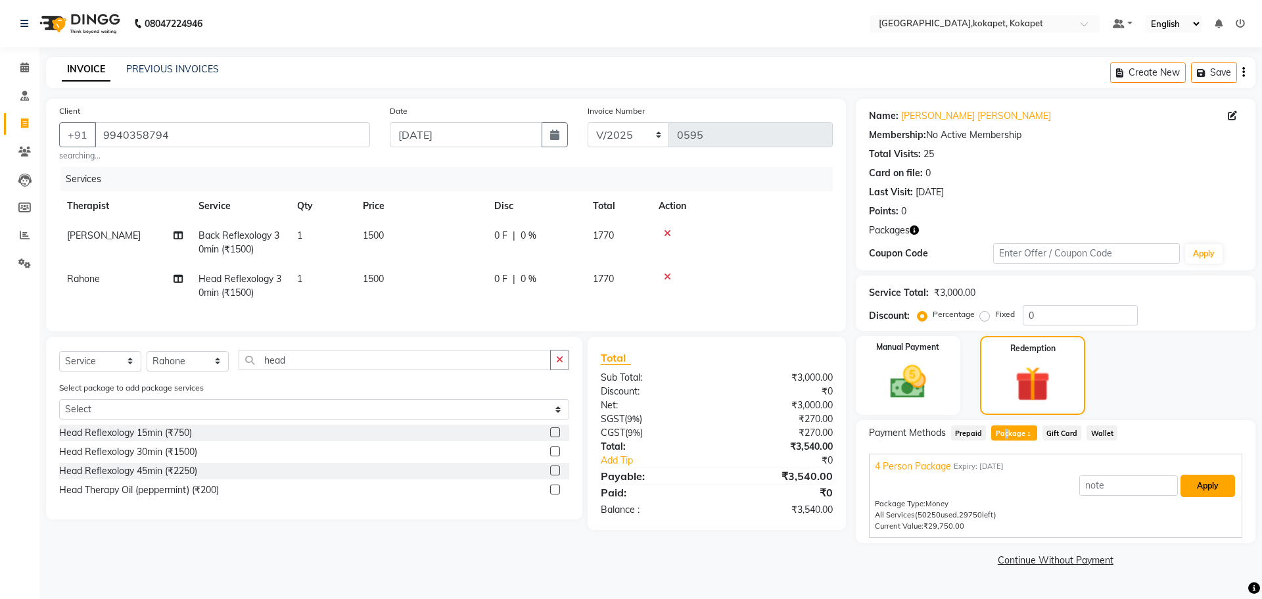
click at [252, 119] on button "Apply" at bounding box center [1208, 486] width 55 height 22
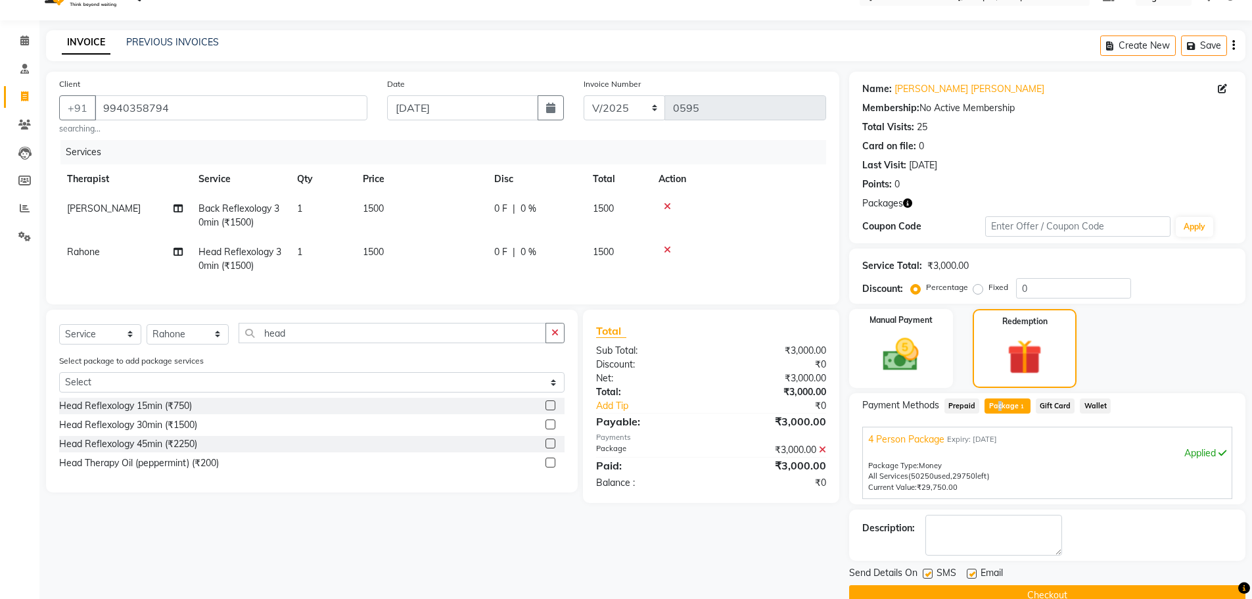
scroll to position [53, 0]
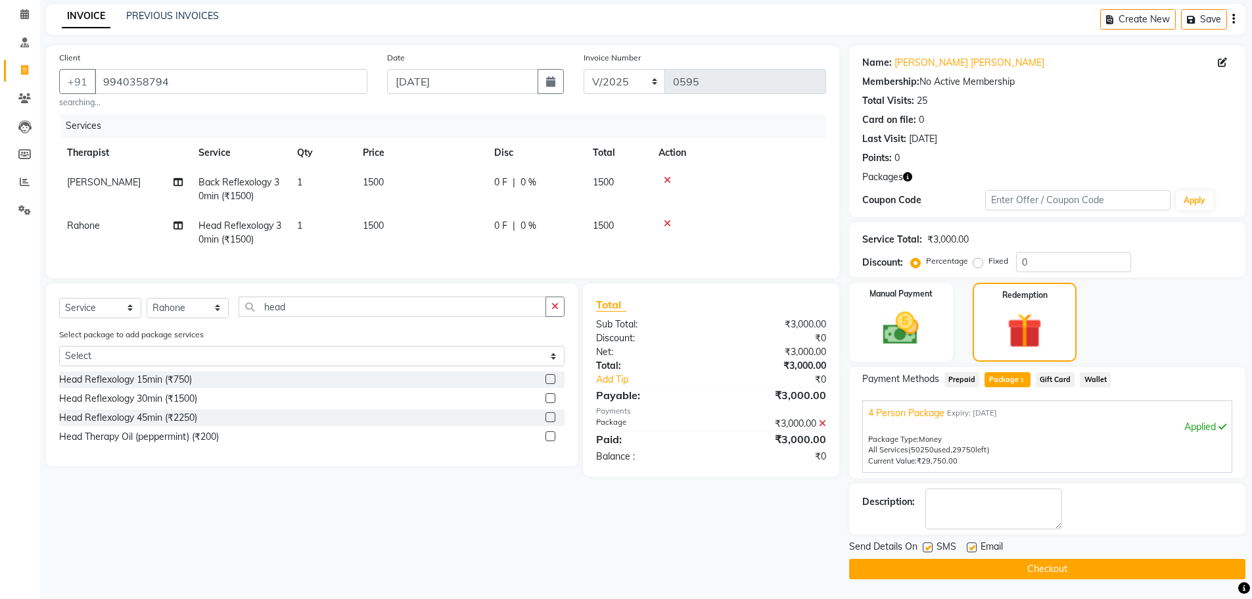
click at [252, 119] on label at bounding box center [928, 547] width 10 height 10
click at [252, 119] on input "checkbox" at bounding box center [927, 548] width 9 height 9
checkbox input "false"
click at [252, 119] on div "Email" at bounding box center [990, 548] width 47 height 16
click at [252, 119] on label at bounding box center [972, 547] width 10 height 10
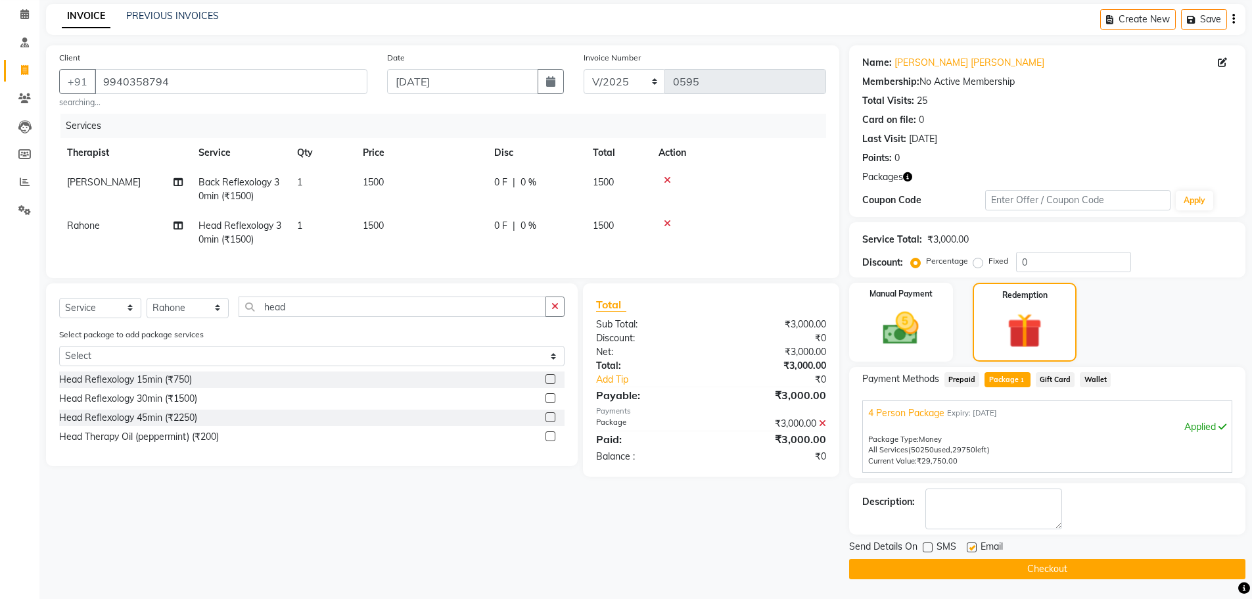
click at [252, 119] on input "checkbox" at bounding box center [971, 548] width 9 height 9
checkbox input "false"
click at [252, 119] on button "Checkout" at bounding box center [1047, 569] width 396 height 20
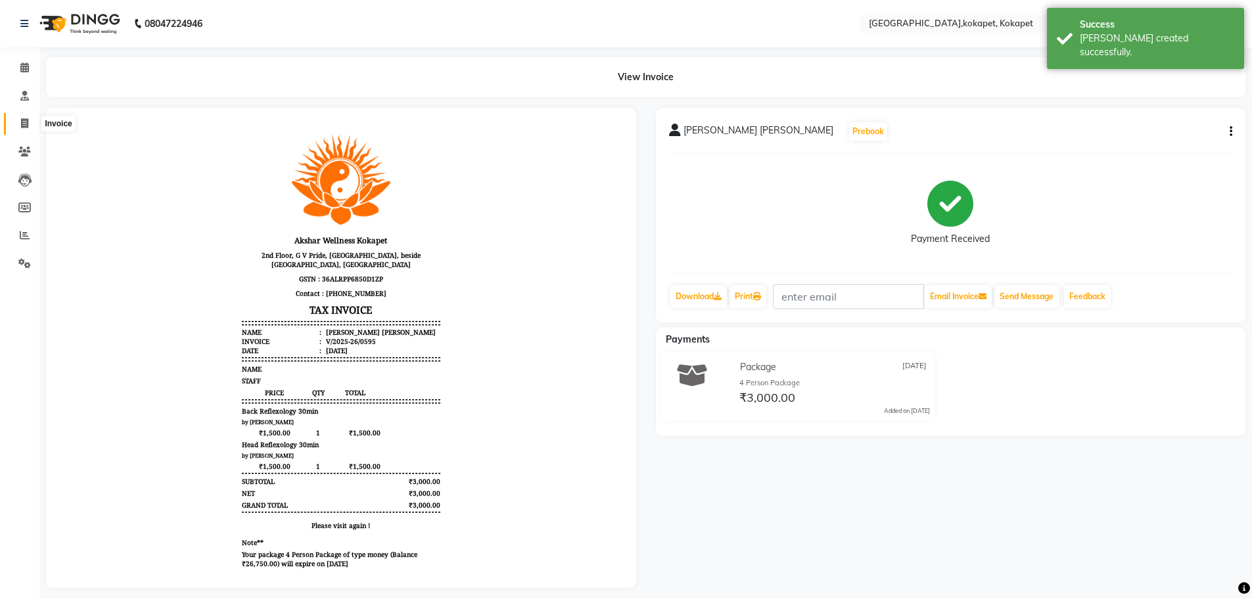
click at [30, 119] on span at bounding box center [24, 123] width 23 height 15
select select "5849"
select select "service"
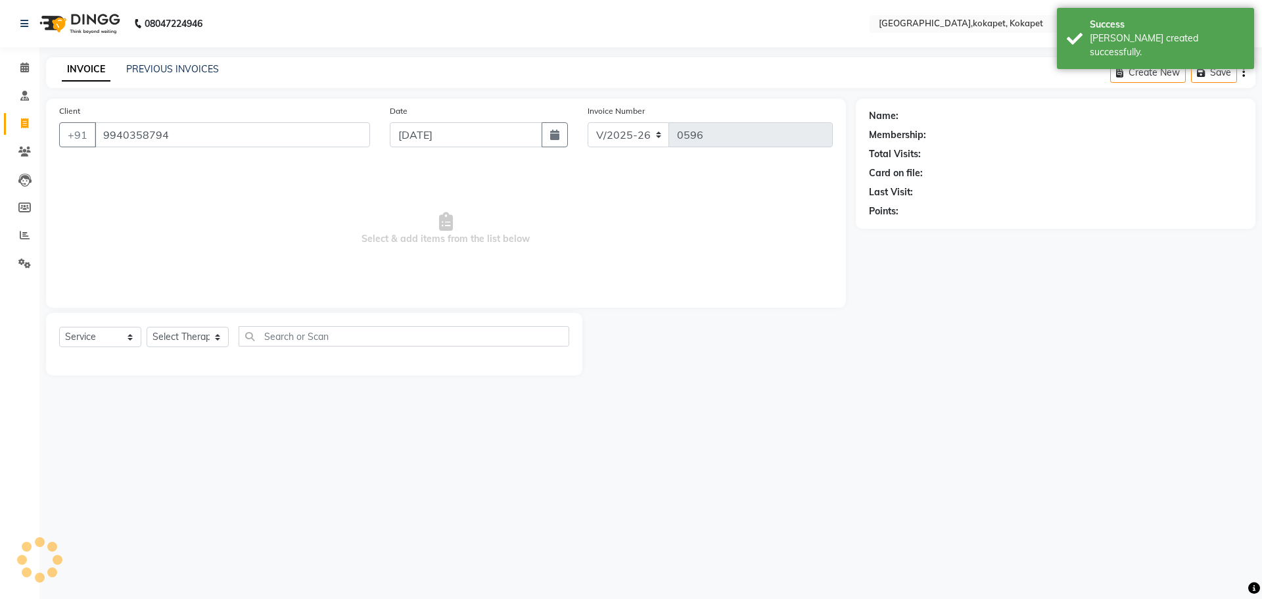
type input "9940358794"
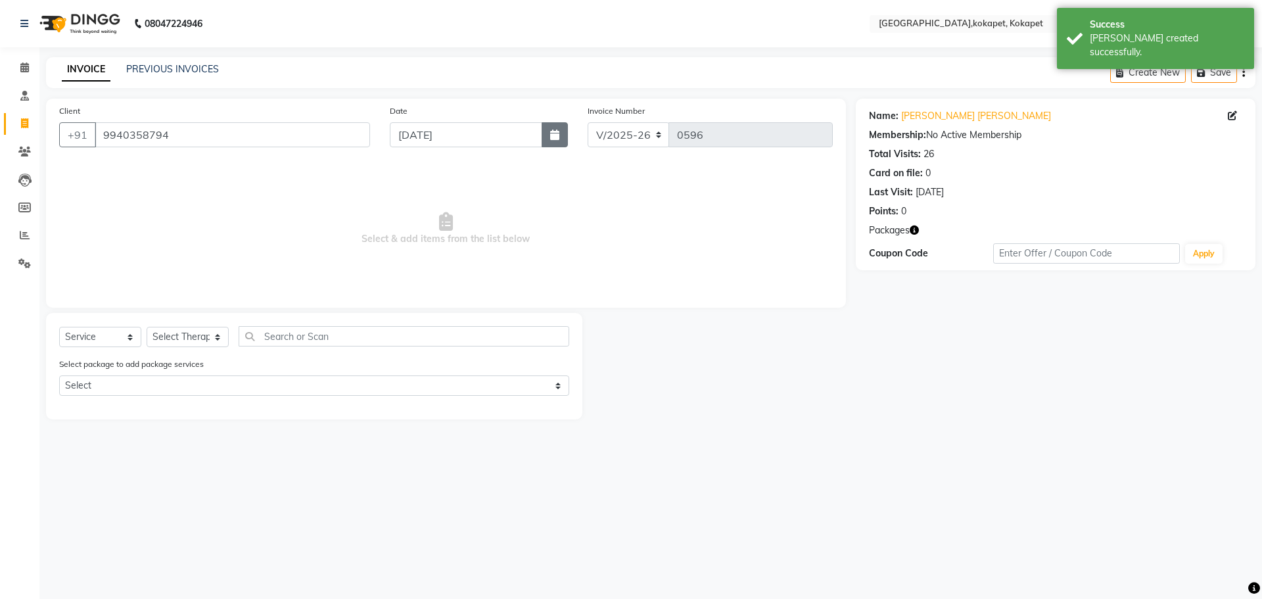
click at [252, 119] on button "button" at bounding box center [555, 134] width 26 height 25
select select "9"
select select "2025"
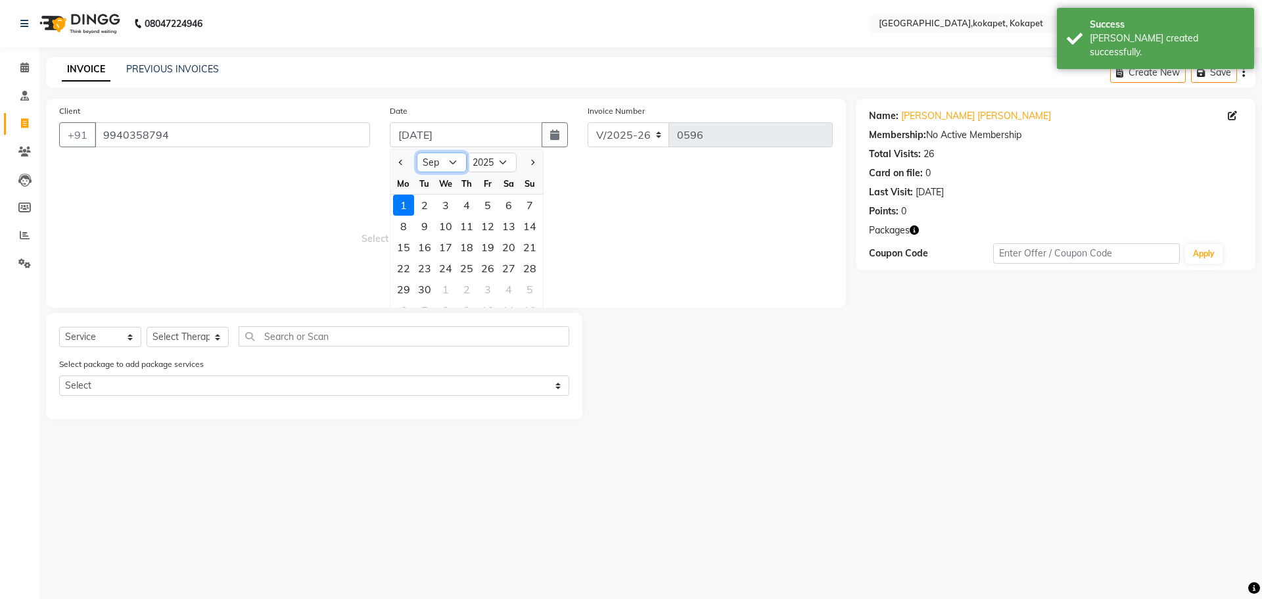
click at [252, 119] on select "Jan Feb Mar Apr May Jun [DATE] Aug Sep Oct Nov Dec" at bounding box center [442, 163] width 50 height 20
select select "8"
click at [252, 119] on select "Jan Feb Mar Apr May Jun [DATE] Aug Sep Oct Nov Dec" at bounding box center [442, 163] width 50 height 20
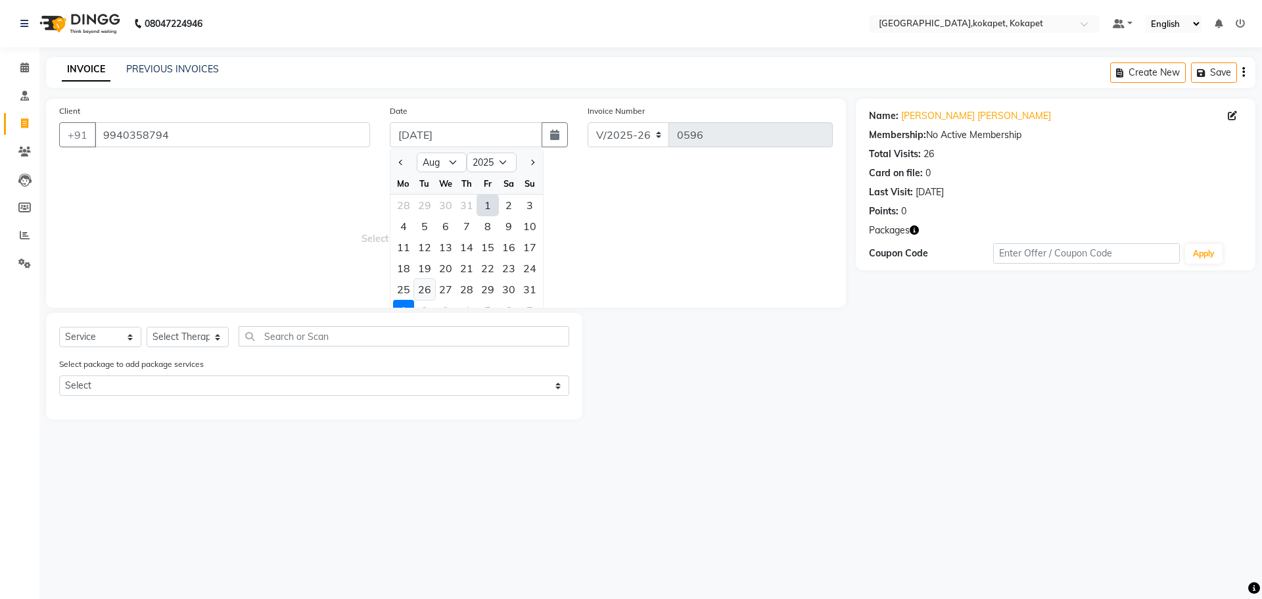
click at [252, 119] on div "26" at bounding box center [424, 289] width 21 height 21
type input "[DATE]"
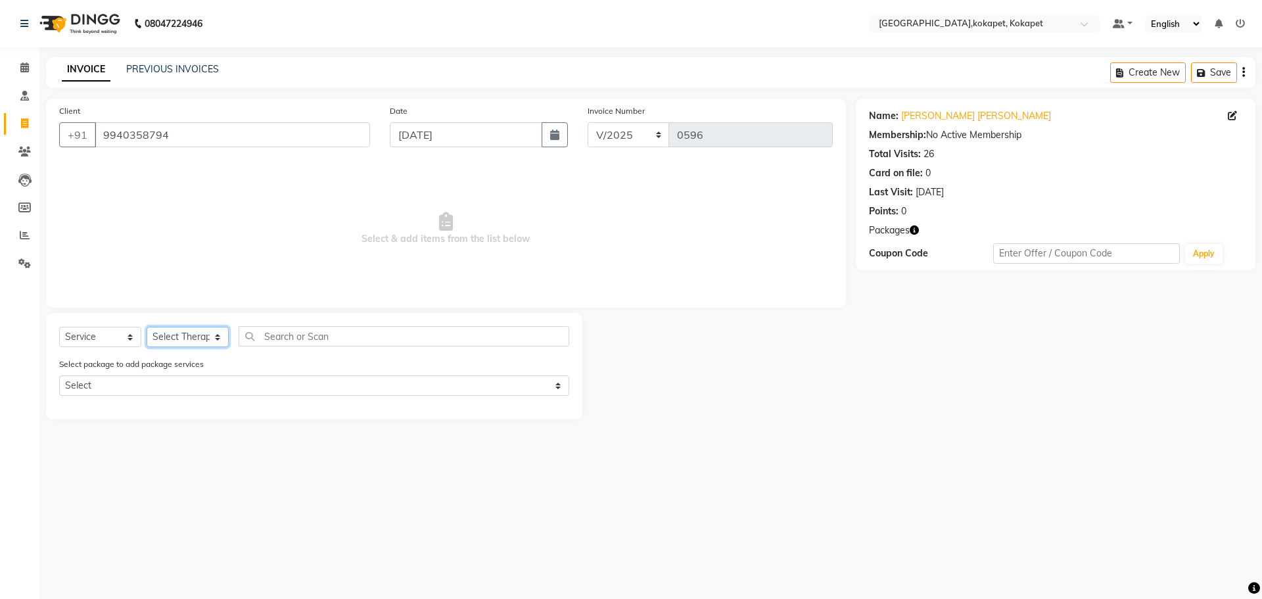
click at [204, 119] on select "Select Therapist [PERSON_NAME] [PERSON_NAME] [PERSON_NAME] Marine Mohit Momiine…" at bounding box center [188, 337] width 82 height 20
select select "40928"
click at [147, 119] on select "Select Therapist [PERSON_NAME] [PERSON_NAME] [PERSON_NAME] Marine Mohit Momiine…" at bounding box center [188, 337] width 82 height 20
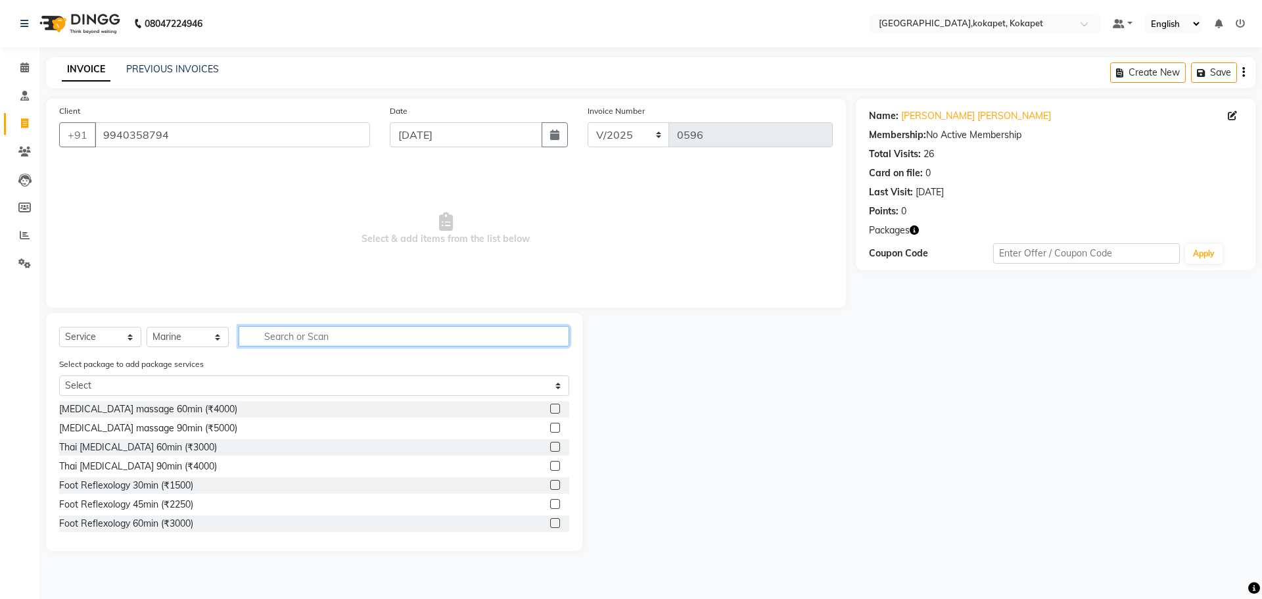
click at [252, 119] on input "text" at bounding box center [404, 336] width 331 height 20
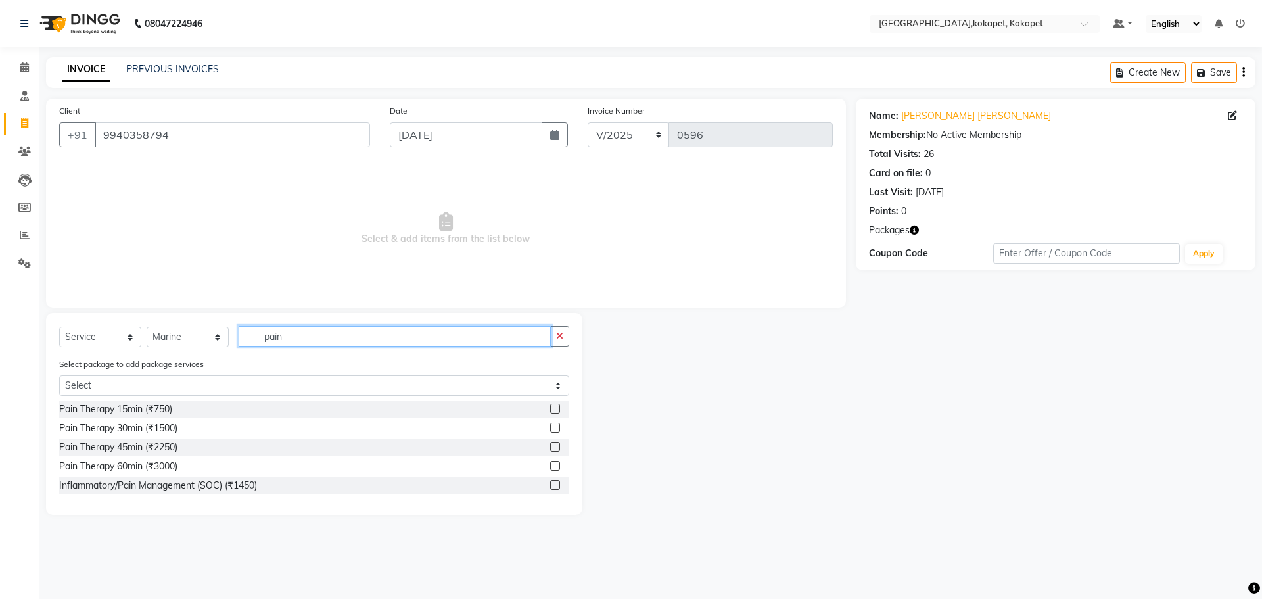
type input "pain"
click at [252, 119] on label at bounding box center [555, 428] width 10 height 10
click at [252, 119] on input "checkbox" at bounding box center [554, 428] width 9 height 9
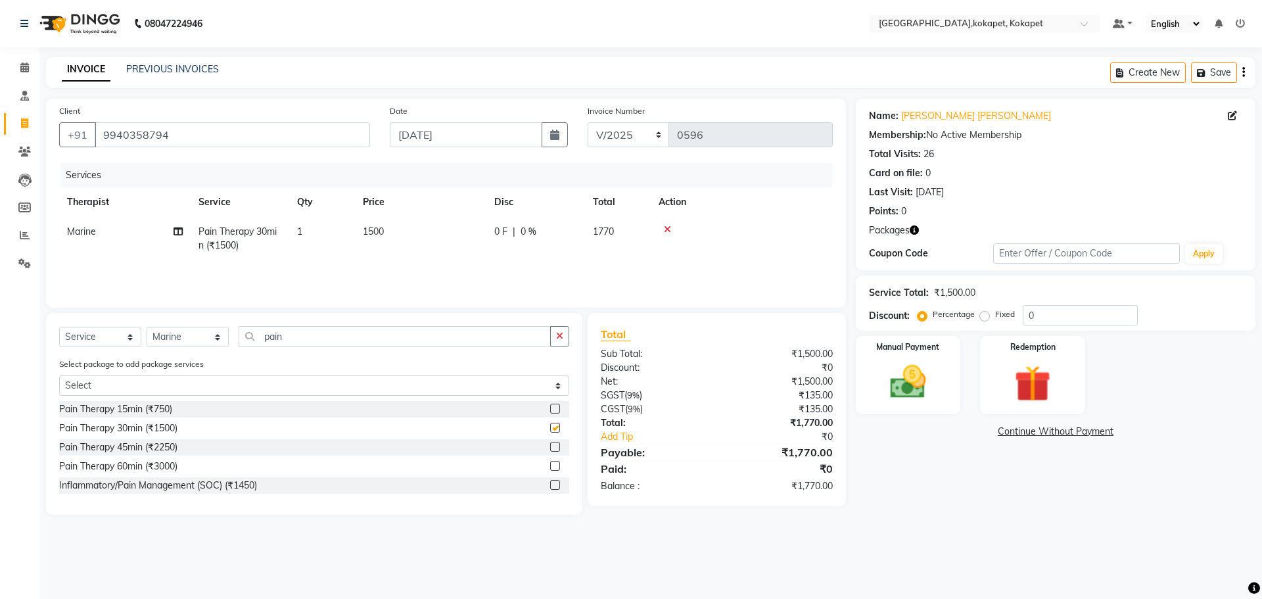
checkbox input "false"
click at [252, 119] on div "Select Service Product Membership Package Voucher Prepaid Gift Card Select Ther…" at bounding box center [314, 414] width 536 height 202
click at [252, 119] on icon "button" at bounding box center [559, 335] width 7 height 9
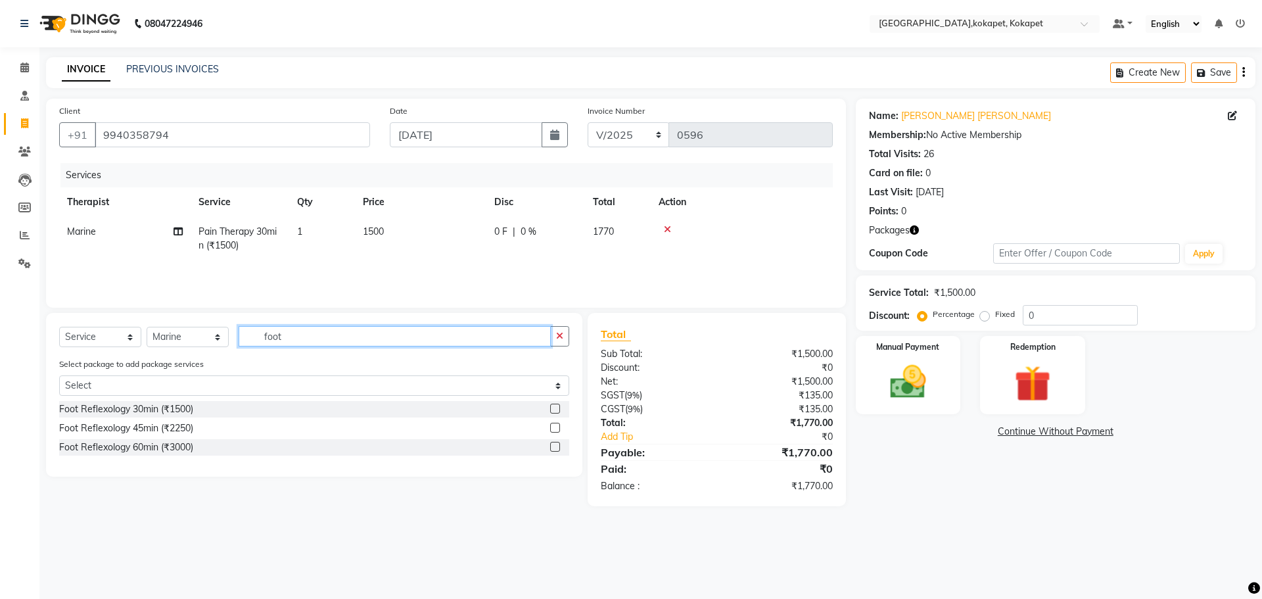
type input "foot"
click at [252, 119] on label at bounding box center [555, 409] width 10 height 10
click at [252, 119] on input "checkbox" at bounding box center [554, 409] width 9 height 9
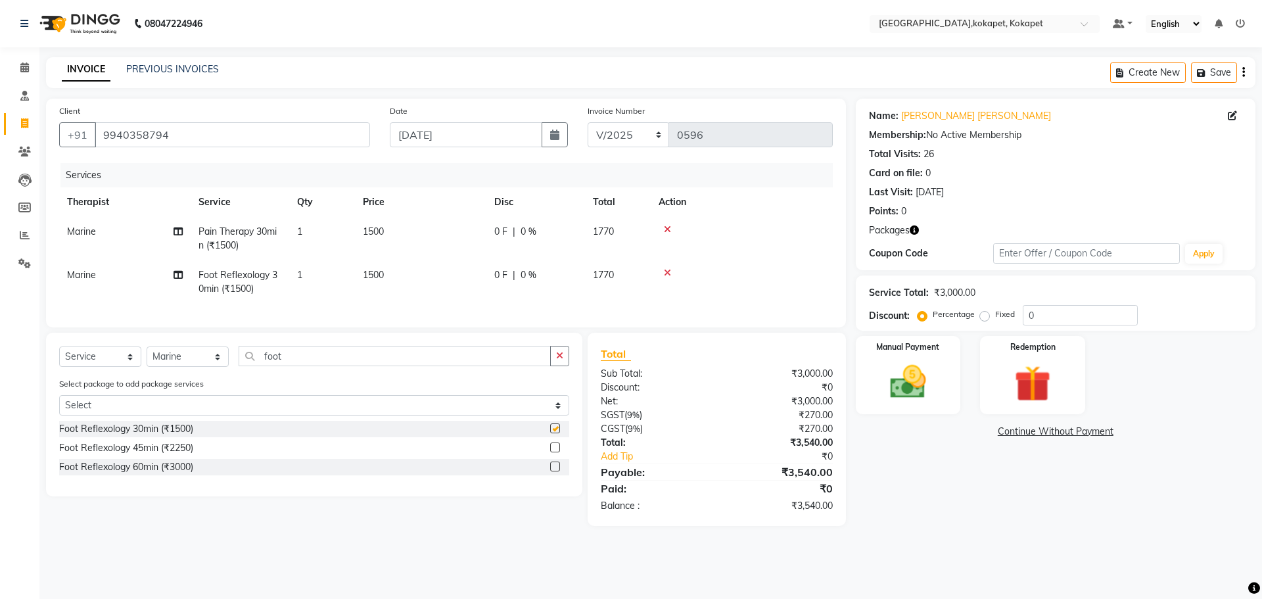
checkbox input "false"
click at [252, 119] on img at bounding box center [1032, 383] width 61 height 47
click at [252, 119] on span "Package 1" at bounding box center [1013, 432] width 45 height 15
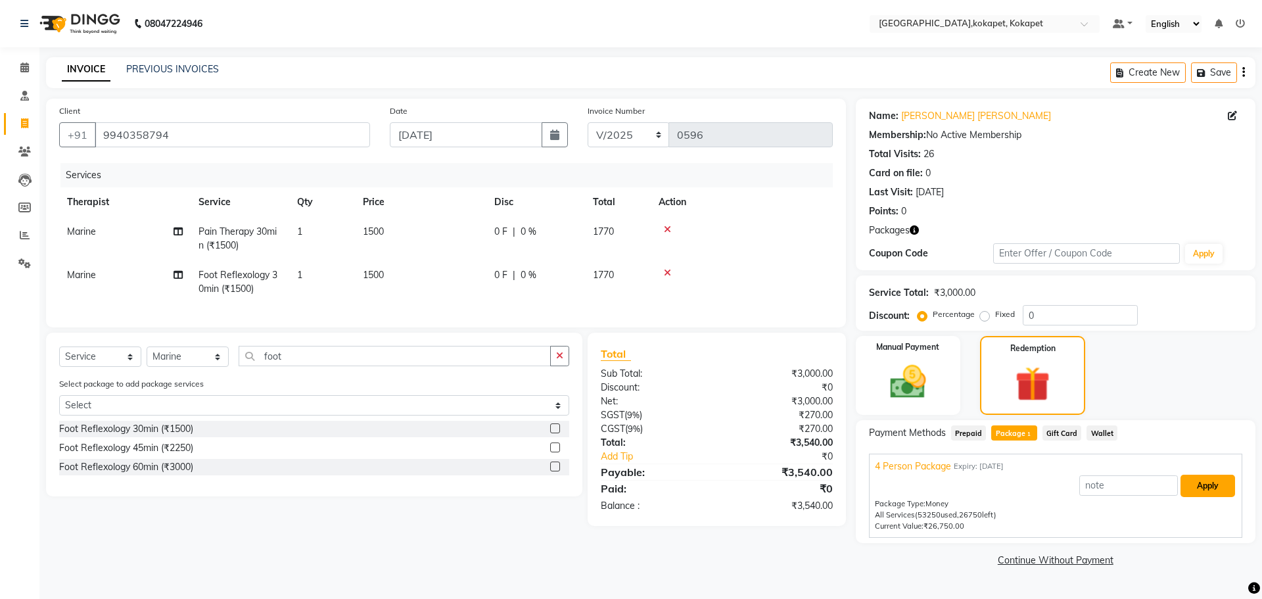
click at [252, 119] on button "Apply" at bounding box center [1208, 486] width 55 height 22
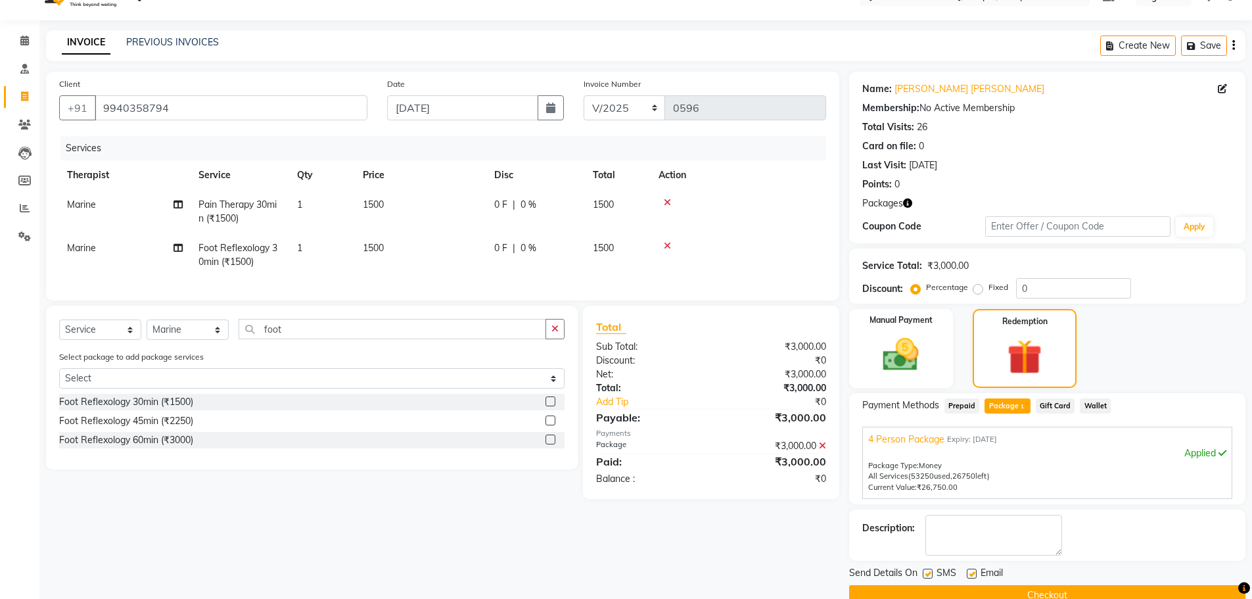
scroll to position [53, 0]
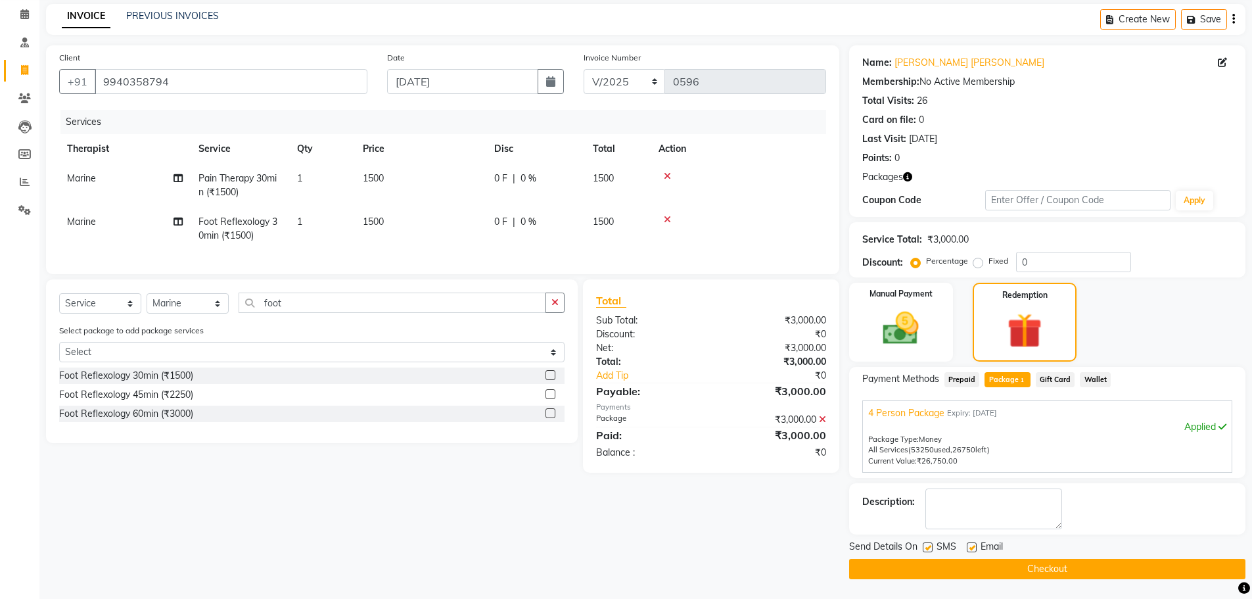
click at [252, 119] on label at bounding box center [928, 547] width 10 height 10
click at [252, 119] on input "checkbox" at bounding box center [927, 548] width 9 height 9
checkbox input "false"
click at [252, 119] on label at bounding box center [972, 547] width 10 height 10
click at [252, 119] on input "checkbox" at bounding box center [971, 548] width 9 height 9
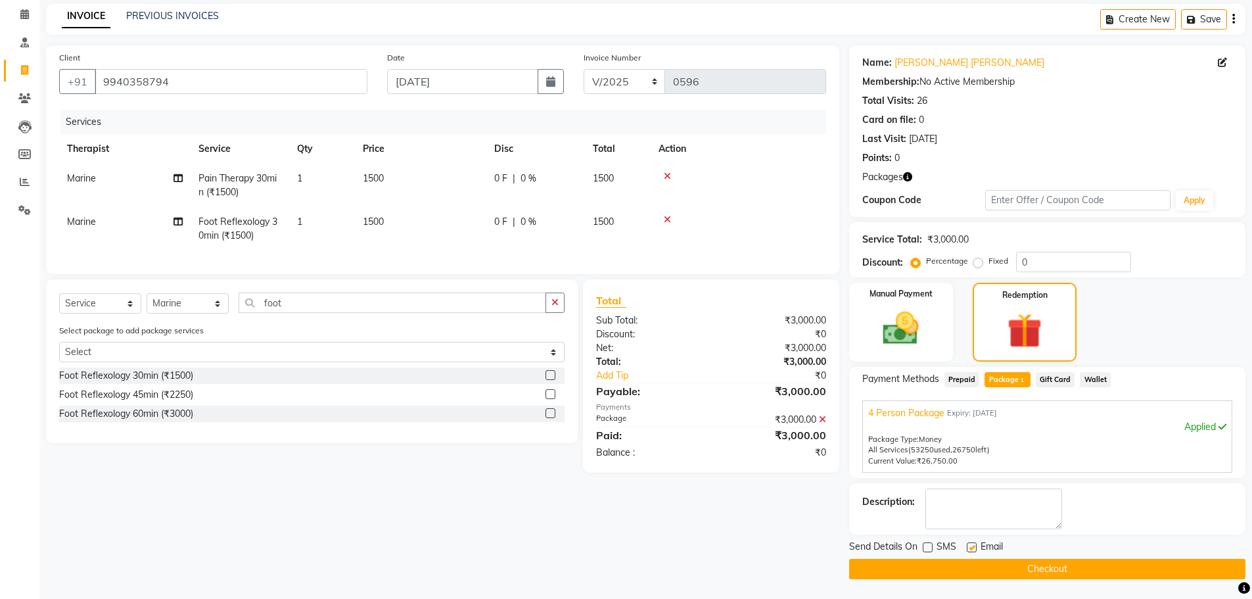
checkbox input "false"
click at [252, 119] on div "Send Details On SMS Email Checkout" at bounding box center [1047, 559] width 396 height 39
click at [252, 119] on button "Checkout" at bounding box center [1047, 569] width 396 height 20
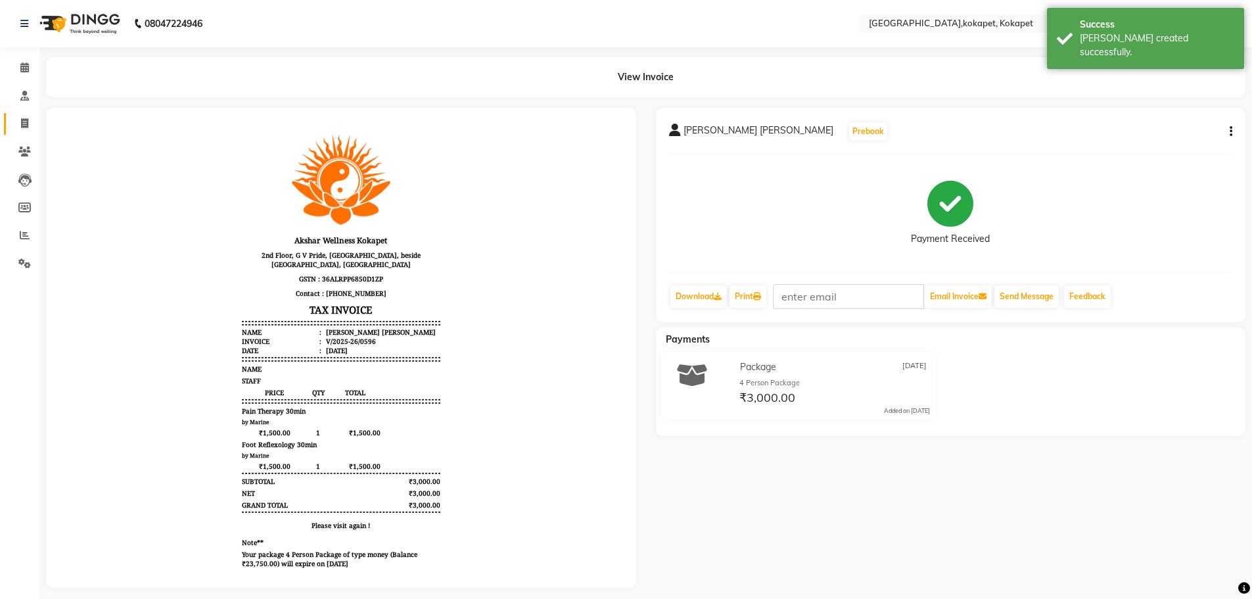
click at [24, 115] on link "Invoice" at bounding box center [20, 124] width 32 height 22
select select "service"
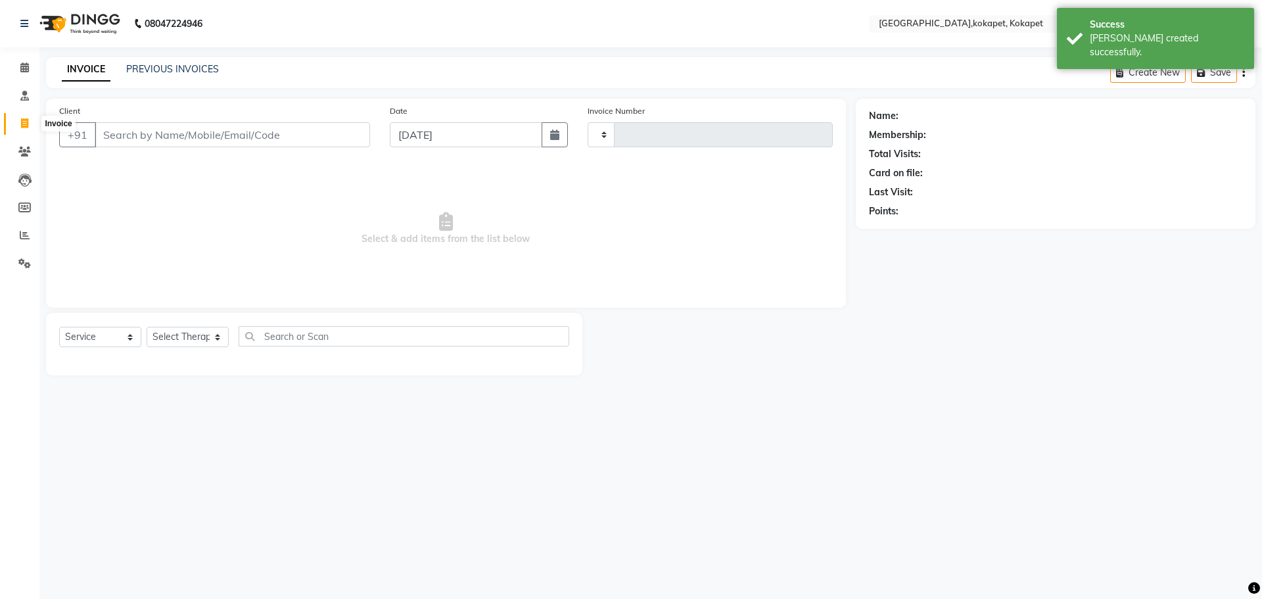
type input "0597"
select select "5849"
type input "9940358794"
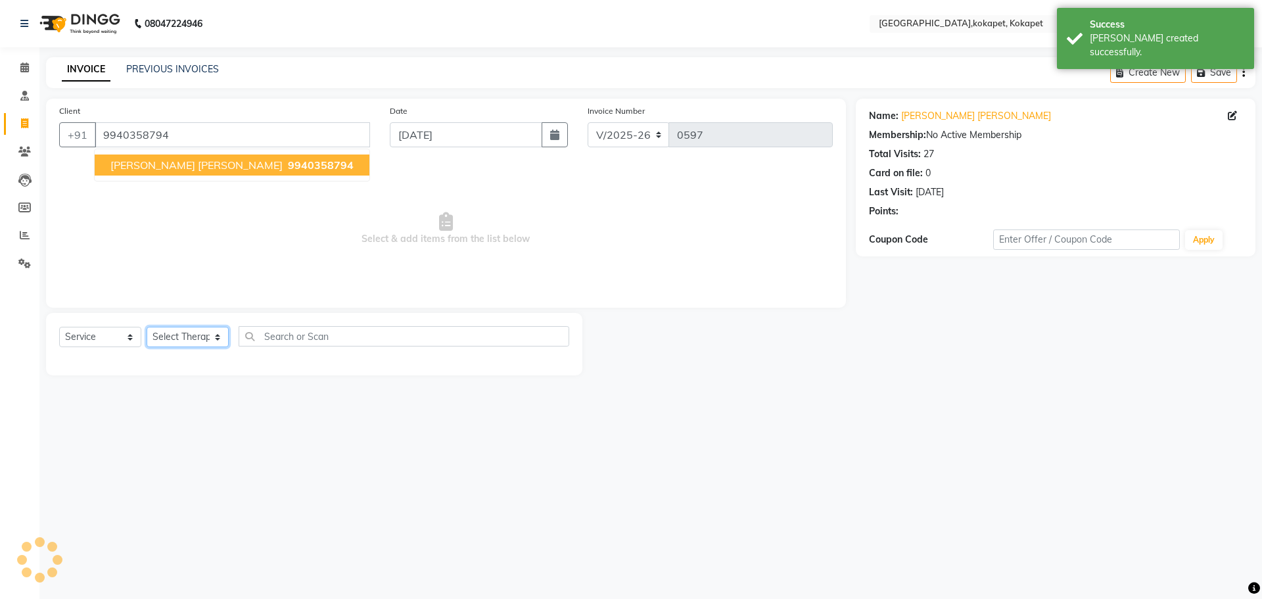
click at [204, 119] on select "Select Therapist" at bounding box center [188, 337] width 82 height 20
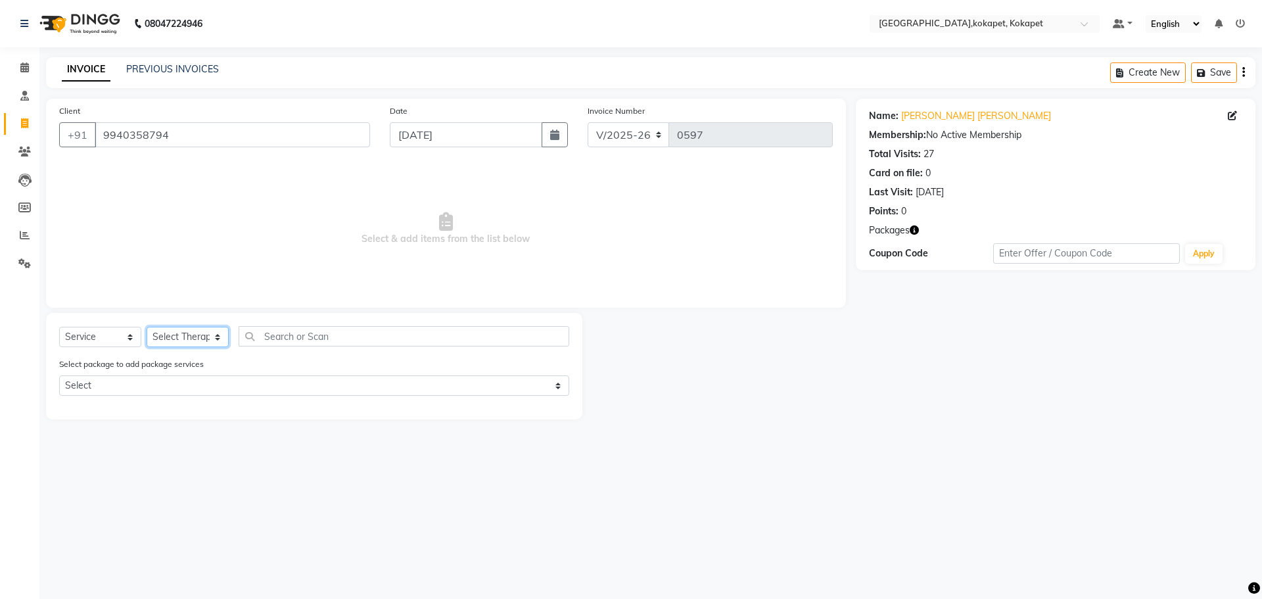
select select "40928"
click at [147, 119] on select "Select Therapist [PERSON_NAME] [PERSON_NAME] [PERSON_NAME] Marine Mohit Momiine…" at bounding box center [188, 337] width 82 height 20
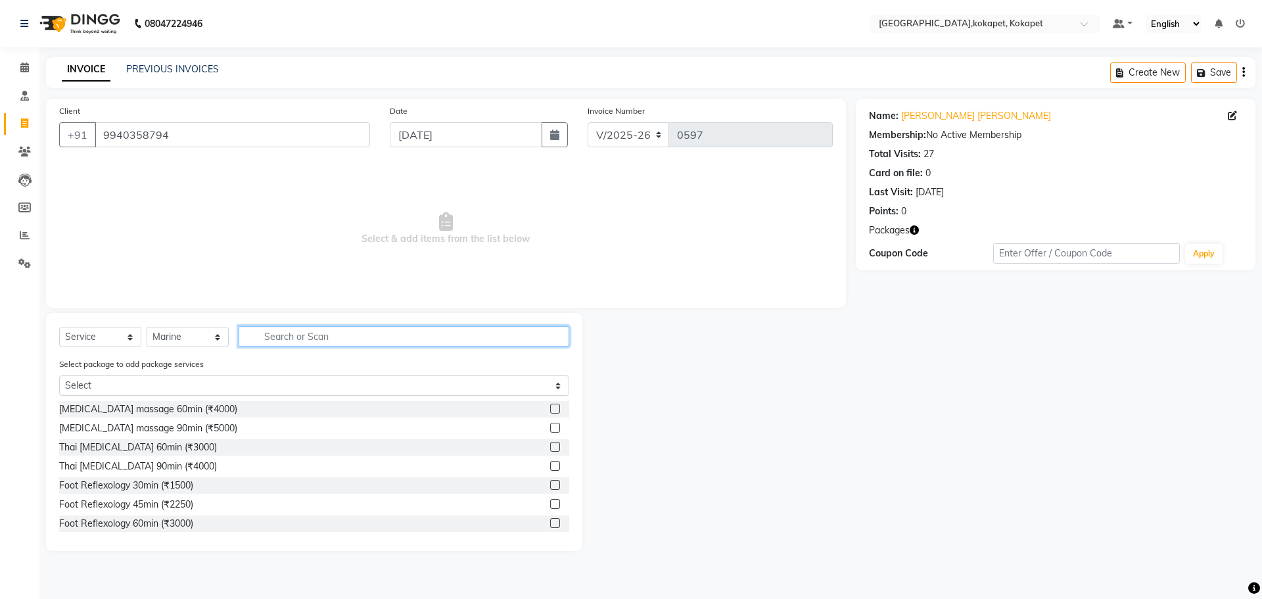
click at [252, 119] on input "text" at bounding box center [404, 336] width 331 height 20
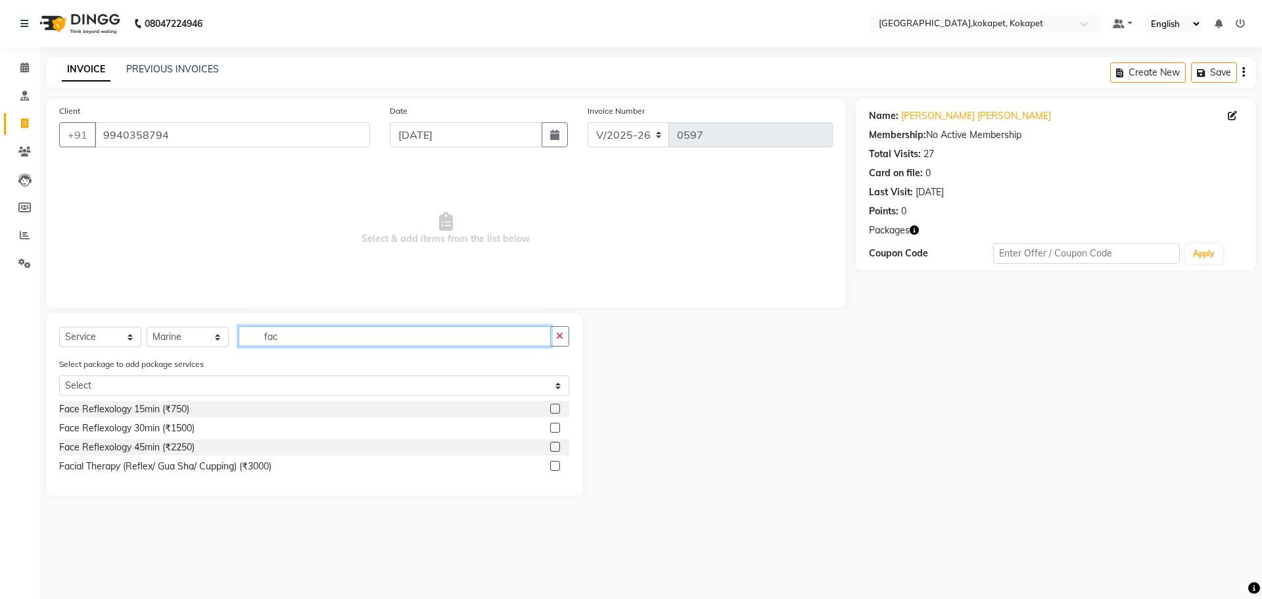
type input "fac"
click at [252, 119] on div "Facial Therapy (Reflex/ Gua Sha/ Cupping) (₹3000)" at bounding box center [314, 466] width 510 height 16
click at [252, 119] on label at bounding box center [555, 466] width 10 height 10
click at [252, 119] on input "checkbox" at bounding box center [554, 466] width 9 height 9
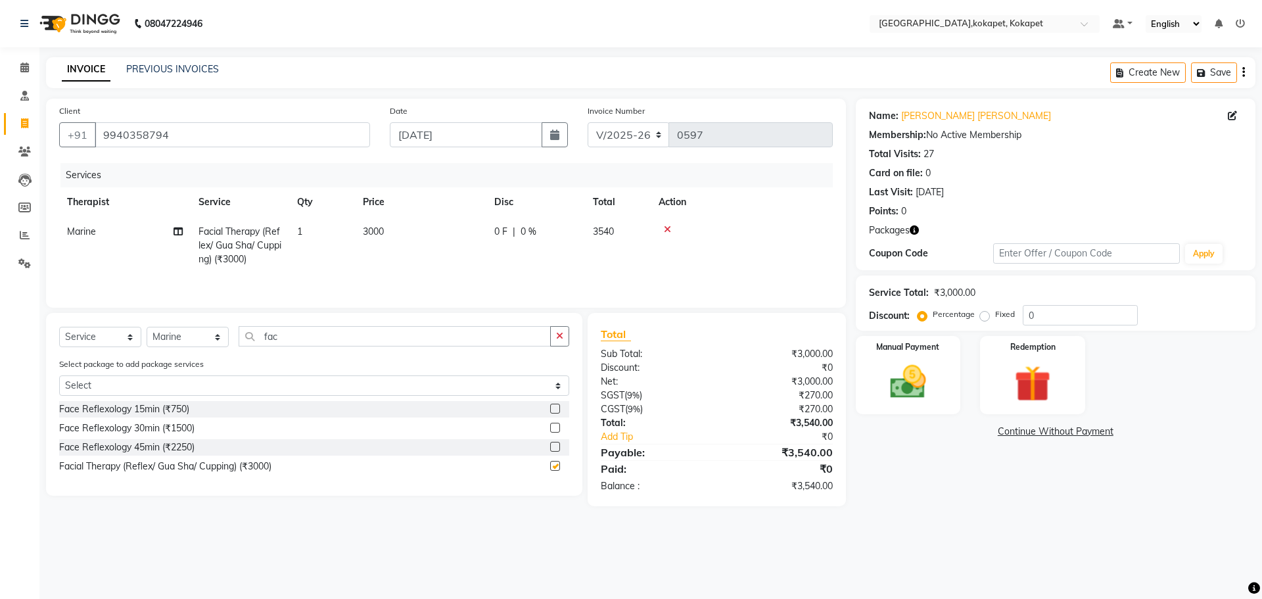
checkbox input "false"
click at [252, 119] on icon "button" at bounding box center [559, 335] width 7 height 9
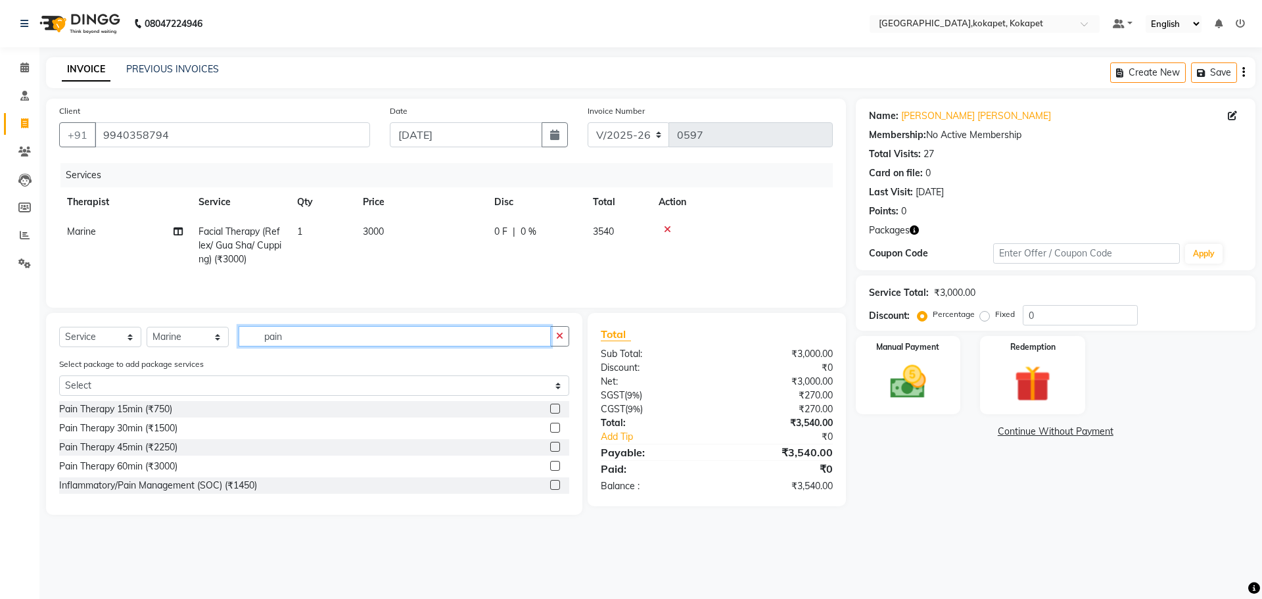
type input "pain"
click at [252, 119] on label at bounding box center [555, 428] width 10 height 10
click at [252, 119] on input "checkbox" at bounding box center [554, 428] width 9 height 9
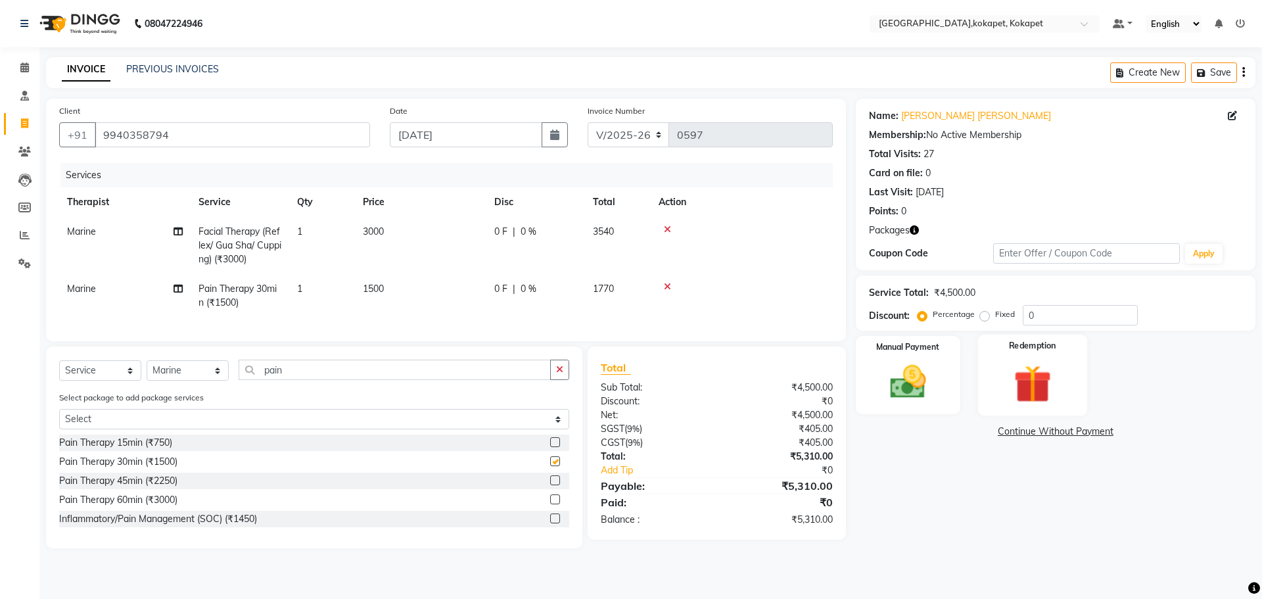
checkbox input "false"
drag, startPoint x: 1058, startPoint y: 389, endPoint x: 1022, endPoint y: 408, distance: 41.2
click at [252, 119] on img at bounding box center [1032, 383] width 61 height 47
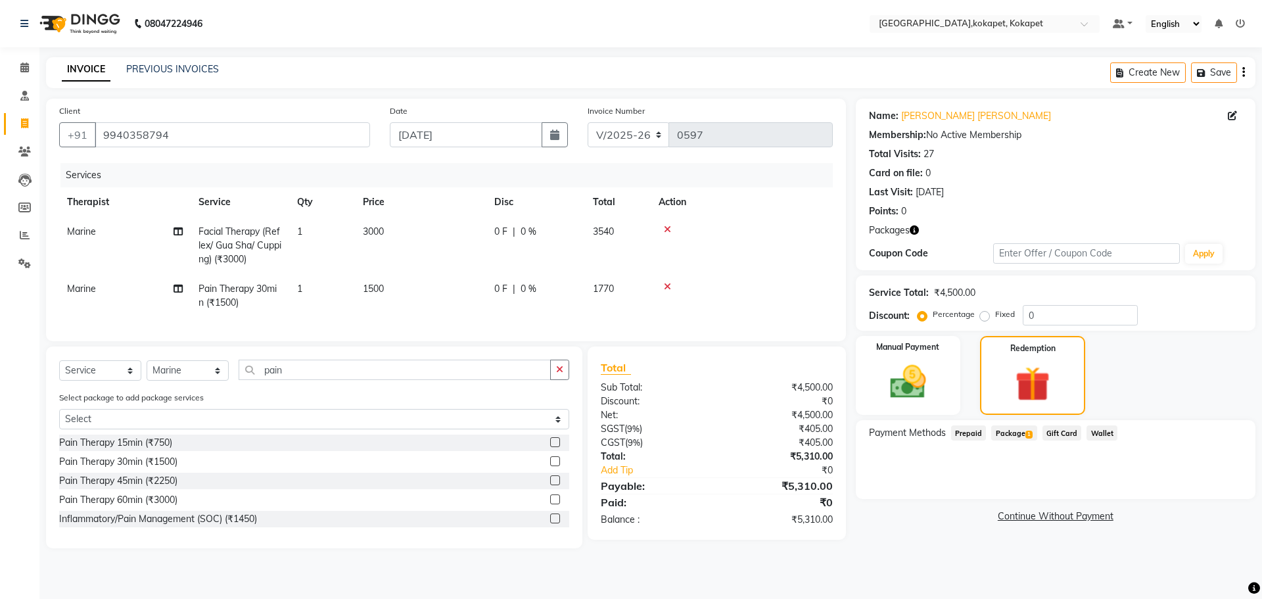
click at [252, 119] on span "1" at bounding box center [1029, 435] width 7 height 8
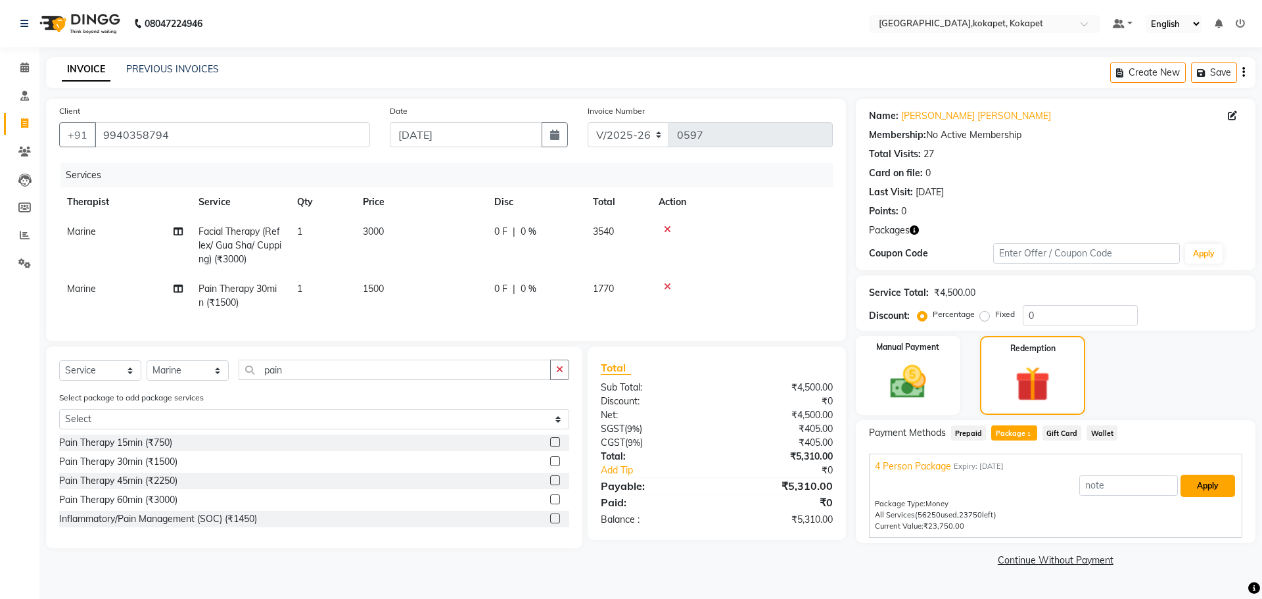
click at [252, 119] on button "Apply" at bounding box center [1208, 486] width 55 height 22
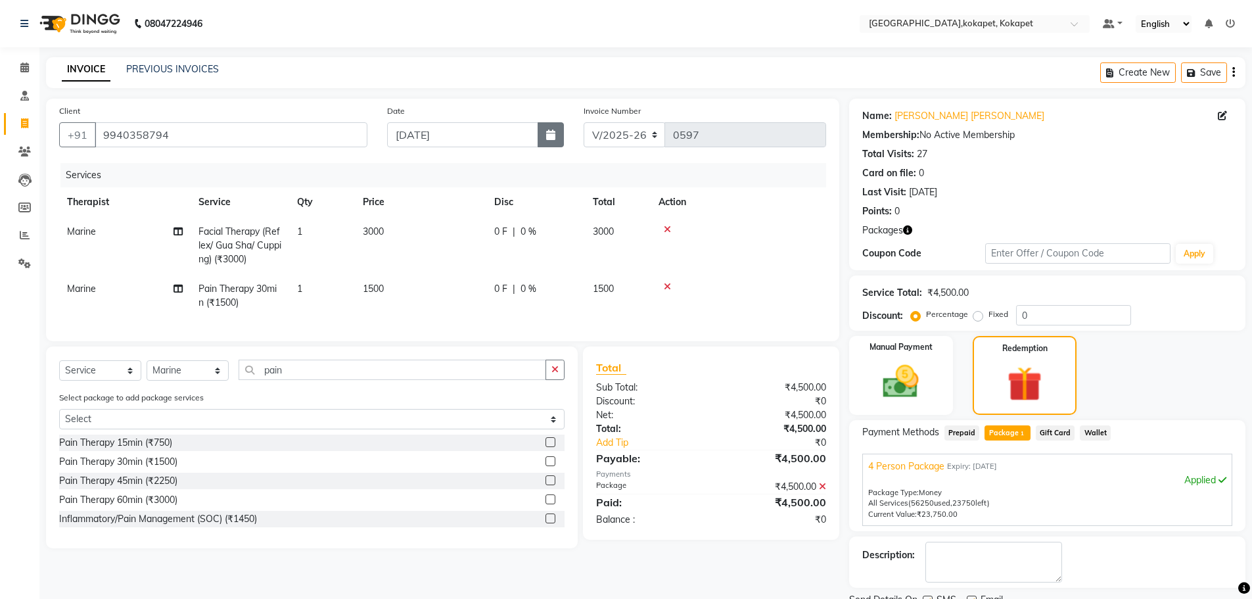
click at [252, 119] on button "button" at bounding box center [551, 134] width 26 height 25
select select "9"
select select "2025"
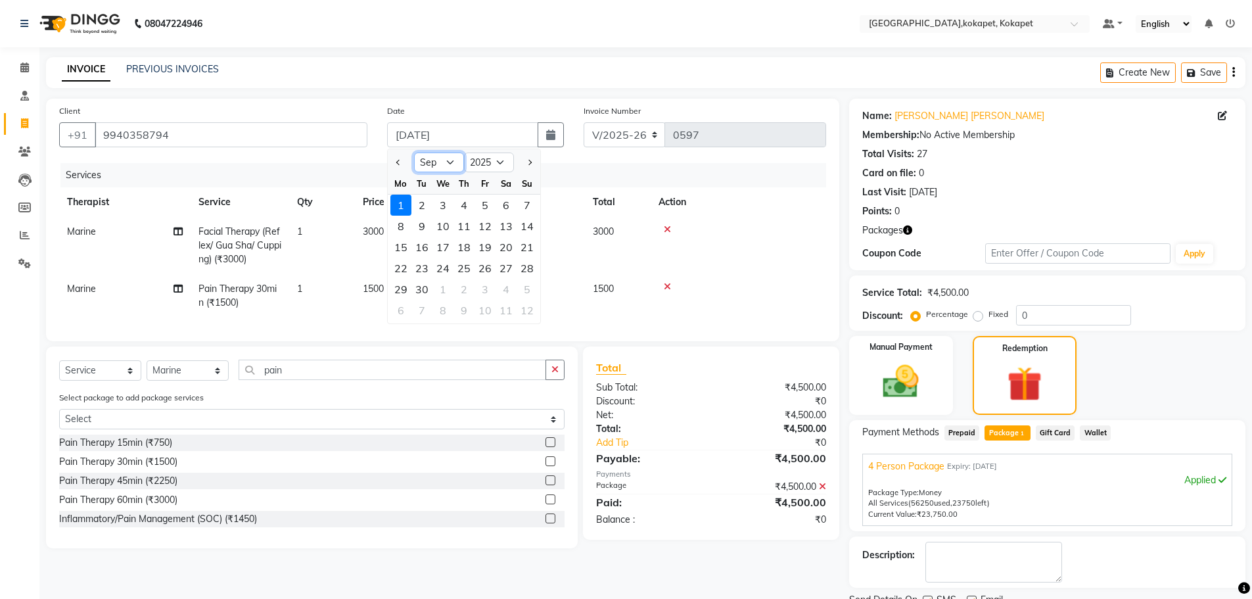
click at [252, 119] on select "Jan Feb Mar Apr May Jun [DATE] Aug Sep Oct Nov Dec" at bounding box center [439, 163] width 50 height 20
select select "8"
click at [252, 119] on select "Jan Feb Mar Apr May Jun [DATE] Aug Sep Oct Nov Dec" at bounding box center [439, 163] width 50 height 20
click at [252, 119] on div "27" at bounding box center [443, 289] width 21 height 21
type input "[DATE]"
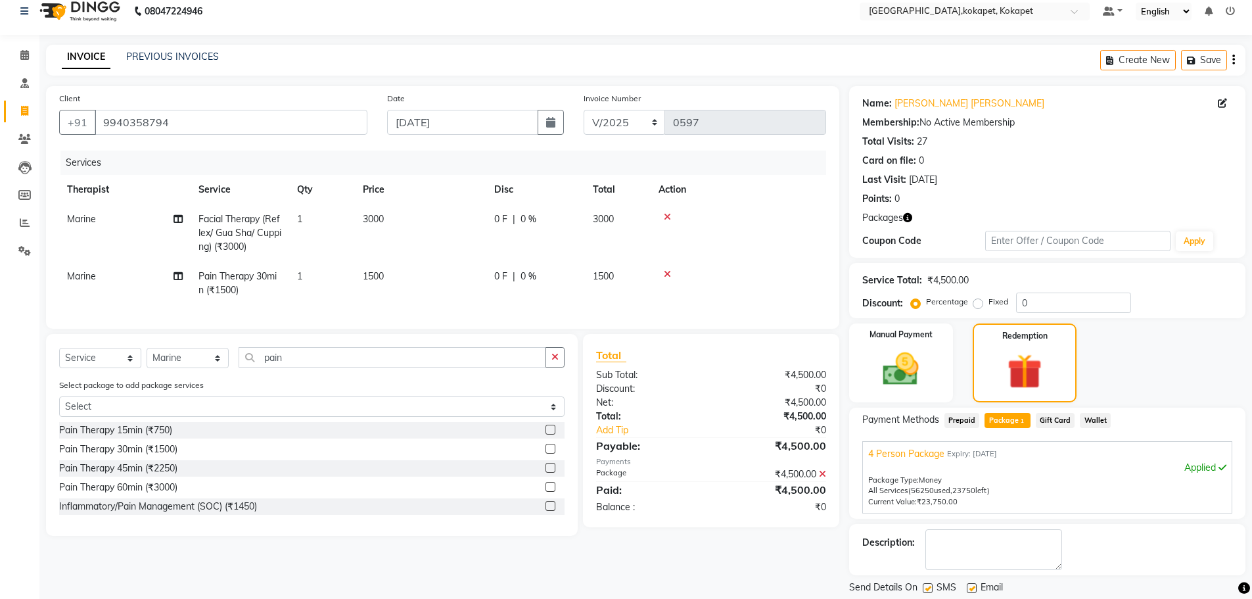
scroll to position [53, 0]
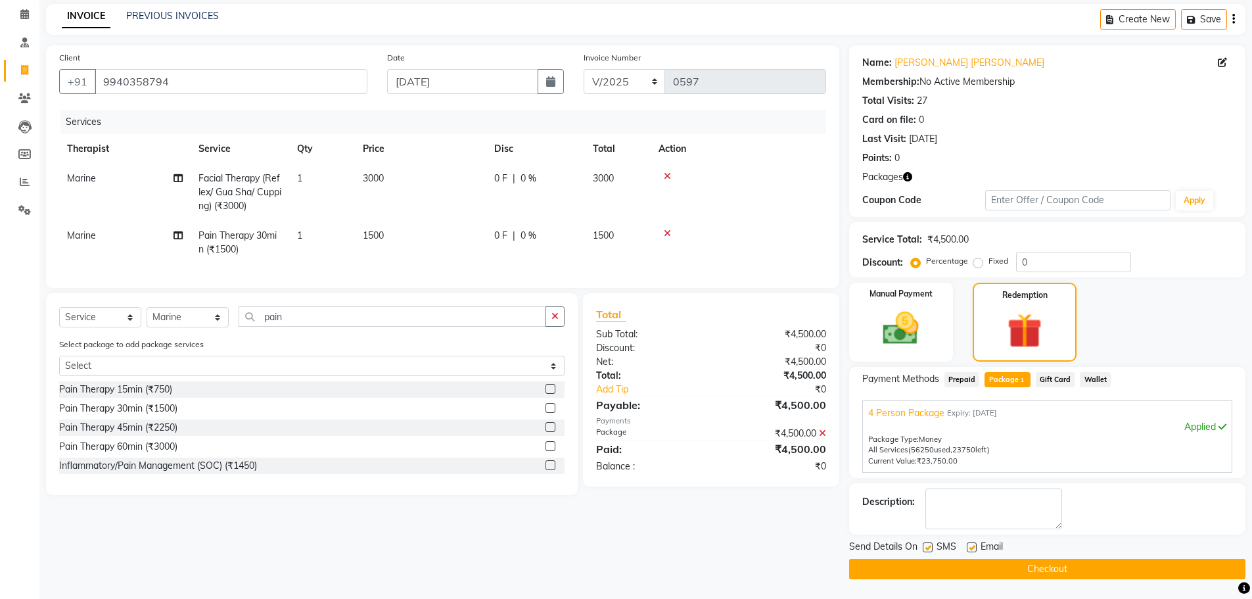
click at [252, 119] on label at bounding box center [928, 547] width 10 height 10
click at [252, 119] on input "checkbox" at bounding box center [927, 548] width 9 height 9
checkbox input "false"
click at [252, 119] on label at bounding box center [972, 547] width 10 height 10
click at [252, 119] on input "checkbox" at bounding box center [971, 548] width 9 height 9
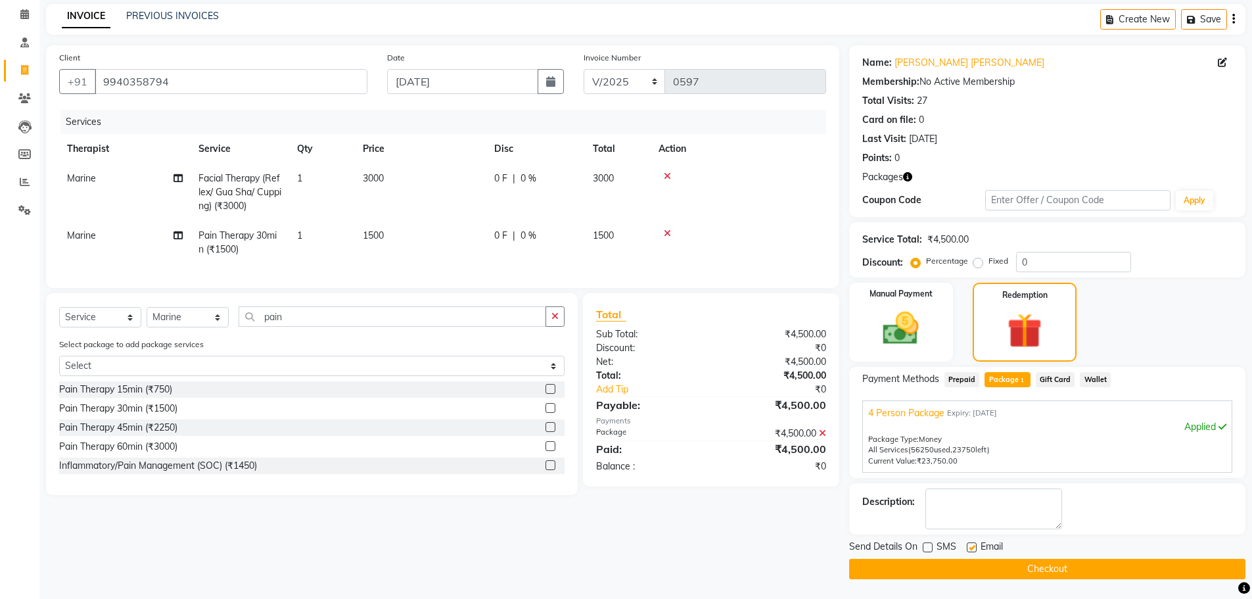
checkbox input "false"
click at [252, 119] on button "Checkout" at bounding box center [1047, 569] width 396 height 20
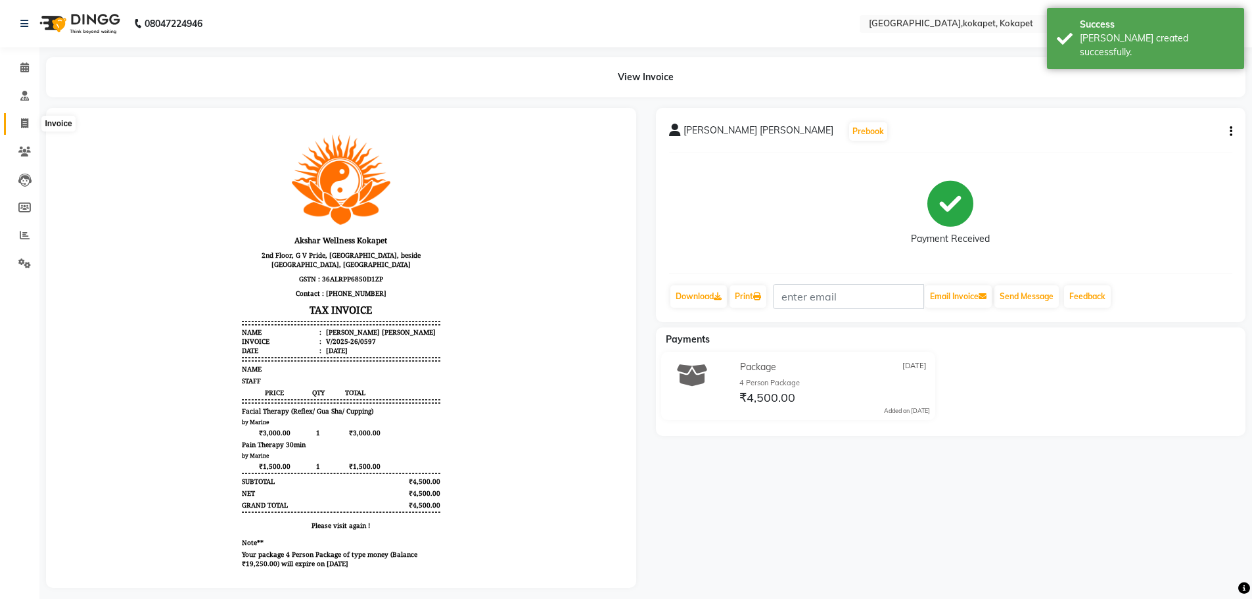
click at [25, 119] on icon at bounding box center [24, 123] width 7 height 10
select select "service"
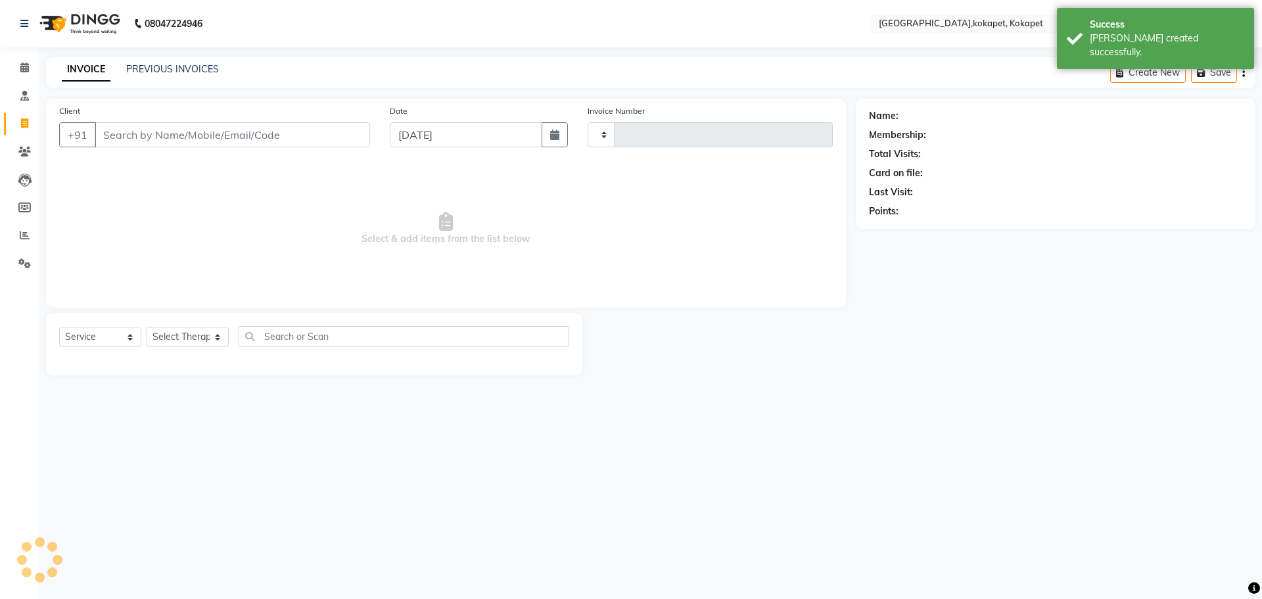
type input "0598"
select select "5849"
type input "9940358794"
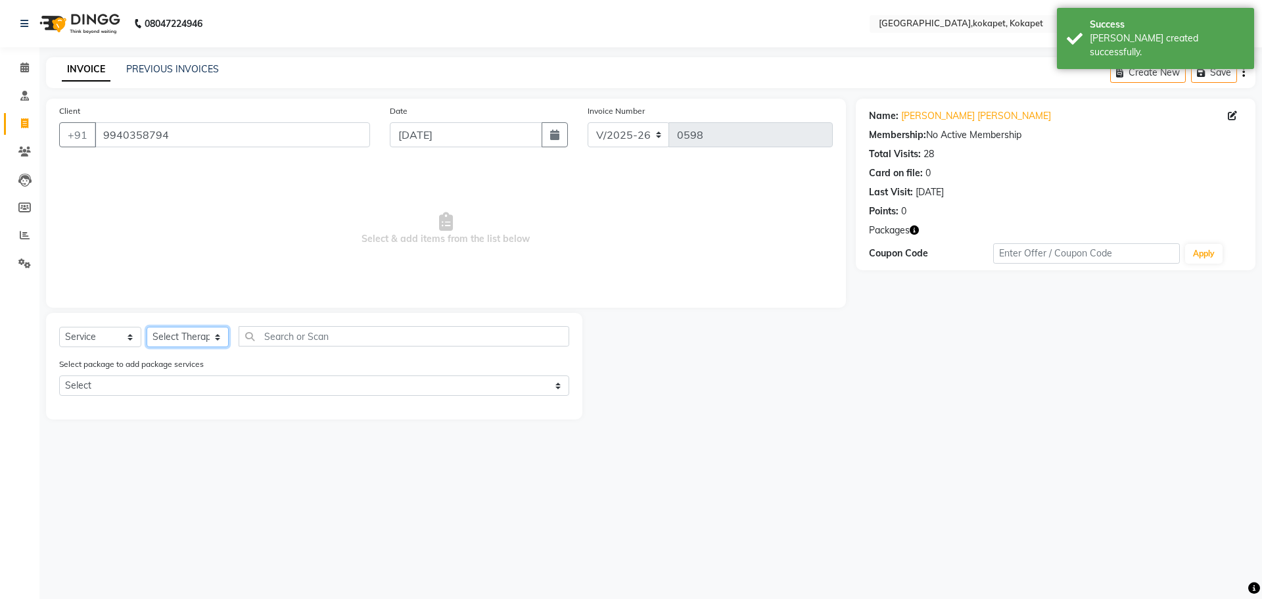
click at [209, 119] on select "Select Therapist [PERSON_NAME] [PERSON_NAME] [PERSON_NAME] Marine Mohit Momiine…" at bounding box center [188, 337] width 82 height 20
select select "40929"
click at [147, 119] on select "Select Therapist [PERSON_NAME] [PERSON_NAME] [PERSON_NAME] Marine Mohit Momiine…" at bounding box center [188, 337] width 82 height 20
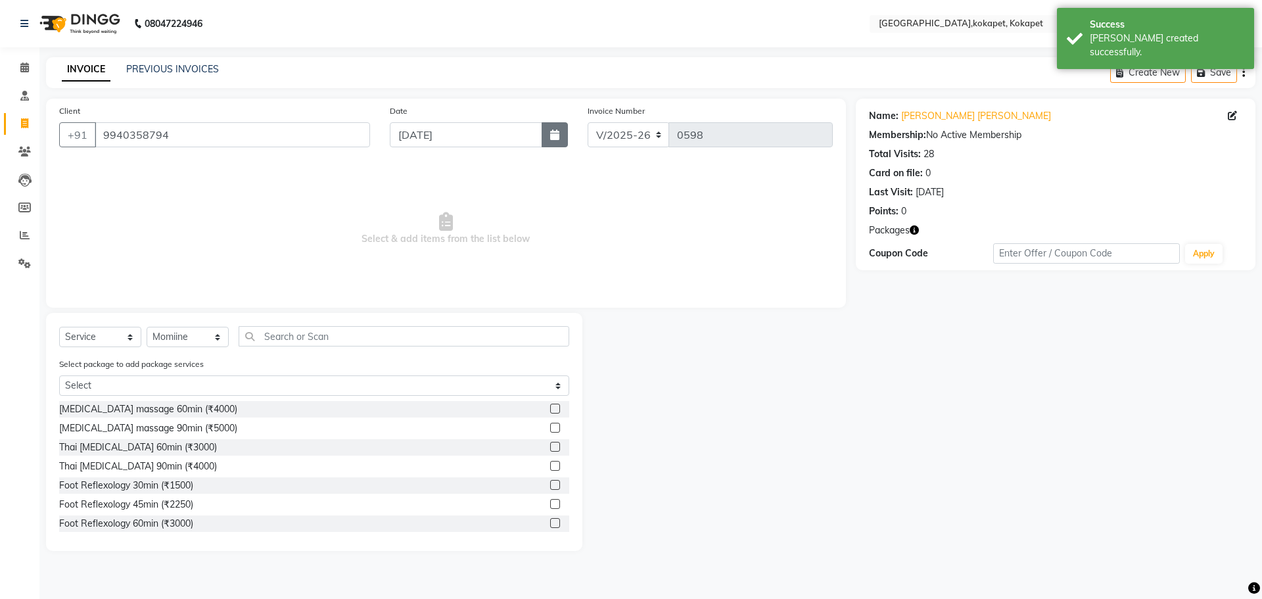
click at [252, 119] on button "button" at bounding box center [555, 134] width 26 height 25
select select "9"
select select "2025"
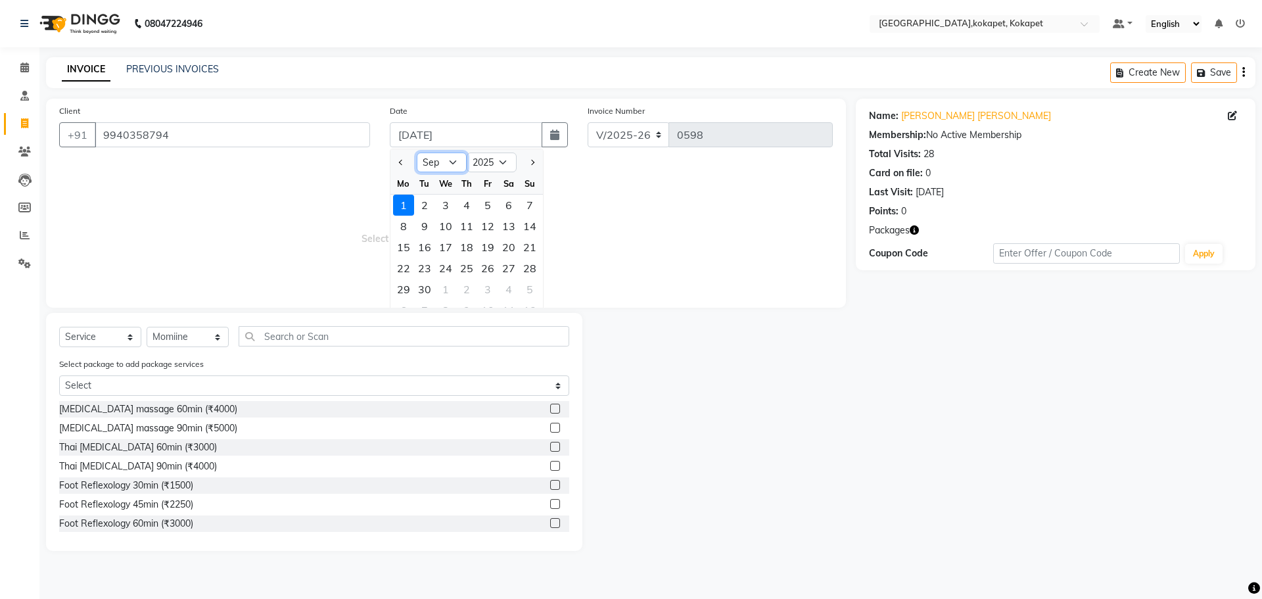
click at [252, 119] on select "Jan Feb Mar Apr May Jun [DATE] Aug Sep Oct Nov Dec" at bounding box center [442, 163] width 50 height 20
click at [252, 119] on div "29" at bounding box center [487, 289] width 21 height 21
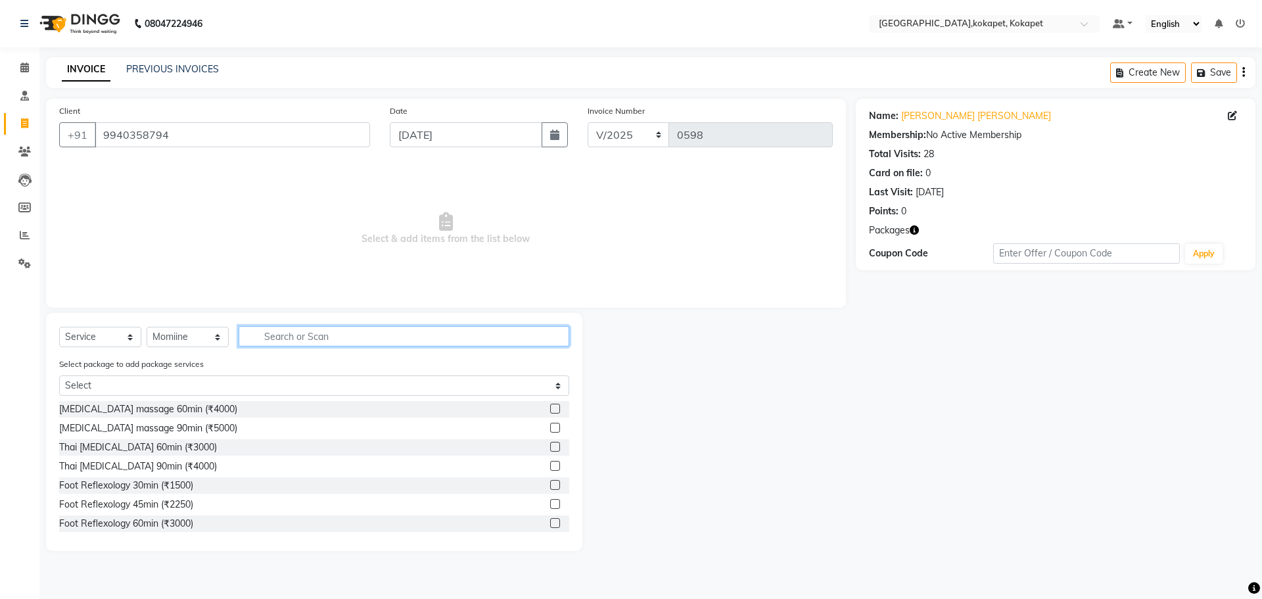
click at [252, 119] on input "text" at bounding box center [404, 336] width 331 height 20
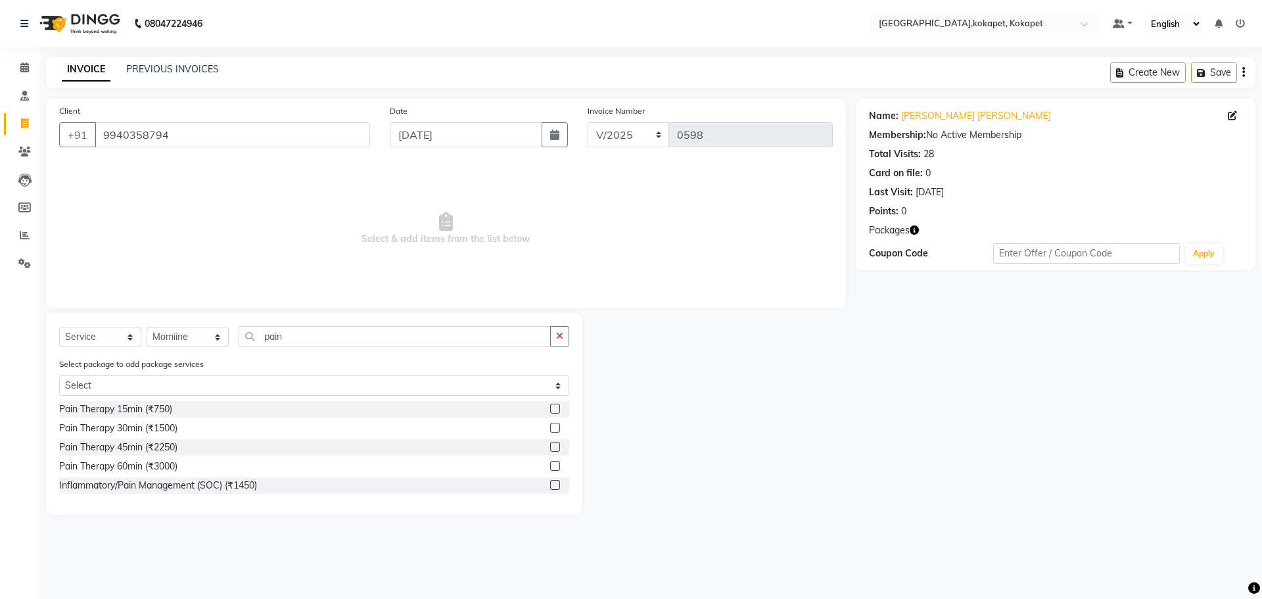
click at [252, 119] on label at bounding box center [555, 428] width 10 height 10
click at [252, 119] on input "checkbox" at bounding box center [554, 428] width 9 height 9
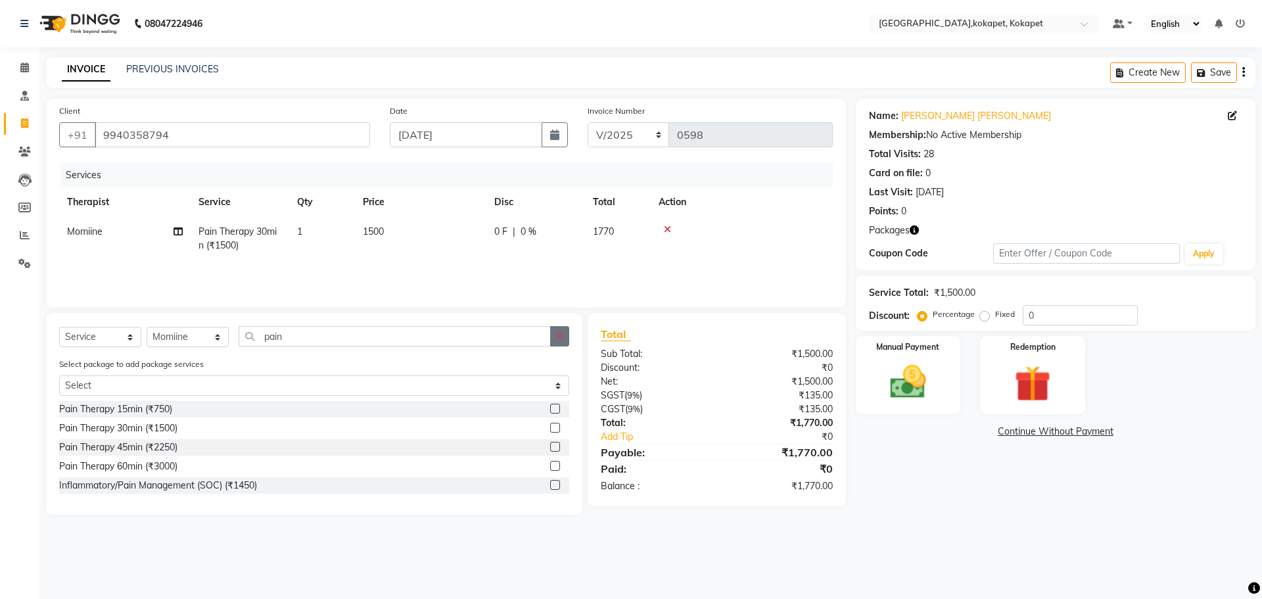
click at [252, 119] on button "button" at bounding box center [559, 336] width 19 height 20
click at [252, 119] on div "Foot Reflexology 30min (₹1500)" at bounding box center [314, 409] width 510 height 16
click at [252, 119] on label at bounding box center [555, 409] width 10 height 10
click at [252, 119] on input "checkbox" at bounding box center [554, 409] width 9 height 9
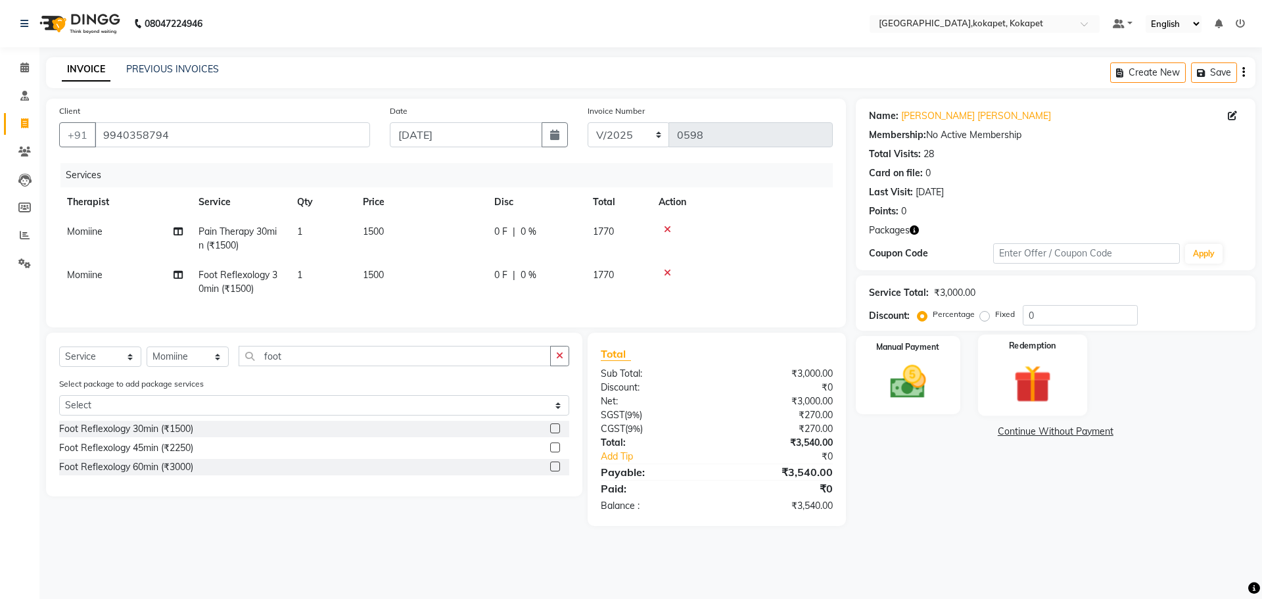
click at [252, 119] on img at bounding box center [1032, 383] width 61 height 47
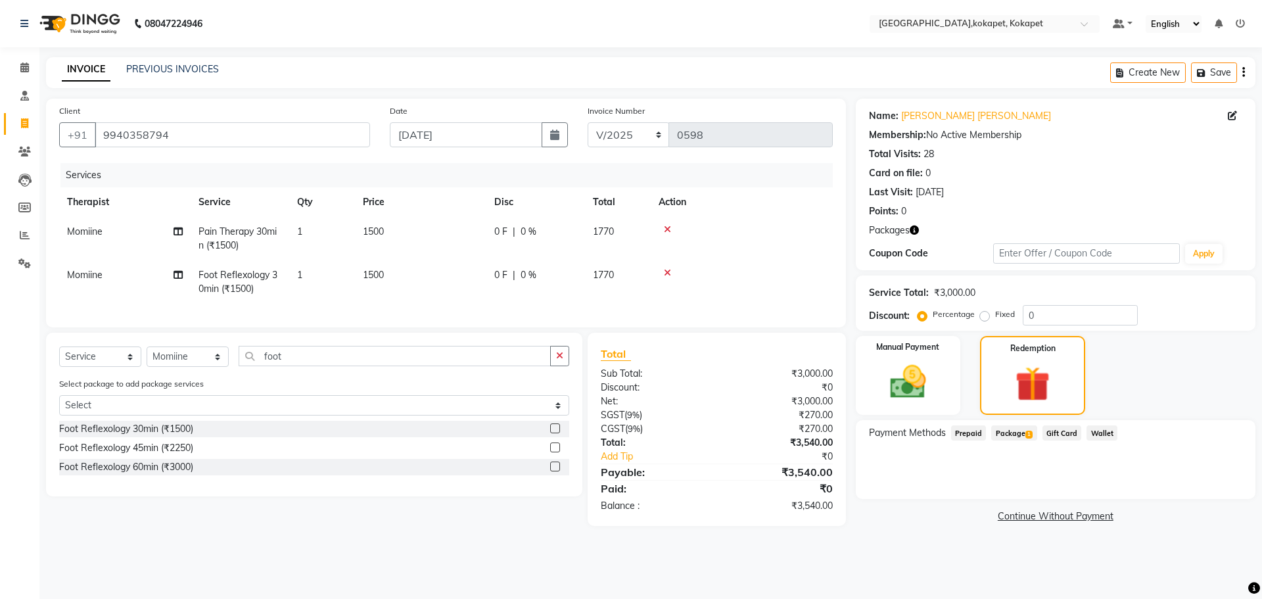
click at [252, 119] on span "Package 1" at bounding box center [1013, 432] width 45 height 15
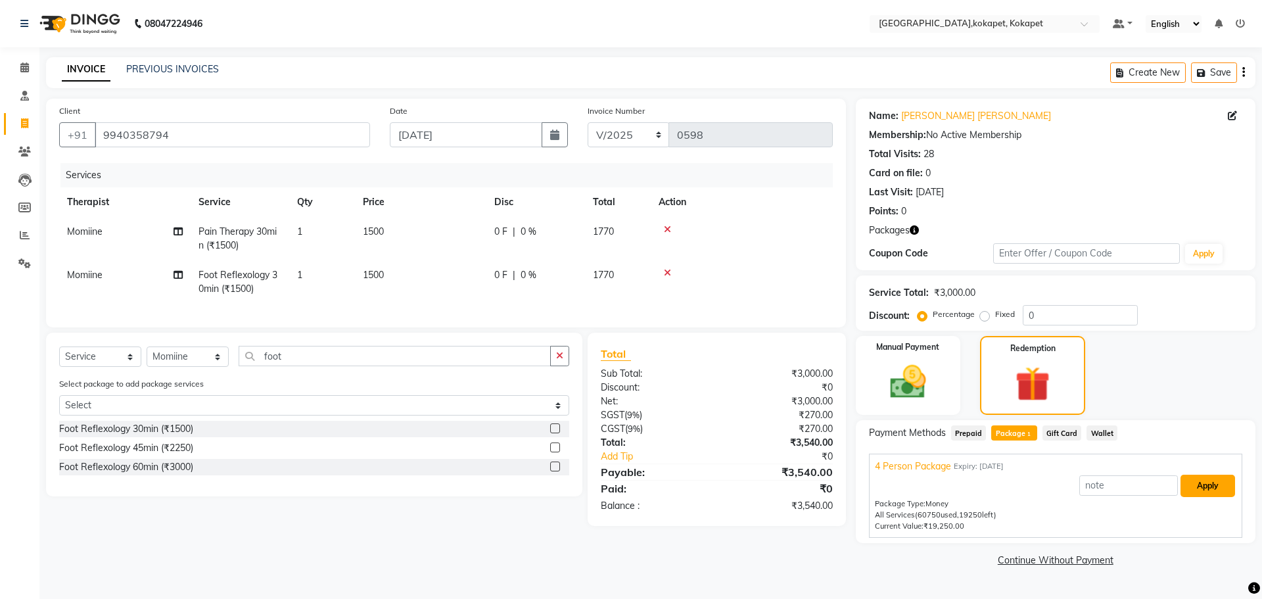
click at [252, 119] on button "Apply" at bounding box center [1208, 486] width 55 height 22
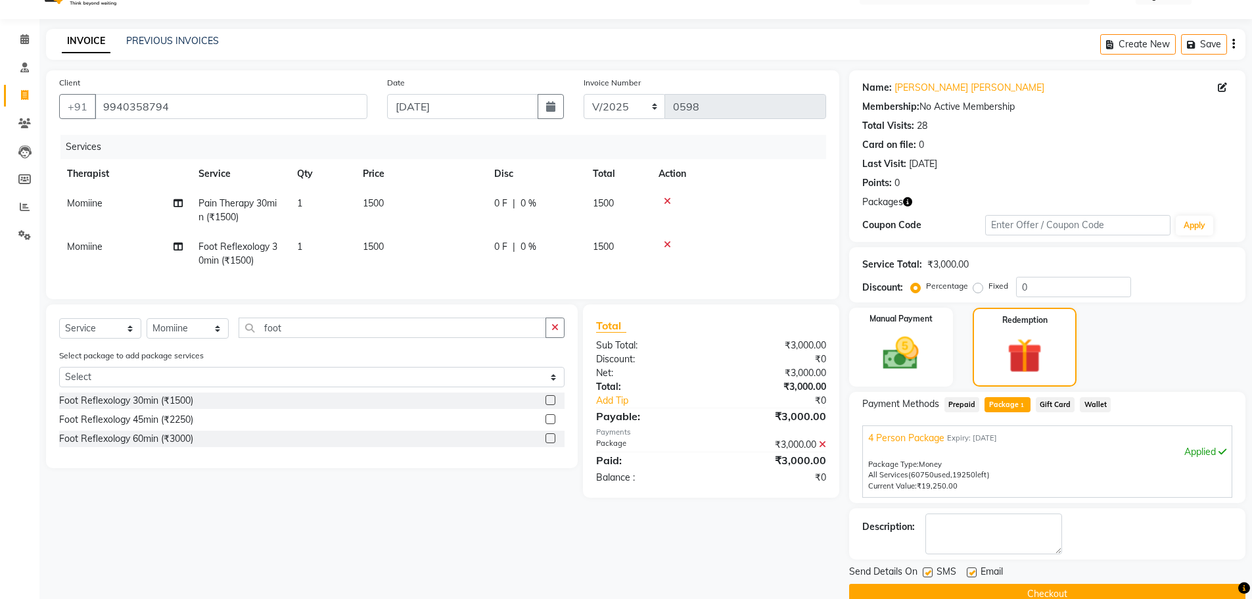
scroll to position [53, 0]
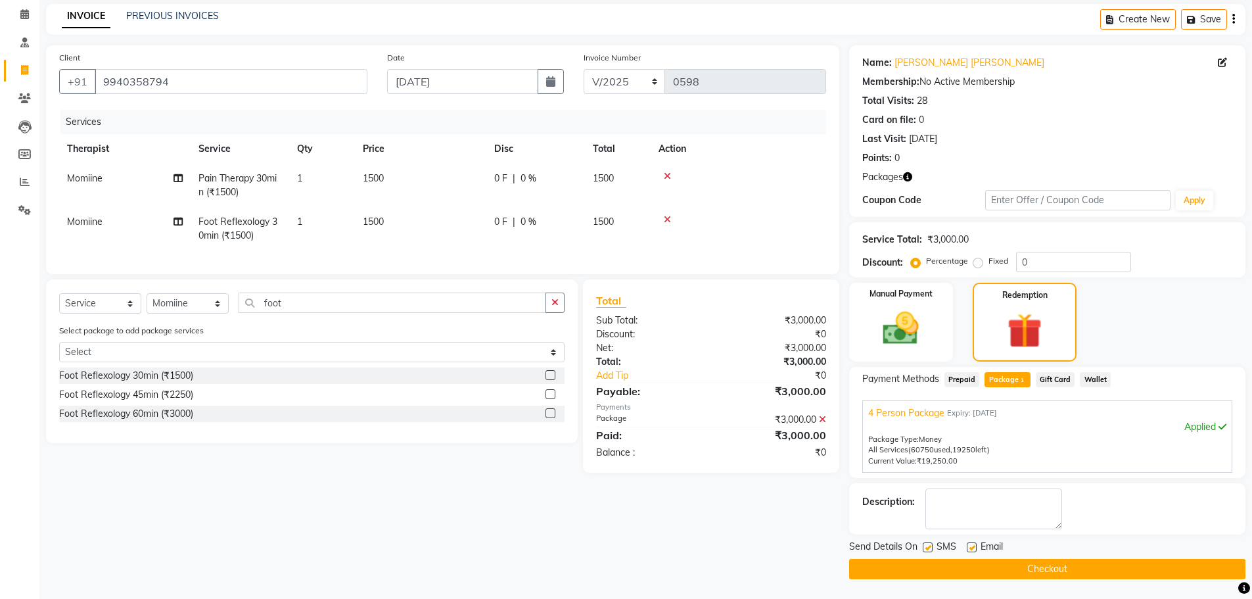
drag, startPoint x: 926, startPoint y: 548, endPoint x: 966, endPoint y: 554, distance: 40.5
click at [252, 119] on label at bounding box center [928, 547] width 10 height 10
click at [252, 119] on input "checkbox" at bounding box center [927, 548] width 9 height 9
click at [252, 119] on div "Email" at bounding box center [990, 548] width 47 height 16
click at [252, 119] on label at bounding box center [972, 547] width 10 height 10
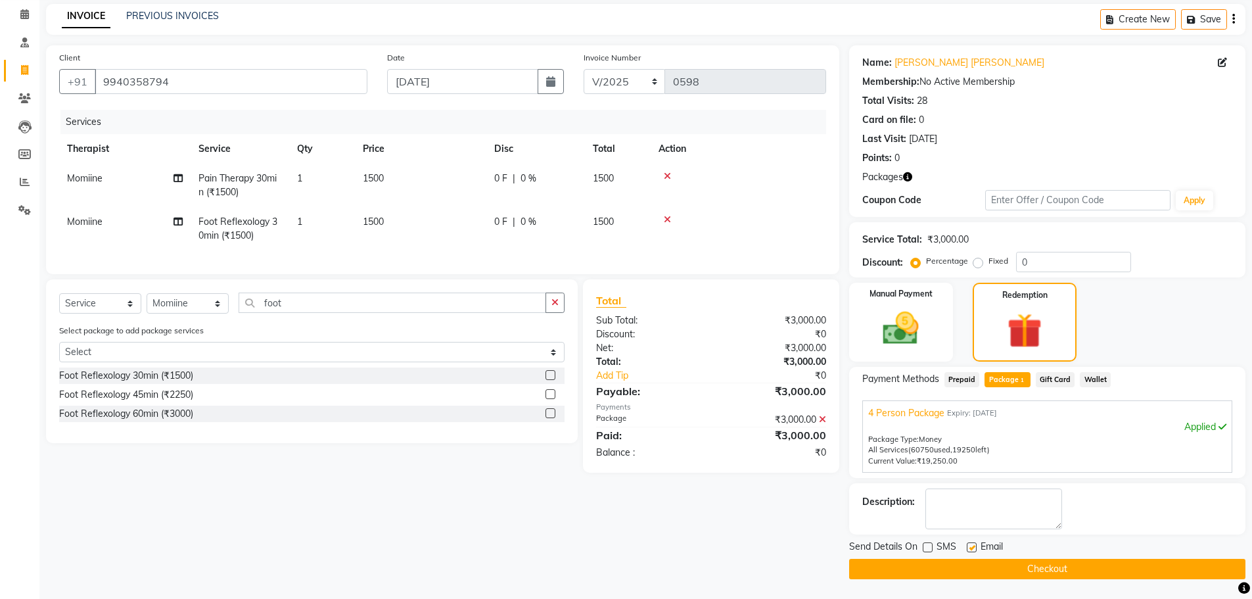
click at [252, 119] on input "checkbox" at bounding box center [971, 548] width 9 height 9
click at [252, 119] on button "Checkout" at bounding box center [1047, 569] width 396 height 20
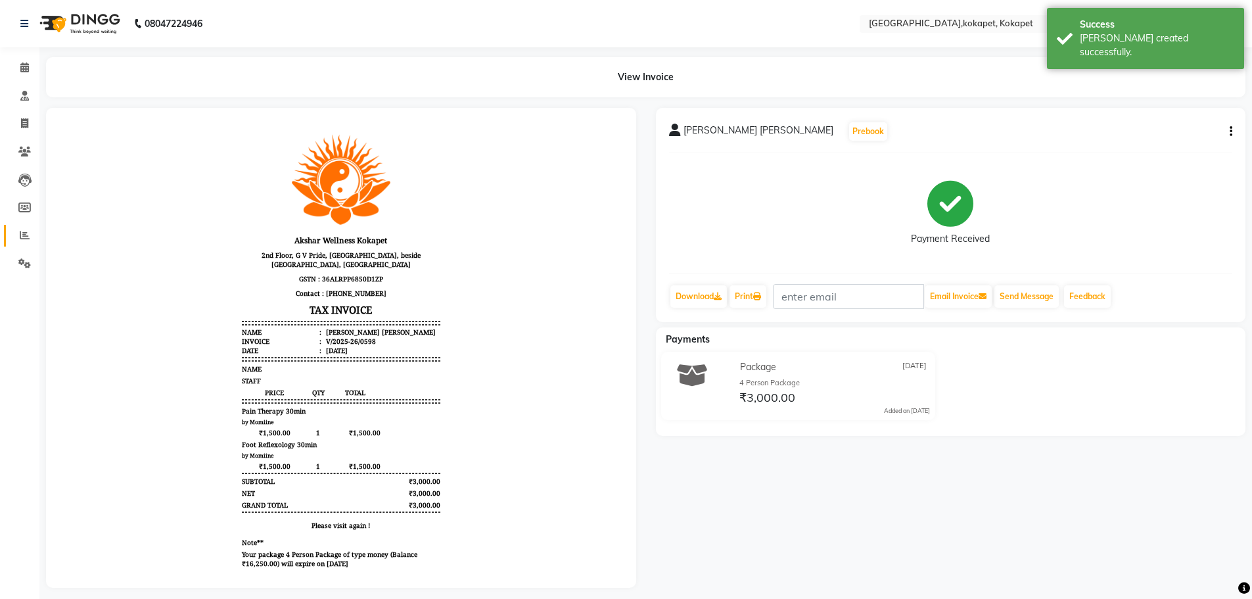
click at [35, 119] on link "Reports" at bounding box center [20, 236] width 32 height 22
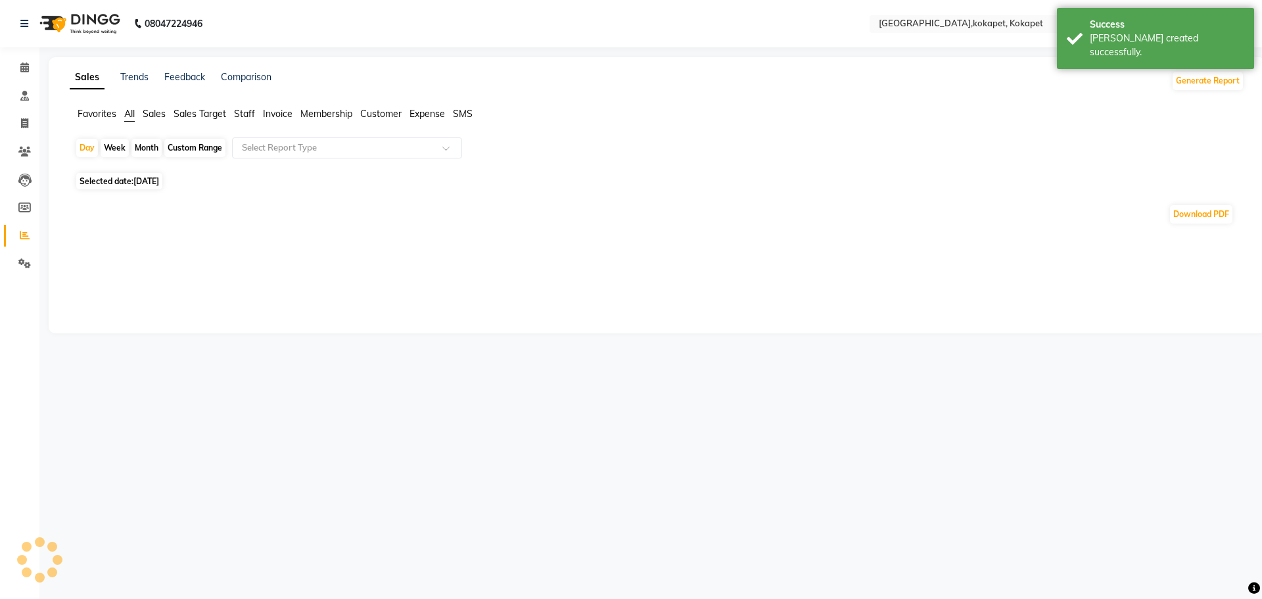
click at [156, 111] on span "Sales" at bounding box center [154, 114] width 23 height 12
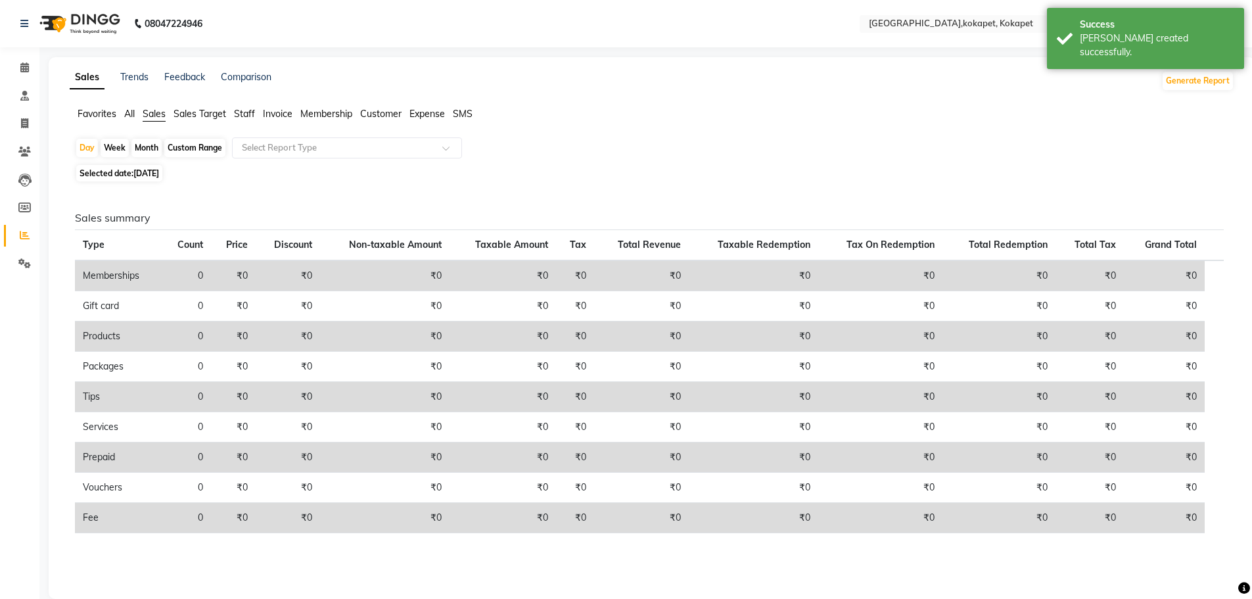
click at [240, 109] on span "Staff" at bounding box center [244, 114] width 21 height 12
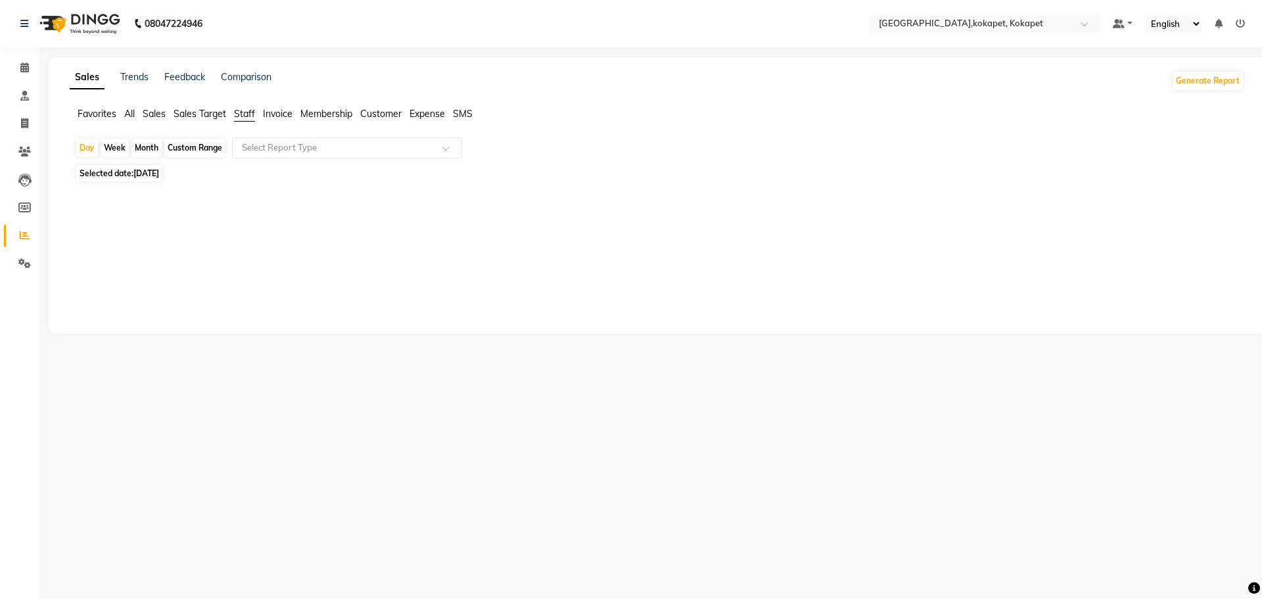
click at [156, 119] on div "Month" at bounding box center [146, 148] width 30 height 18
click at [139, 119] on div "Month" at bounding box center [146, 148] width 30 height 18
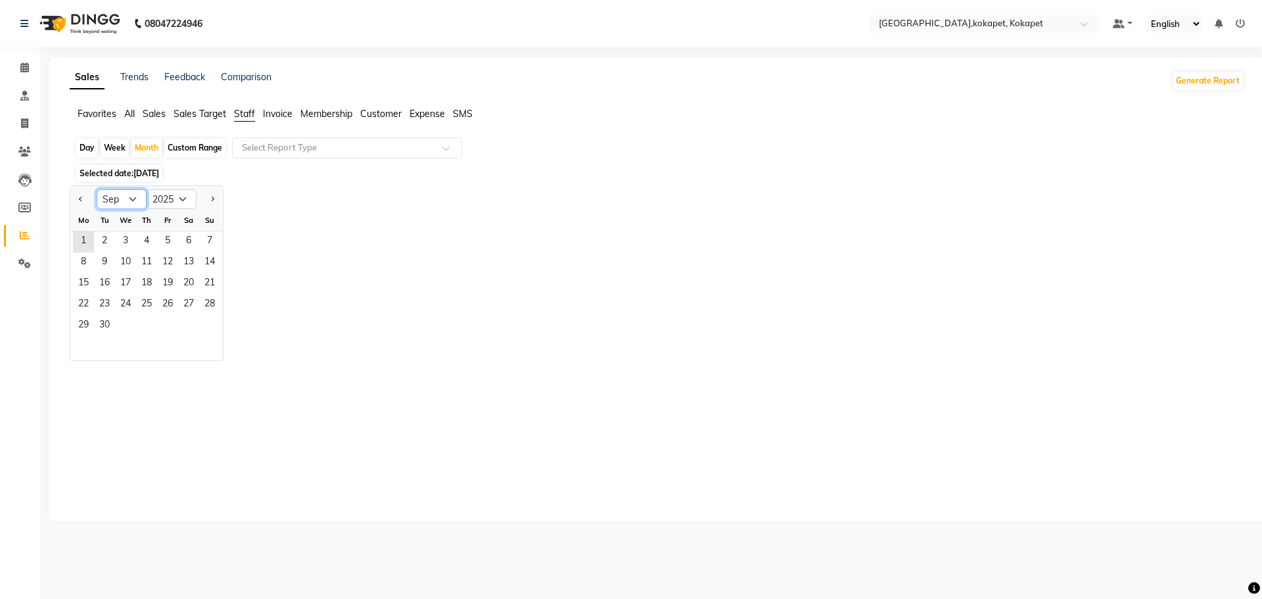
click at [137, 119] on select "Jan Feb Mar Apr May Jun [DATE] Aug Sep Oct Nov Dec" at bounding box center [122, 199] width 50 height 20
click at [97, 119] on select "Jan Feb Mar Apr May Jun [DATE] Aug Sep Oct Nov Dec" at bounding box center [122, 199] width 50 height 20
click at [163, 119] on span "1" at bounding box center [167, 241] width 21 height 21
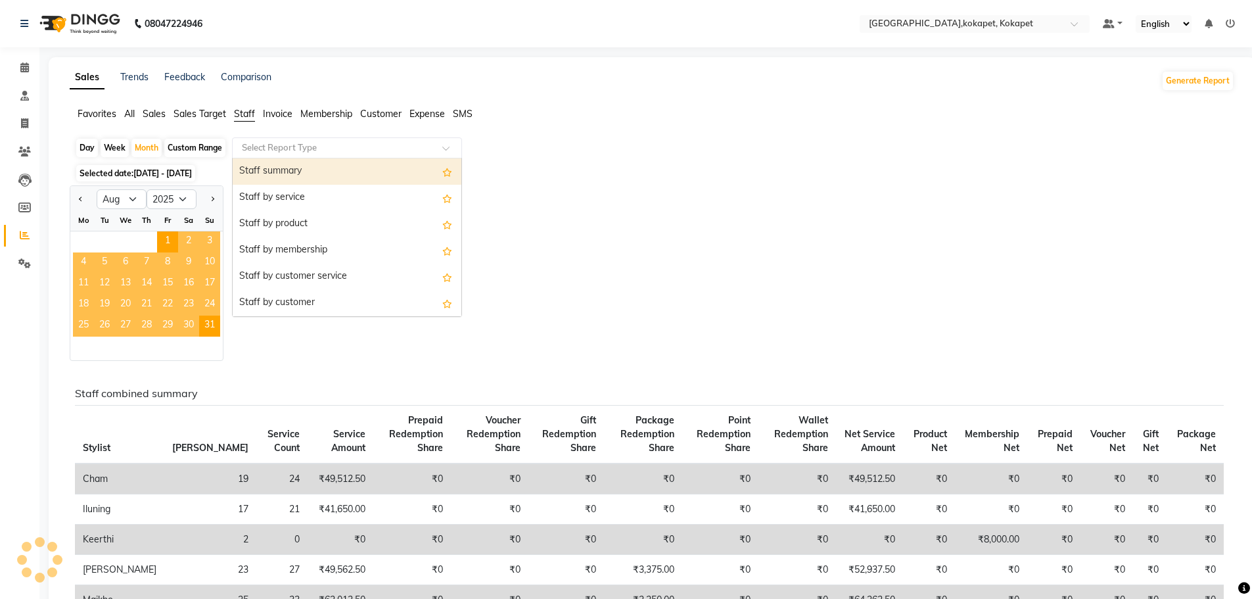
click at [252, 119] on input "text" at bounding box center [333, 147] width 189 height 13
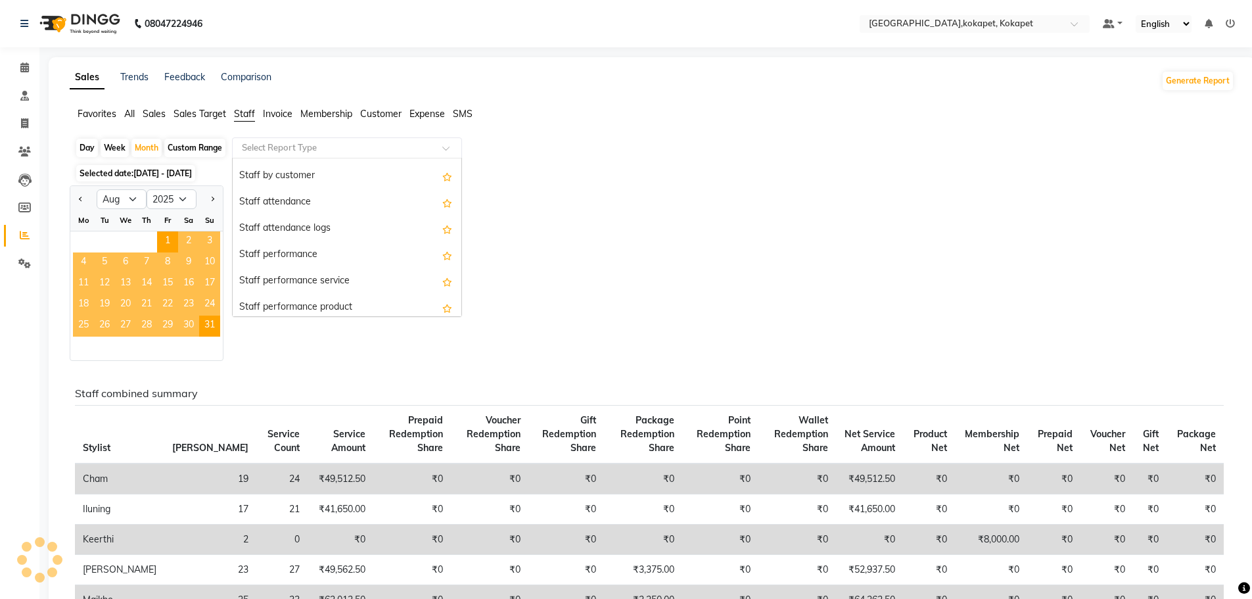
scroll to position [263, 0]
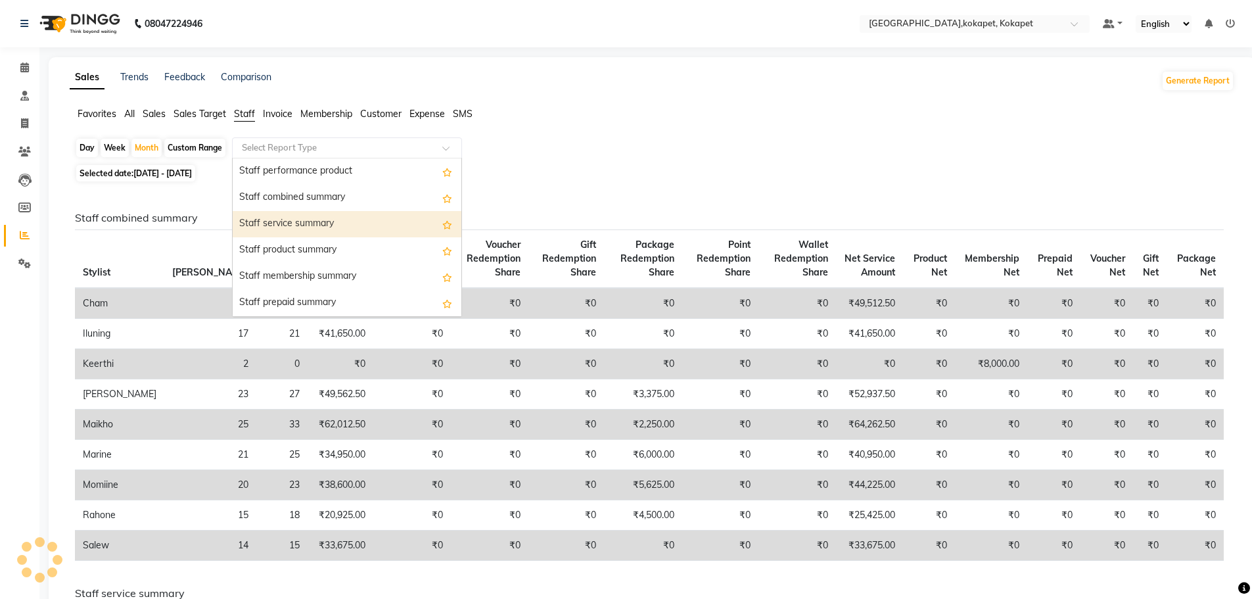
click at [252, 119] on div "Staff service summary" at bounding box center [347, 224] width 229 height 26
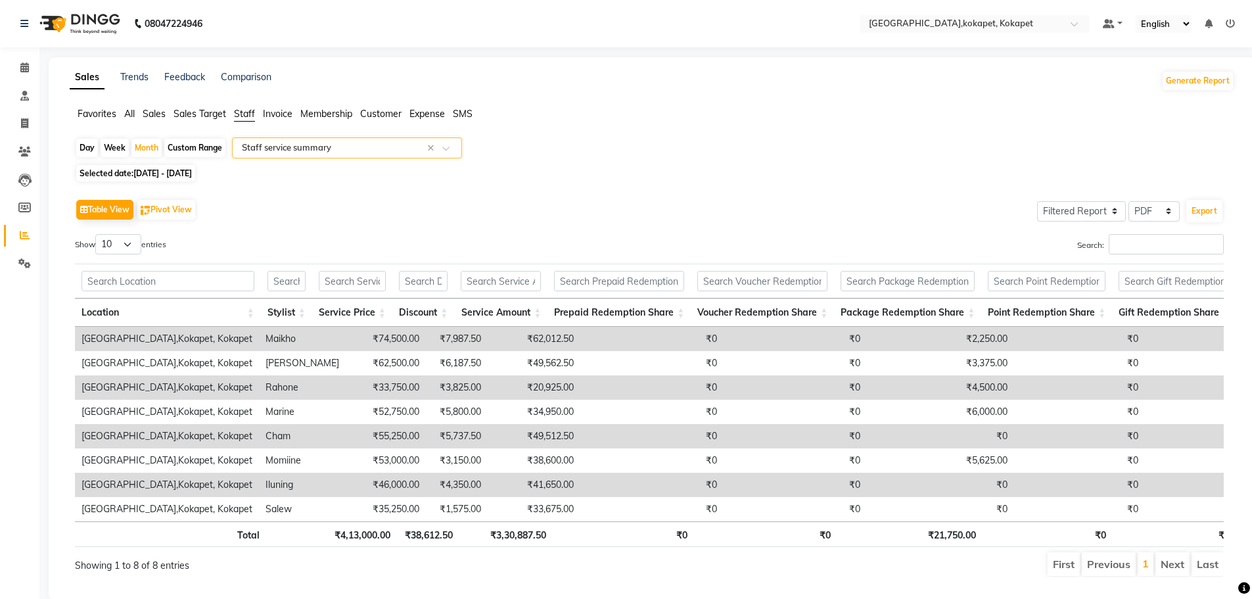
scroll to position [0, 392]
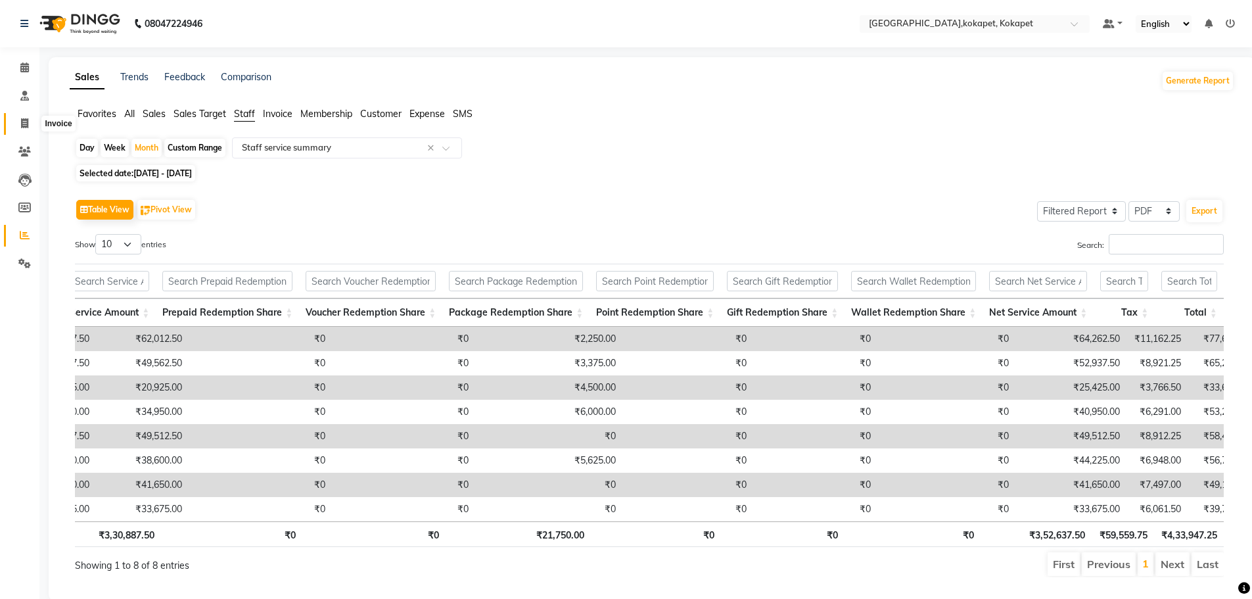
click at [26, 119] on icon at bounding box center [24, 123] width 7 height 10
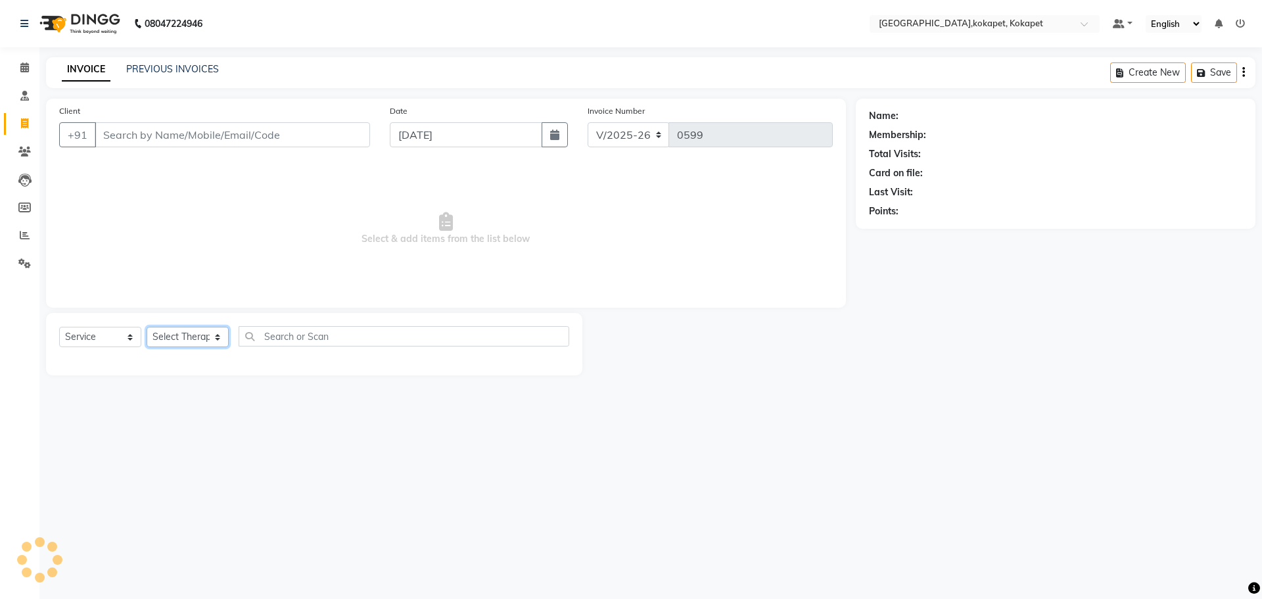
click at [172, 119] on select "Select Therapist [PERSON_NAME] [PERSON_NAME] [PERSON_NAME] Marine Mohit Momiine…" at bounding box center [188, 337] width 82 height 20
click at [147, 119] on select "Select Therapist [PERSON_NAME] [PERSON_NAME] [PERSON_NAME] Marine Mohit Momiine…" at bounding box center [188, 337] width 82 height 20
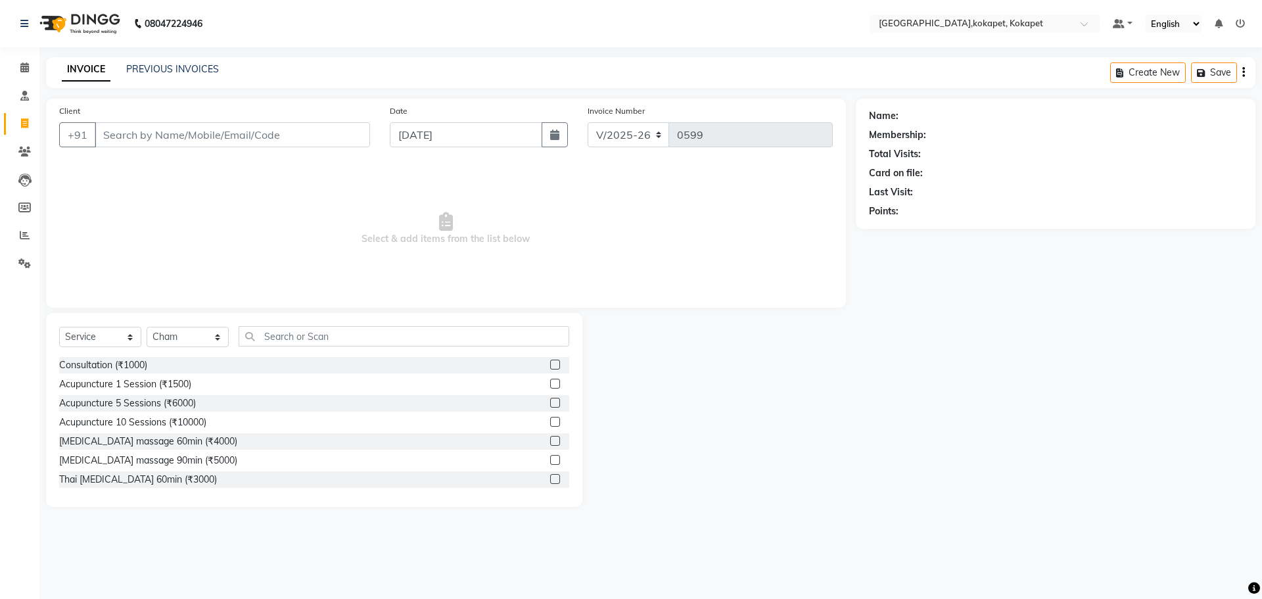
click at [252, 119] on label at bounding box center [555, 479] width 10 height 10
click at [252, 119] on input "checkbox" at bounding box center [554, 479] width 9 height 9
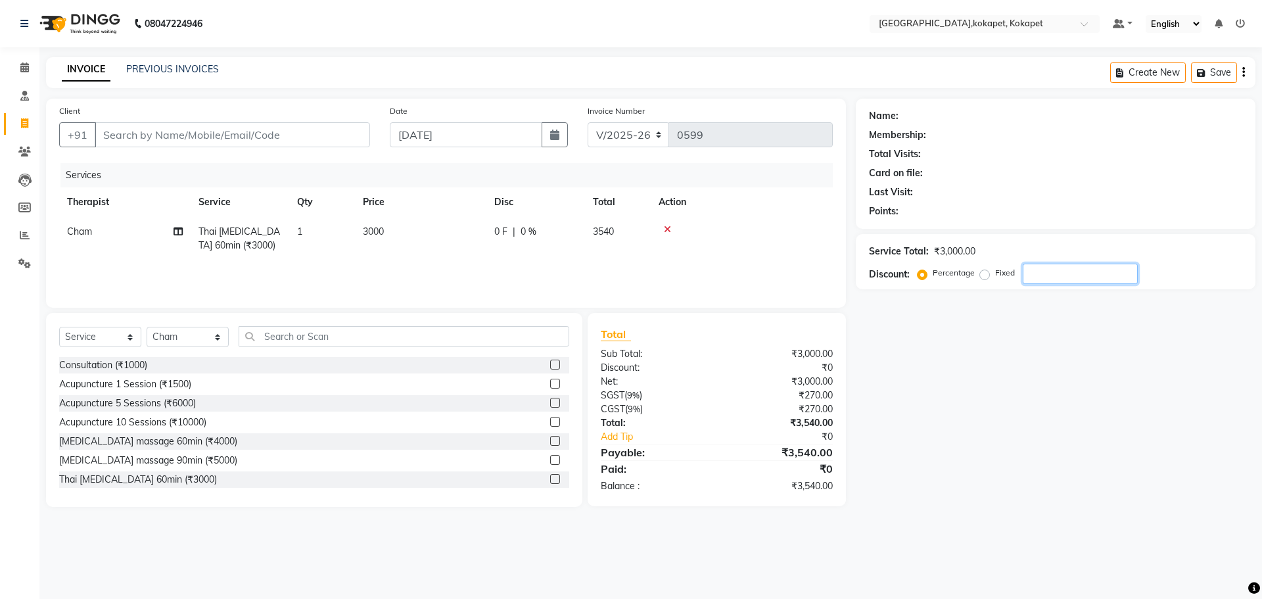
click at [252, 119] on input "number" at bounding box center [1080, 274] width 115 height 20
drag, startPoint x: 22, startPoint y: 229, endPoint x: 728, endPoint y: 73, distance: 723.0
click at [22, 119] on span at bounding box center [24, 235] width 23 height 15
click at [7, 119] on li "Reports" at bounding box center [19, 236] width 39 height 28
click at [12, 119] on link "Reports" at bounding box center [20, 236] width 32 height 22
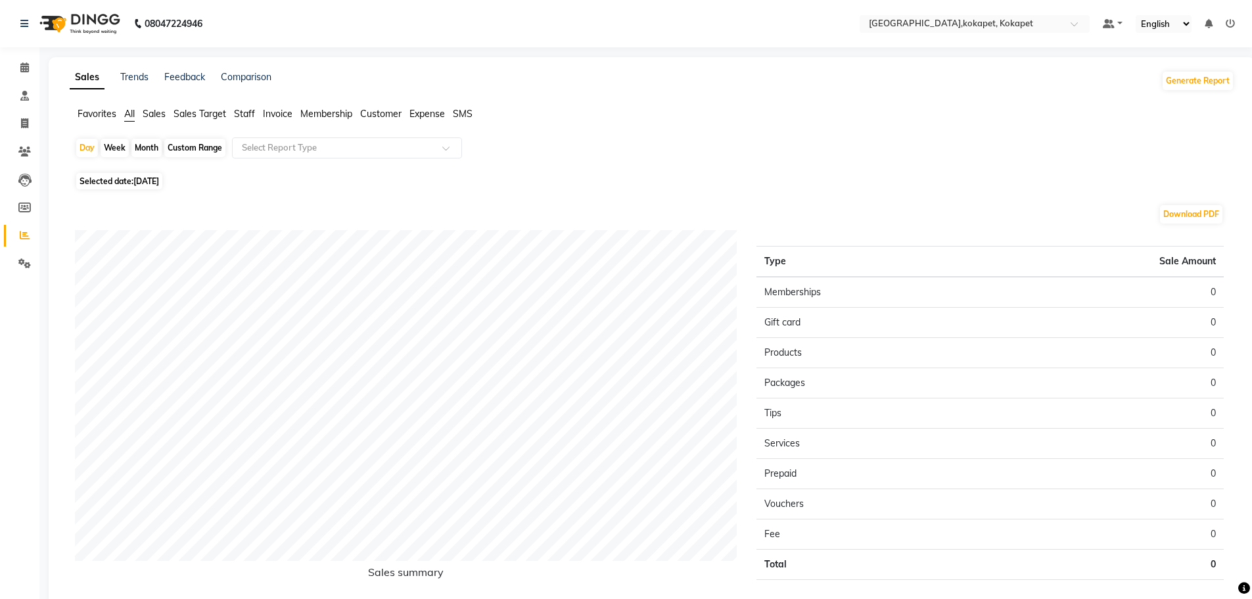
click at [155, 111] on span "Sales" at bounding box center [154, 114] width 23 height 12
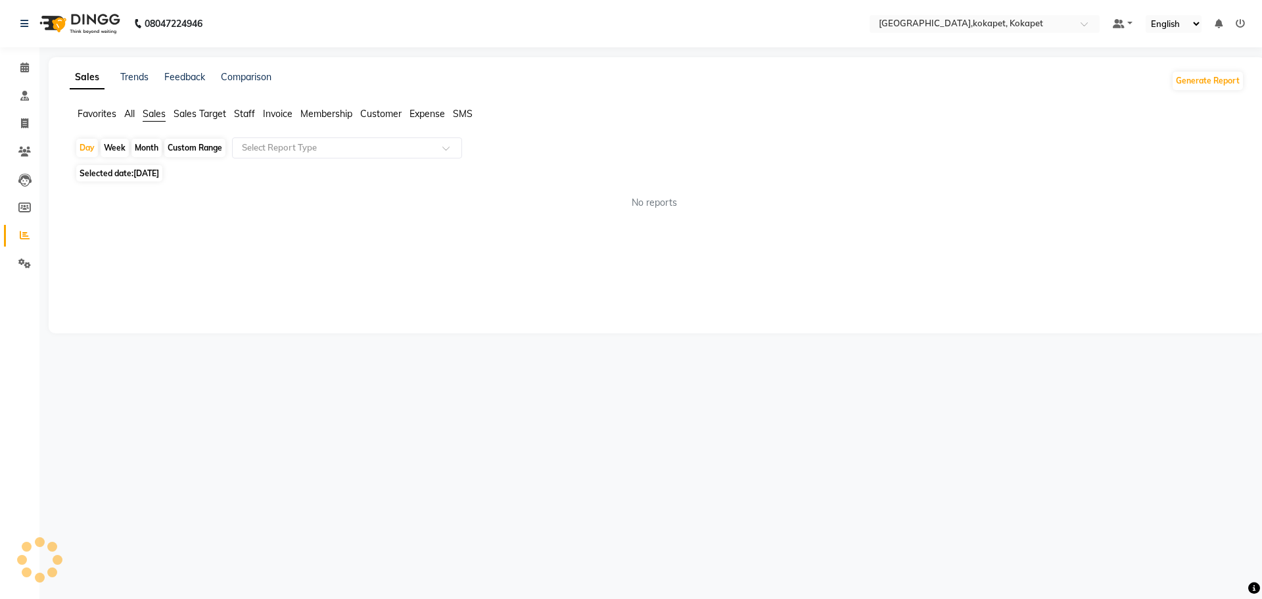
click at [151, 119] on div "Month" at bounding box center [146, 148] width 30 height 18
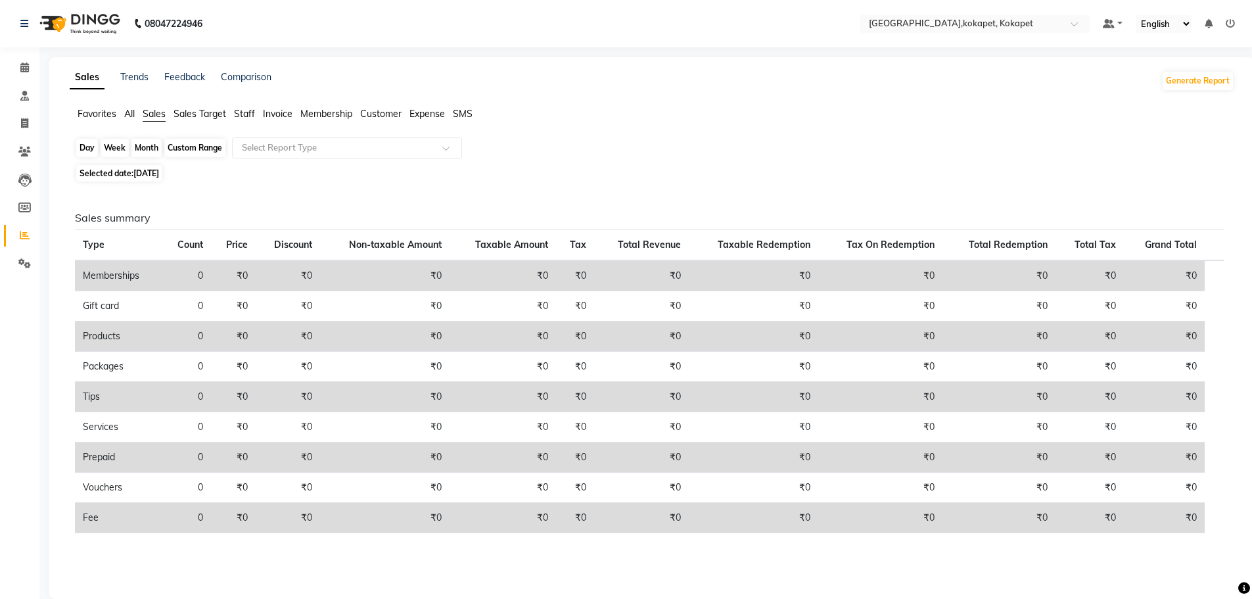
click at [145, 119] on div "Month" at bounding box center [146, 148] width 30 height 18
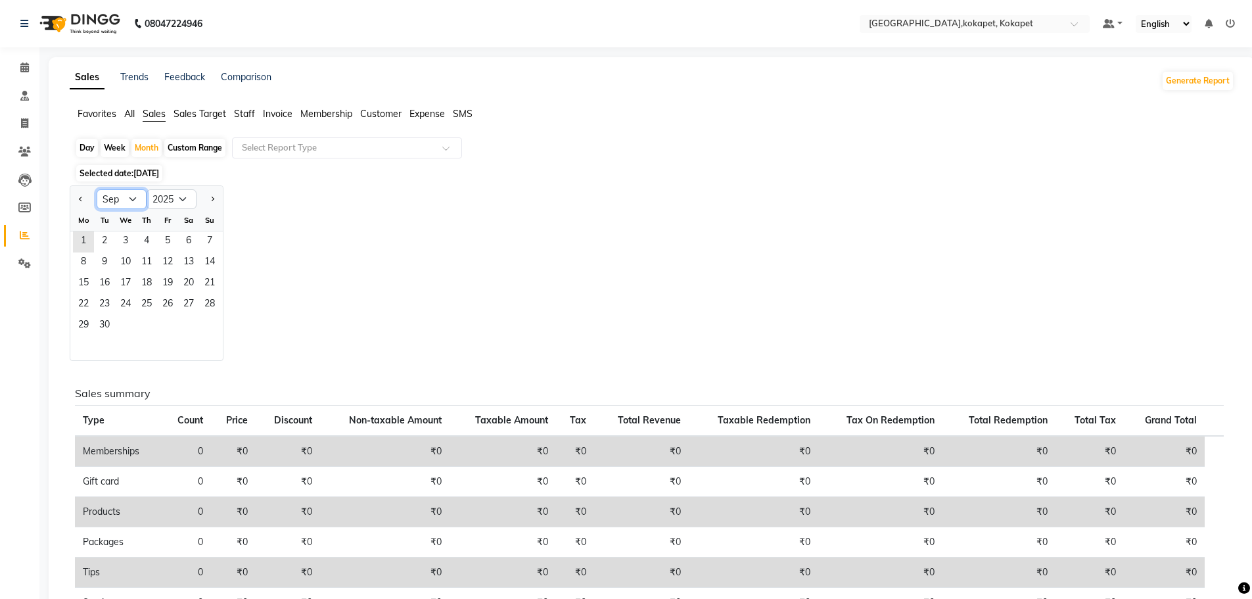
click at [118, 119] on select "Jan Feb Mar Apr May Jun [DATE] Aug Sep Oct Nov Dec" at bounding box center [122, 199] width 50 height 20
click at [97, 119] on select "Jan Feb Mar Apr May Jun [DATE] Aug Sep Oct Nov Dec" at bounding box center [122, 199] width 50 height 20
click at [173, 119] on span "1" at bounding box center [167, 241] width 21 height 21
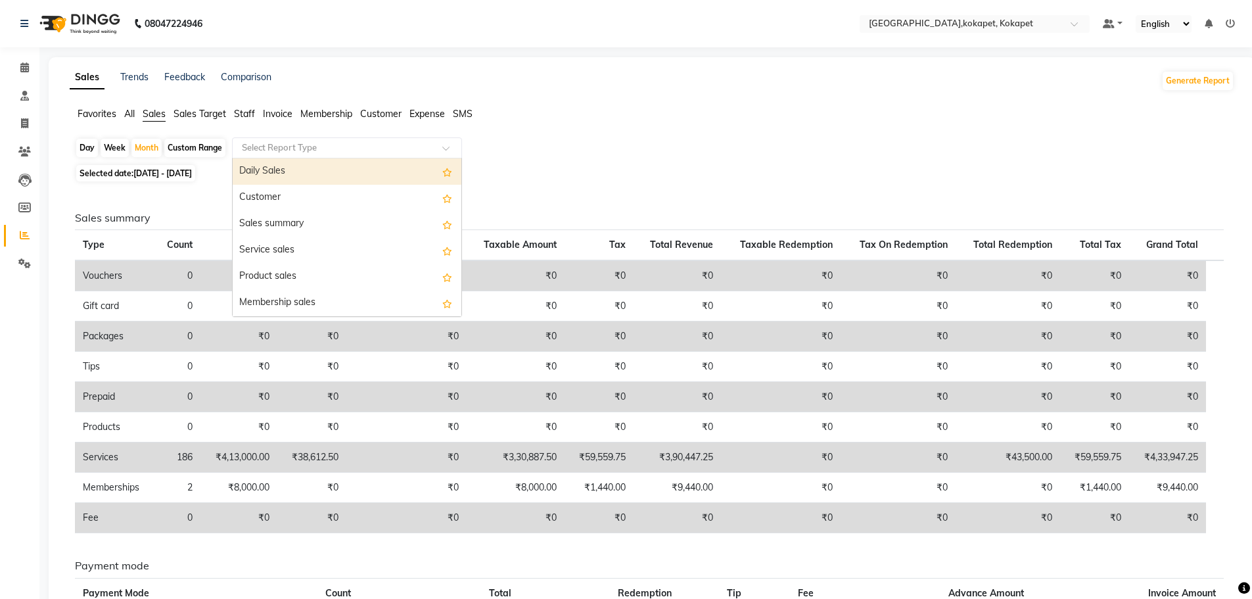
click at [252, 119] on input "text" at bounding box center [333, 147] width 189 height 13
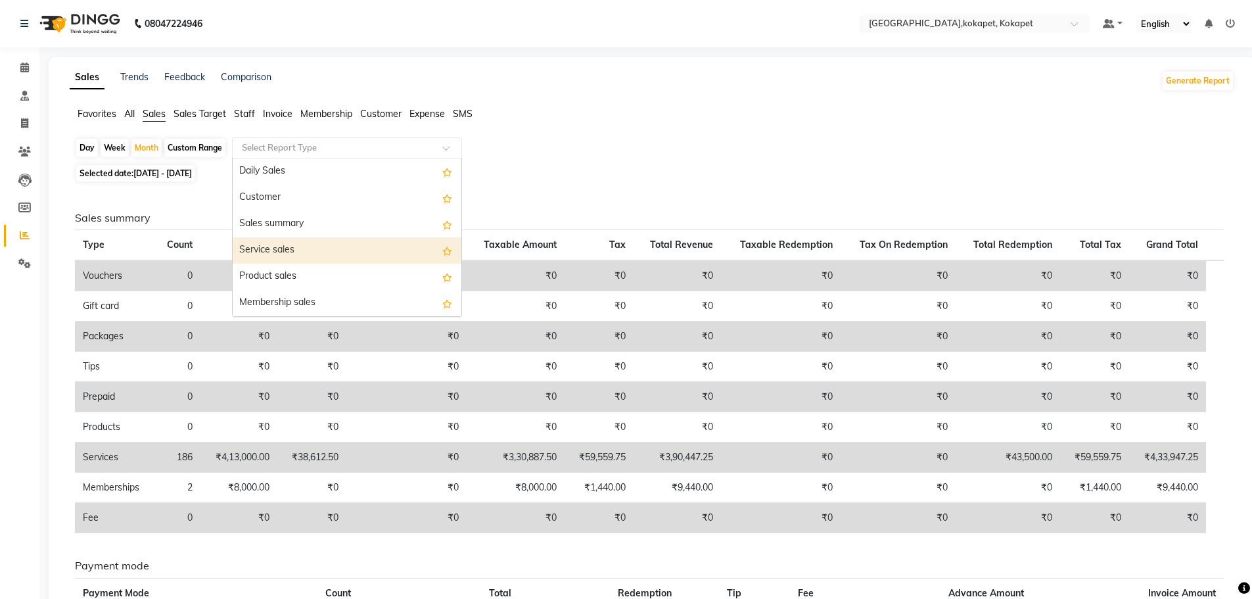
scroll to position [197, 0]
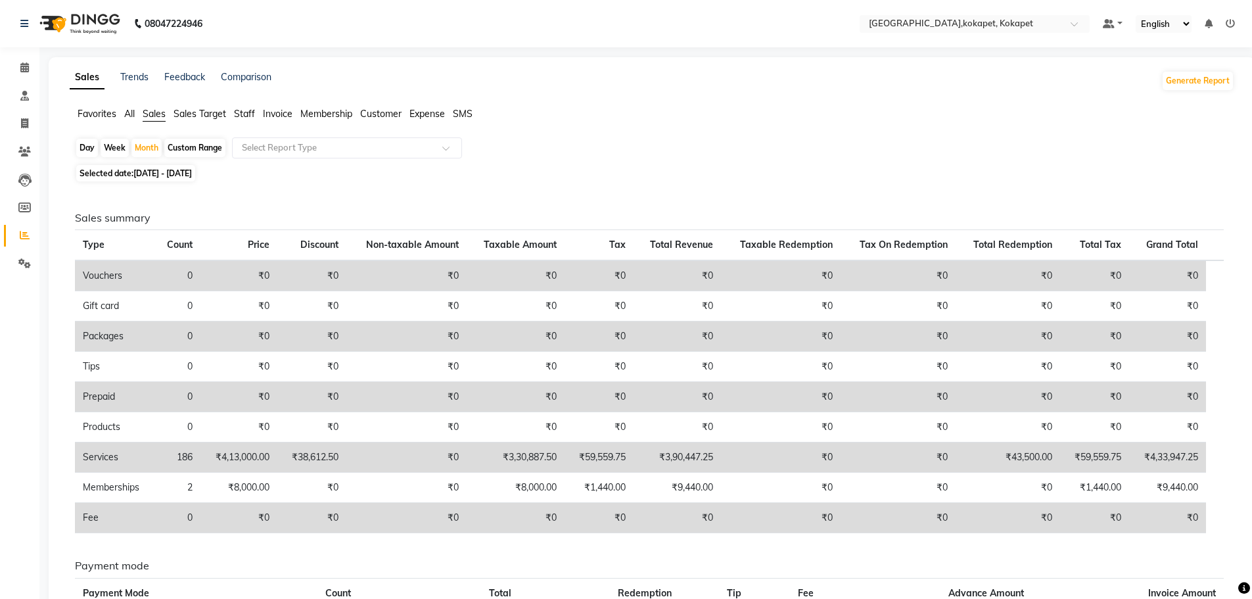
click at [248, 119] on li "Staff" at bounding box center [244, 114] width 21 height 14
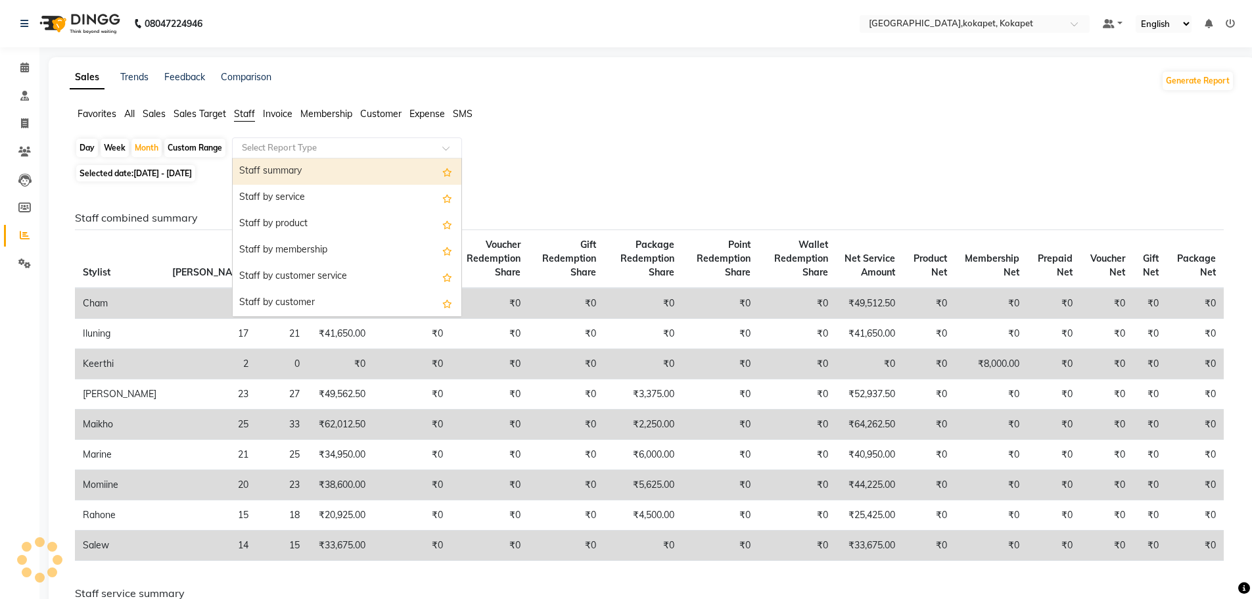
click at [252, 119] on input "text" at bounding box center [333, 147] width 189 height 13
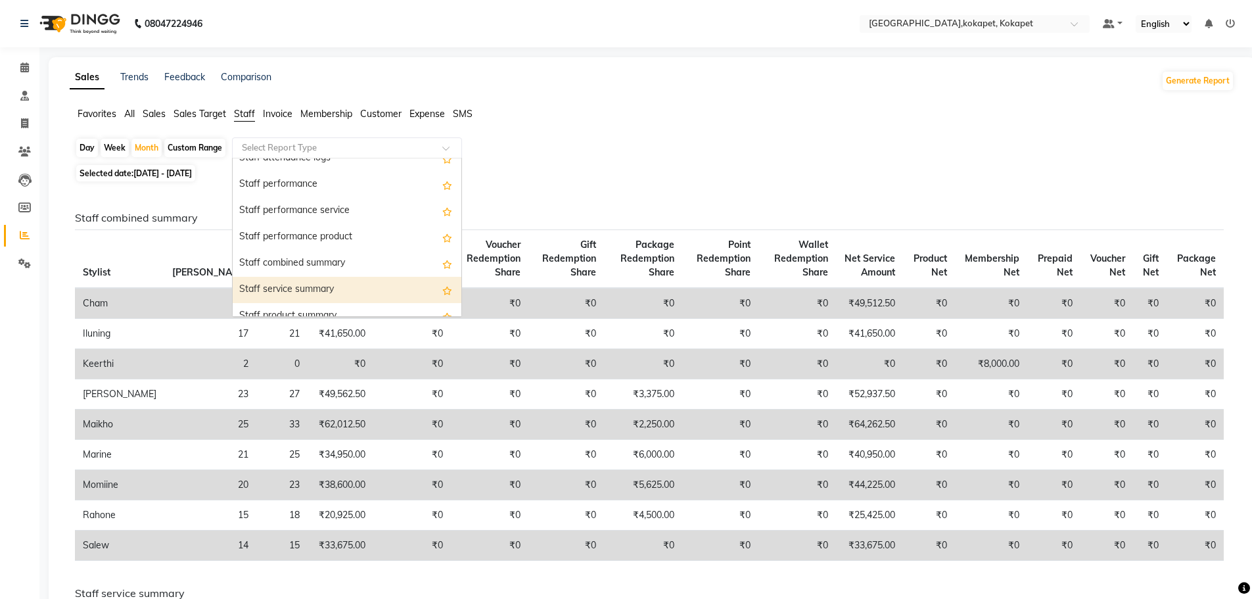
click at [252, 119] on div "Staff service summary" at bounding box center [347, 290] width 229 height 26
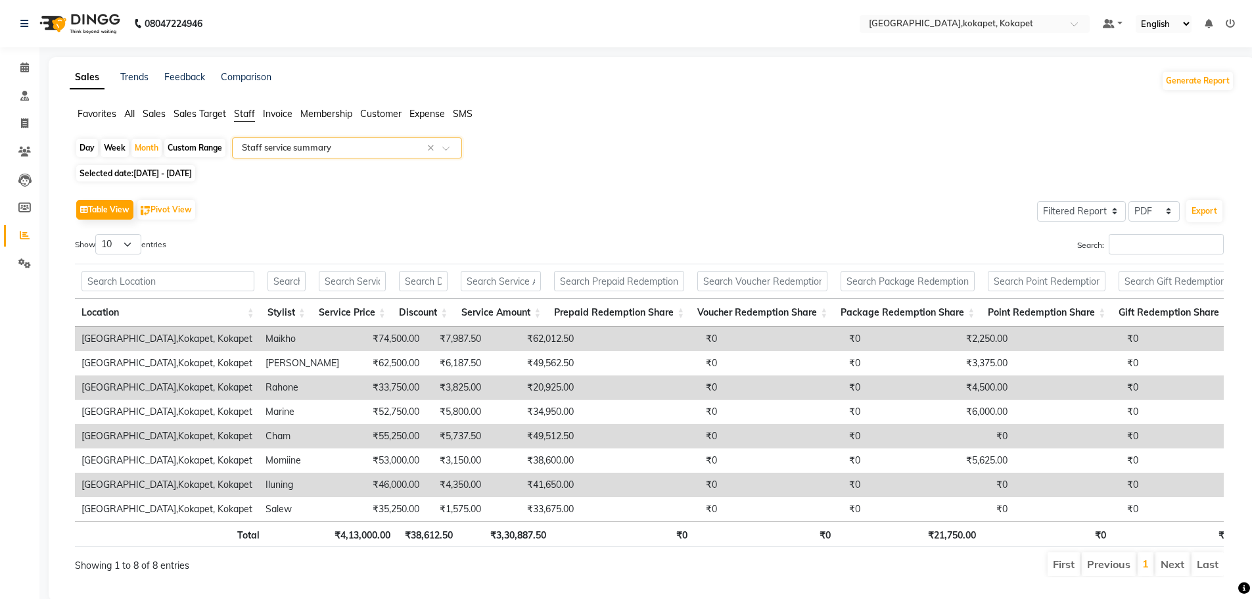
scroll to position [41, 0]
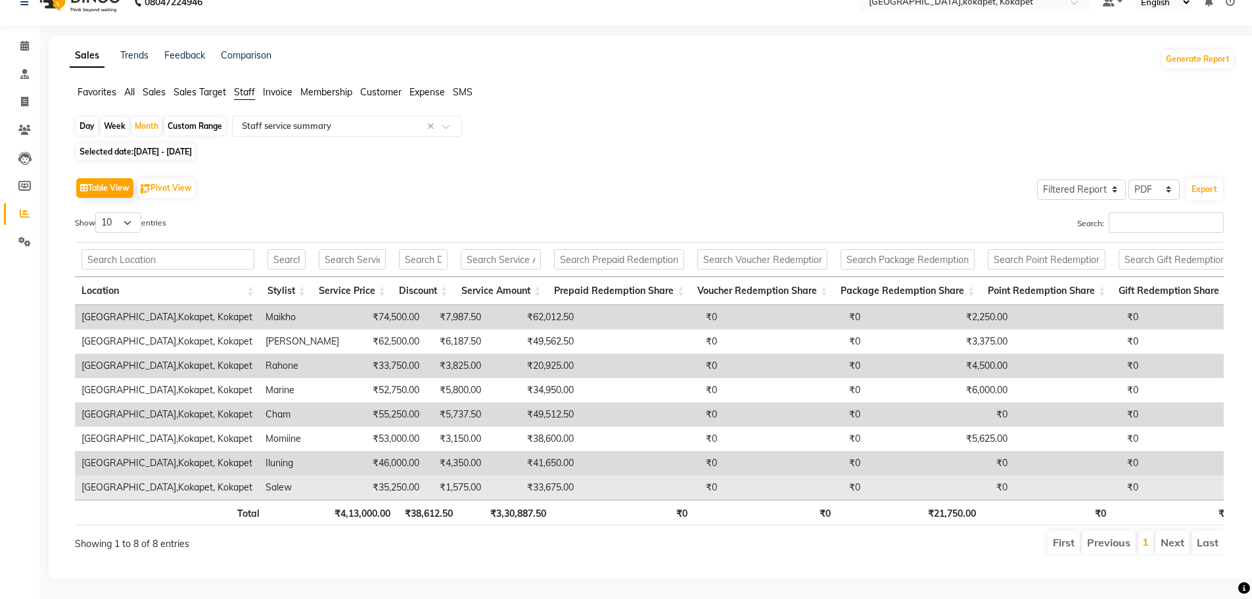
click at [252, 119] on td "₹0" at bounding box center [1079, 487] width 131 height 24
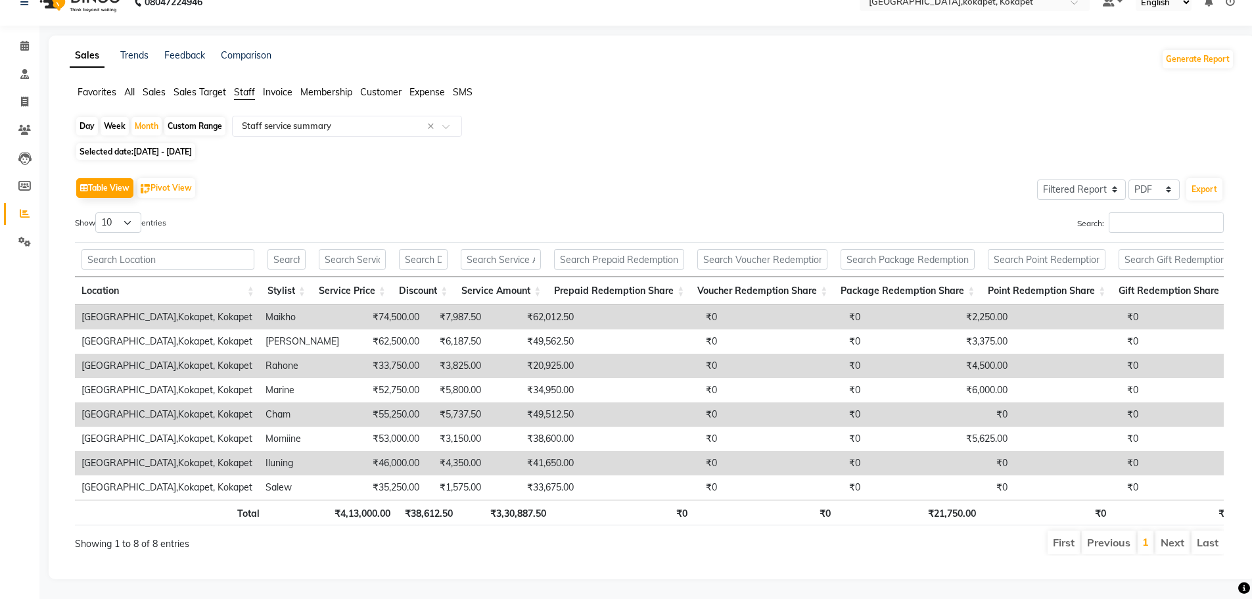
click at [252, 119] on th "₹0" at bounding box center [1048, 513] width 130 height 26
